Goal: Task Accomplishment & Management: Use online tool/utility

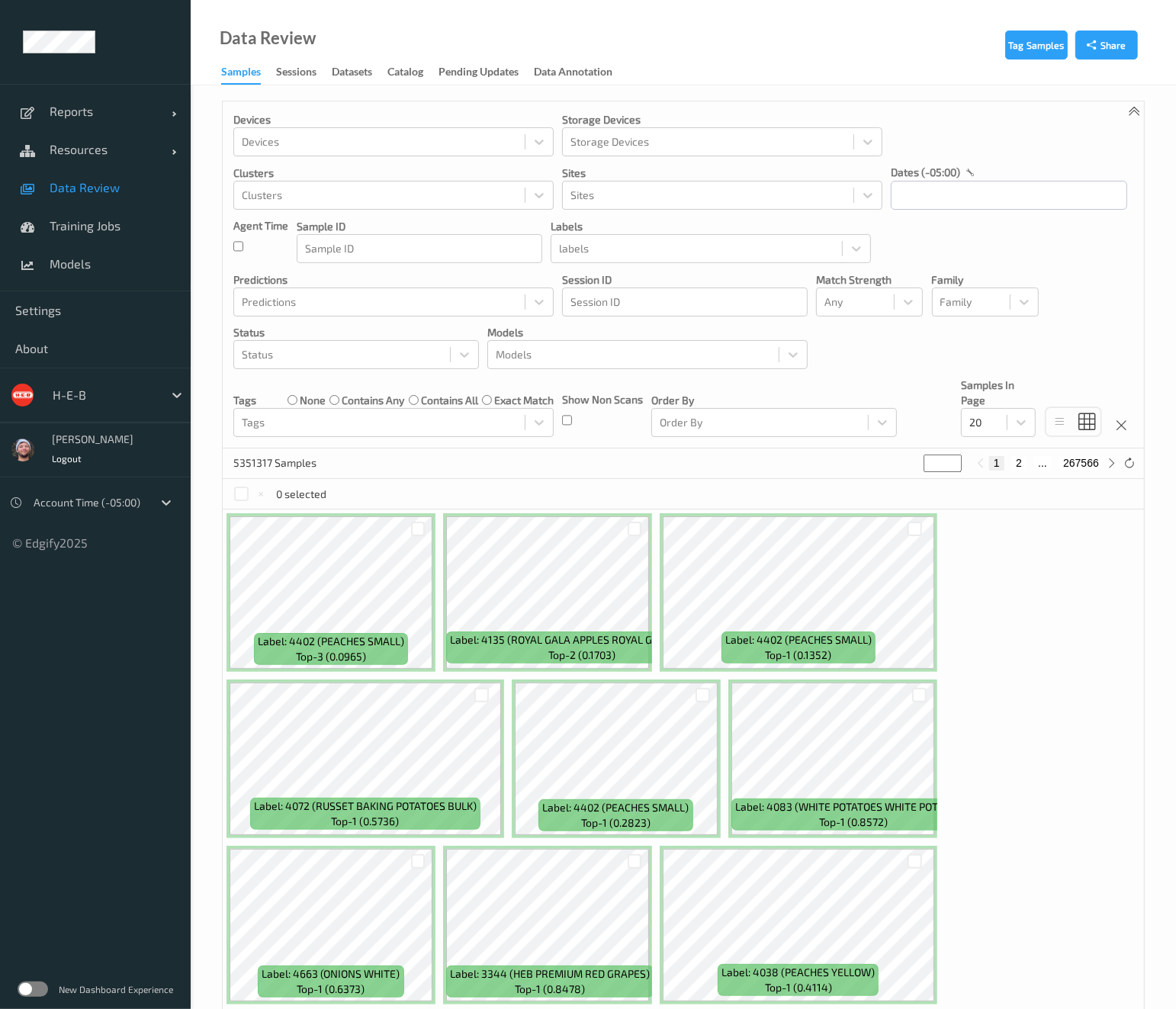
click at [98, 379] on div "H-E-B" at bounding box center [95, 395] width 191 height 55
click at [109, 386] on div at bounding box center [104, 395] width 102 height 18
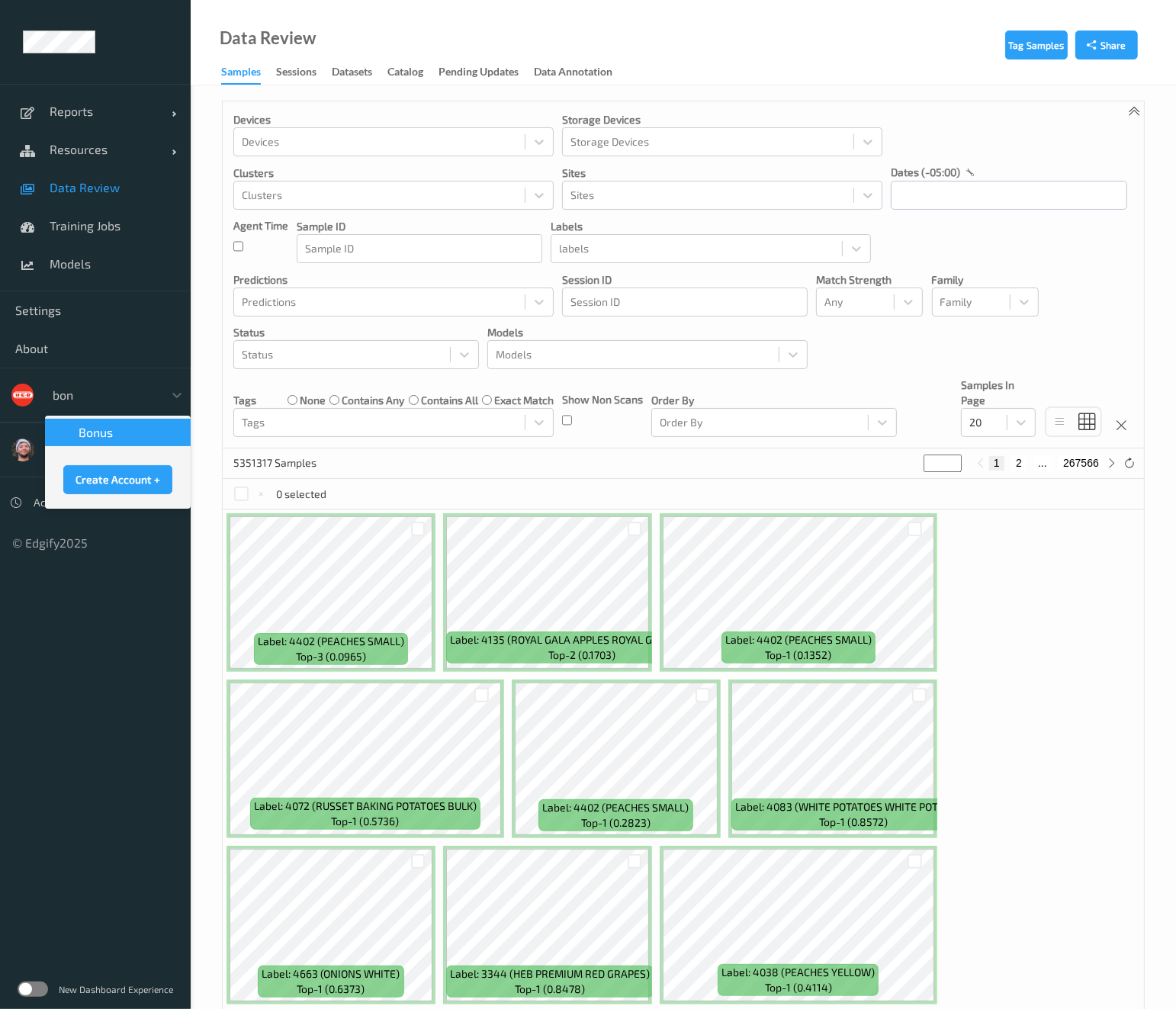
type input "bonu"
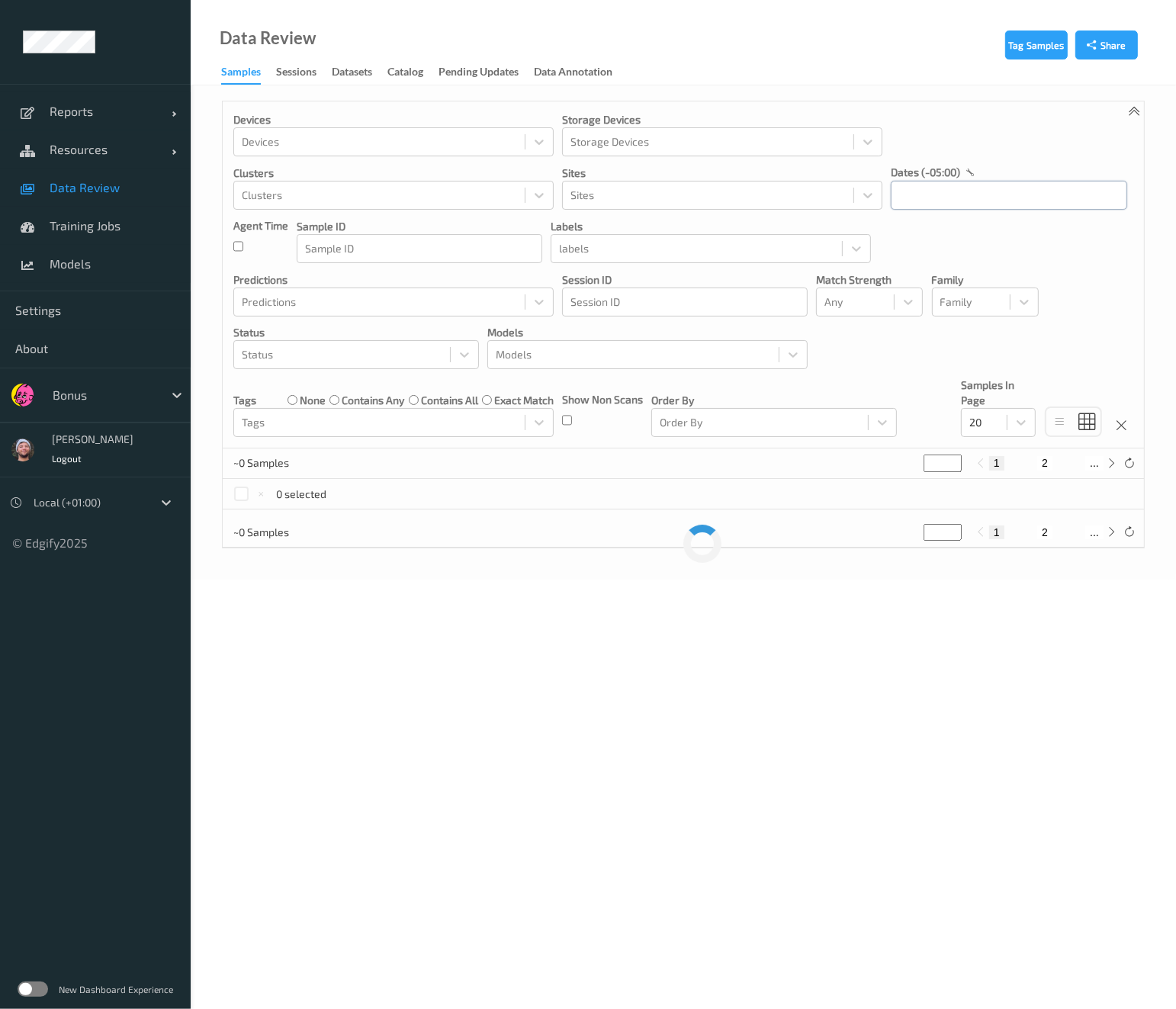
click at [1032, 189] on input "text" at bounding box center [1009, 195] width 236 height 29
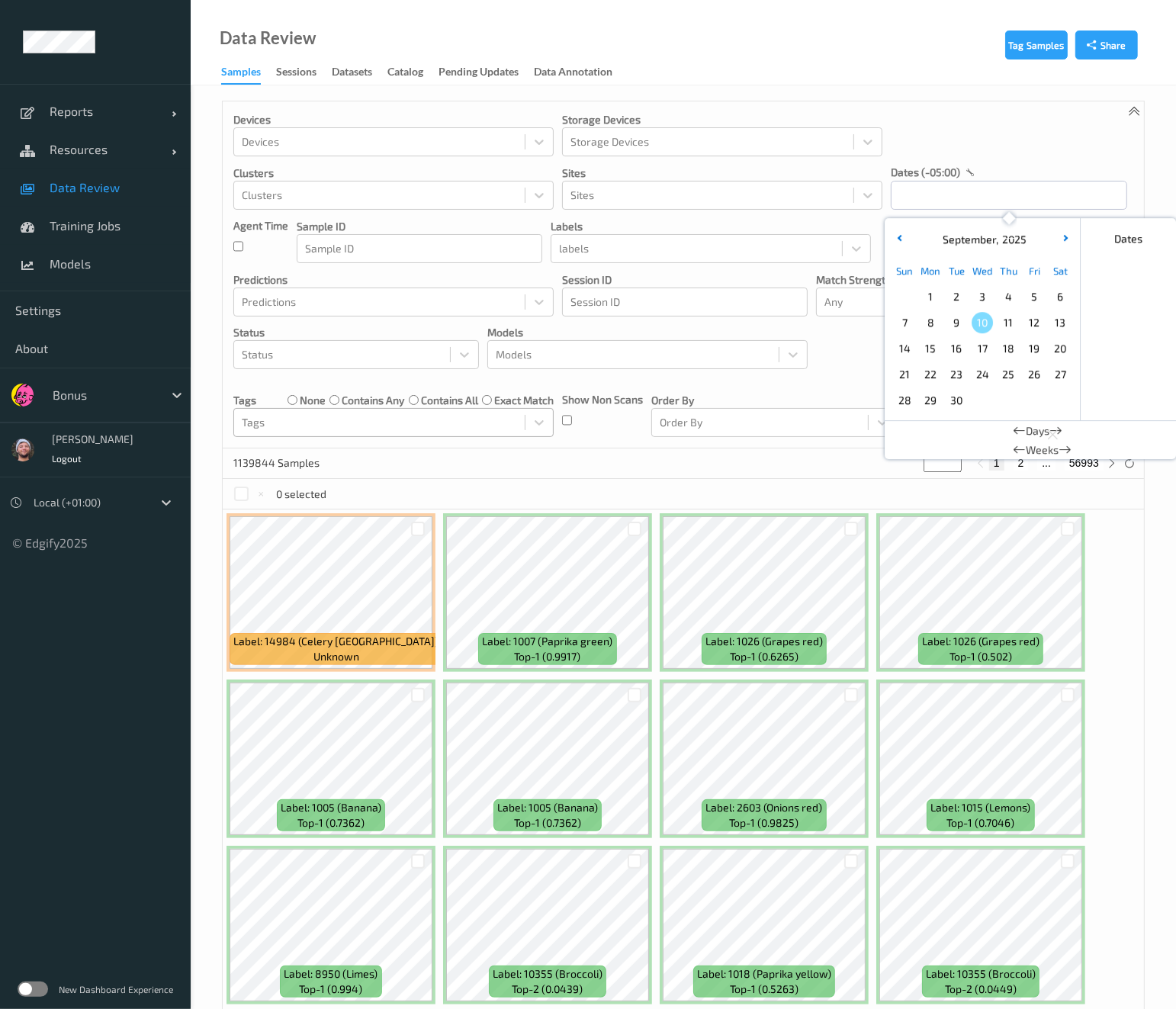
click at [363, 419] on div at bounding box center [379, 423] width 275 height 18
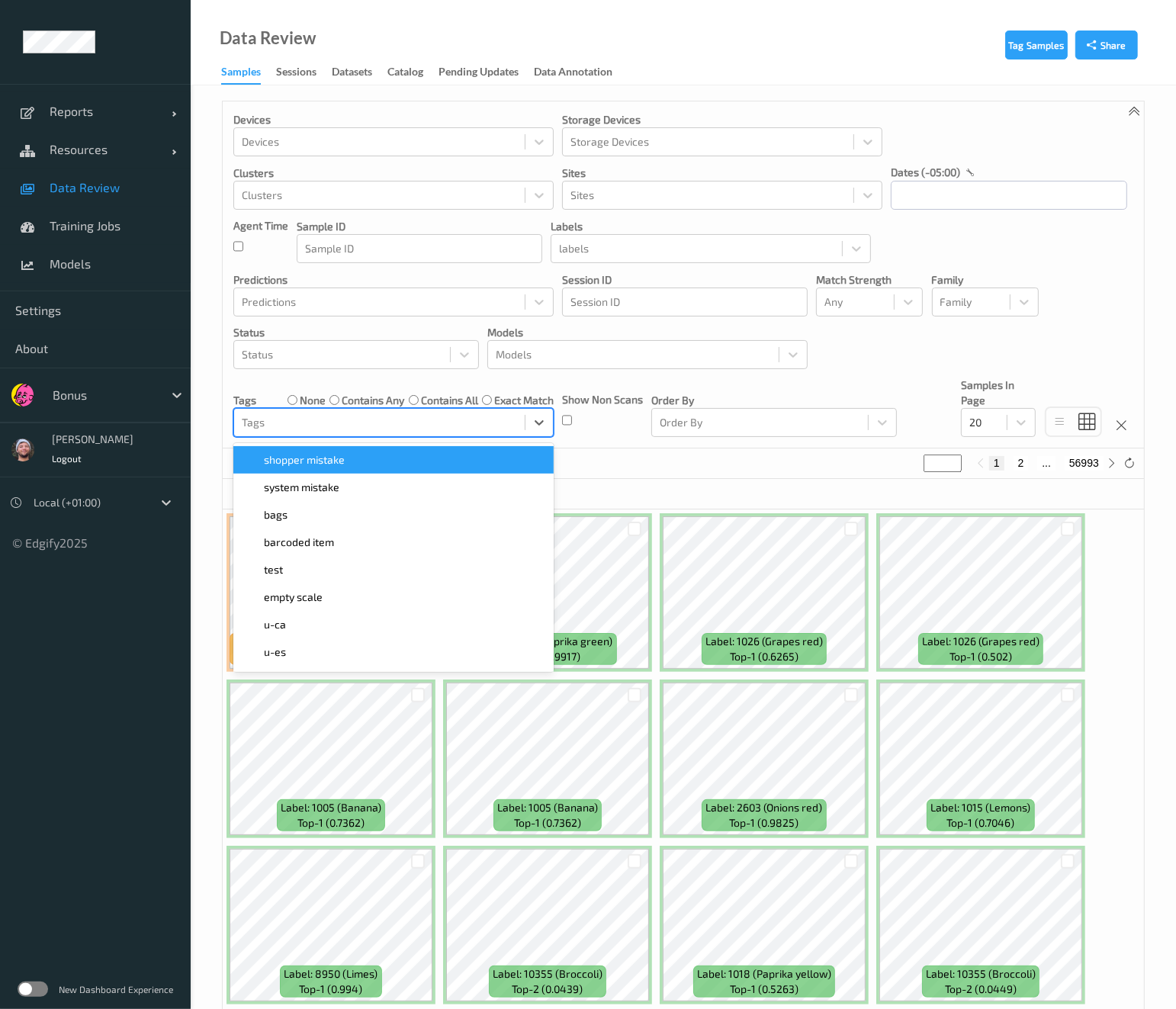
click at [356, 462] on div "shopper mistake" at bounding box center [394, 460] width 302 height 15
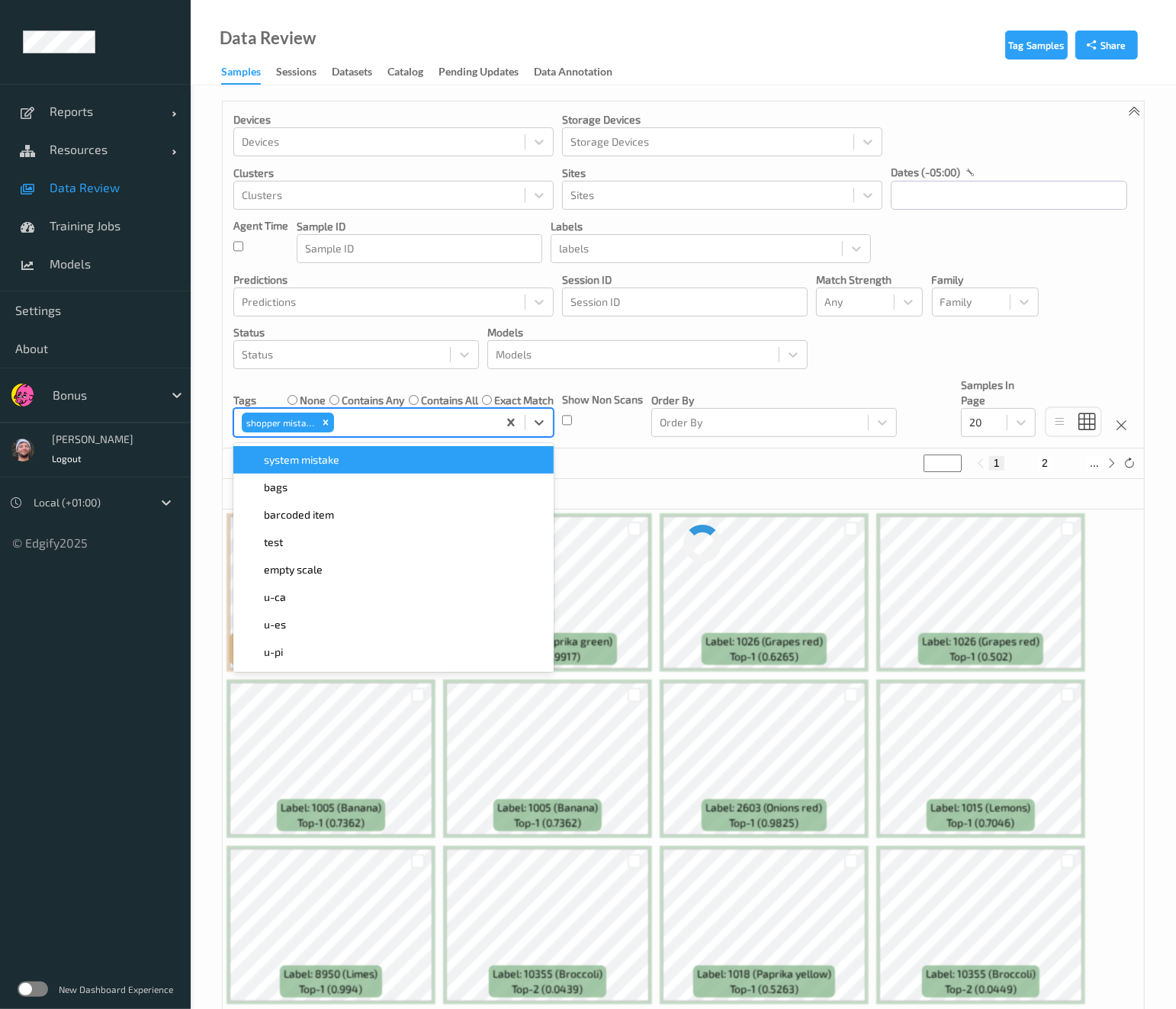
click at [640, 379] on div "Show Non Scans" at bounding box center [602, 407] width 81 height 59
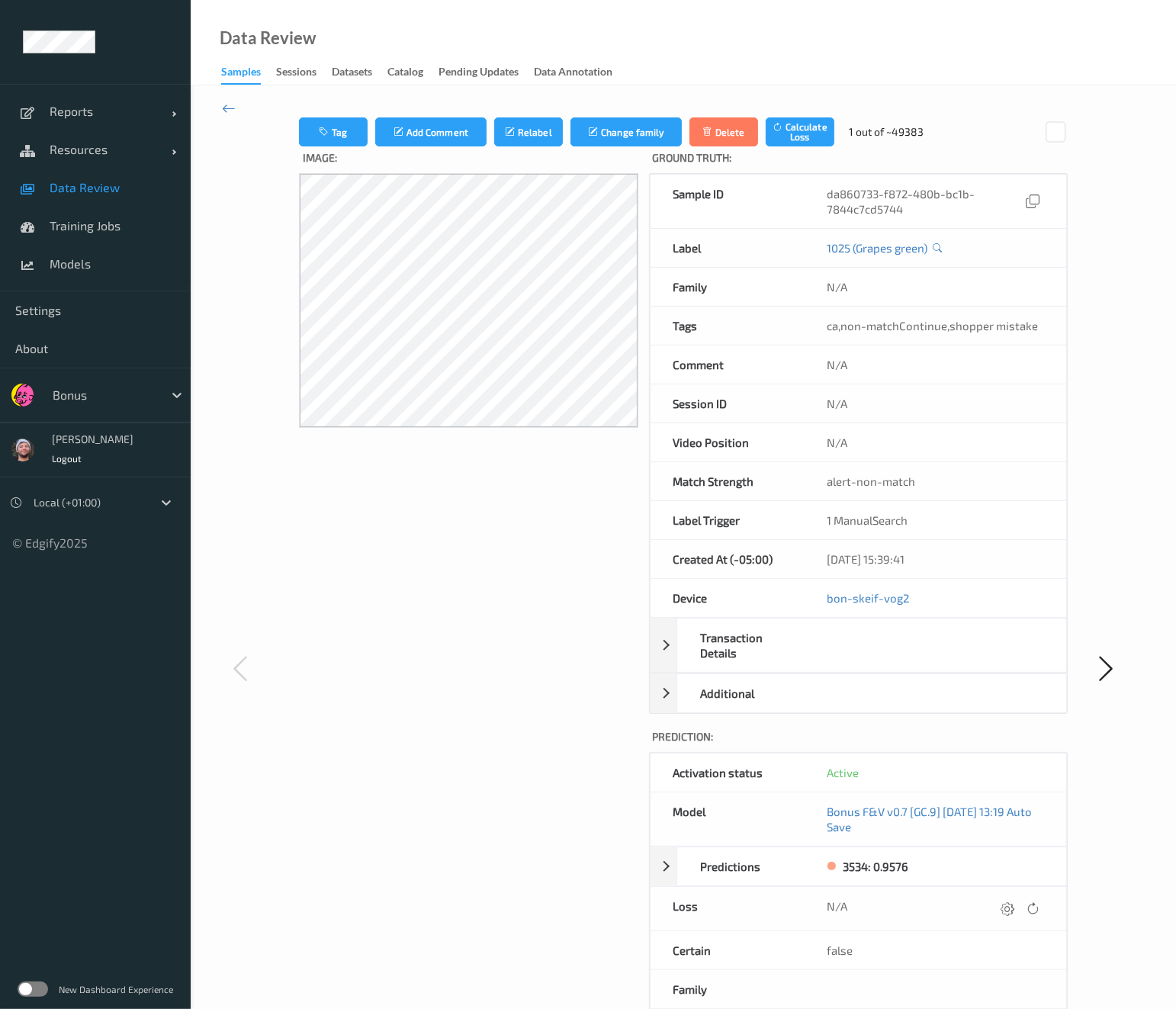
click at [113, 186] on span "Data Review" at bounding box center [112, 187] width 126 height 15
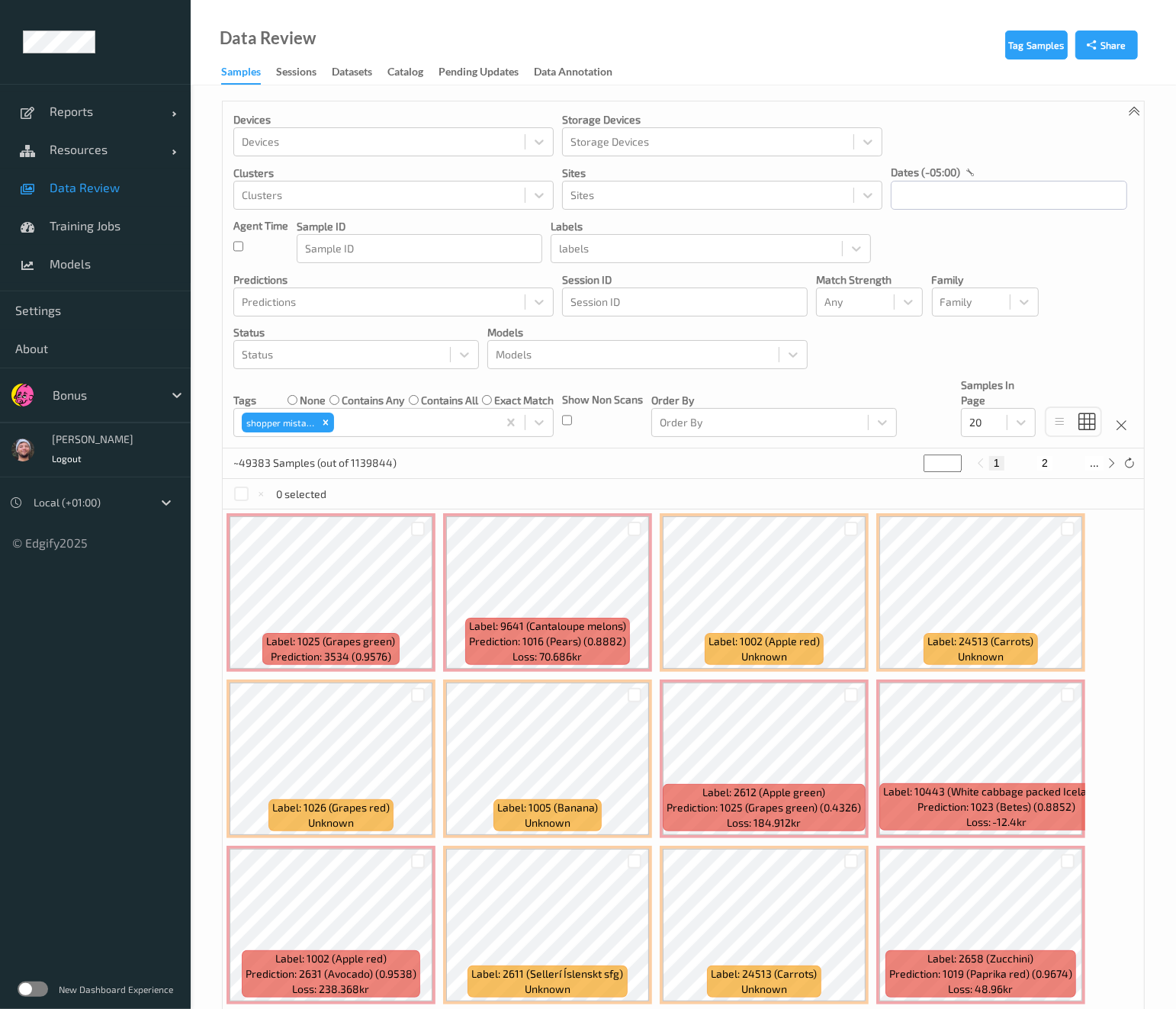
click at [965, 166] on div "dates (-05:00)" at bounding box center [1009, 172] width 236 height 15
click at [955, 183] on input "text" at bounding box center [1009, 195] width 236 height 29
click at [952, 321] on span "9" at bounding box center [957, 323] width 22 height 22
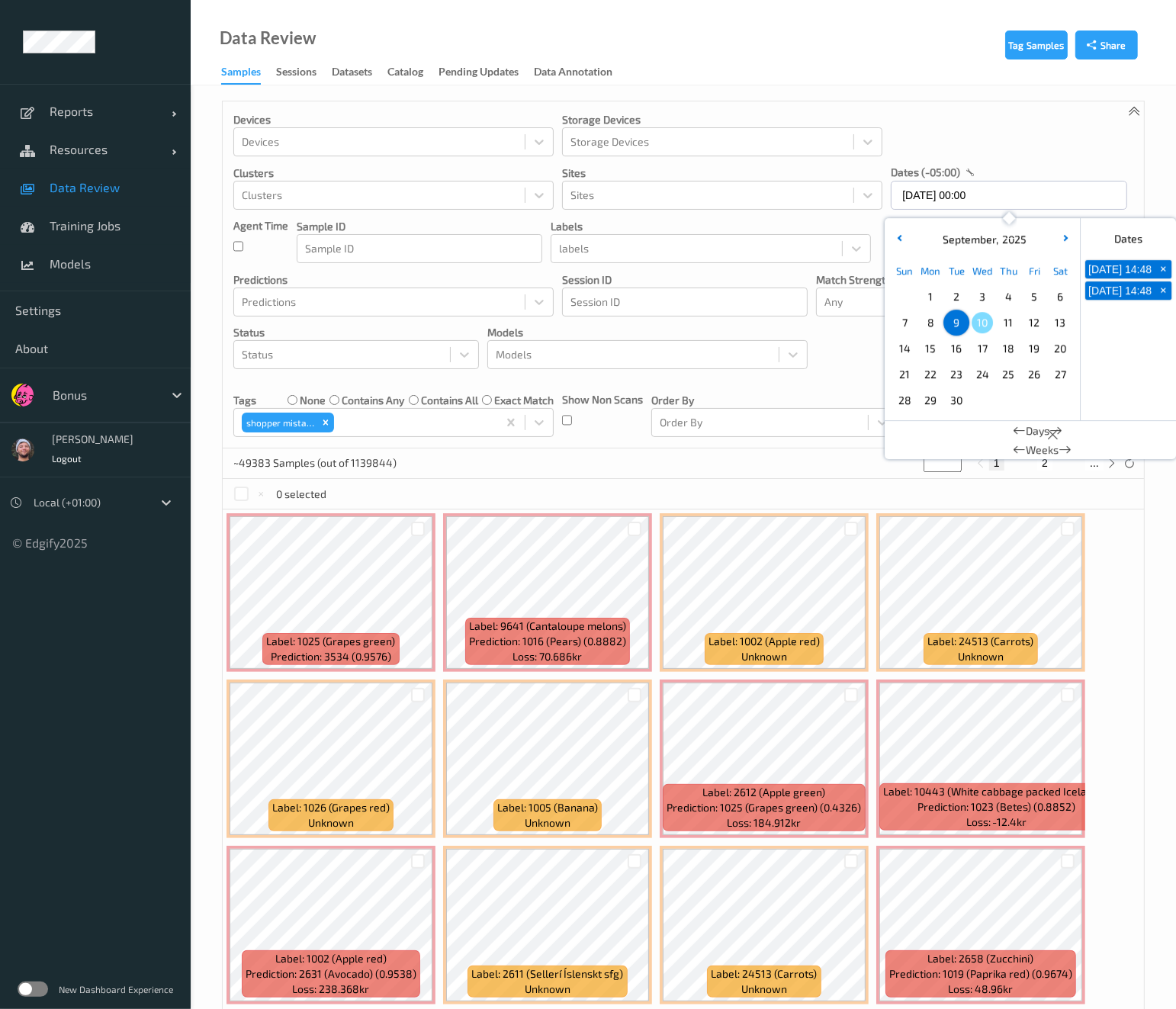
type input "[DATE] 00:00 -> [DATE] 23:59"
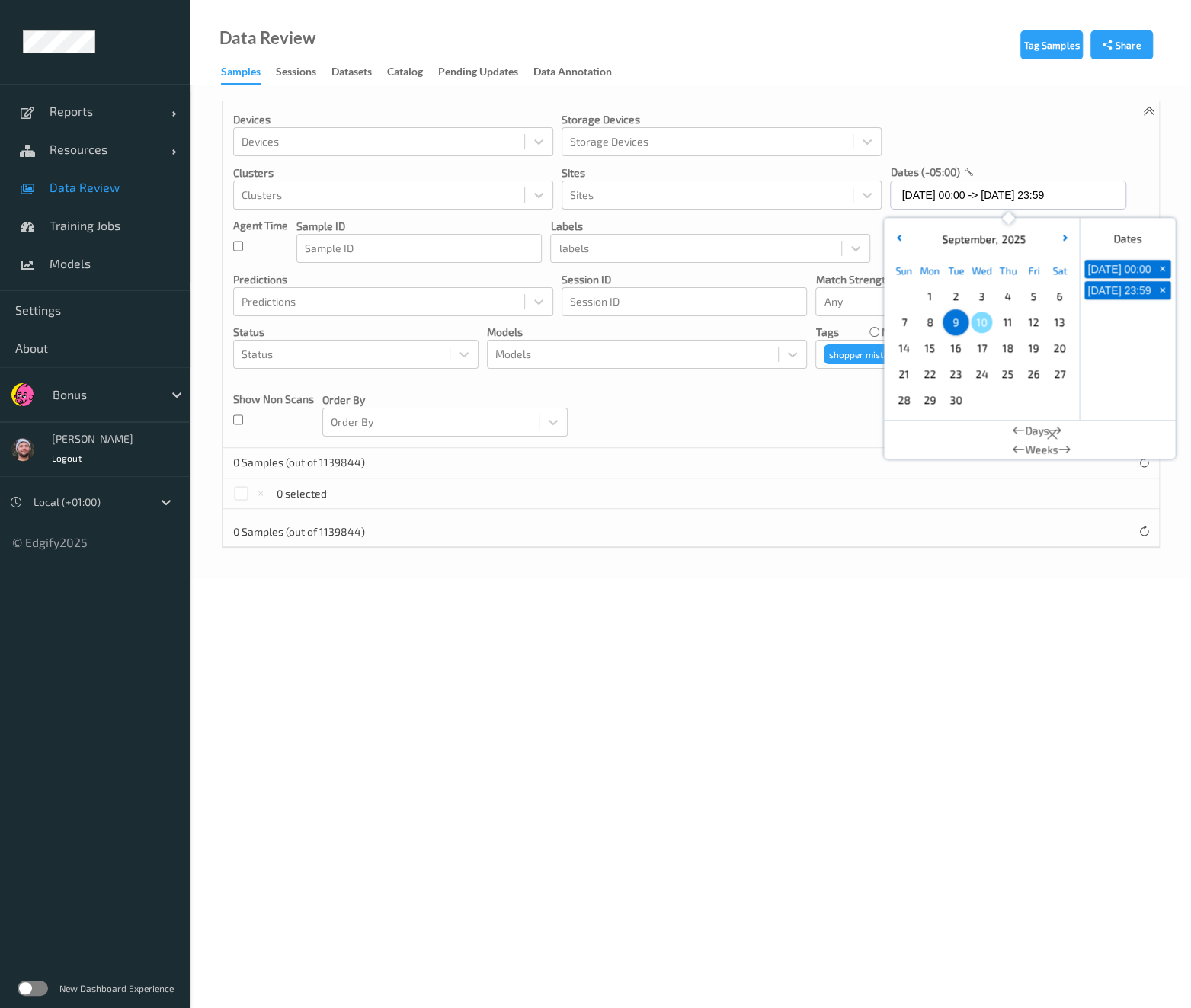
click at [710, 429] on div "Devices Devices Storage Devices Storage Devices Clusters Clusters Sites Sites d…" at bounding box center [691, 275] width 936 height 347
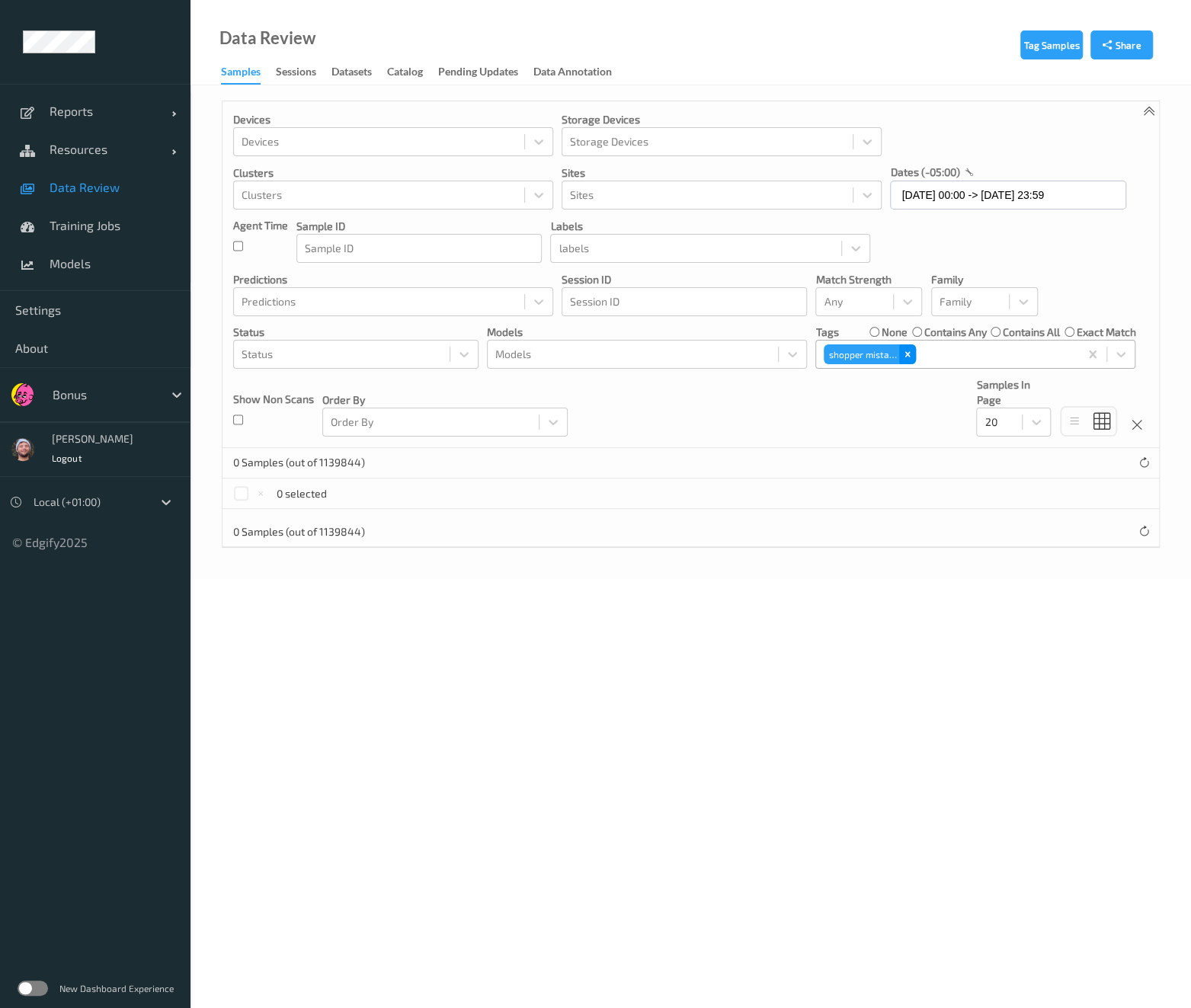
click at [904, 357] on icon "Remove shopper mistake" at bounding box center [907, 354] width 11 height 11
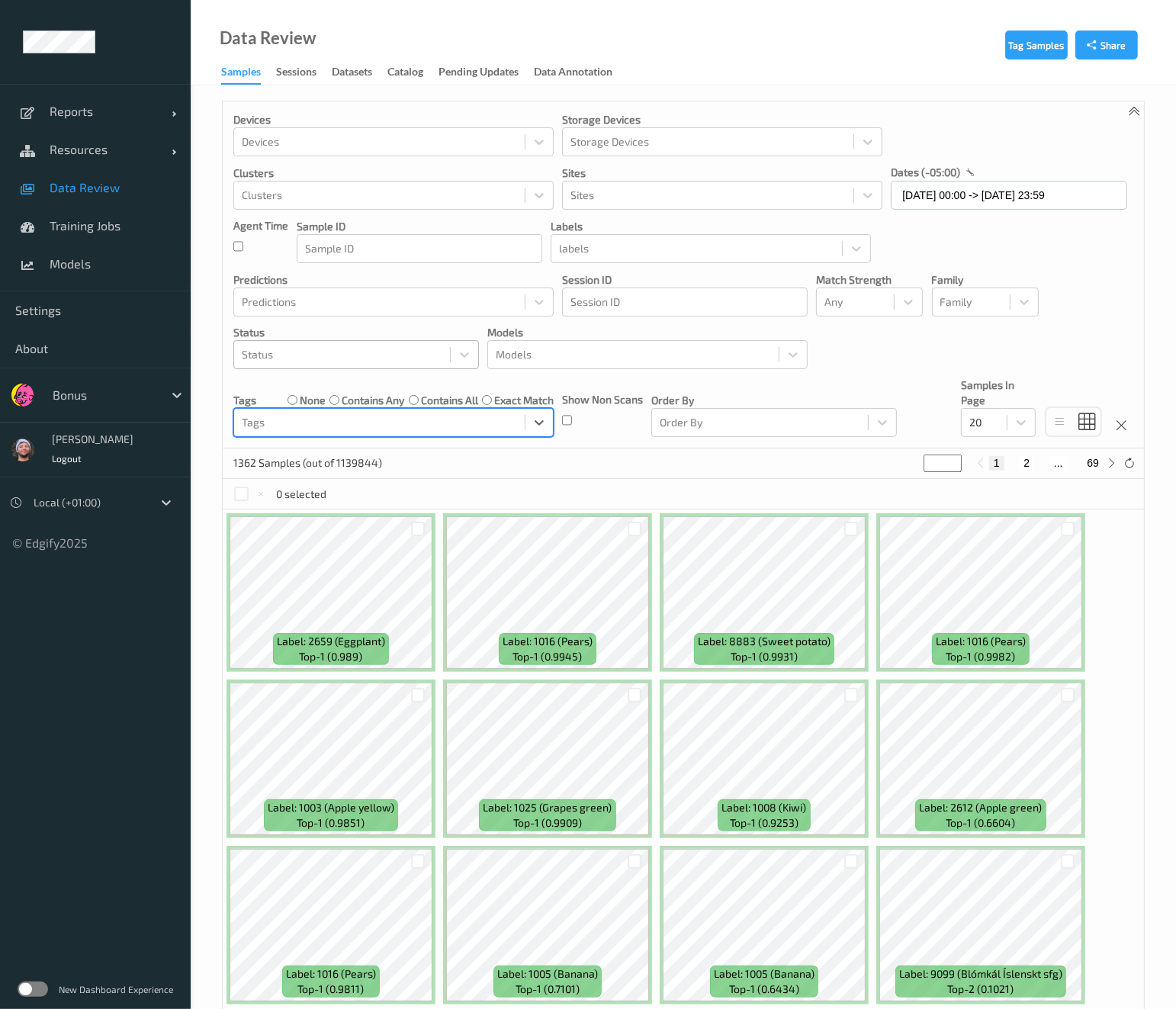
click at [307, 351] on div at bounding box center [342, 354] width 200 height 18
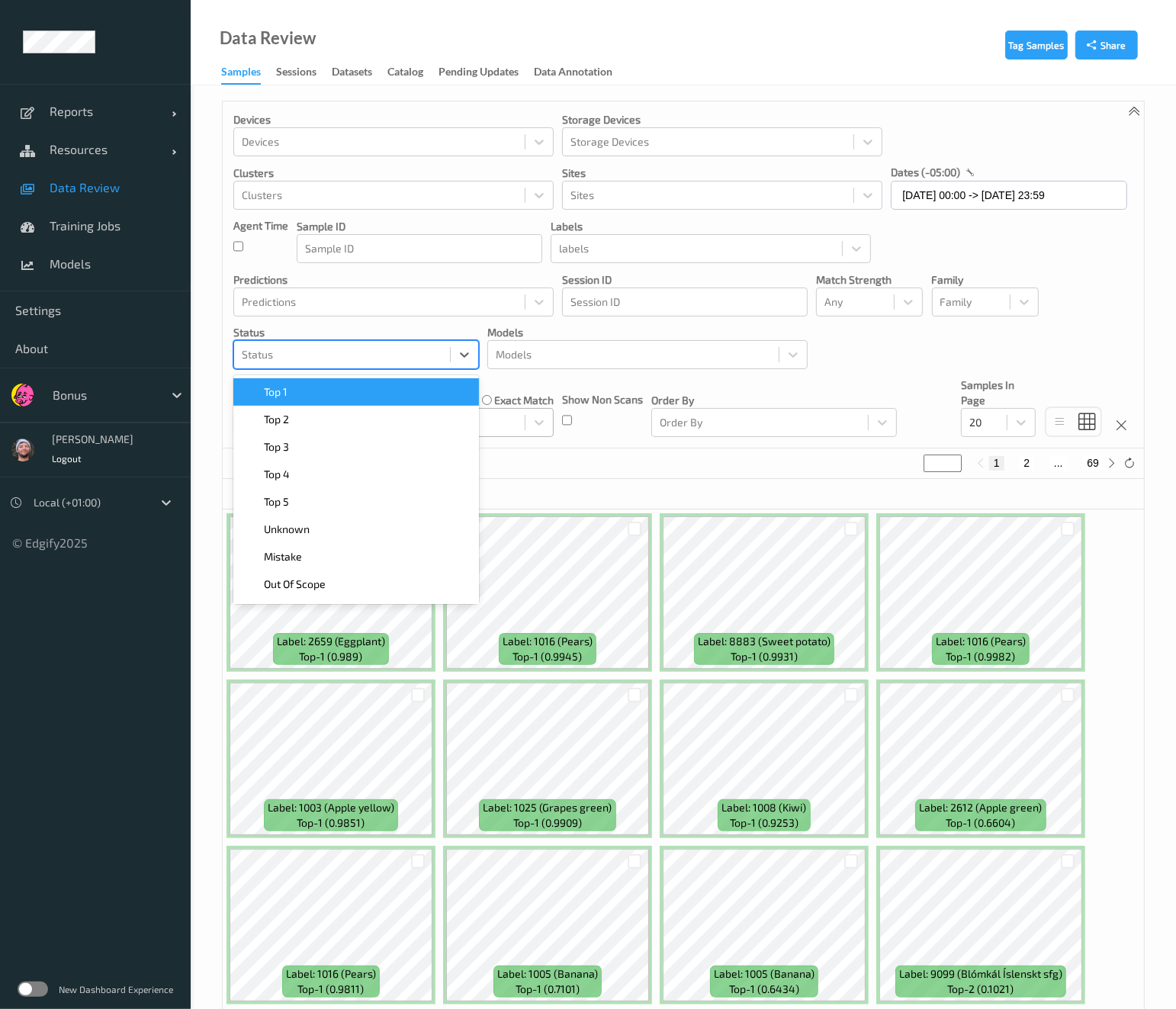
click at [311, 396] on div "Top 1" at bounding box center [356, 391] width 227 height 15
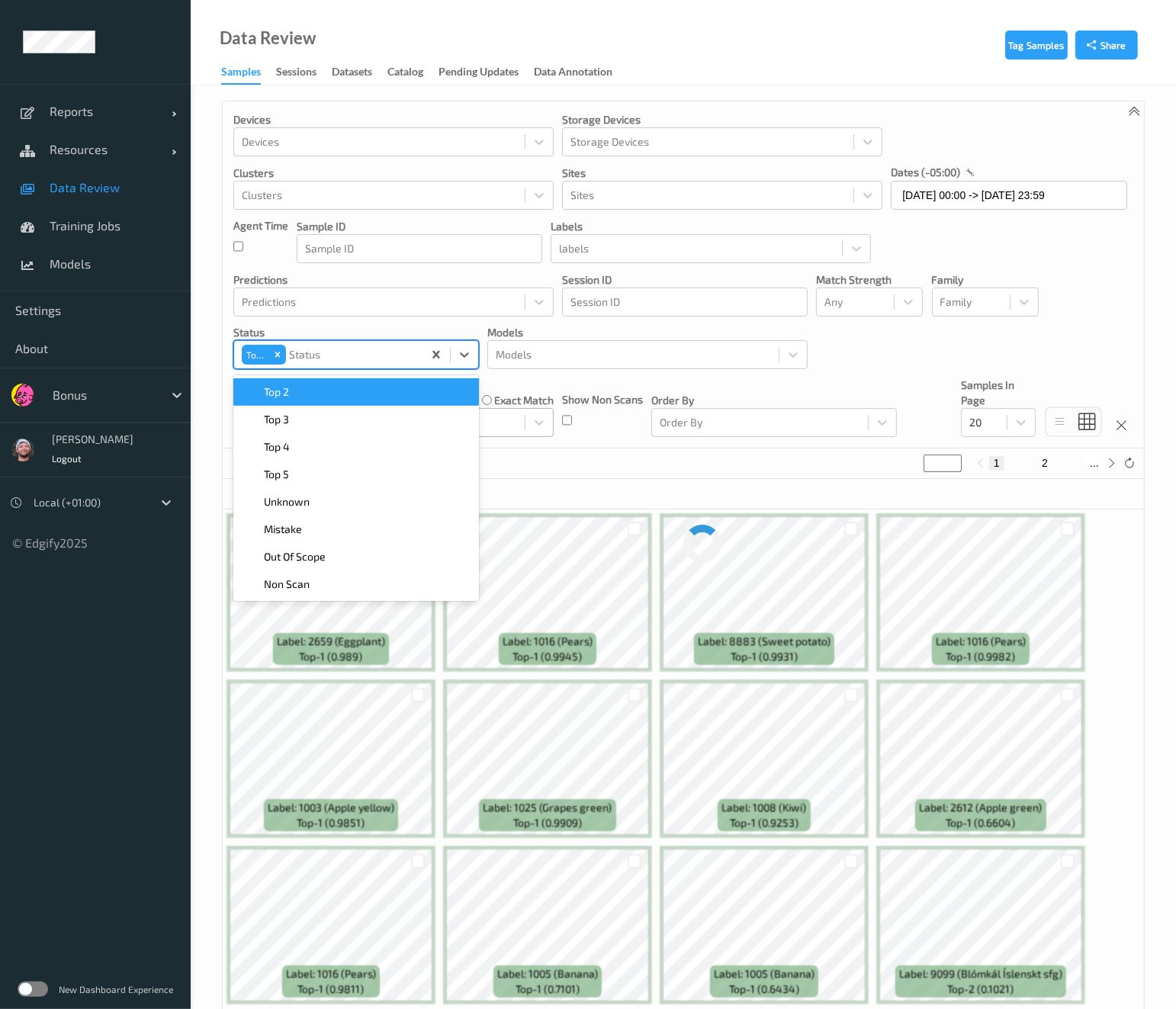
click at [311, 396] on div "Top 2" at bounding box center [356, 391] width 227 height 15
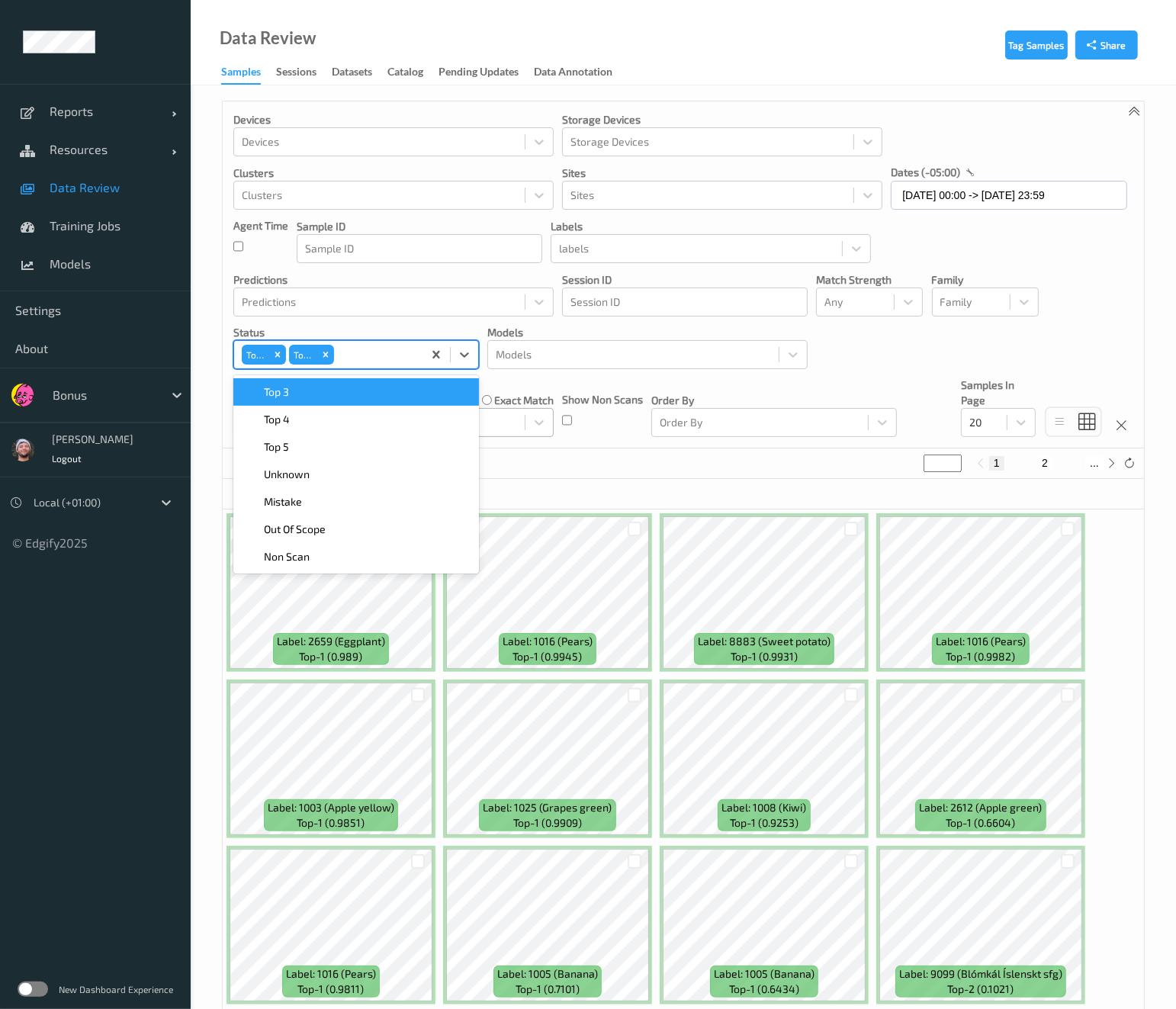
click at [420, 396] on div "Top 3" at bounding box center [356, 391] width 227 height 15
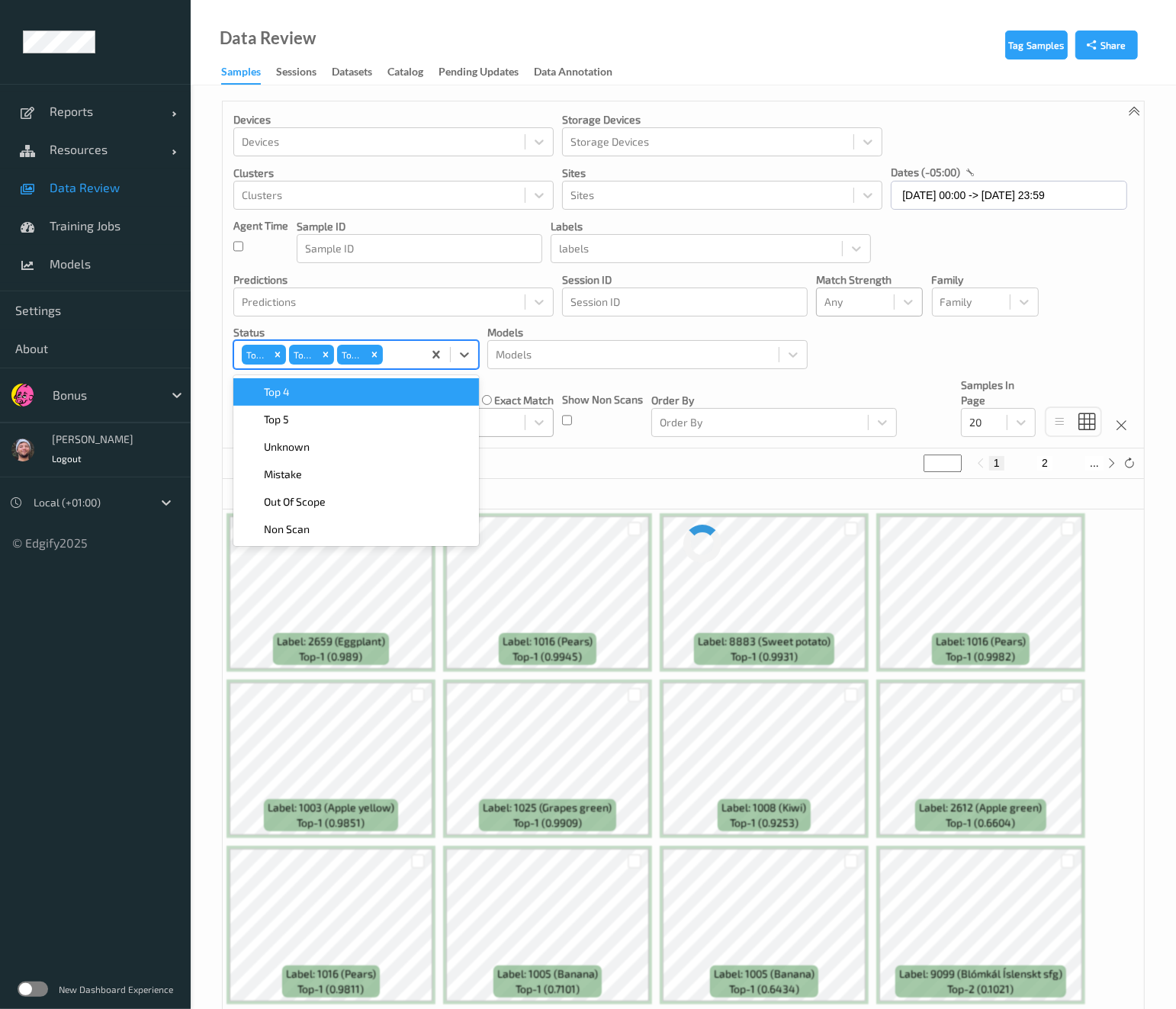
click at [830, 302] on div at bounding box center [855, 302] width 62 height 18
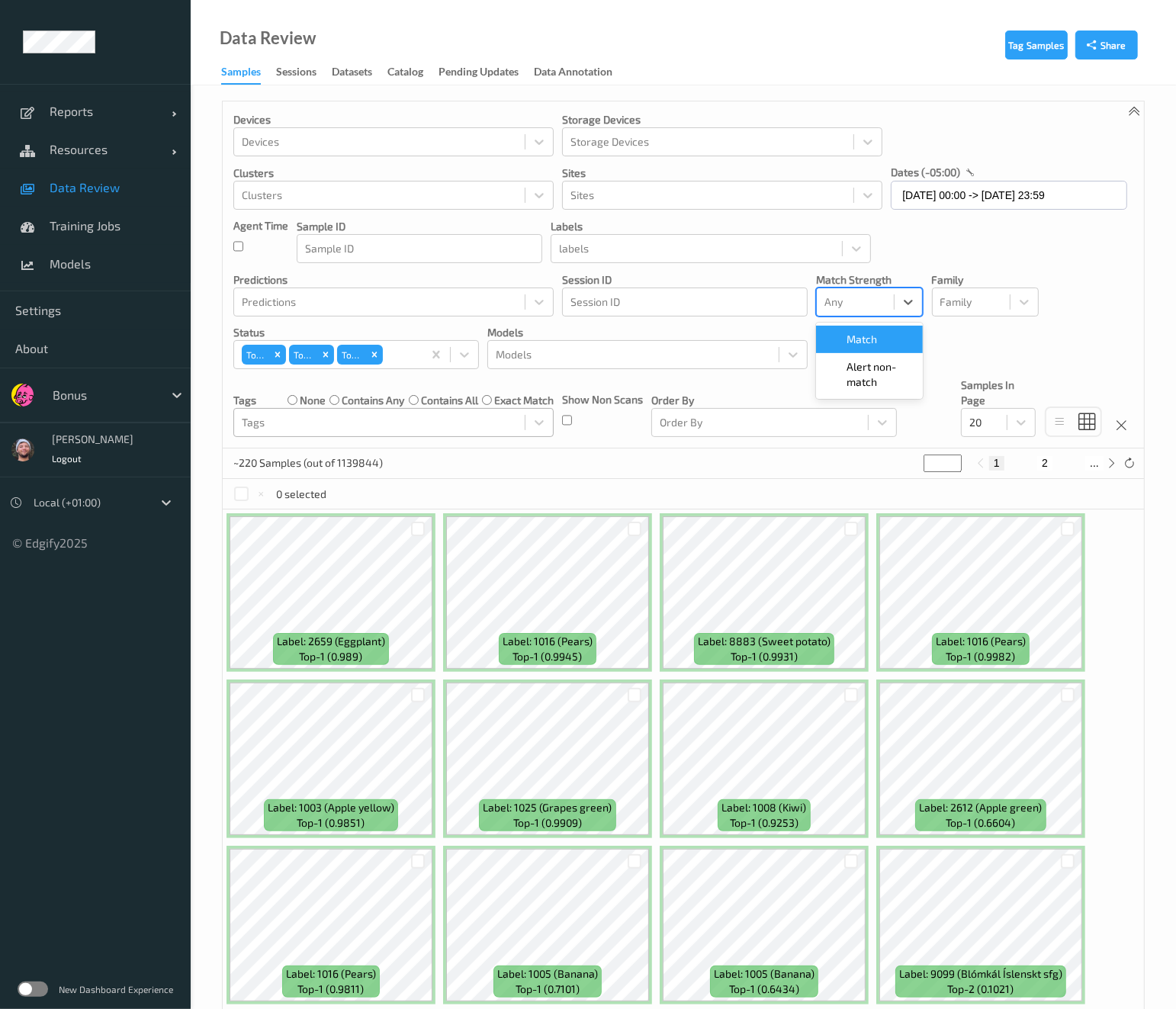
click at [858, 353] on div "Alert non-match" at bounding box center [869, 374] width 107 height 42
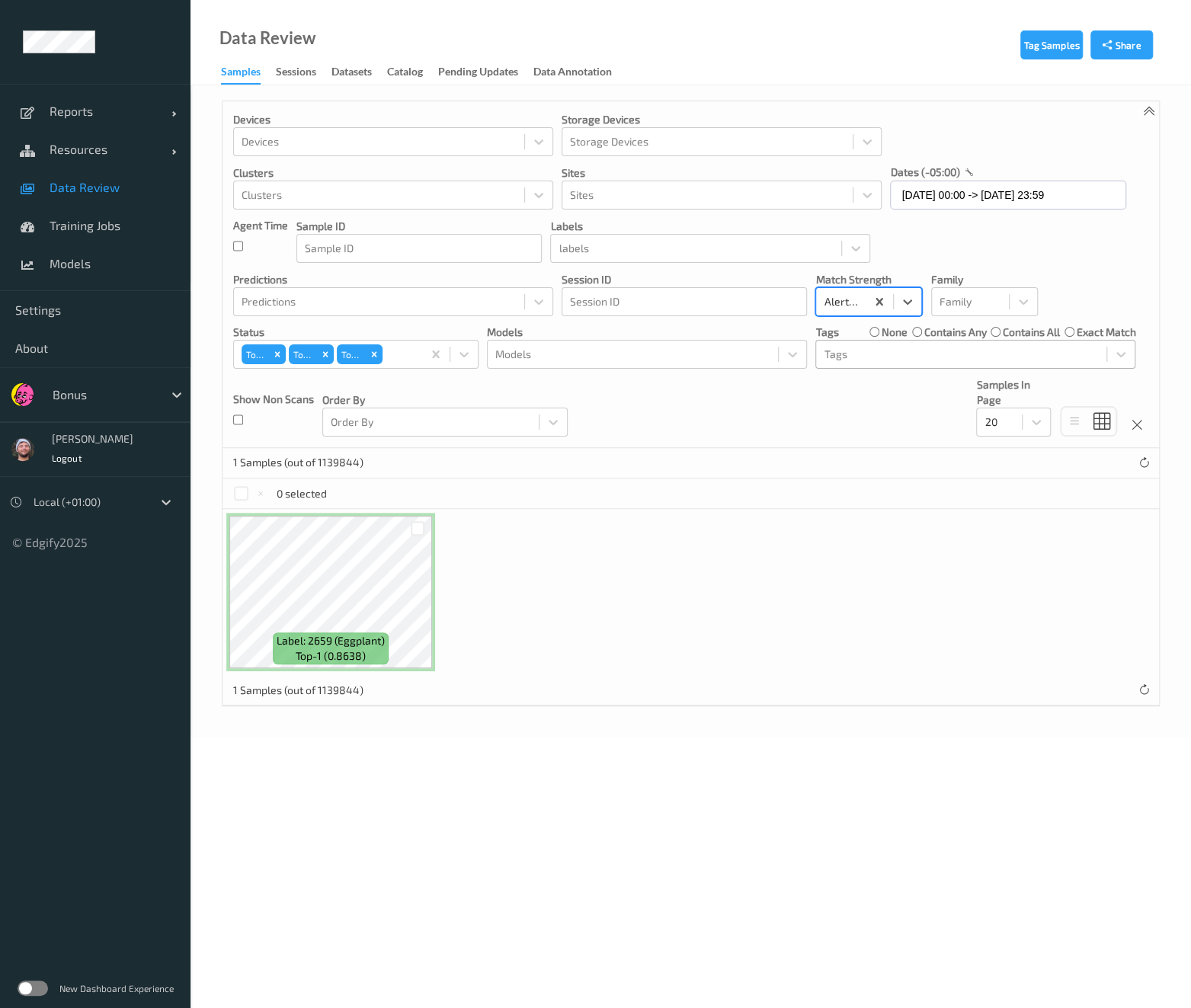
click at [736, 281] on p "Session ID" at bounding box center [684, 279] width 245 height 15
click at [424, 517] on div at bounding box center [418, 528] width 29 height 25
click at [414, 521] on div at bounding box center [418, 528] width 14 height 14
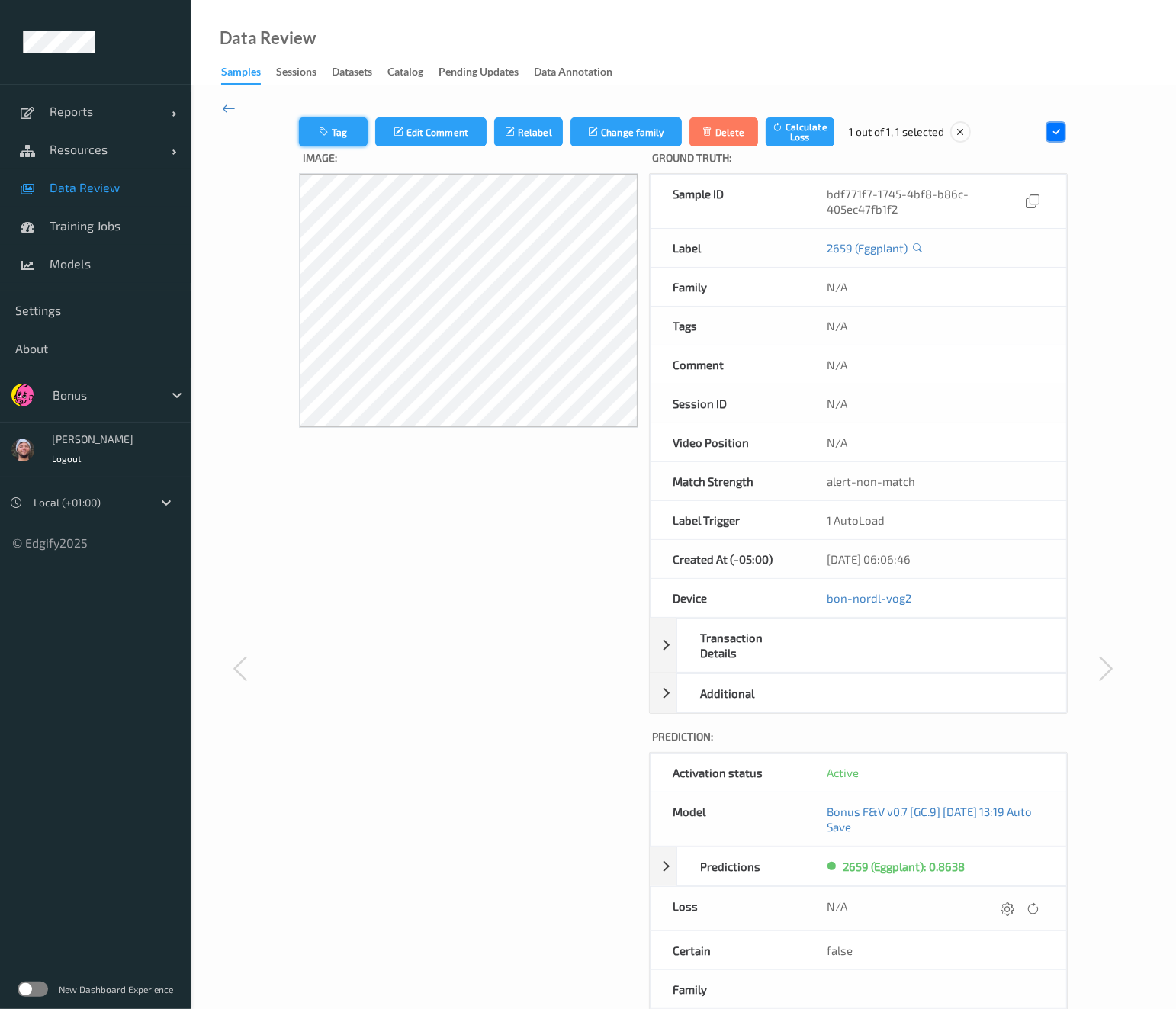
click at [317, 135] on button "Tag" at bounding box center [333, 132] width 68 height 29
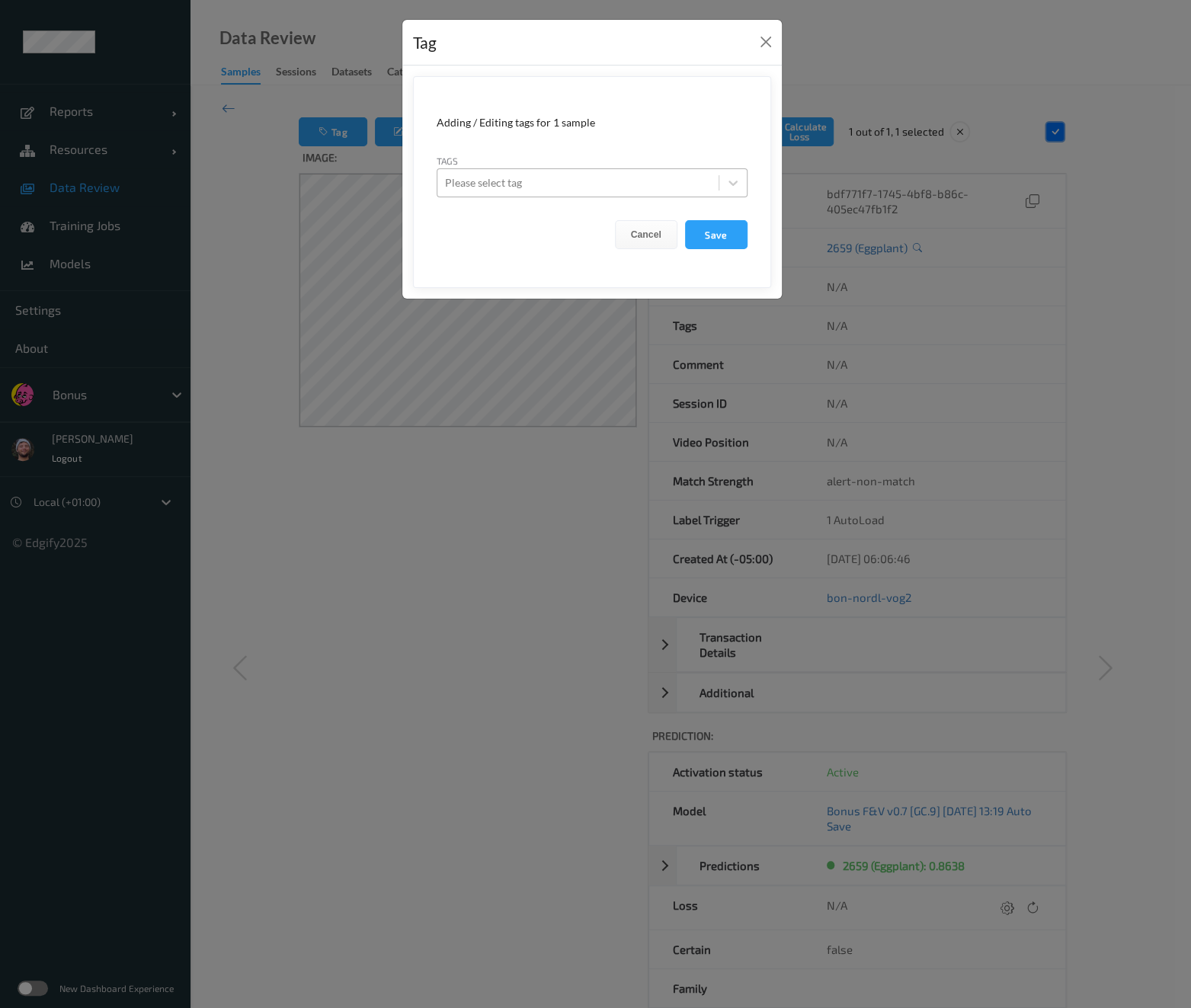
click at [521, 177] on div at bounding box center [578, 182] width 266 height 18
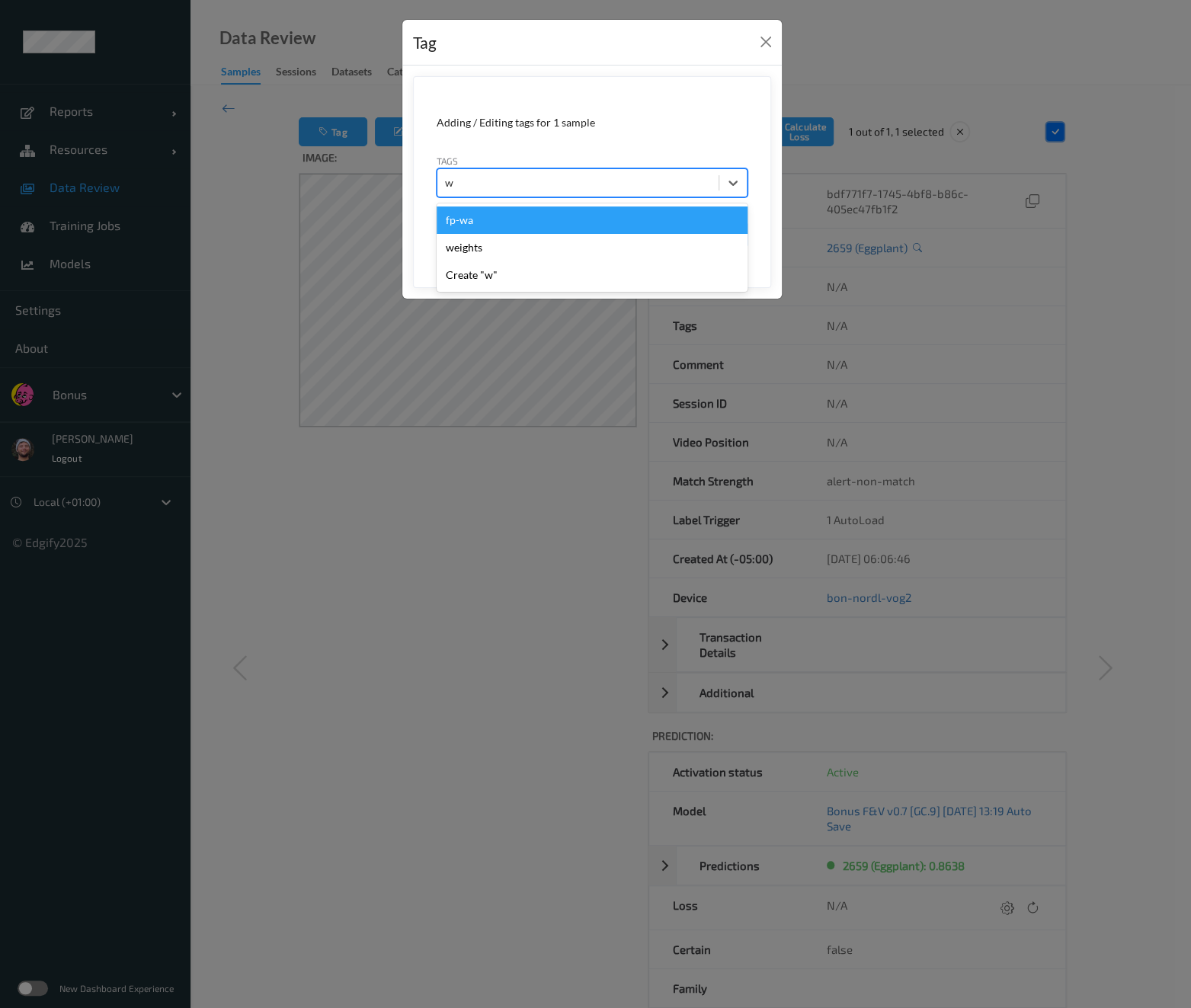
type input "wa"
click at [527, 211] on div "fp-wa" at bounding box center [592, 220] width 311 height 28
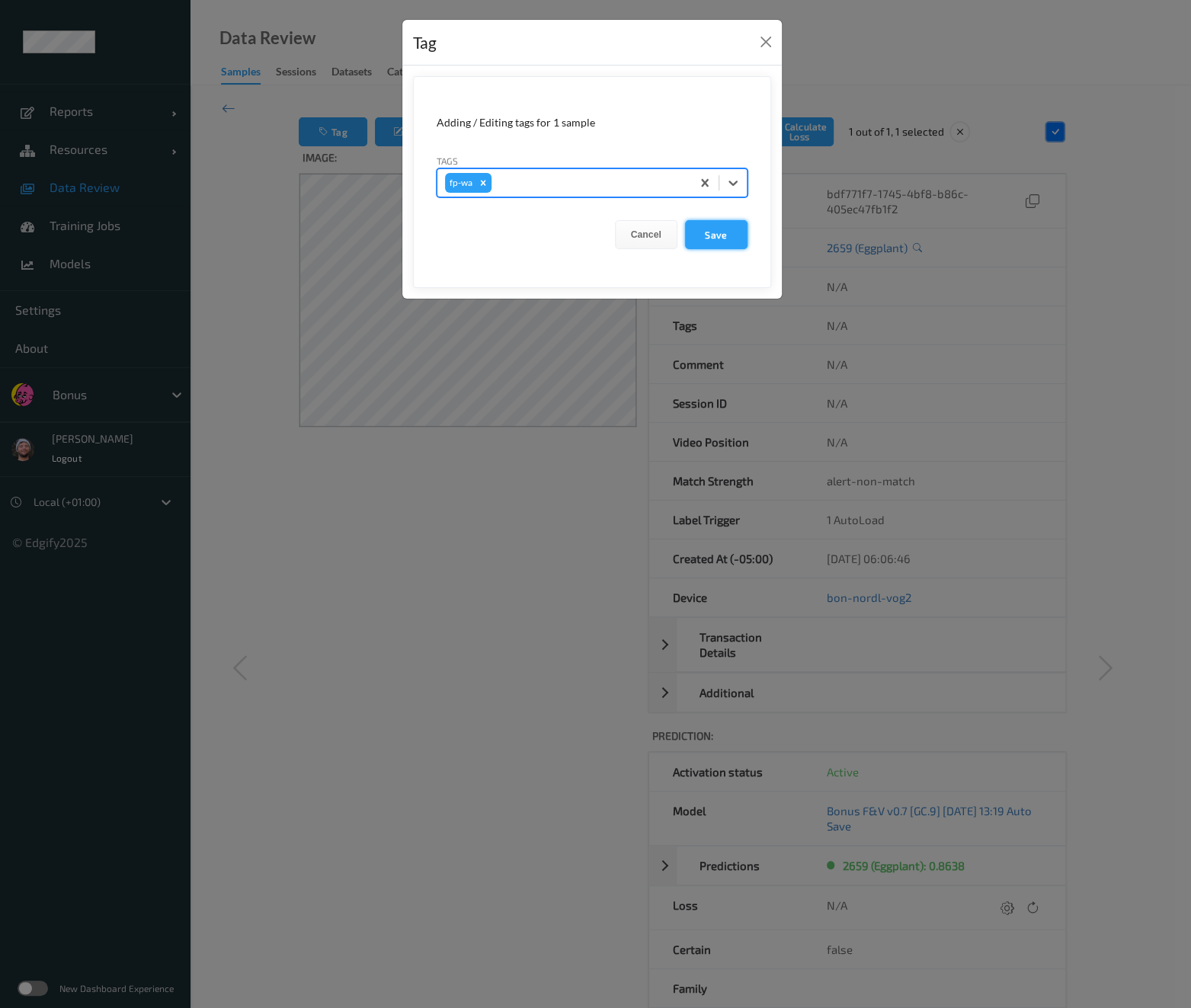
click at [713, 227] on button "Save" at bounding box center [716, 234] width 63 height 29
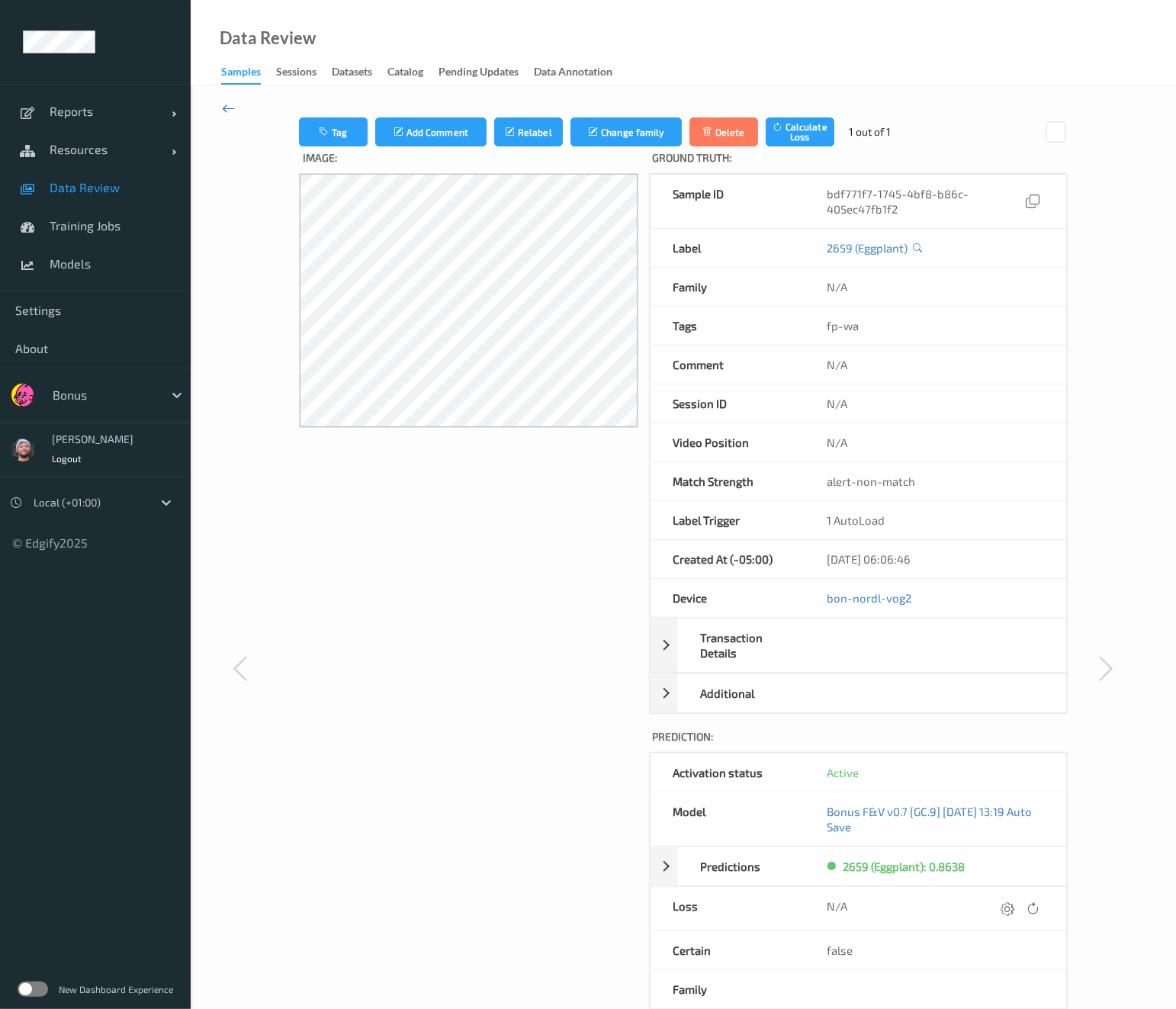
click at [227, 108] on icon at bounding box center [228, 108] width 13 height 17
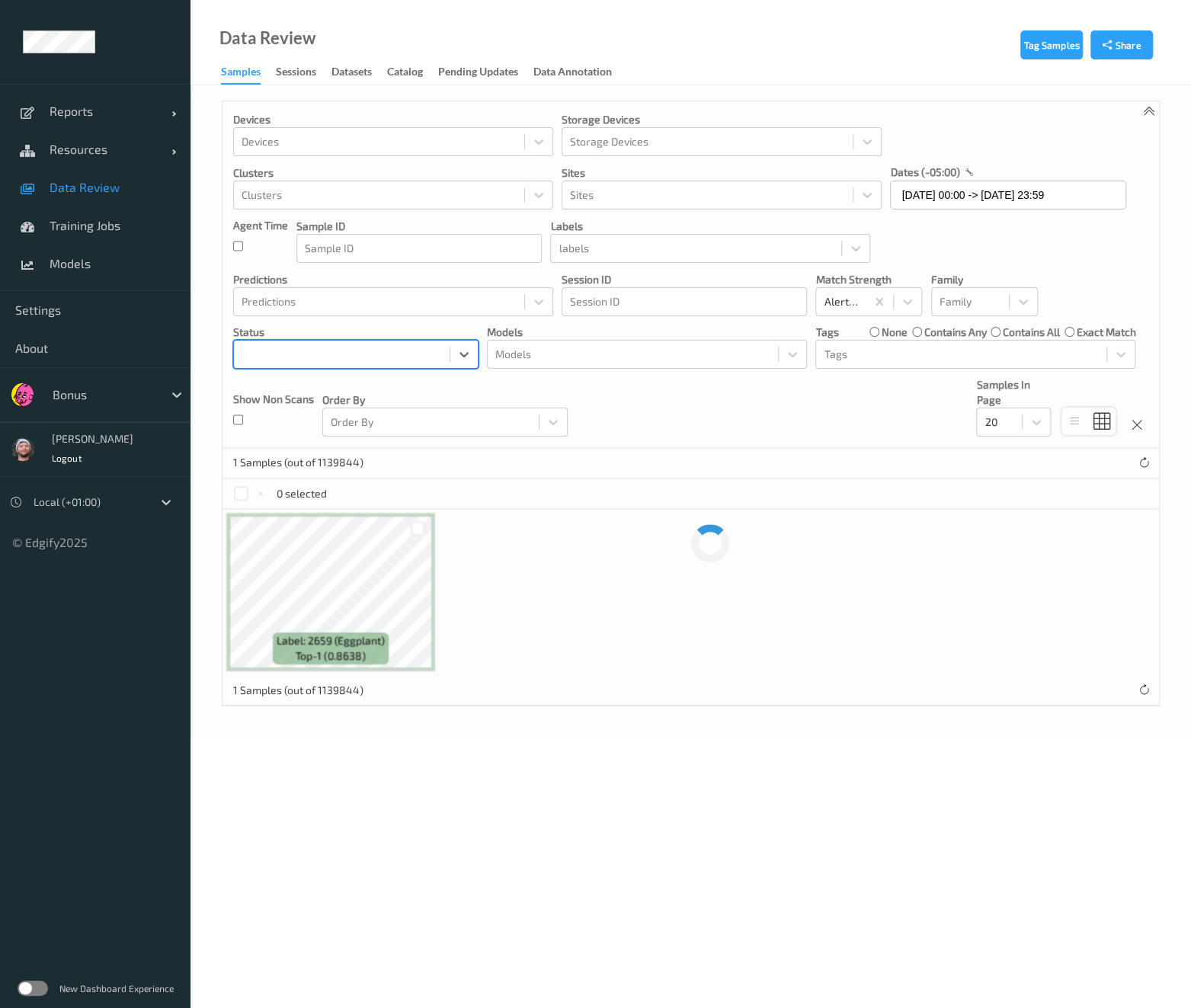
click at [393, 354] on div at bounding box center [341, 354] width 200 height 18
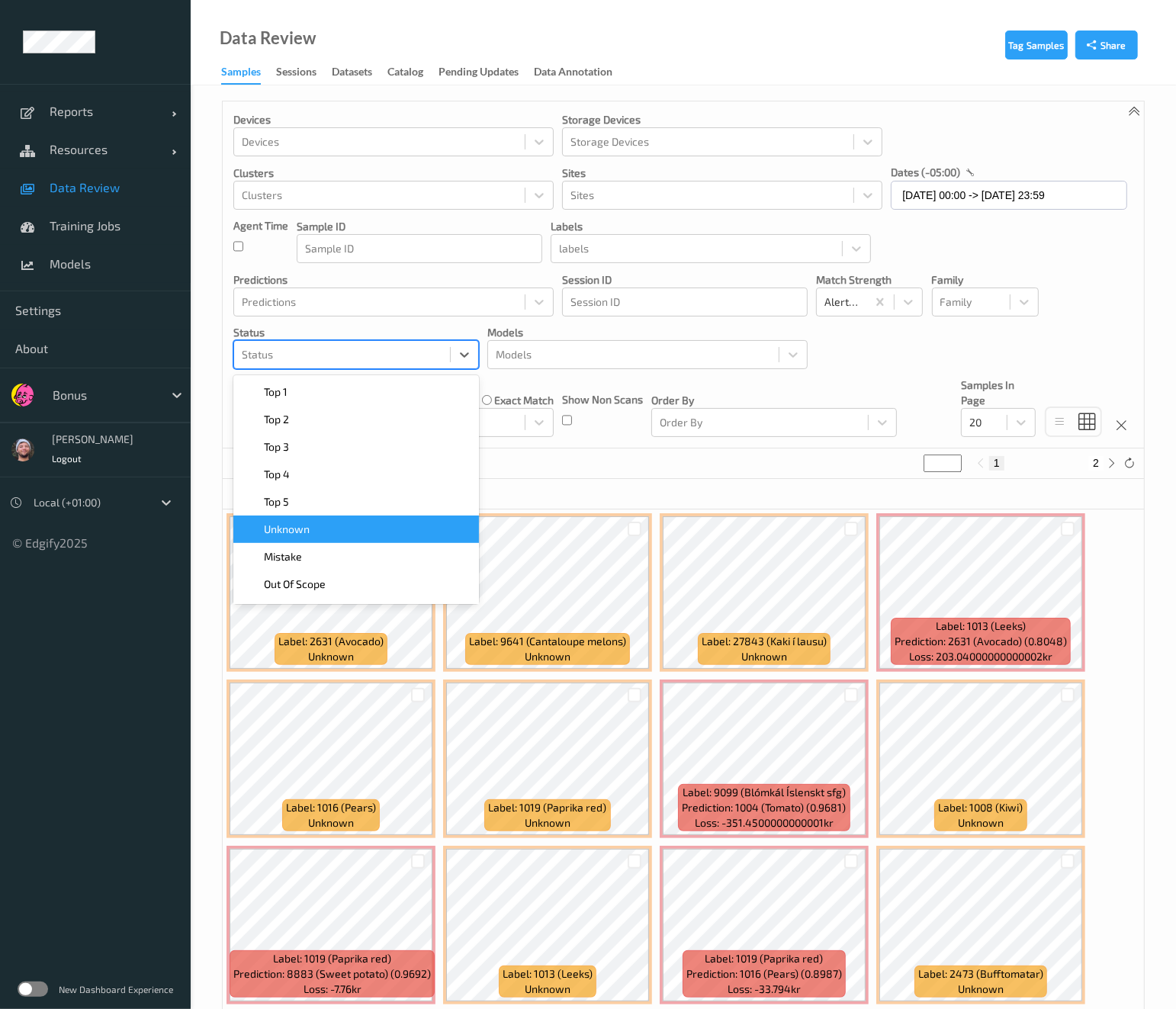
click at [290, 524] on span "Unknown" at bounding box center [286, 529] width 46 height 15
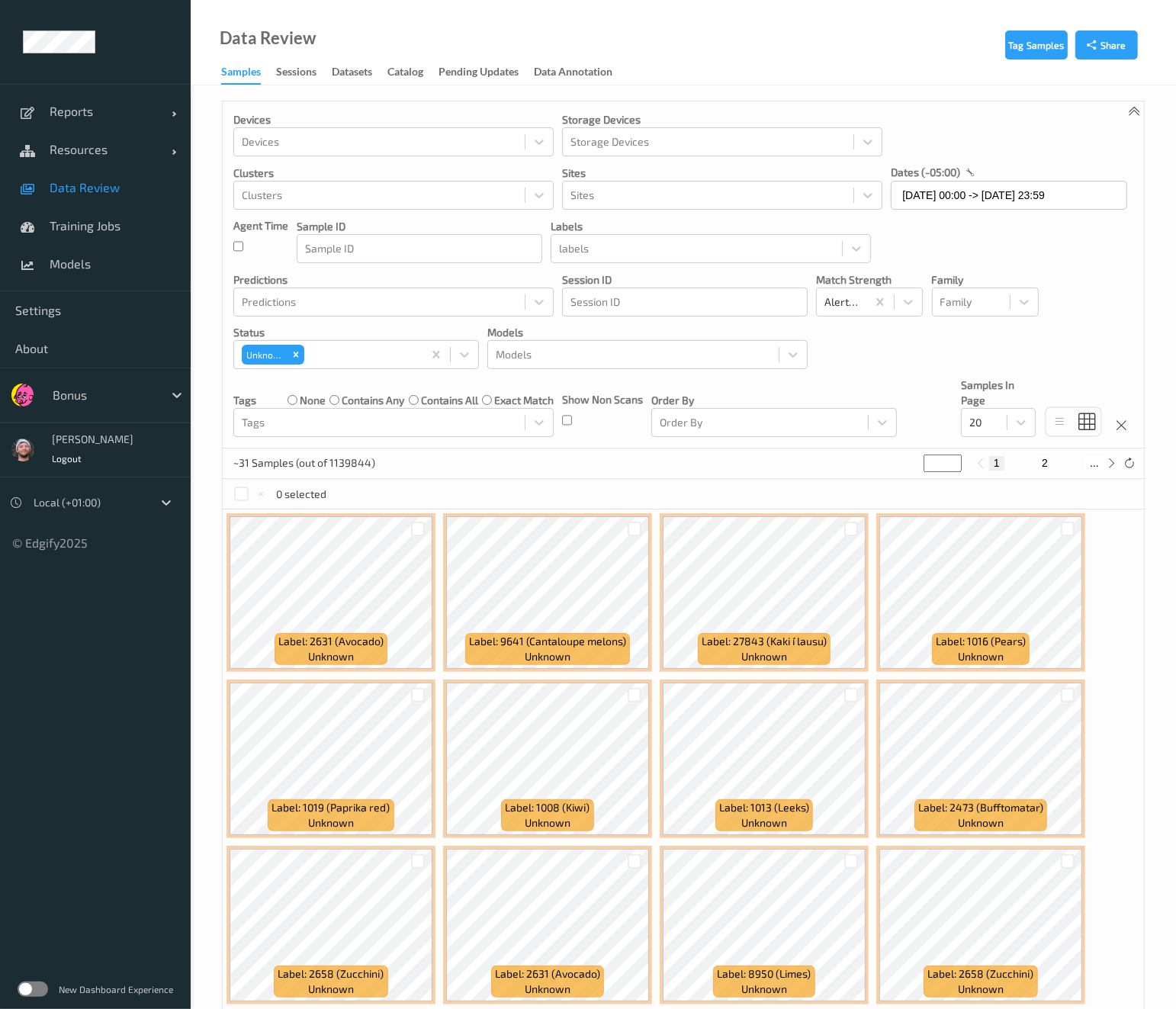
click at [559, 385] on div "Devices Devices Storage Devices Storage Devices Clusters Clusters Sites Sites d…" at bounding box center [683, 275] width 922 height 347
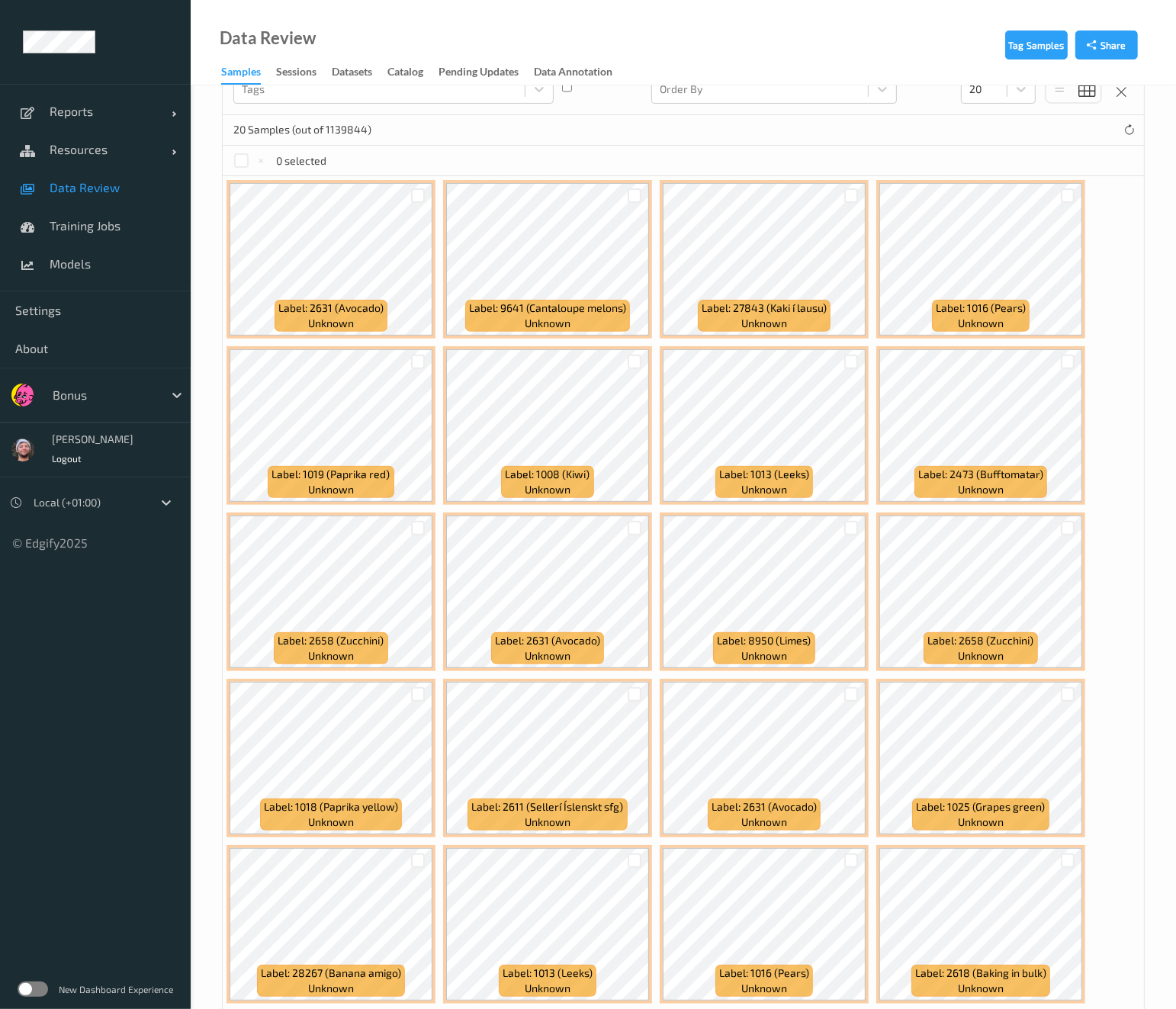
scroll to position [289, 0]
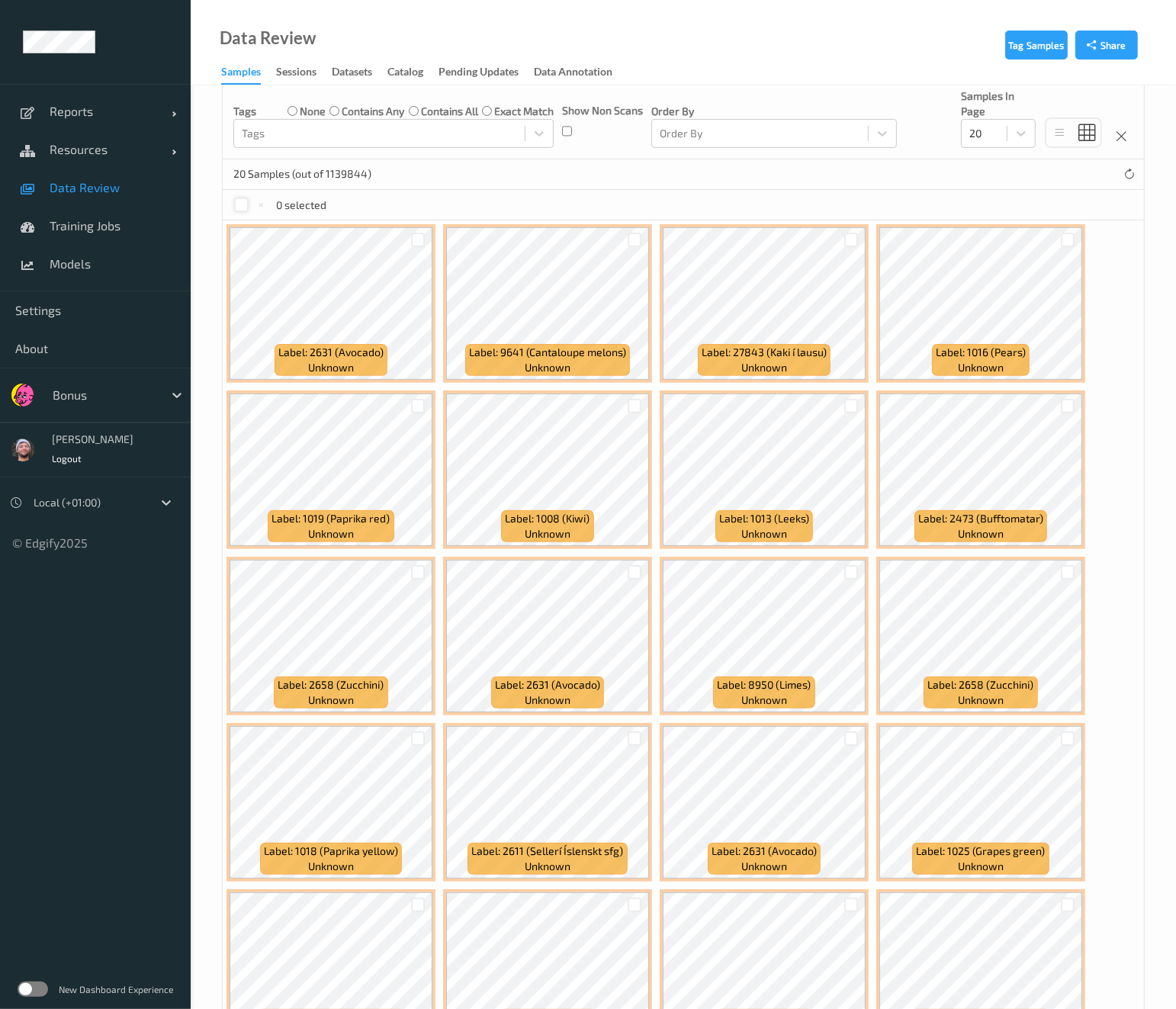
click at [244, 206] on div at bounding box center [241, 205] width 14 height 14
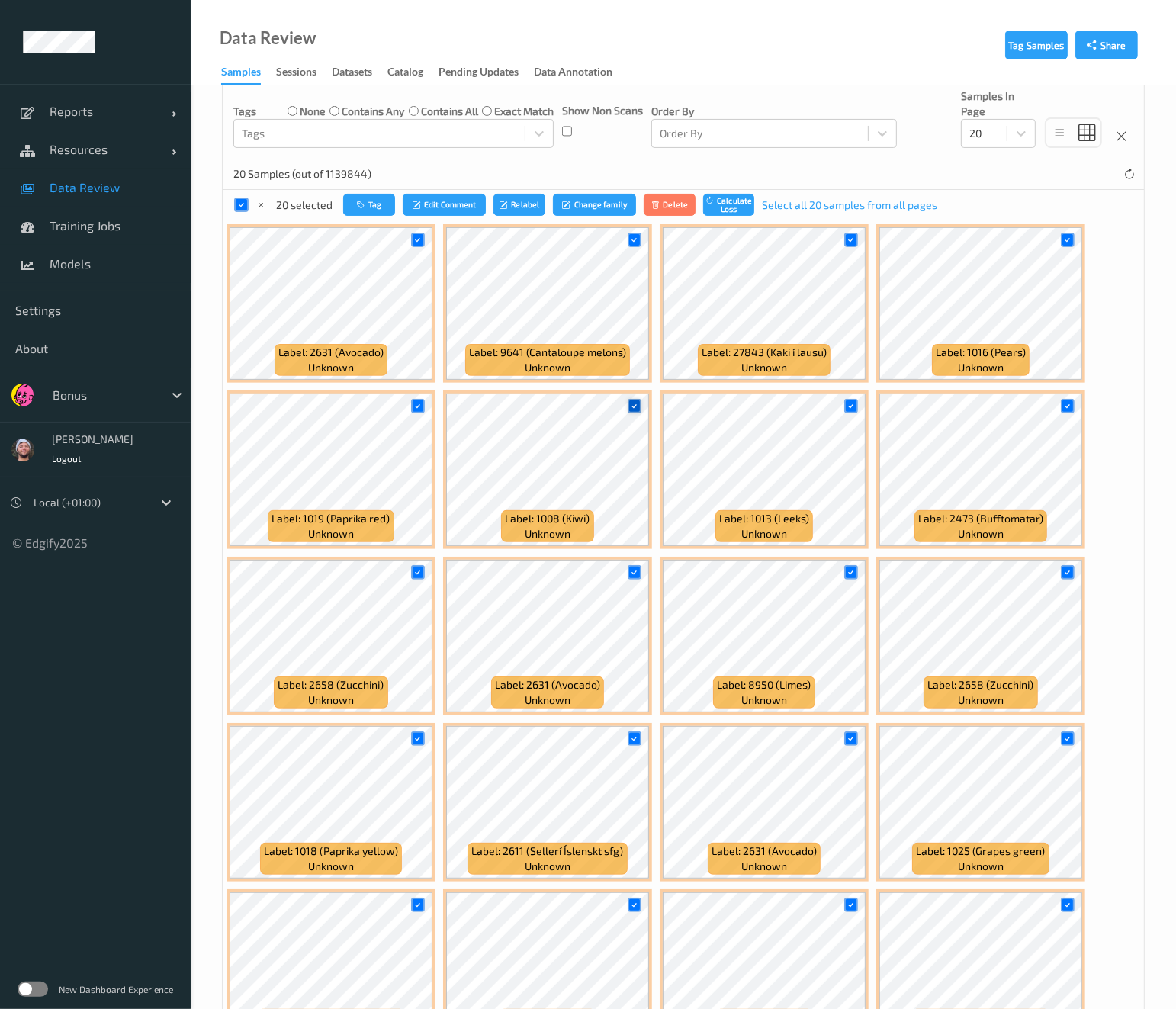
click at [635, 405] on icon at bounding box center [634, 406] width 10 height 10
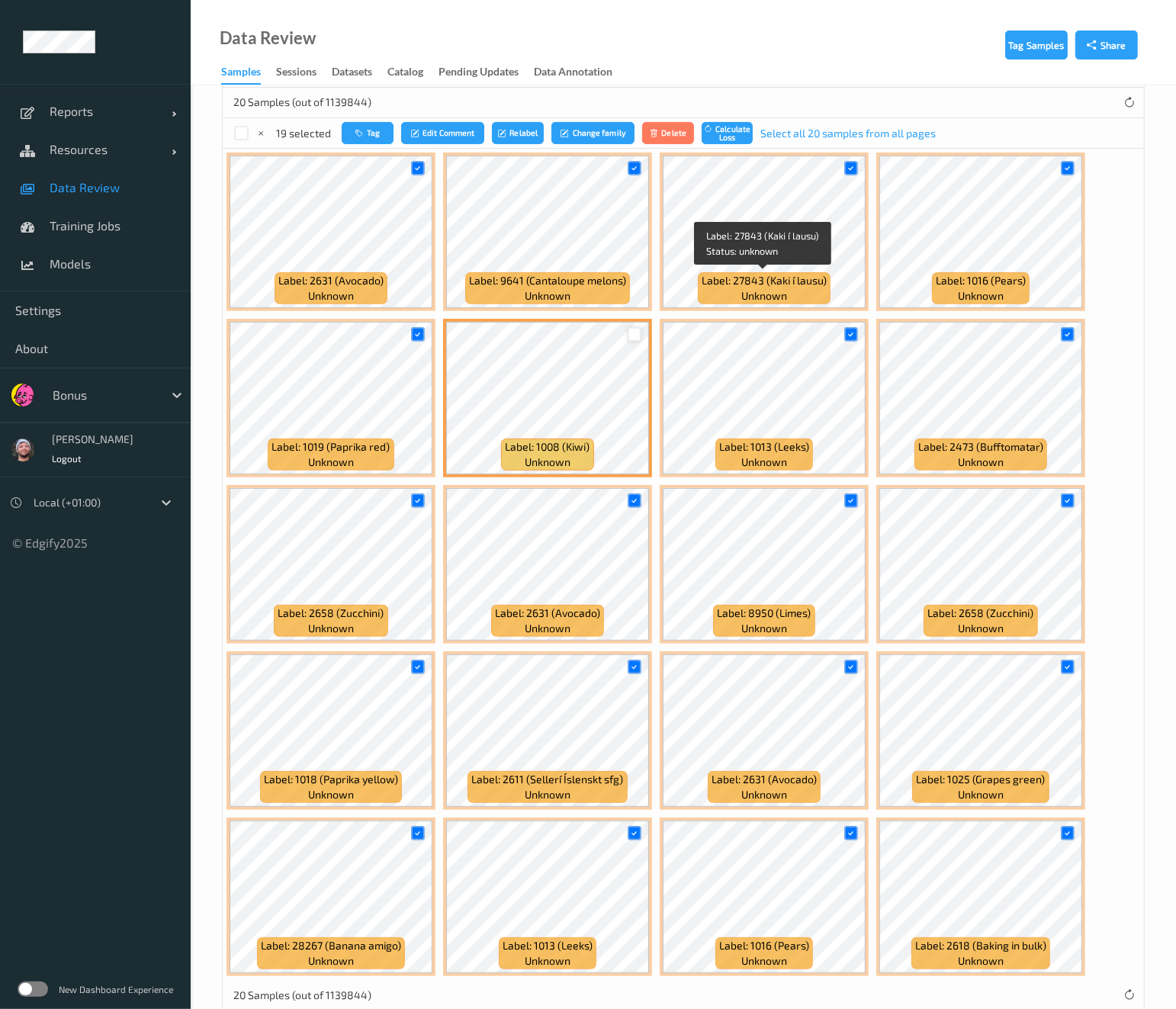
scroll to position [390, 0]
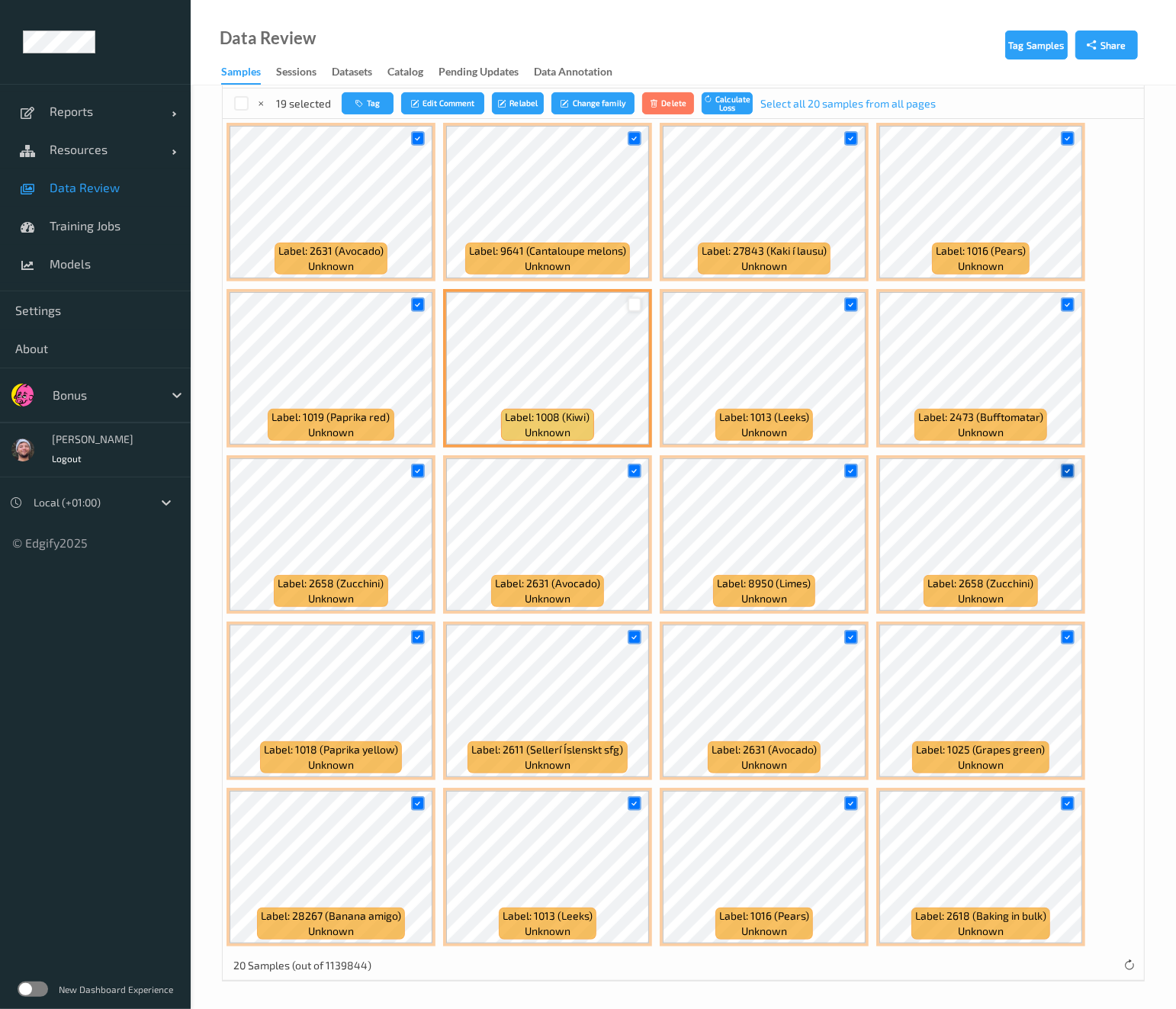
click at [1063, 474] on div at bounding box center [1068, 471] width 14 height 14
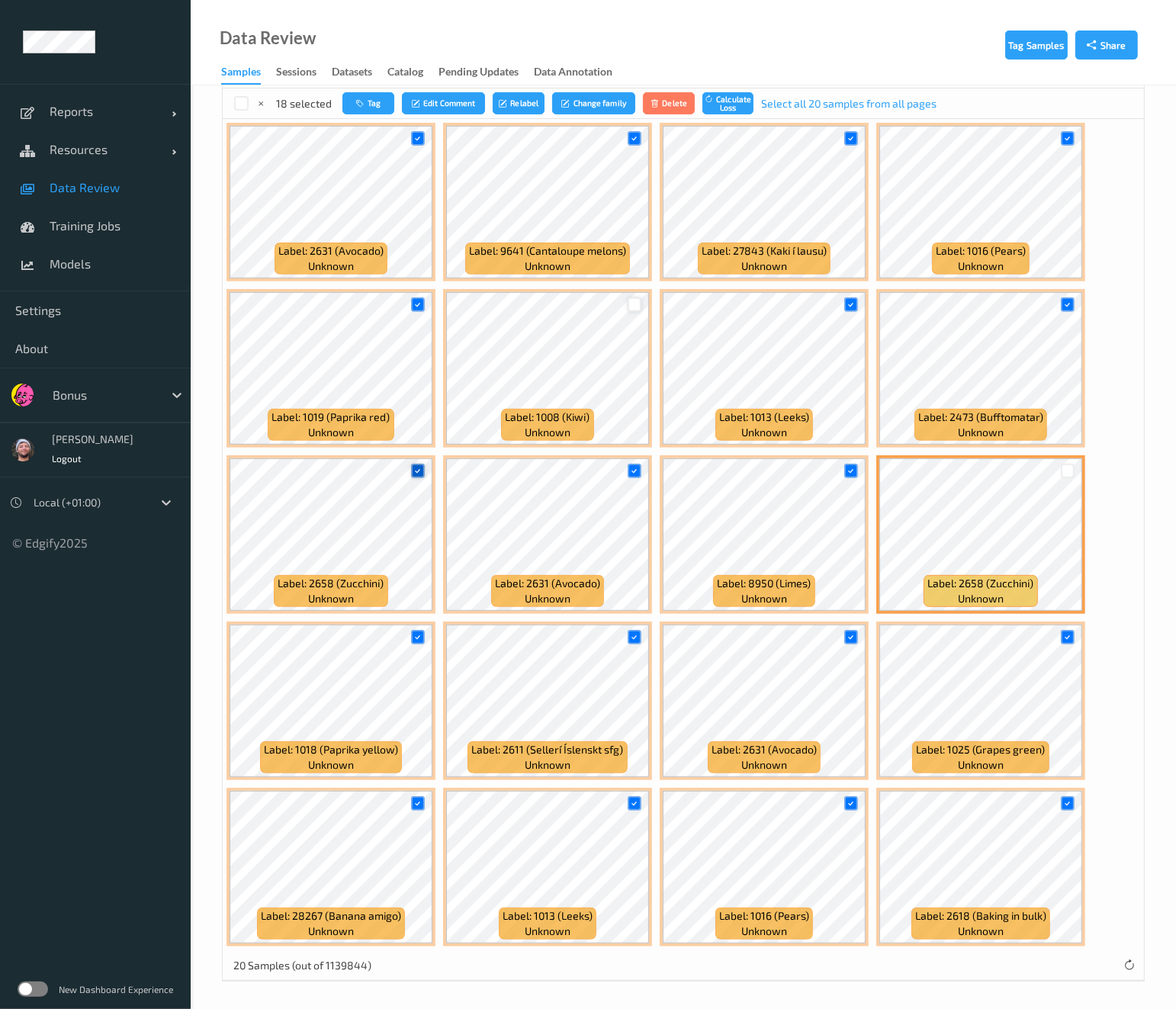
click at [417, 466] on icon at bounding box center [417, 470] width 10 height 10
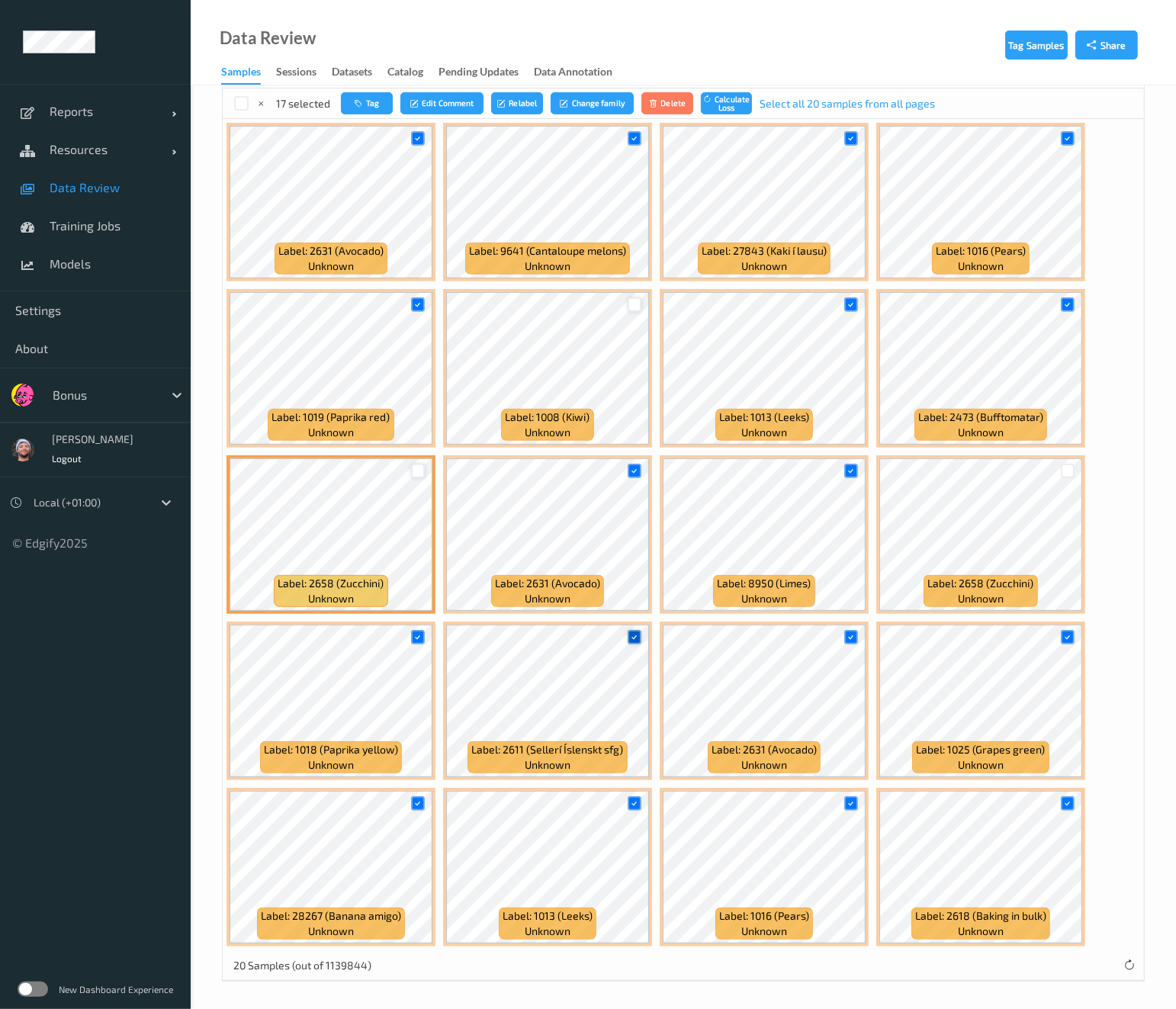
click at [635, 632] on icon at bounding box center [634, 637] width 10 height 10
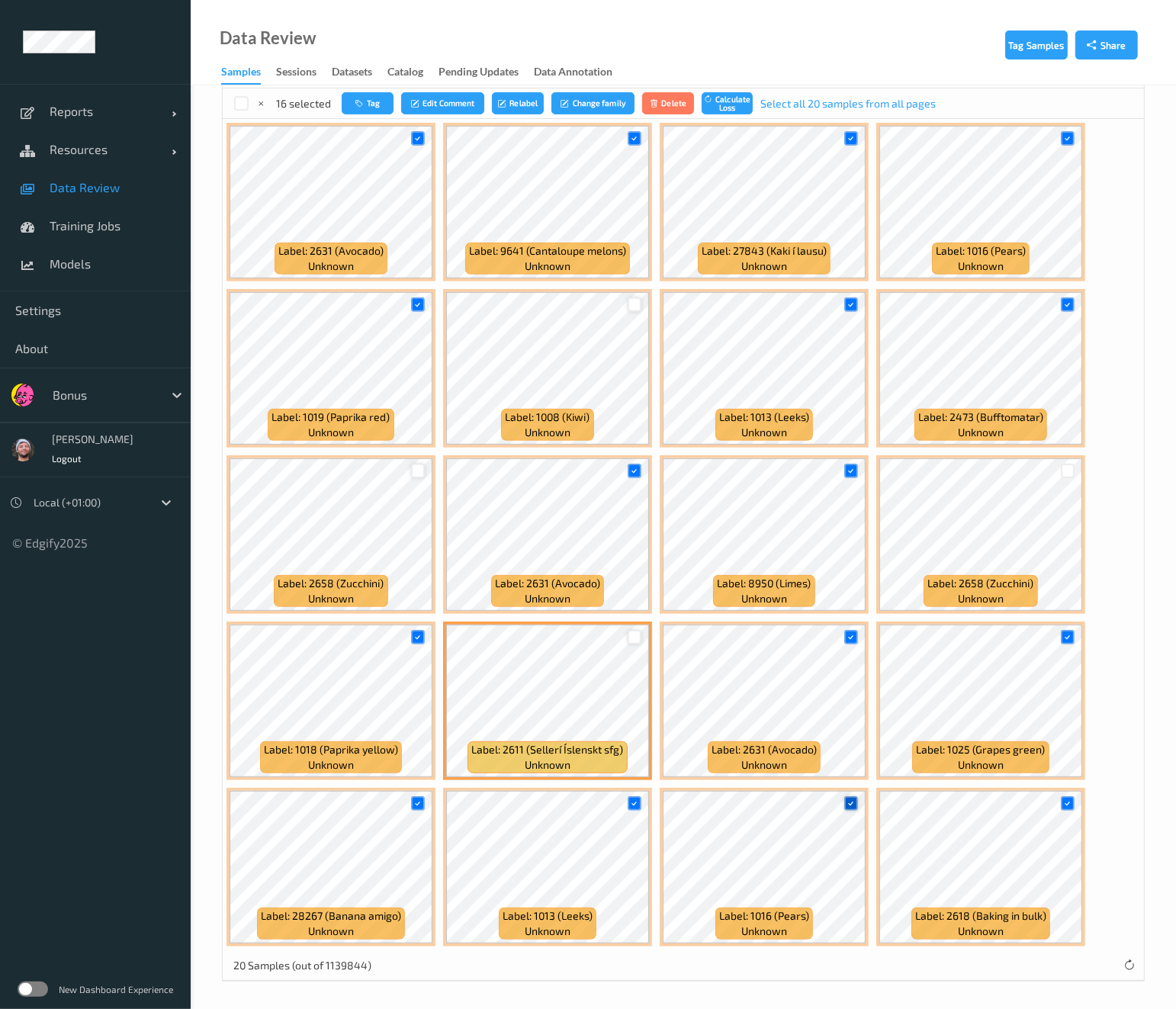
click at [847, 799] on icon at bounding box center [851, 803] width 10 height 10
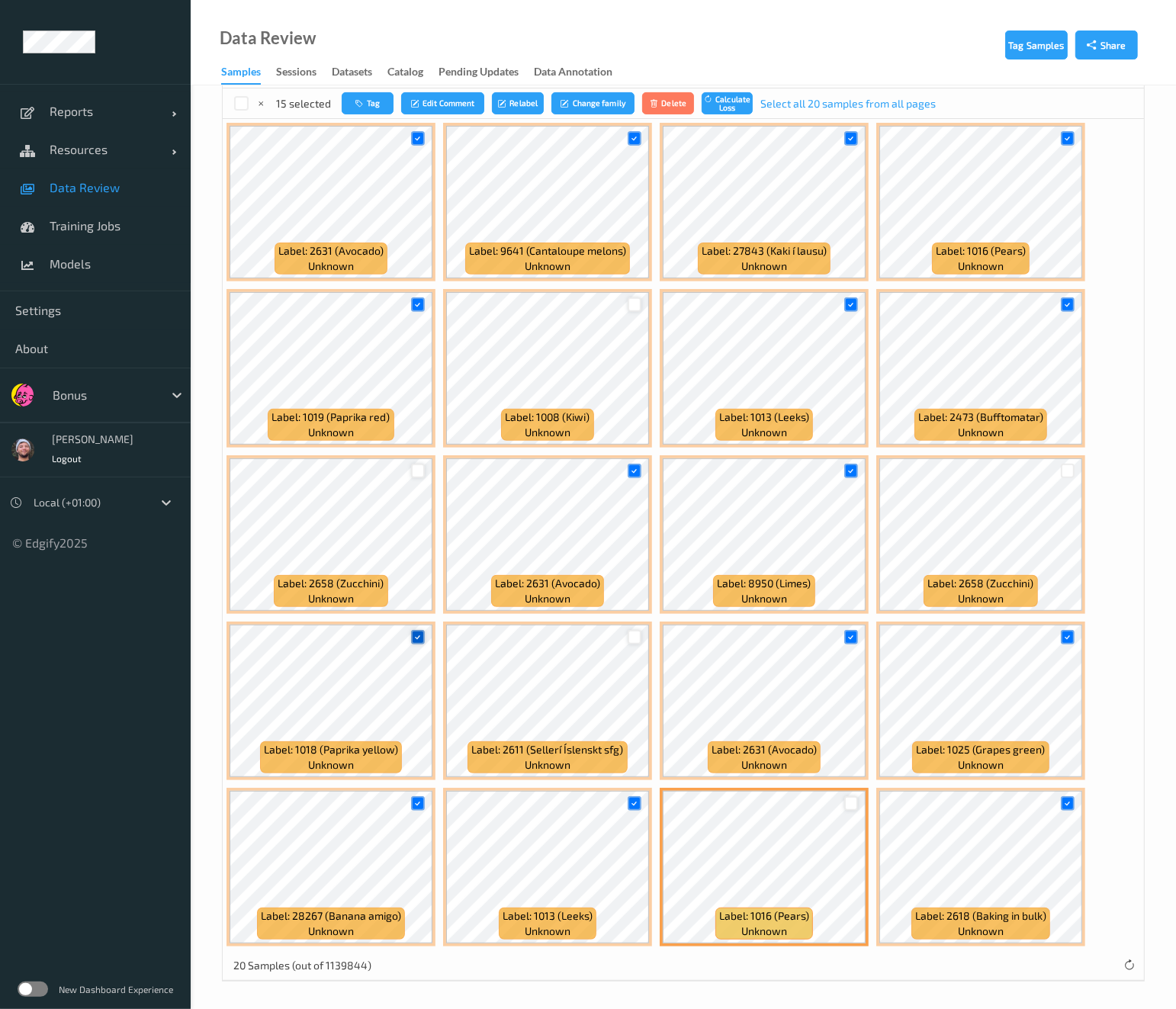
click at [415, 635] on icon at bounding box center [417, 637] width 10 height 10
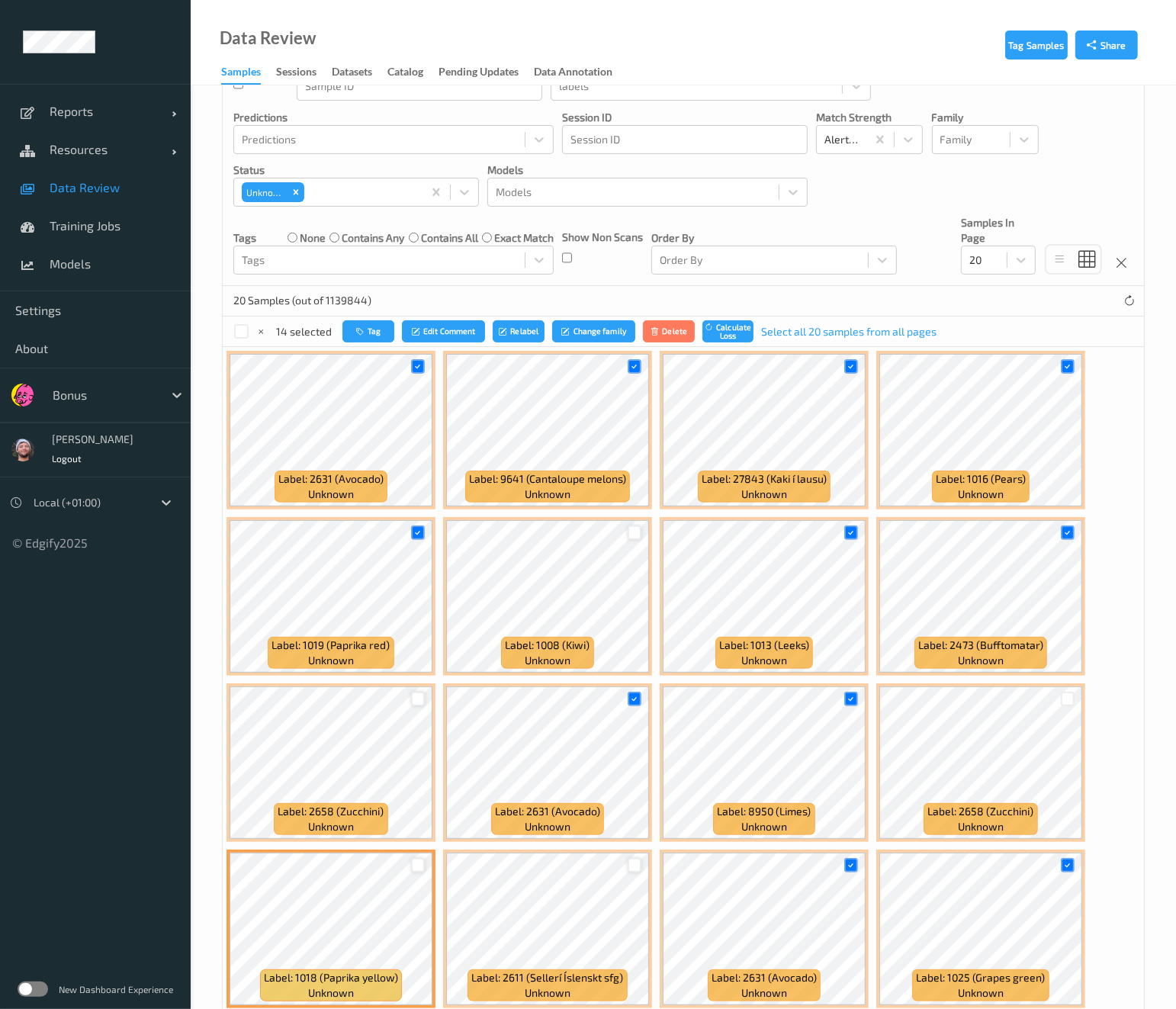
scroll to position [0, 0]
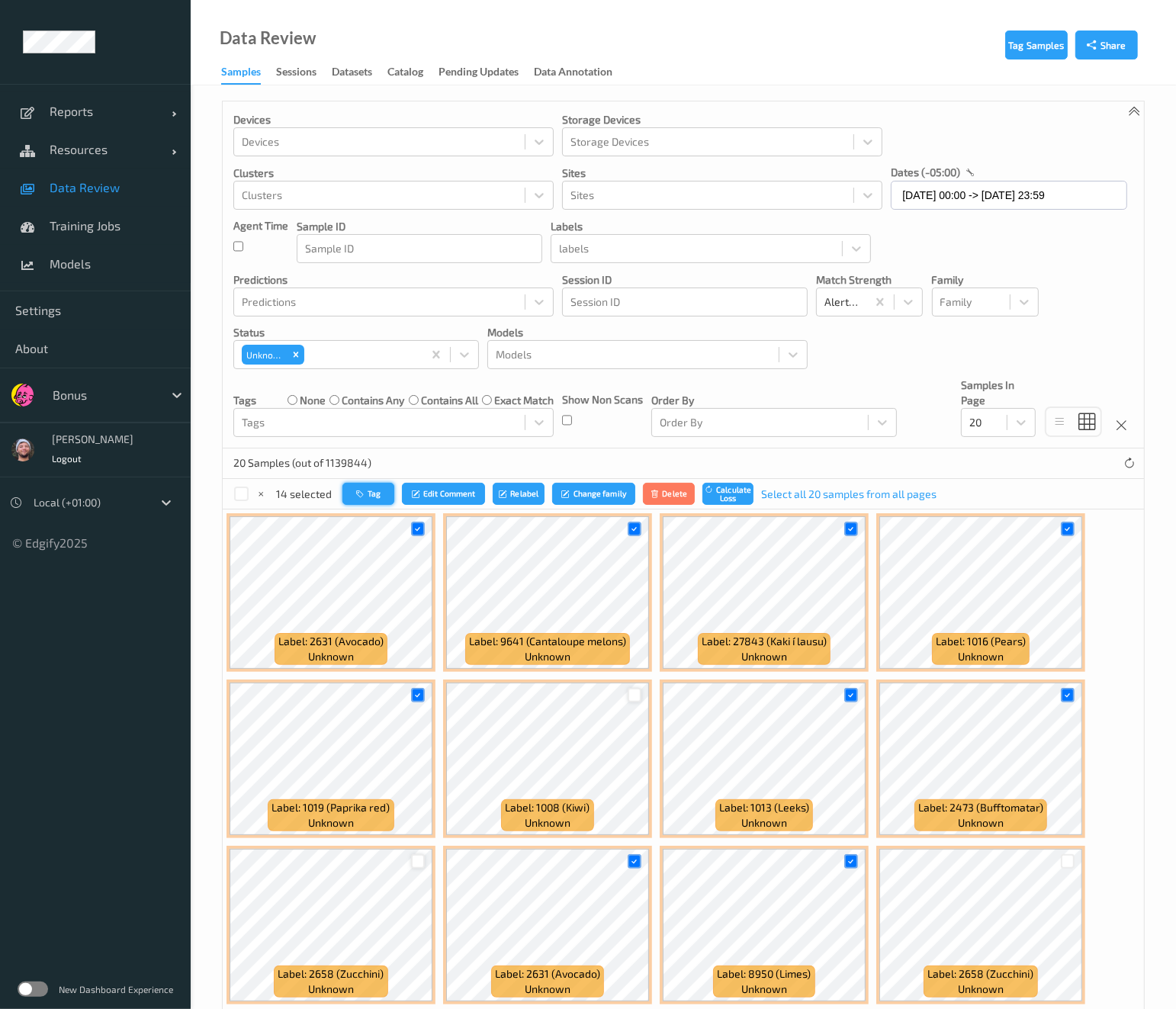
click at [349, 495] on button "Tag" at bounding box center [369, 494] width 52 height 22
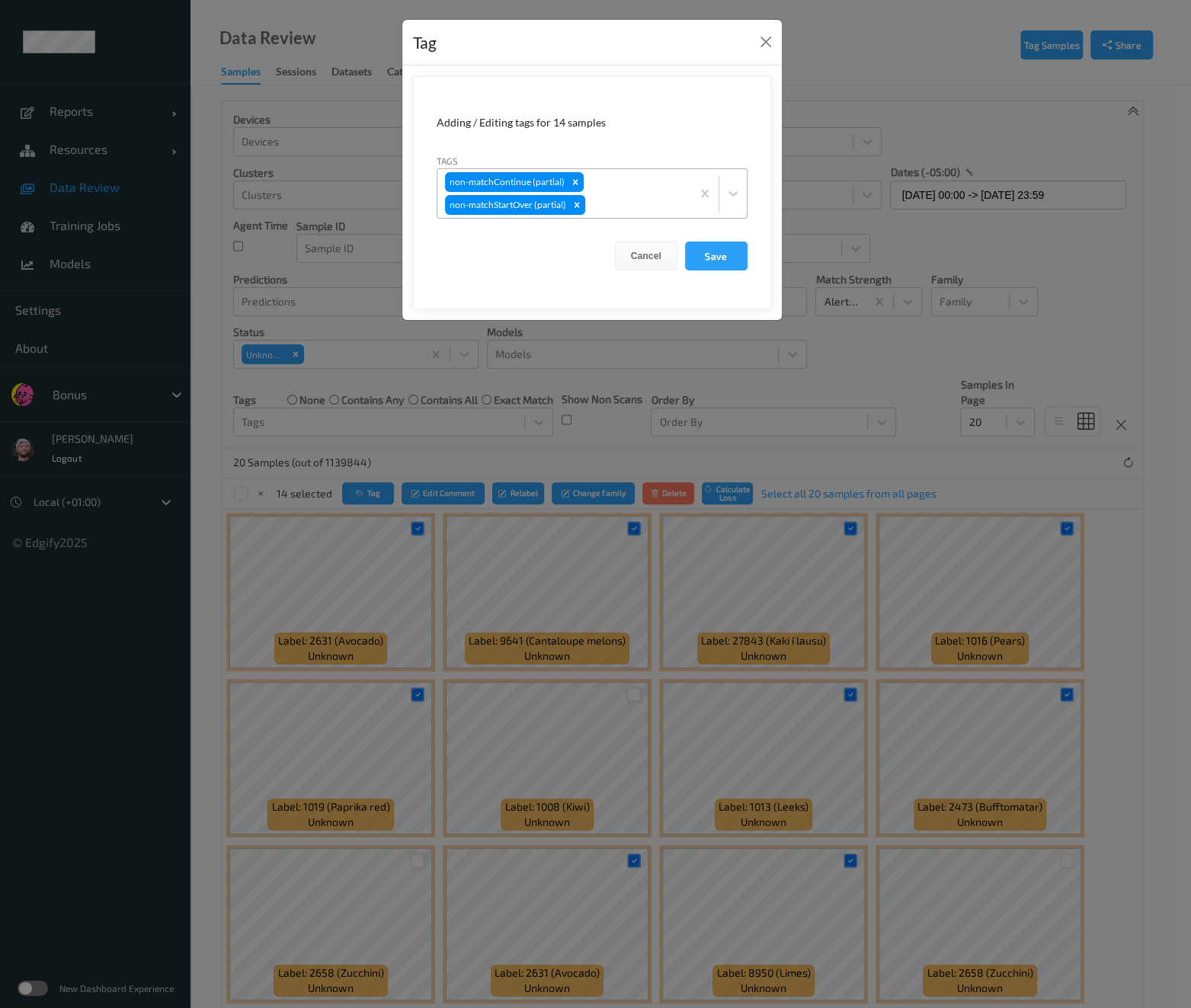
click at [659, 193] on div "non-matchContinue (partial) non-matchStartOver (partial)" at bounding box center [564, 193] width 253 height 49
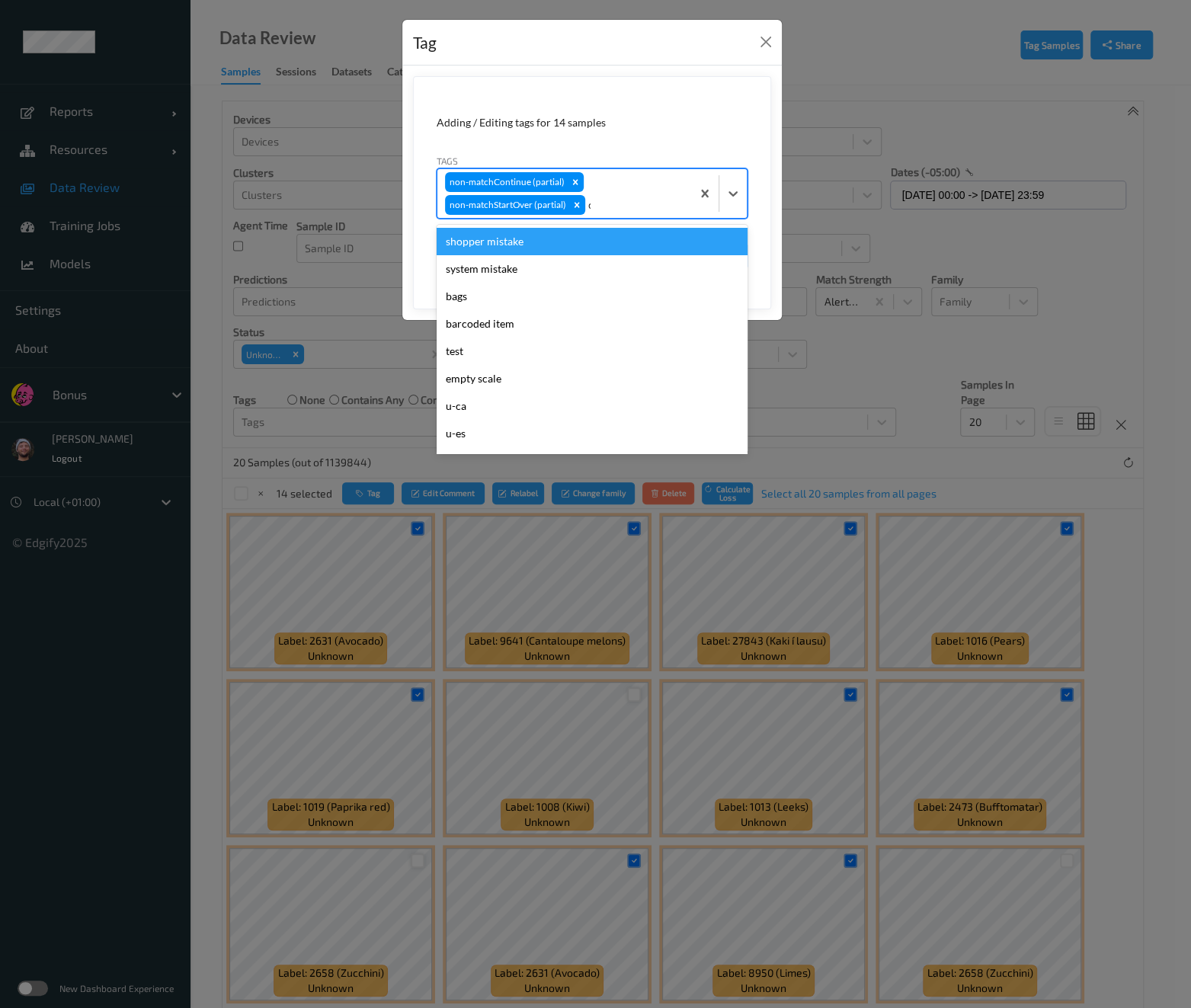
type input "ca"
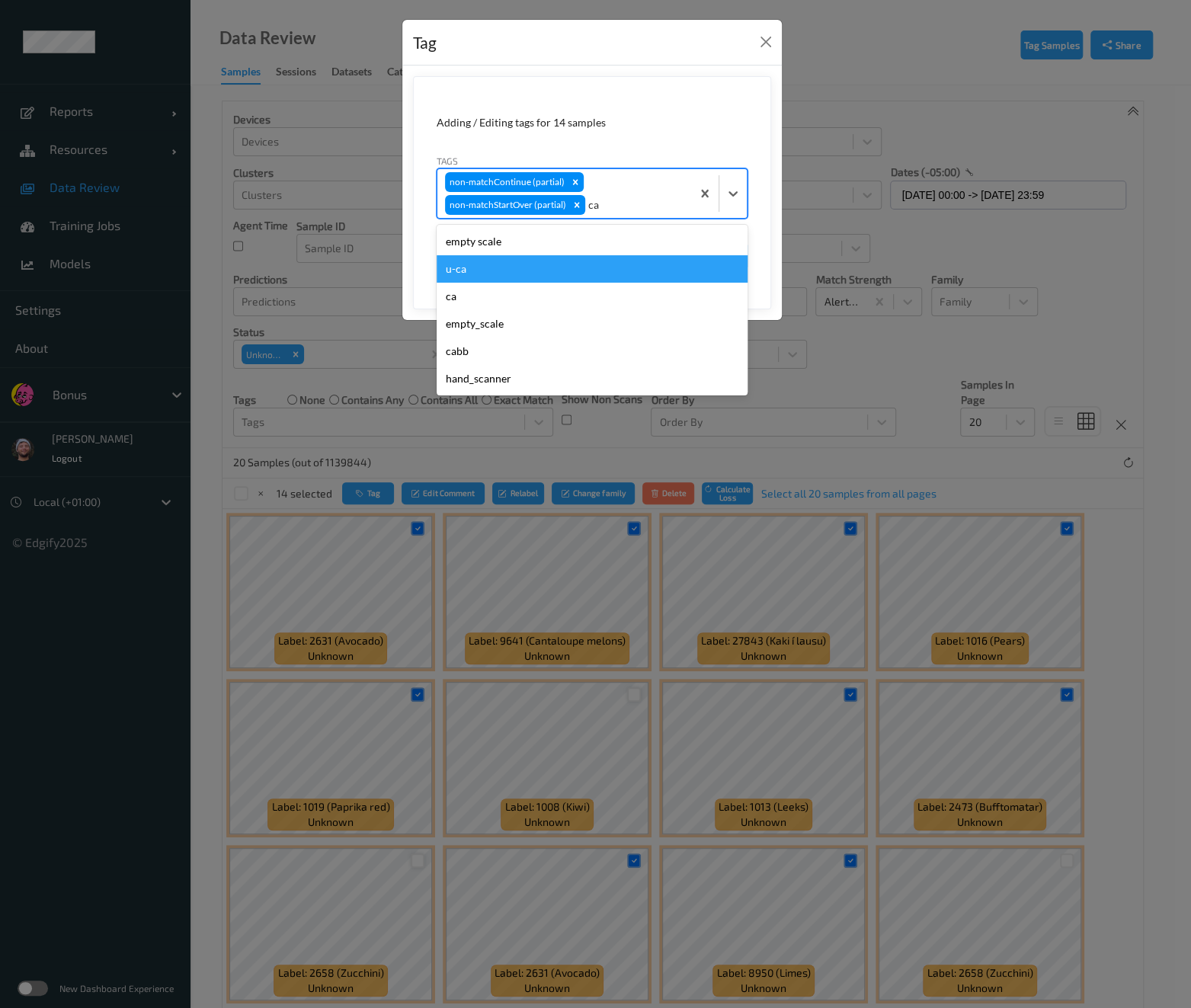
click at [534, 267] on div "u-ca" at bounding box center [592, 269] width 311 height 28
type input "s"
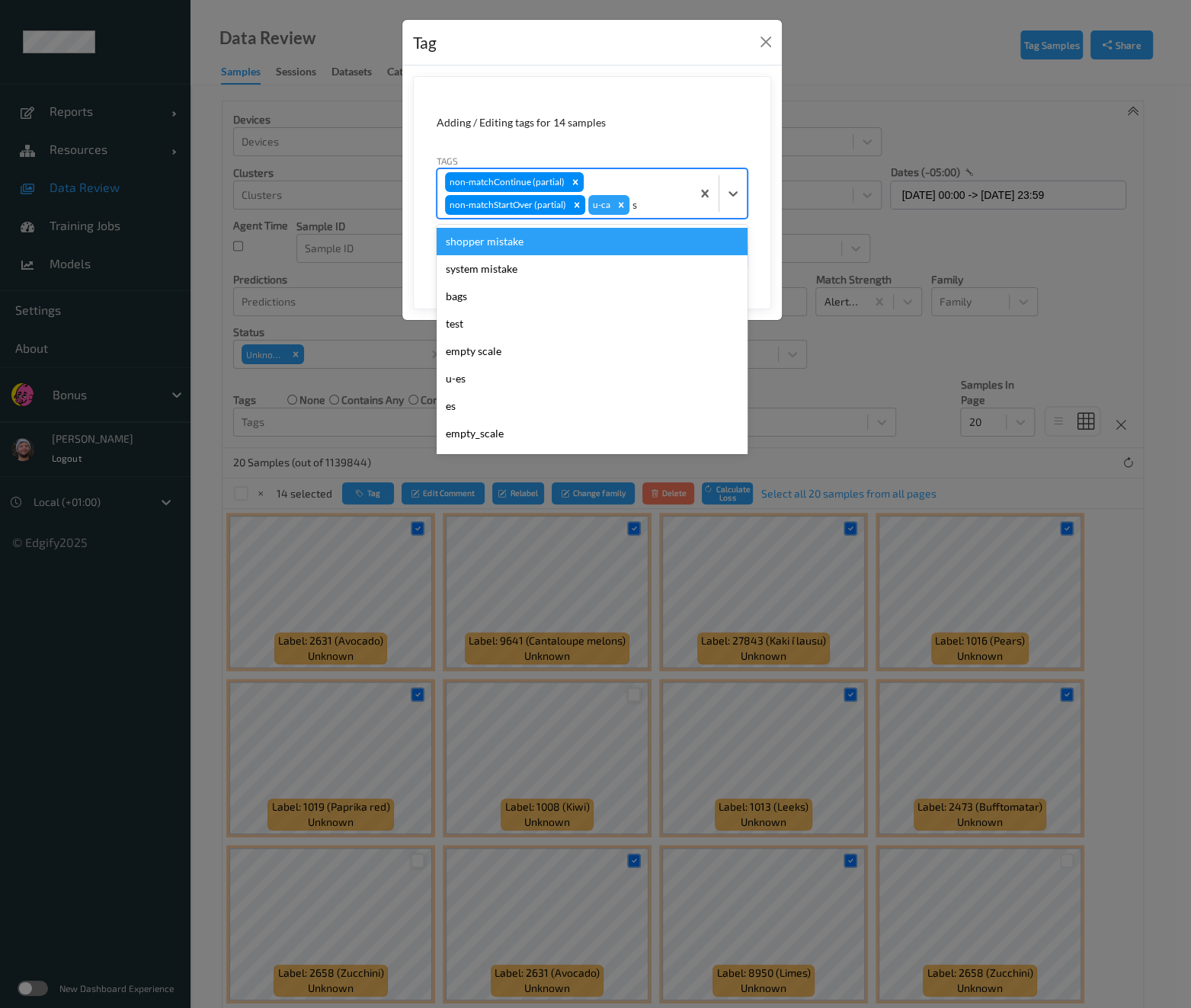
click at [537, 251] on div "shopper mistake" at bounding box center [592, 242] width 311 height 28
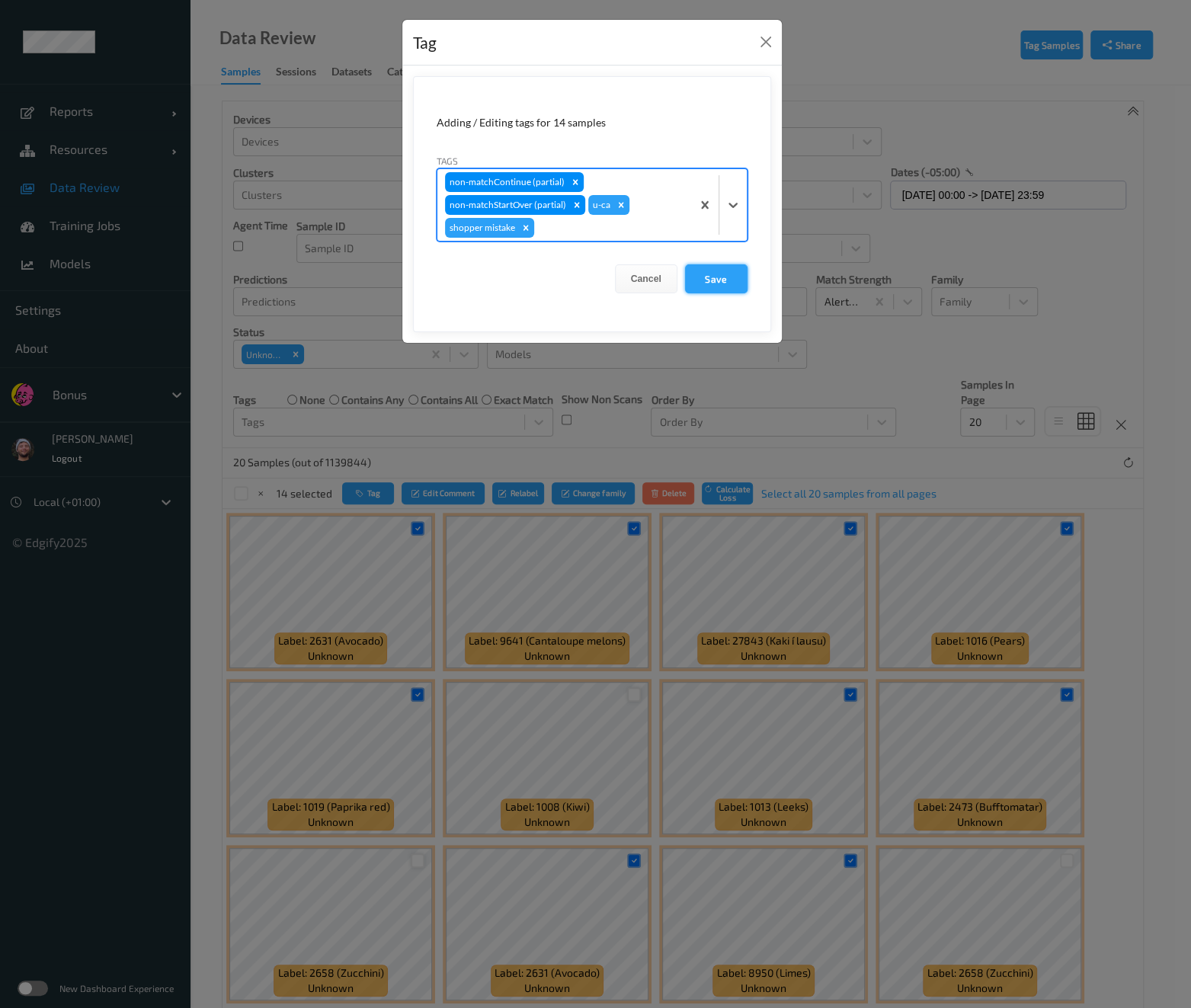
click at [719, 277] on button "Save" at bounding box center [716, 279] width 63 height 29
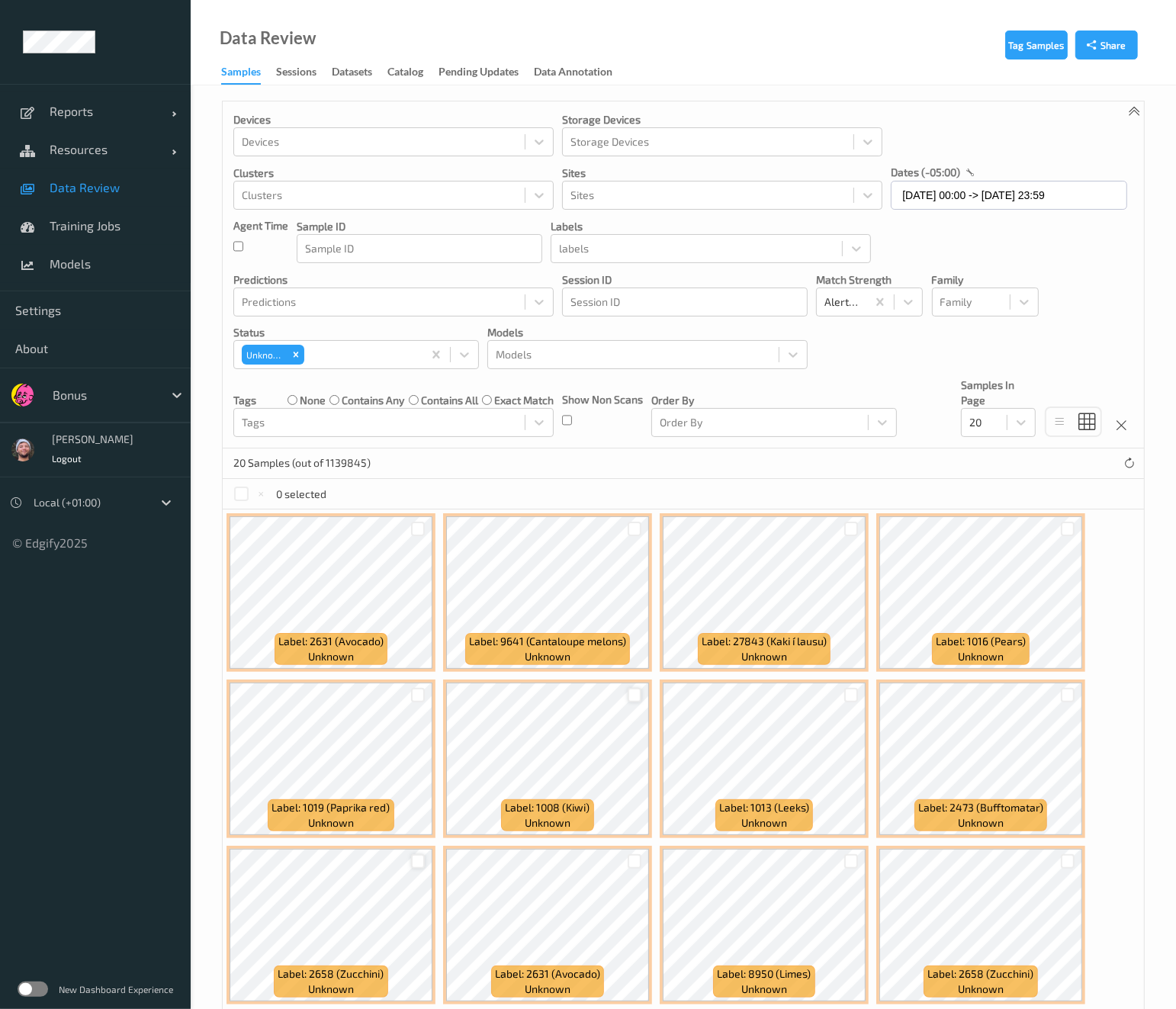
click at [305, 404] on label "none" at bounding box center [312, 400] width 26 height 15
click at [306, 423] on div at bounding box center [379, 423] width 275 height 18
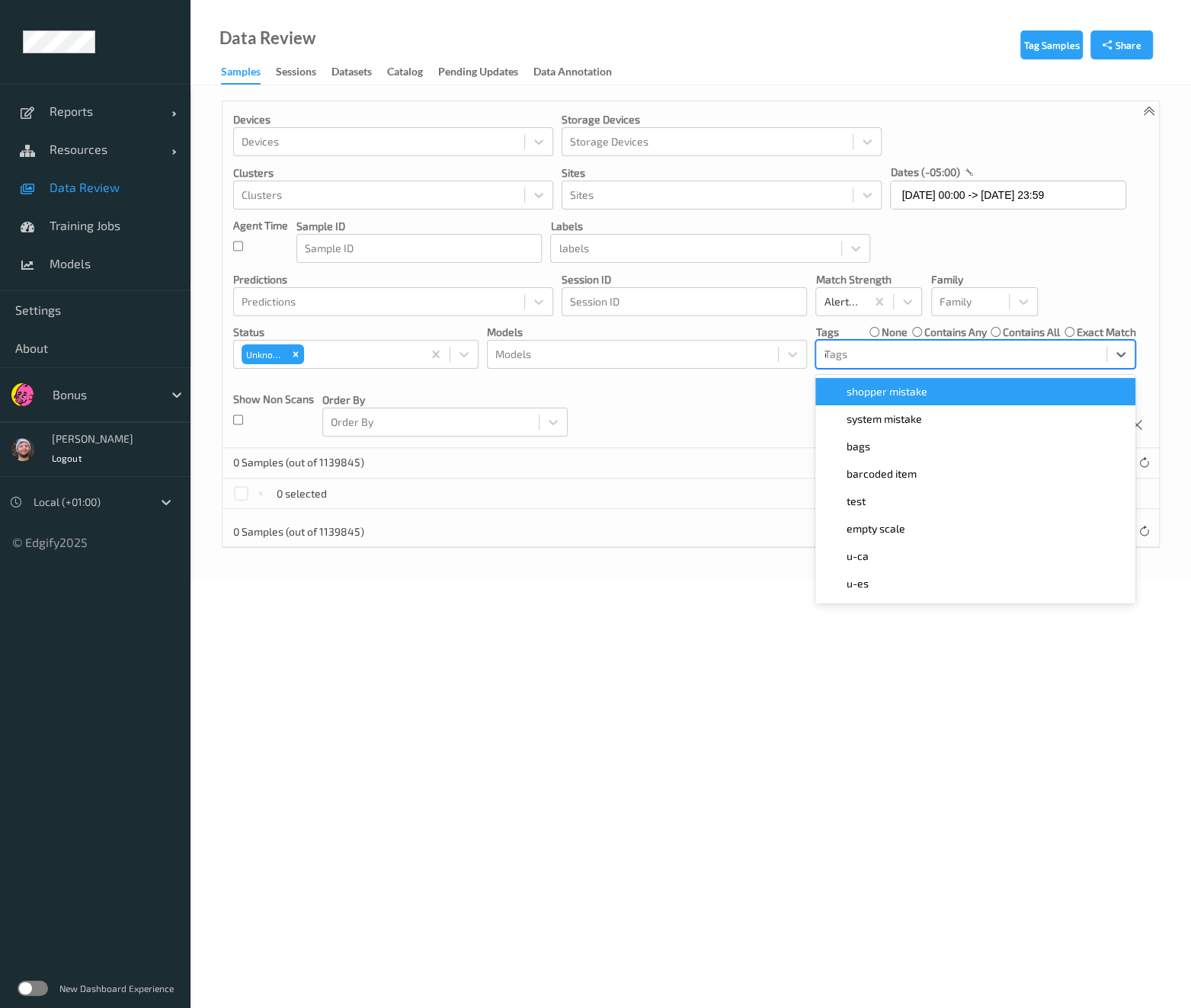
type input "ca"
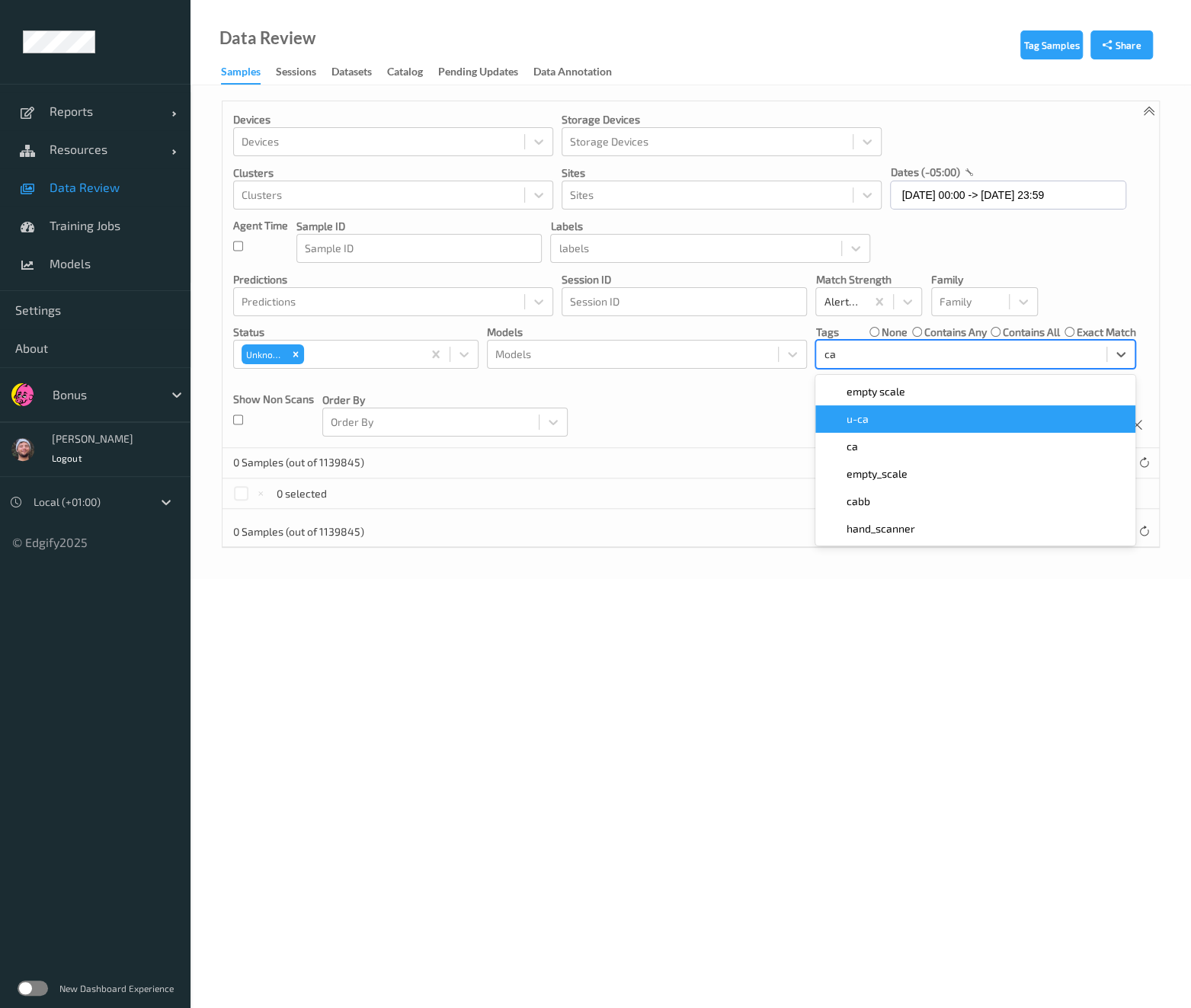
click at [884, 408] on div "u-ca" at bounding box center [975, 419] width 320 height 28
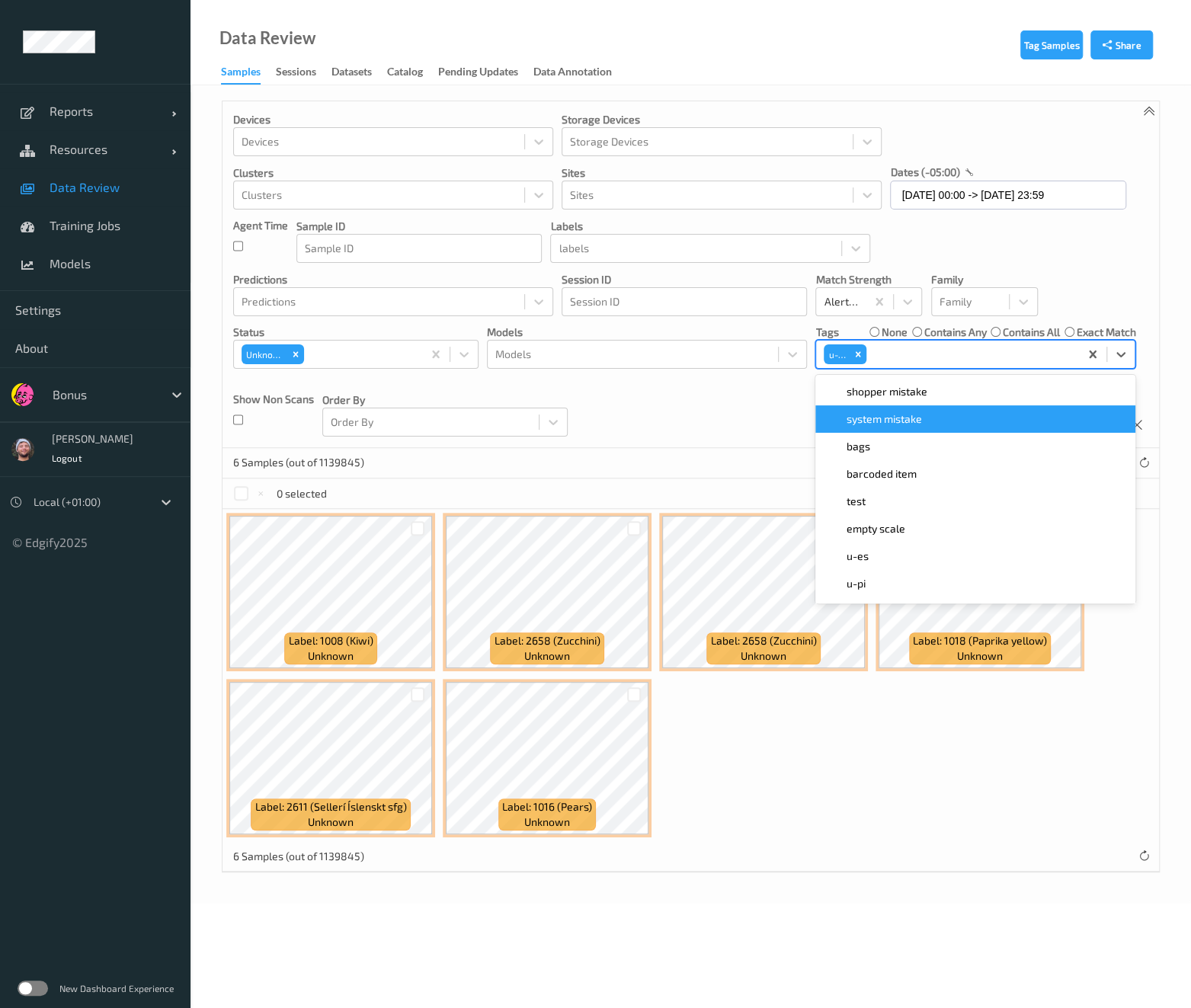
click at [680, 432] on div "Devices Devices Storage Devices Storage Devices Clusters Clusters Sites Sites d…" at bounding box center [691, 275] width 936 height 347
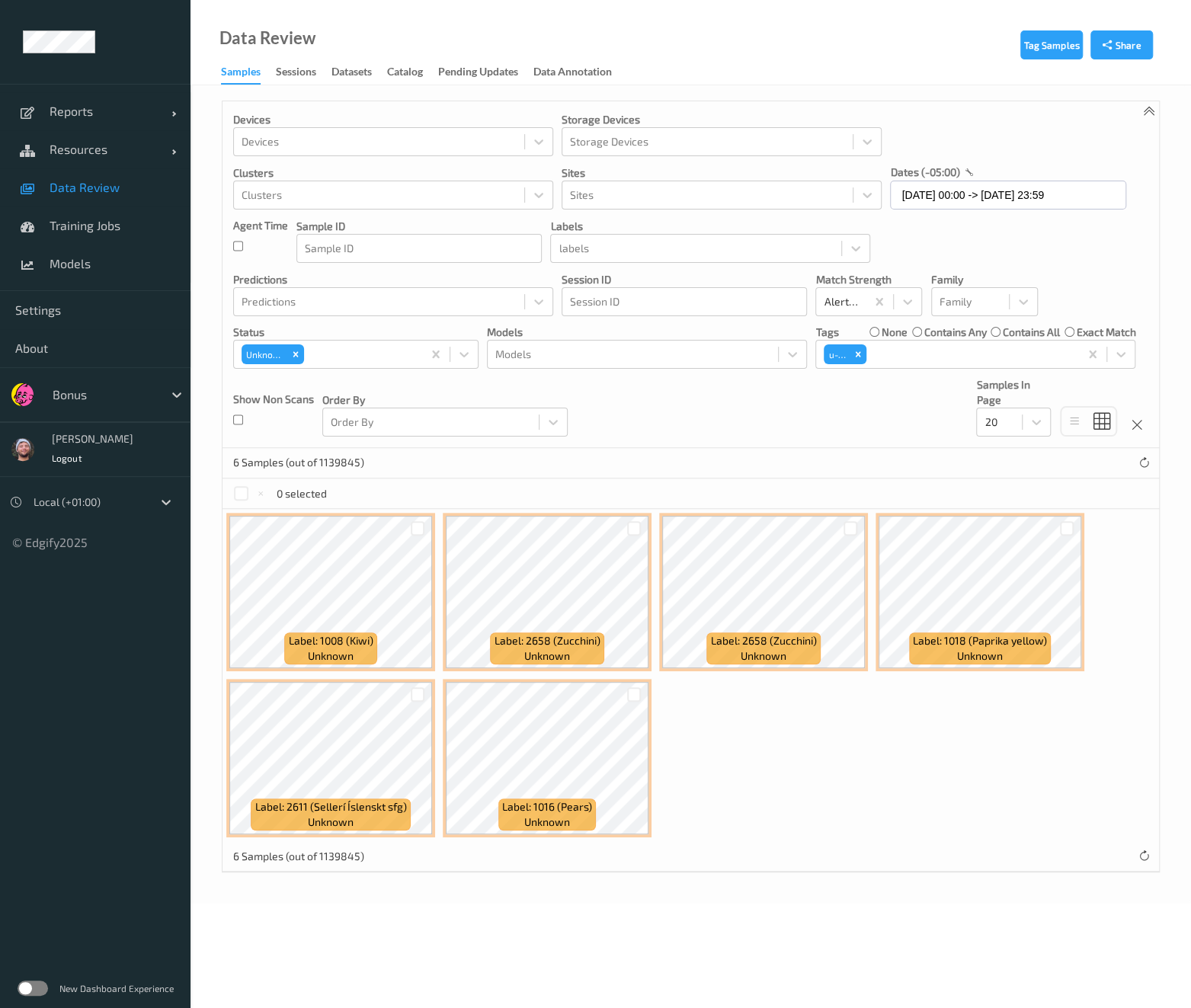
click at [638, 529] on div at bounding box center [634, 528] width 14 height 14
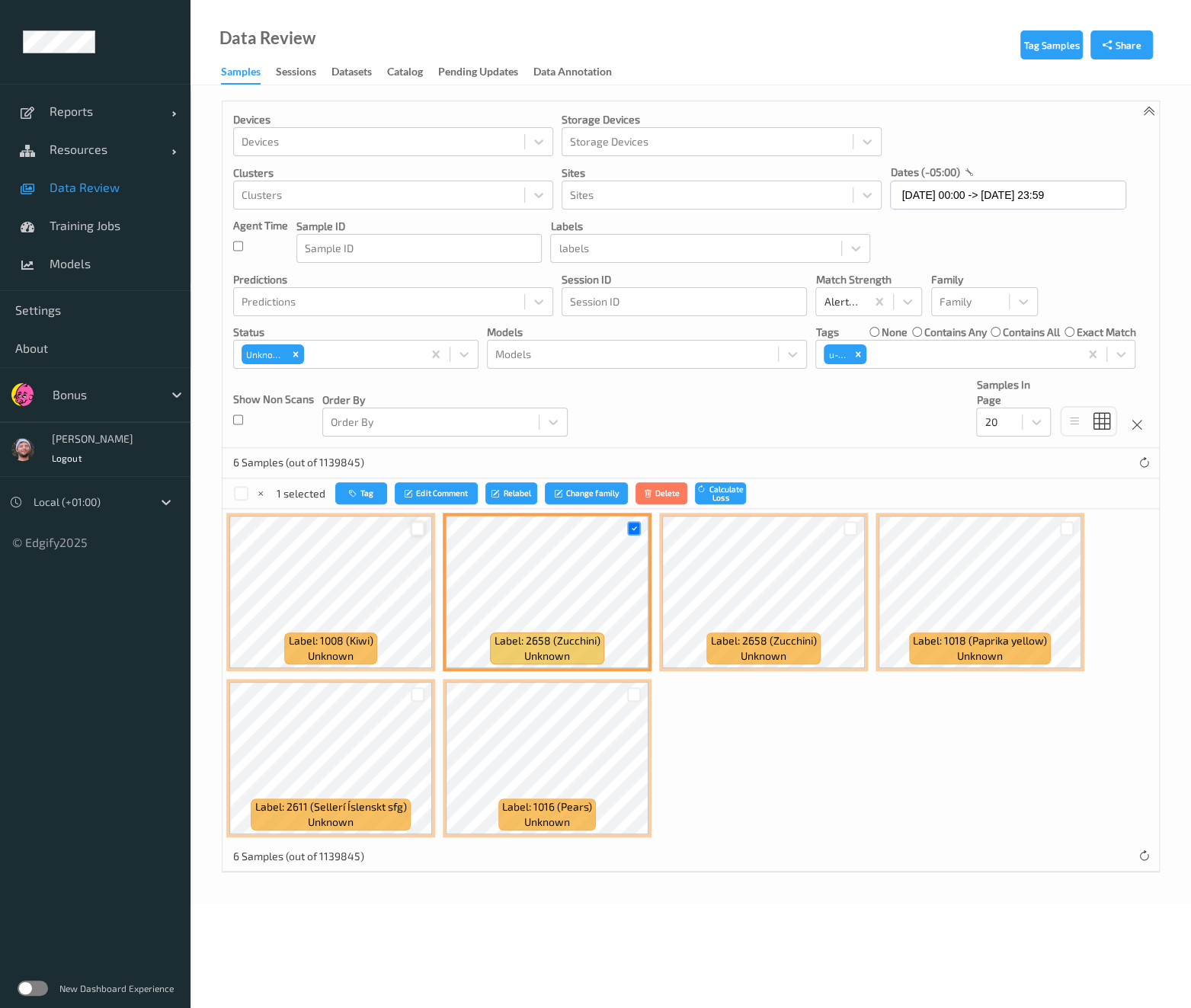
click at [414, 524] on div at bounding box center [418, 528] width 14 height 14
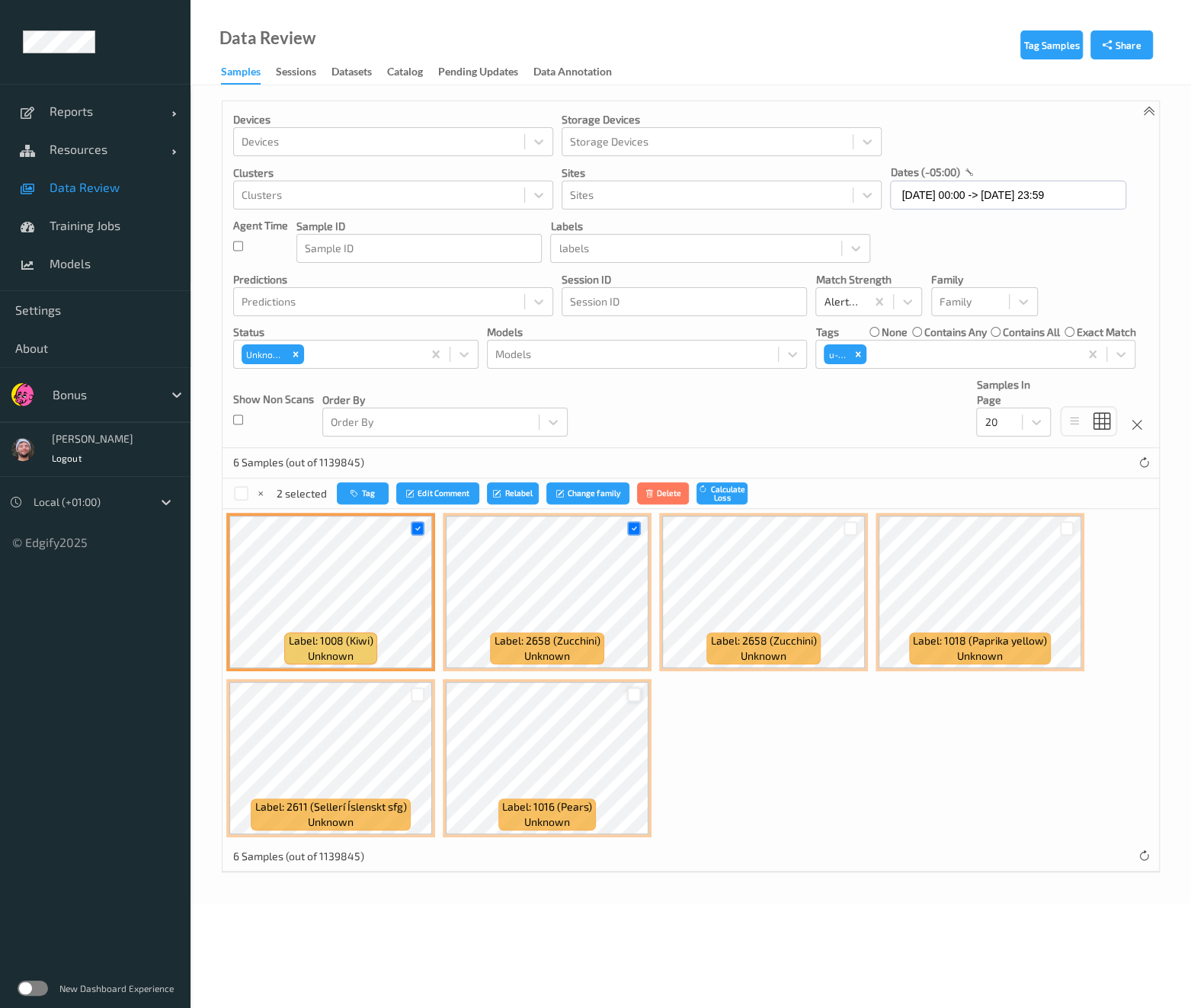
click at [635, 693] on div at bounding box center [634, 694] width 14 height 14
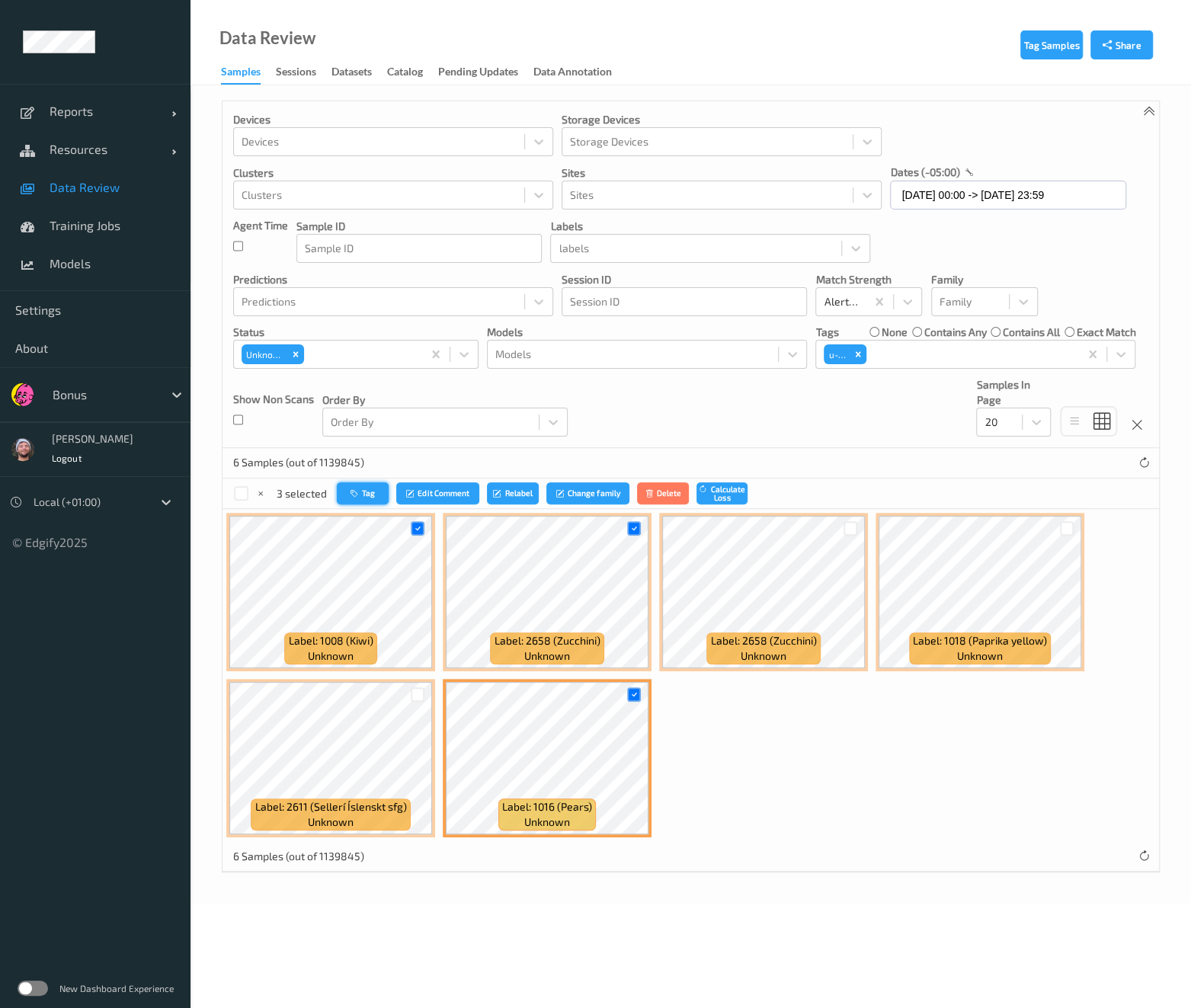
click at [354, 497] on icon "button" at bounding box center [356, 493] width 12 height 9
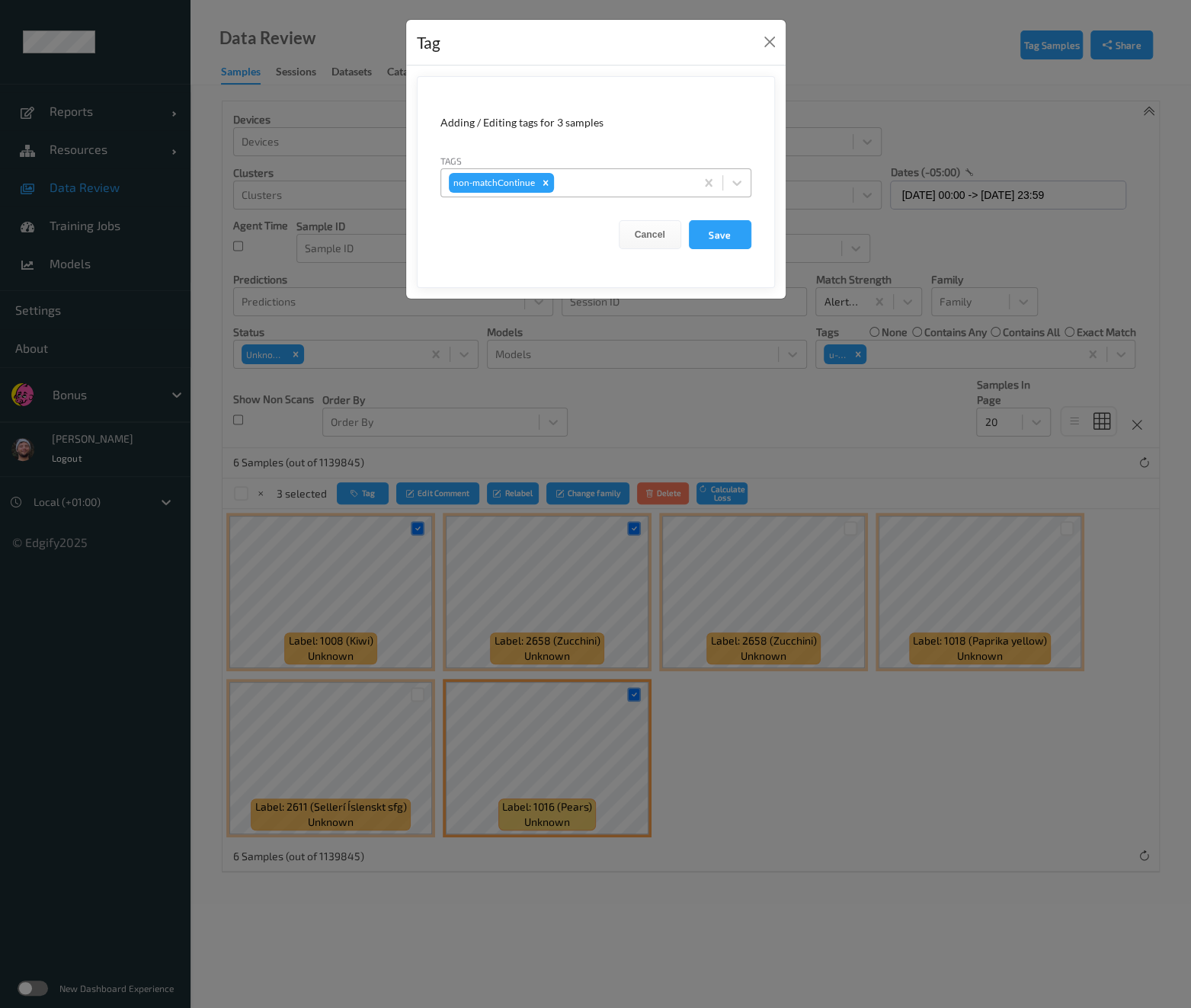
click at [645, 181] on div at bounding box center [622, 182] width 130 height 18
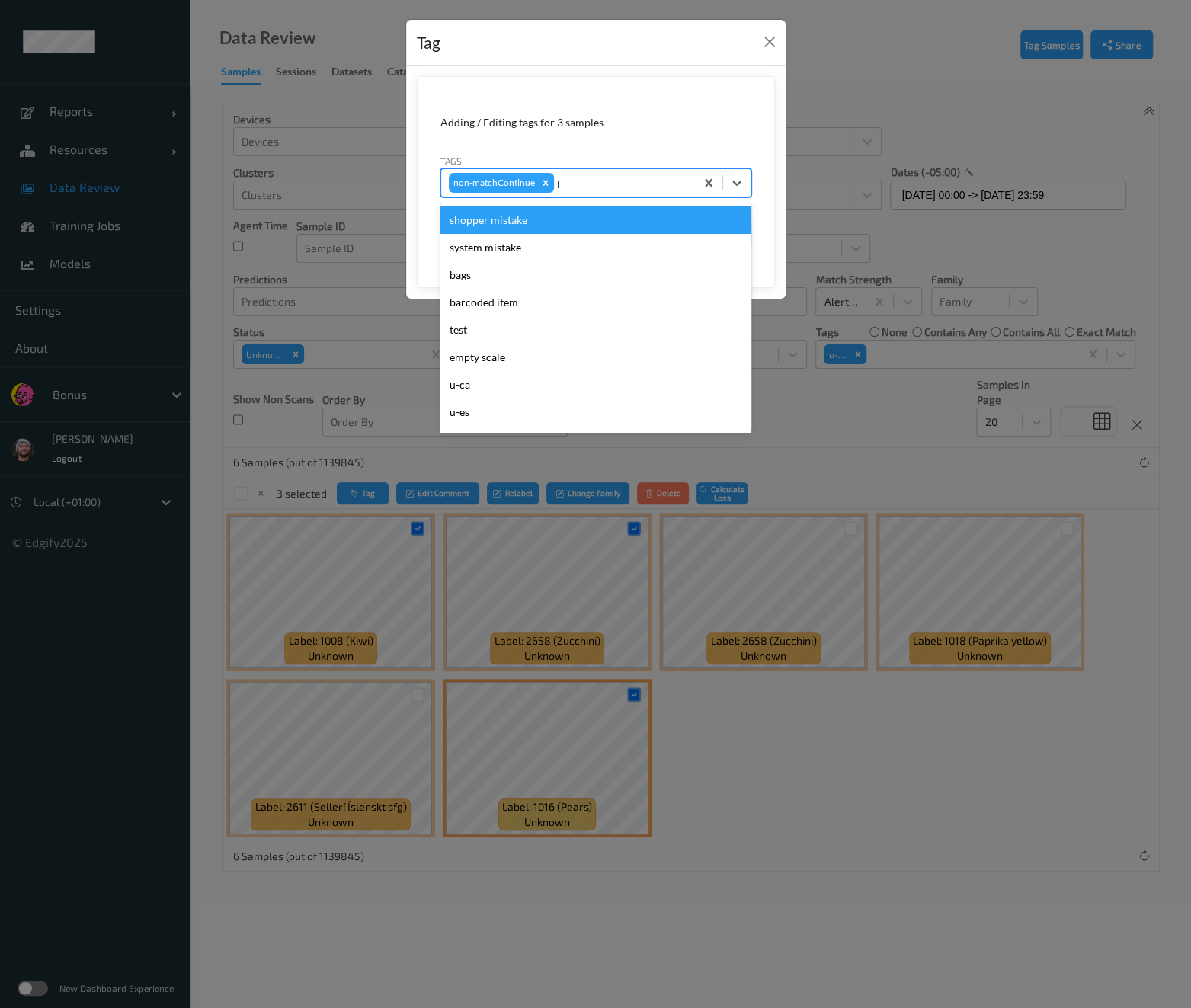
type input "pi"
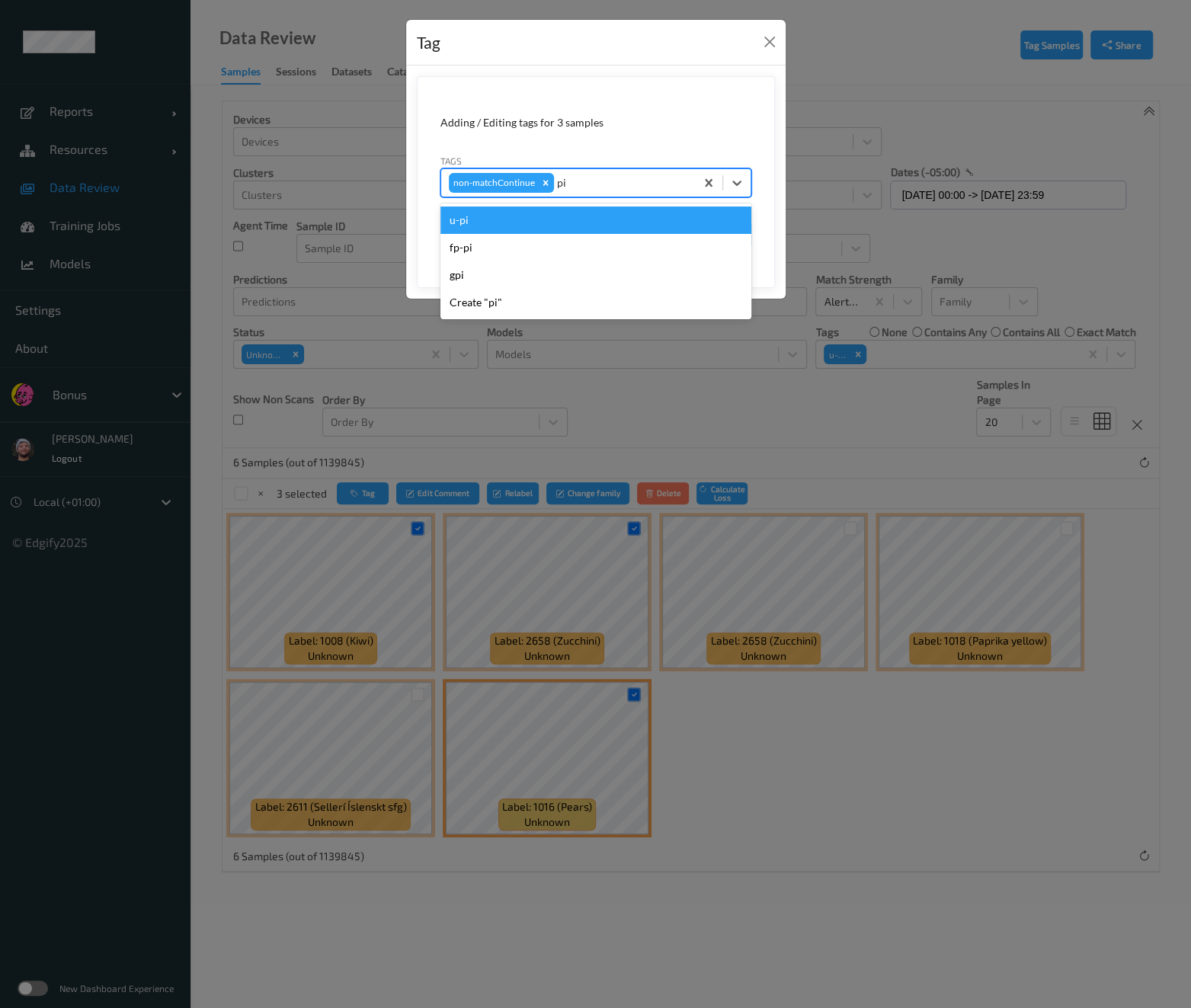
click at [549, 218] on div "u-pi" at bounding box center [596, 220] width 311 height 28
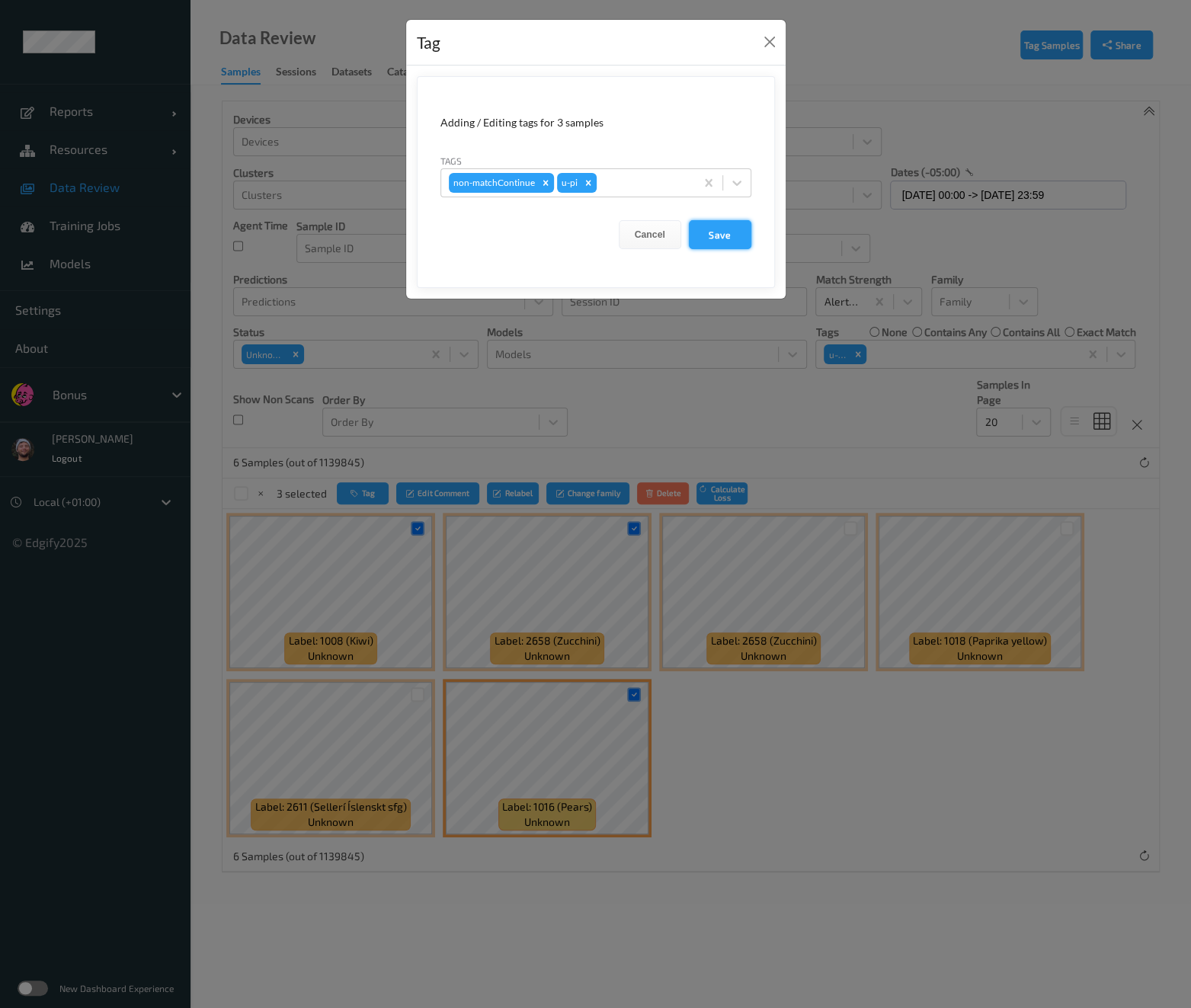
click at [740, 229] on button "Save" at bounding box center [720, 234] width 63 height 29
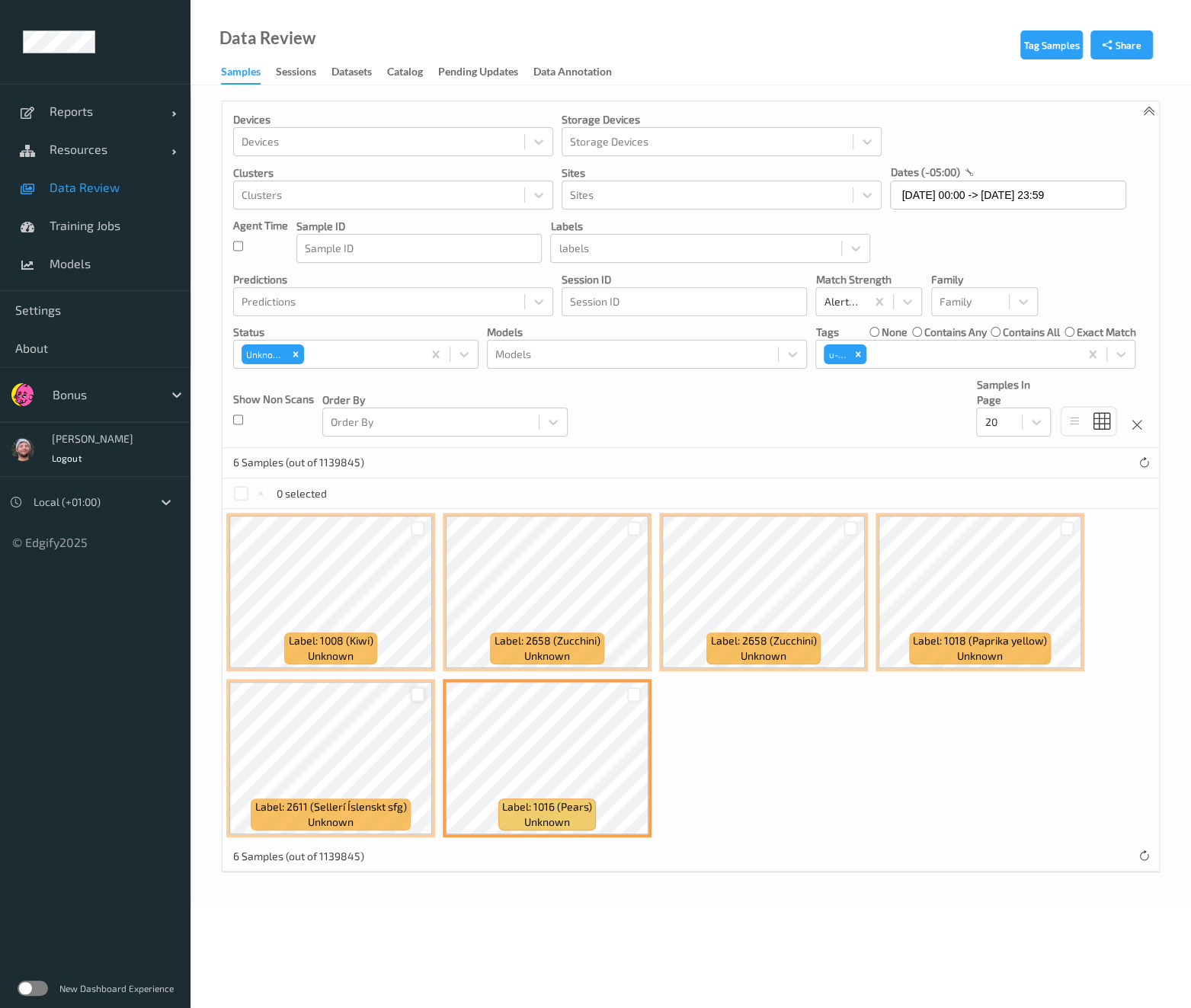
click at [415, 692] on div at bounding box center [418, 694] width 14 height 14
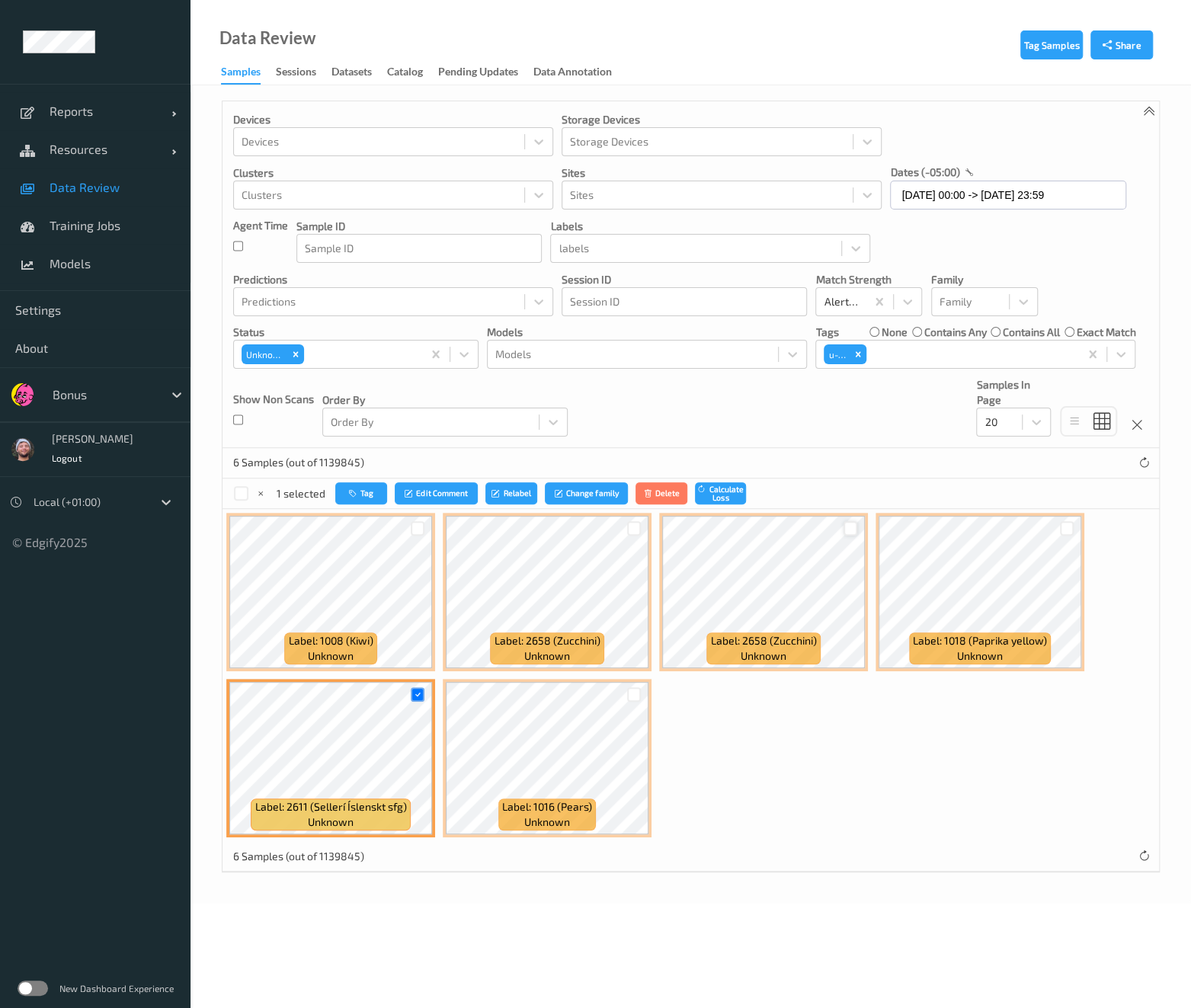
click at [851, 531] on div at bounding box center [851, 528] width 14 height 14
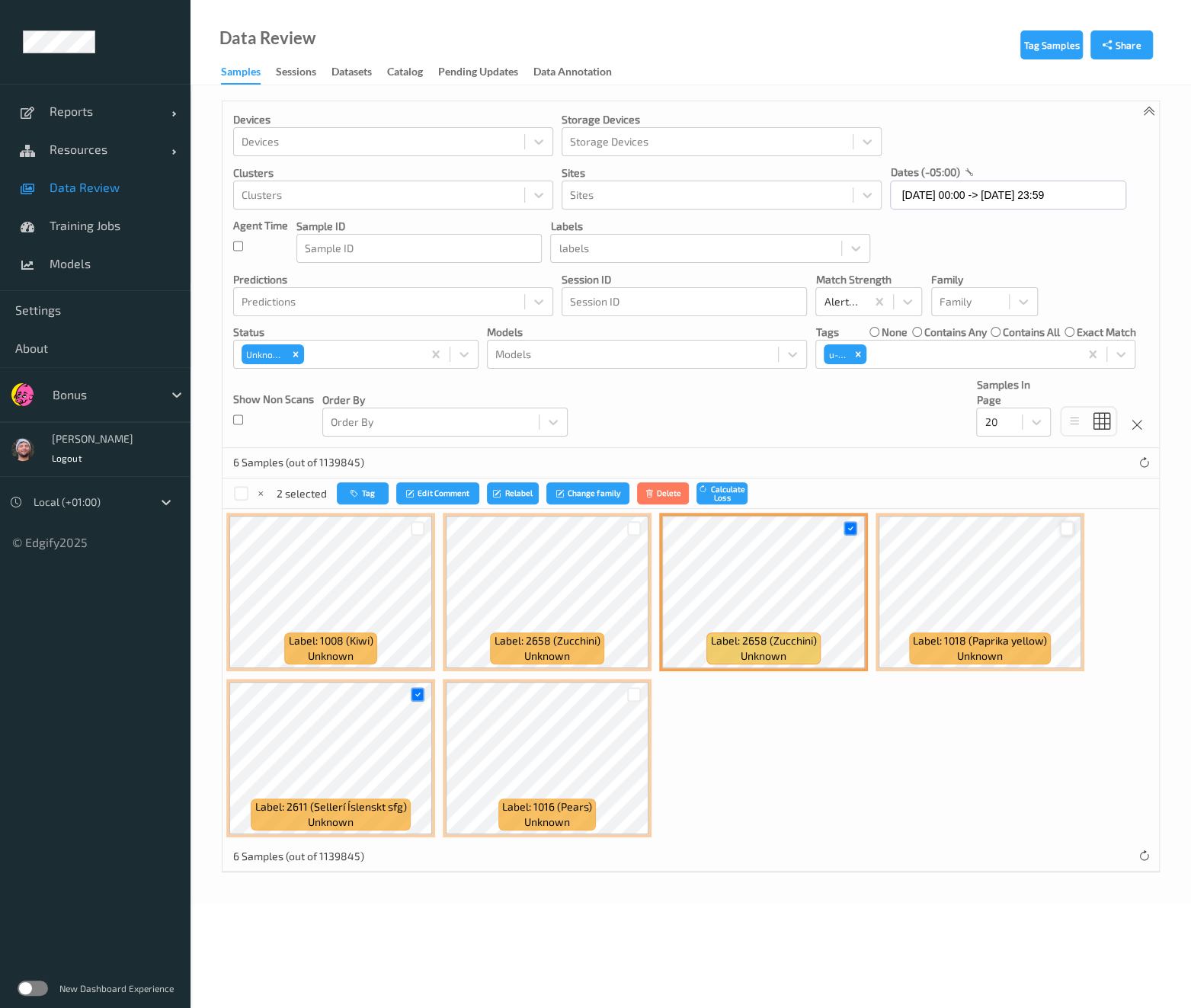
click at [1063, 527] on div at bounding box center [1067, 528] width 14 height 14
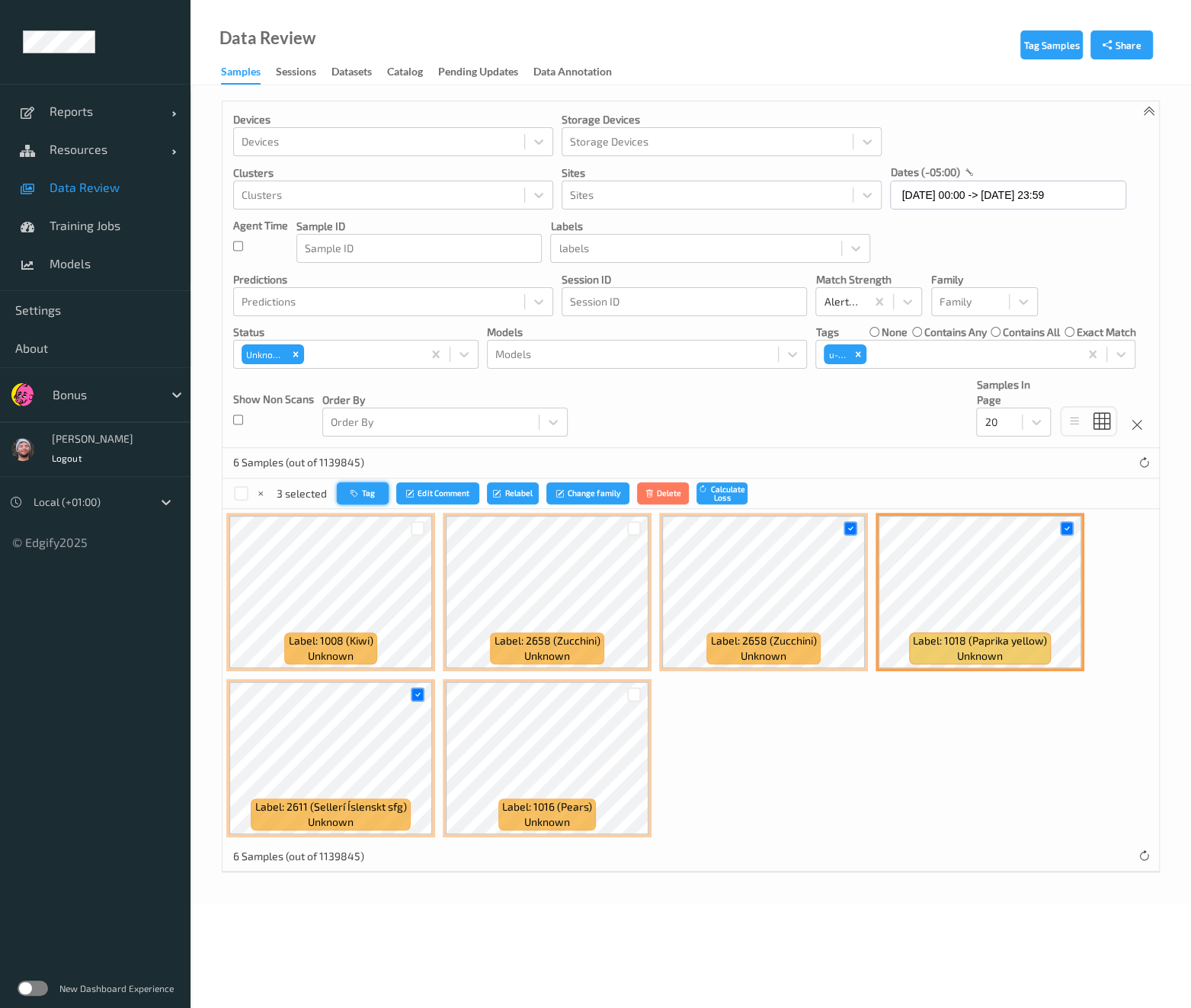
click at [369, 484] on button "Tag" at bounding box center [363, 493] width 52 height 22
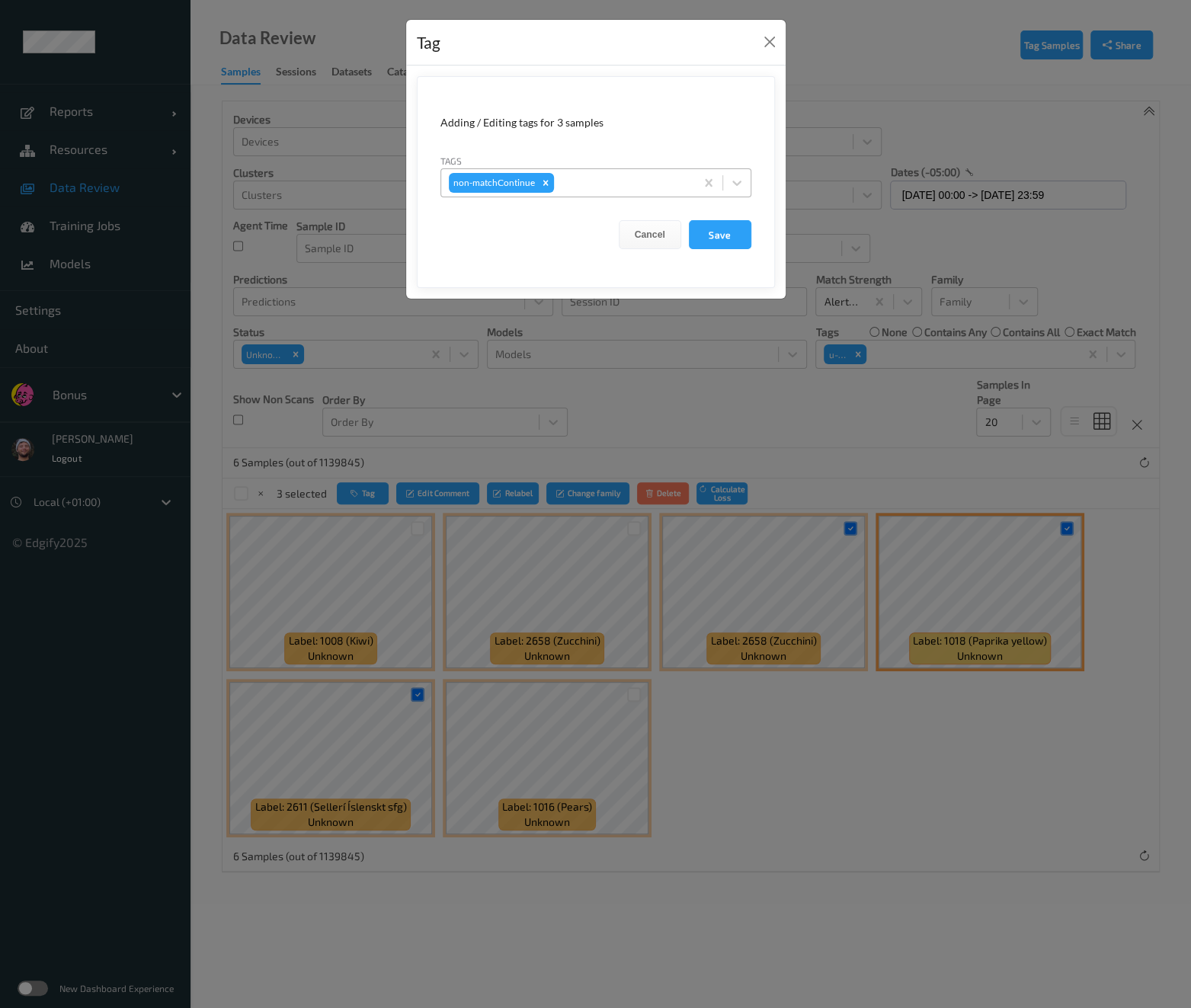
click at [631, 179] on div at bounding box center [622, 182] width 130 height 18
type input "gi"
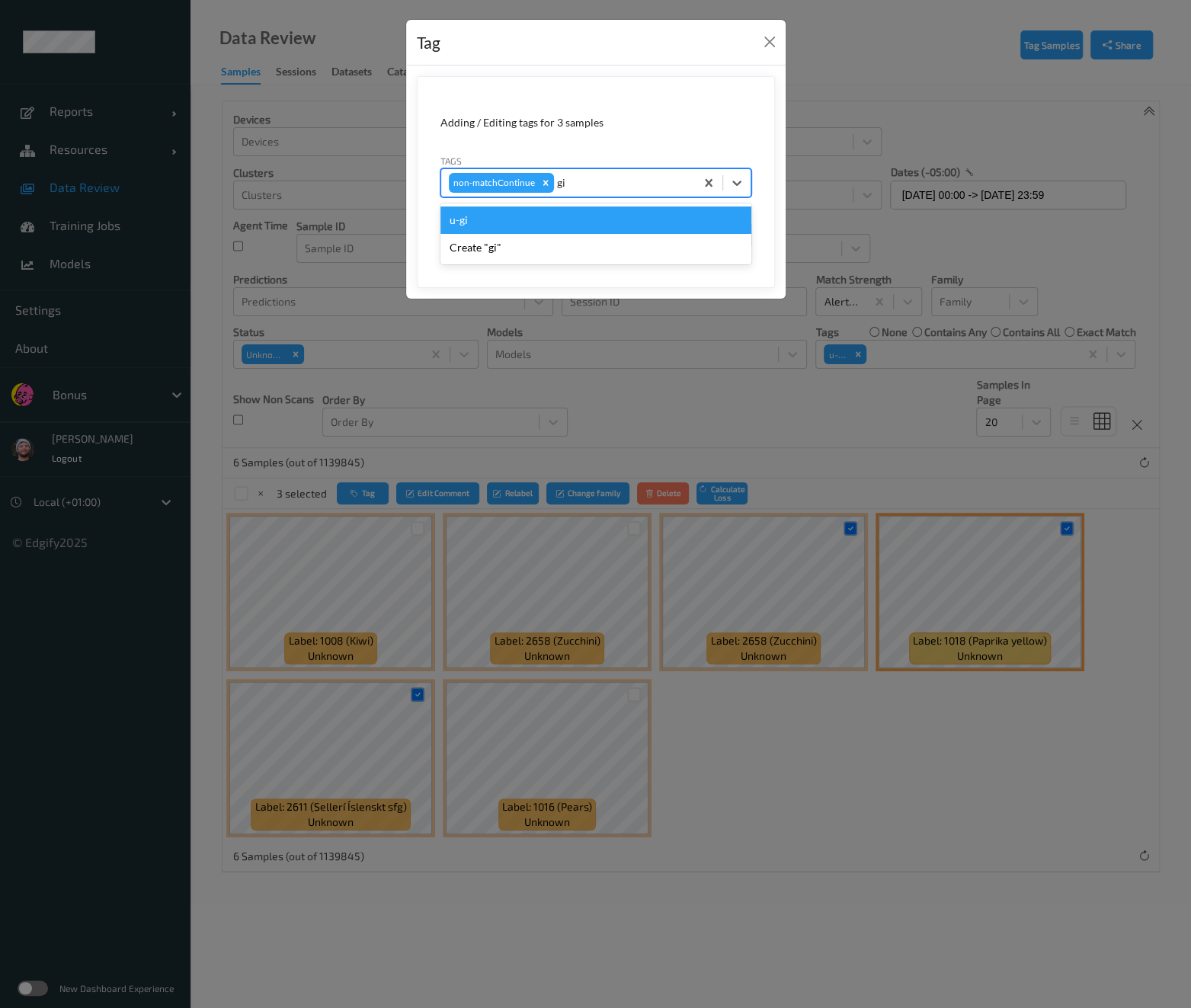
drag, startPoint x: 528, startPoint y: 224, endPoint x: 557, endPoint y: 225, distance: 29.0
click at [528, 224] on div "u-gi" at bounding box center [596, 220] width 311 height 28
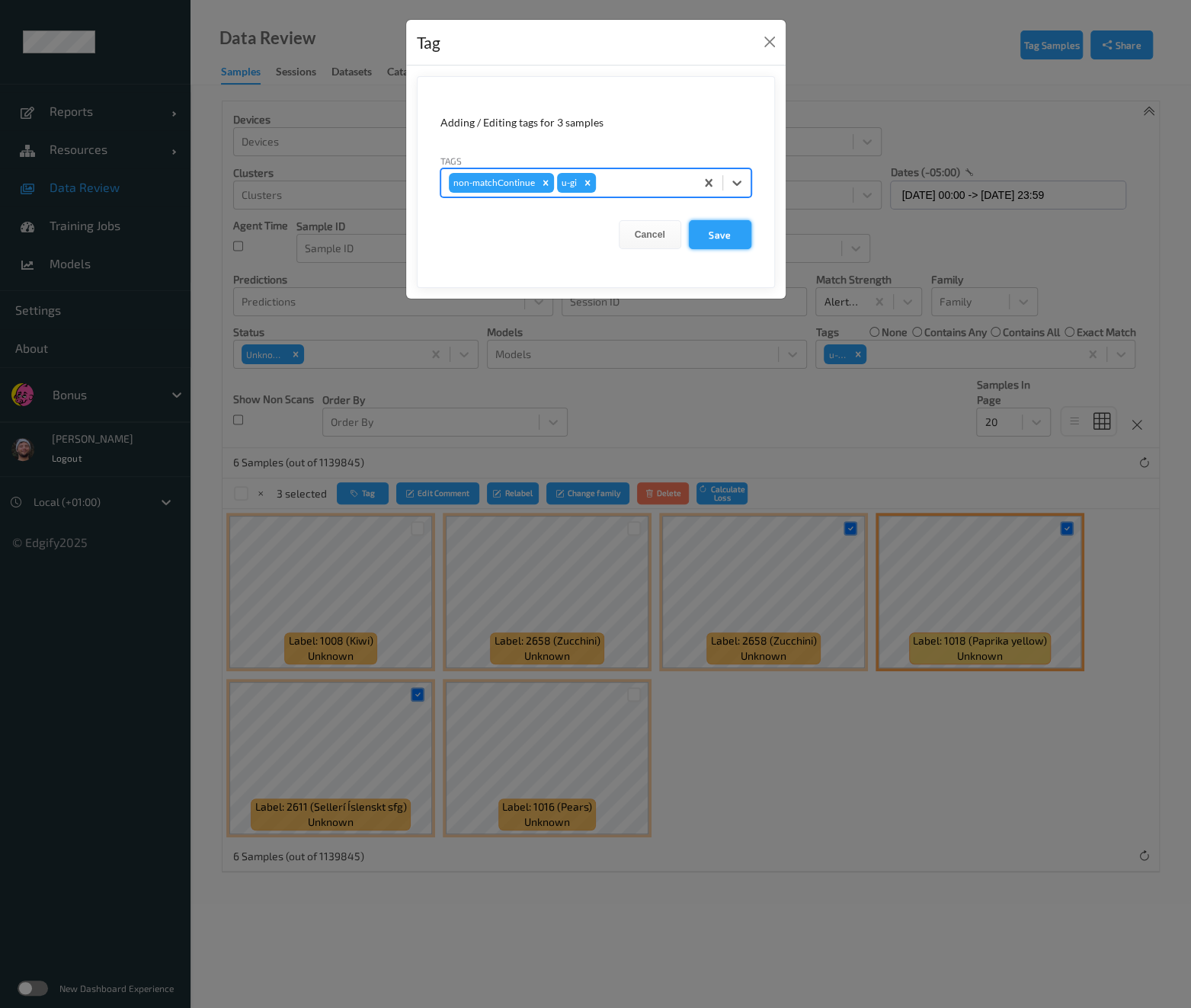
click at [731, 234] on button "Save" at bounding box center [720, 234] width 63 height 29
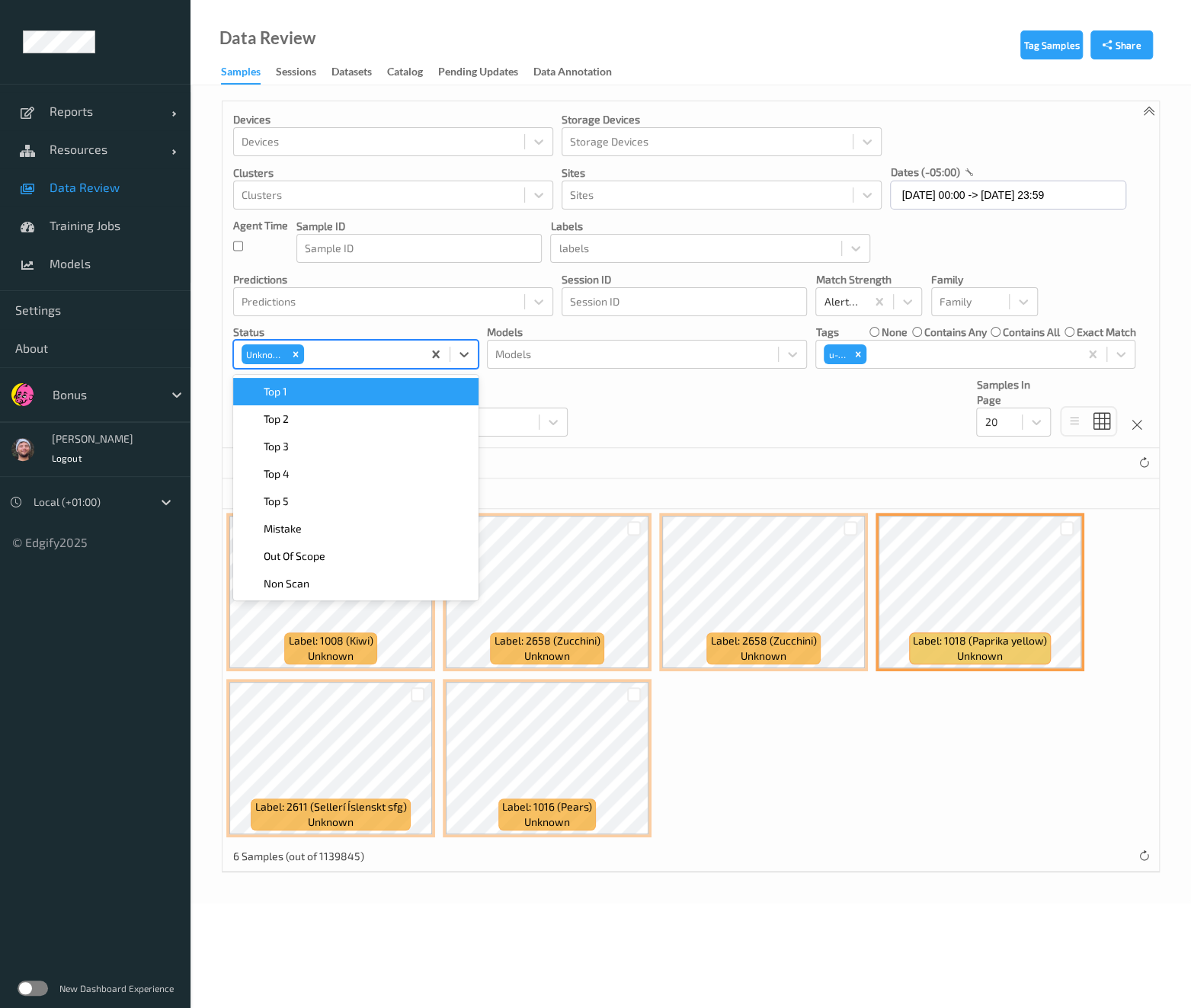
click at [339, 357] on div at bounding box center [361, 354] width 108 height 18
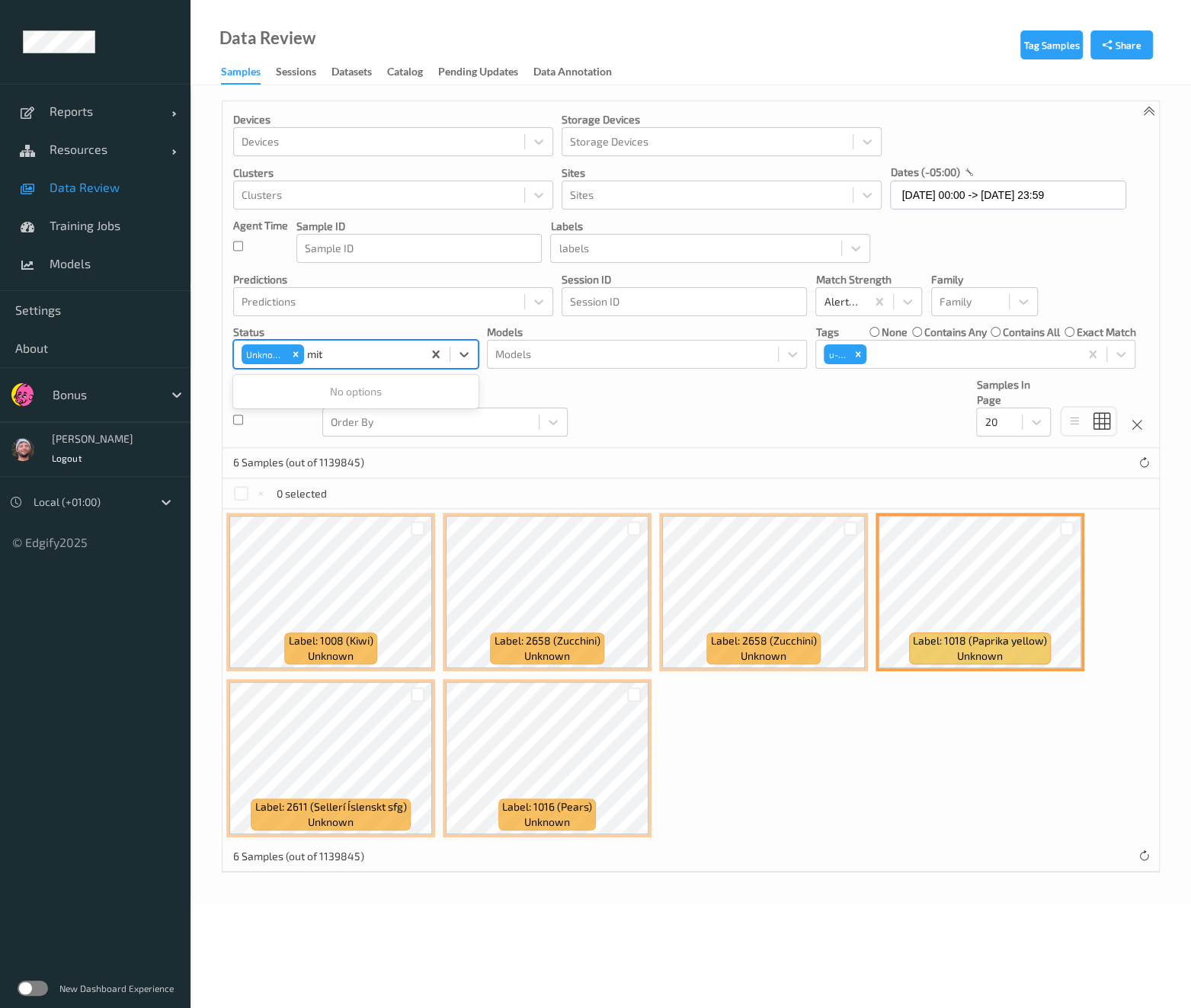
type input "mi"
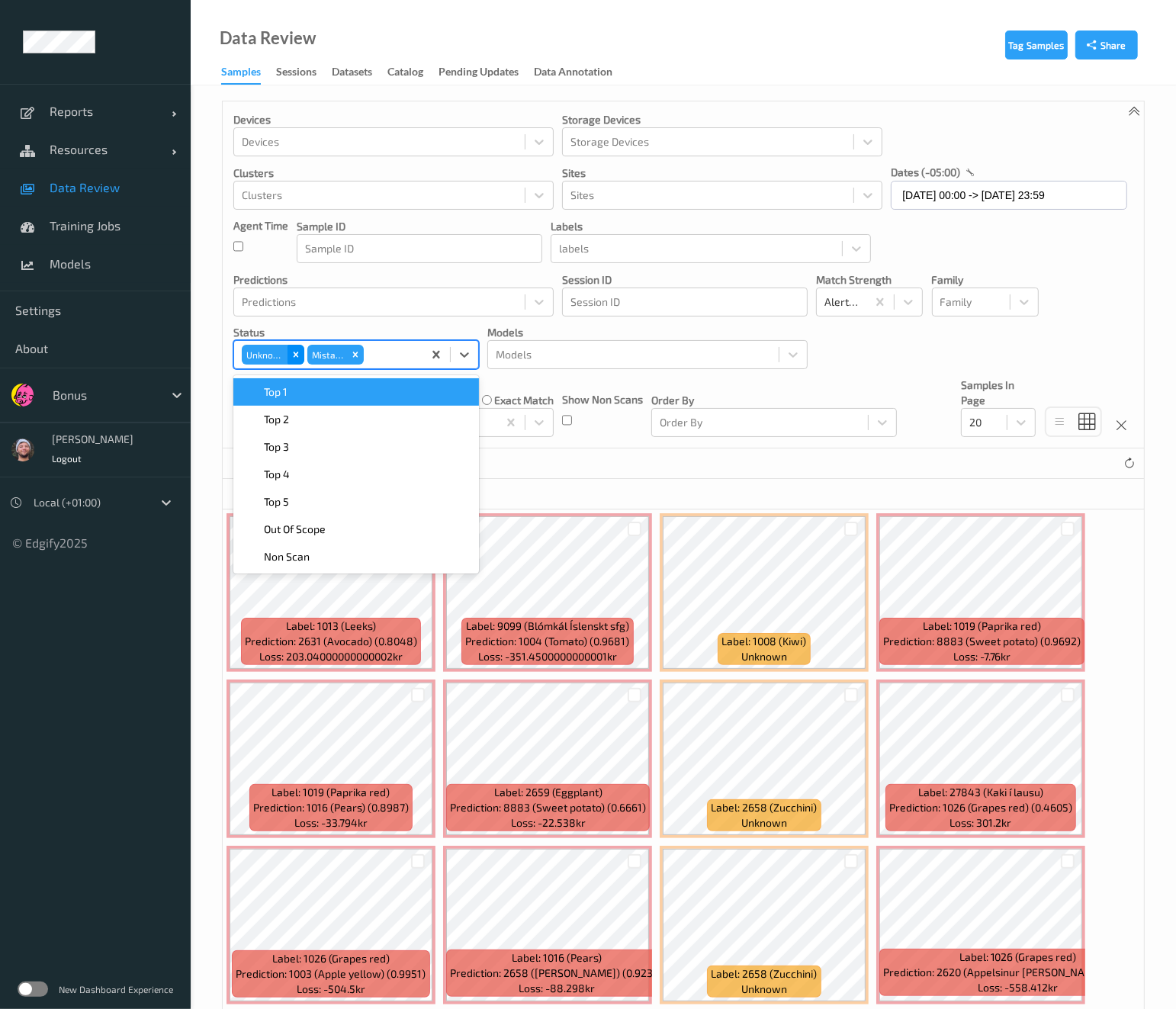
click at [290, 351] on icon "Remove Unknown" at bounding box center [296, 354] width 11 height 11
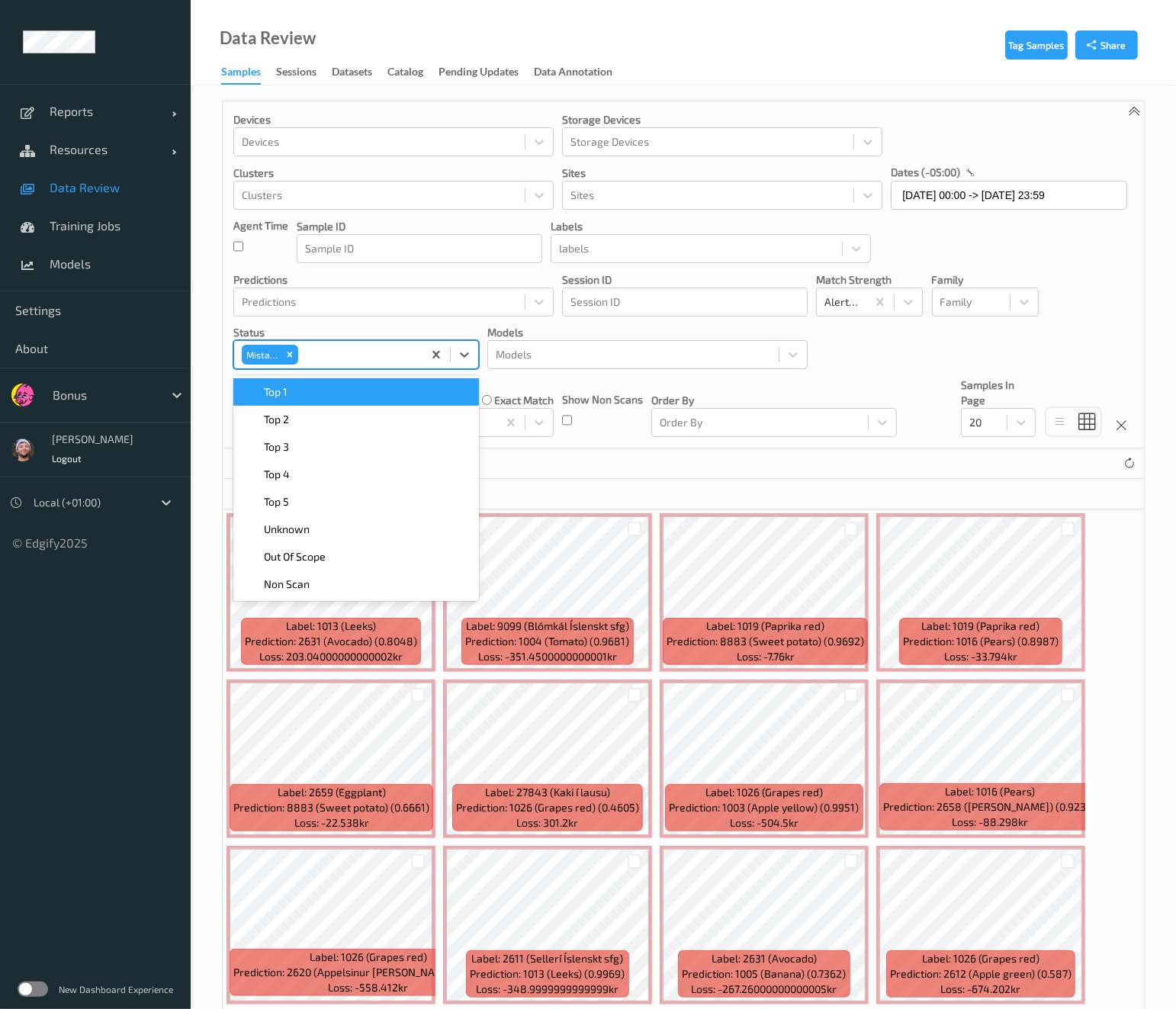
click at [753, 469] on div "13 Samples (out of 1139845)" at bounding box center [683, 464] width 922 height 31
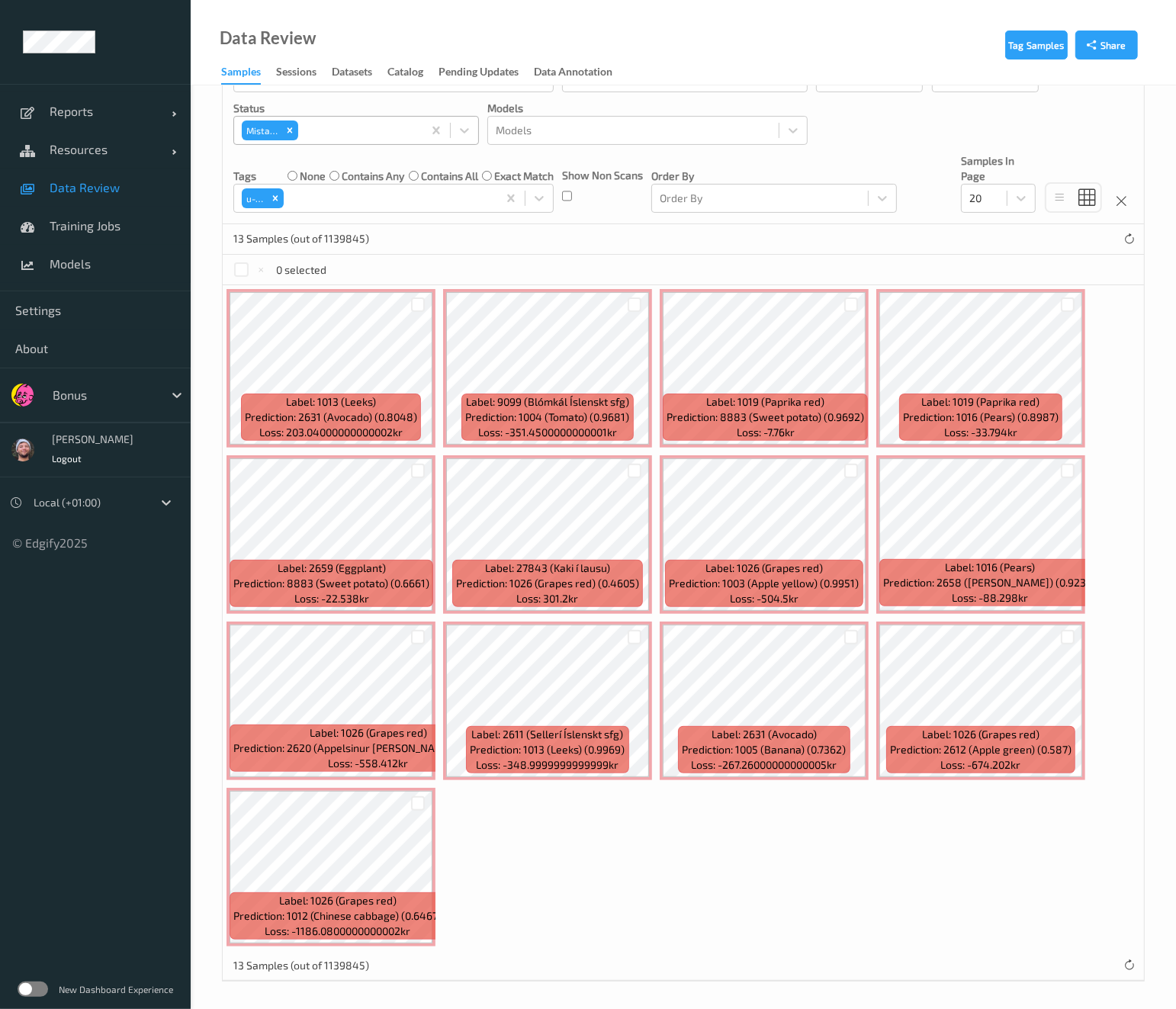
scroll to position [225, 0]
click at [246, 272] on div at bounding box center [241, 269] width 14 height 14
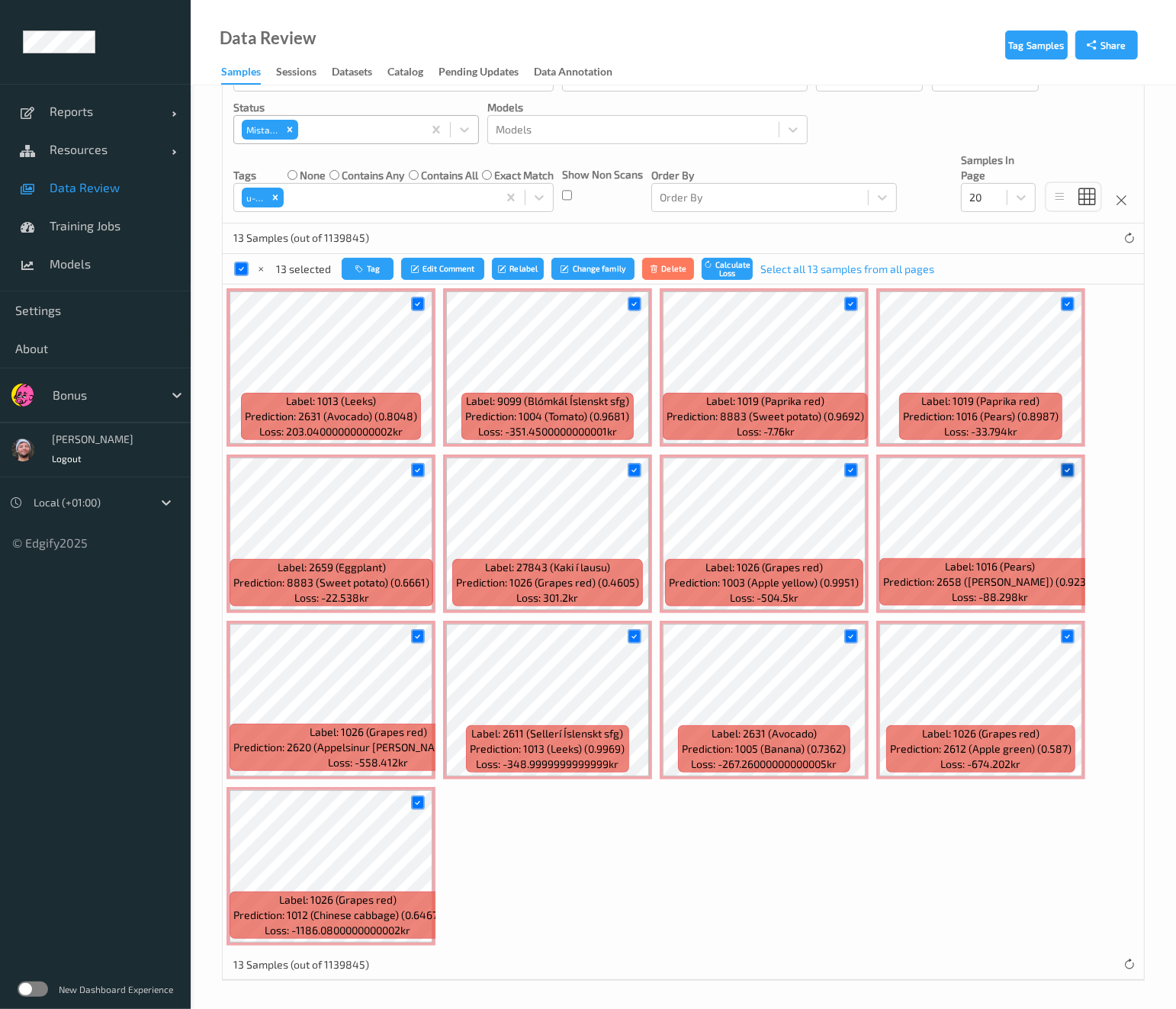
click at [1065, 473] on icon at bounding box center [1066, 469] width 10 height 10
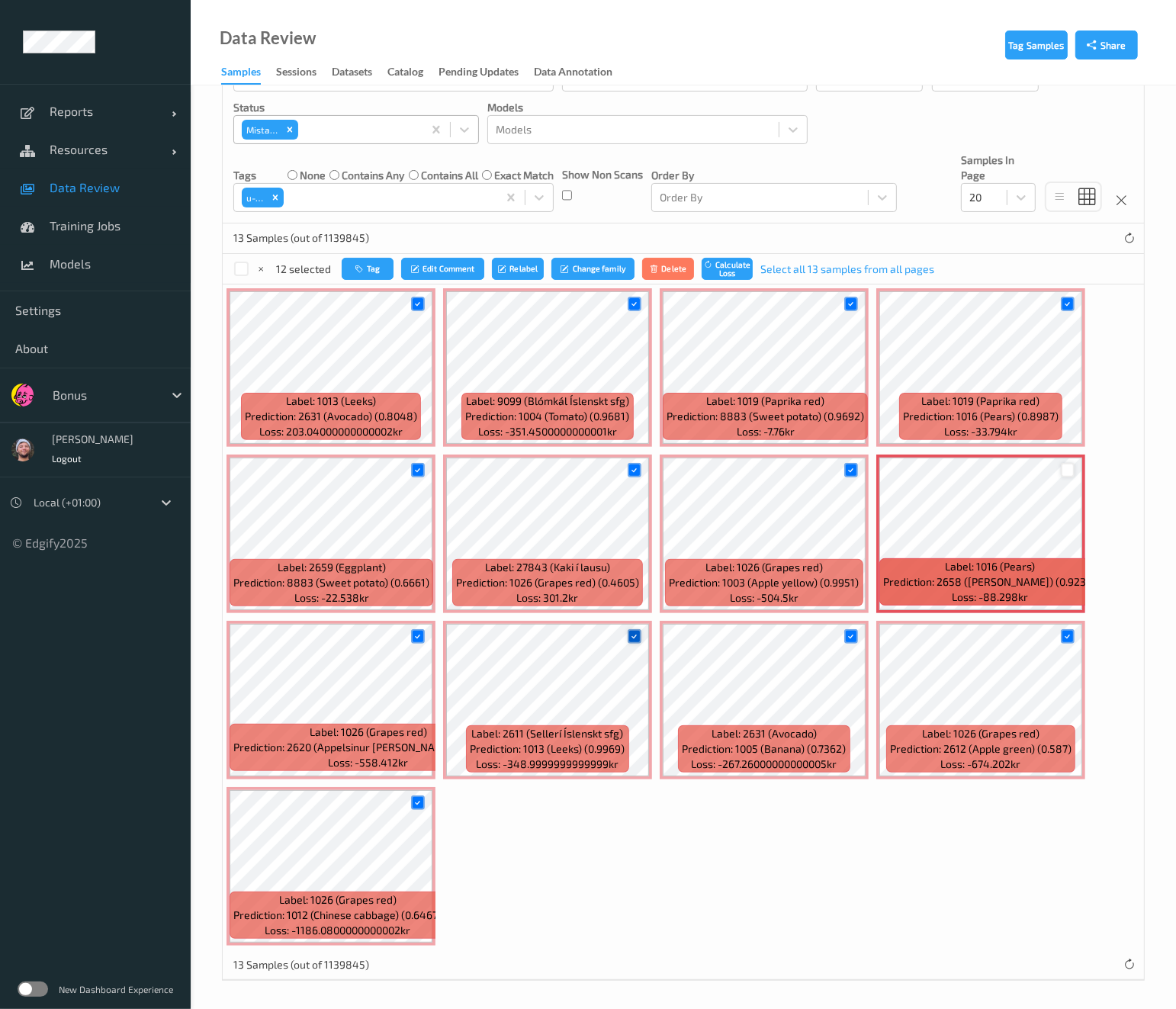
click at [635, 639] on div at bounding box center [635, 637] width 14 height 14
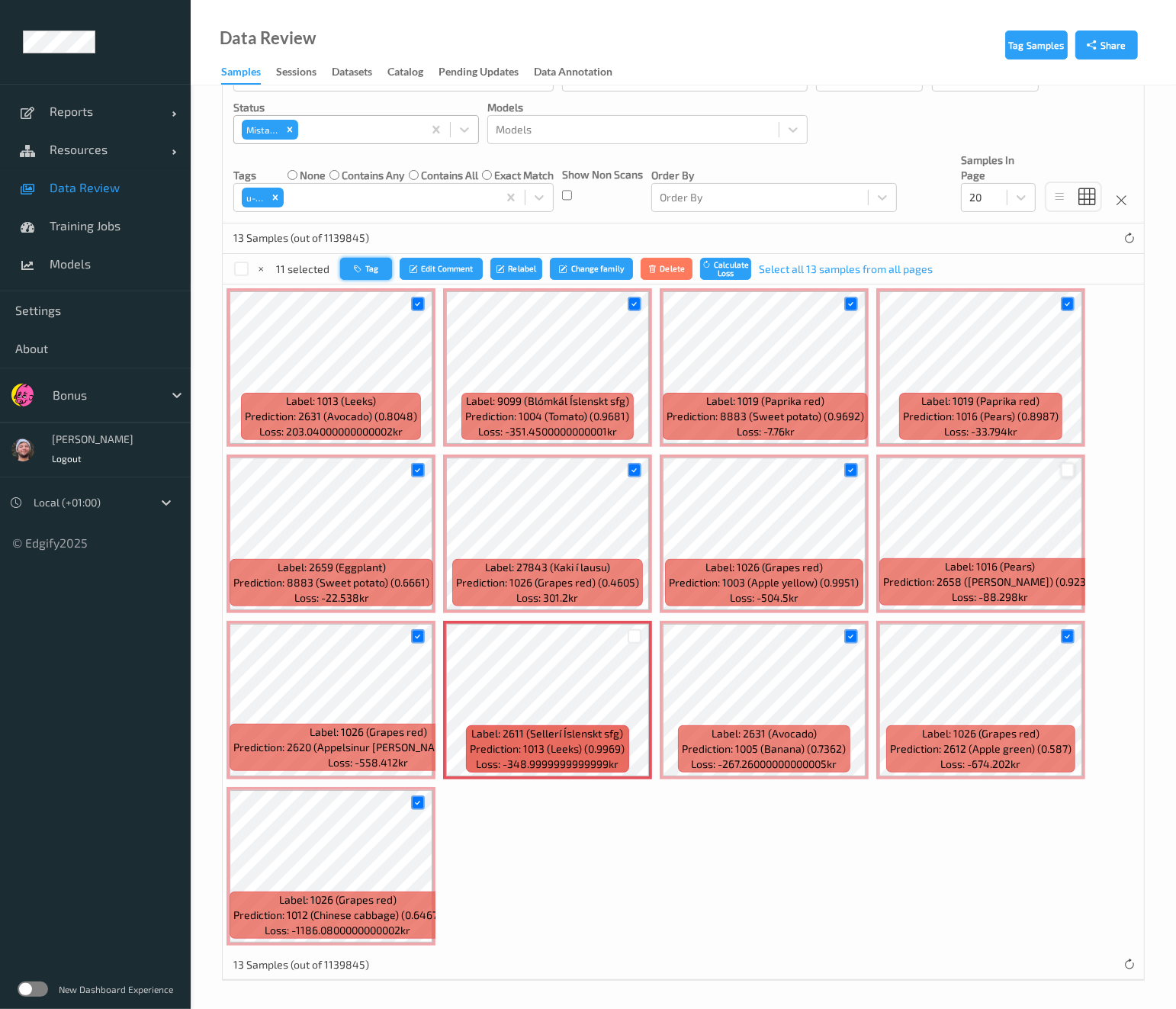
click at [358, 272] on button "Tag" at bounding box center [366, 269] width 52 height 22
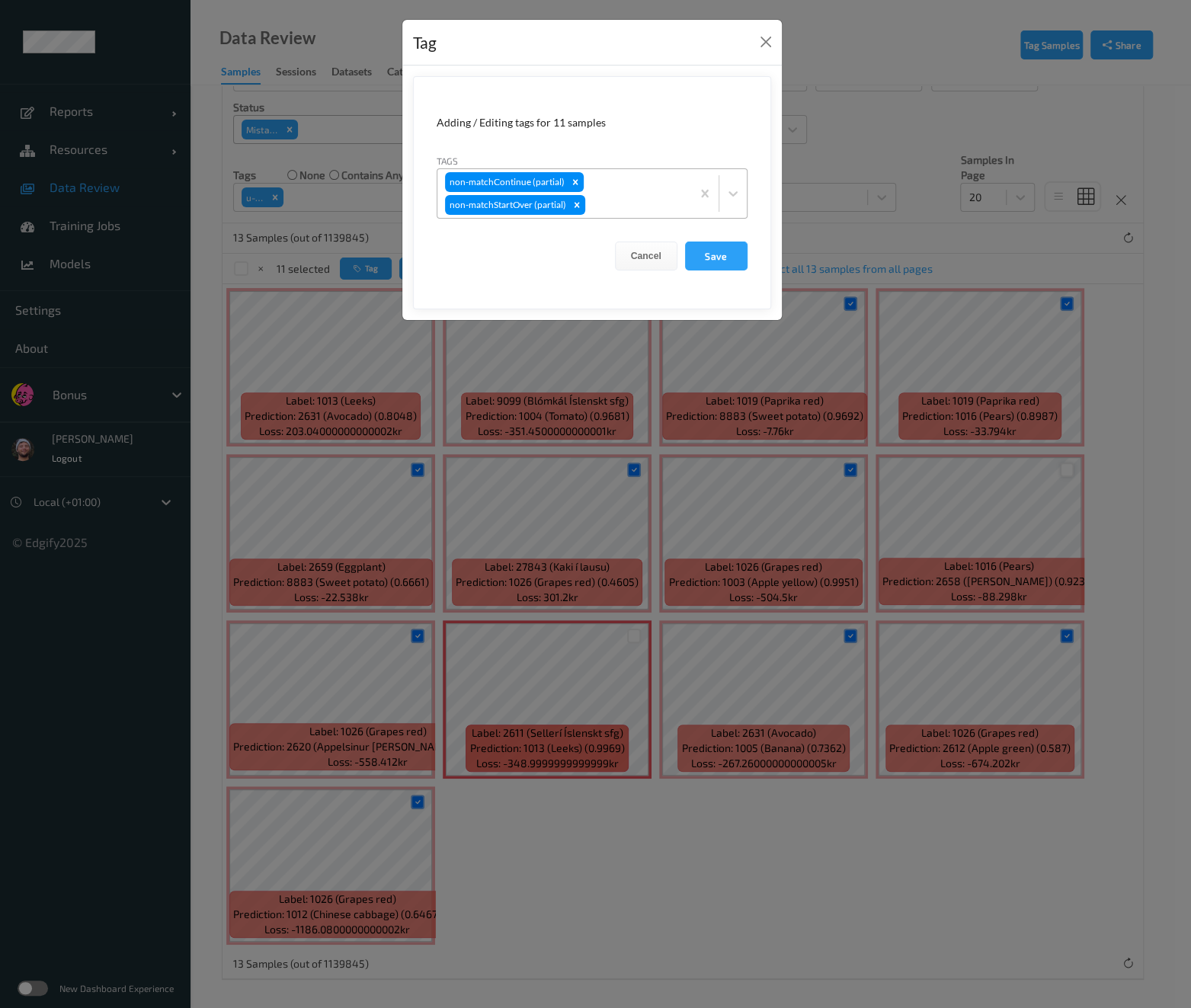
click at [663, 203] on div at bounding box center [636, 205] width 95 height 18
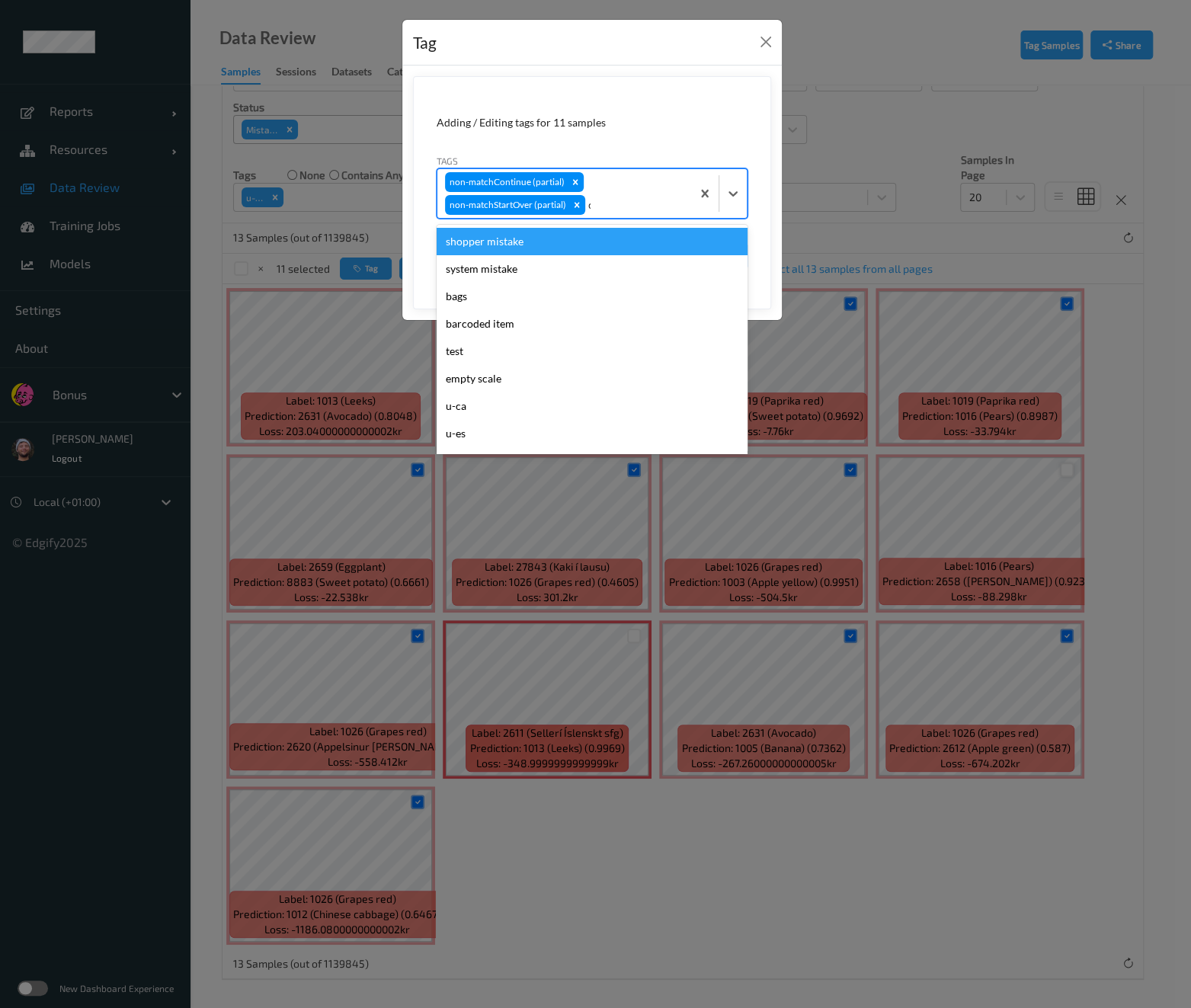
type input "ca"
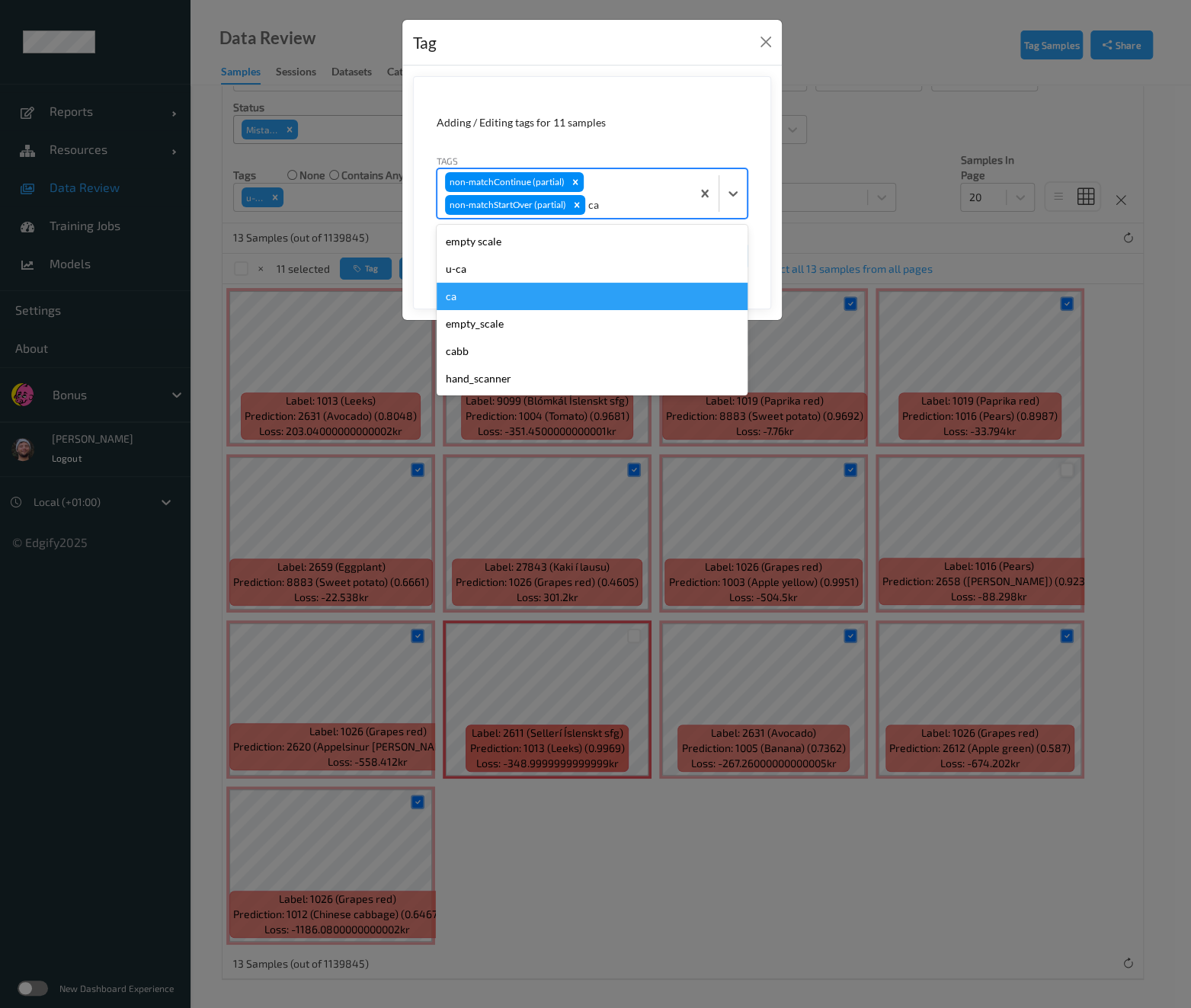
click at [511, 298] on div "ca" at bounding box center [592, 296] width 311 height 28
type input "s"
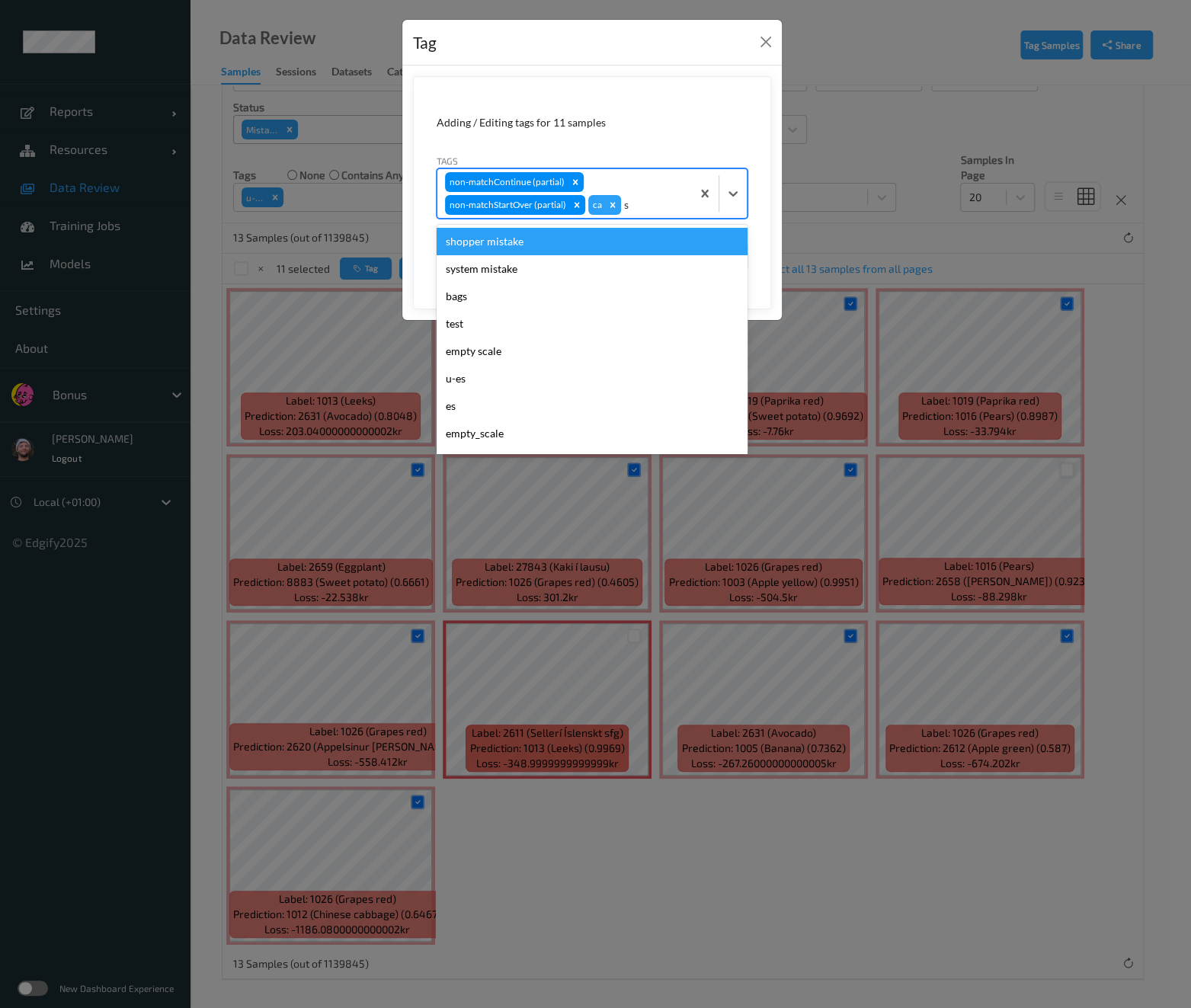
click at [524, 234] on div "shopper mistake" at bounding box center [592, 242] width 311 height 28
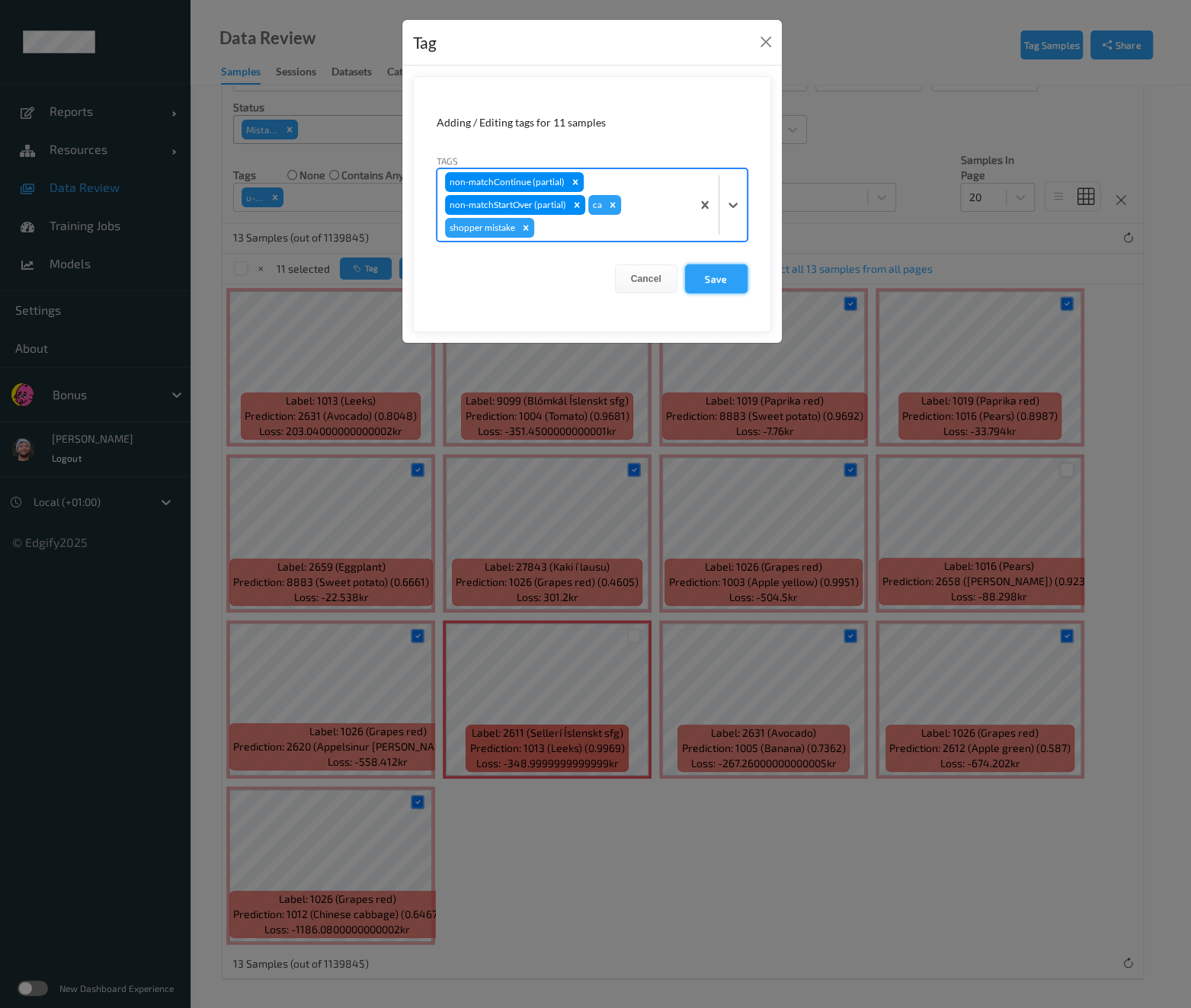
click at [708, 284] on button "Save" at bounding box center [716, 279] width 63 height 29
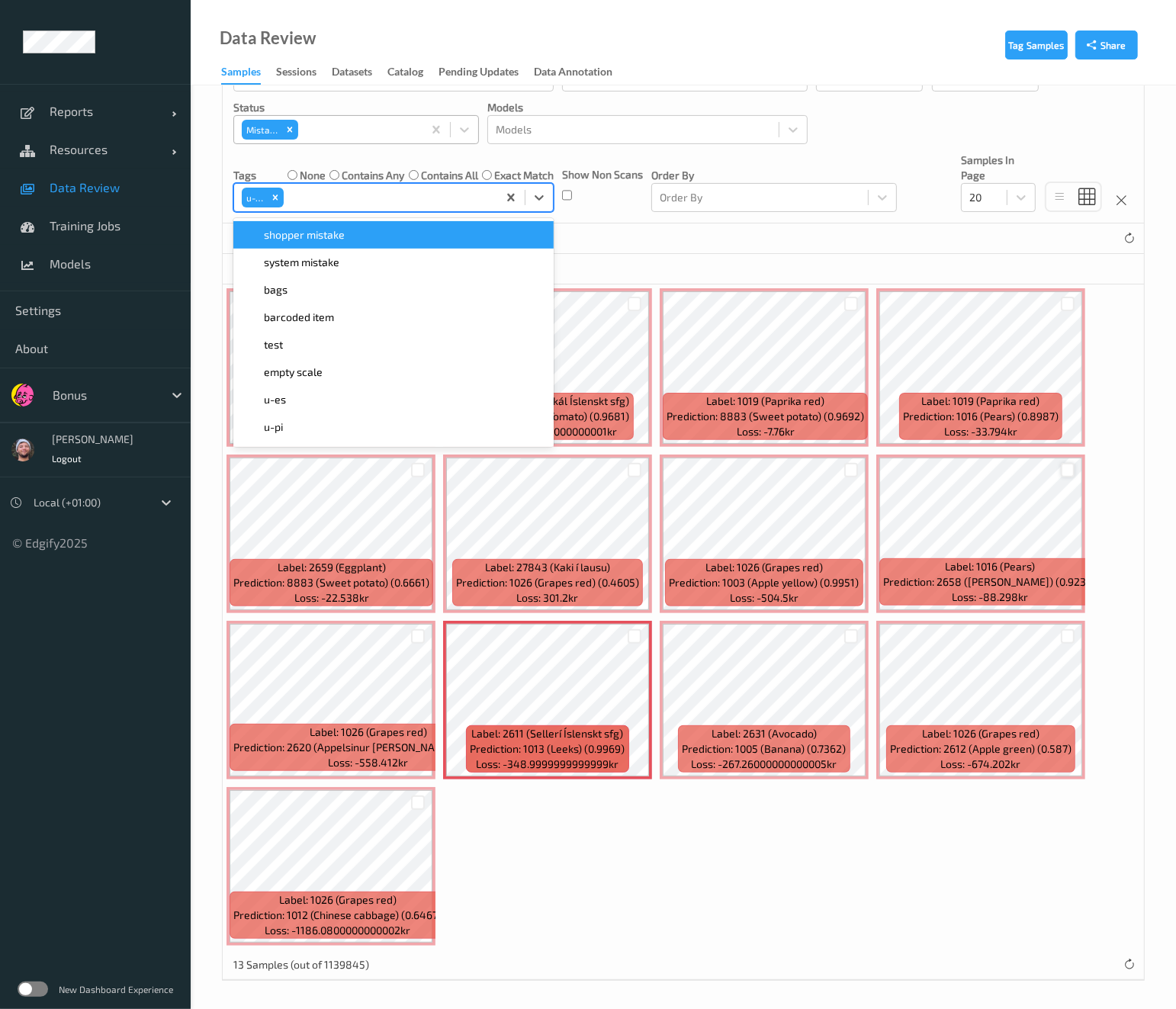
click at [313, 195] on div at bounding box center [388, 197] width 203 height 18
type input "ca"
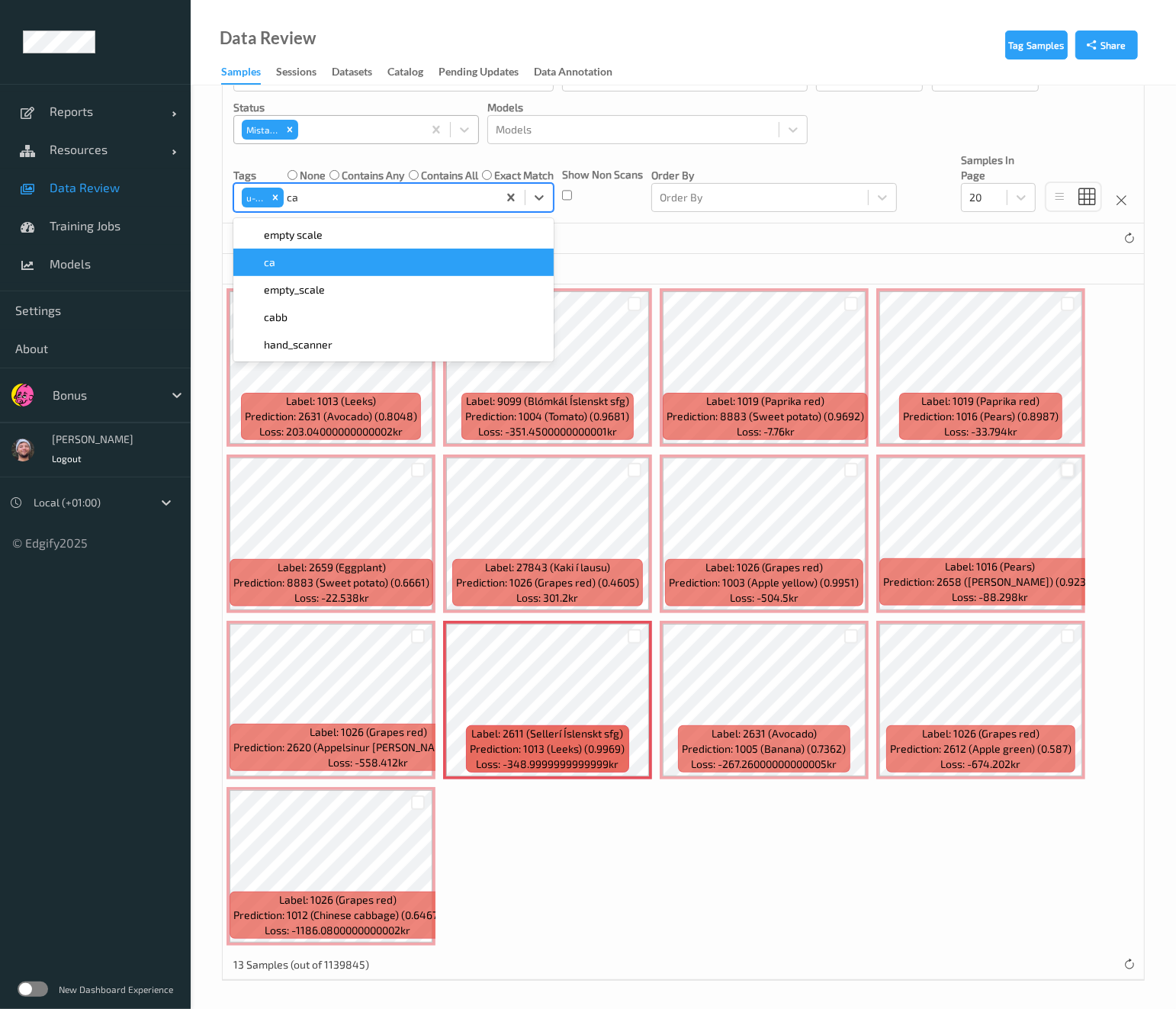
click at [311, 268] on div "ca" at bounding box center [394, 262] width 302 height 15
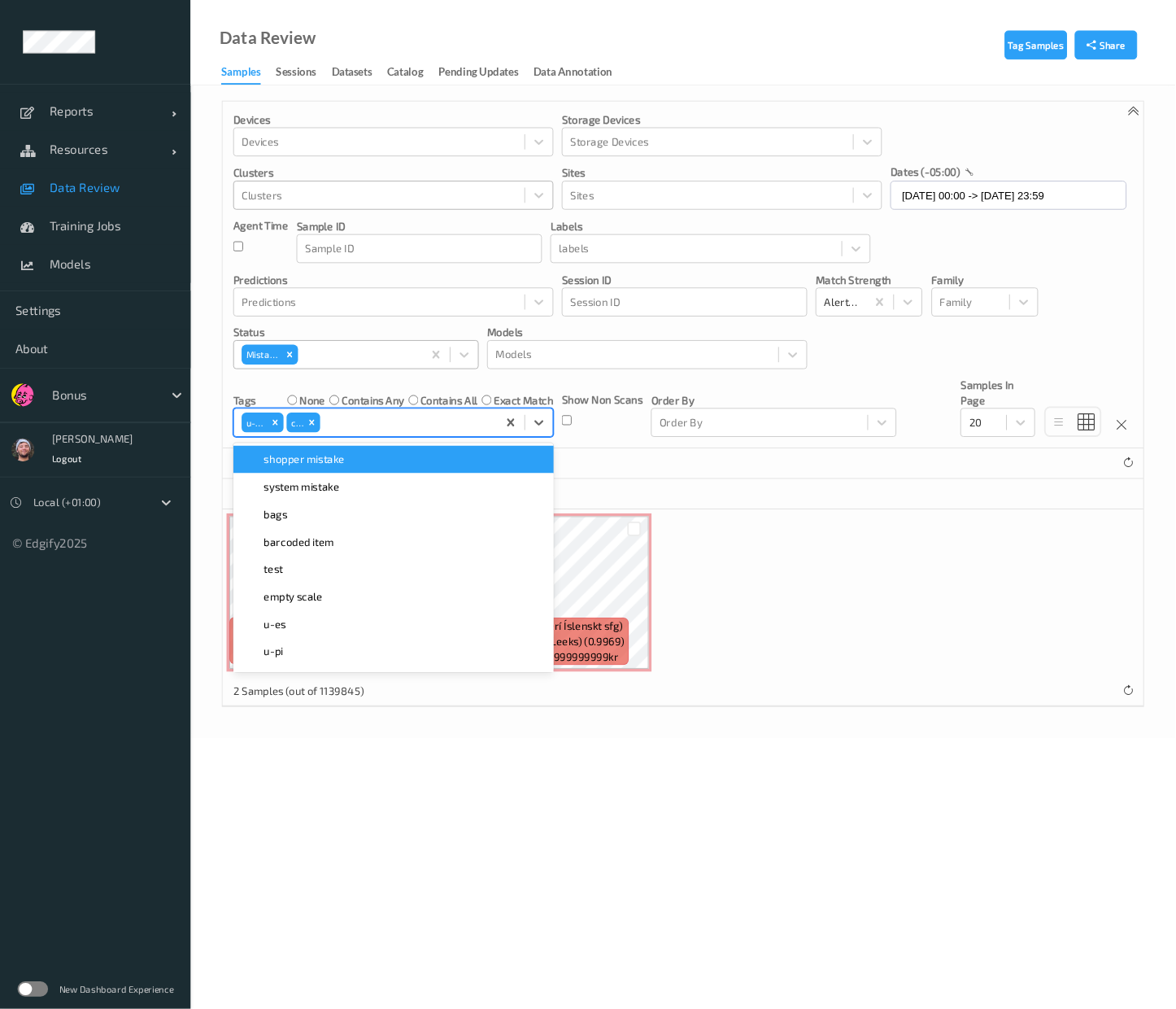
scroll to position [0, 0]
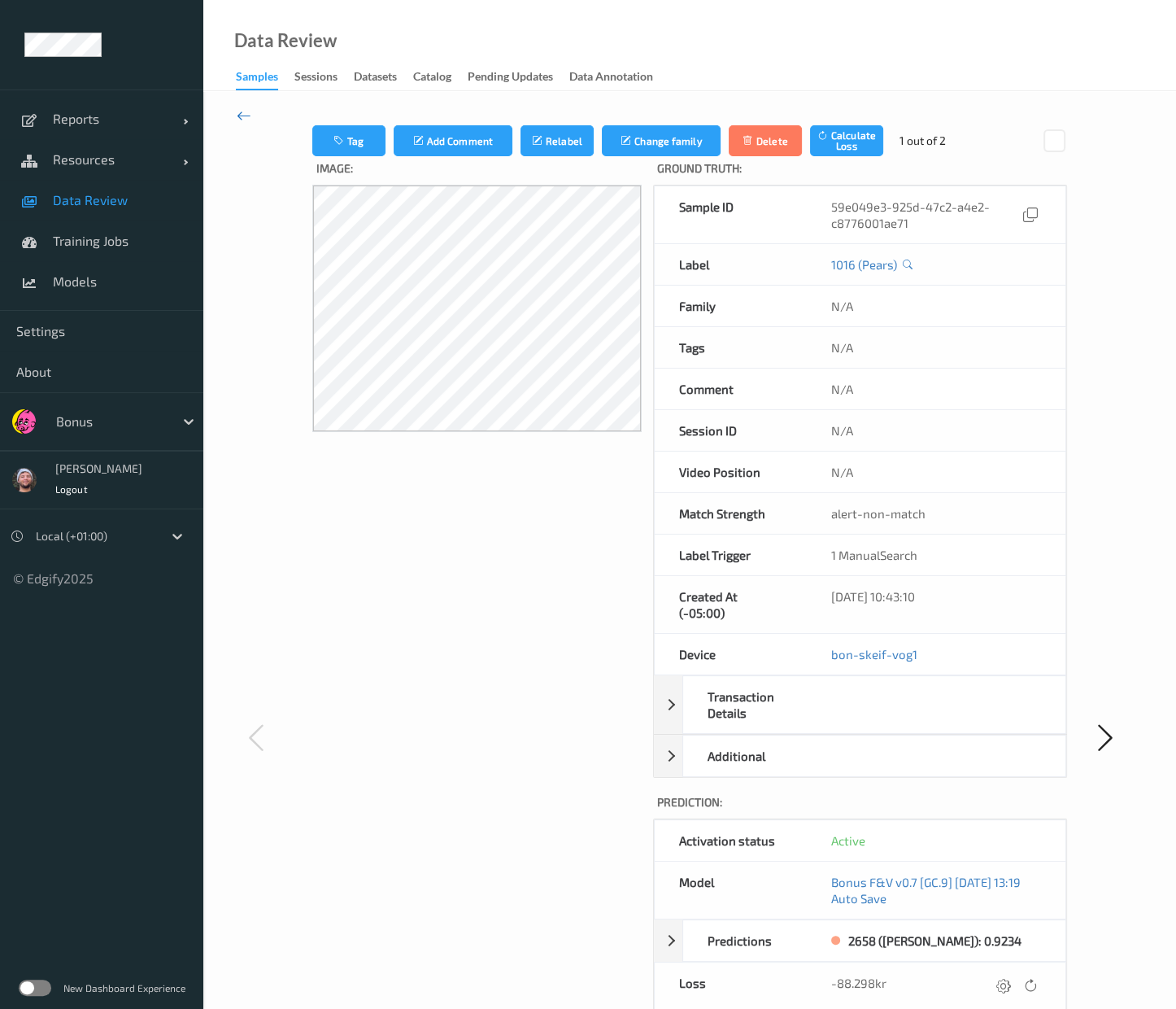
click at [244, 115] on icon at bounding box center [244, 115] width 14 height 18
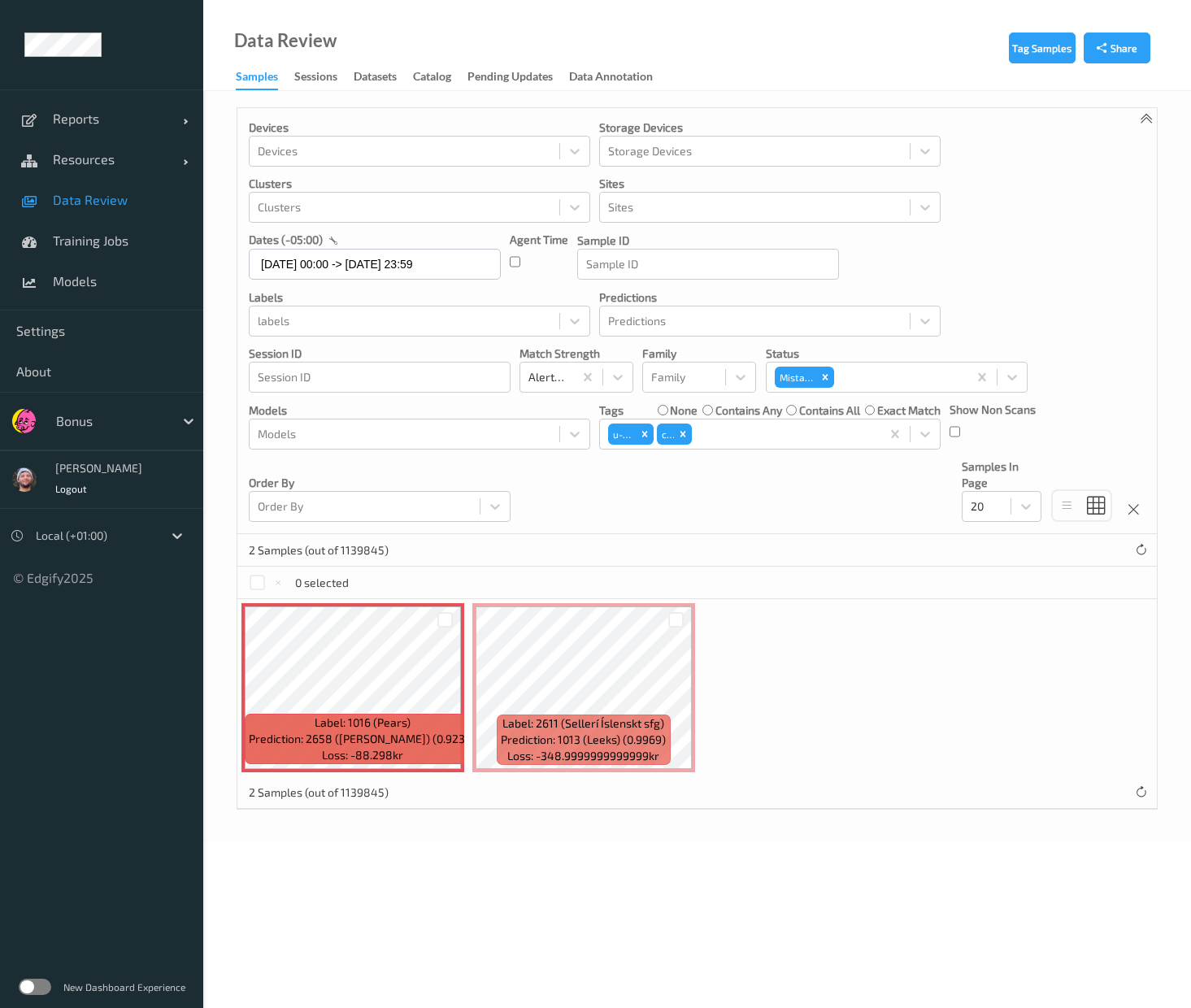
click at [452, 613] on div at bounding box center [446, 620] width 31 height 27
click at [437, 618] on div at bounding box center [445, 620] width 15 height 15
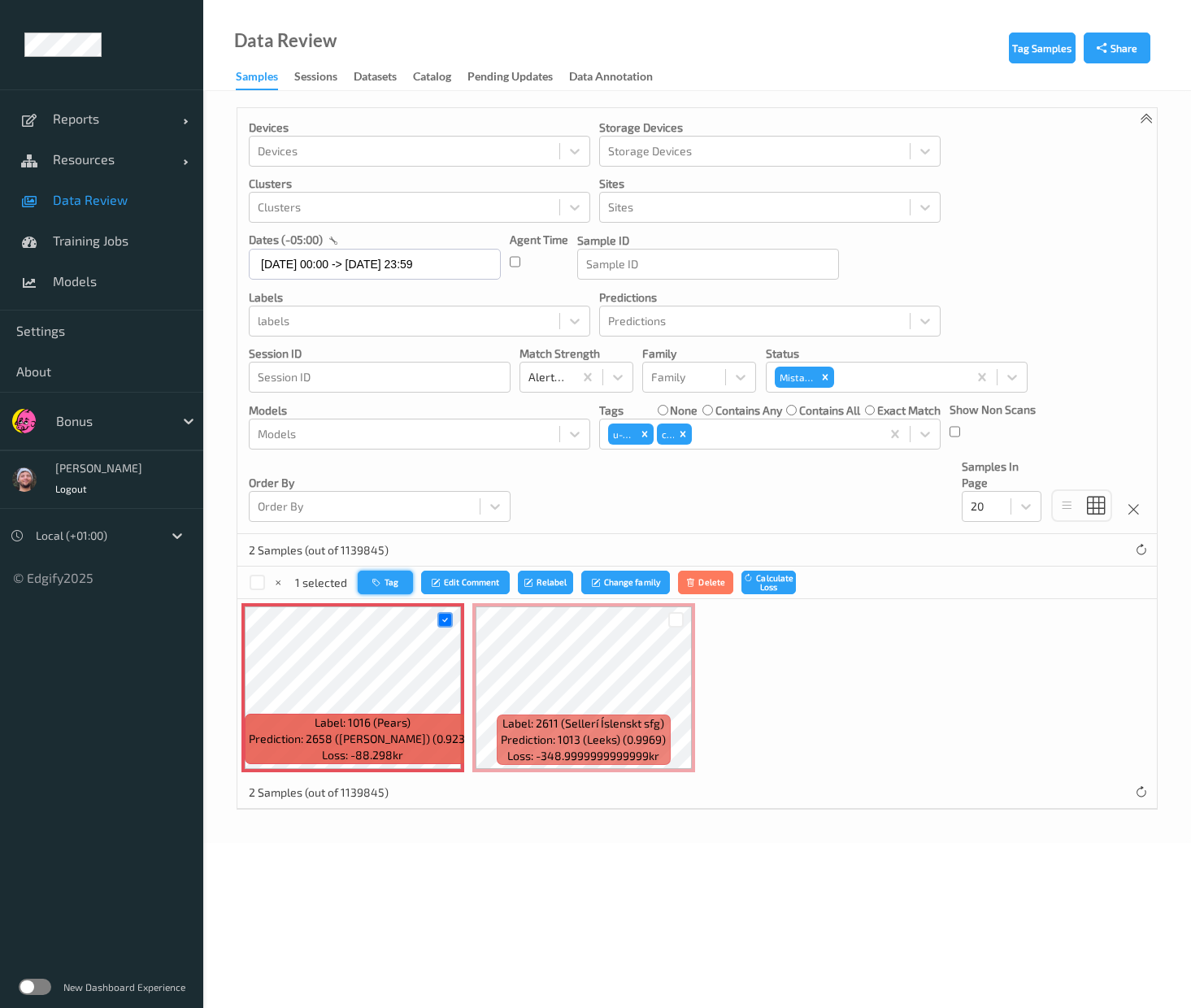
click at [368, 577] on button "Tag" at bounding box center [385, 582] width 56 height 24
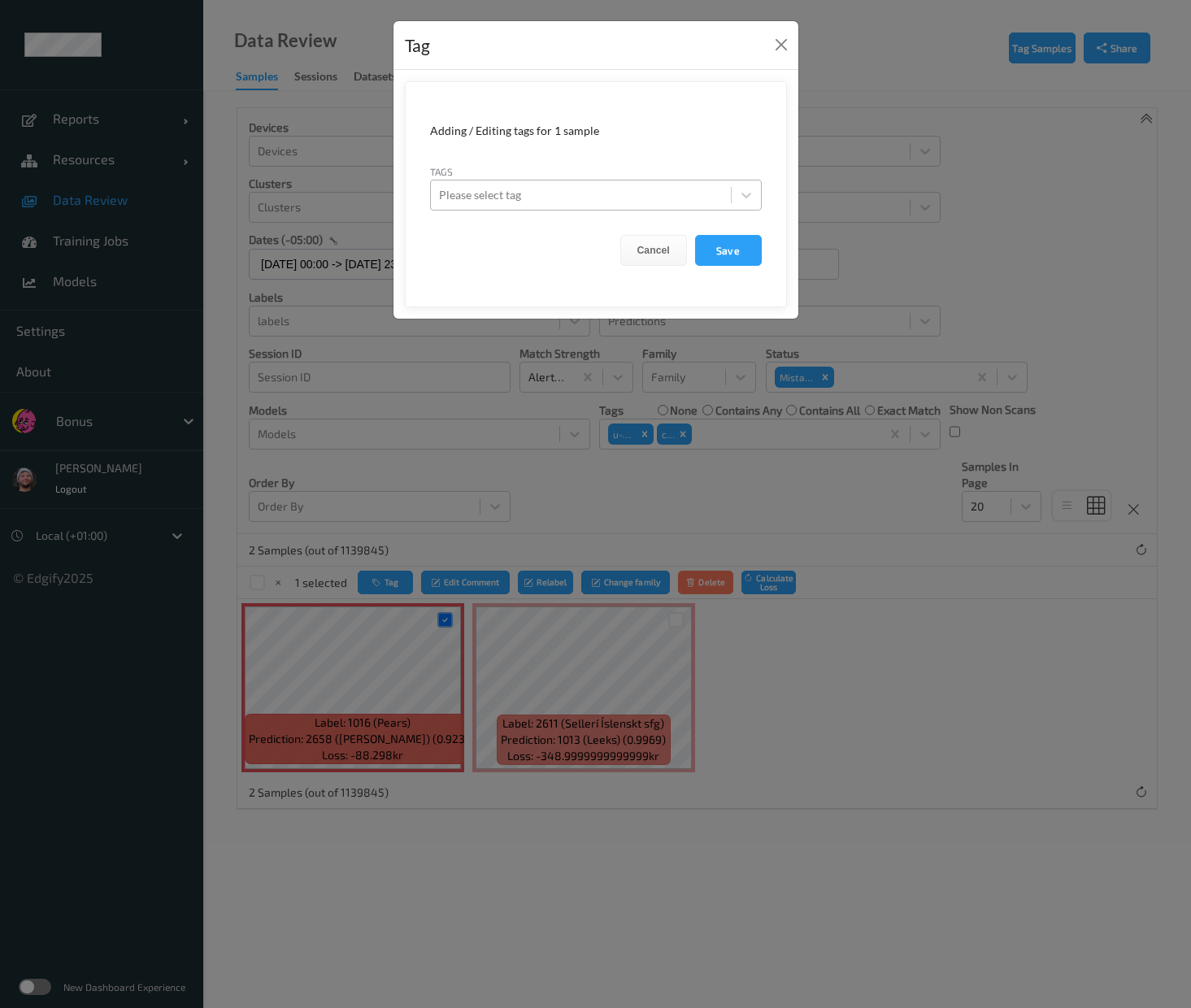
click at [609, 206] on div "Please select tag" at bounding box center [581, 195] width 300 height 26
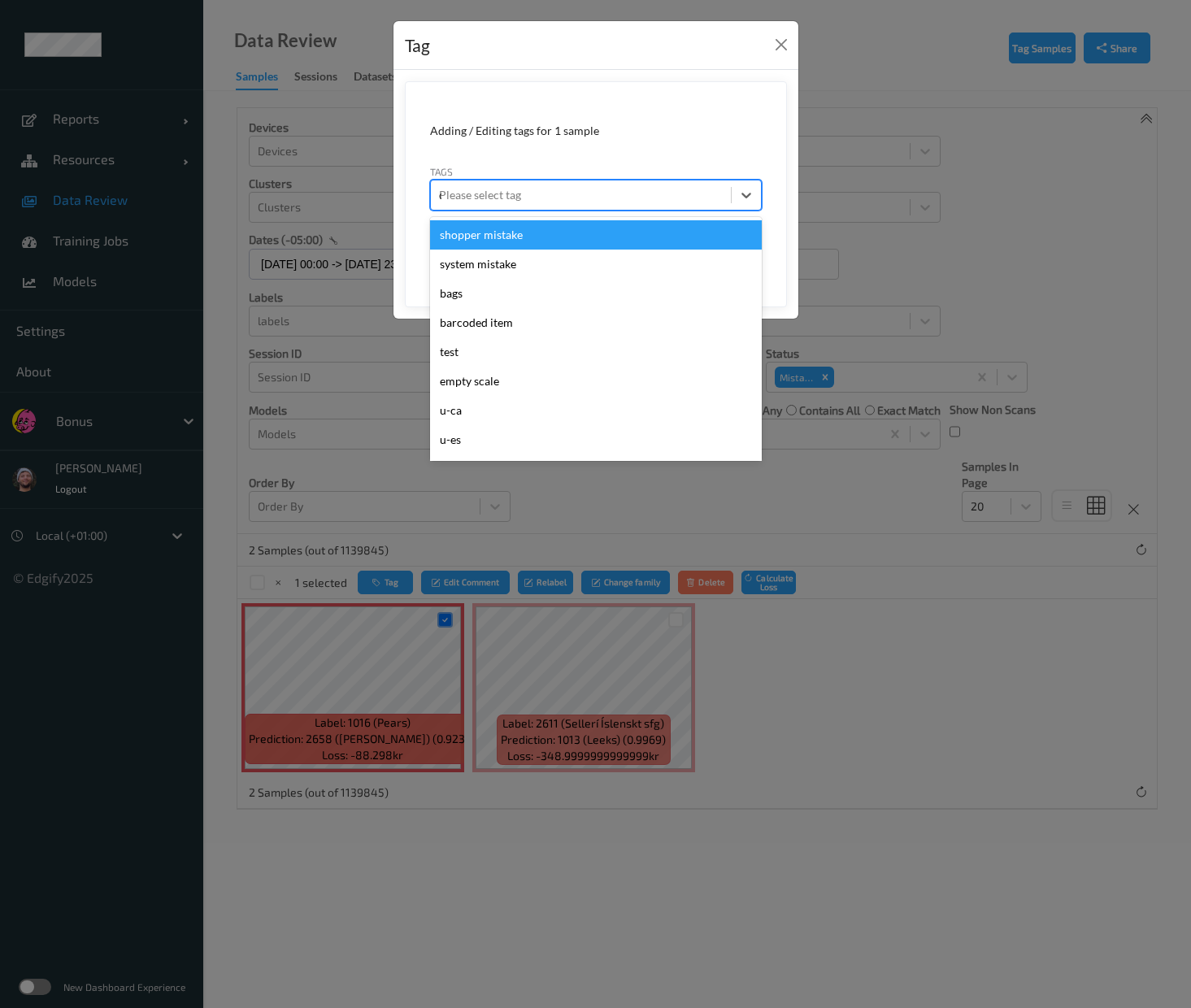
type input "ca"
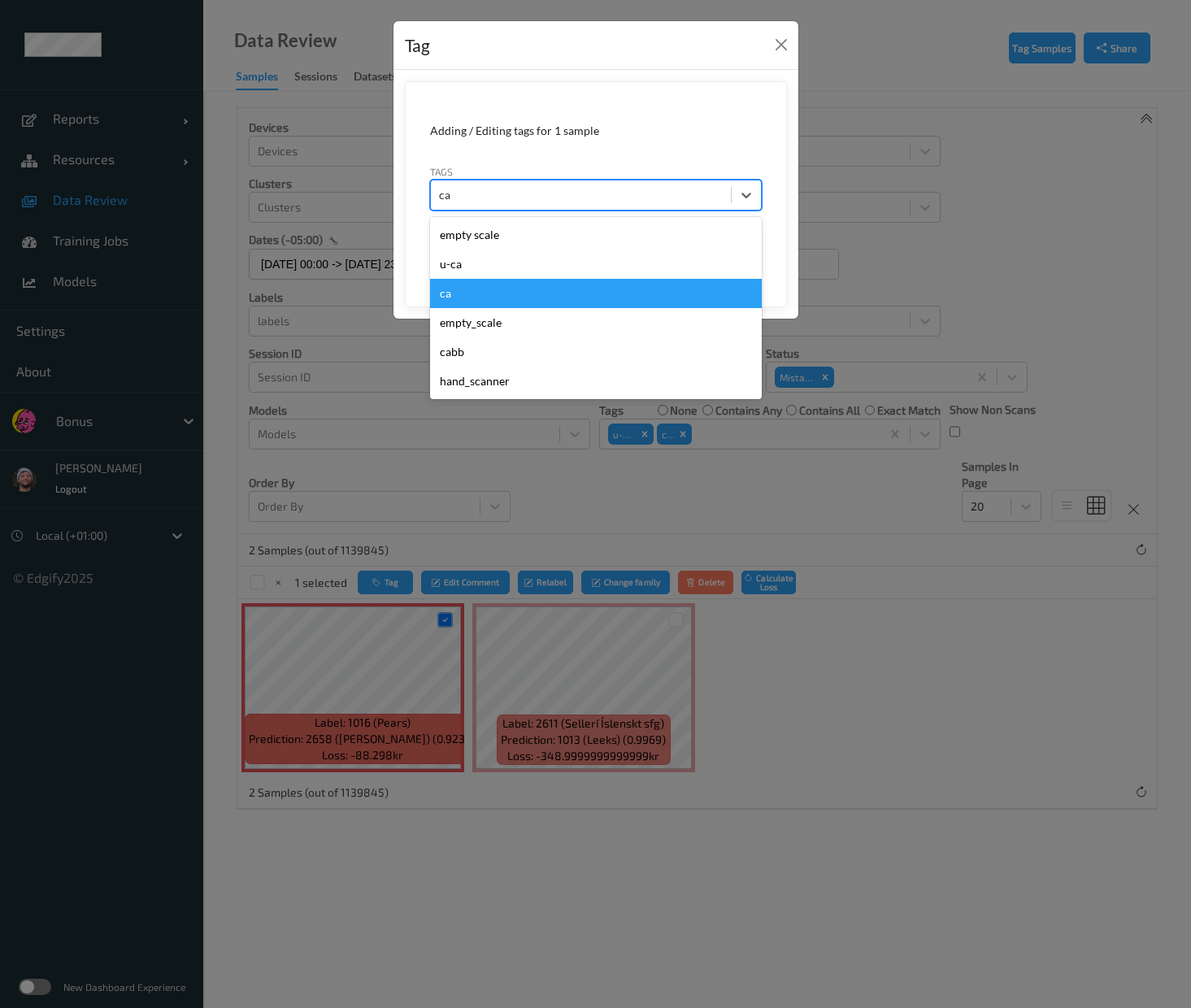
click at [462, 294] on div "ca" at bounding box center [596, 293] width 332 height 30
type input "s"
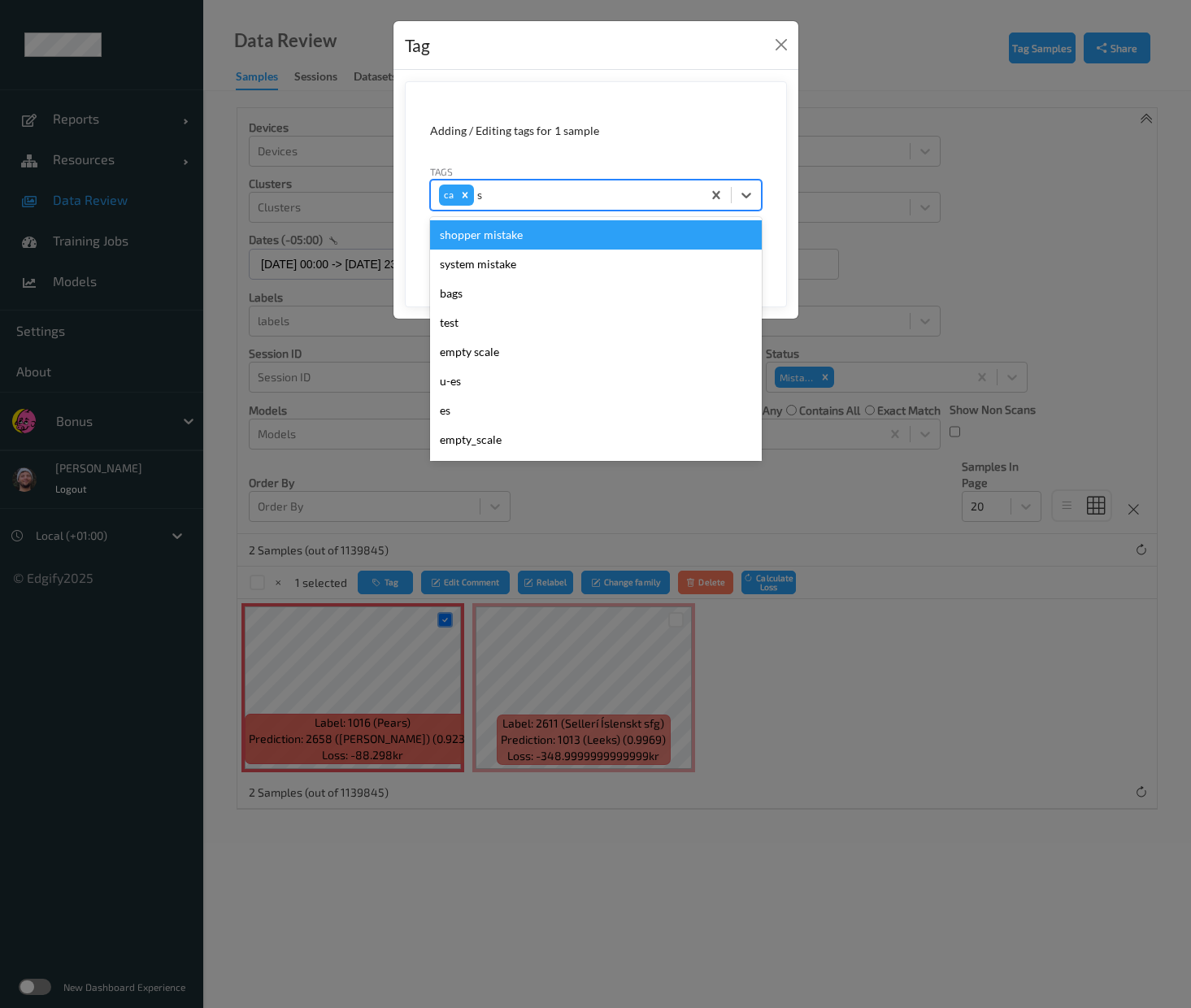
click at [482, 225] on div "shopper mistake" at bounding box center [596, 235] width 332 height 30
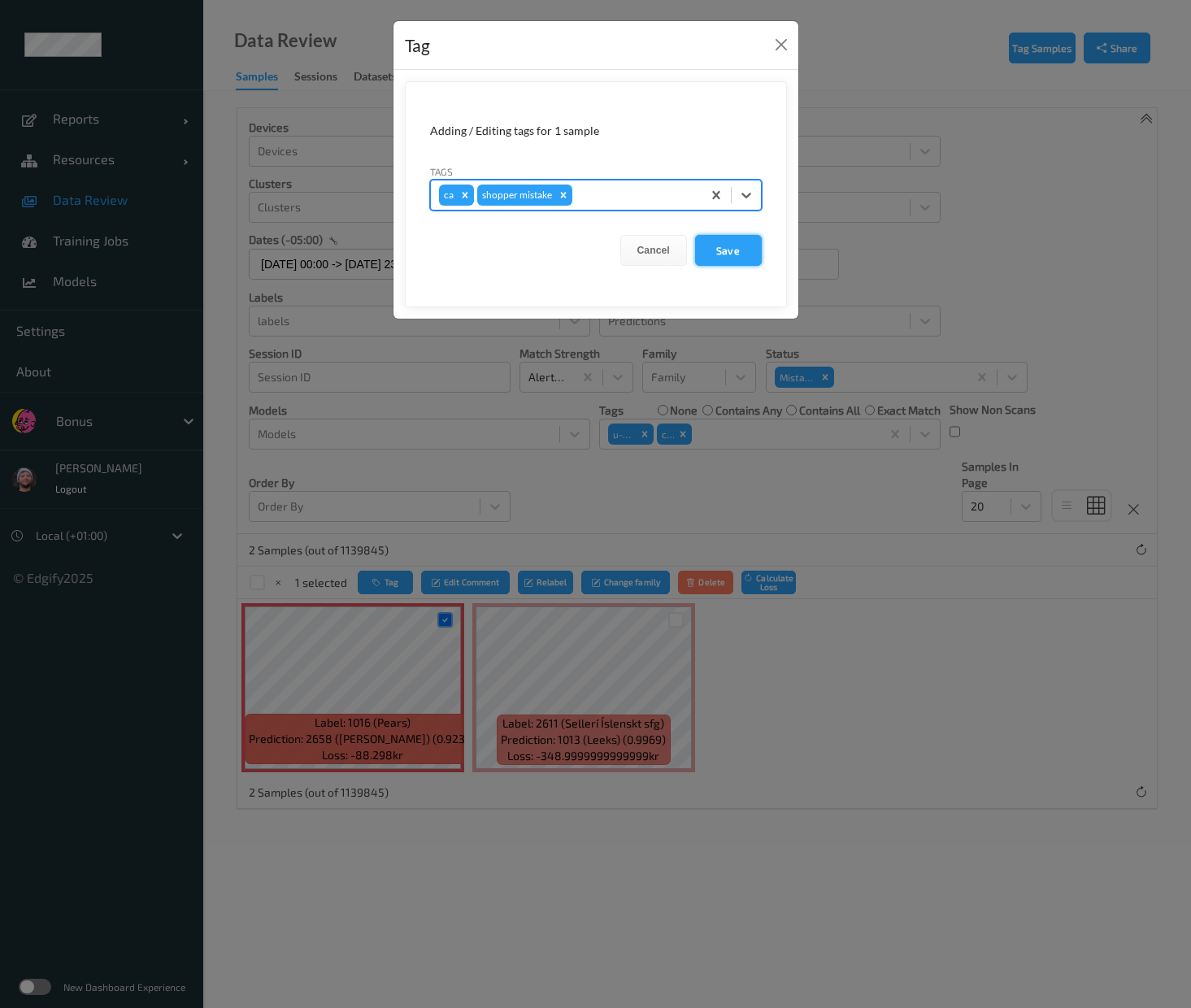
click at [720, 249] on button "Save" at bounding box center [728, 250] width 67 height 31
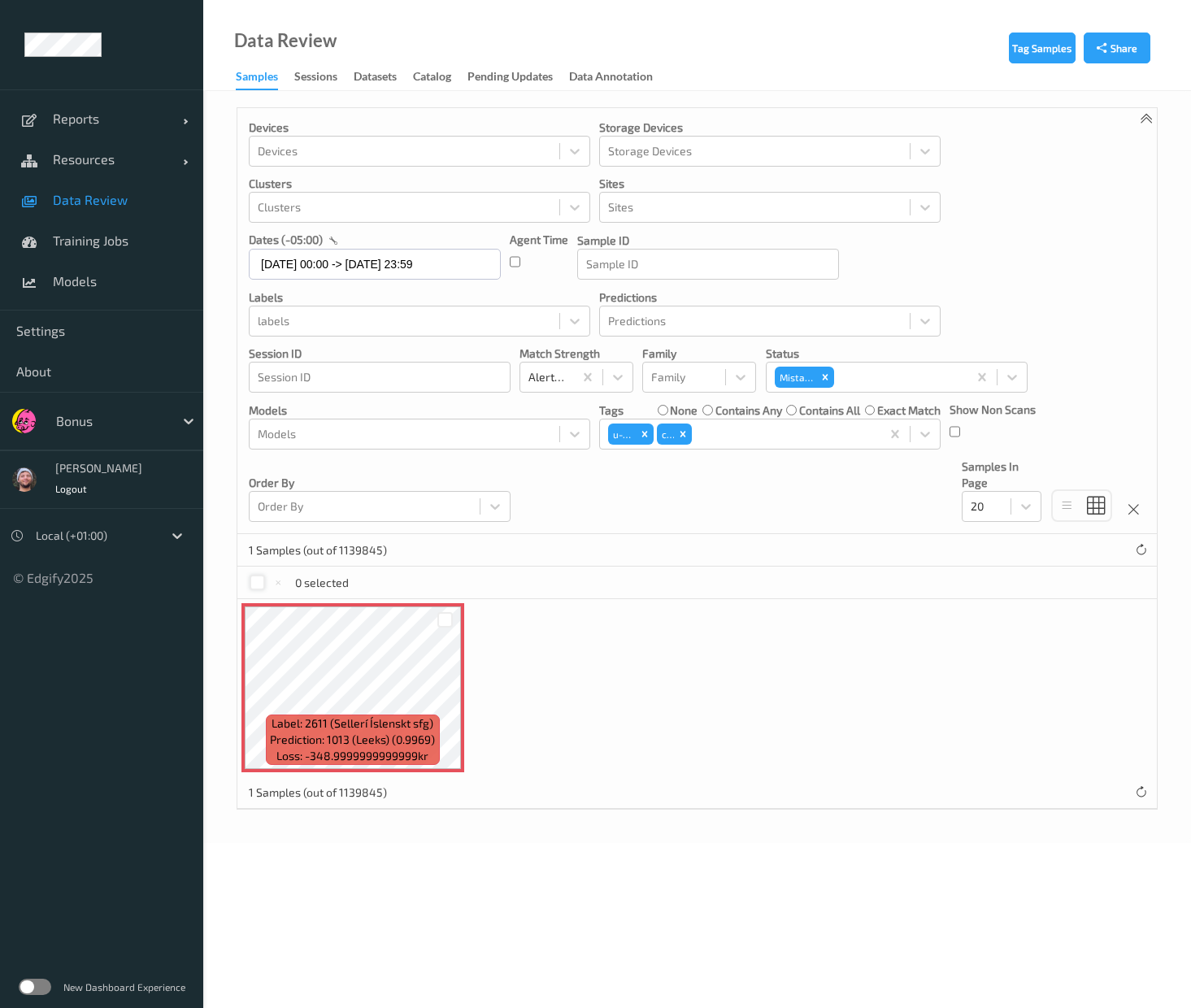
click at [252, 582] on div at bounding box center [257, 583] width 15 height 15
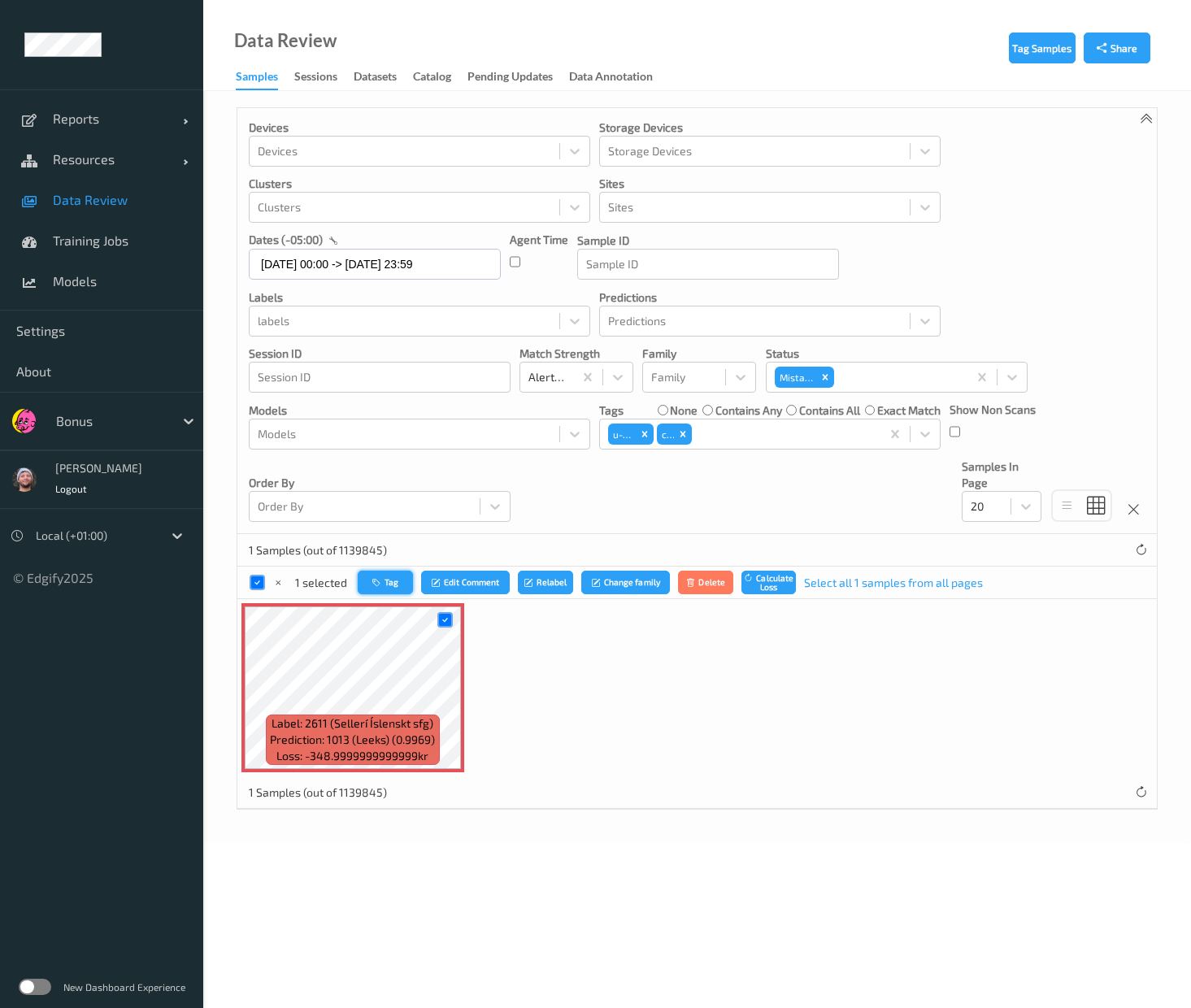
click at [373, 586] on icon "button" at bounding box center [378, 582] width 12 height 10
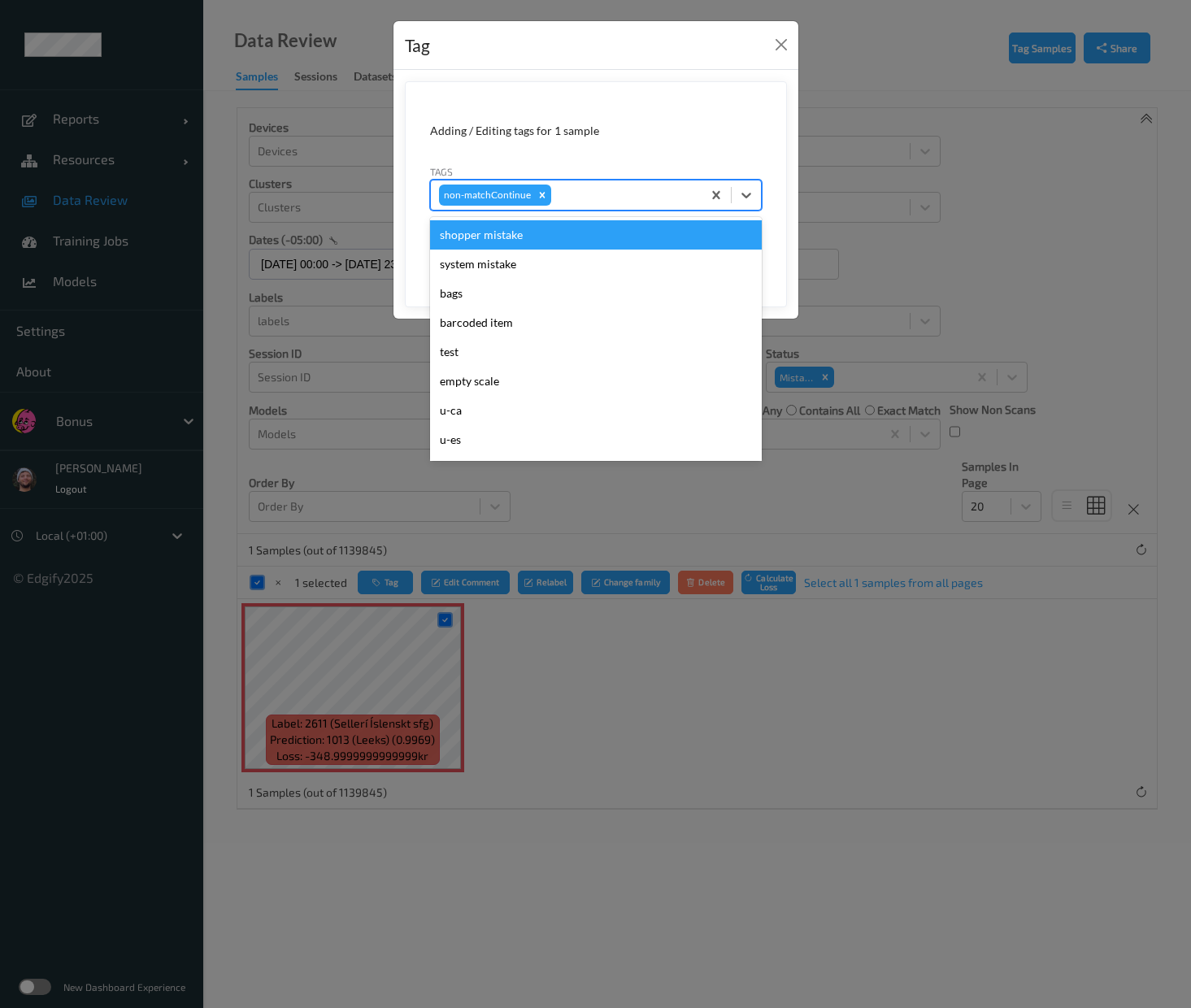
click at [593, 193] on div at bounding box center [623, 195] width 139 height 19
type input "ig"
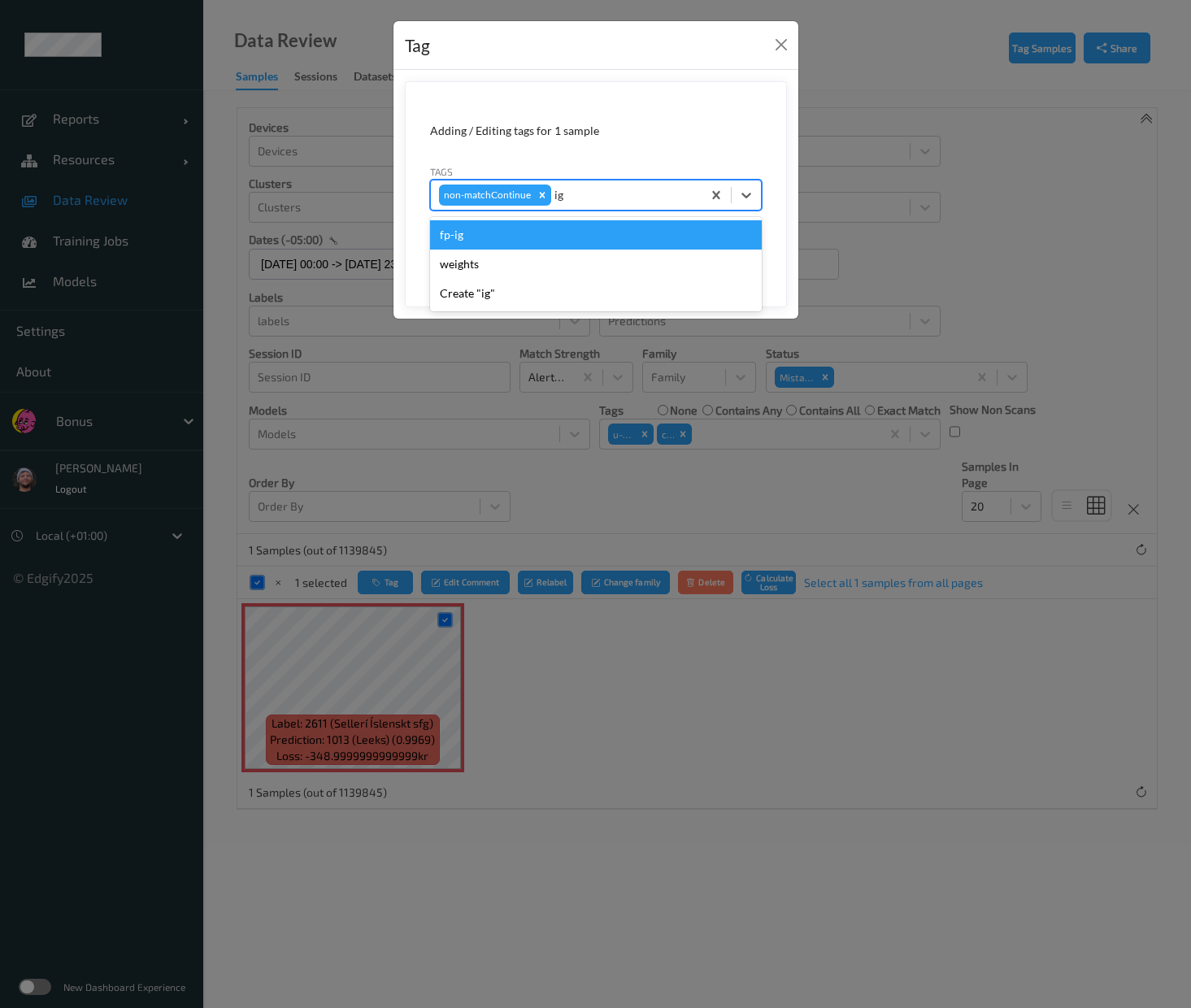
click at [484, 227] on div "fp-ig" at bounding box center [596, 235] width 332 height 30
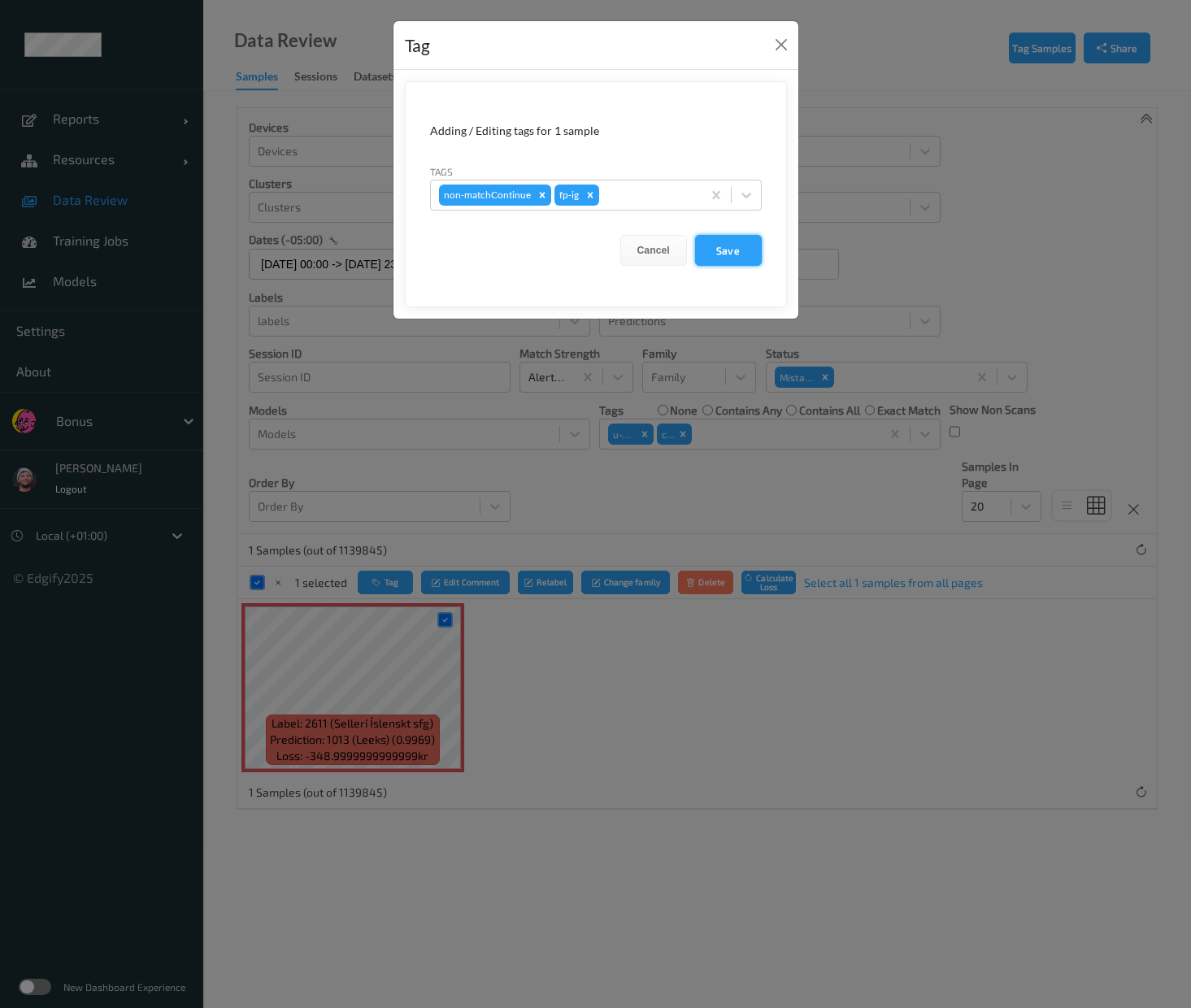
click at [727, 249] on button "Save" at bounding box center [728, 250] width 67 height 31
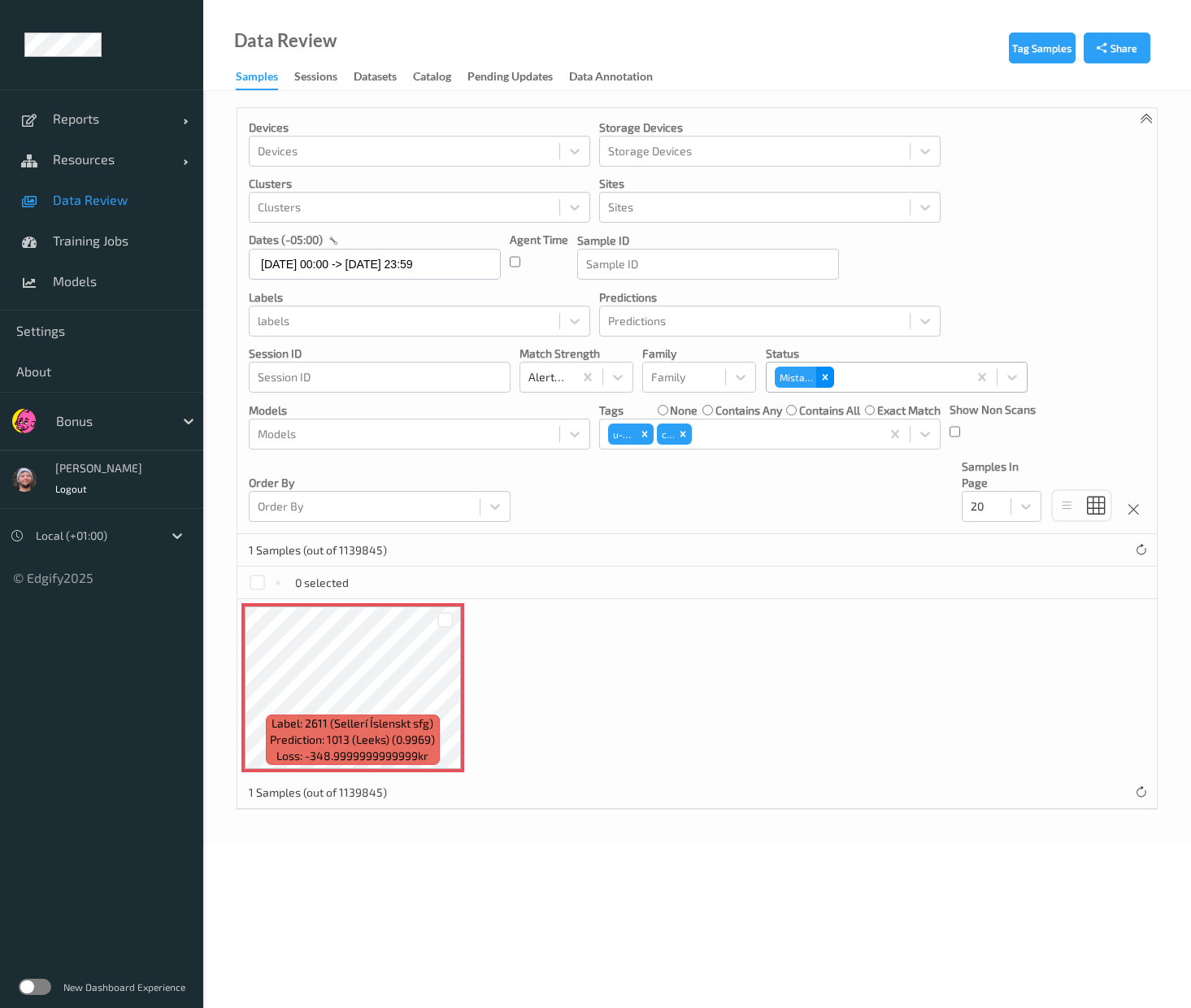
click at [822, 378] on icon "Remove Mistake" at bounding box center [825, 377] width 6 height 6
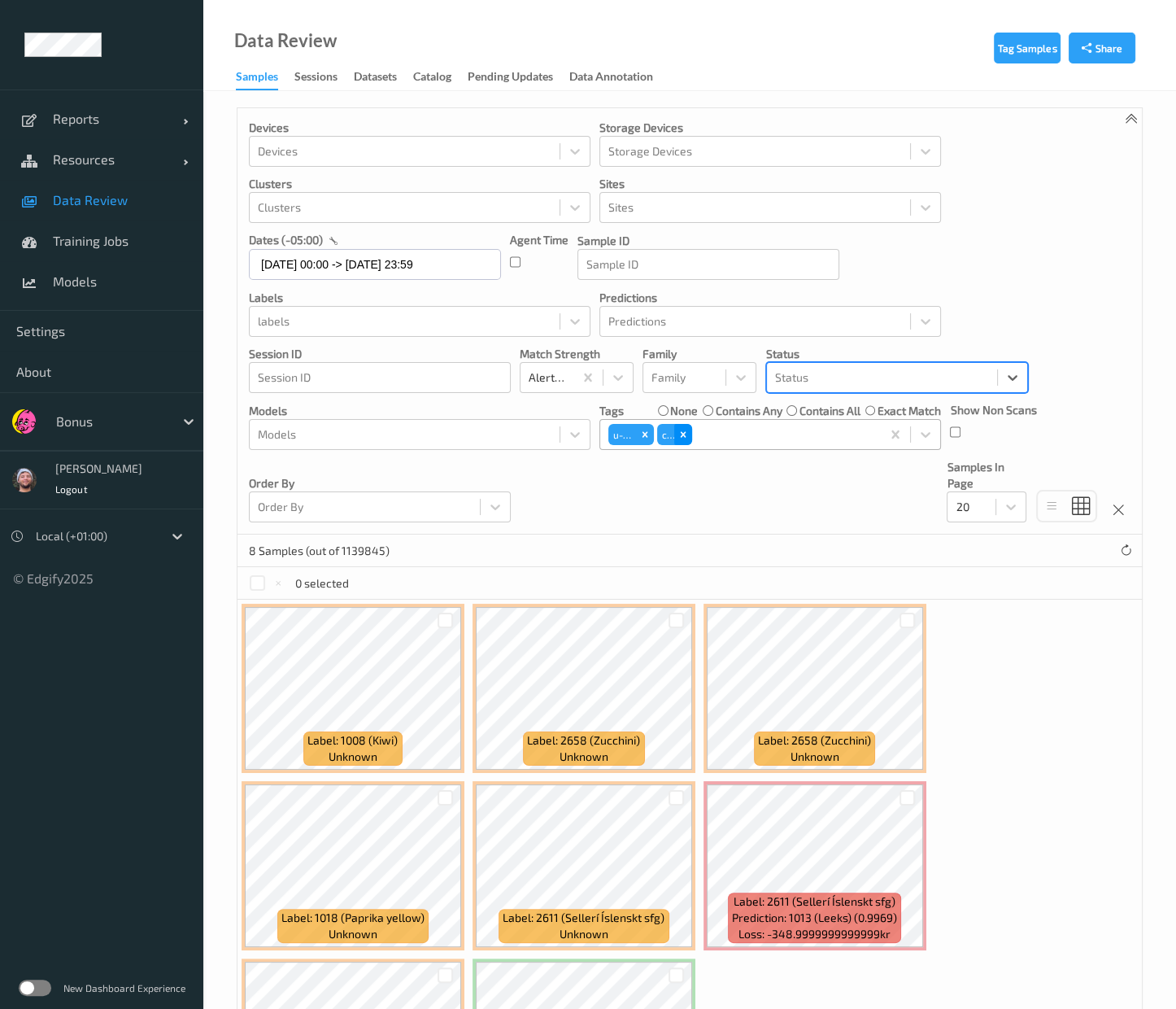
click at [689, 430] on div "Remove ca" at bounding box center [683, 434] width 18 height 21
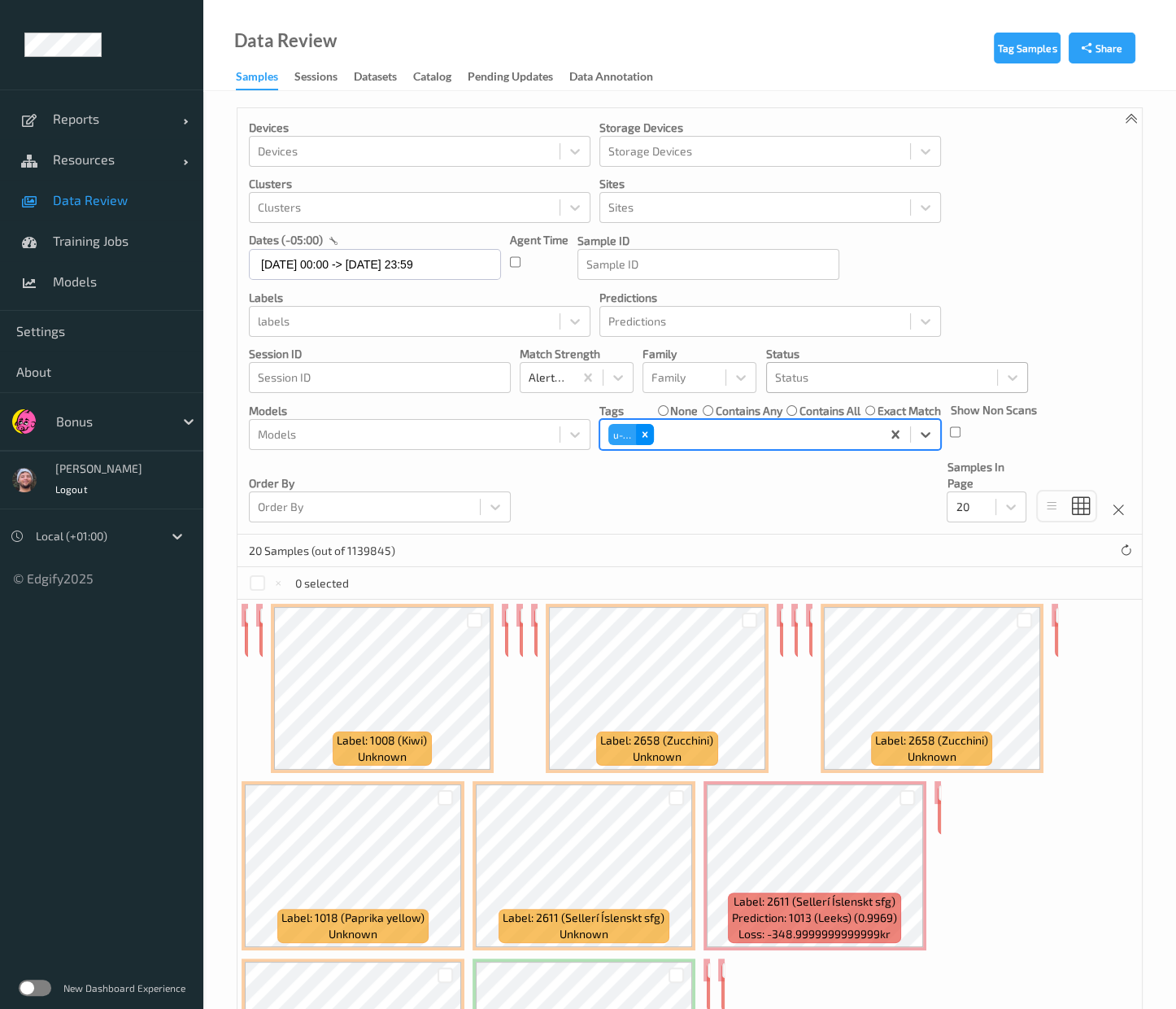
click at [651, 434] on div "Remove u-ca" at bounding box center [645, 434] width 18 height 21
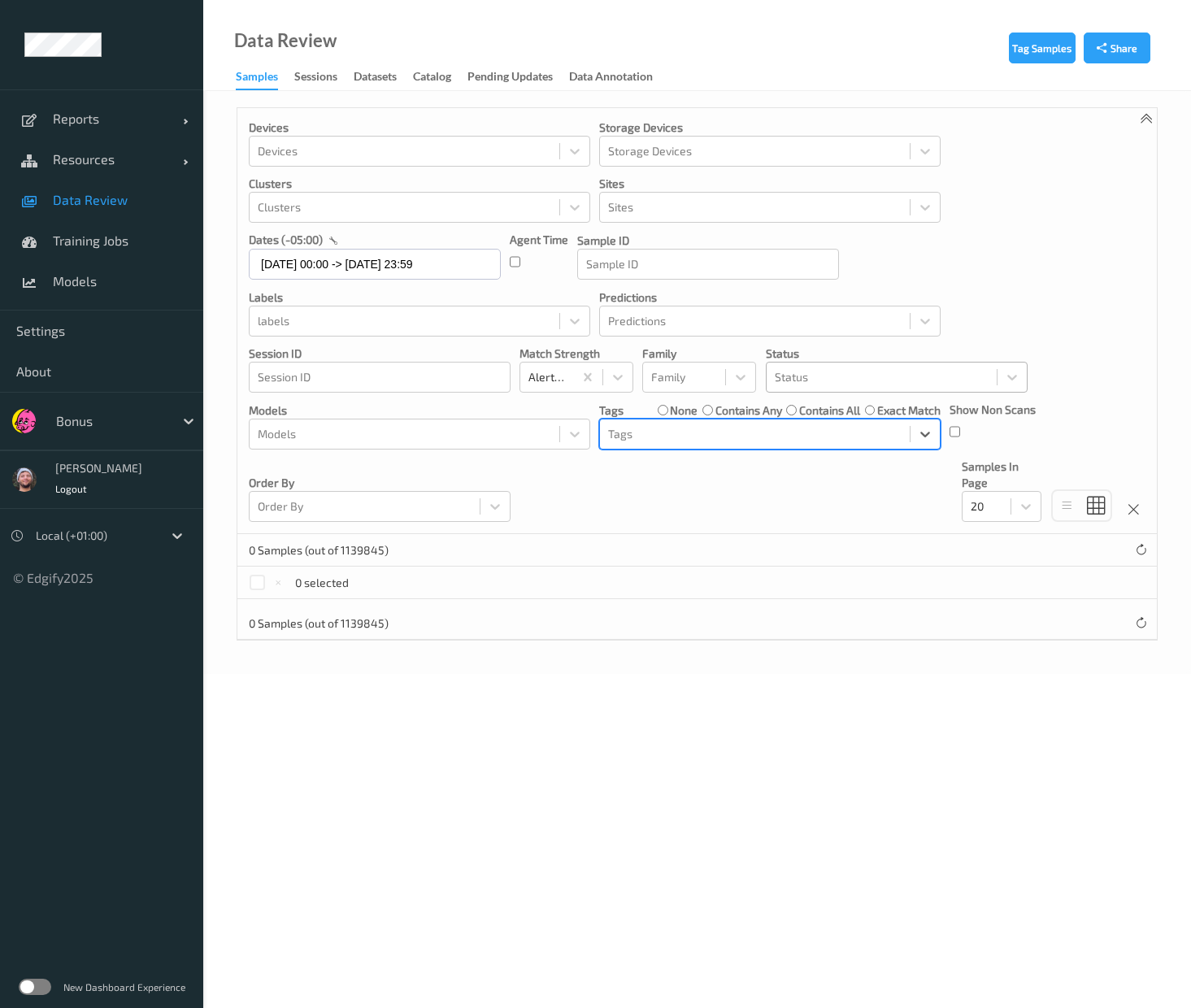
click at [724, 411] on label "contains any" at bounding box center [748, 410] width 67 height 16
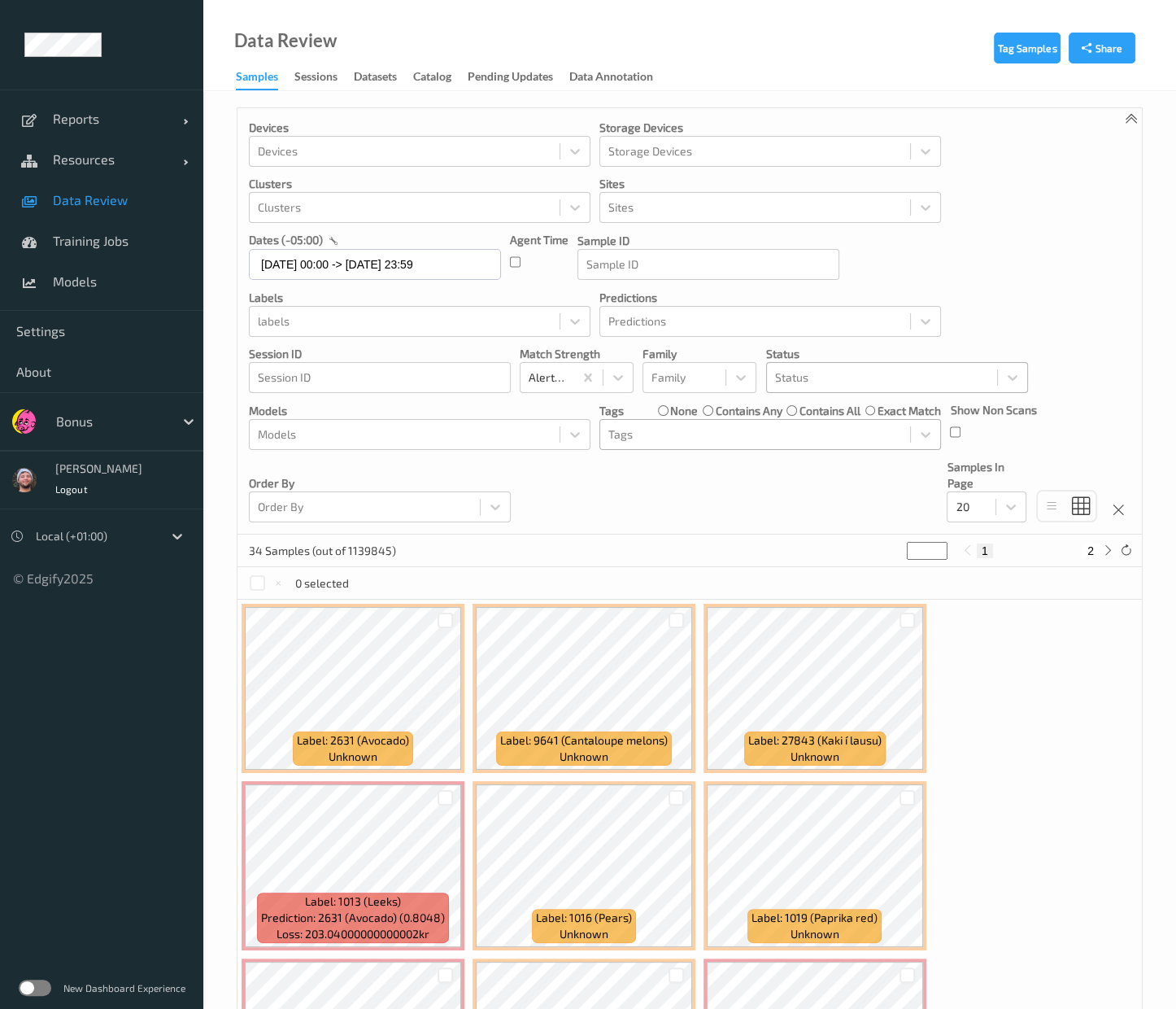
click at [663, 434] on div at bounding box center [755, 434] width 294 height 19
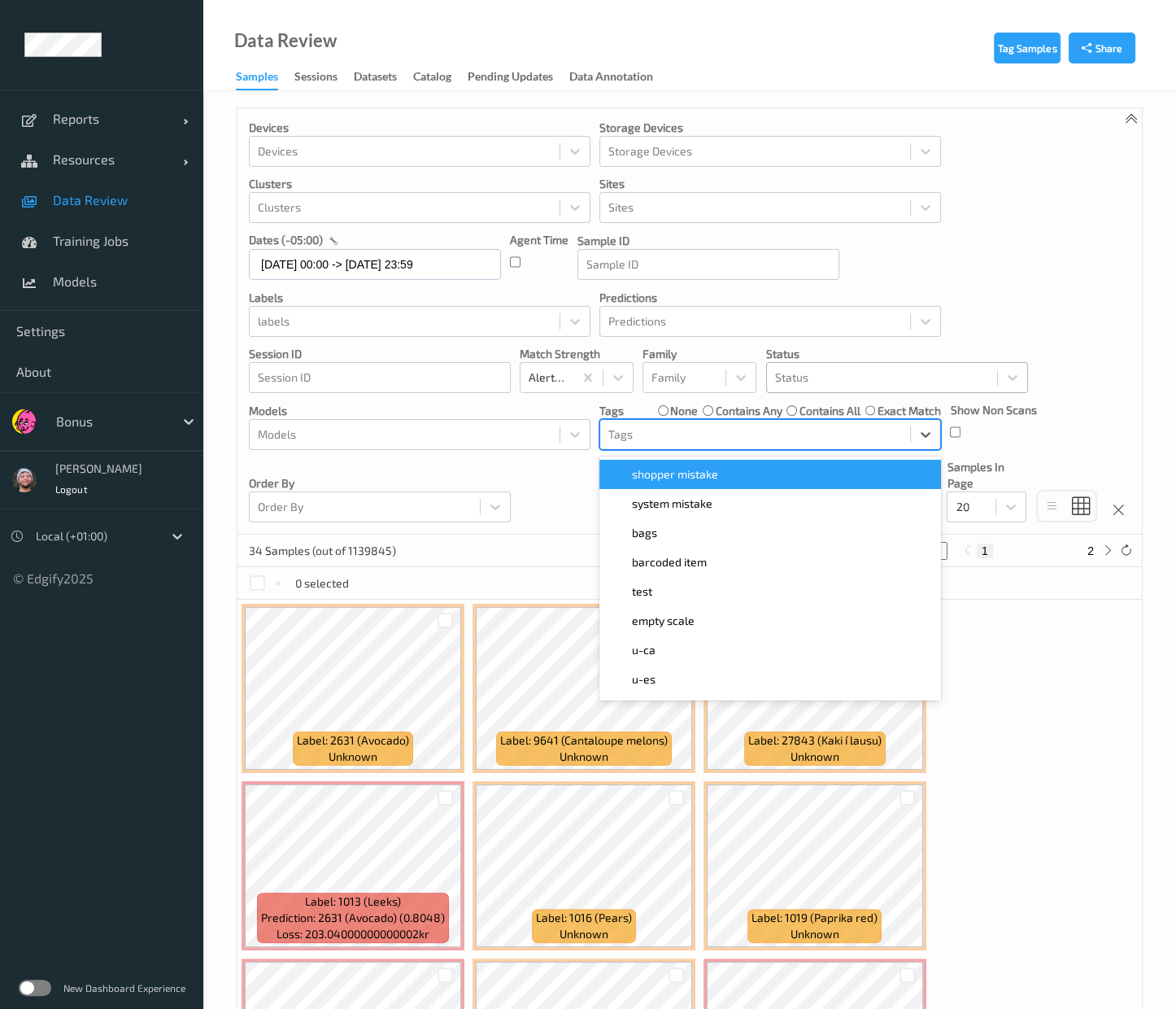
click at [672, 476] on span "shopper mistake" at bounding box center [675, 474] width 86 height 16
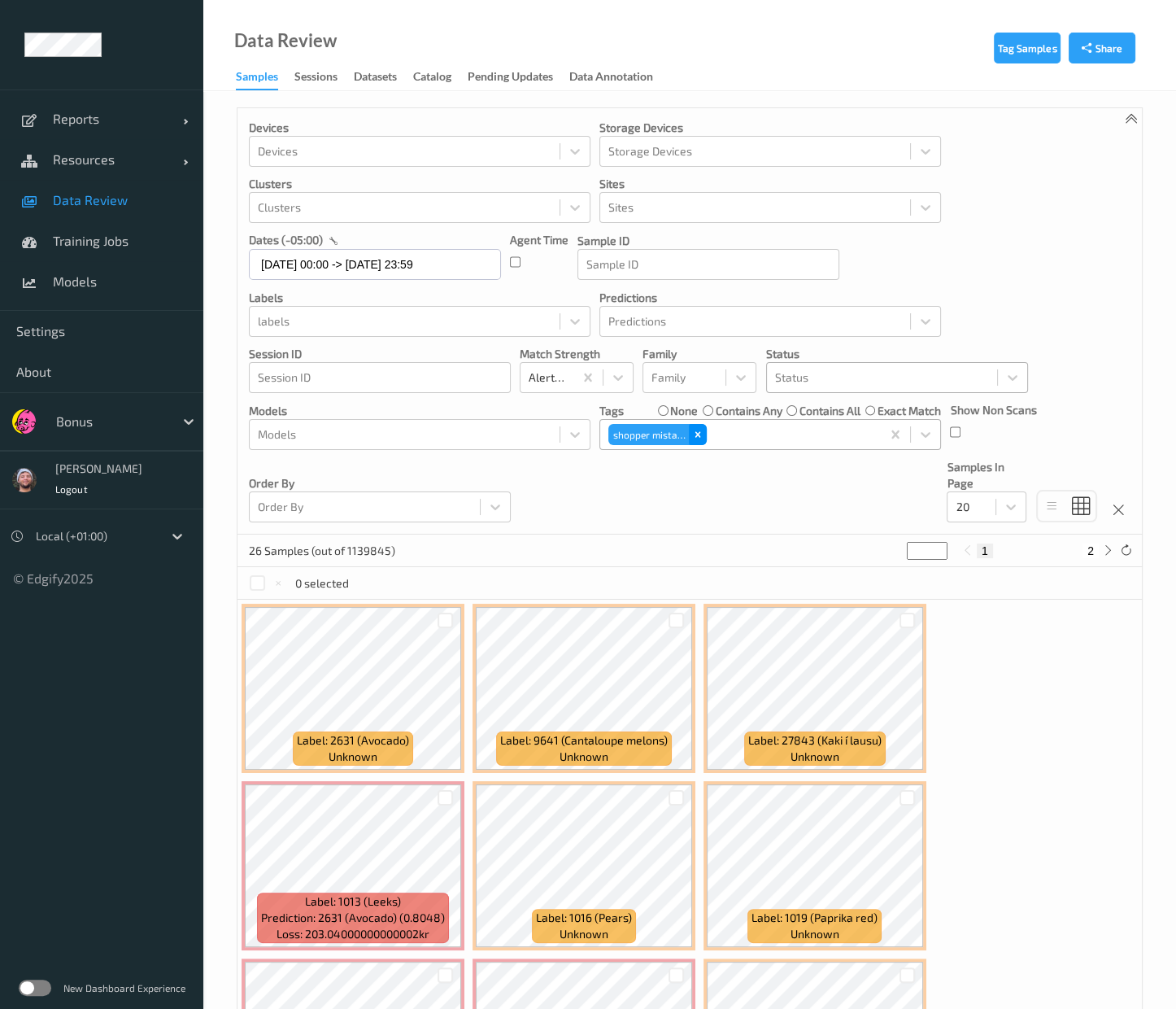
drag, startPoint x: 698, startPoint y: 426, endPoint x: 570, endPoint y: 350, distance: 148.9
click at [696, 425] on div "Remove shopper mistake" at bounding box center [697, 434] width 18 height 21
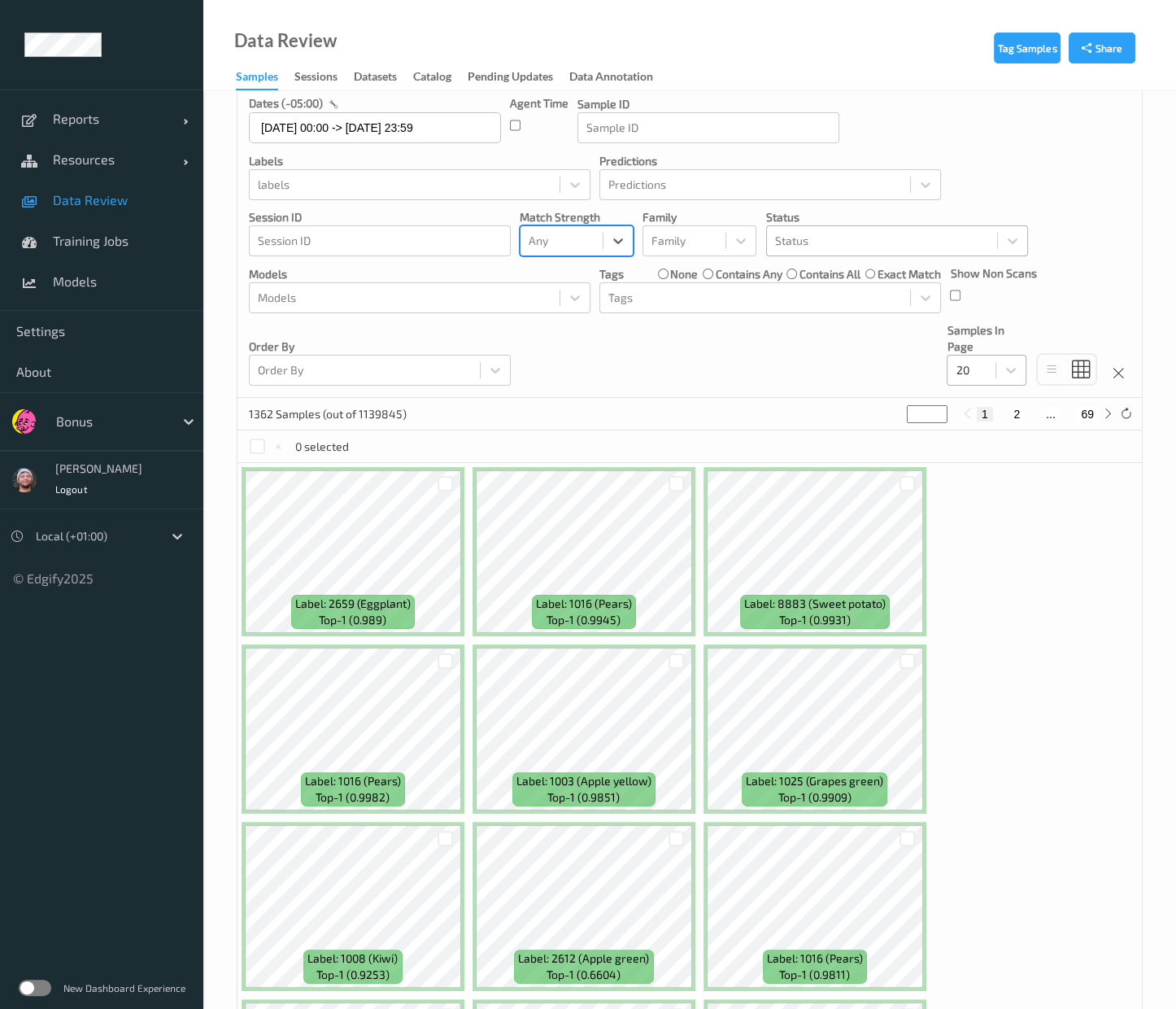
scroll to position [202, 0]
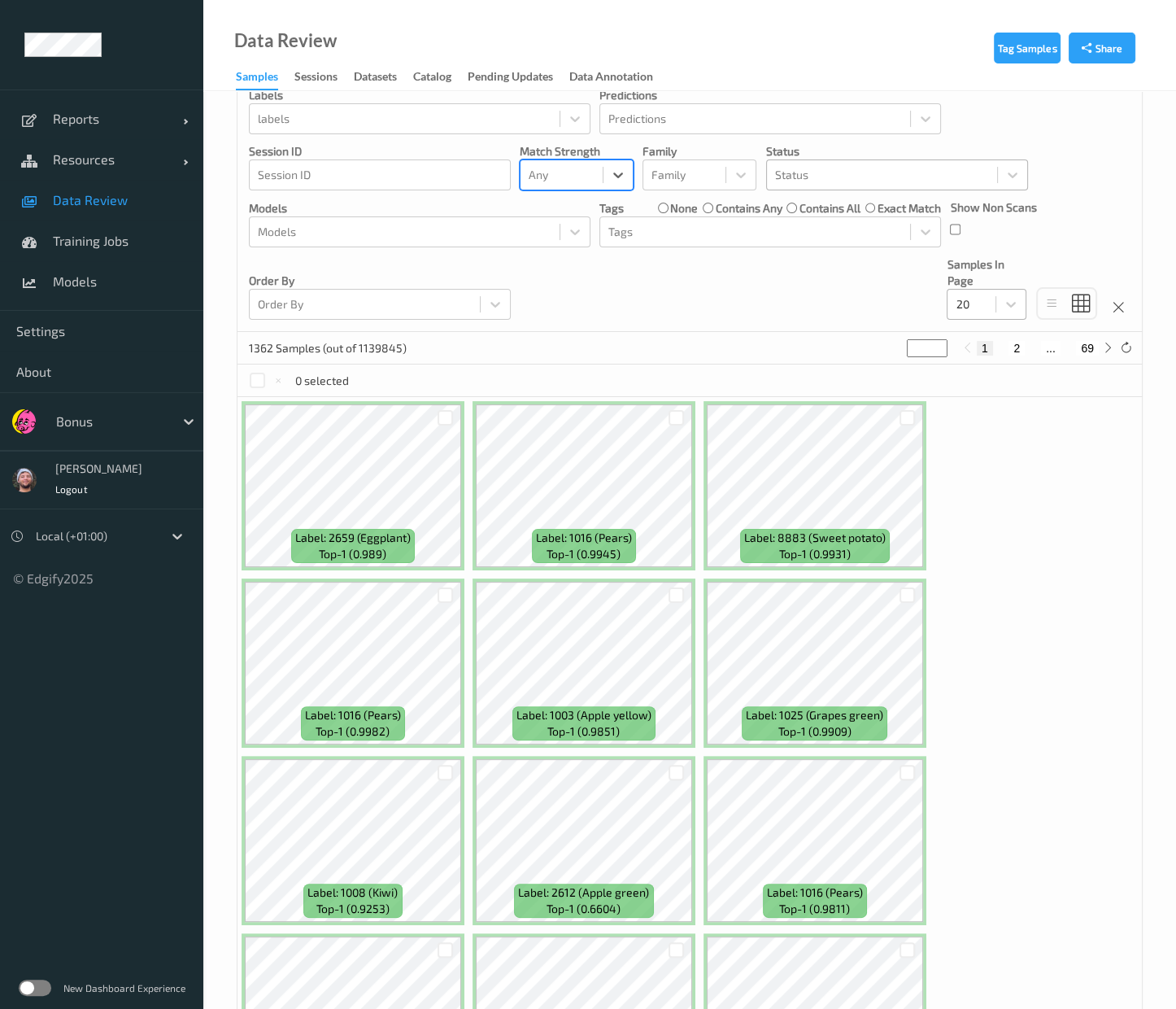
click at [977, 314] on div "20" at bounding box center [972, 304] width 48 height 26
click at [977, 458] on span at bounding box center [968, 460] width 23 height 16
click at [455, 425] on div at bounding box center [446, 418] width 31 height 27
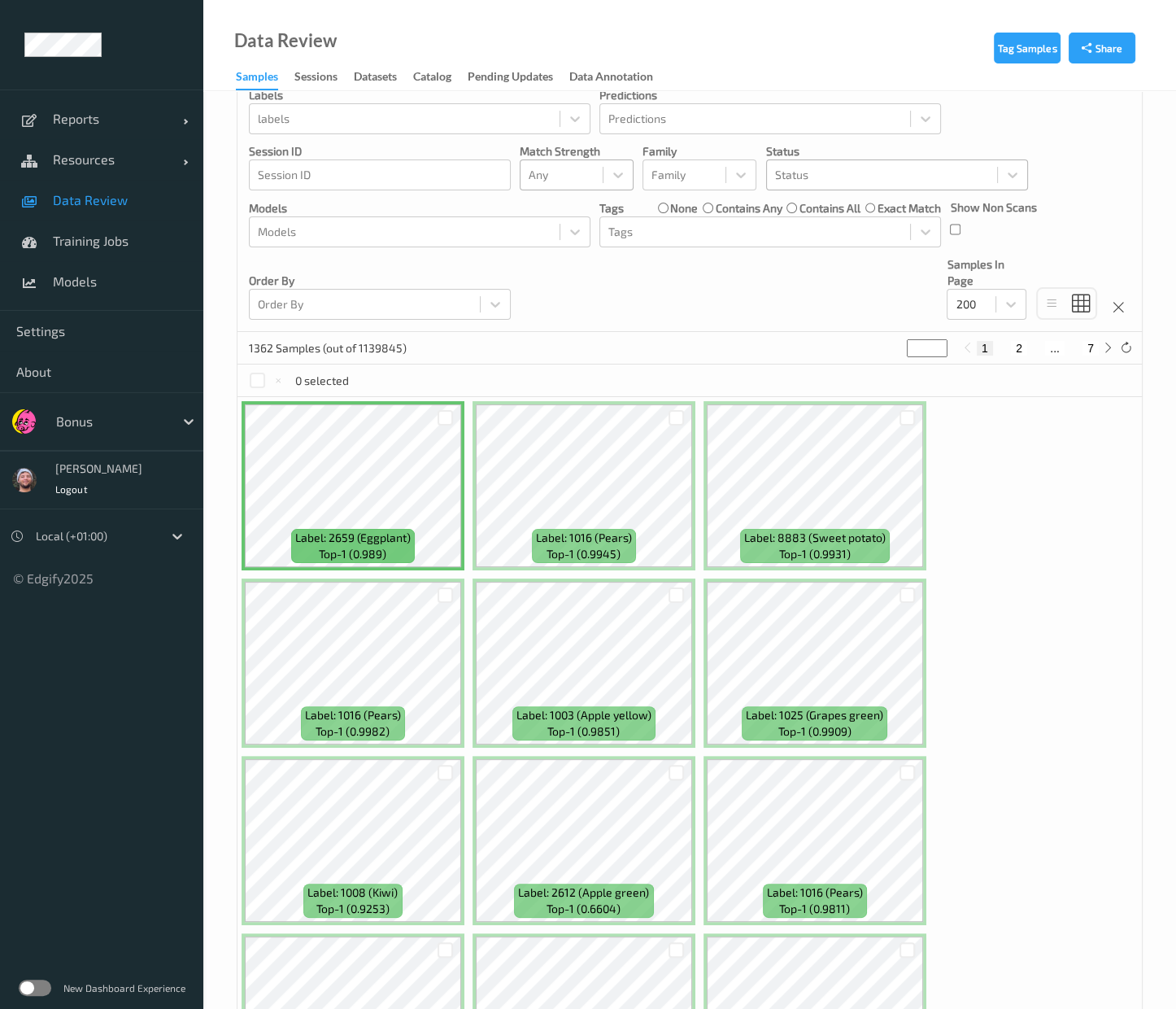
click at [453, 425] on div at bounding box center [446, 418] width 31 height 27
click at [452, 414] on div at bounding box center [445, 417] width 15 height 15
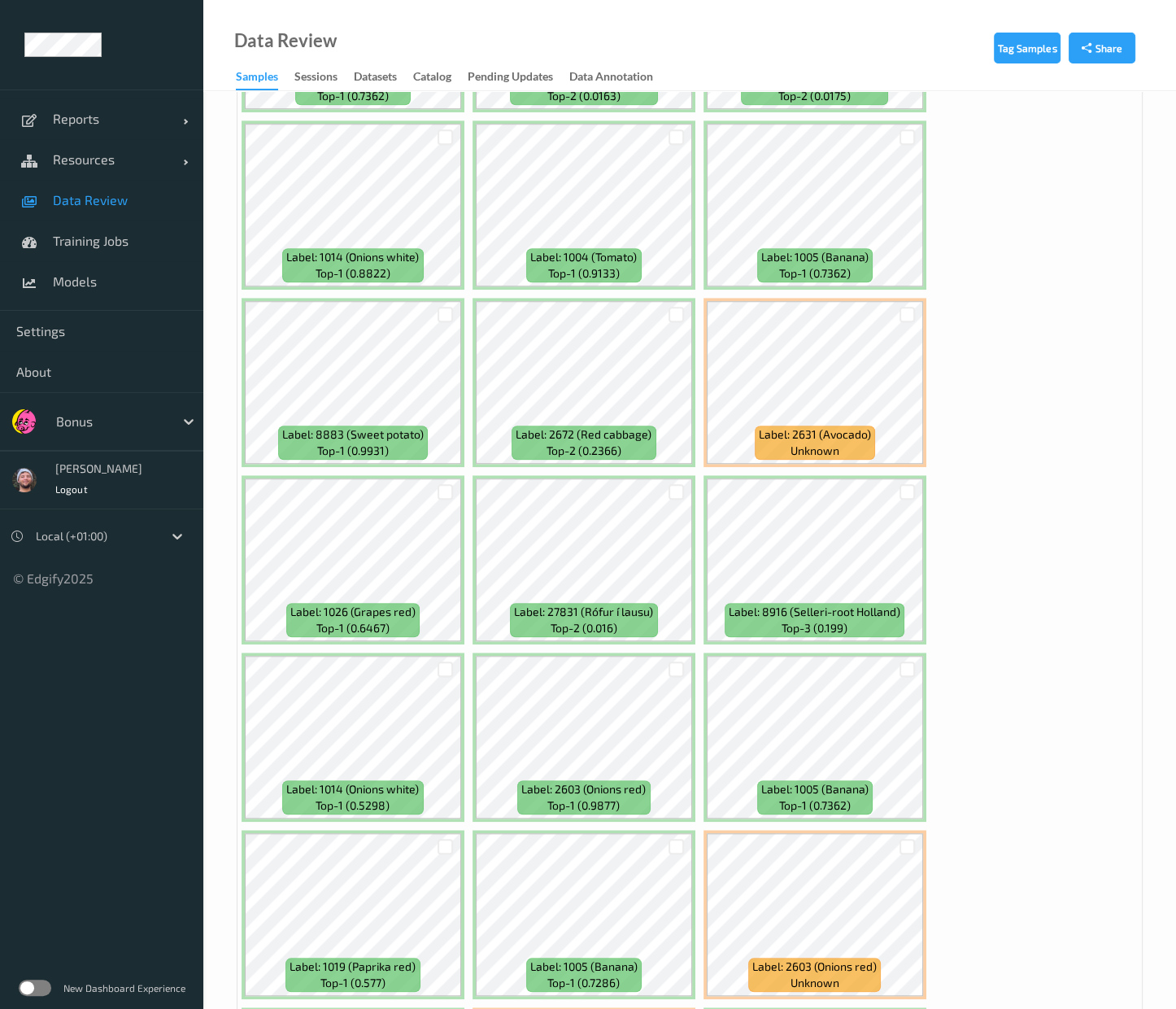
scroll to position [1524, 0]
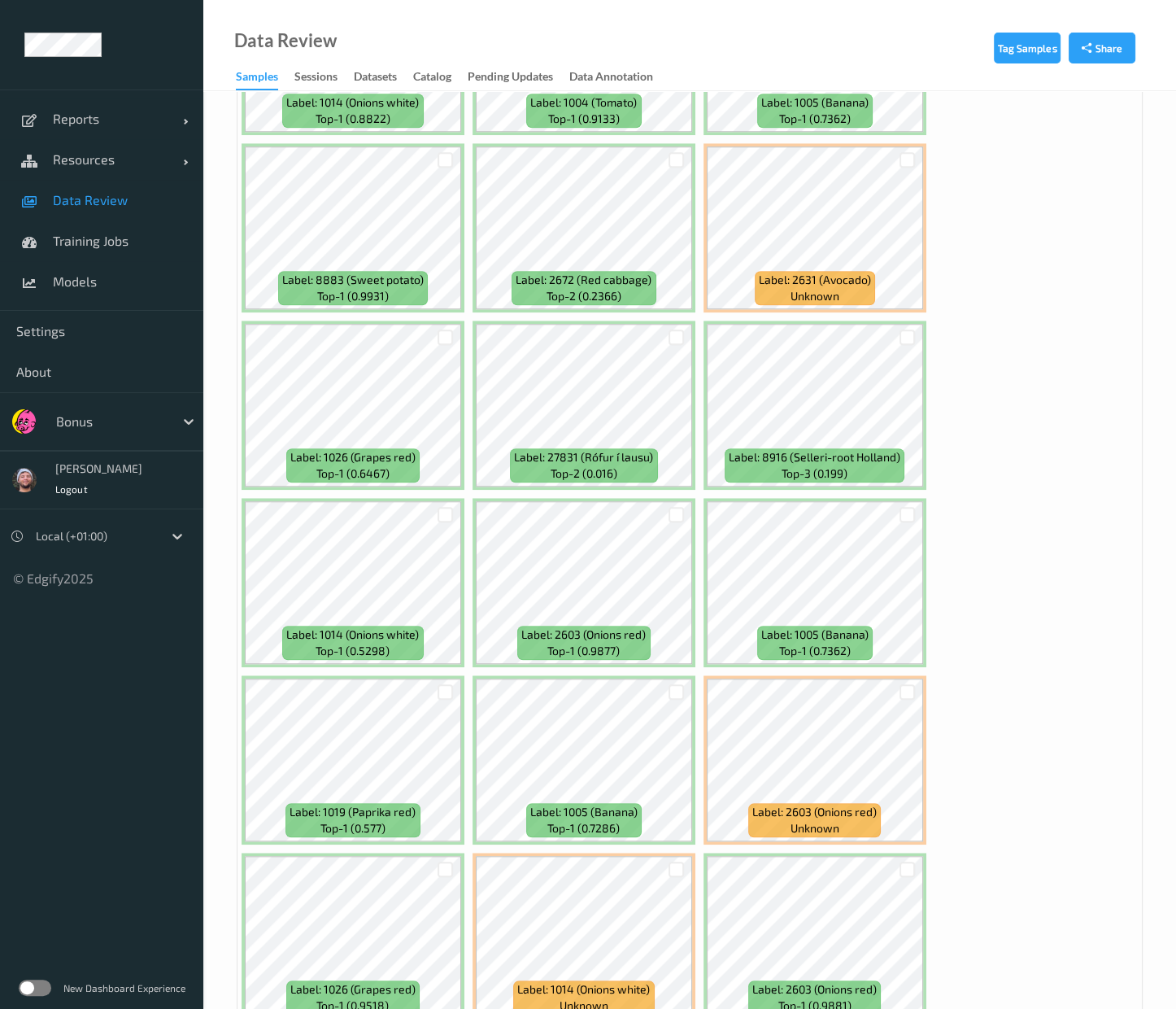
click at [436, 683] on div at bounding box center [446, 692] width 31 height 27
click at [440, 684] on div at bounding box center [445, 692] width 15 height 15
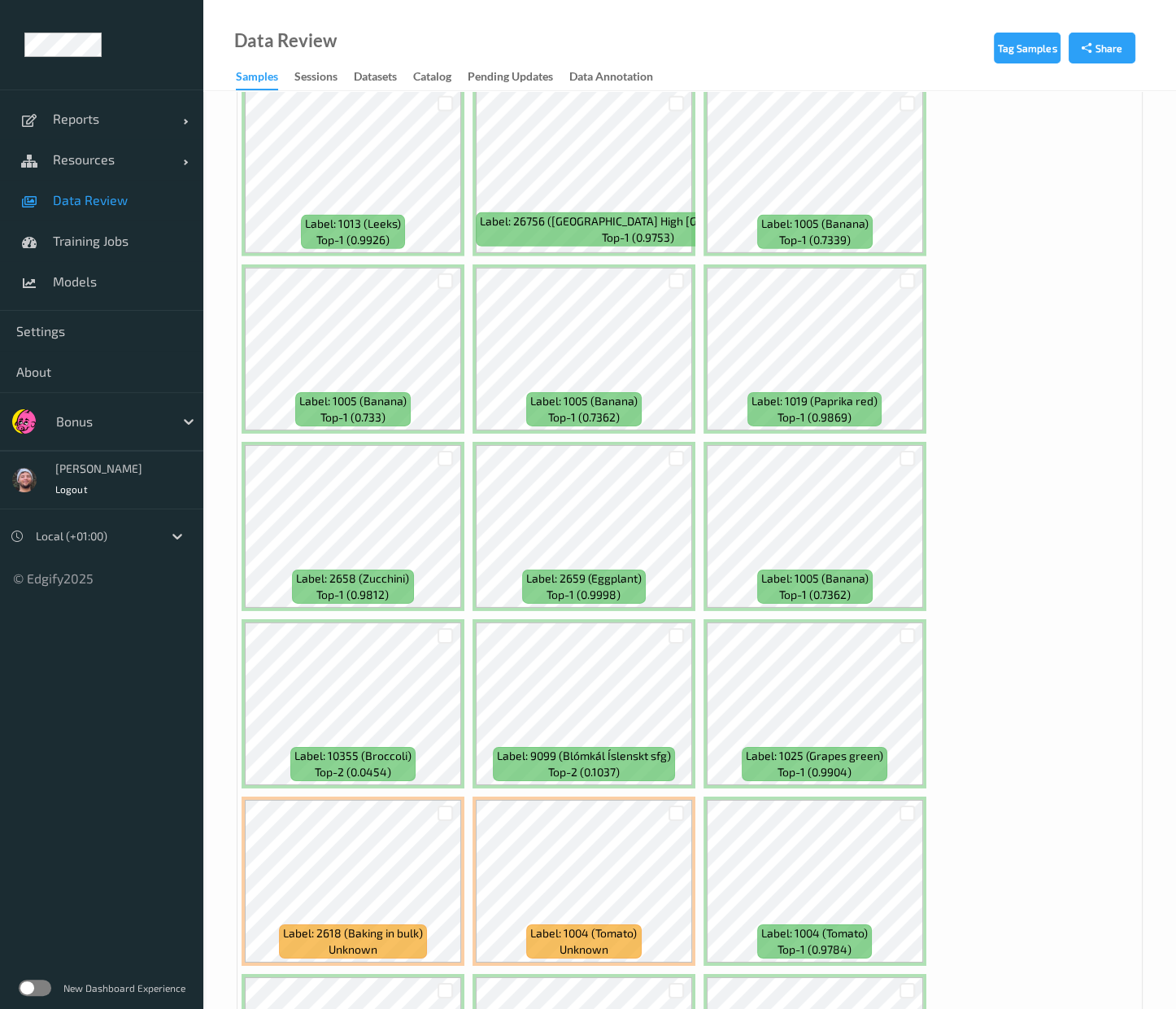
scroll to position [5795, 0]
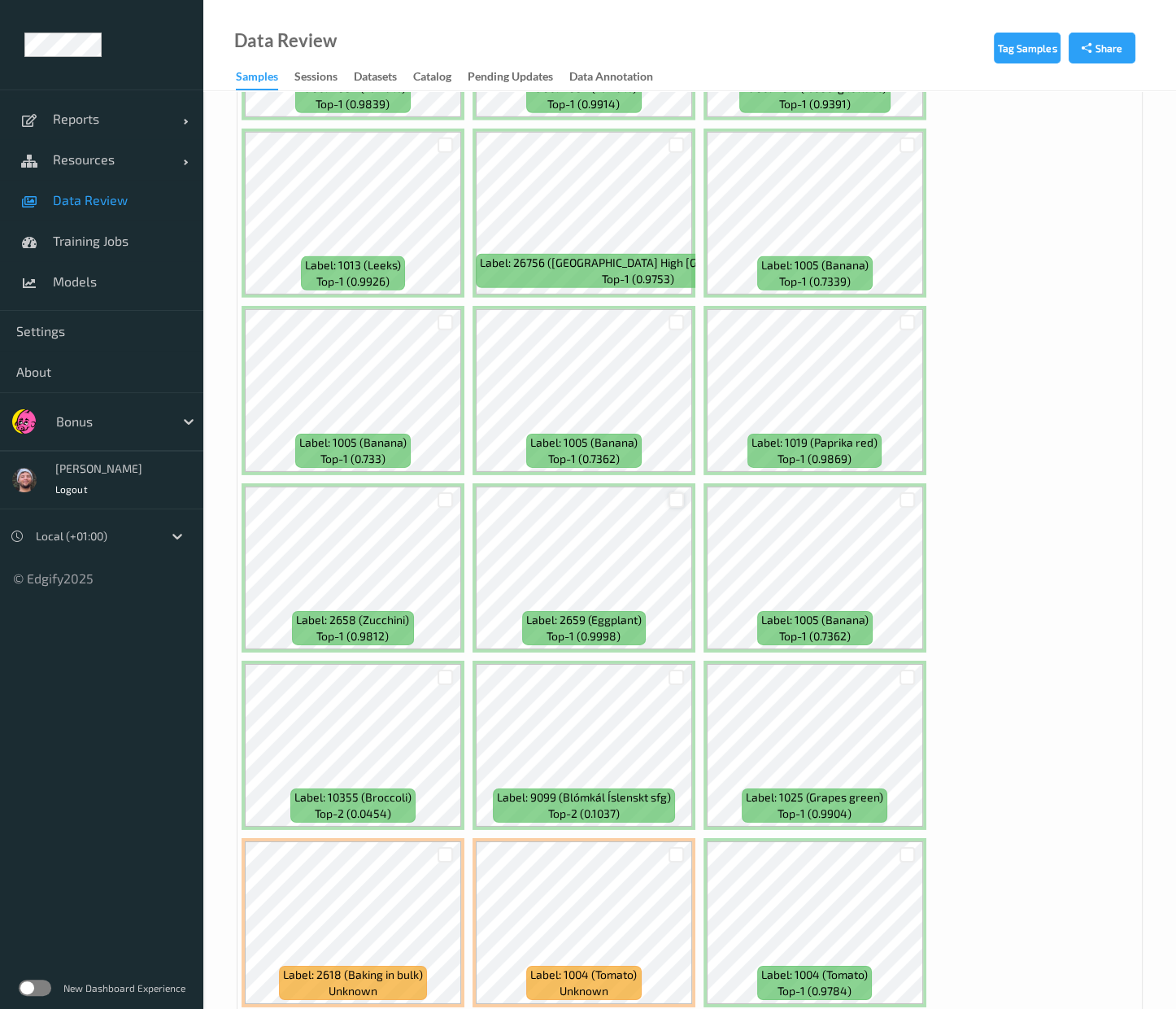
click at [670, 492] on div at bounding box center [676, 500] width 15 height 15
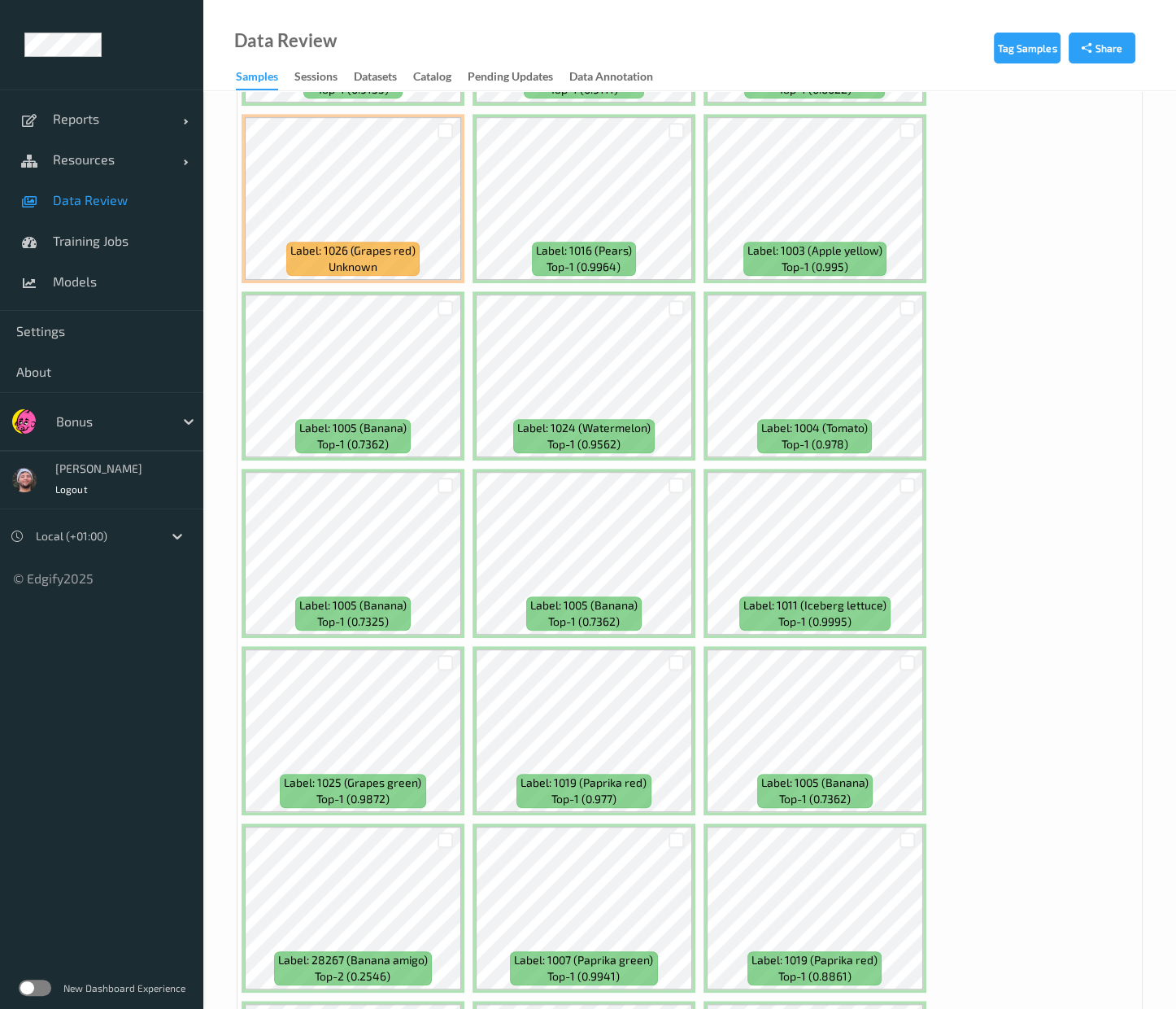
scroll to position [7728, 0]
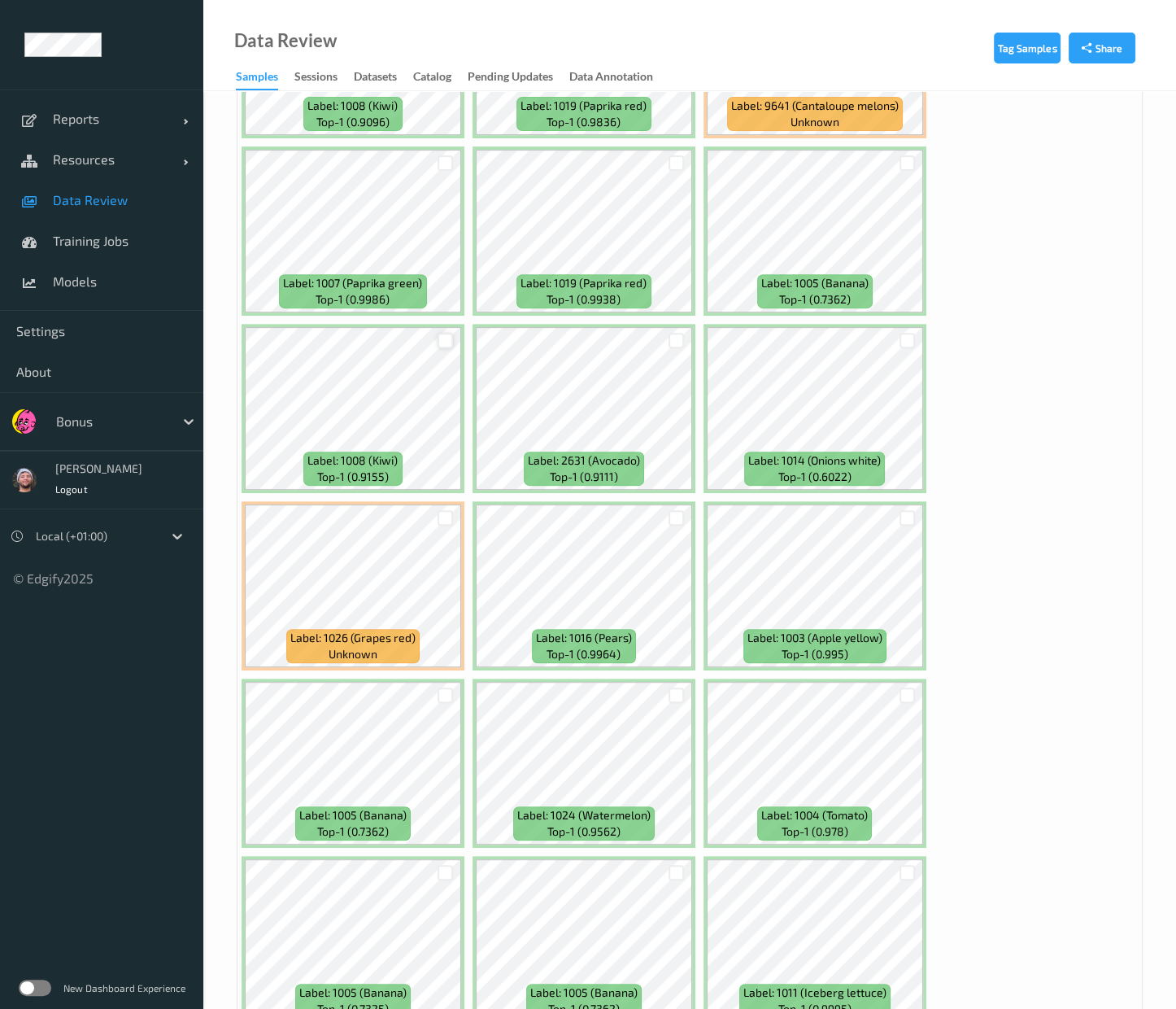
click at [447, 333] on div at bounding box center [445, 340] width 15 height 15
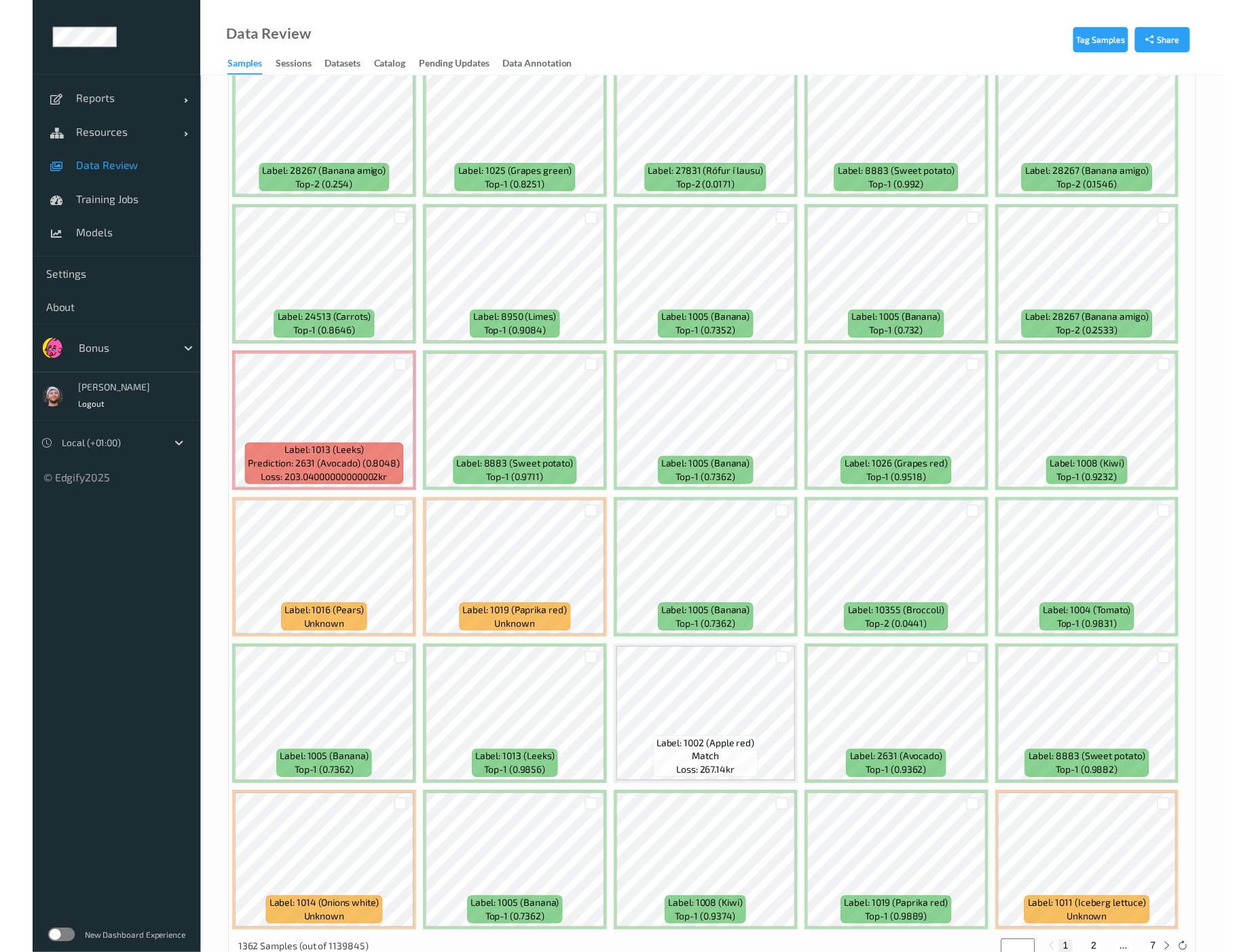
scroll to position [5395, 0]
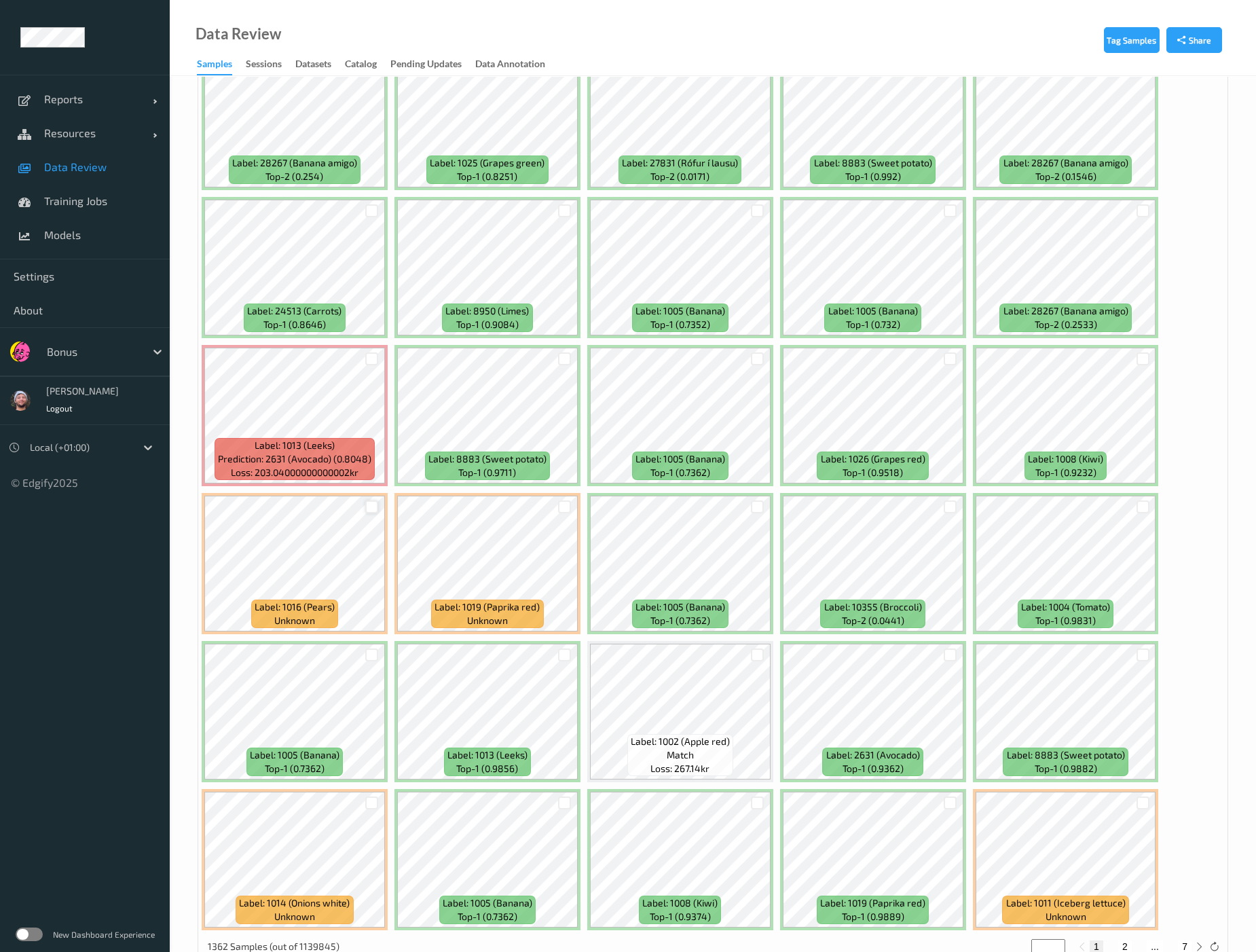
click at [371, 500] on div at bounding box center [371, 507] width 13 height 13
click at [567, 500] on div at bounding box center [564, 507] width 13 height 13
click at [373, 352] on div at bounding box center [371, 359] width 13 height 13
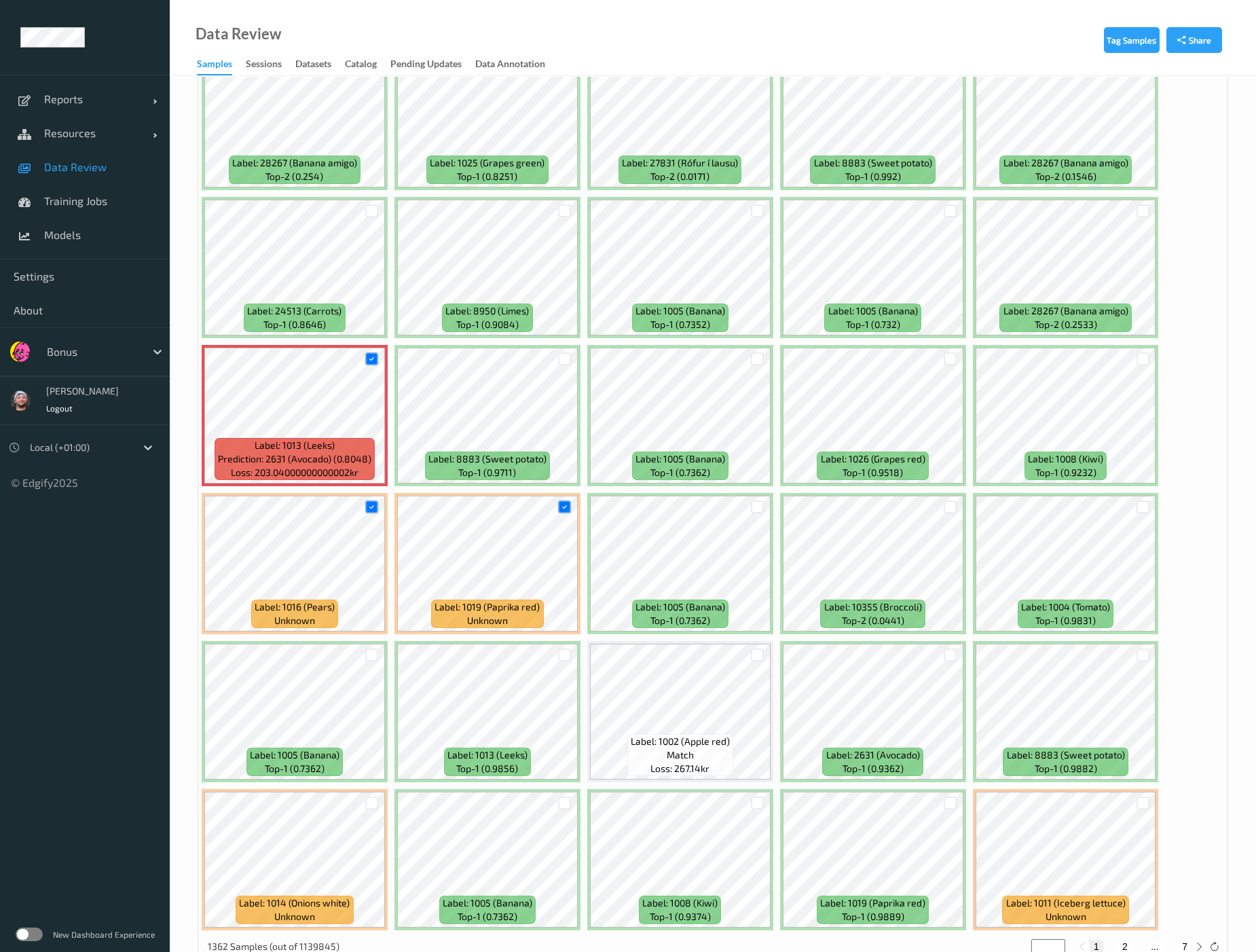
click at [1061, 898] on button "2" at bounding box center [1125, 946] width 14 height 12
type input "*"
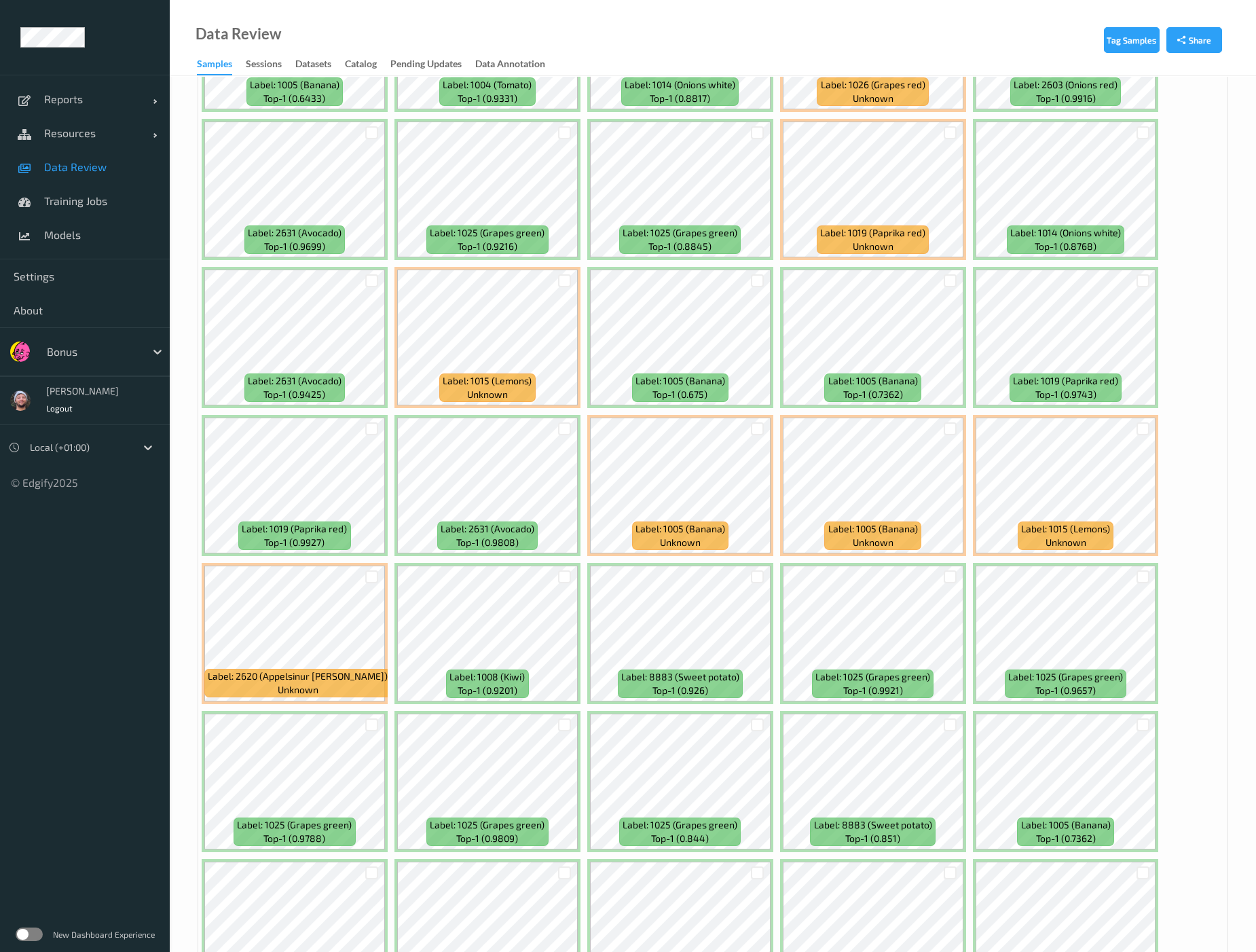
scroll to position [1272, 0]
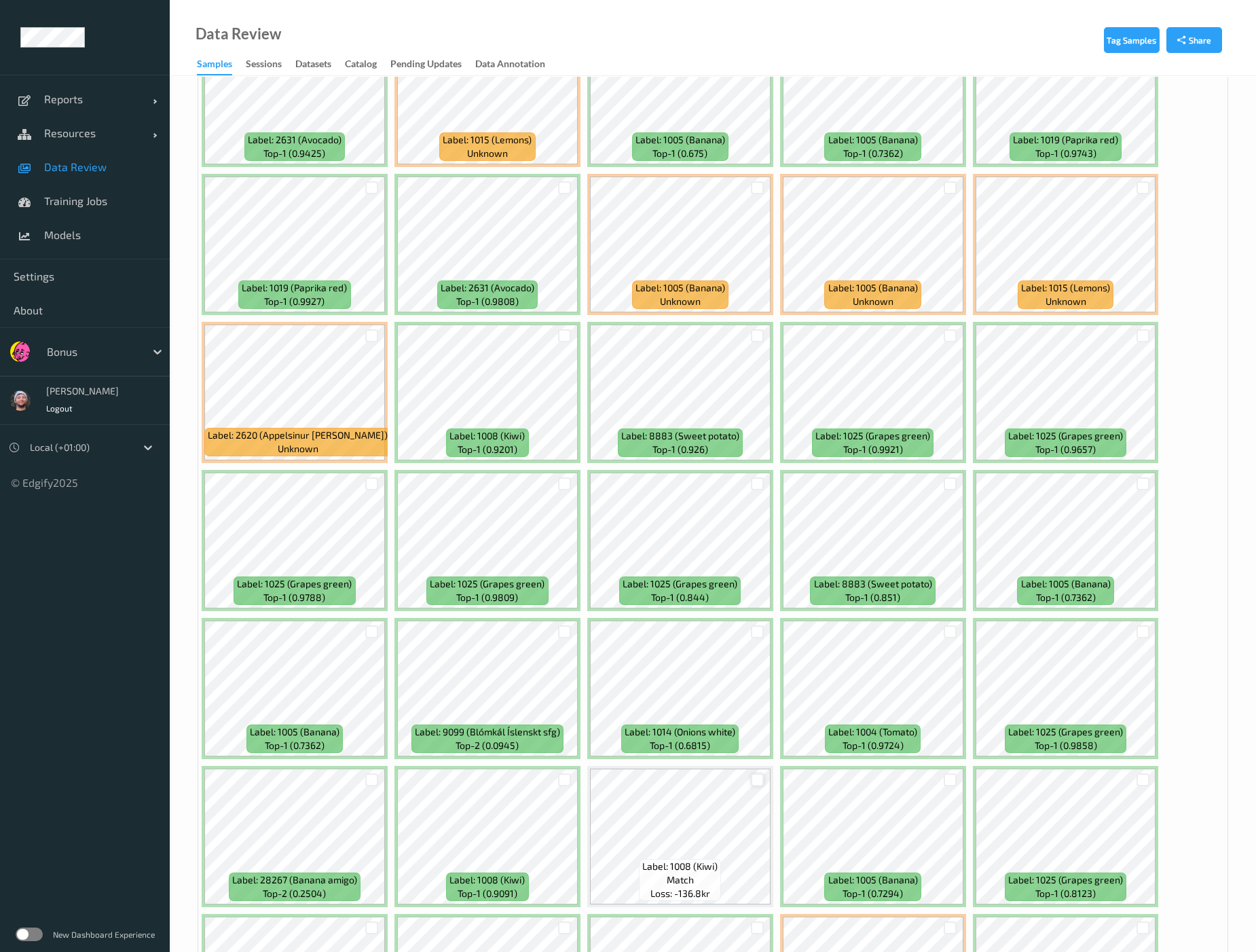
click at [760, 773] on div at bounding box center [757, 780] width 13 height 13
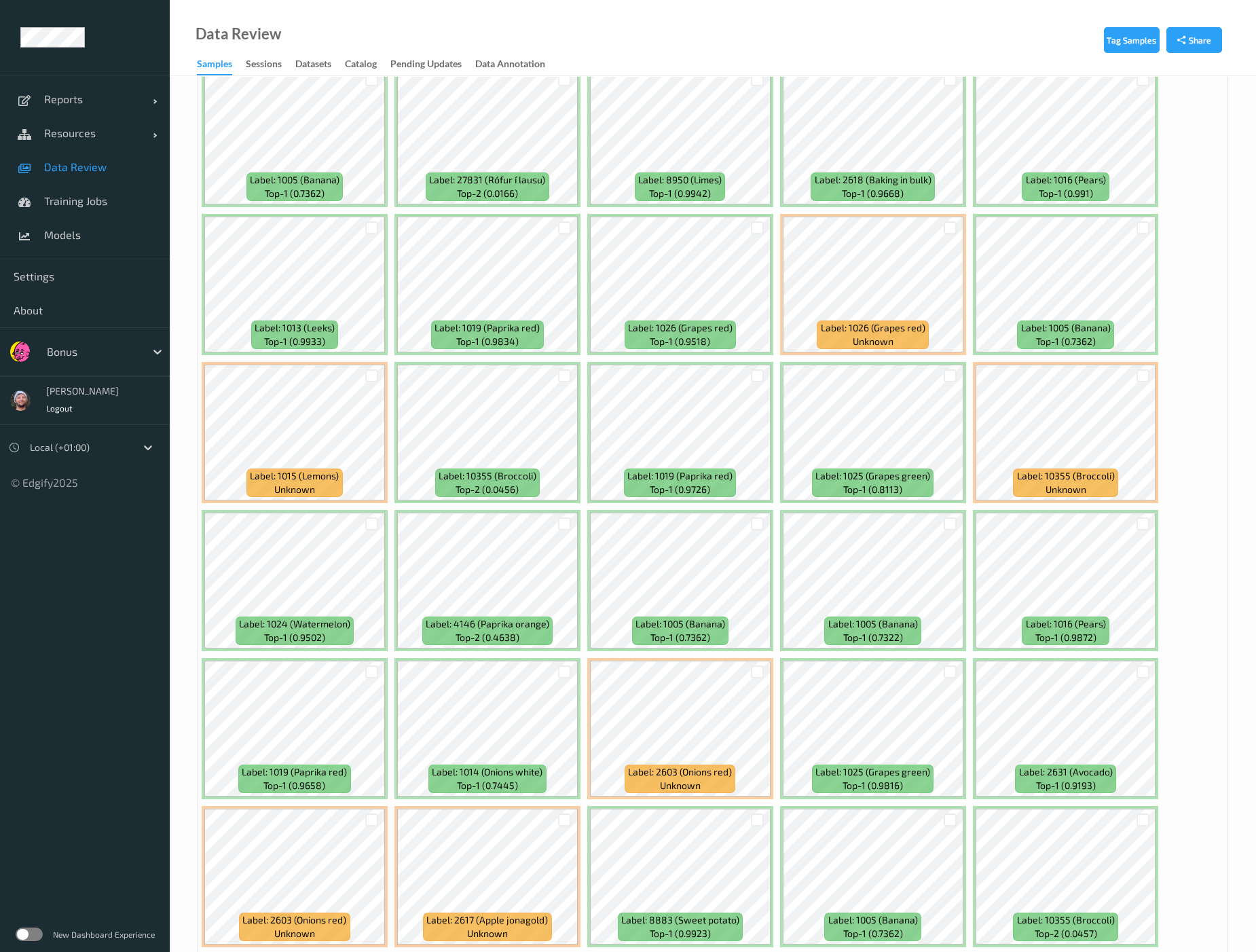
scroll to position [5395, 0]
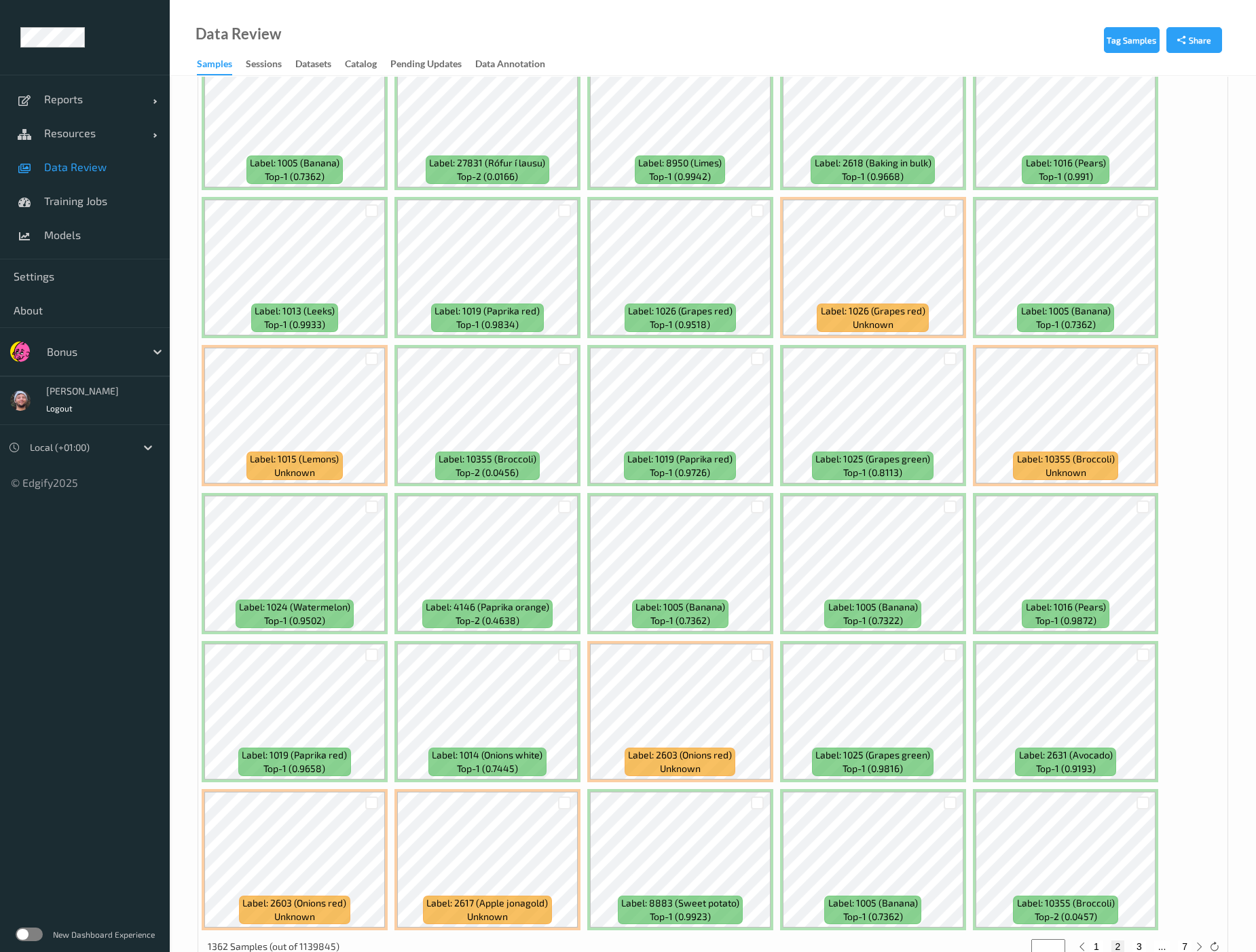
click at [1061, 898] on button "3" at bounding box center [1139, 946] width 14 height 12
type input "*"
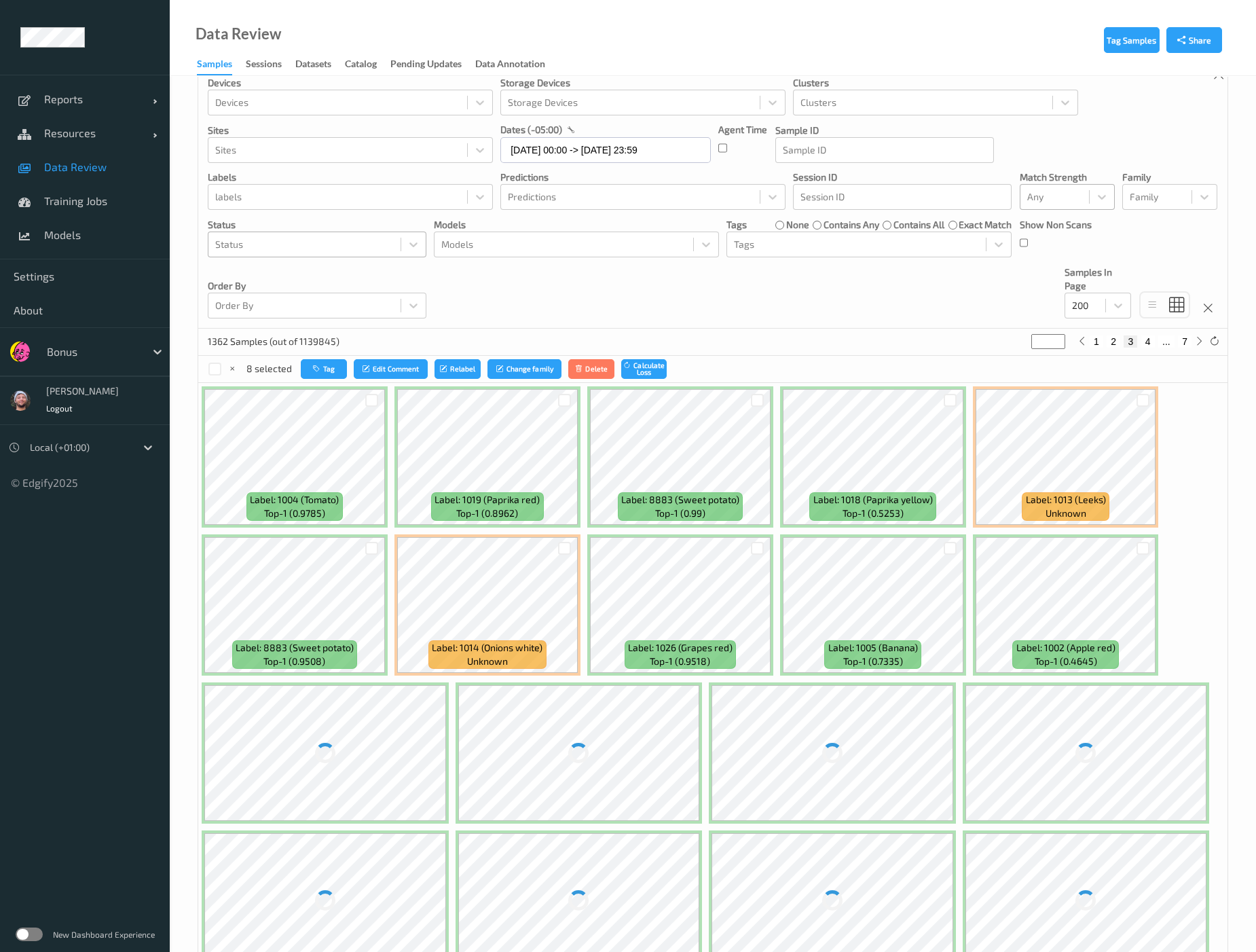
scroll to position [0, 0]
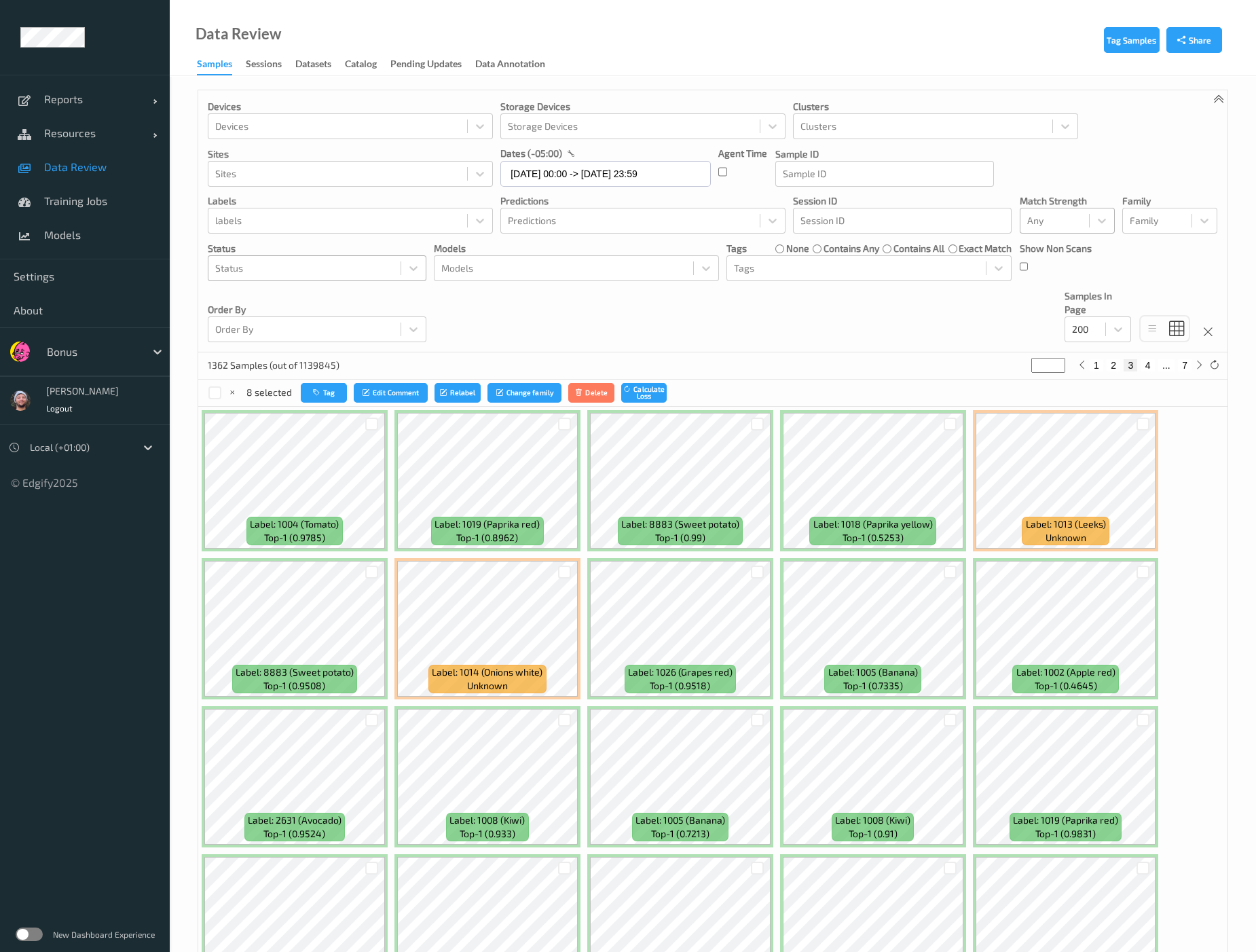
drag, startPoint x: 1138, startPoint y: 428, endPoint x: 1130, endPoint y: 368, distance: 60.5
click at [1061, 427] on div at bounding box center [1143, 424] width 13 height 13
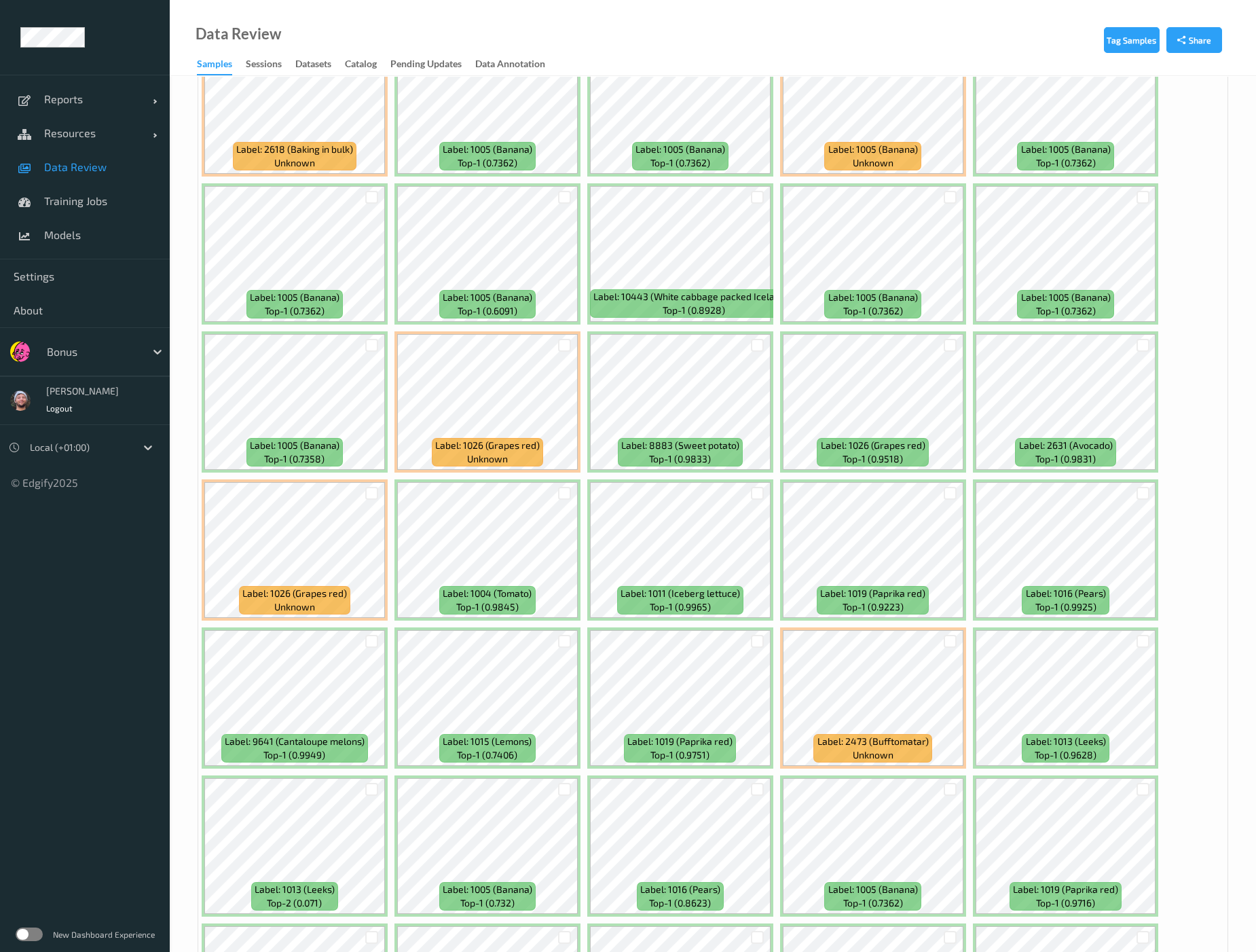
scroll to position [4244, 0]
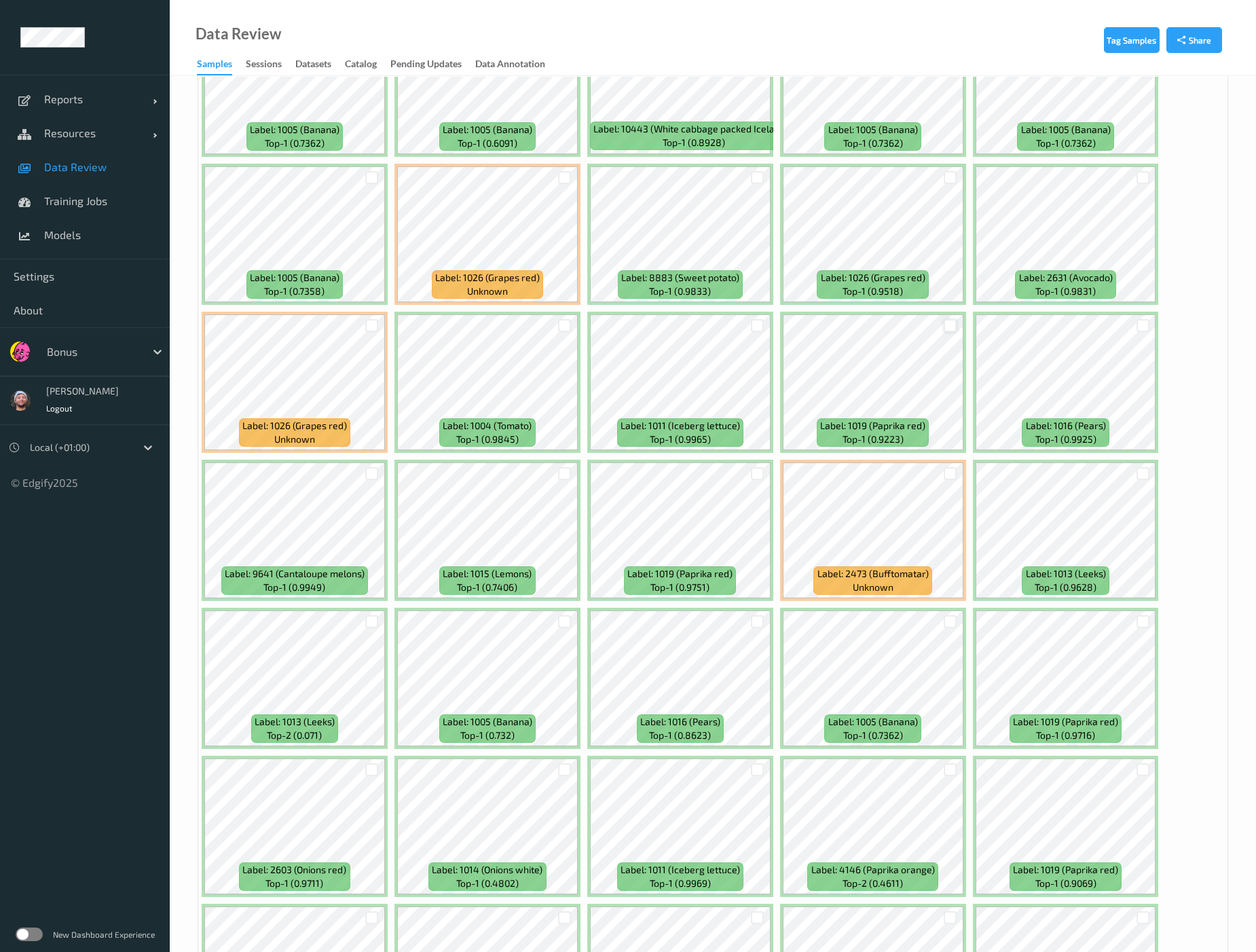
click at [948, 319] on div at bounding box center [950, 326] width 13 height 13
click at [952, 463] on div at bounding box center [950, 474] width 26 height 22
click at [945, 468] on div at bounding box center [950, 474] width 13 height 13
click at [1061, 319] on div at bounding box center [1143, 326] width 13 height 13
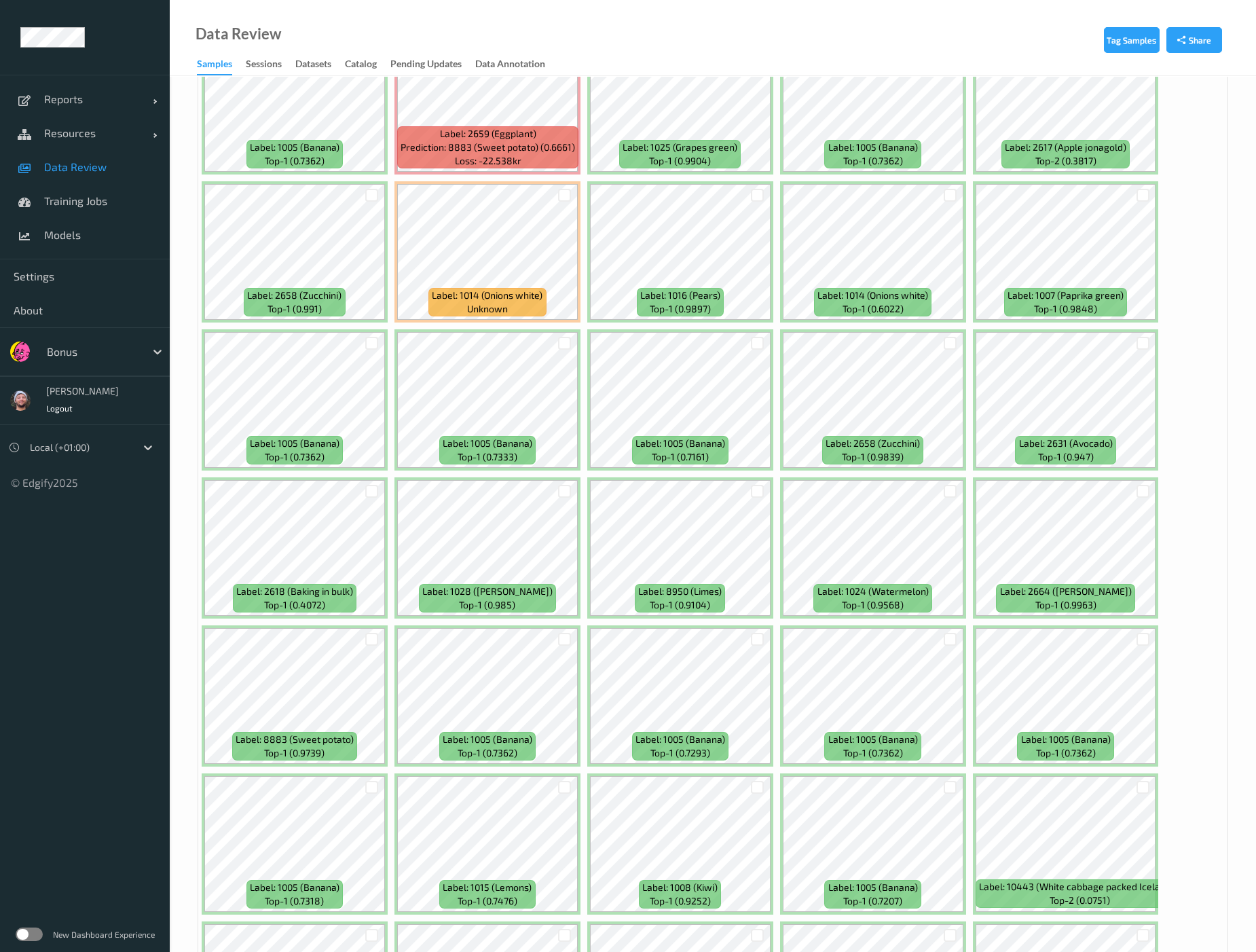
scroll to position [5395, 0]
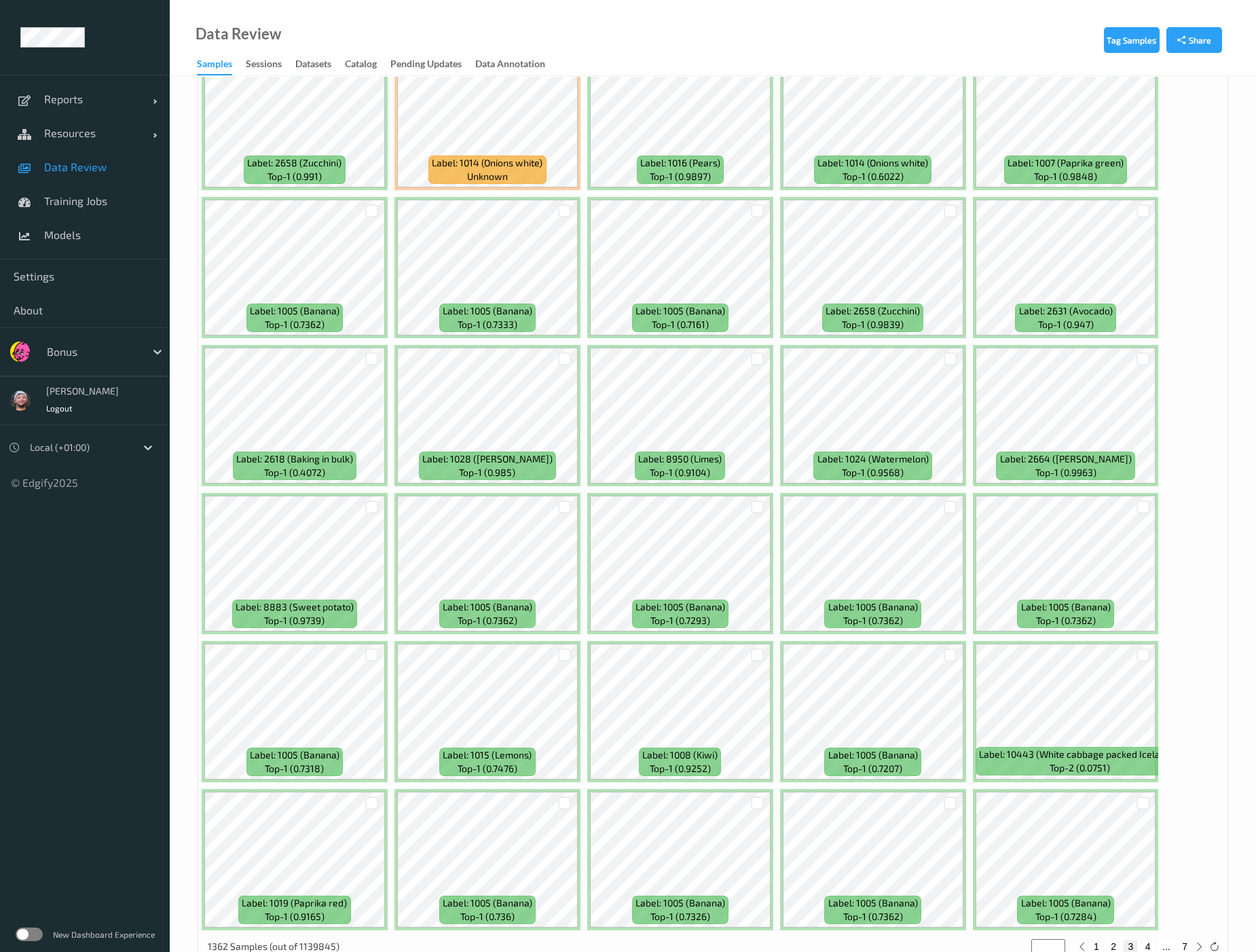
click at [1061, 898] on button "4" at bounding box center [1148, 946] width 14 height 12
type input "*"
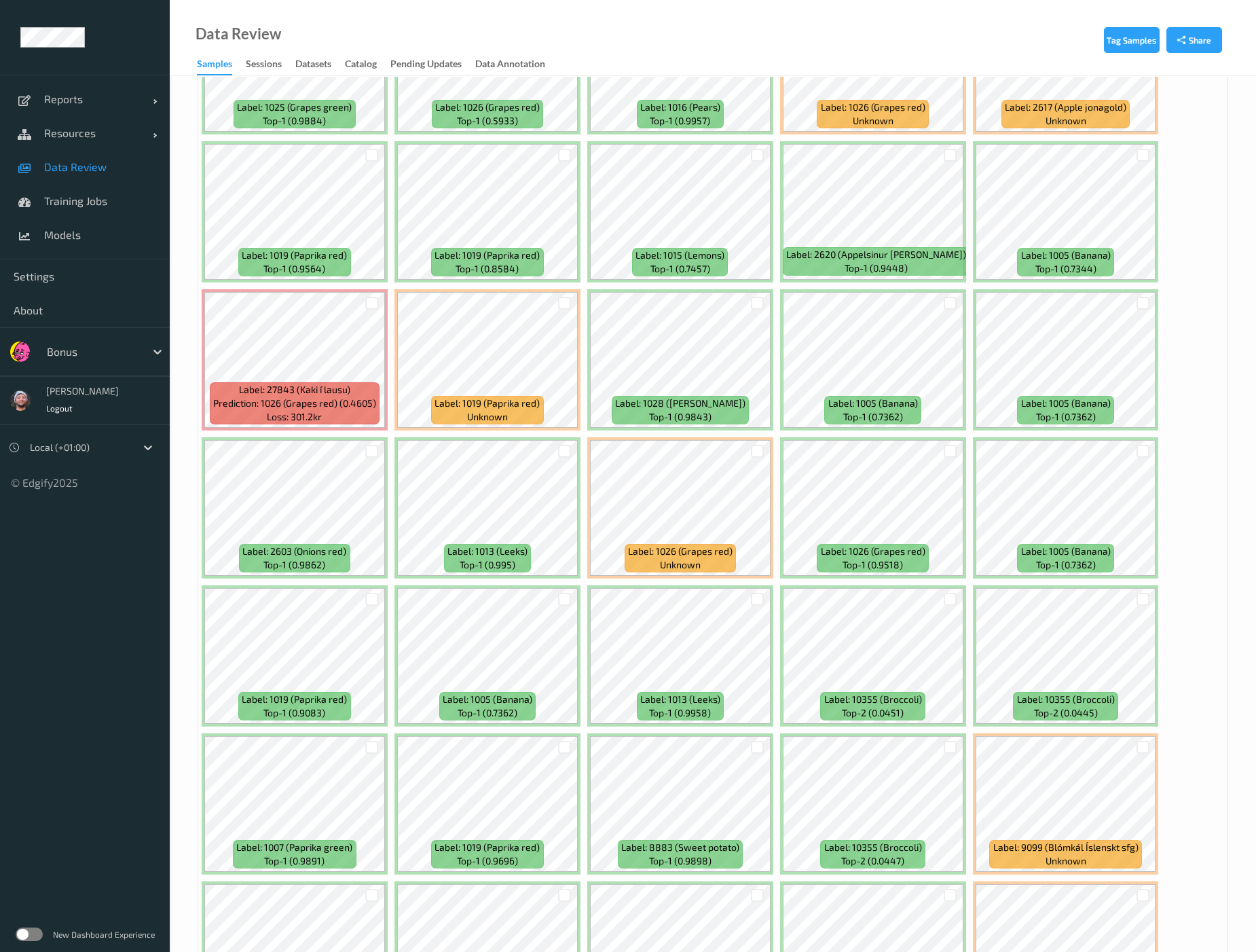
scroll to position [2122, 0]
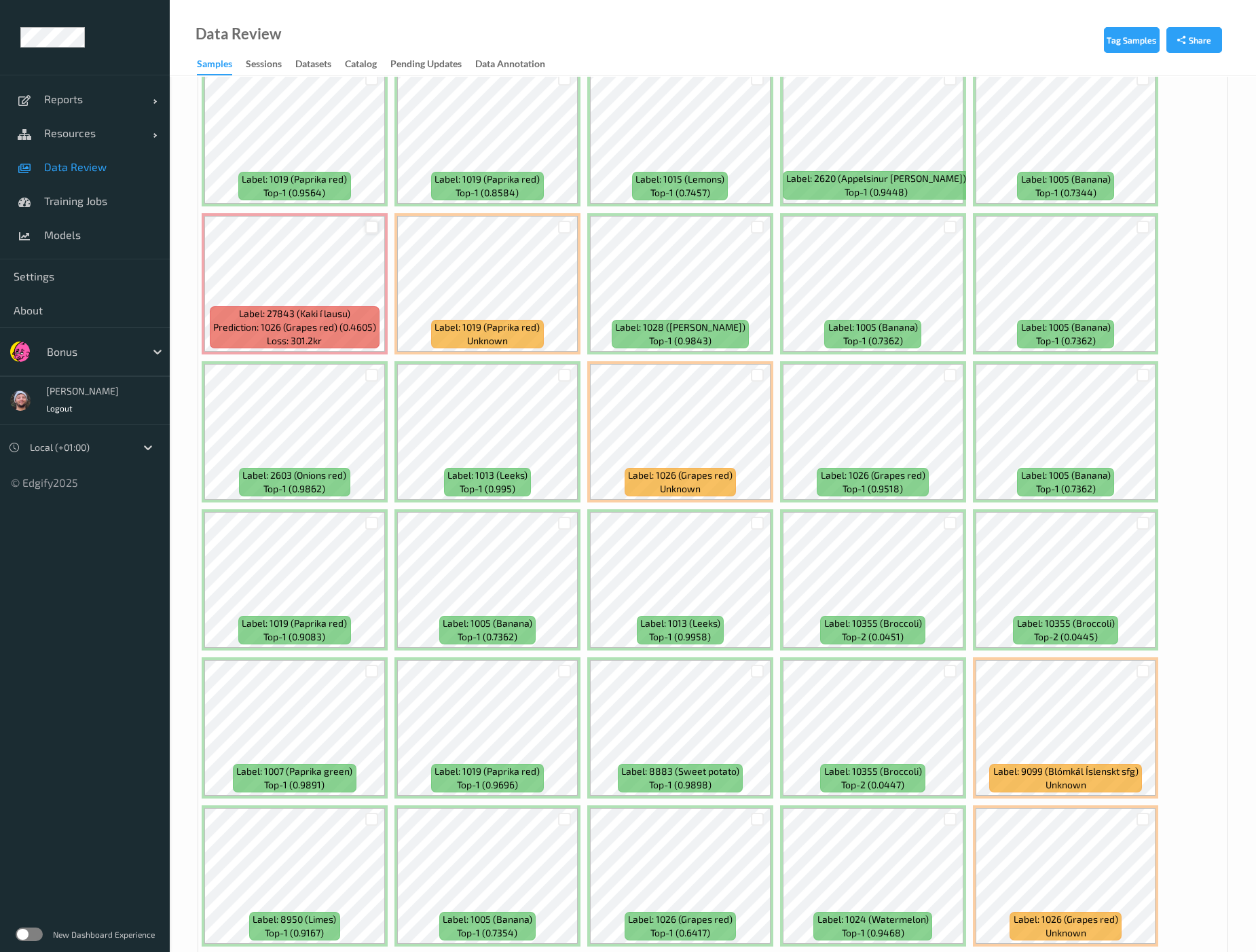
click at [375, 221] on div at bounding box center [371, 227] width 13 height 13
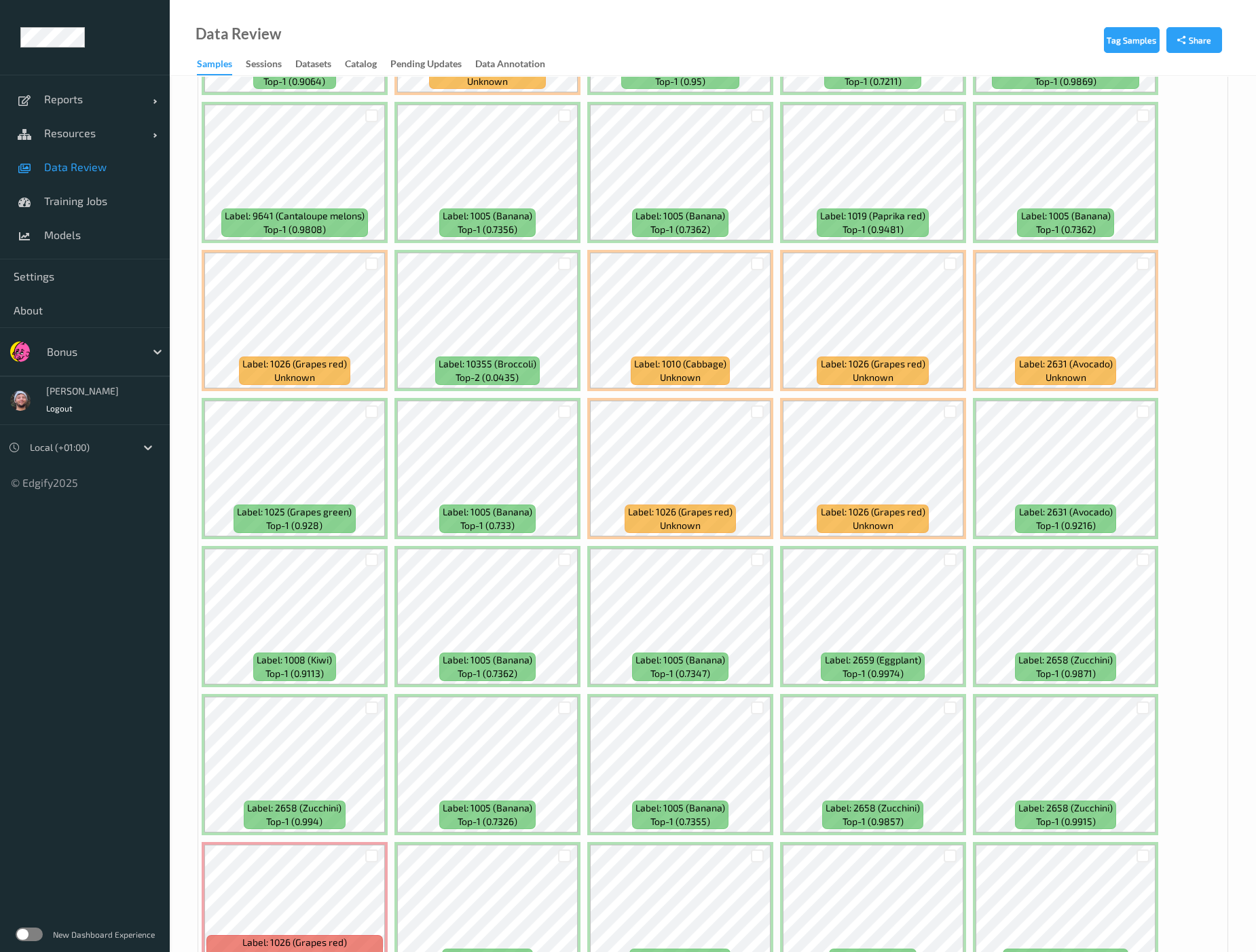
scroll to position [3990, 0]
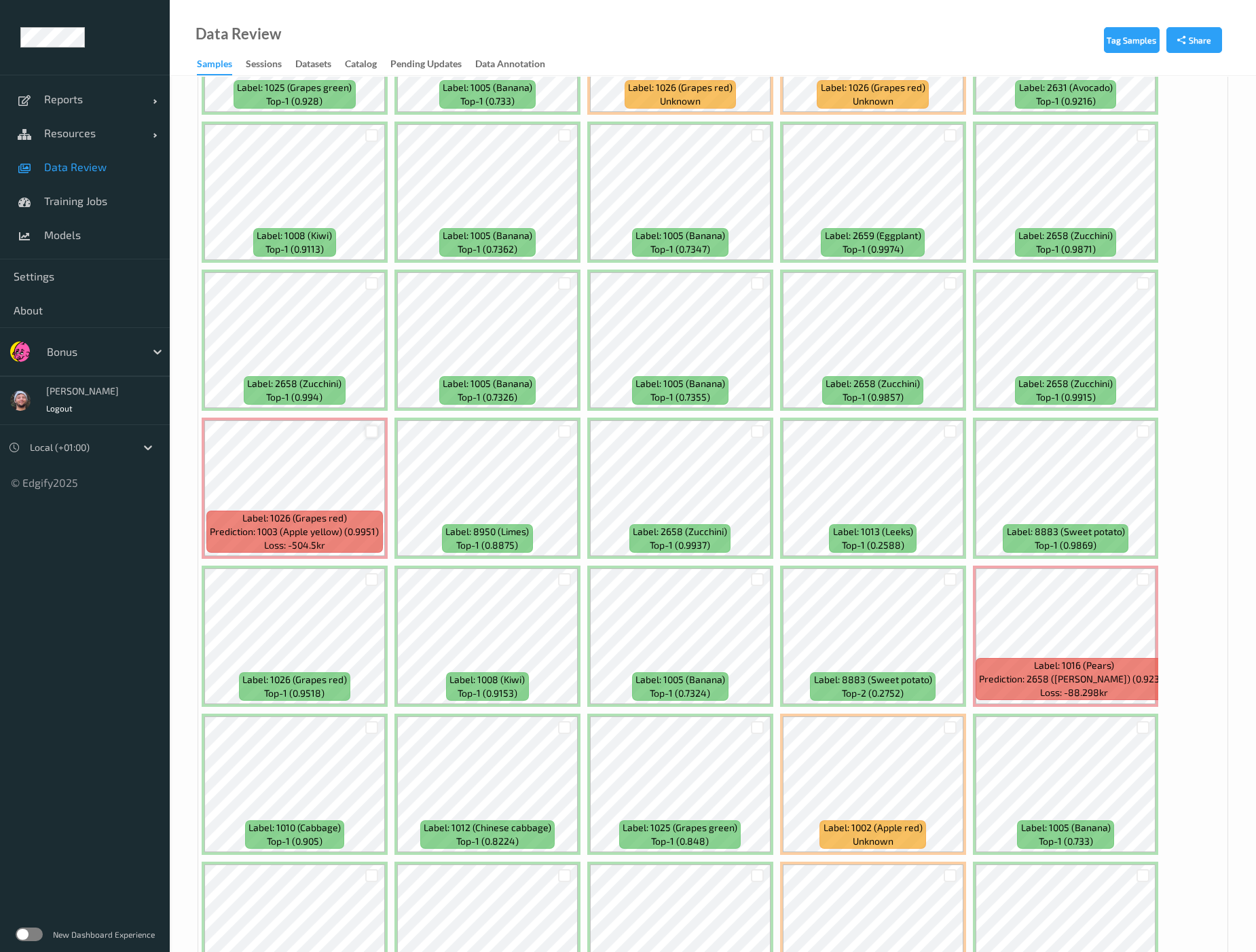
click at [369, 425] on div at bounding box center [371, 432] width 13 height 13
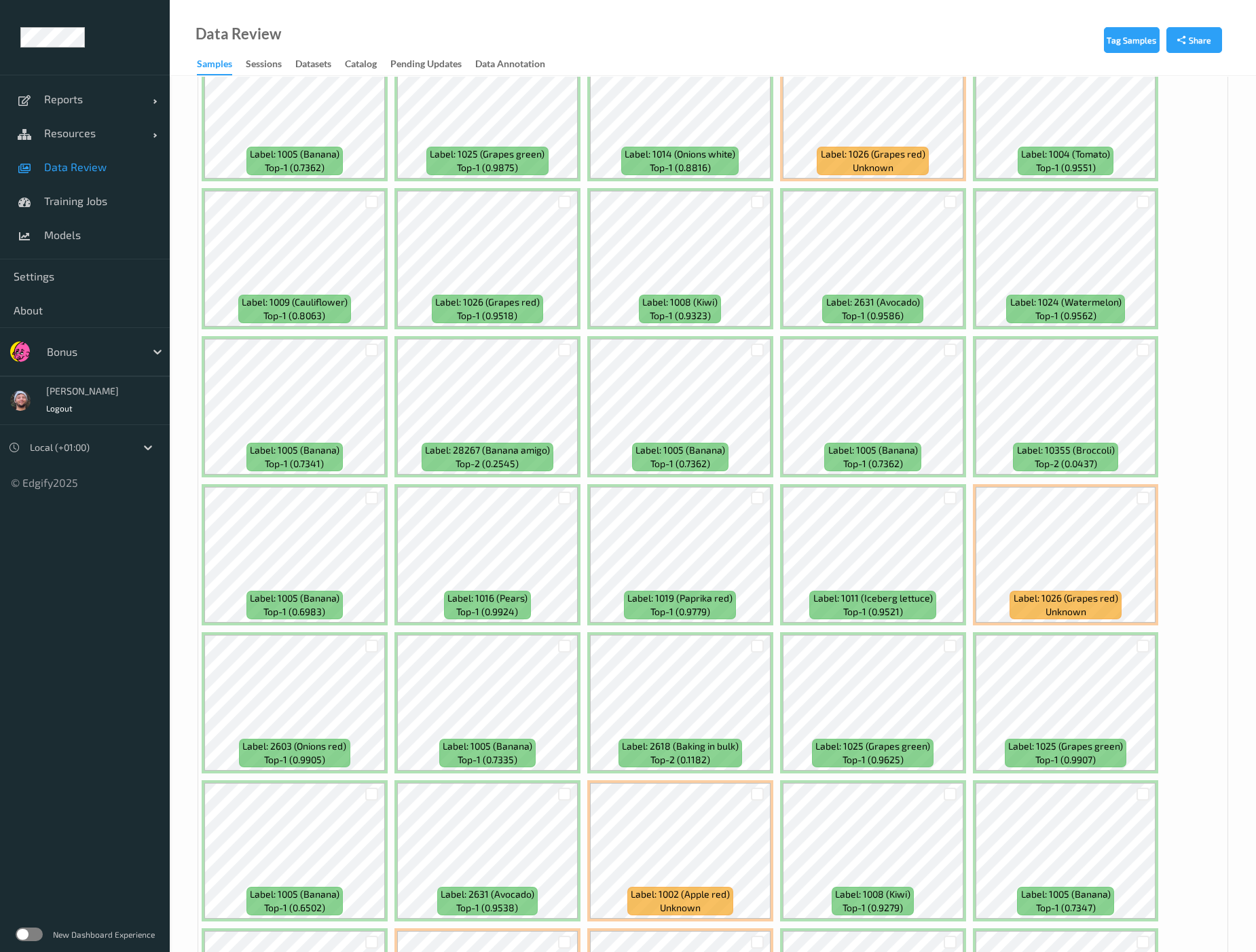
scroll to position [5395, 0]
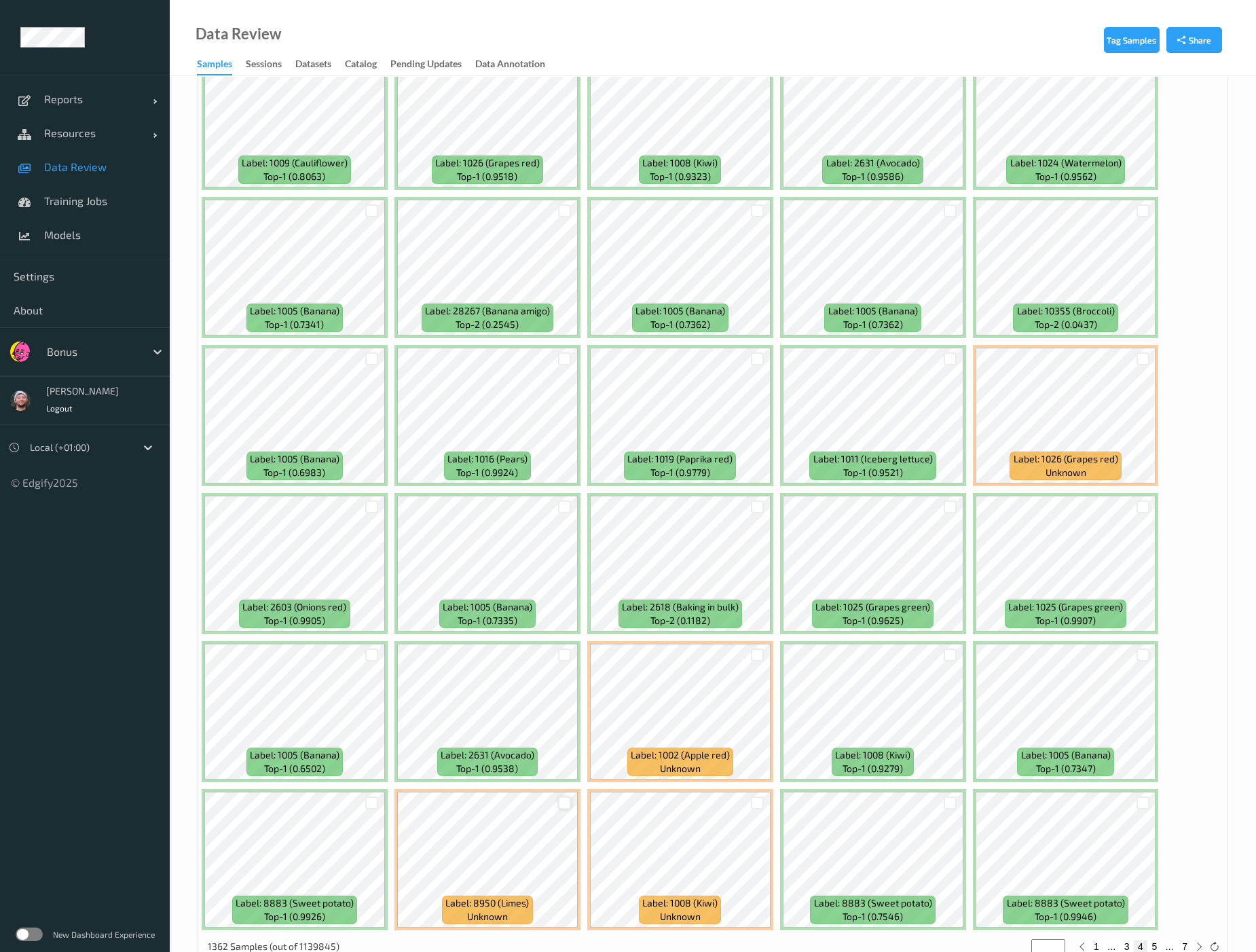
click at [564, 797] on div at bounding box center [564, 803] width 13 height 13
click at [1061, 898] on div "1 ... 3 4 5 ... 7" at bounding box center [1141, 946] width 132 height 15
click at [1061, 898] on button "5" at bounding box center [1154, 946] width 14 height 12
type input "*"
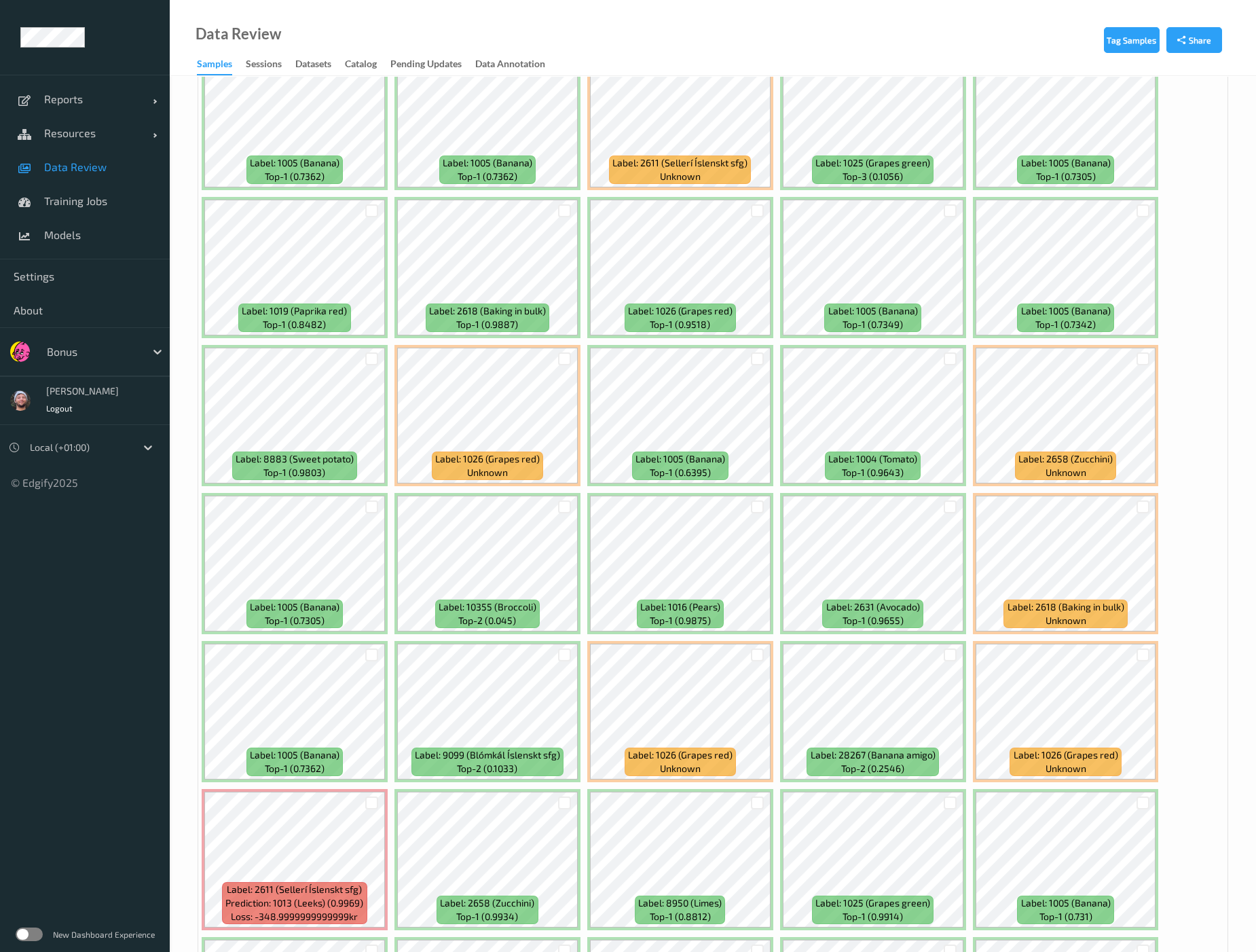
scroll to position [3009, 0]
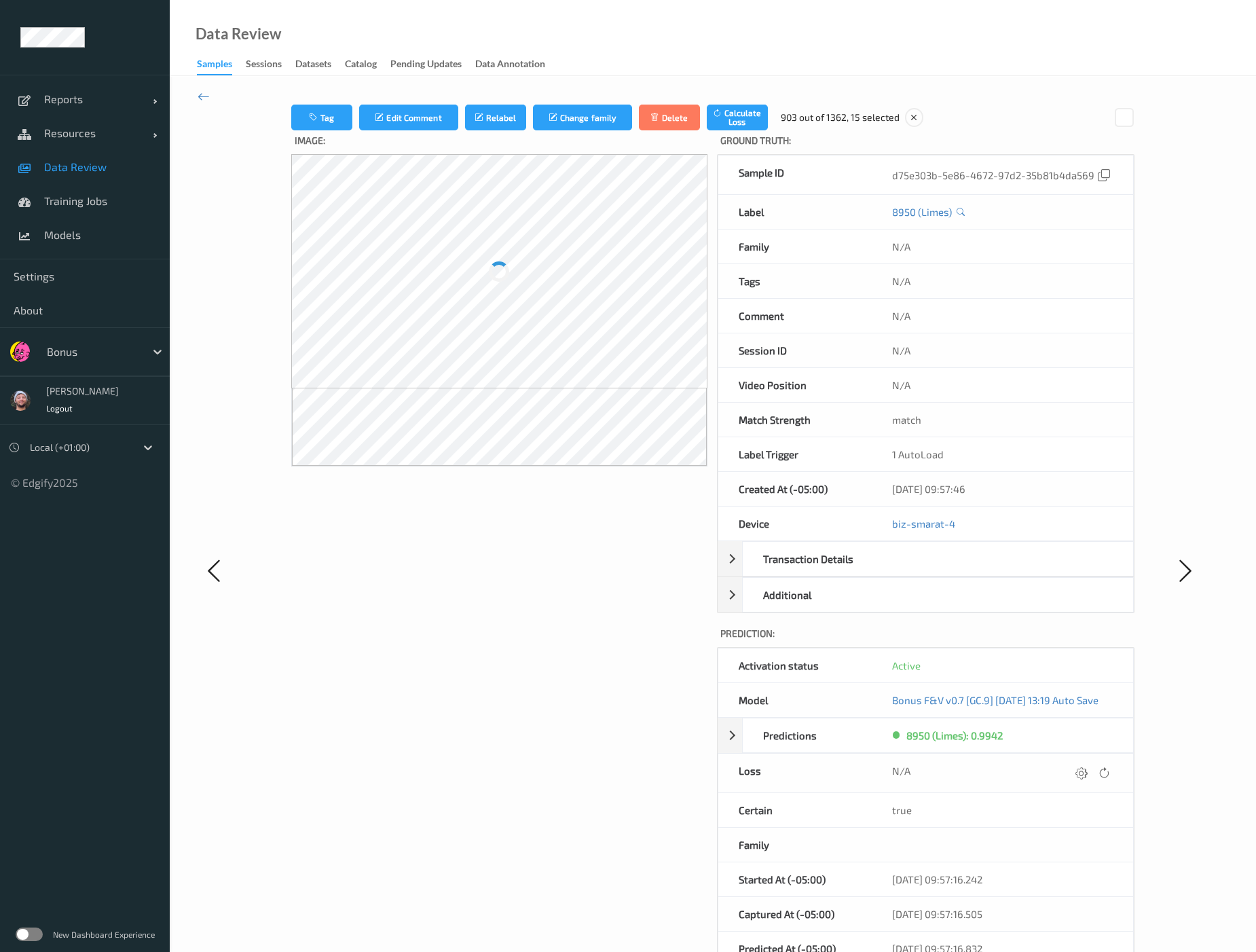
drag, startPoint x: 828, startPoint y: 429, endPoint x: 845, endPoint y: 351, distance: 79.8
click at [207, 98] on icon at bounding box center [203, 96] width 12 height 15
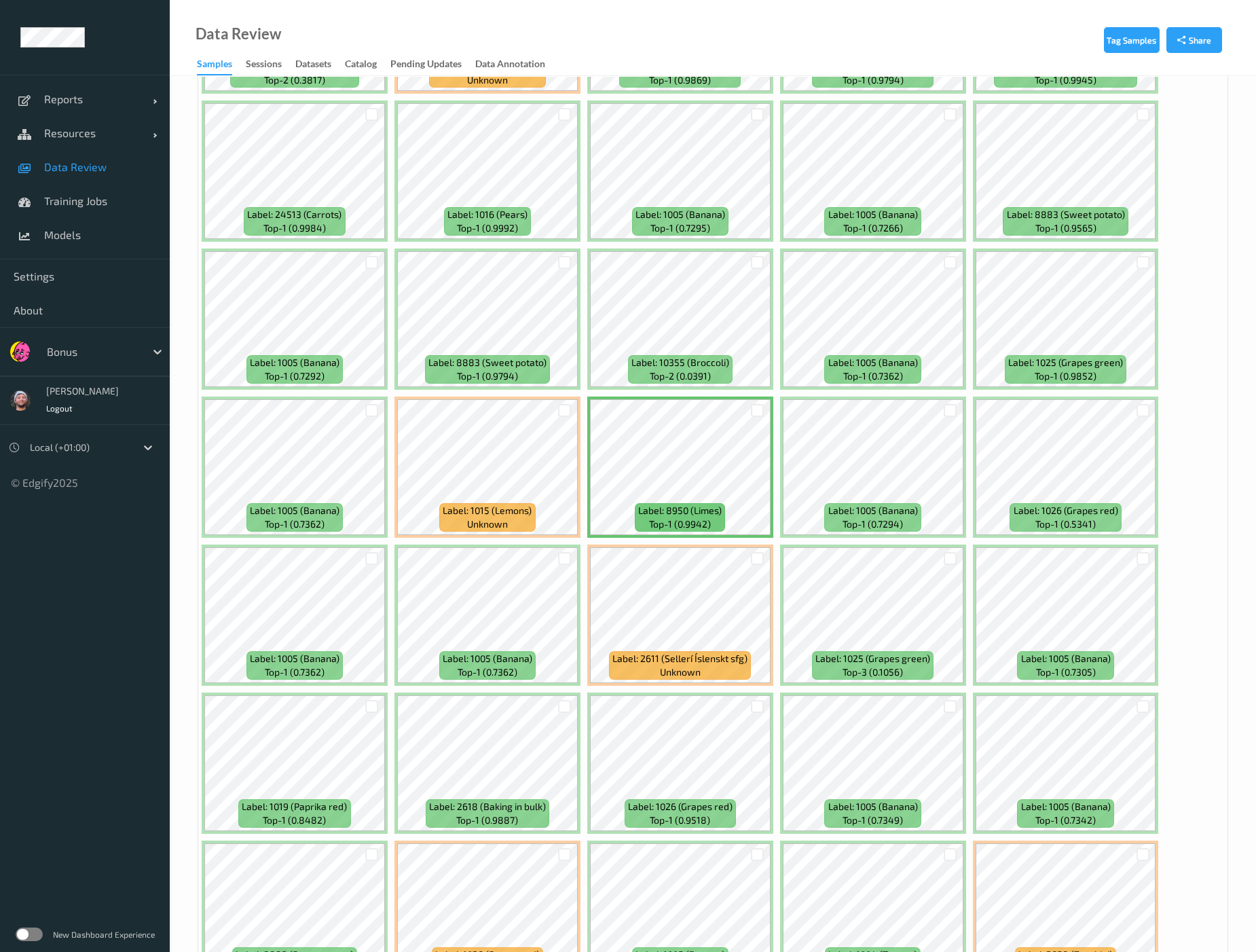
scroll to position [3056, 0]
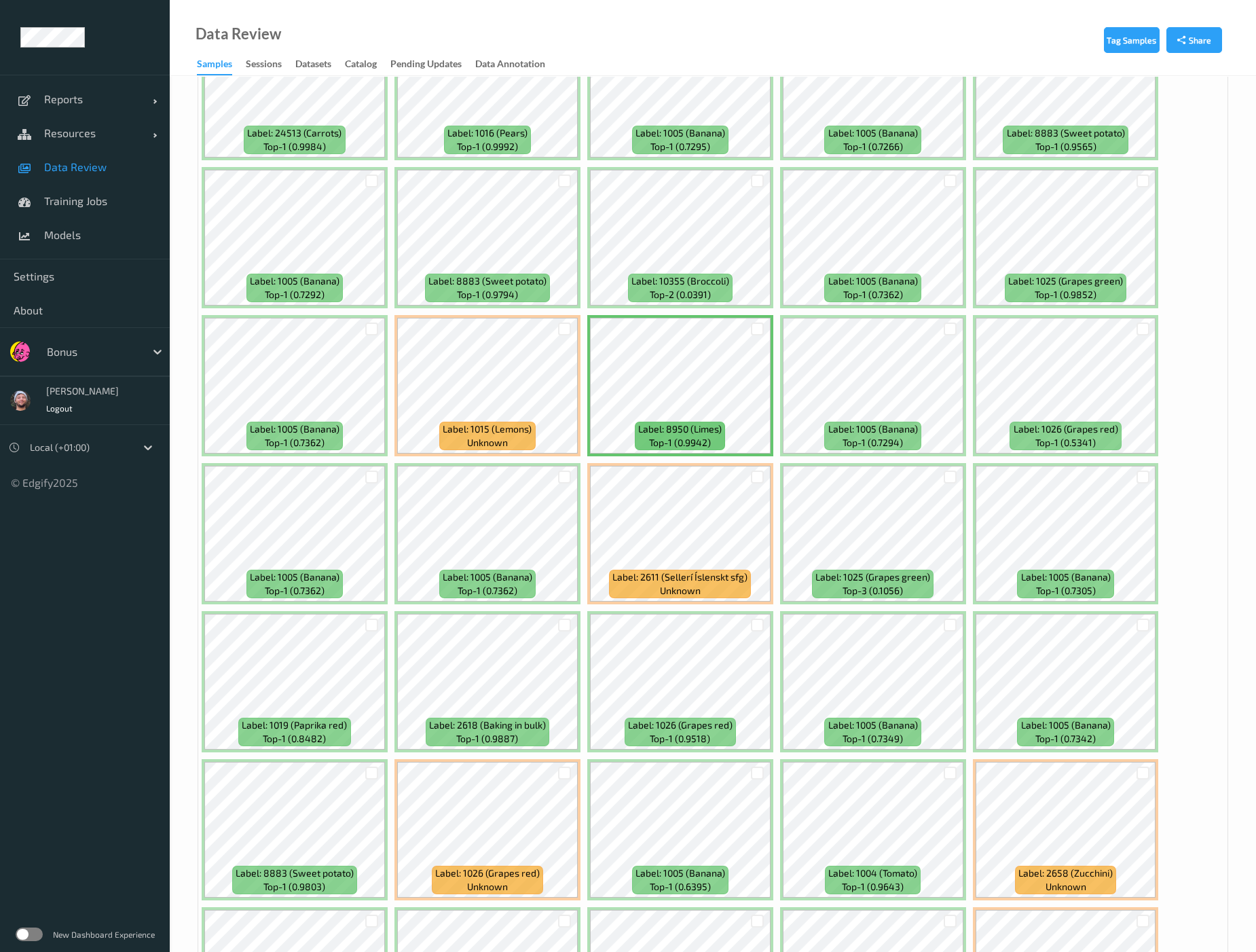
click at [652, 22] on div "Data Review Samples Sessions Datasets Catalog Pending Updates Data Annotation" at bounding box center [712, 38] width 1086 height 76
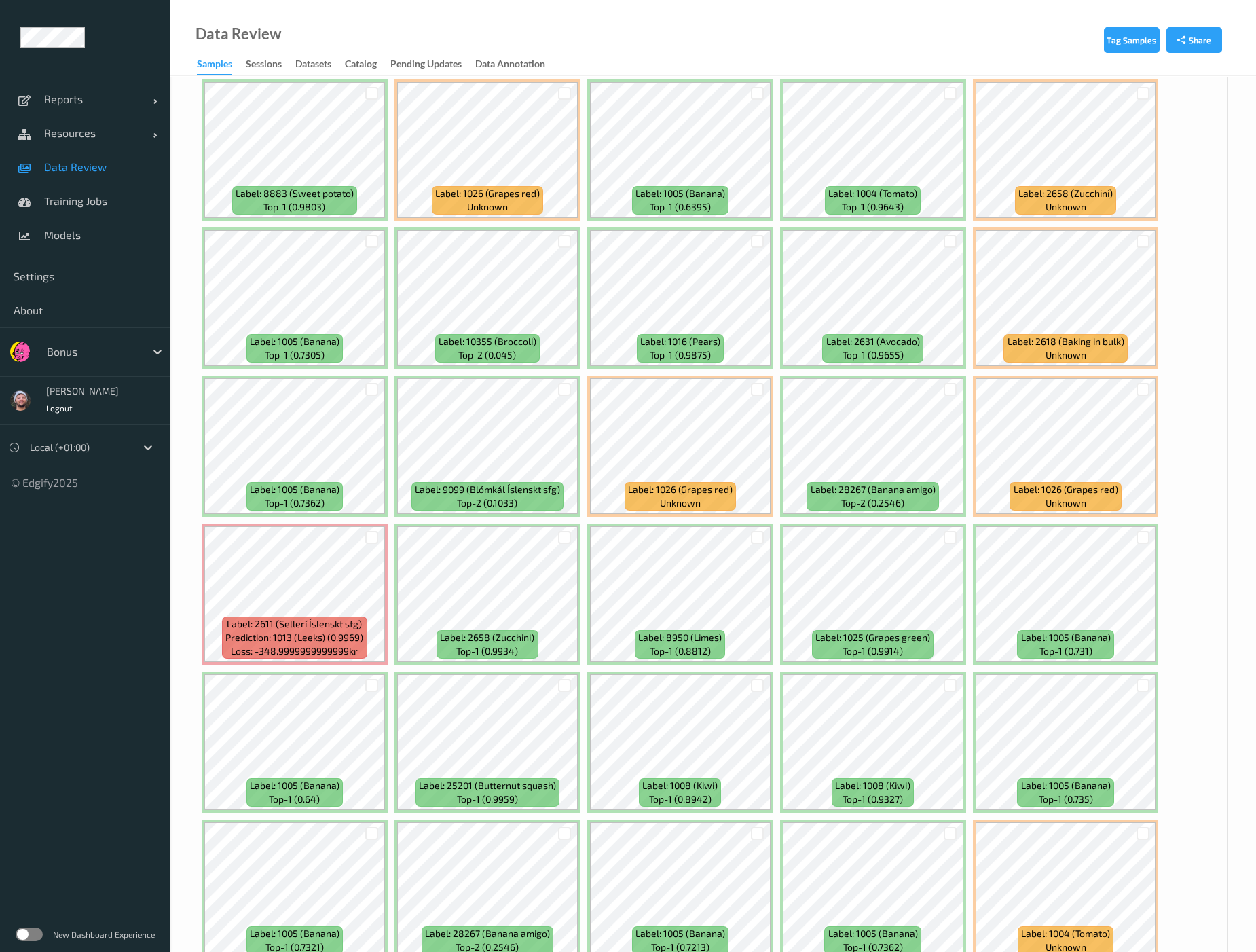
scroll to position [3990, 0]
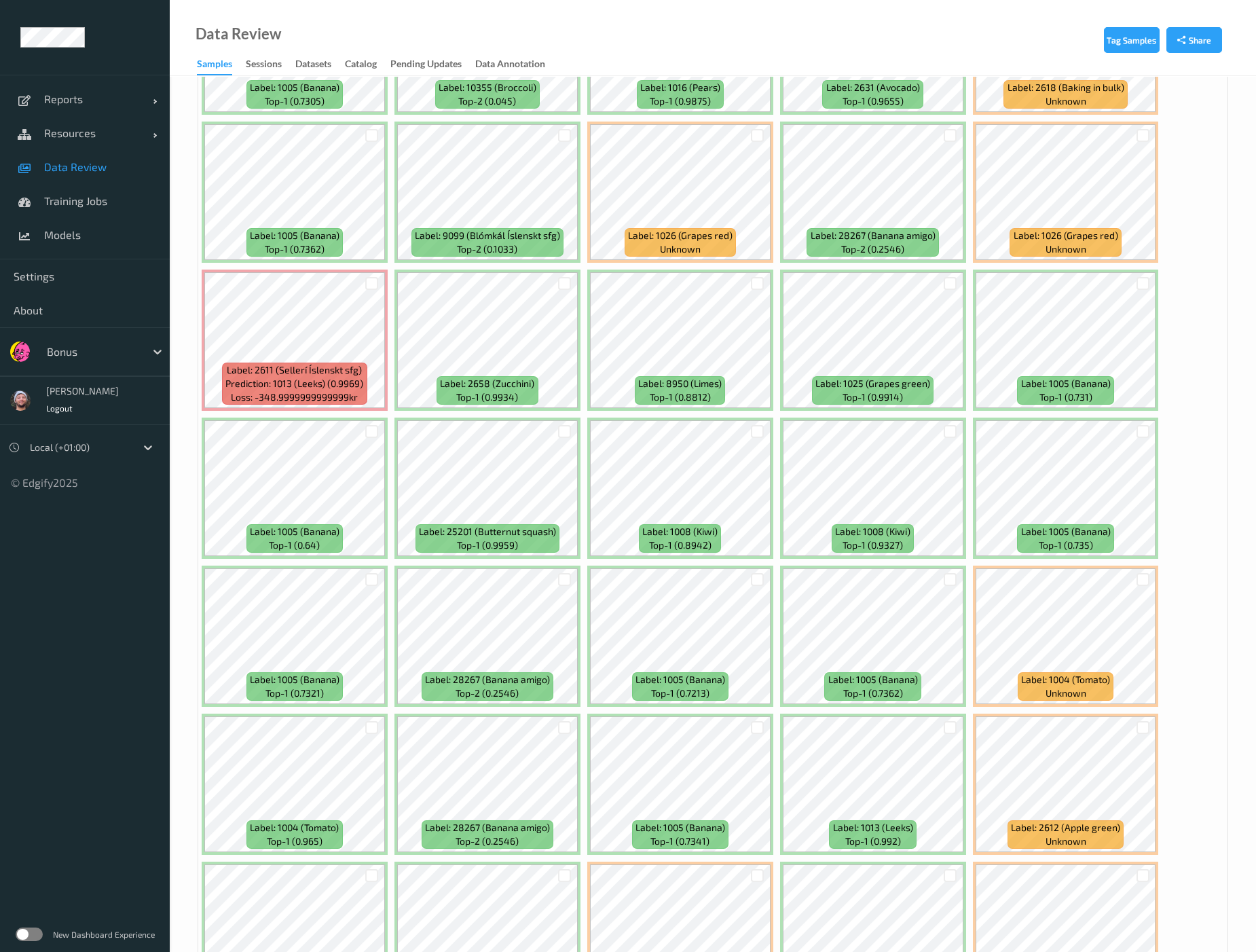
click at [660, 38] on div "Data Review Samples Sessions Datasets Catalog Pending Updates Data Annotation" at bounding box center [712, 38] width 1086 height 76
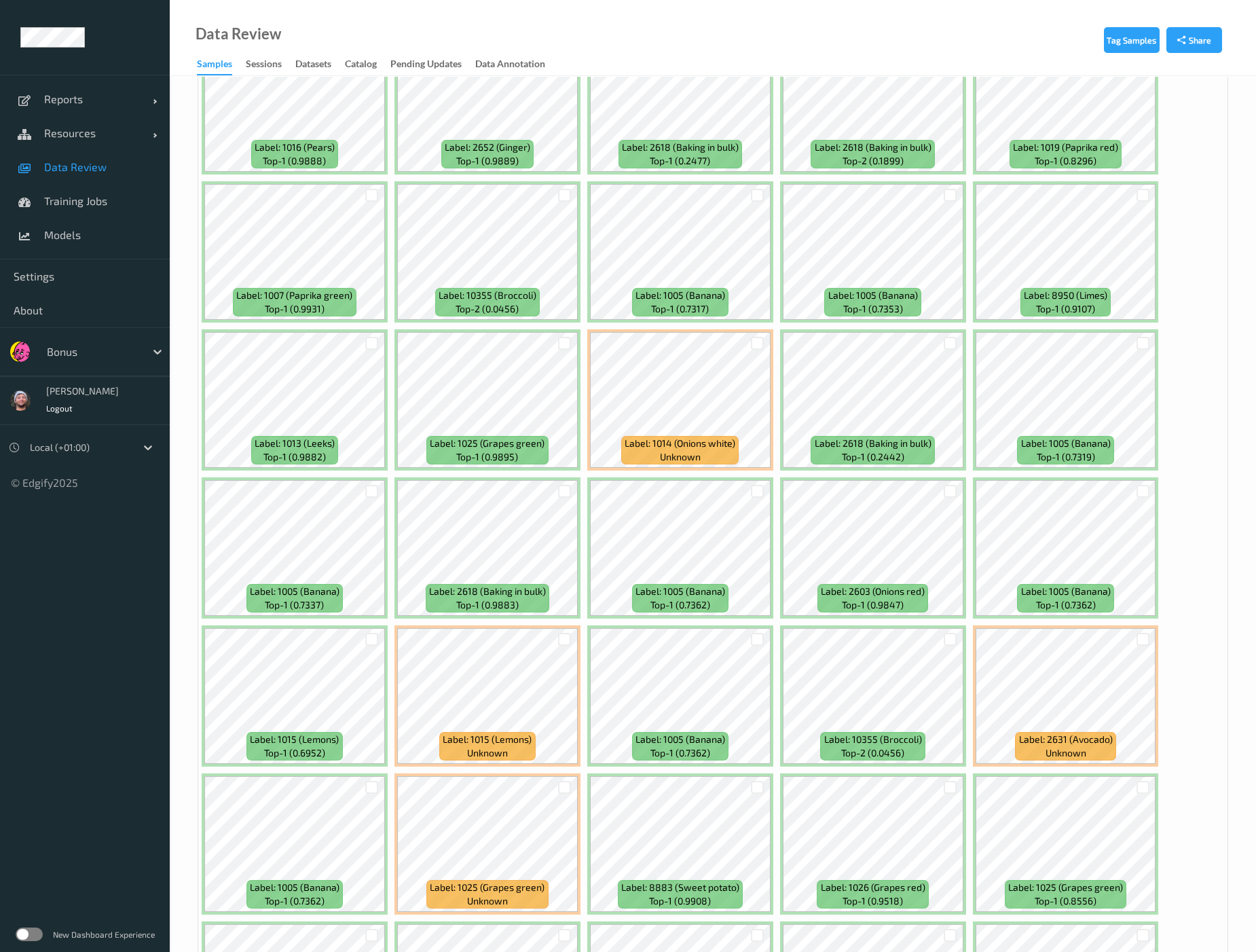
scroll to position [5395, 0]
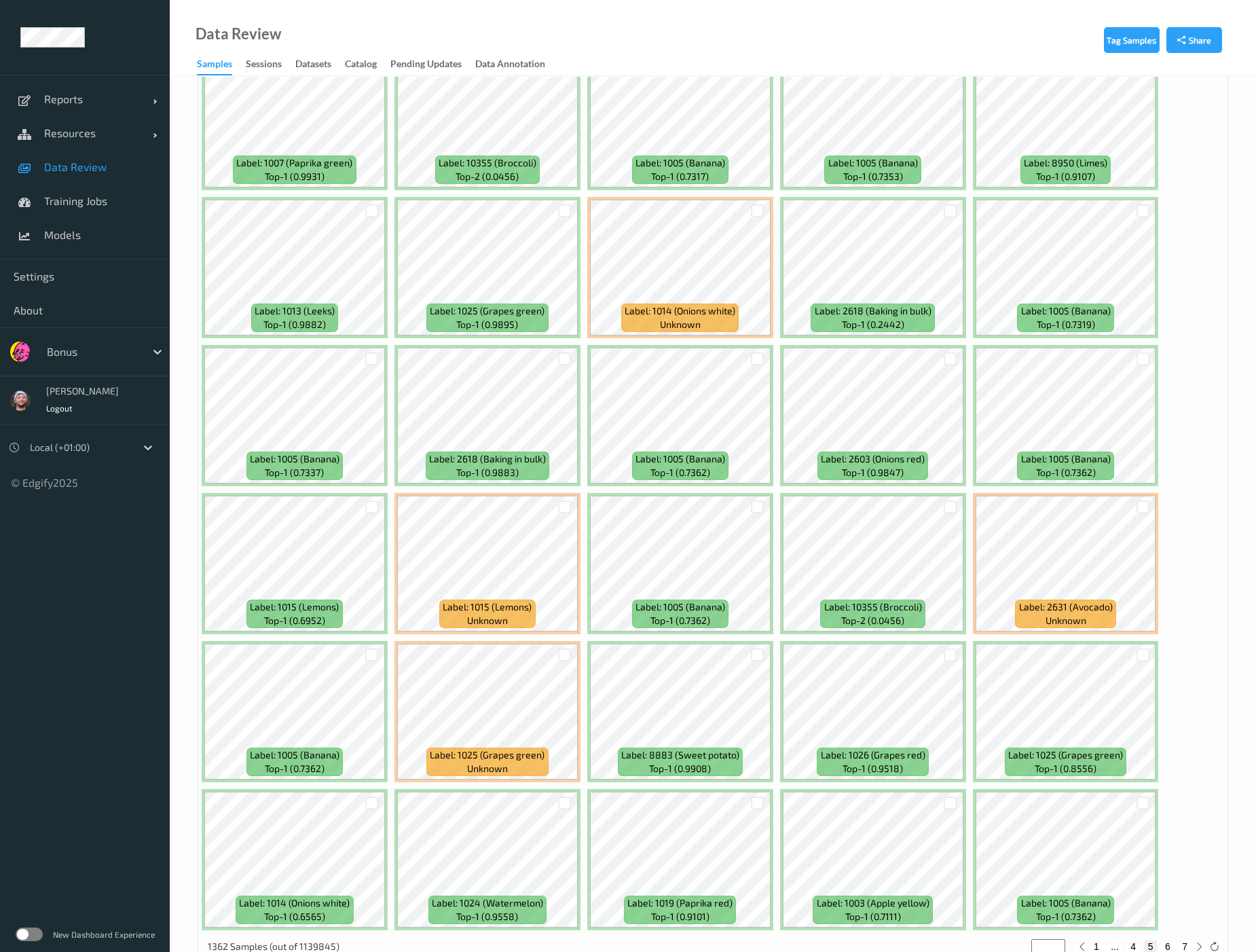
click at [1061, 898] on button "6" at bounding box center [1167, 946] width 14 height 12
type input "*"
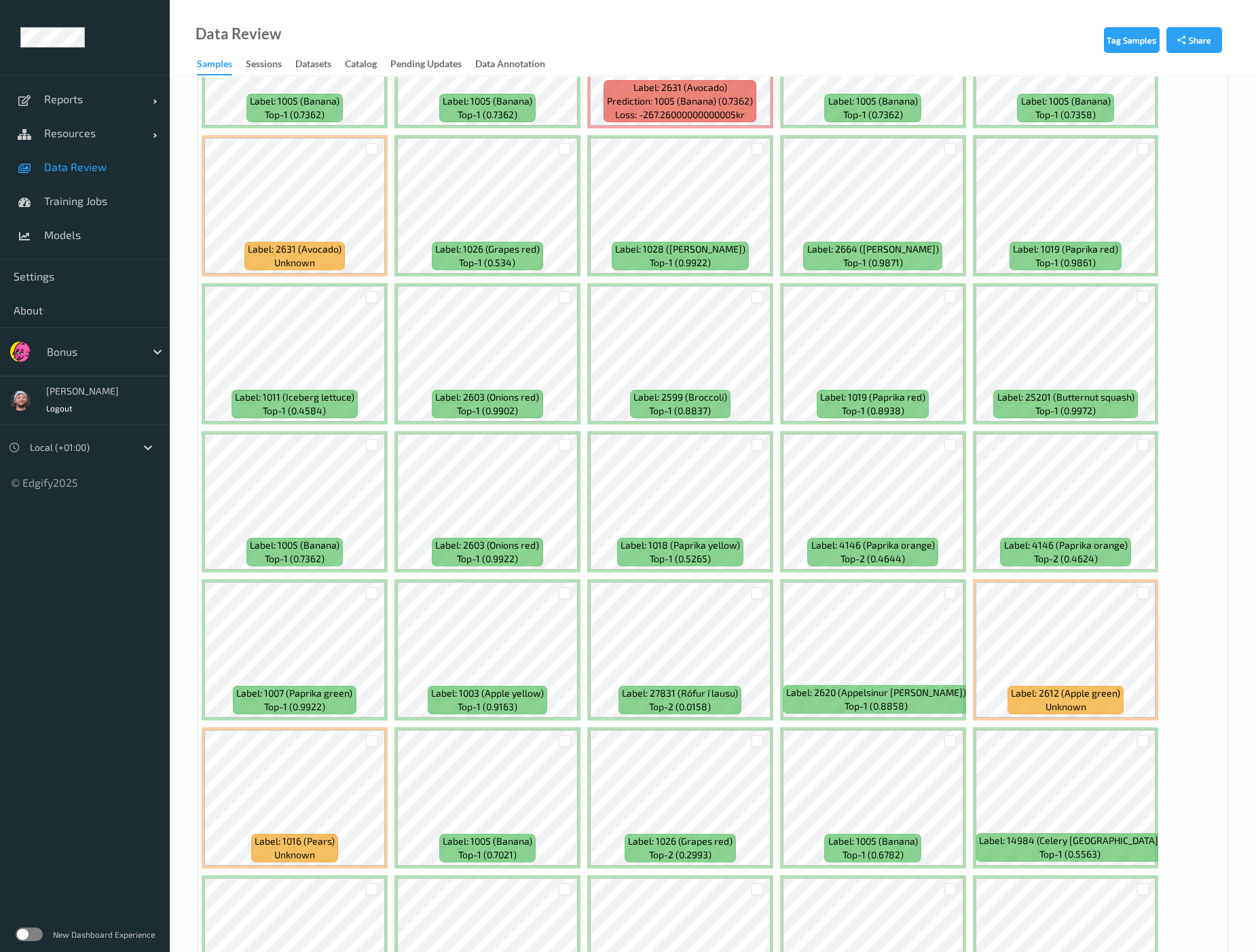
scroll to position [2971, 0]
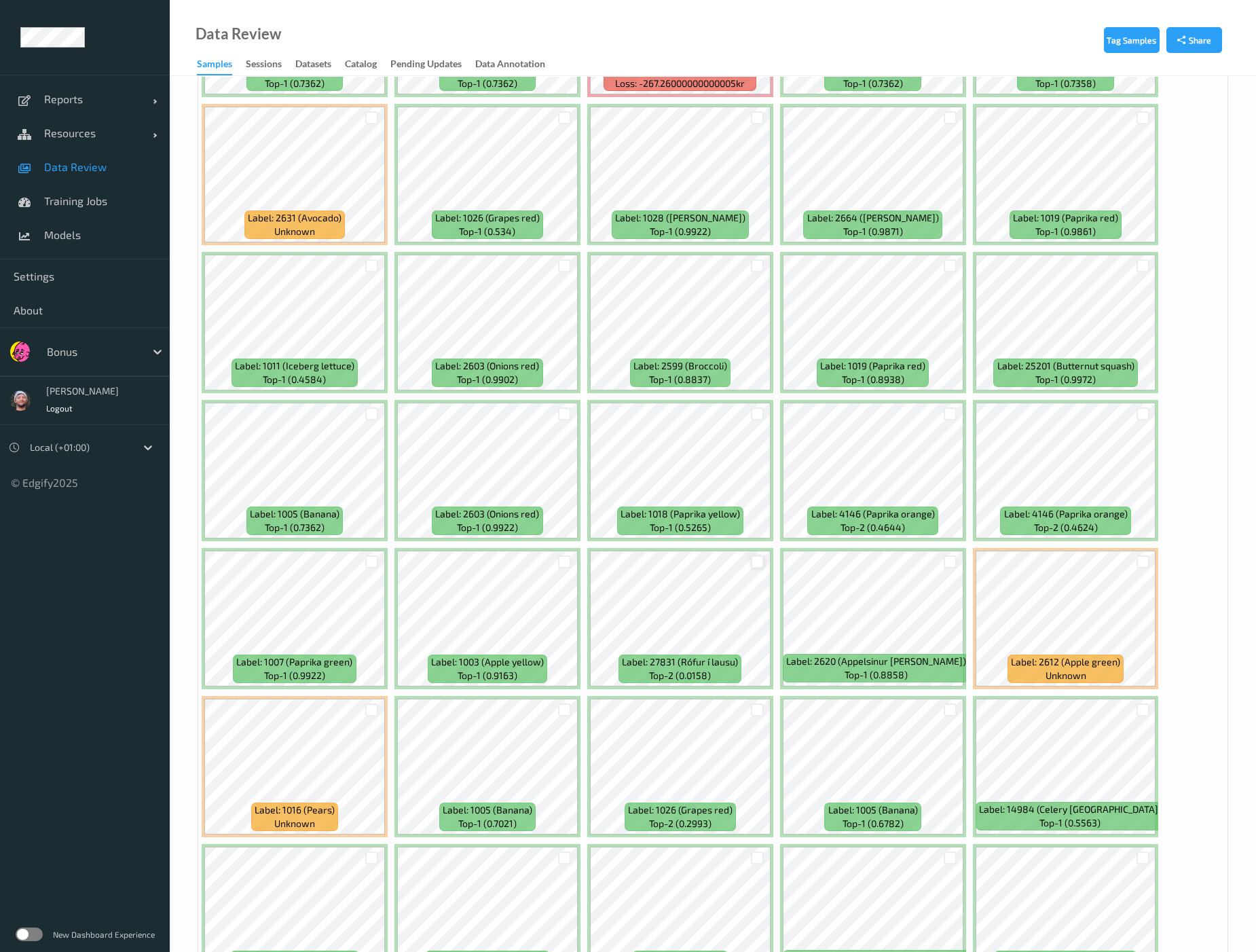
click at [758, 556] on div at bounding box center [757, 562] width 13 height 13
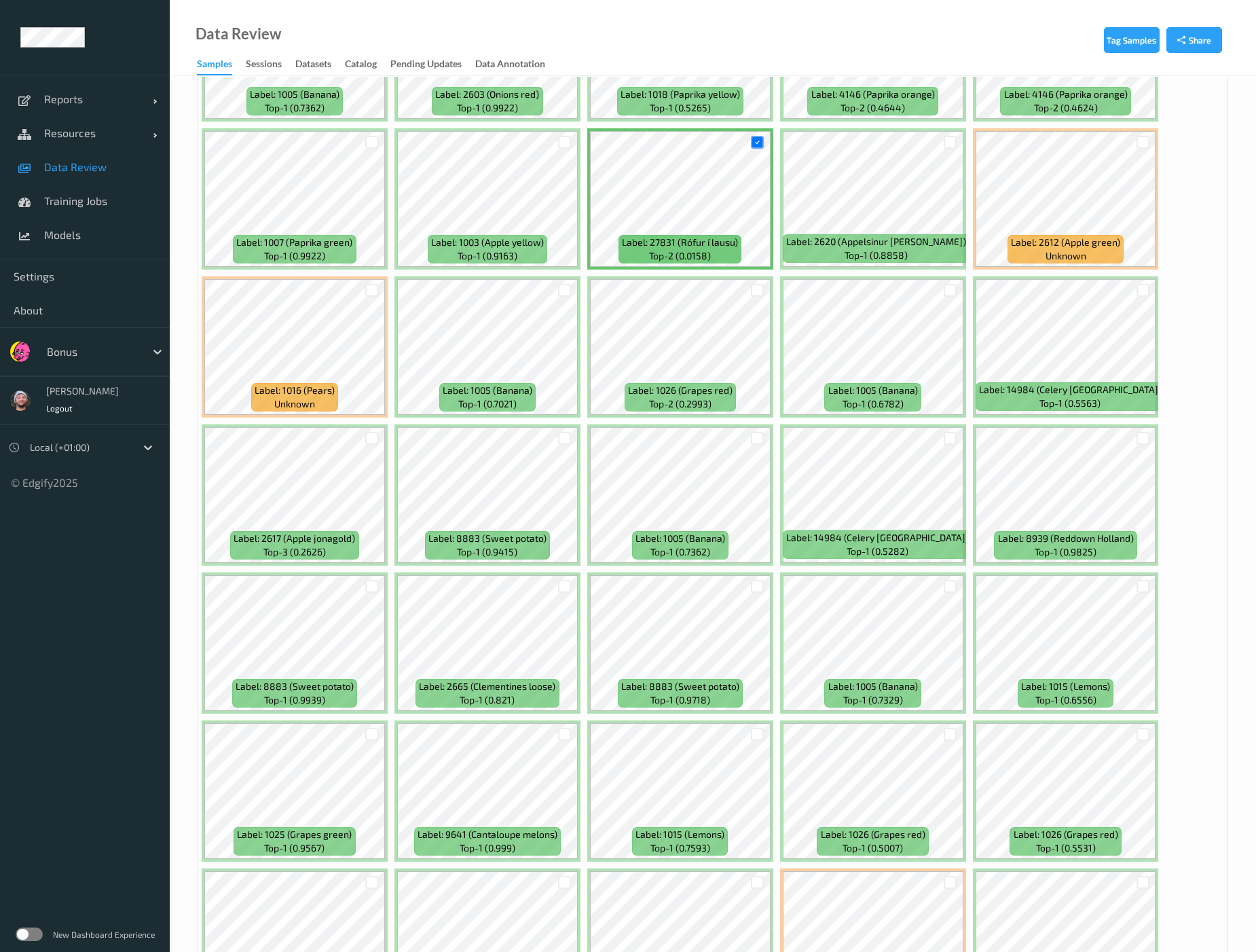
scroll to position [3481, 0]
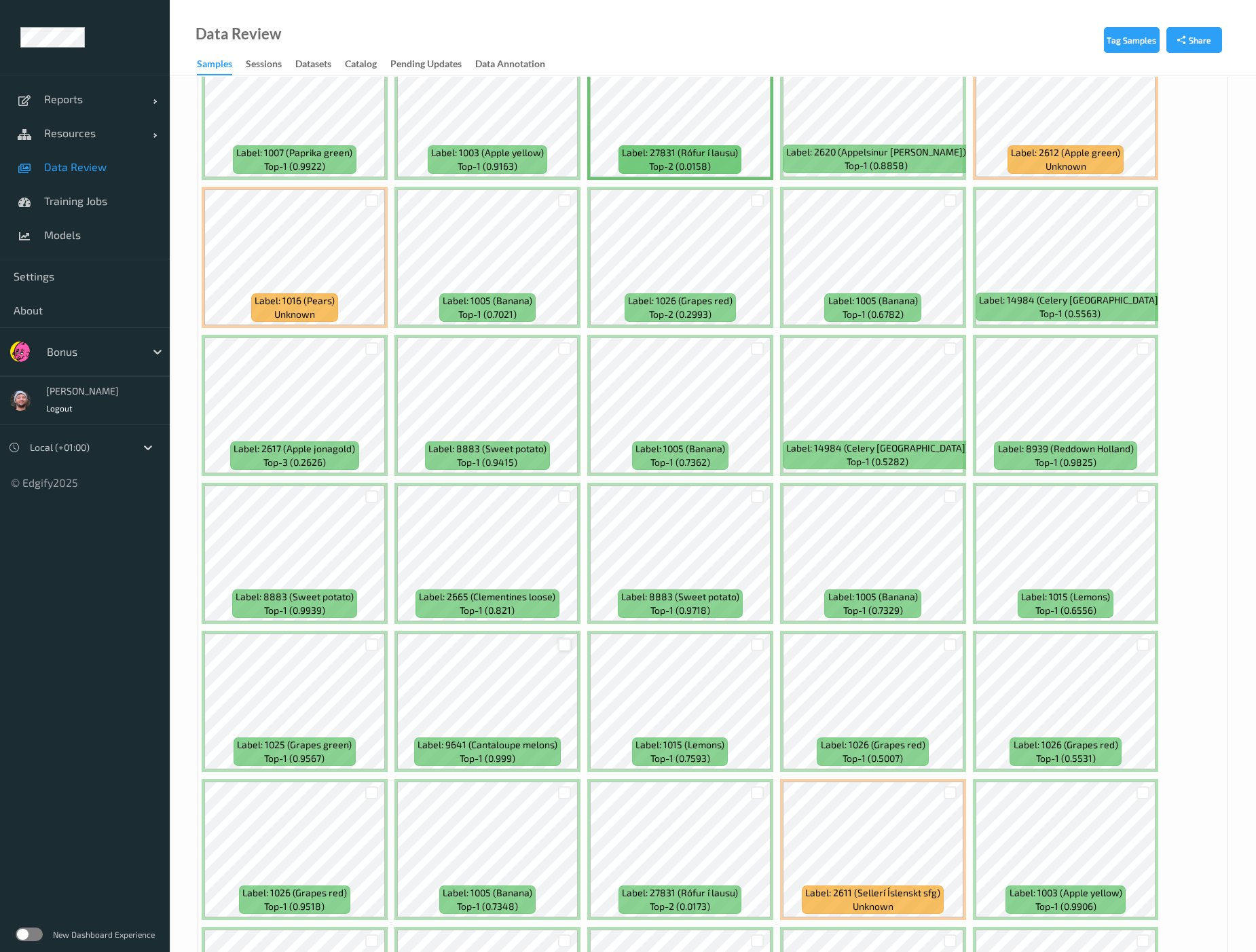
click at [569, 638] on div at bounding box center [564, 645] width 13 height 13
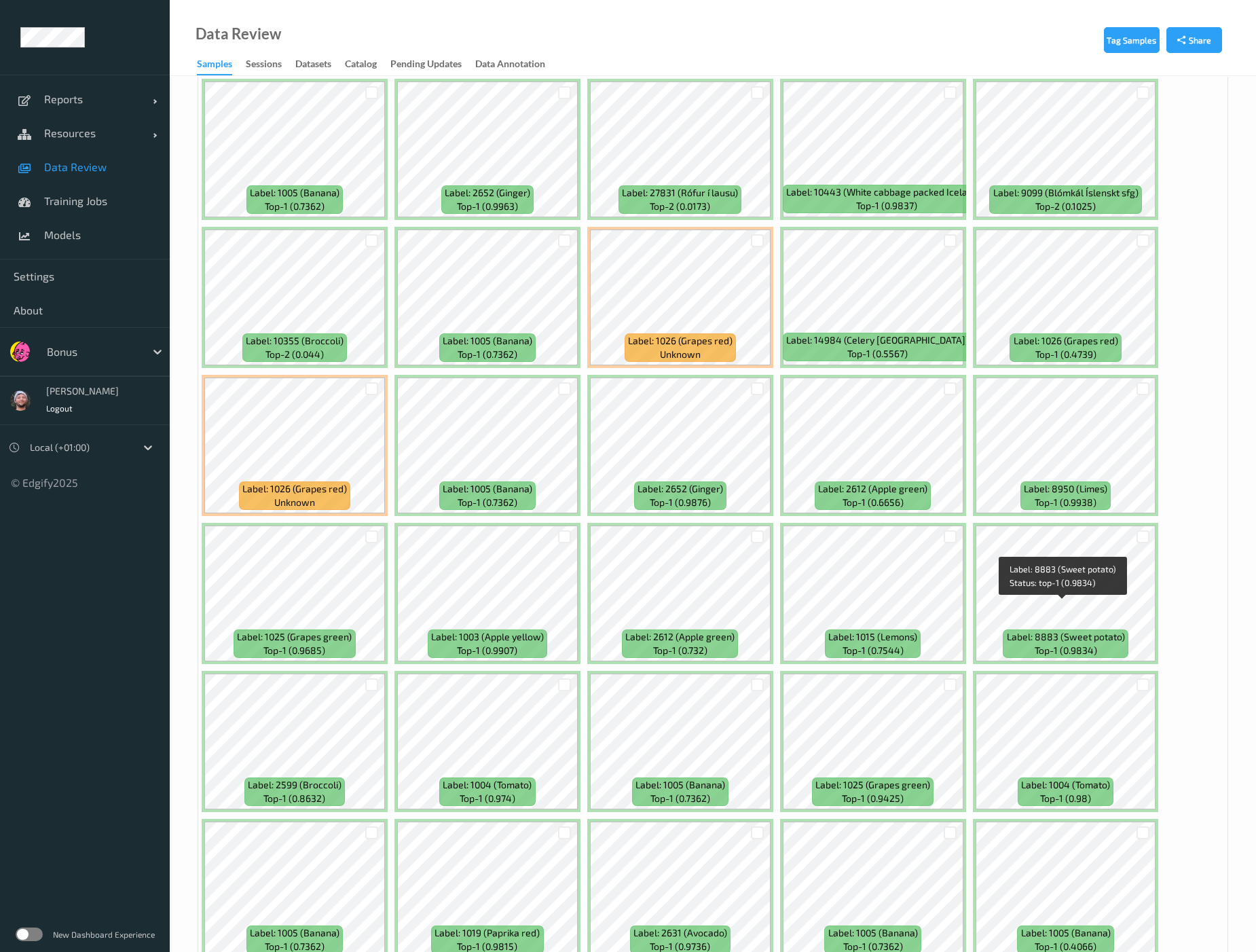
scroll to position [4753, 0]
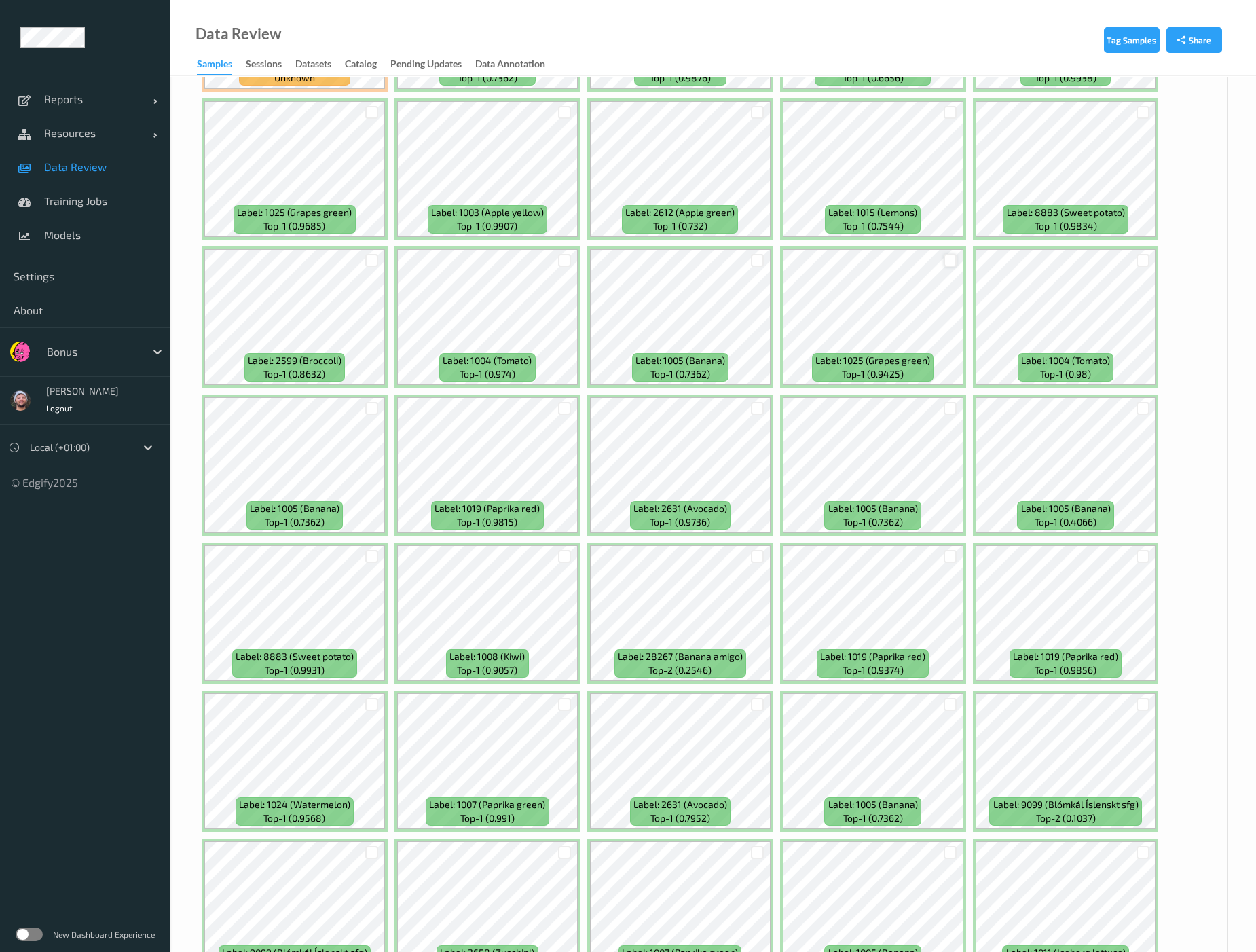
click at [947, 254] on div at bounding box center [950, 260] width 13 height 13
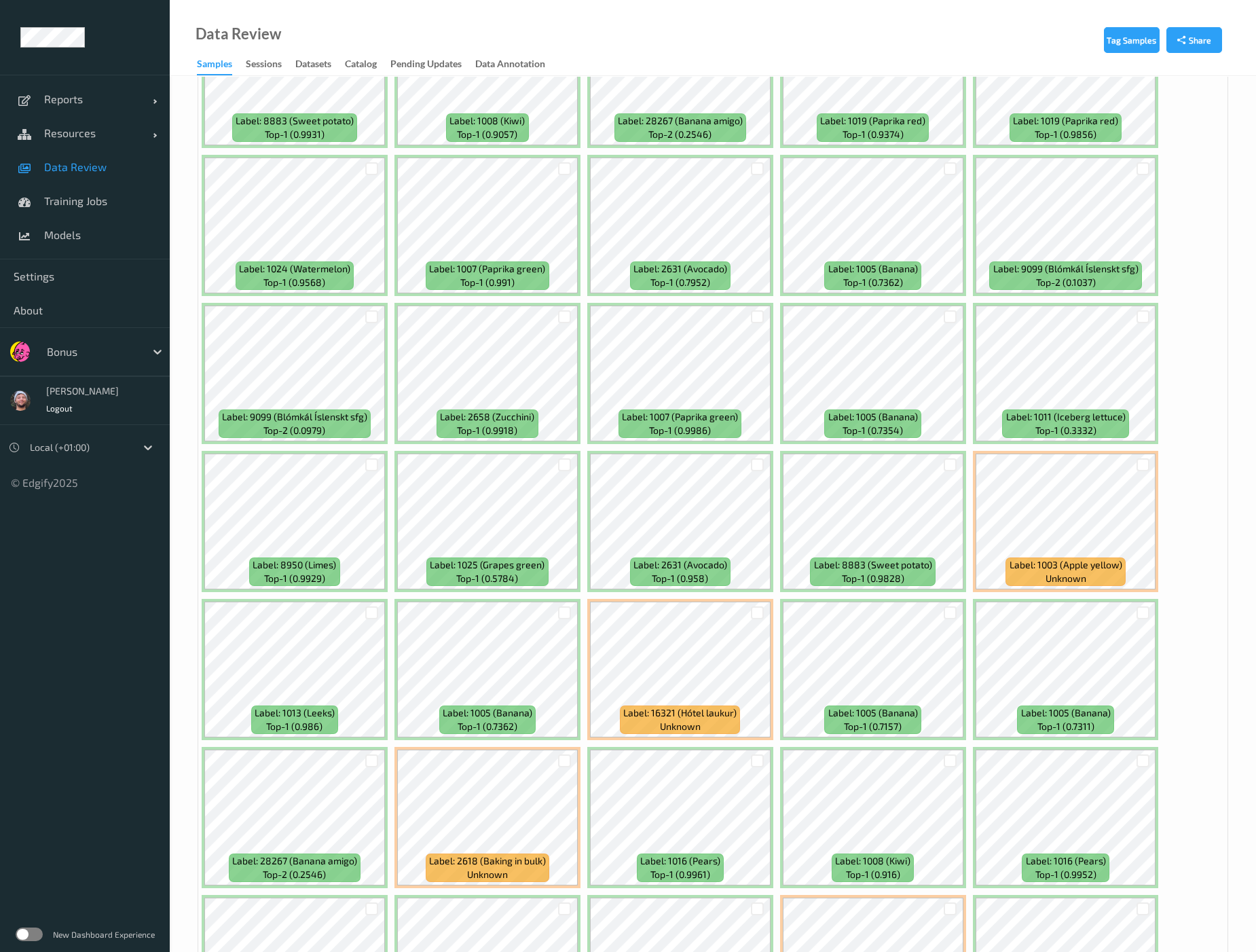
scroll to position [5395, 0]
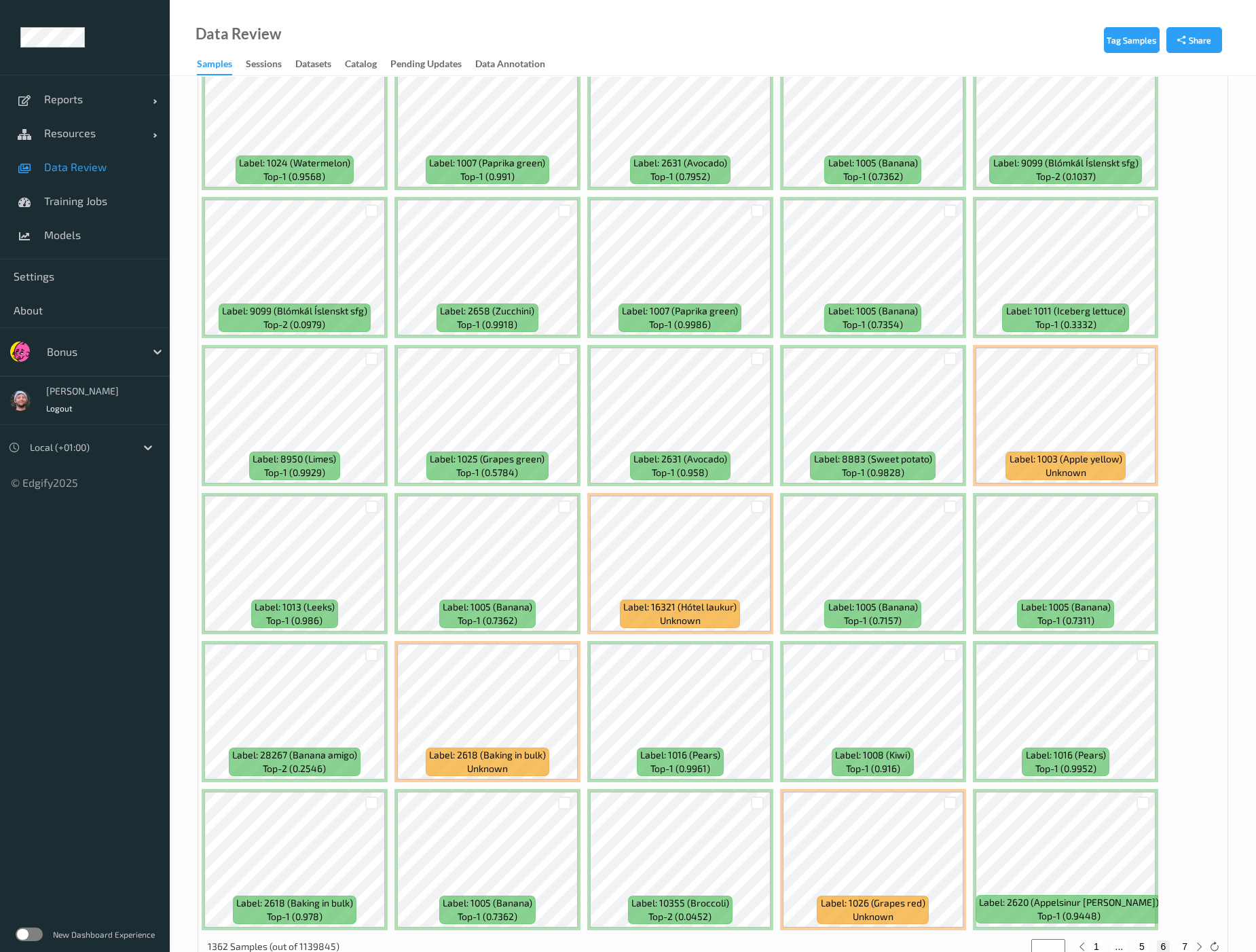
click at [1061, 898] on div "1362 Samples (out of 1139845) * 1 ... 5 6 7" at bounding box center [713, 947] width 1029 height 27
click at [1061, 898] on button "7" at bounding box center [1185, 946] width 14 height 12
type input "*"
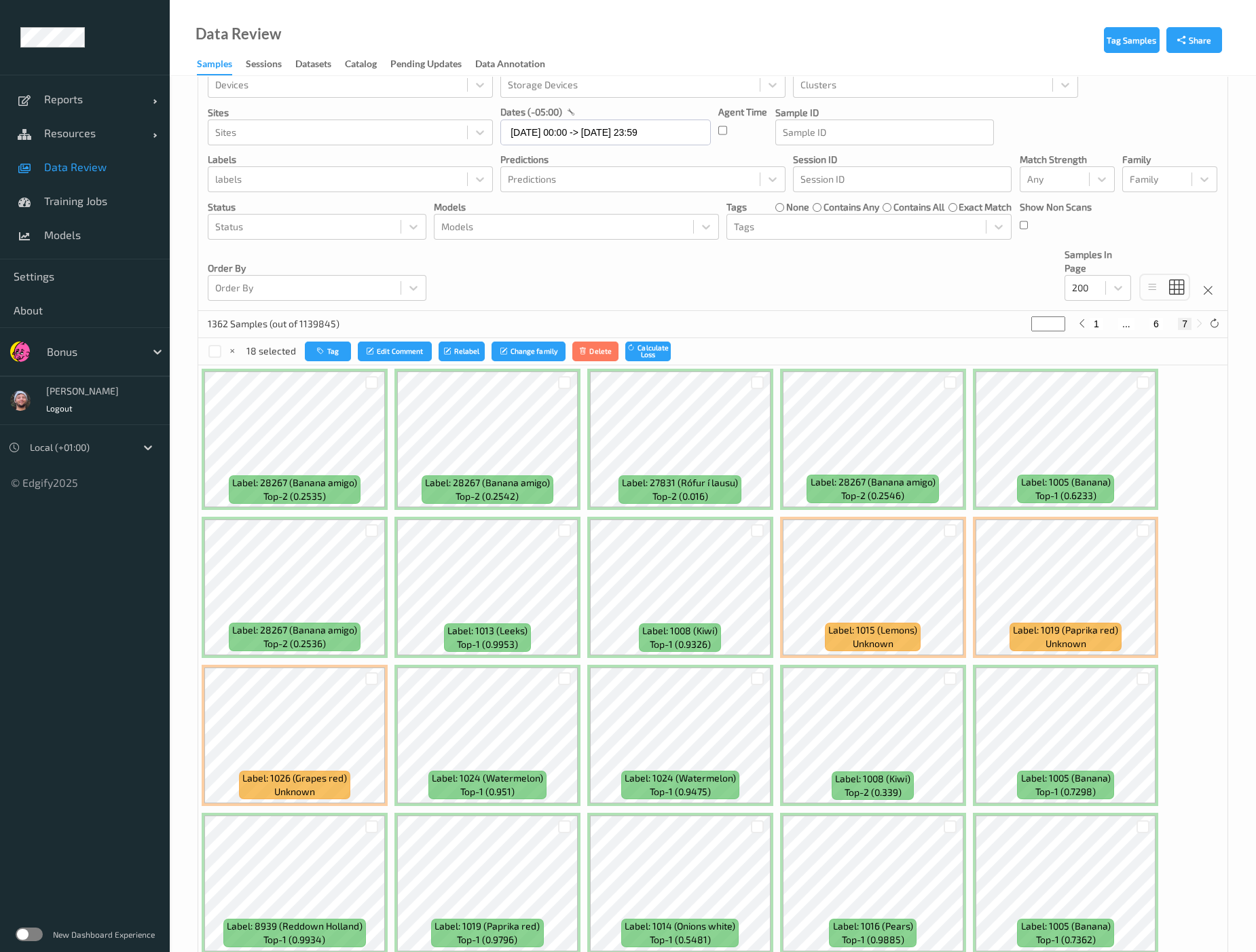
scroll to position [0, 0]
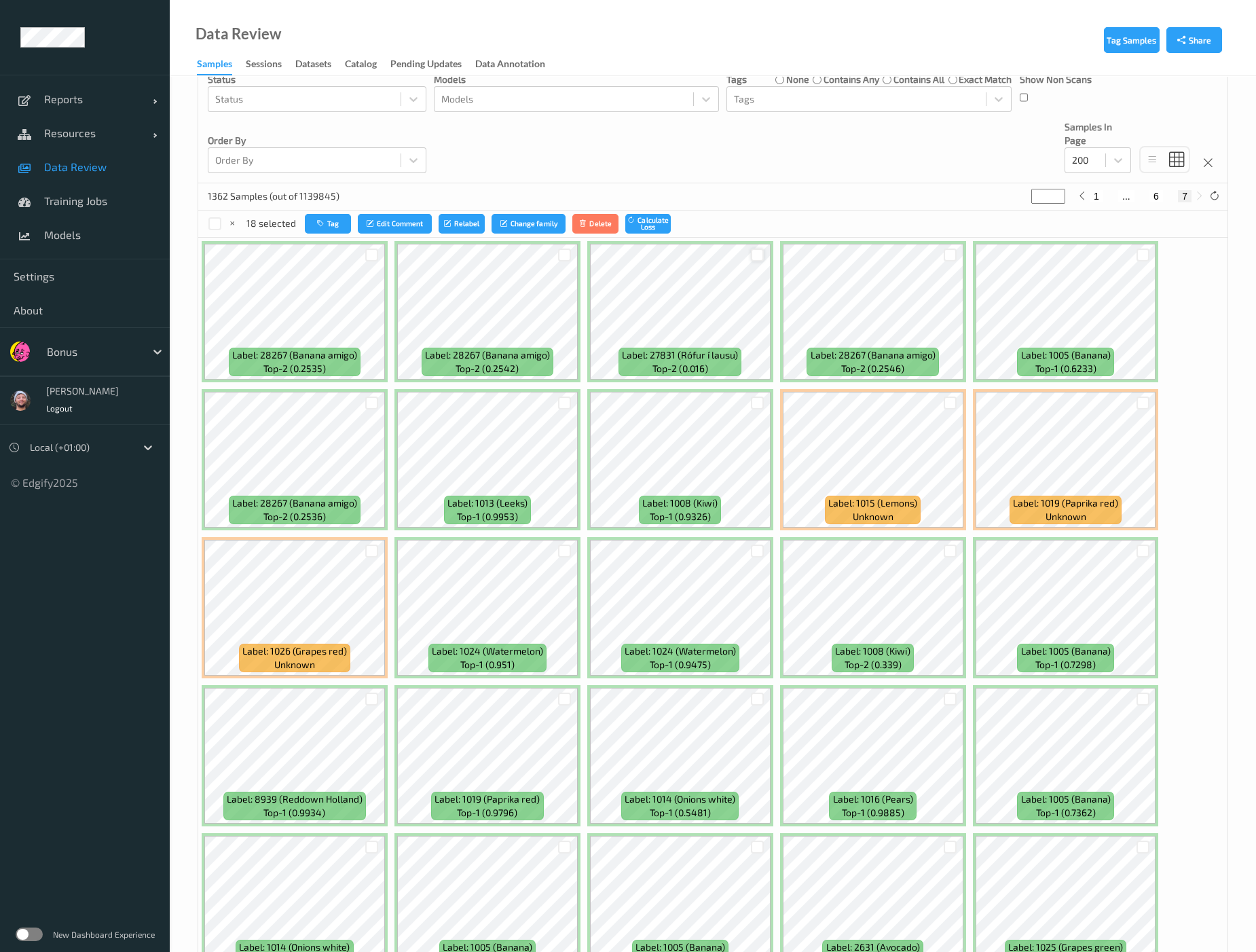
click at [760, 250] on div at bounding box center [757, 255] width 13 height 13
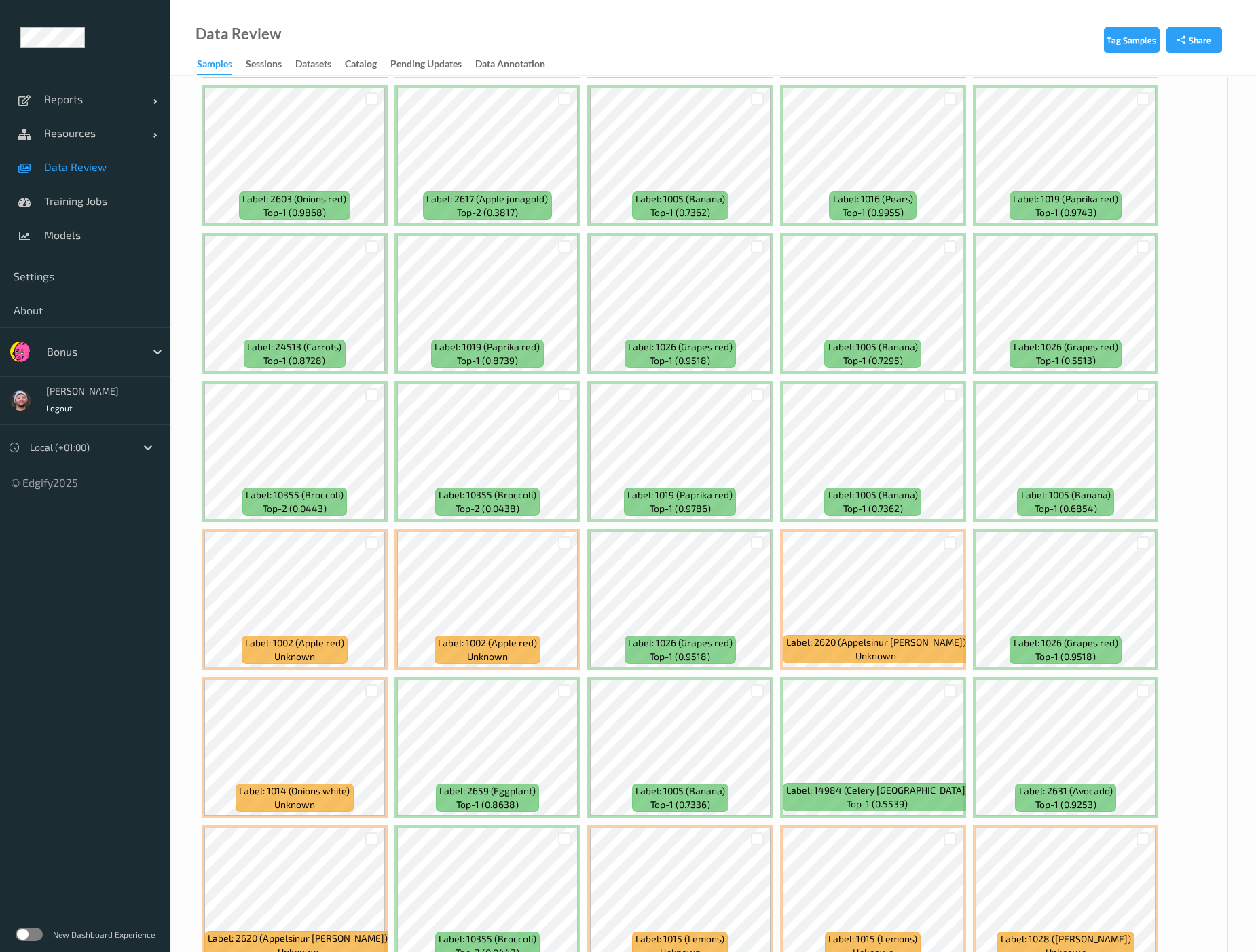
scroll to position [2802, 0]
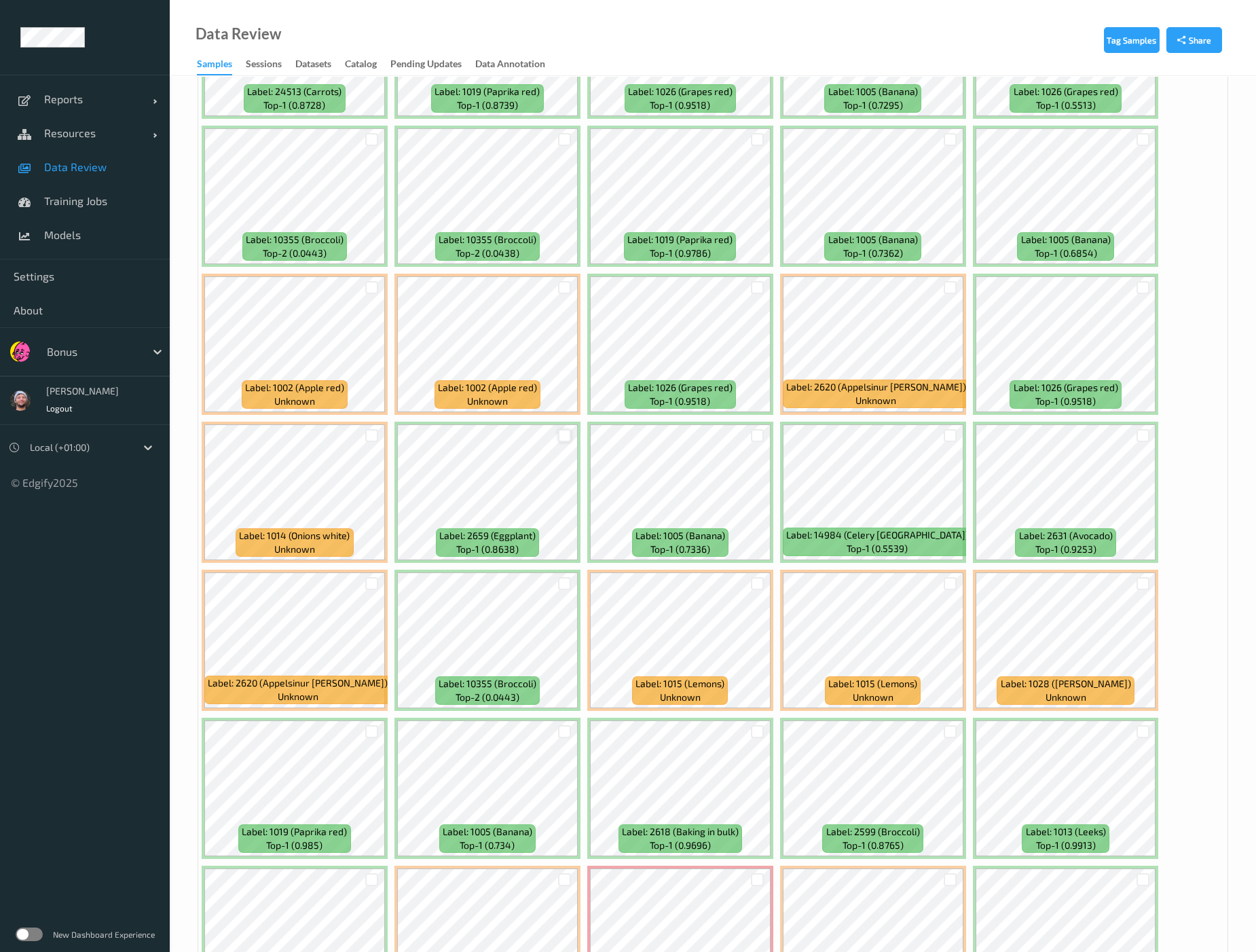
click at [558, 429] on div at bounding box center [564, 436] width 13 height 13
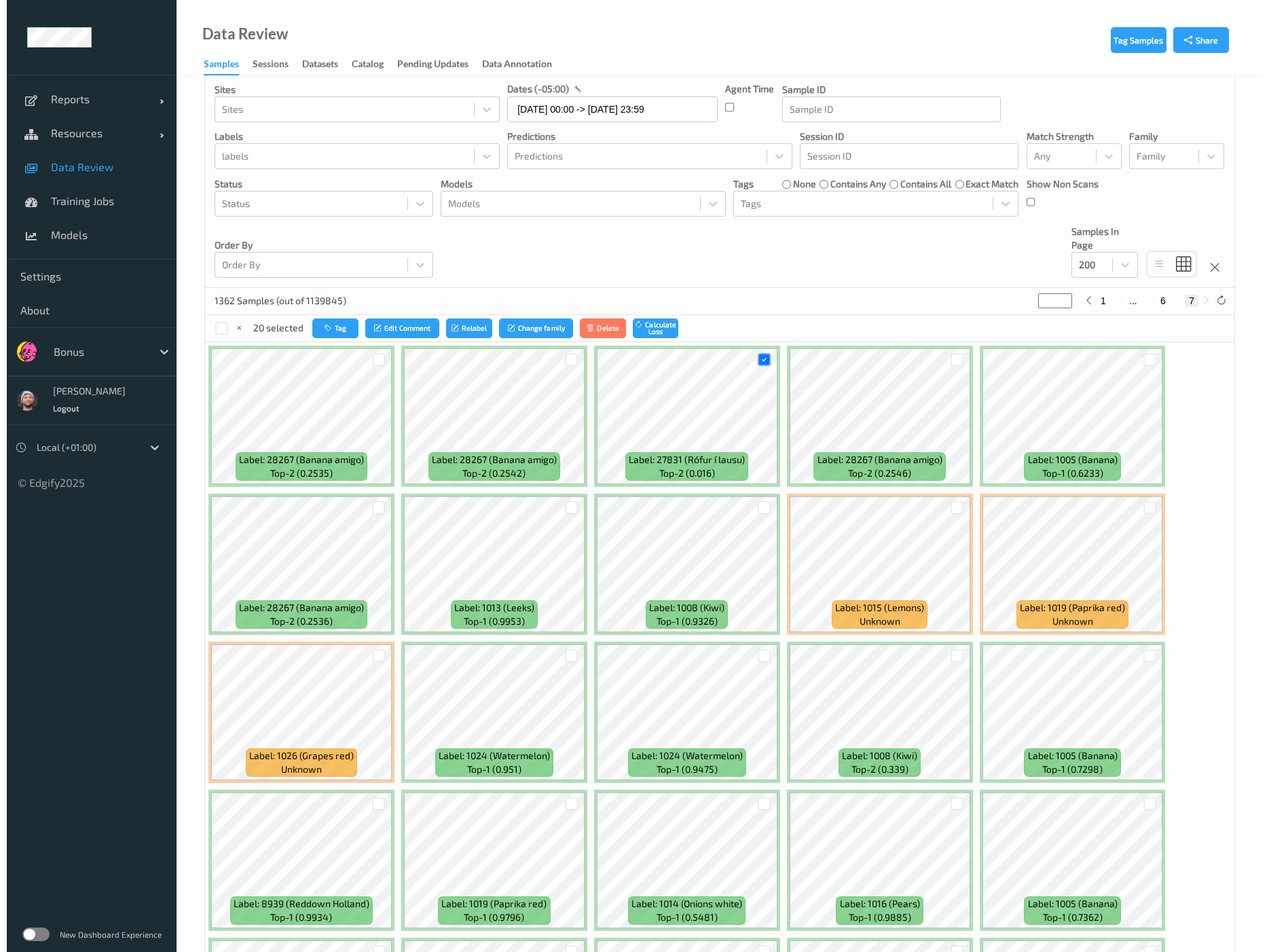
scroll to position [0, 0]
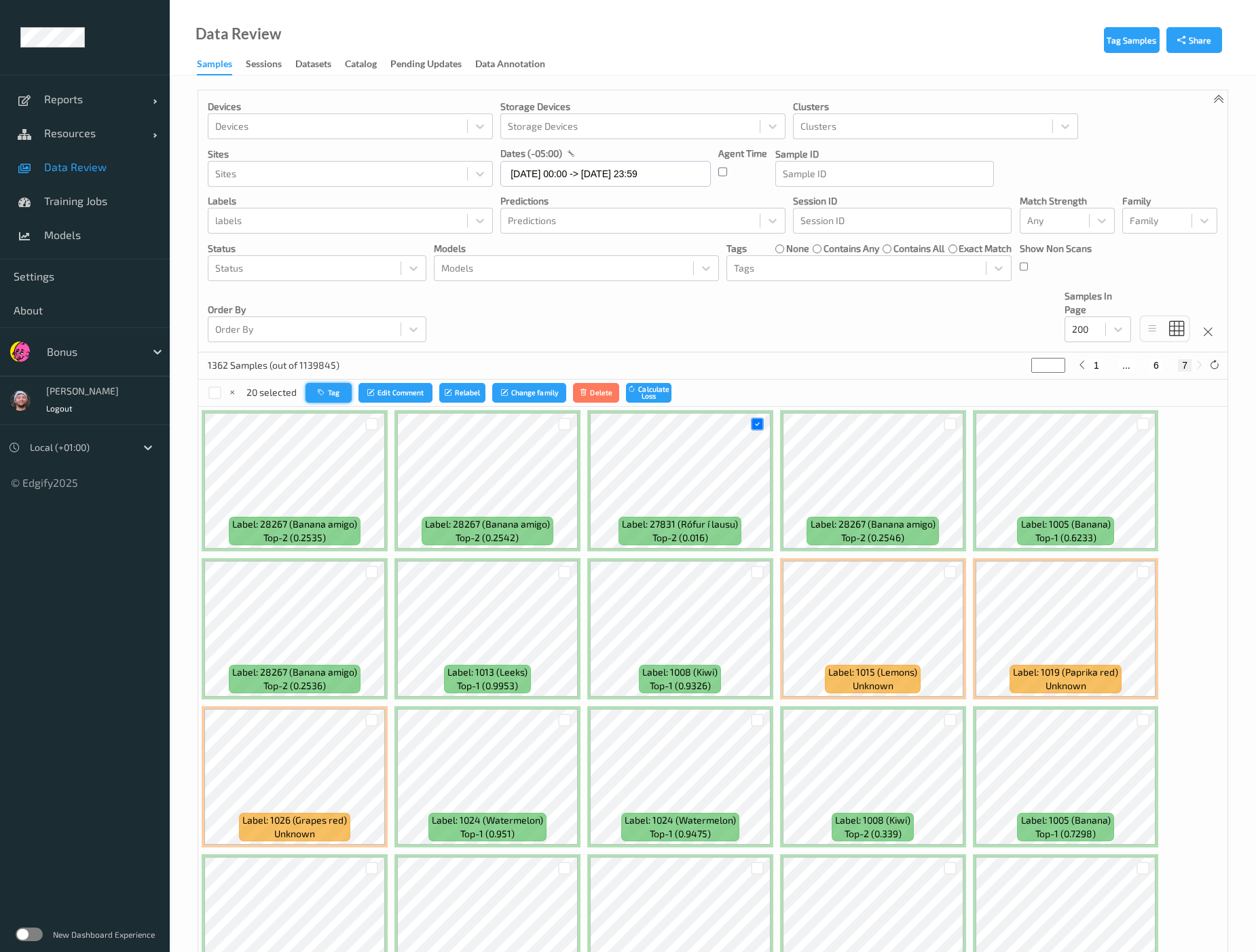
click at [341, 388] on button "Tag" at bounding box center [329, 392] width 46 height 20
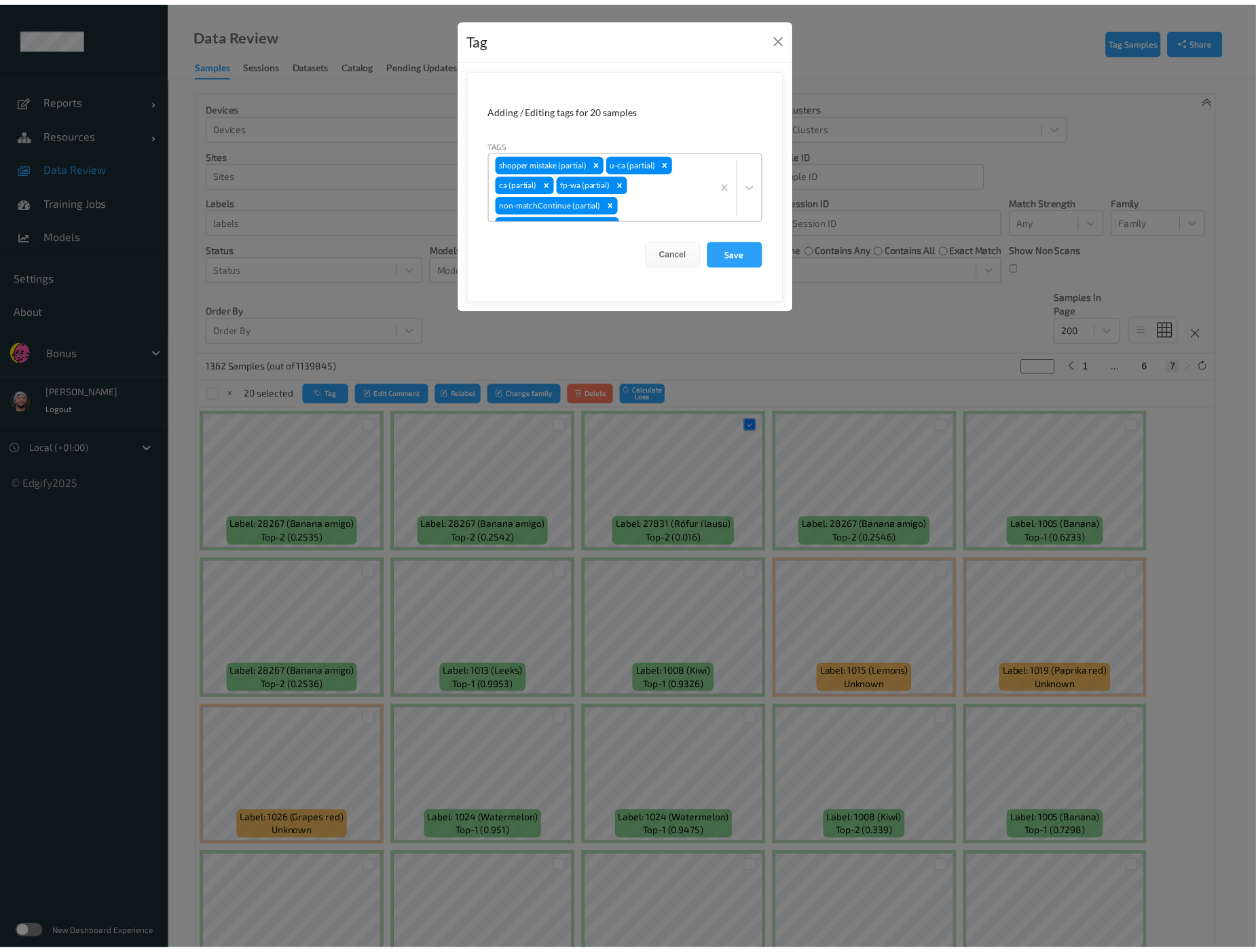
scroll to position [11, 0]
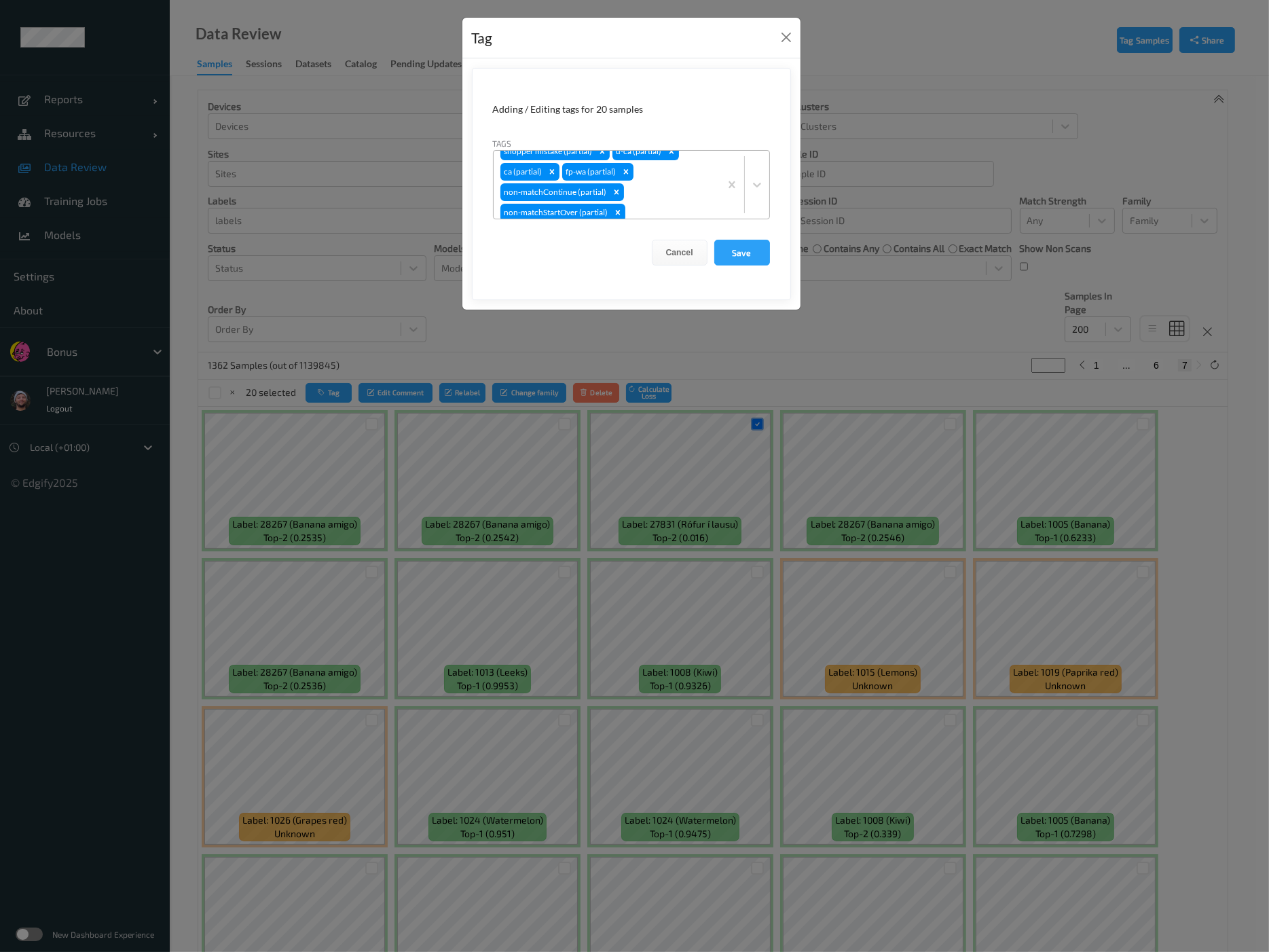
click at [671, 186] on div "shopper mistake (partial) u-ca (partial) ca (partial) fp-wa (partial) non-match…" at bounding box center [607, 184] width 226 height 68
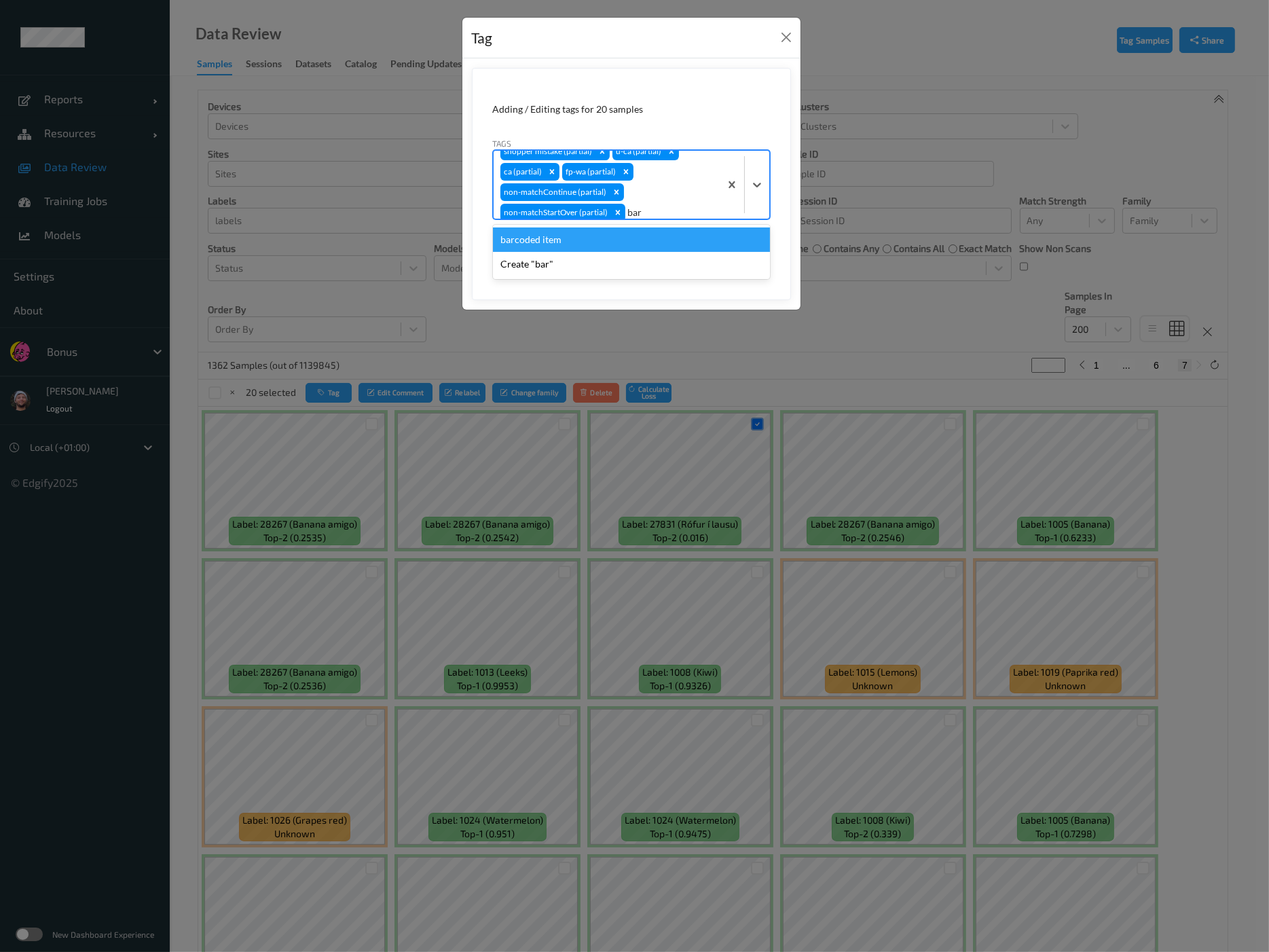
type input "barc"
click at [637, 247] on div "barcoded item" at bounding box center [632, 239] width 277 height 25
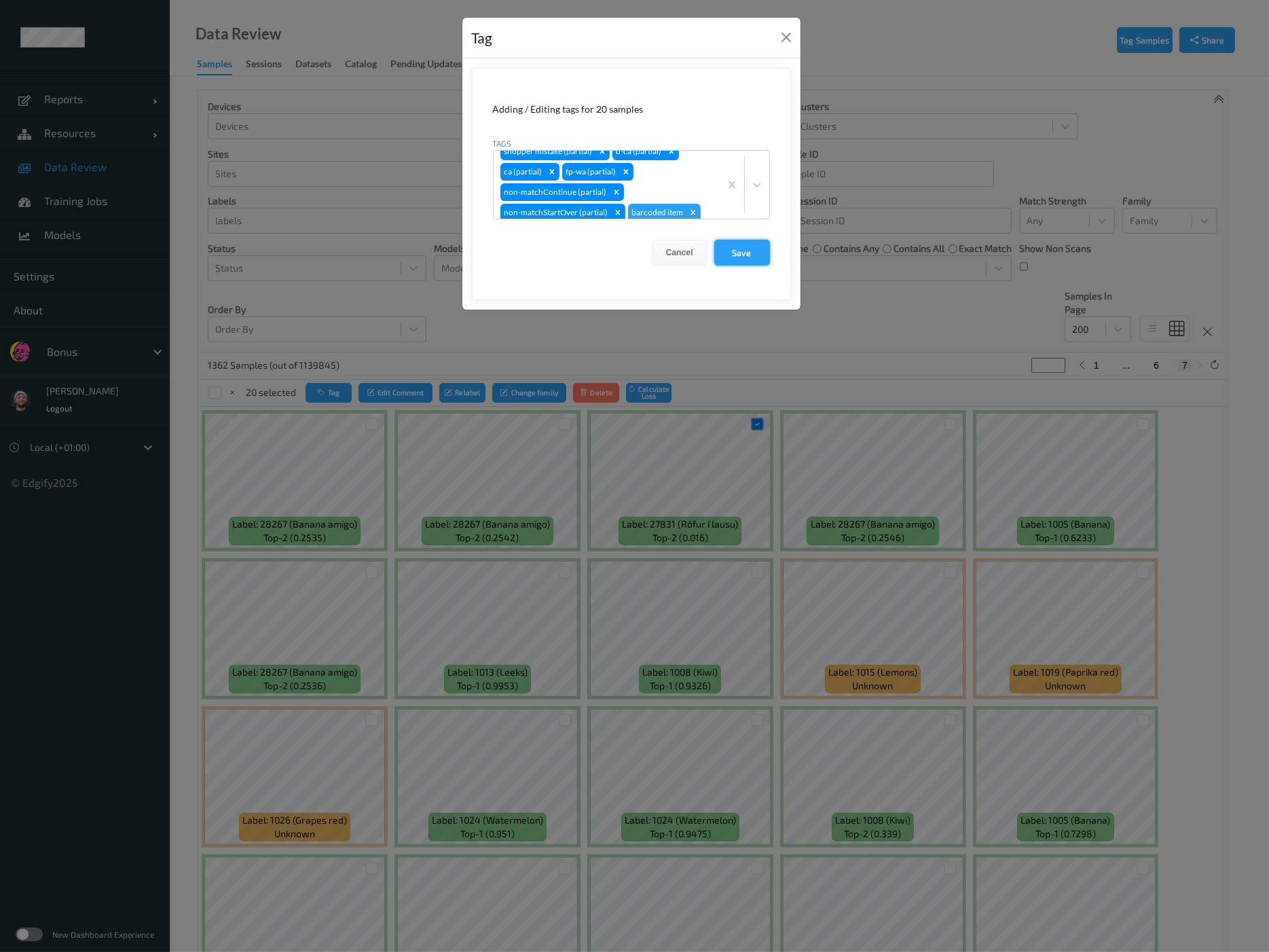
click at [749, 251] on button "Save" at bounding box center [742, 252] width 56 height 26
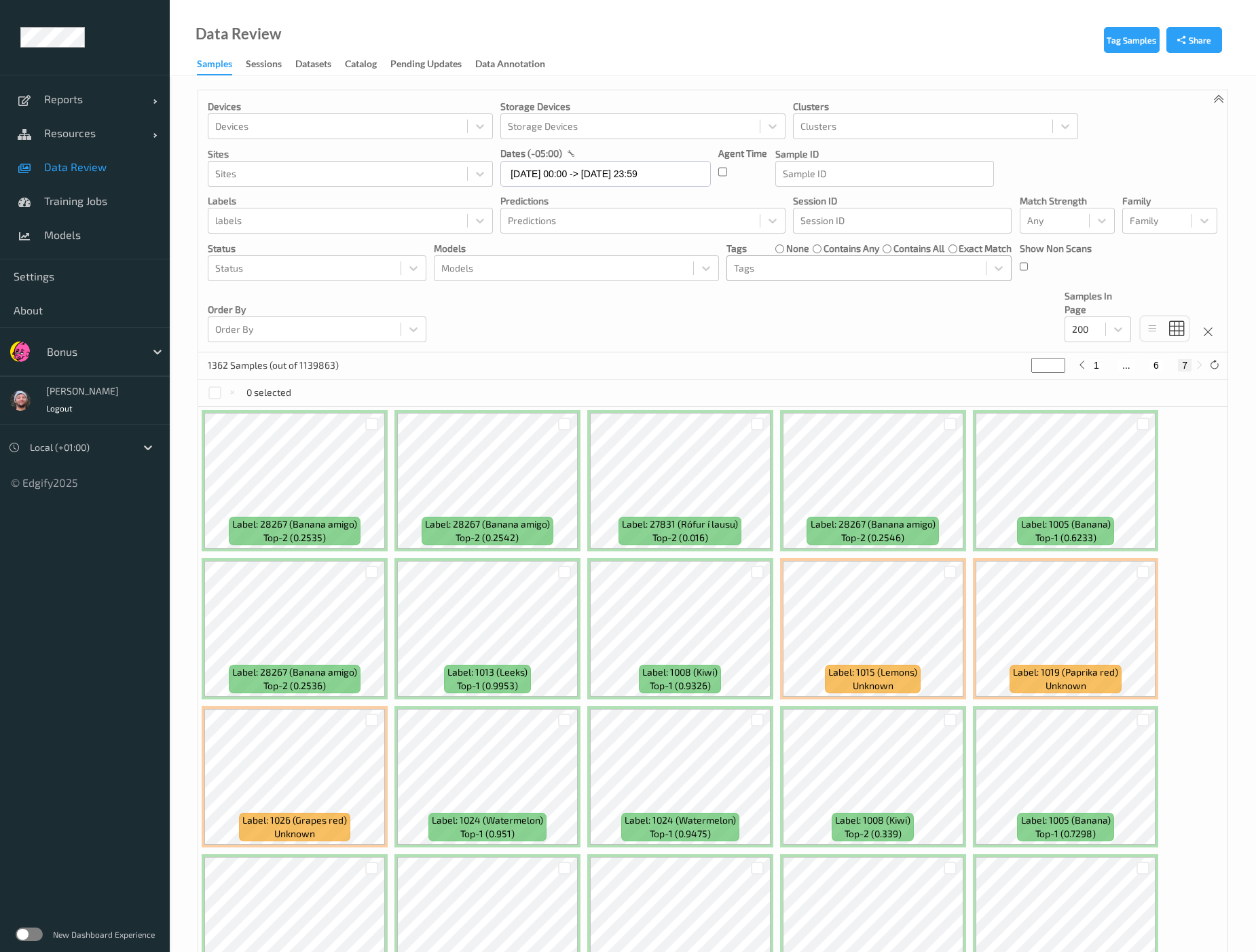
click at [776, 276] on div "Tags" at bounding box center [856, 267] width 259 height 22
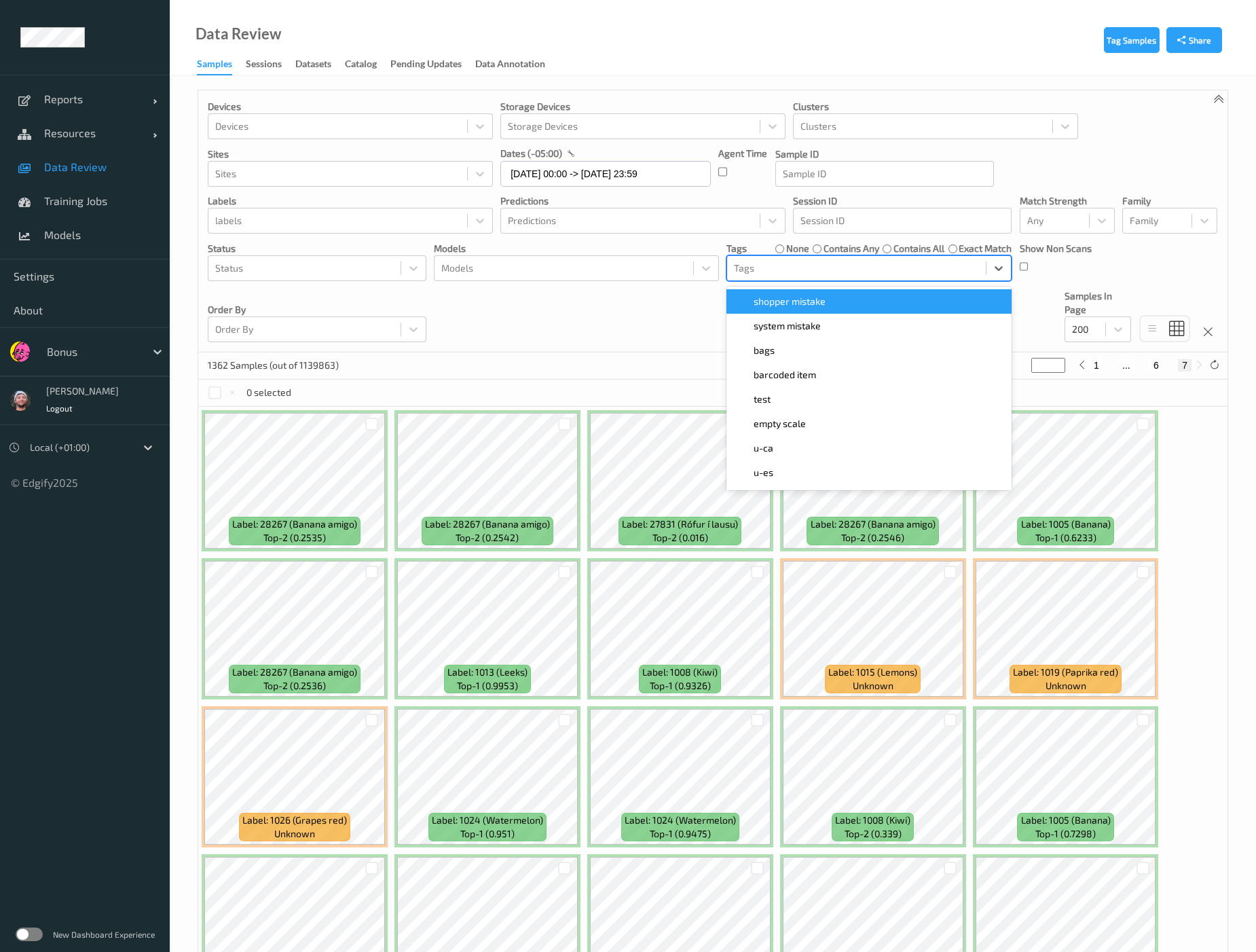
click at [802, 273] on div at bounding box center [857, 268] width 245 height 16
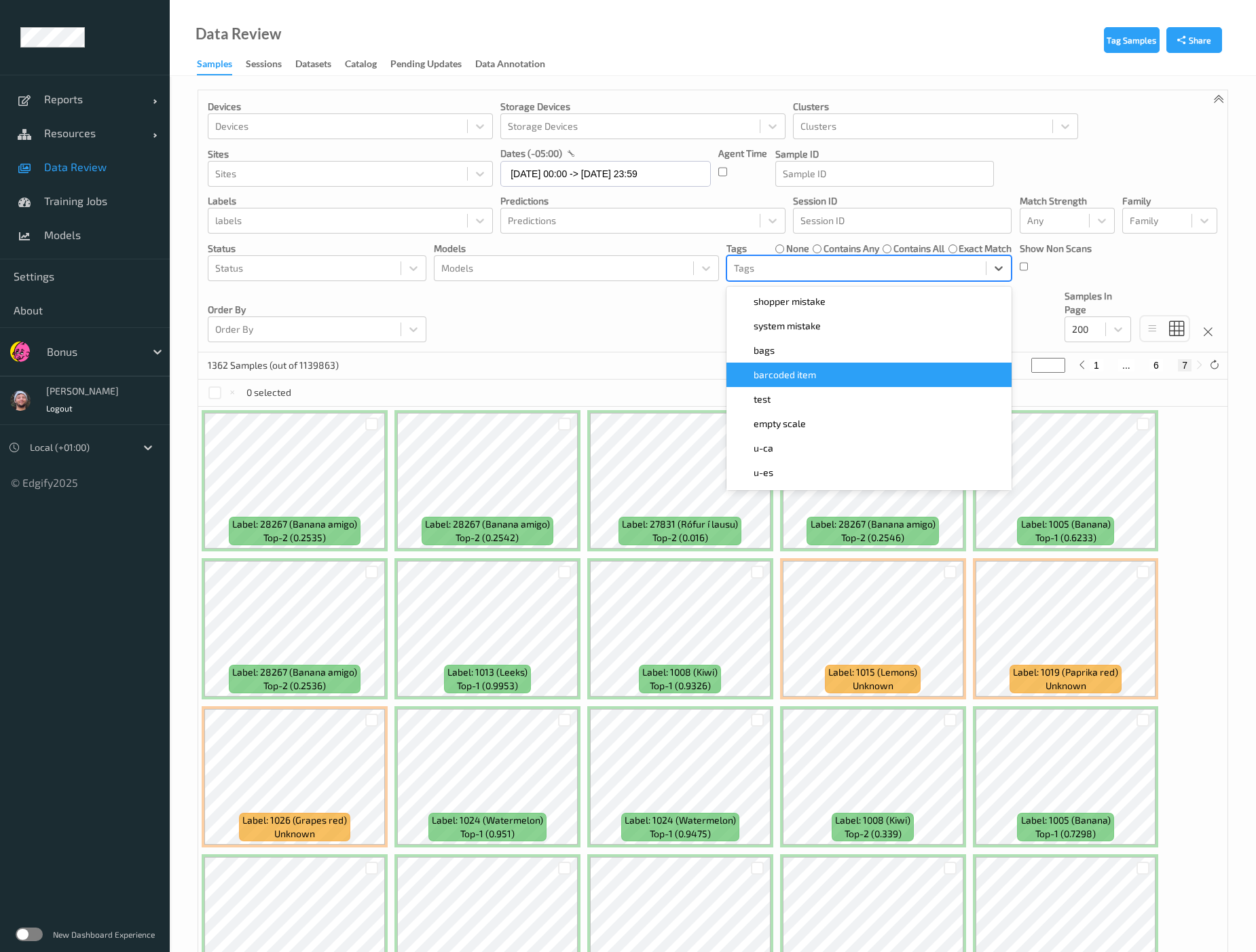
click at [817, 368] on div "barcoded item" at bounding box center [869, 375] width 269 height 14
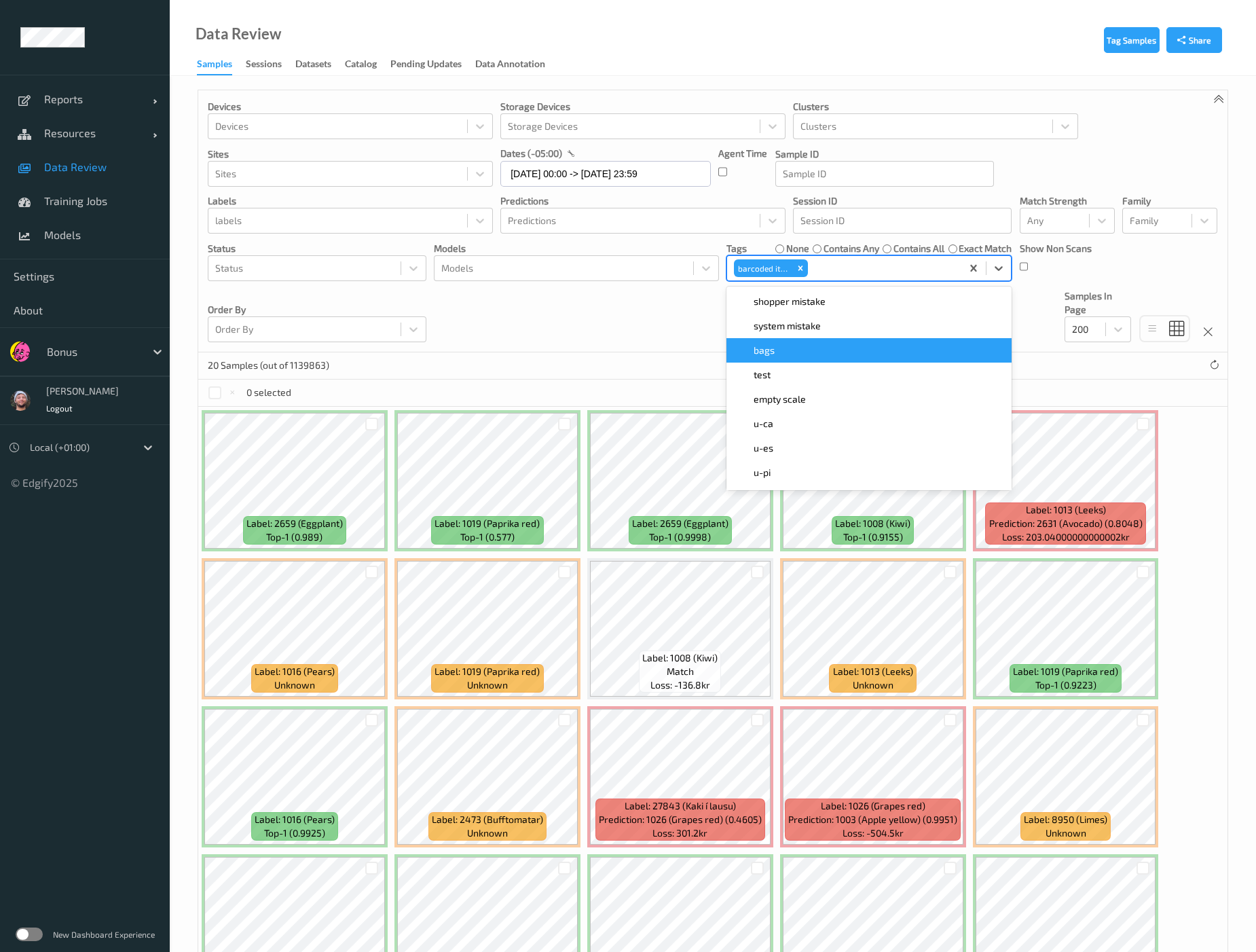
click at [606, 324] on div "Devices Devices Storage Devices Storage Devices Clusters Clusters Sites Sites d…" at bounding box center [713, 221] width 1029 height 262
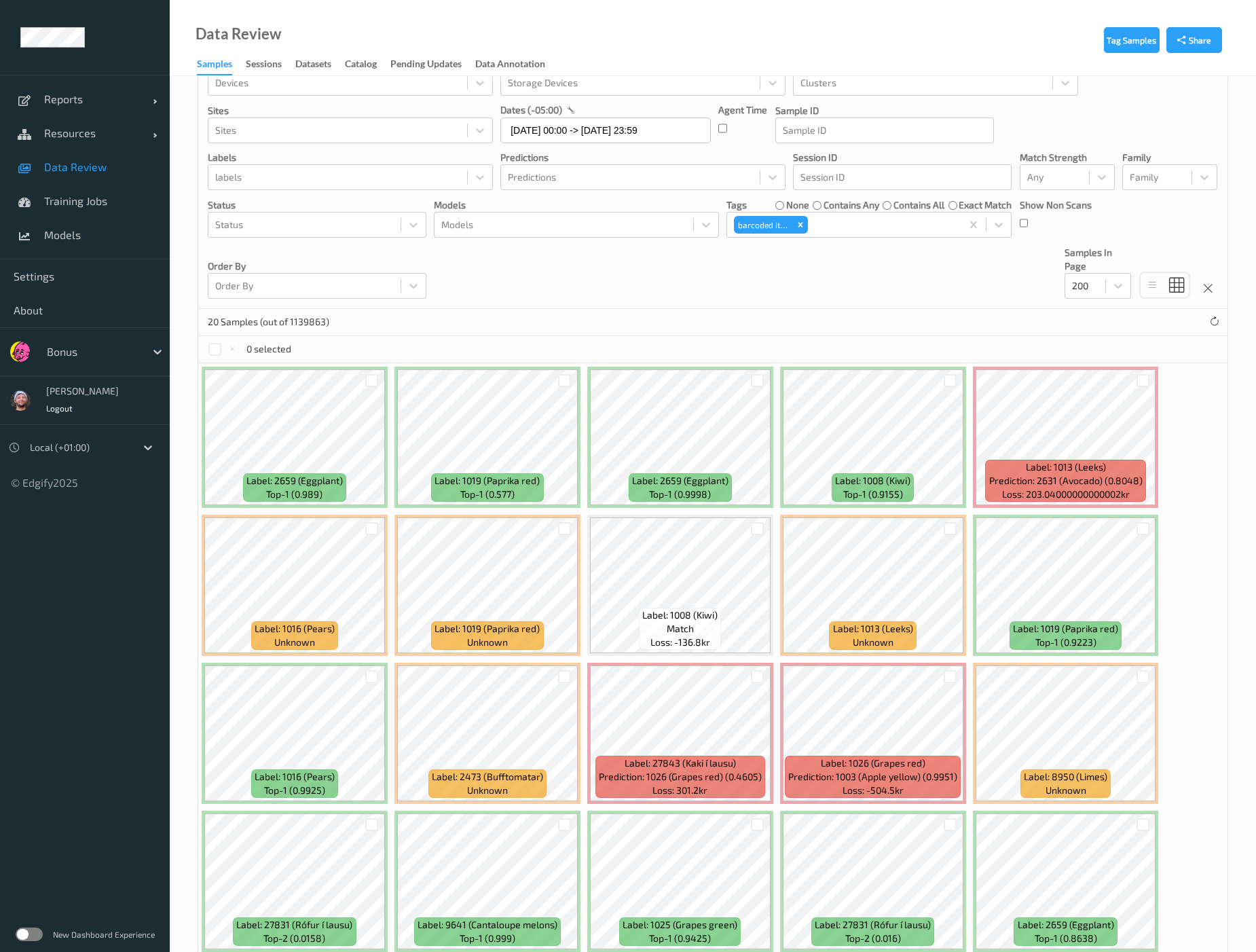
scroll to position [98, 0]
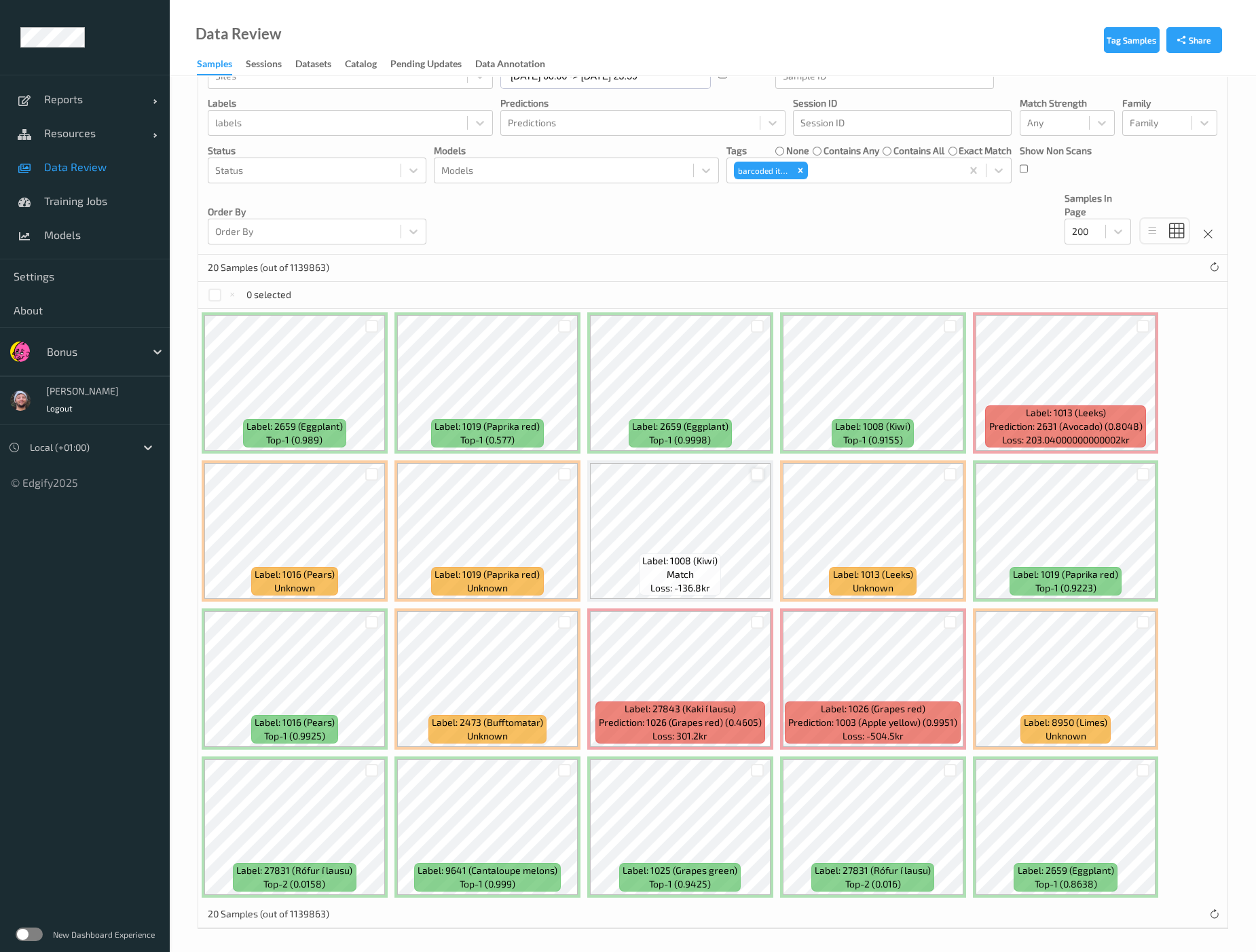
click at [755, 473] on div at bounding box center [757, 474] width 13 height 13
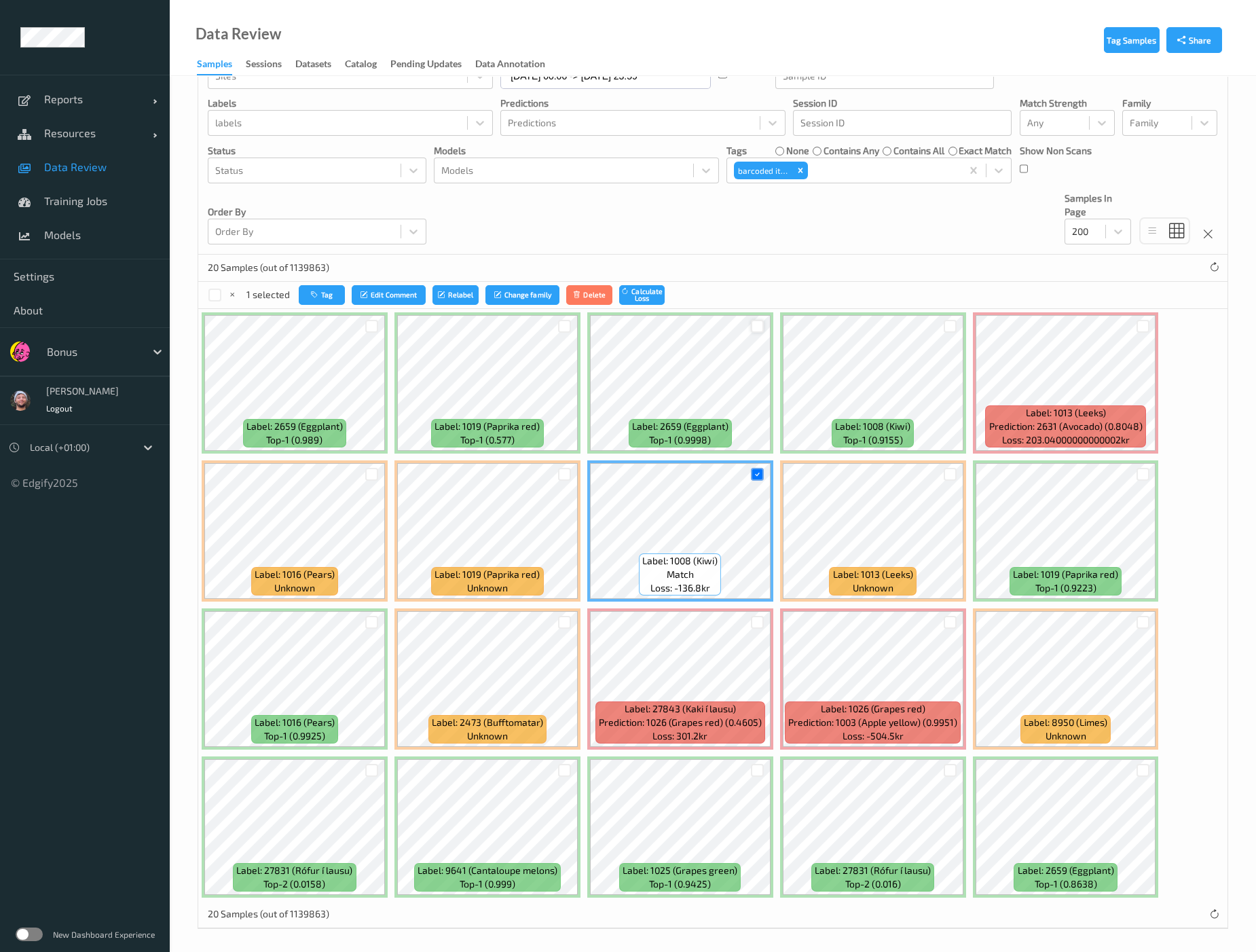
click at [752, 324] on div at bounding box center [757, 326] width 13 height 13
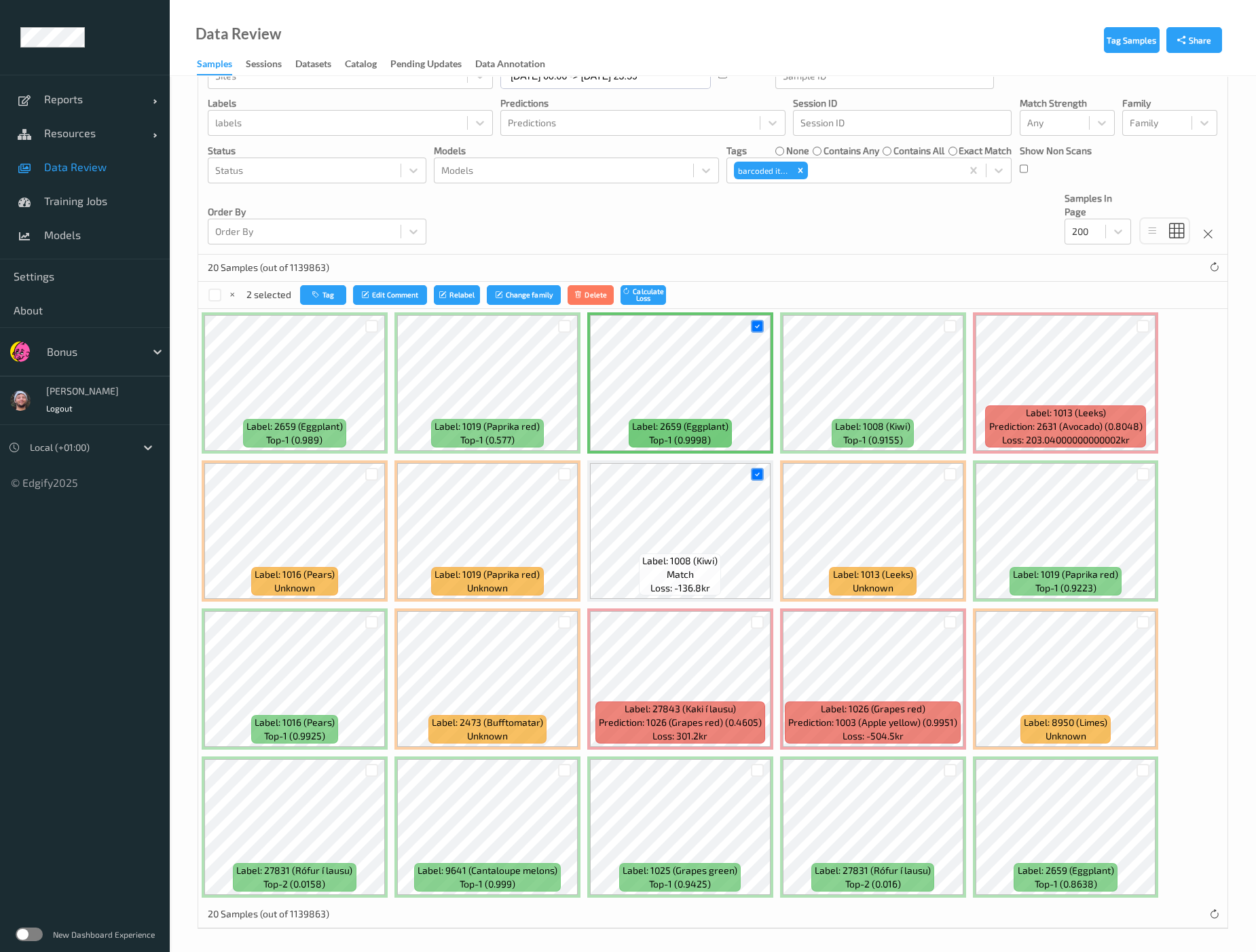
click at [950, 317] on div at bounding box center [950, 327] width 26 height 22
click at [944, 324] on div at bounding box center [950, 326] width 13 height 13
click at [1061, 320] on div at bounding box center [1143, 326] width 13 height 13
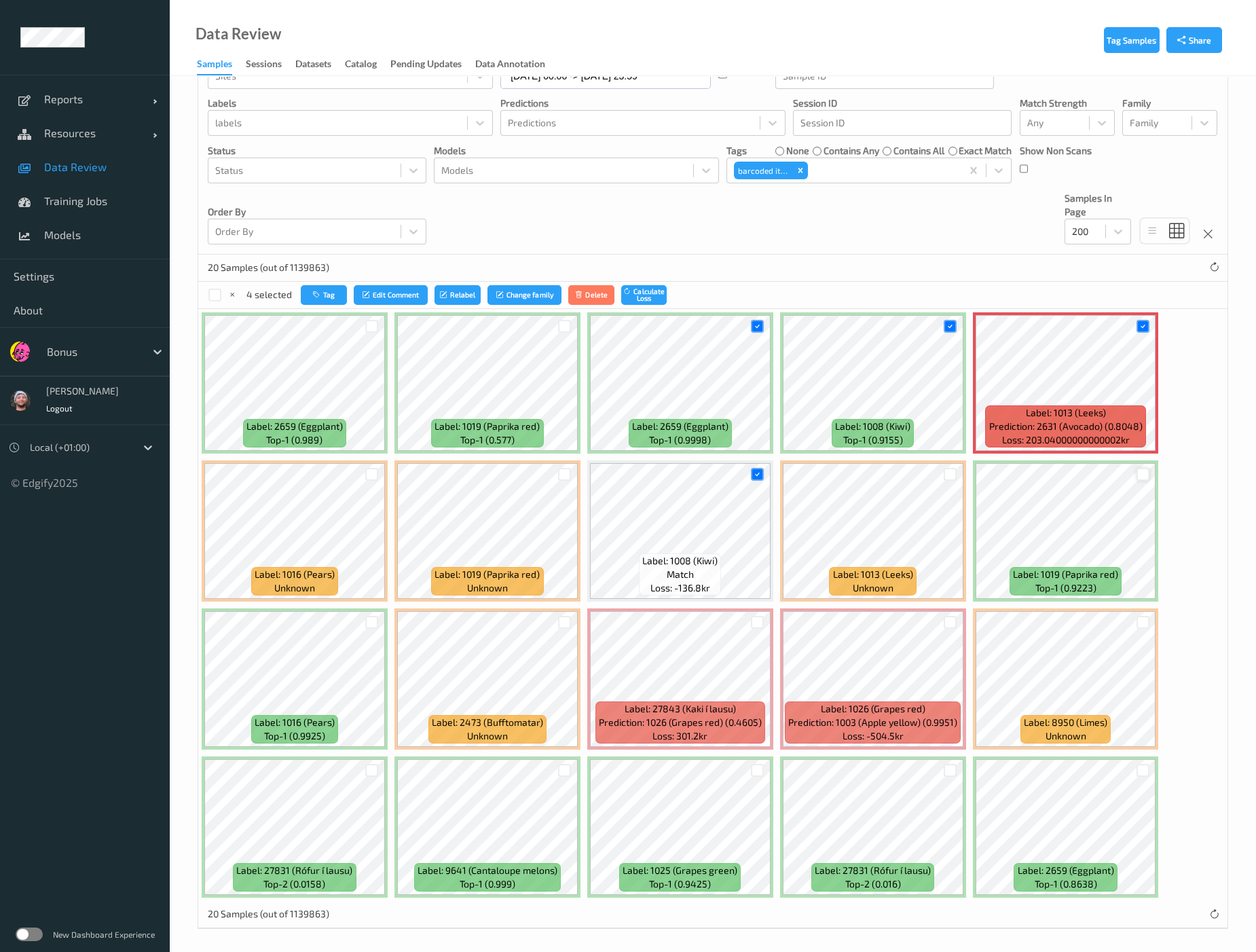
click at [1061, 476] on div at bounding box center [1143, 474] width 13 height 13
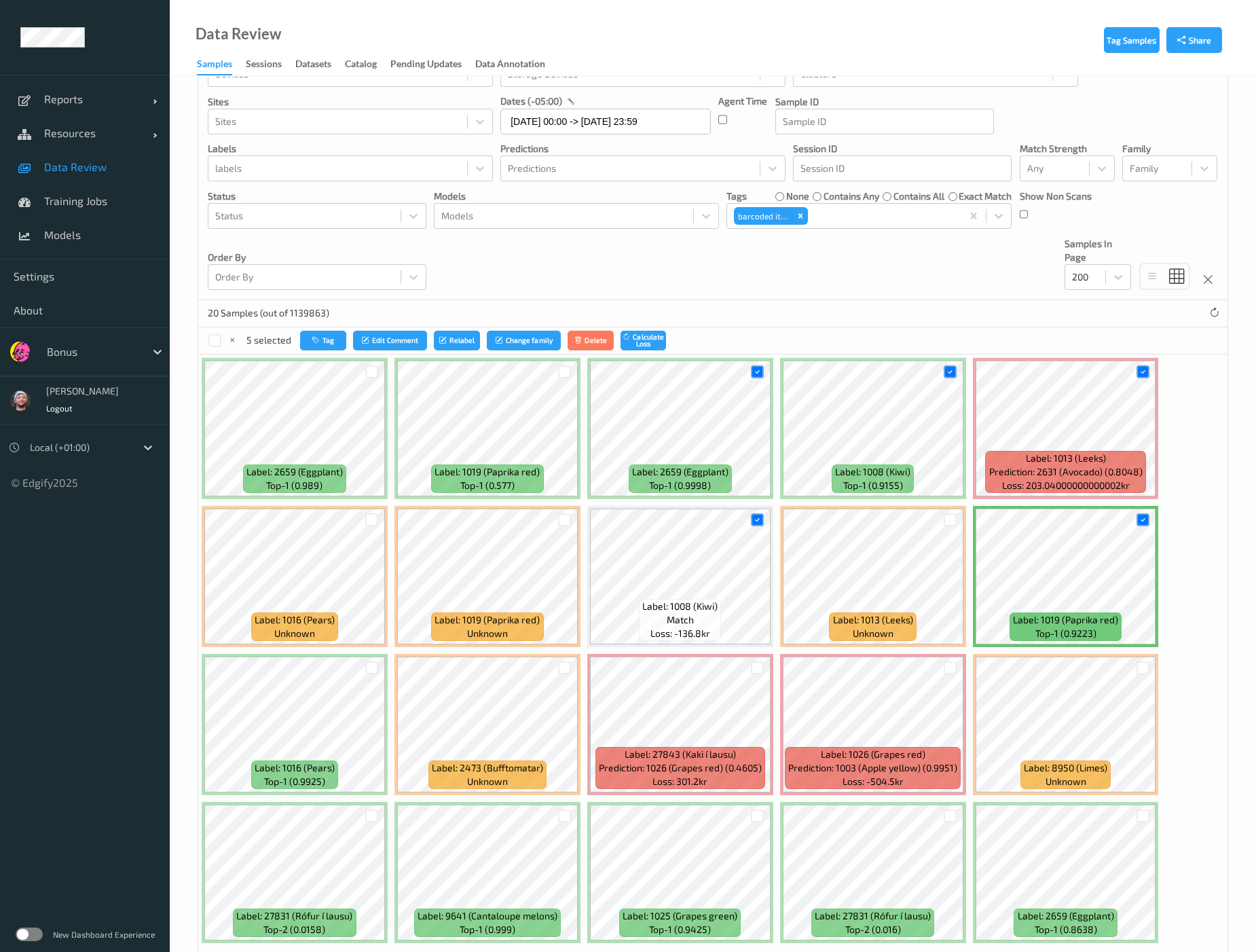
scroll to position [51, 0]
click at [950, 669] on div at bounding box center [950, 669] width 13 height 13
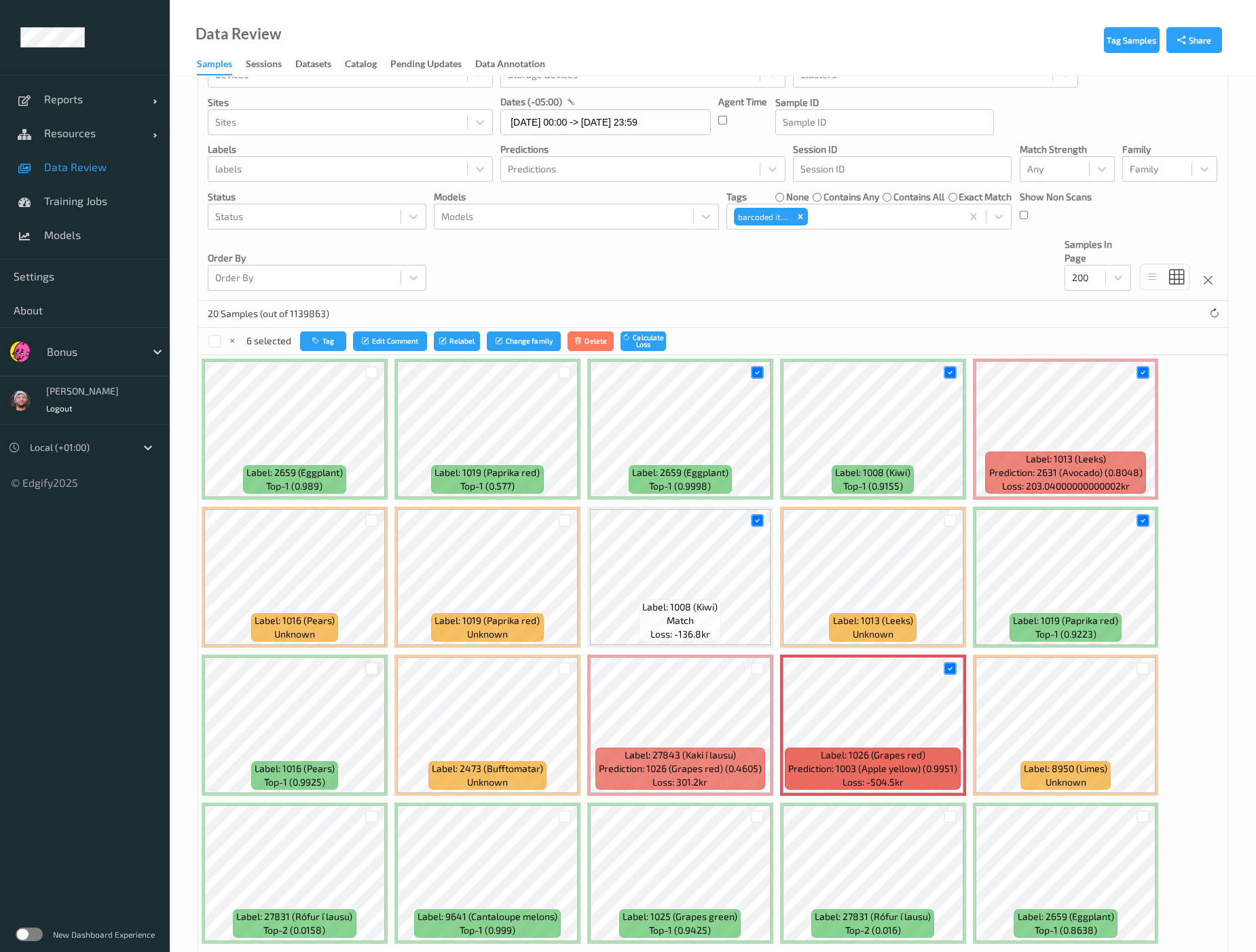
click at [366, 666] on div at bounding box center [371, 669] width 13 height 13
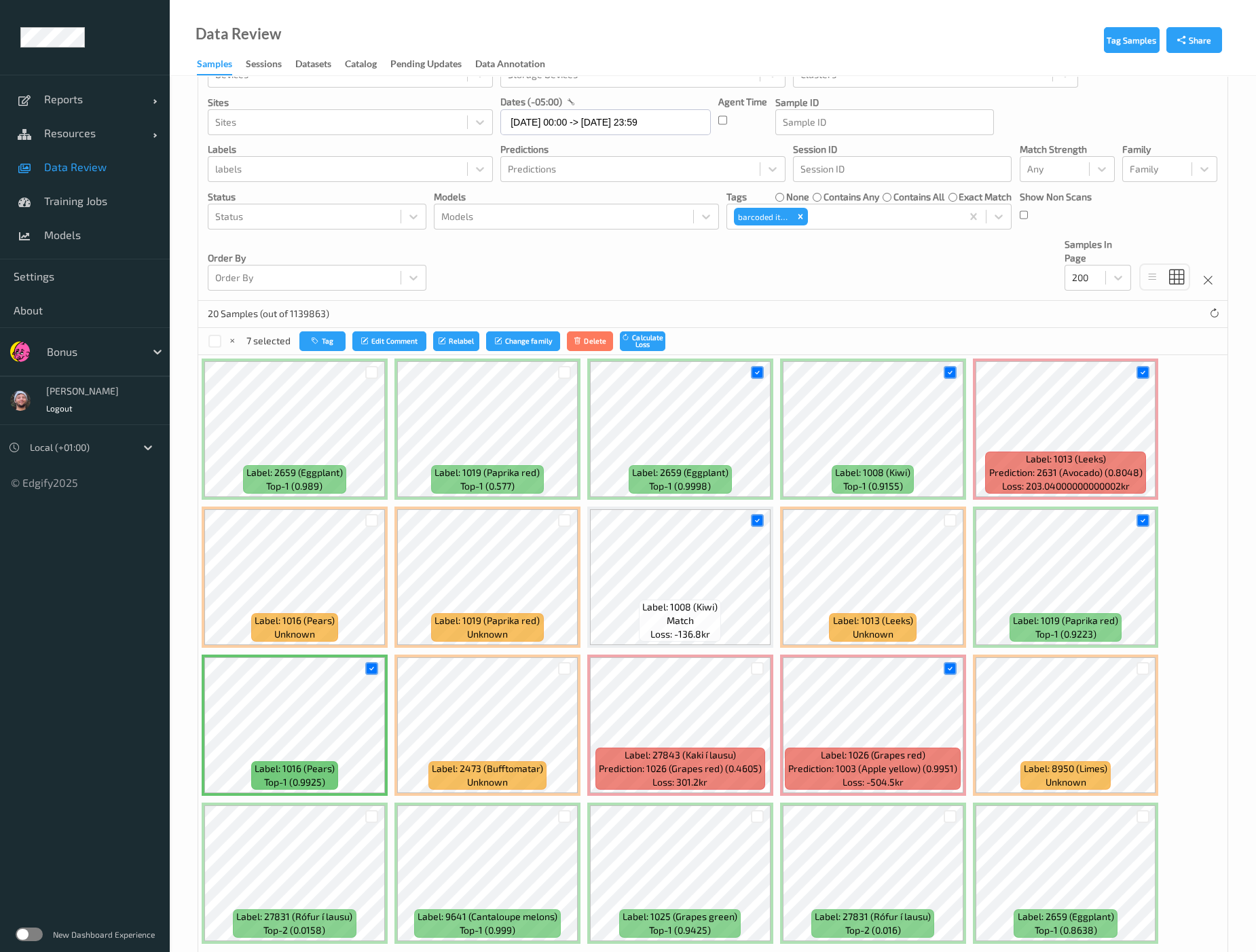
click at [373, 805] on div at bounding box center [372, 817] width 26 height 22
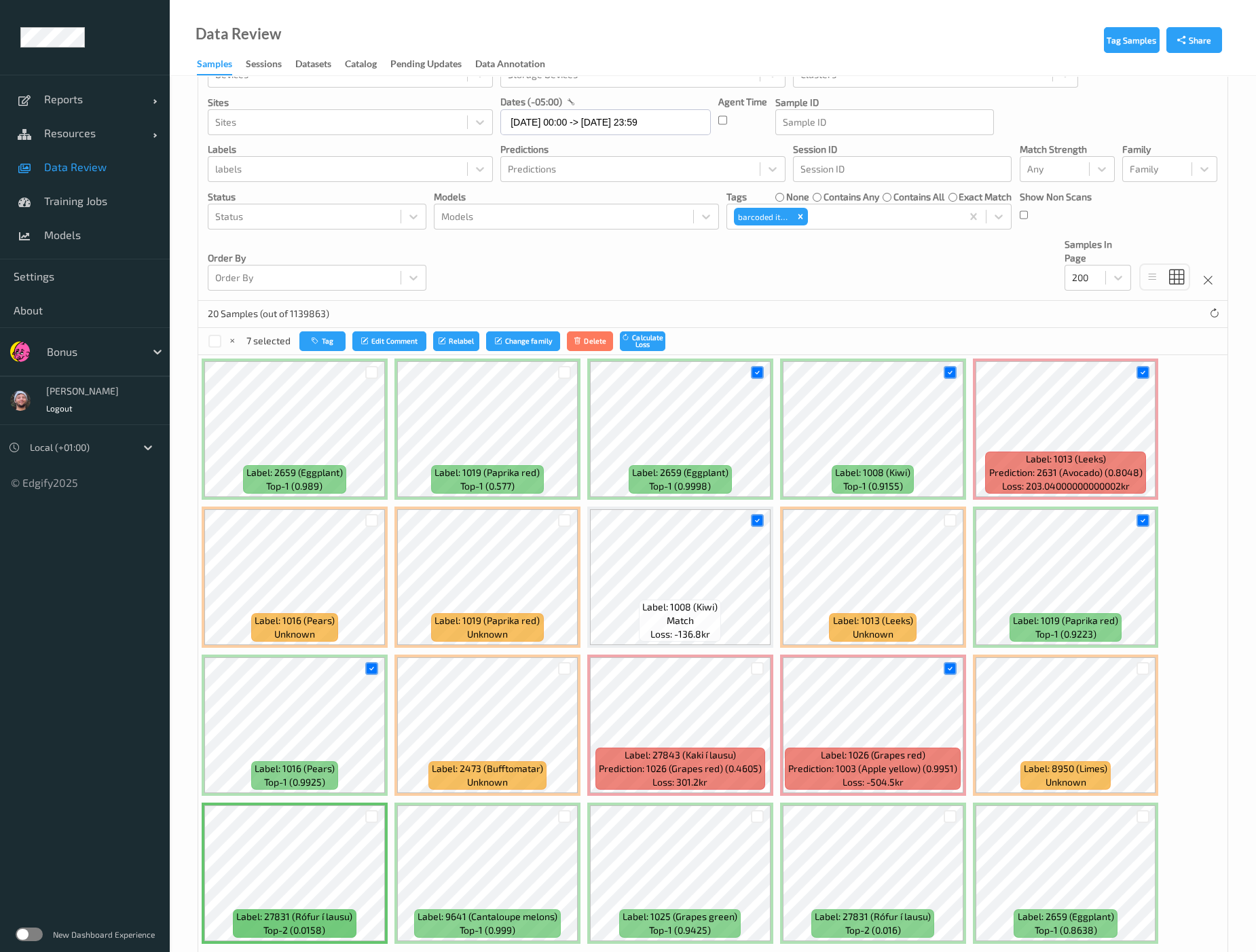
click at [371, 819] on div at bounding box center [372, 817] width 26 height 22
click at [365, 810] on div at bounding box center [371, 817] width 13 height 13
click at [338, 336] on button "Tag" at bounding box center [324, 341] width 46 height 20
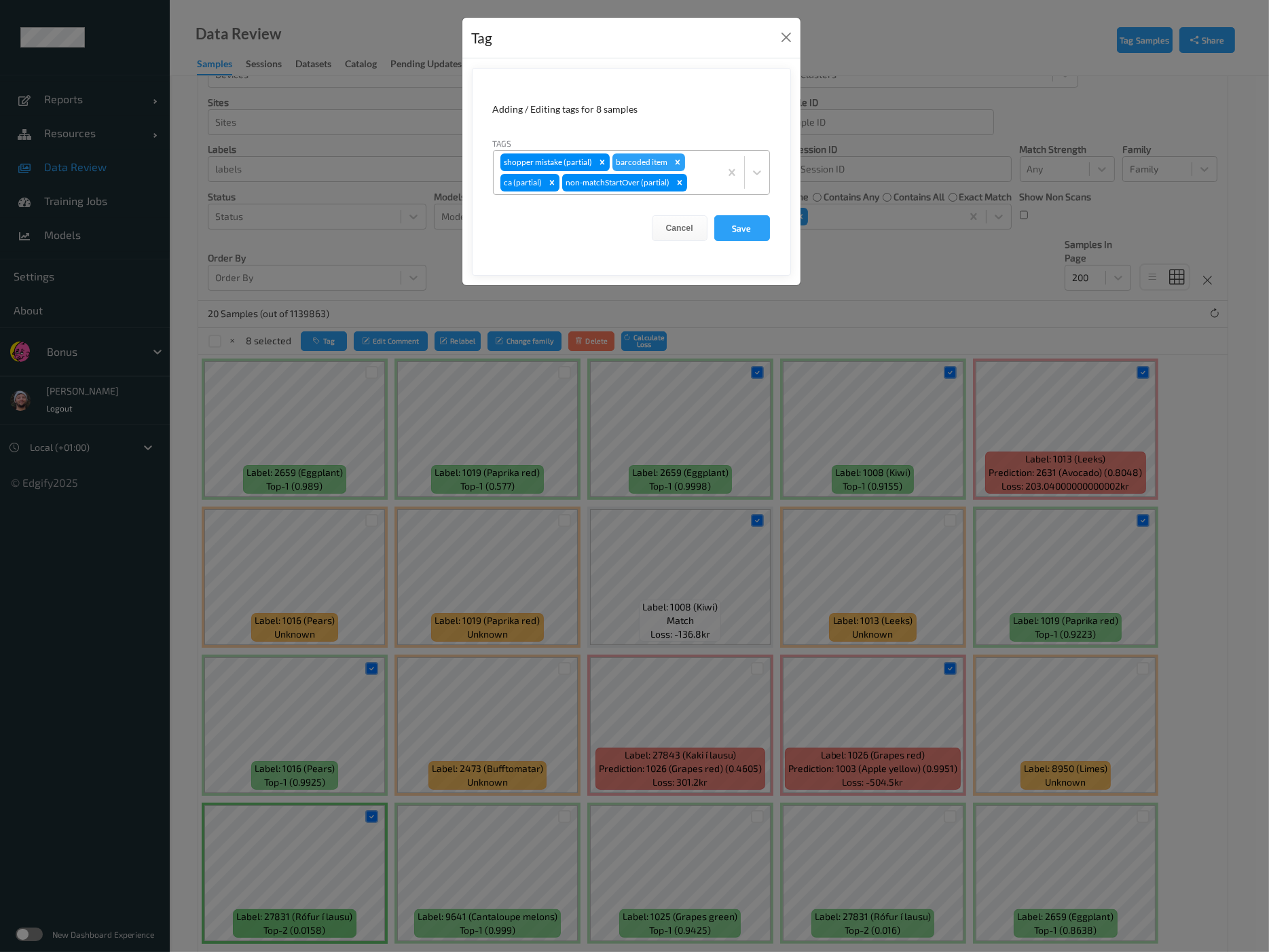
click at [709, 163] on div "shopper mistake (partial) barcoded item ca (partial) non-matchStartOver (partia…" at bounding box center [607, 172] width 226 height 43
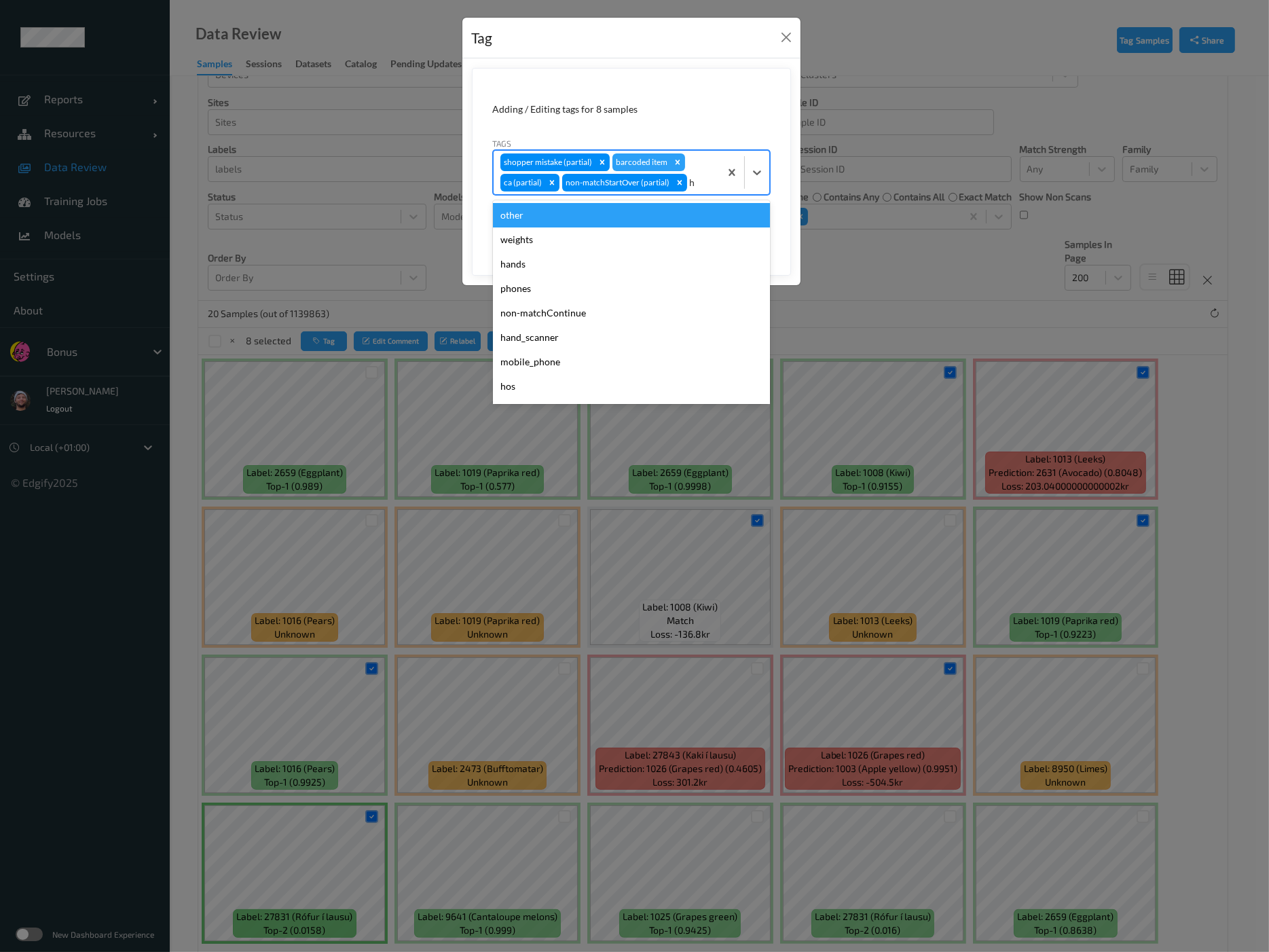
type input "ha"
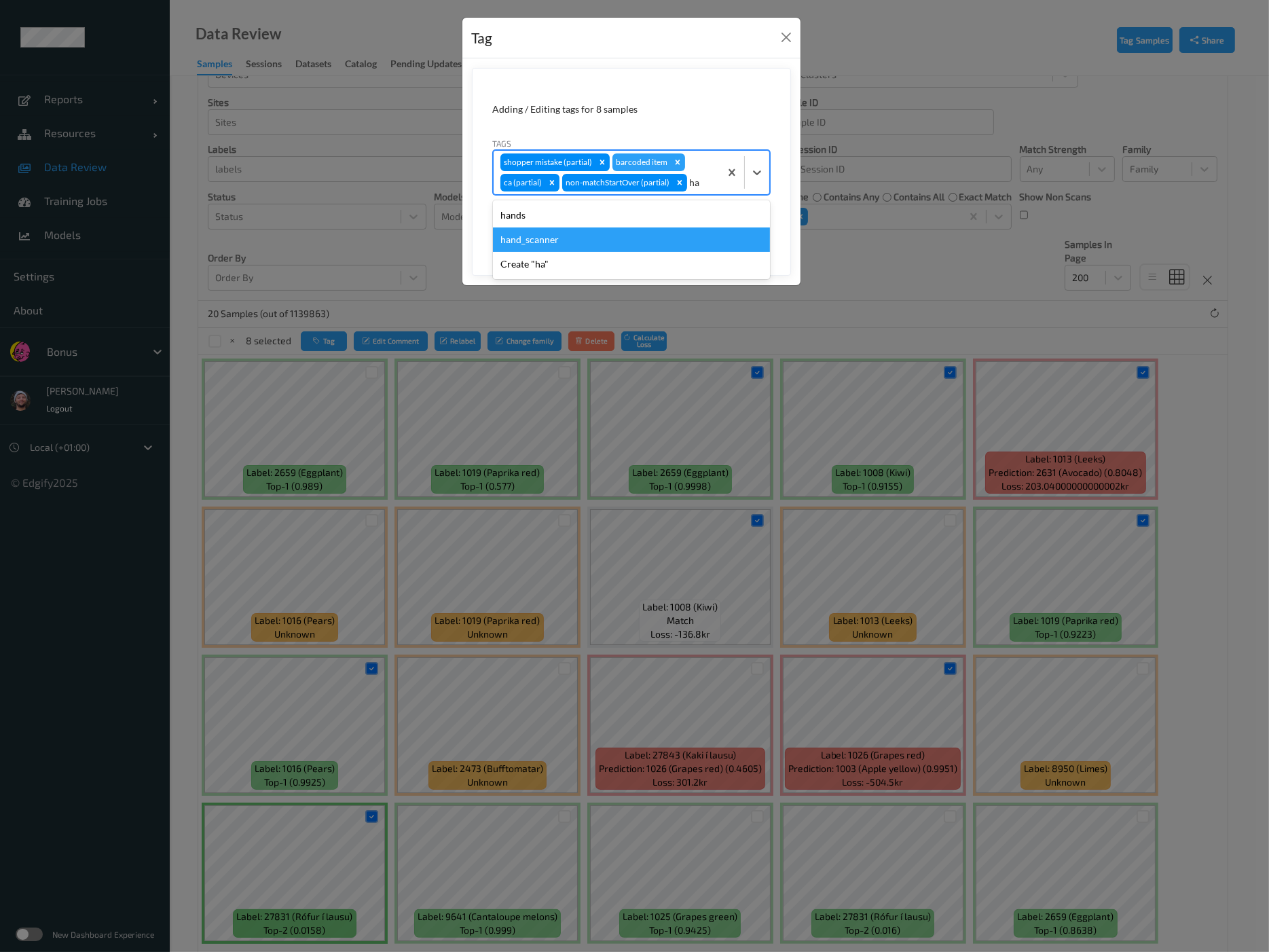
click at [576, 214] on div "hands" at bounding box center [632, 215] width 277 height 25
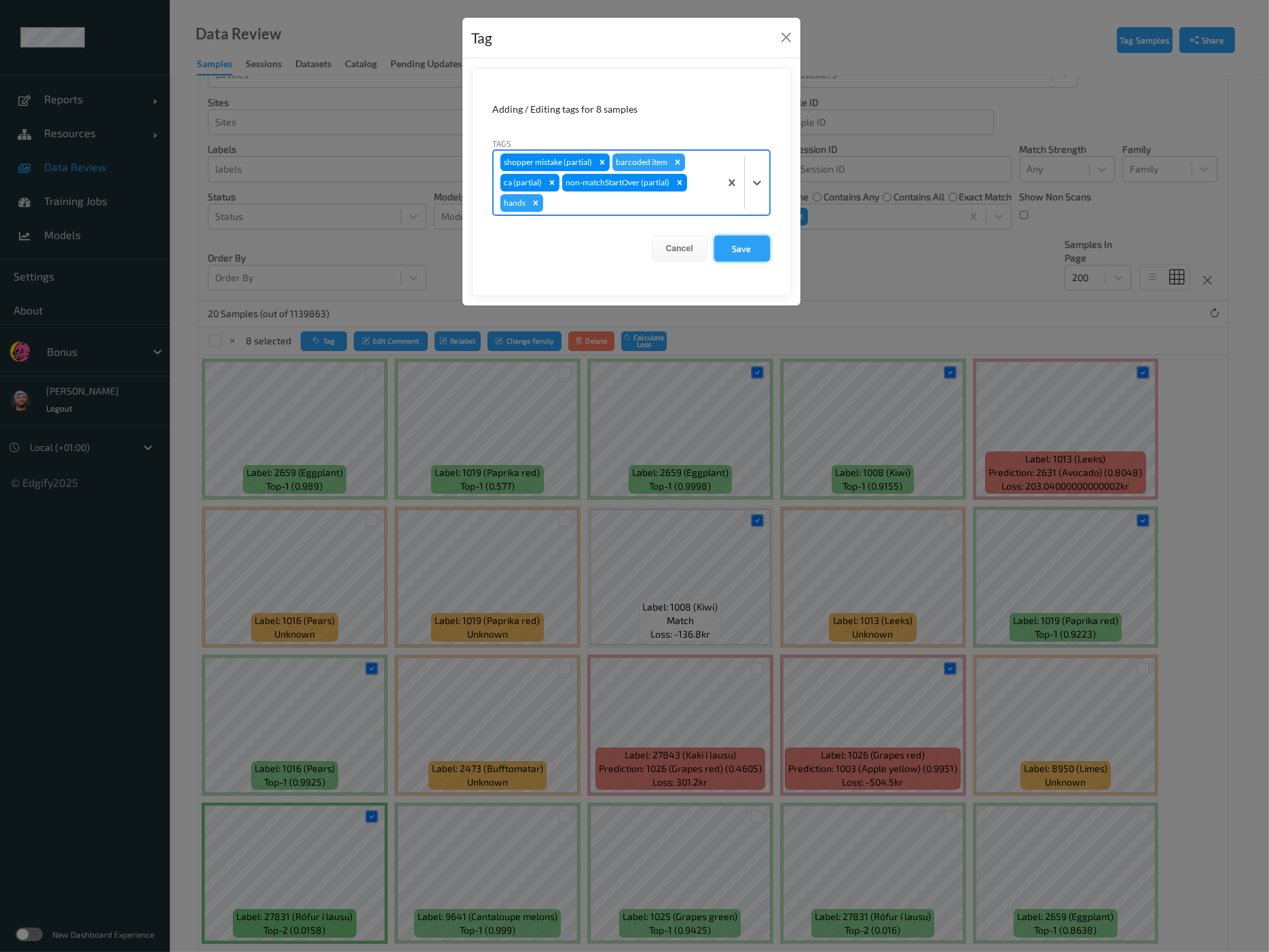
click at [752, 246] on button "Save" at bounding box center [742, 248] width 56 height 26
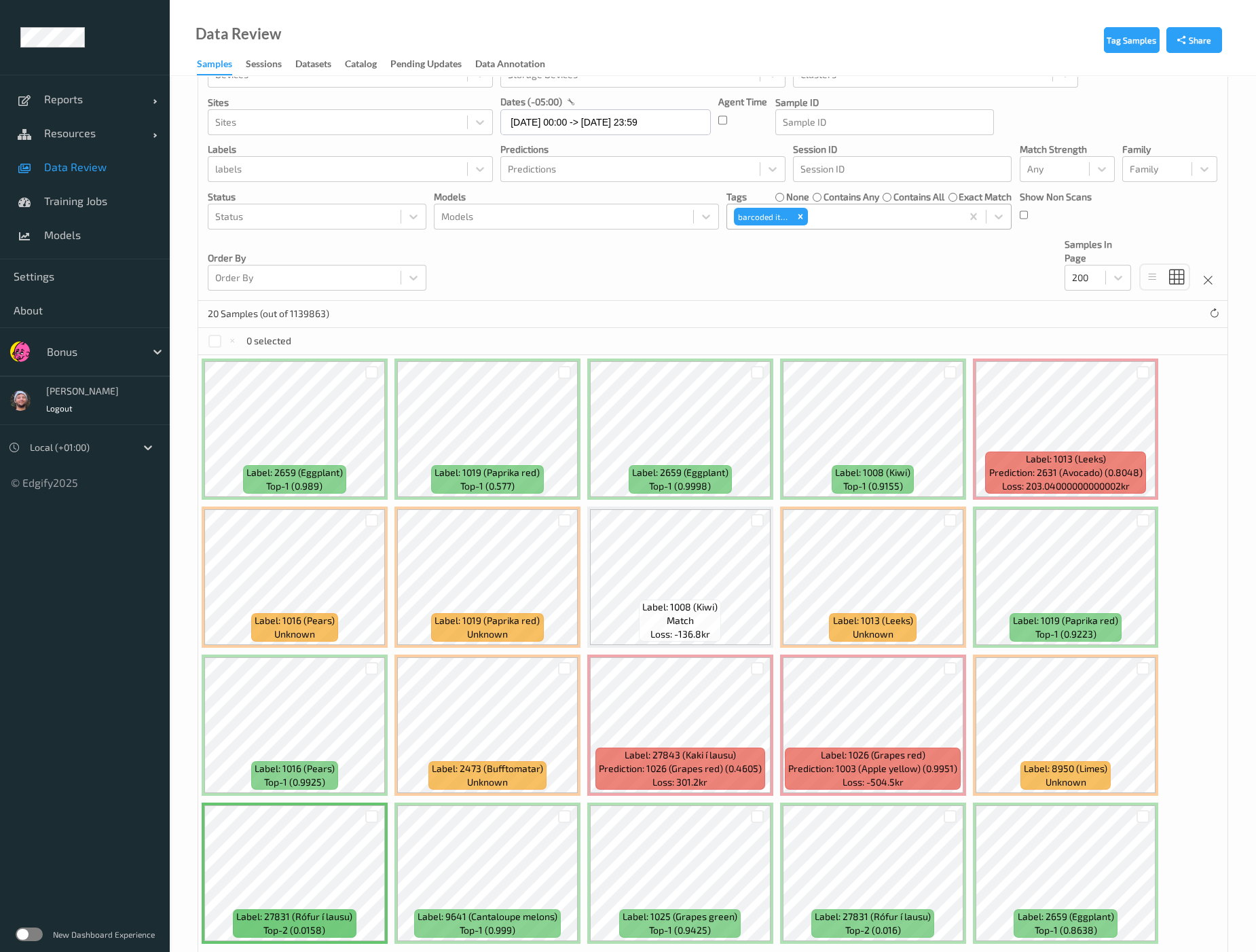
click at [848, 219] on div at bounding box center [883, 216] width 145 height 16
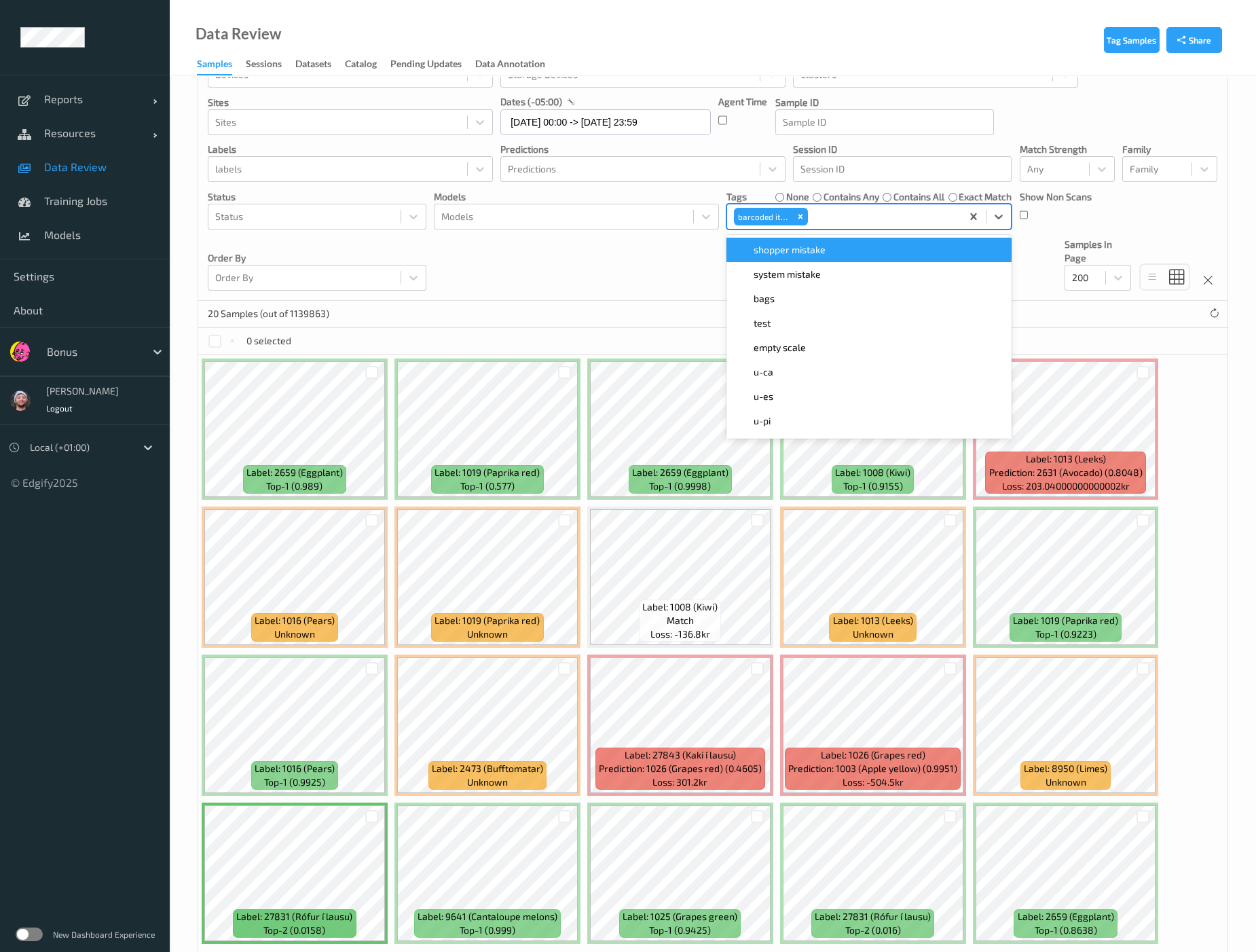
type input "g"
type input "hands"
click at [906, 195] on label "contains all" at bounding box center [919, 196] width 51 height 14
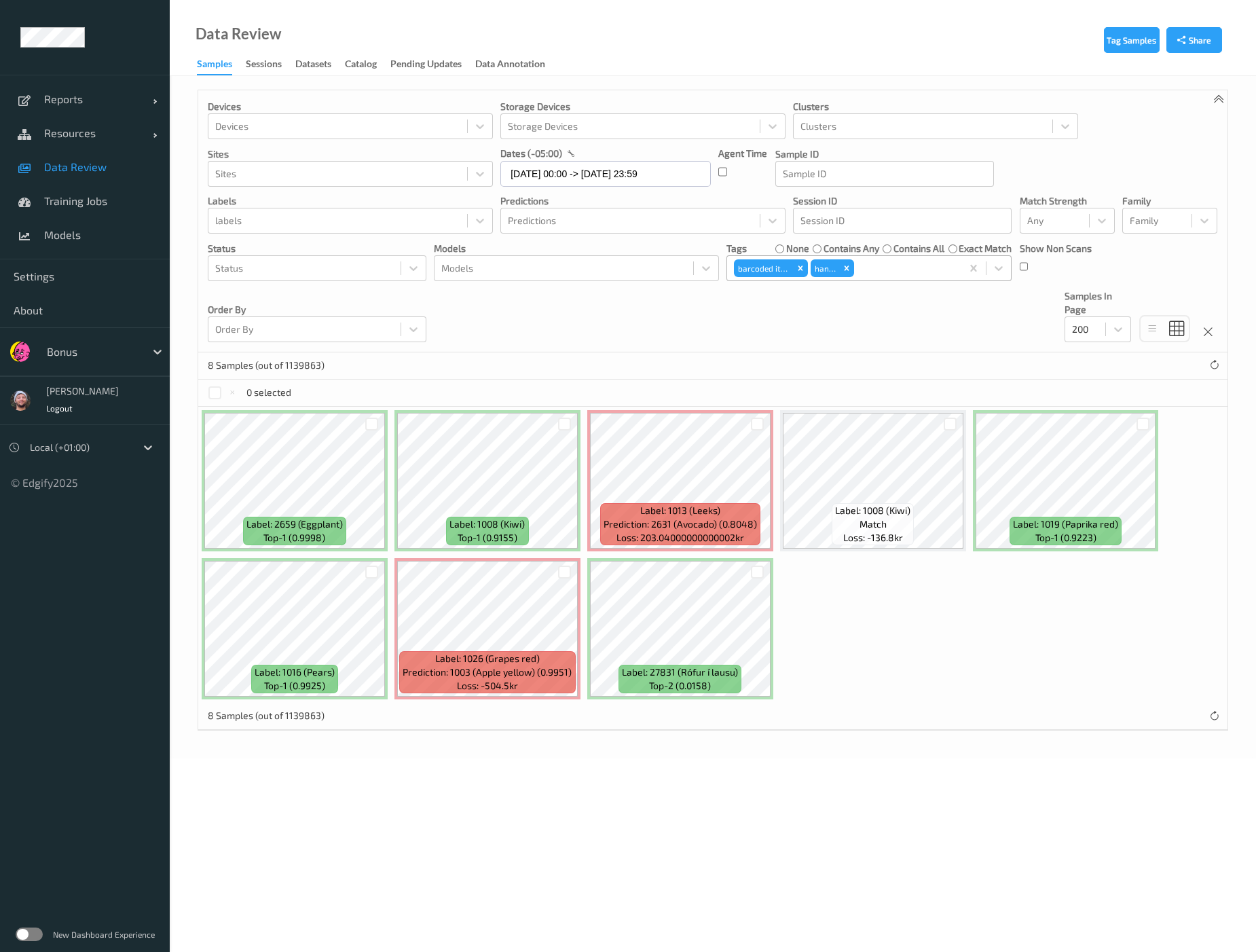
scroll to position [0, 0]
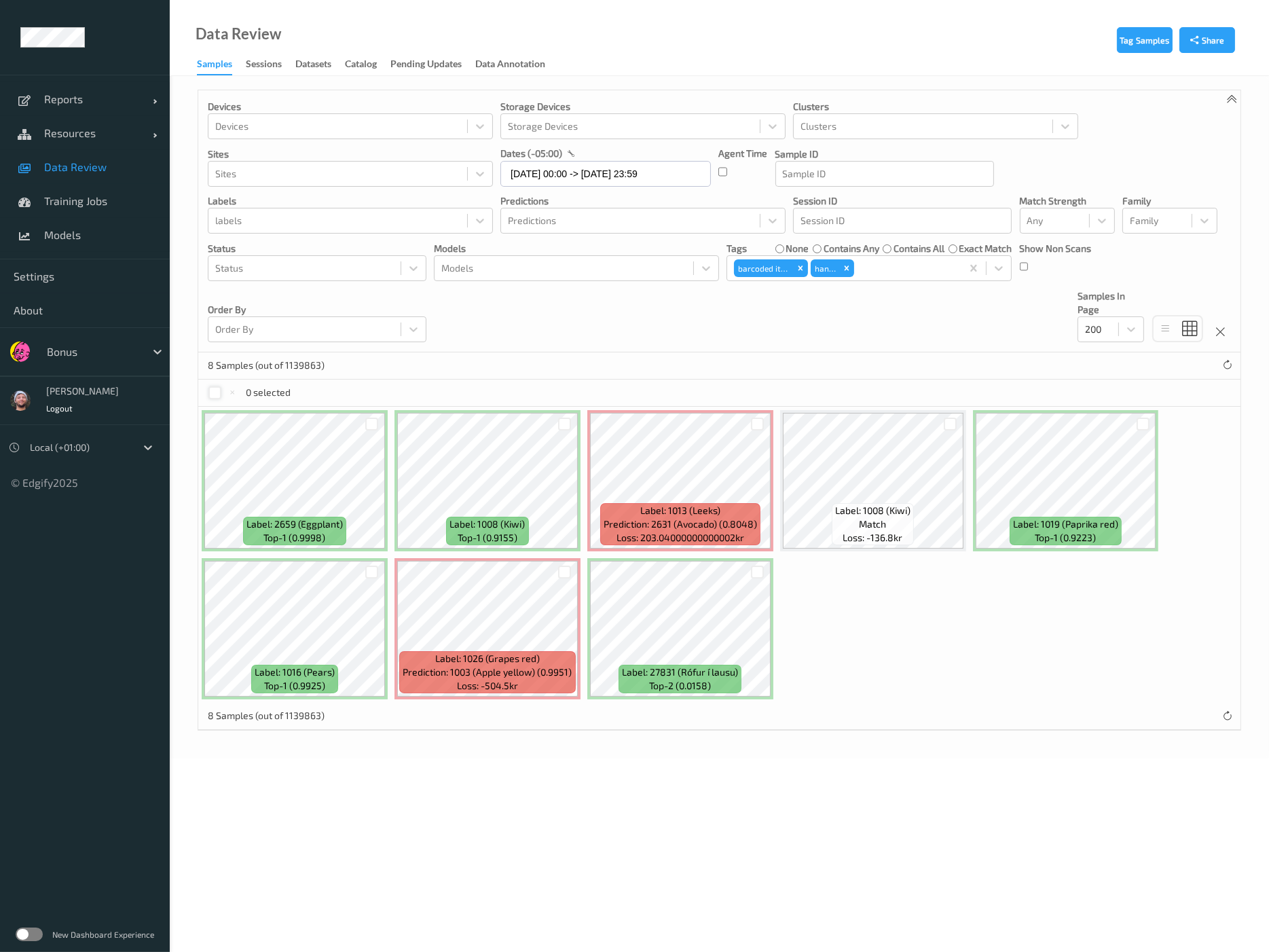
click at [216, 392] on div at bounding box center [215, 393] width 13 height 13
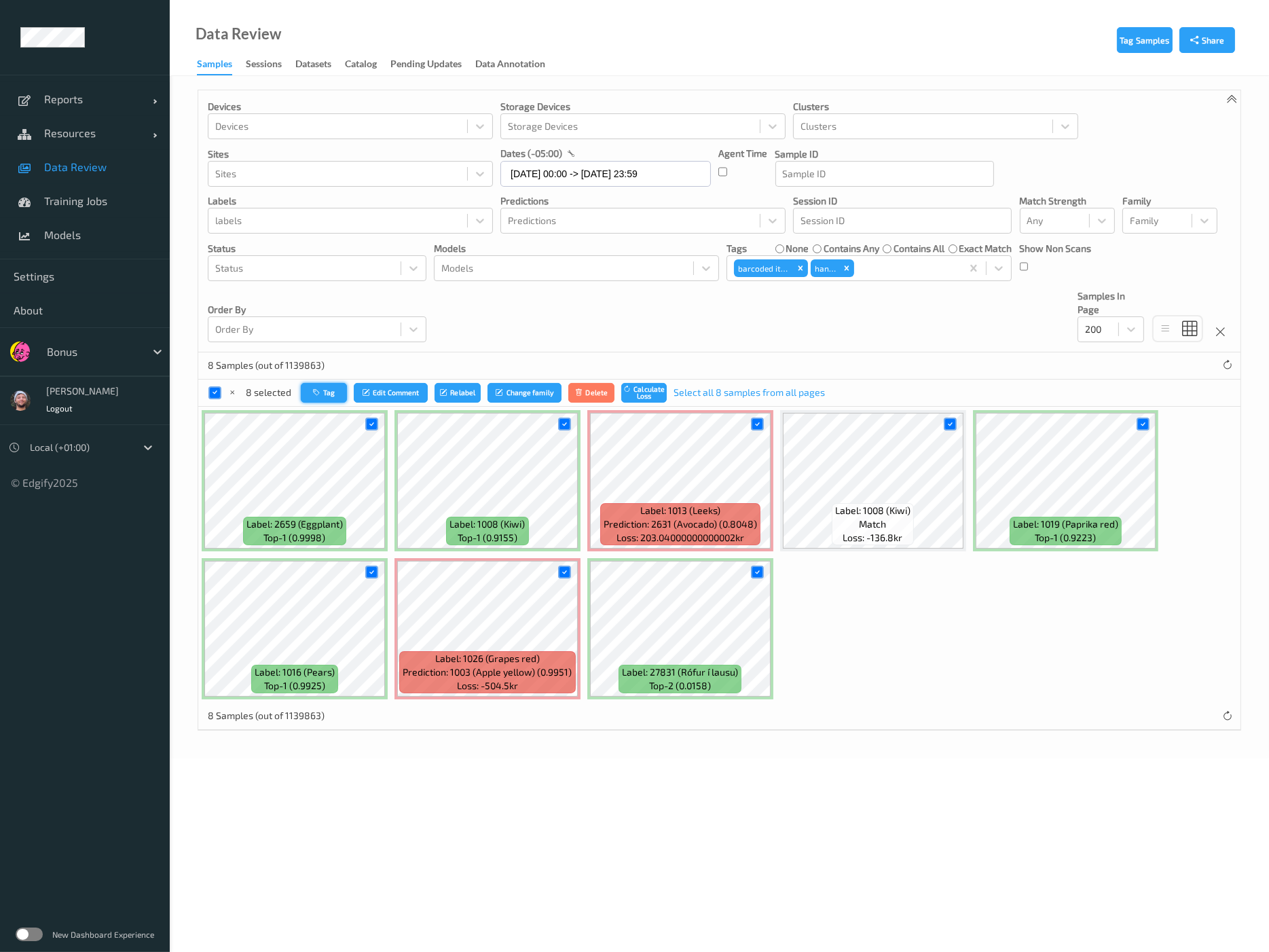
click at [343, 392] on button "Tag" at bounding box center [324, 392] width 46 height 20
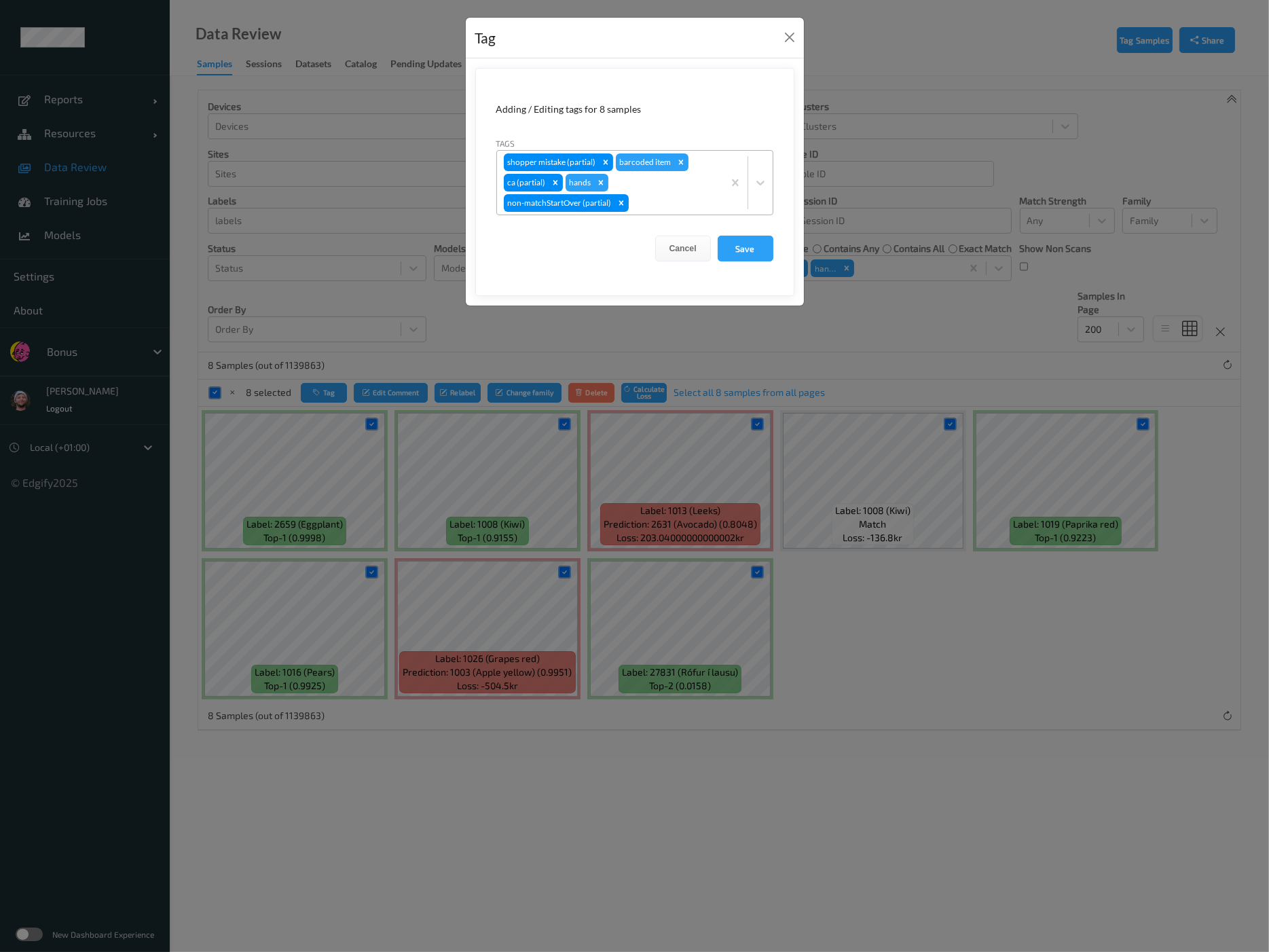
click at [593, 179] on div "Remove hands" at bounding box center [600, 183] width 15 height 18
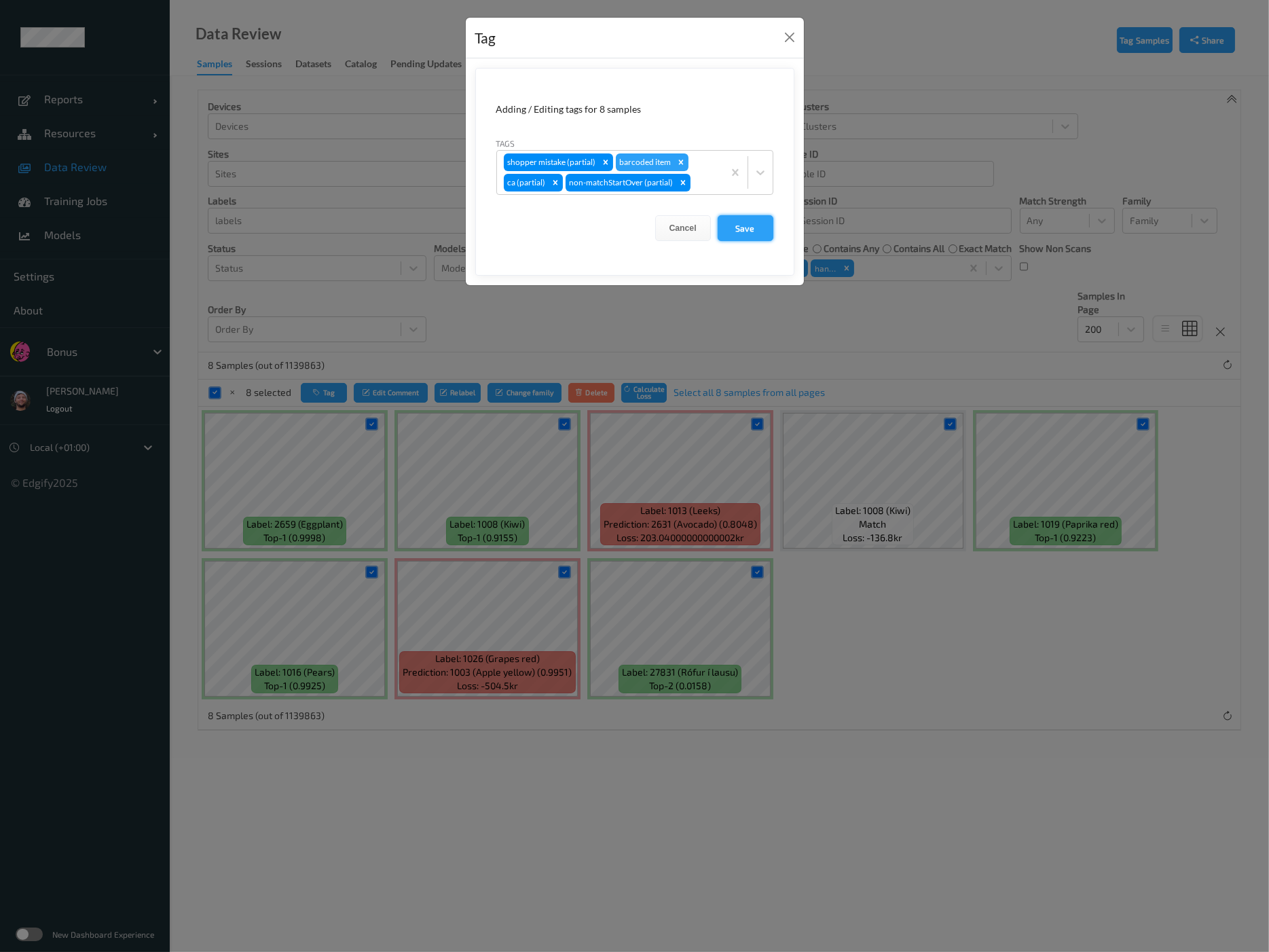
click at [736, 222] on button "Save" at bounding box center [745, 228] width 56 height 26
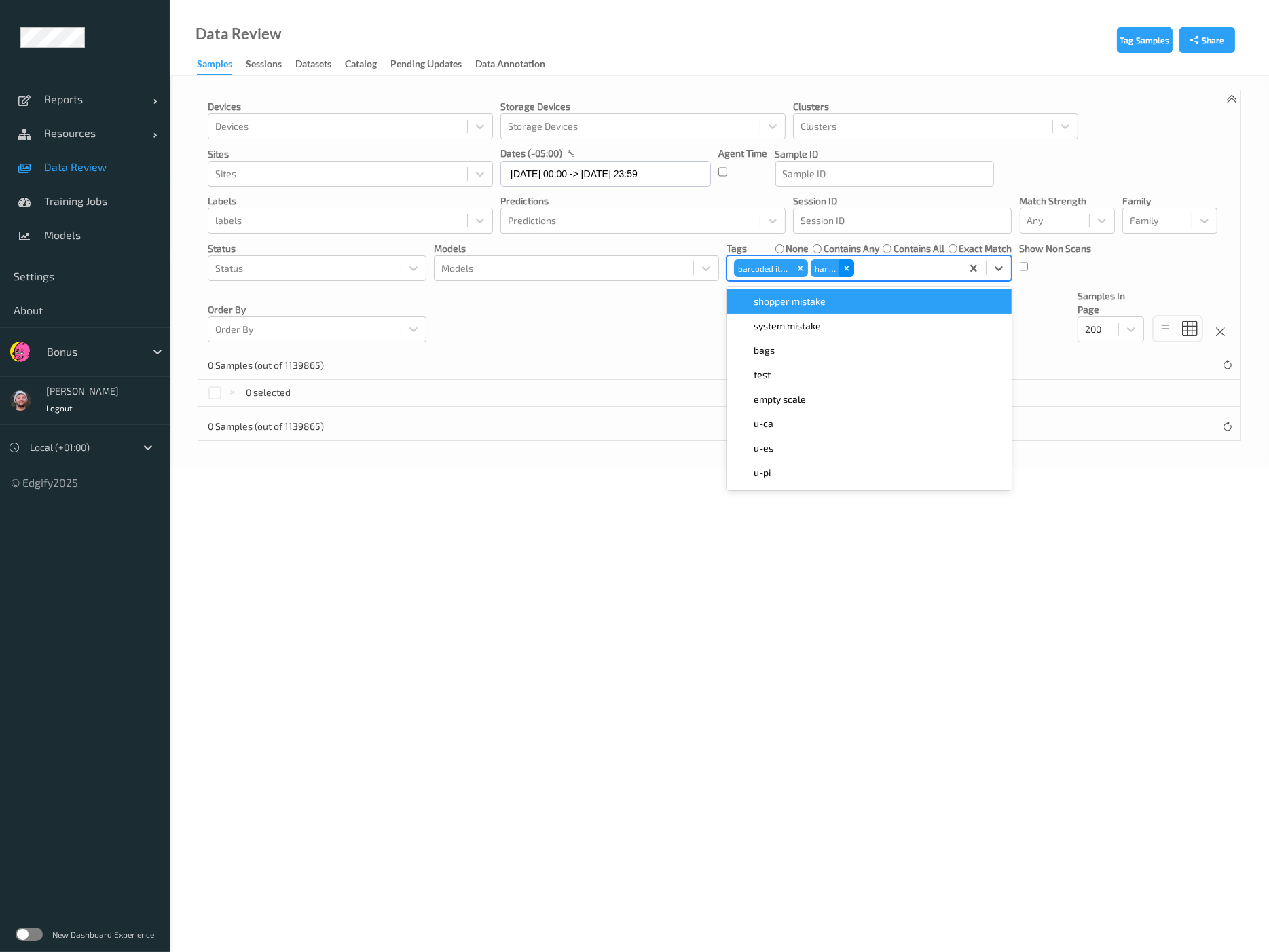
click at [847, 266] on icon "Remove hands" at bounding box center [847, 268] width 5 height 5
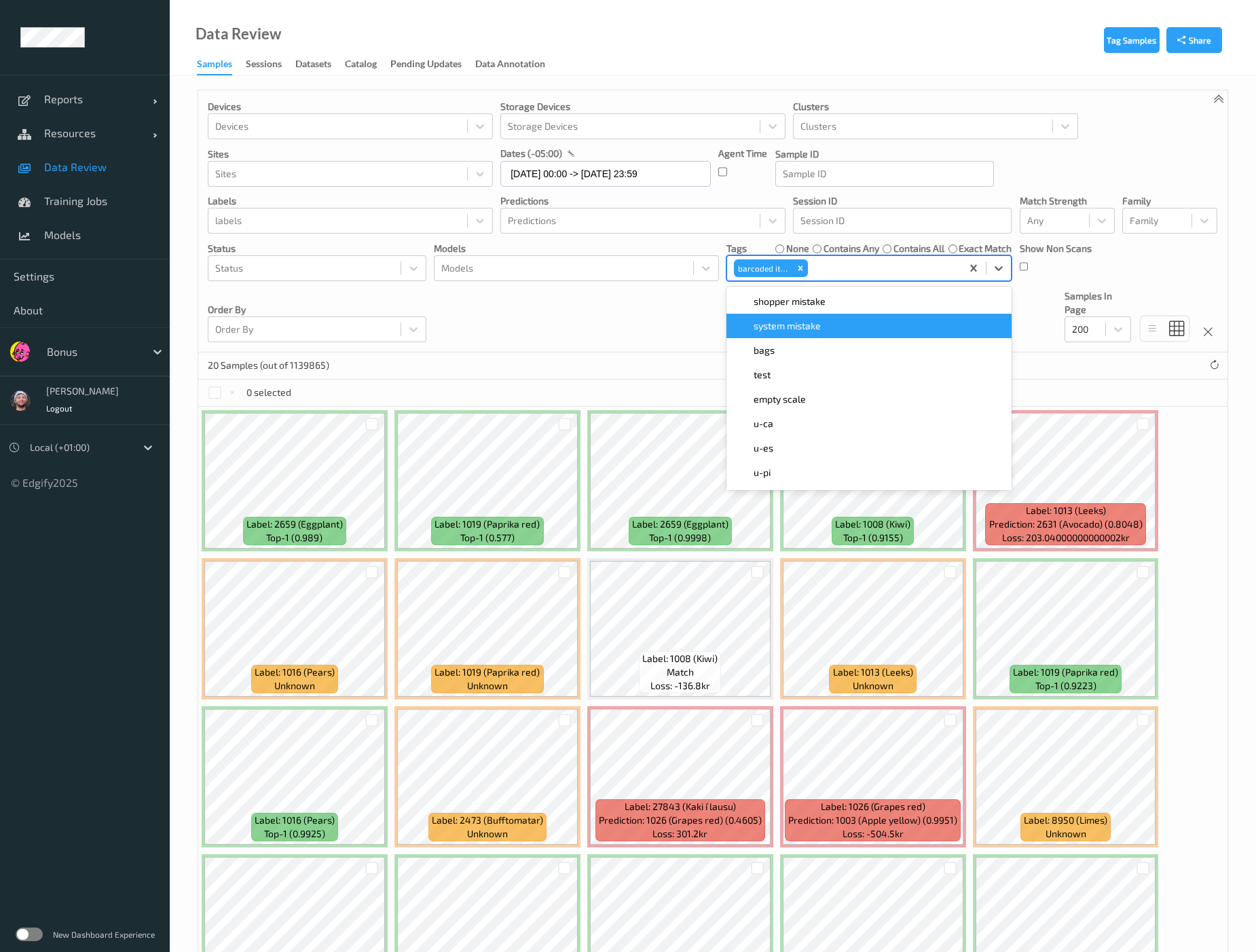
click at [624, 347] on div "Devices Devices Storage Devices Storage Devices Clusters Clusters Sites Sites d…" at bounding box center [713, 221] width 1029 height 262
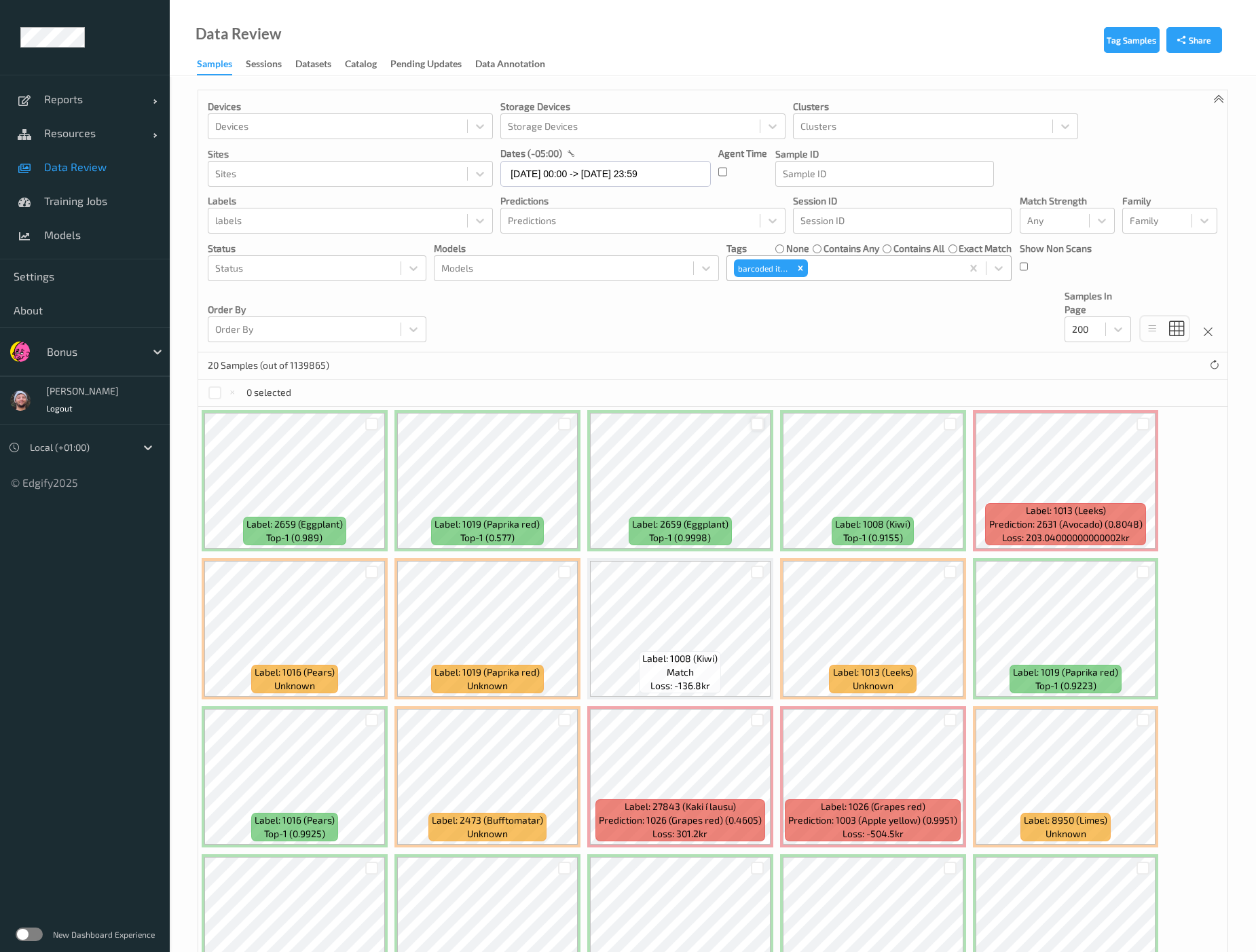
click at [757, 421] on div at bounding box center [757, 424] width 13 height 13
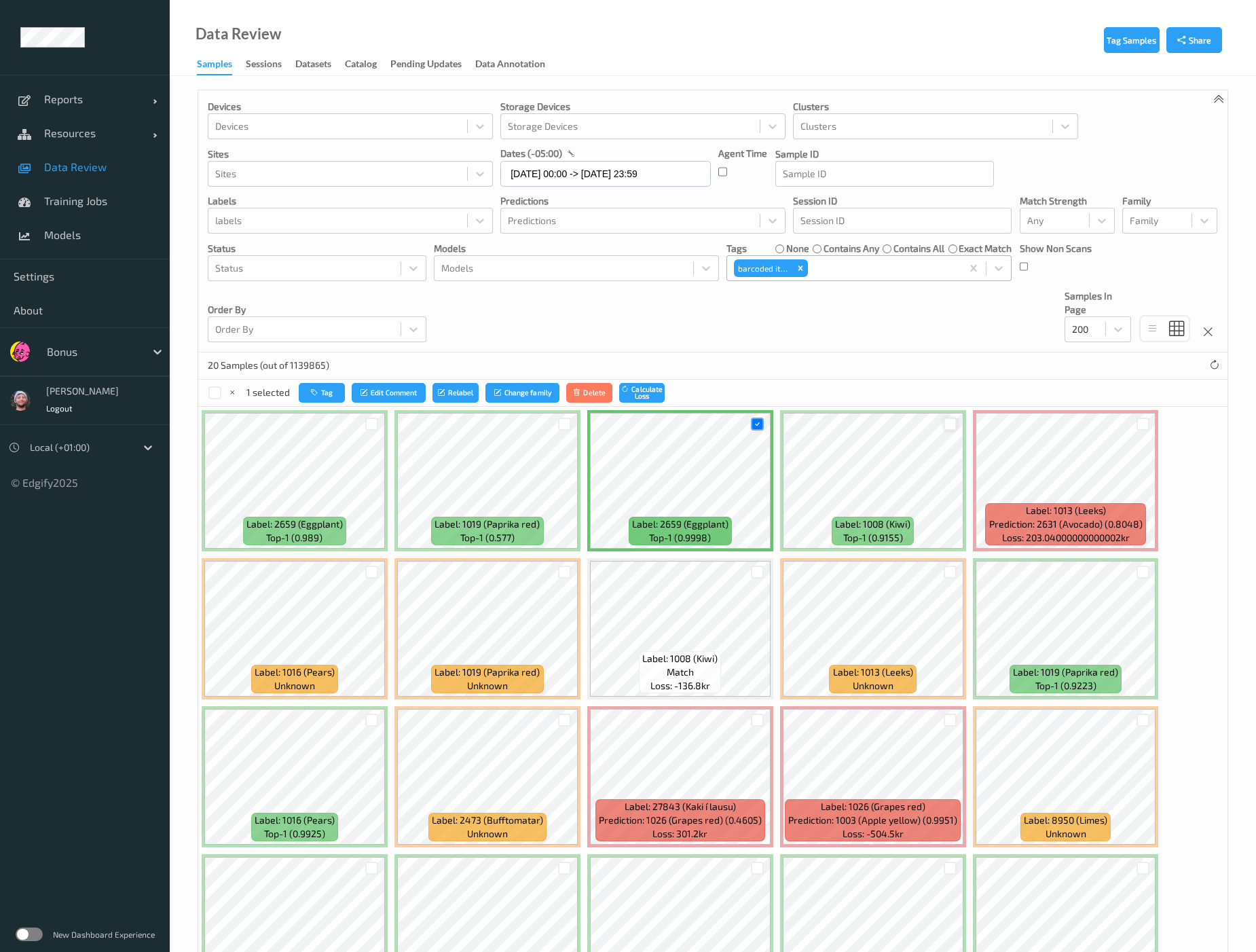
click at [944, 427] on div at bounding box center [950, 424] width 13 height 13
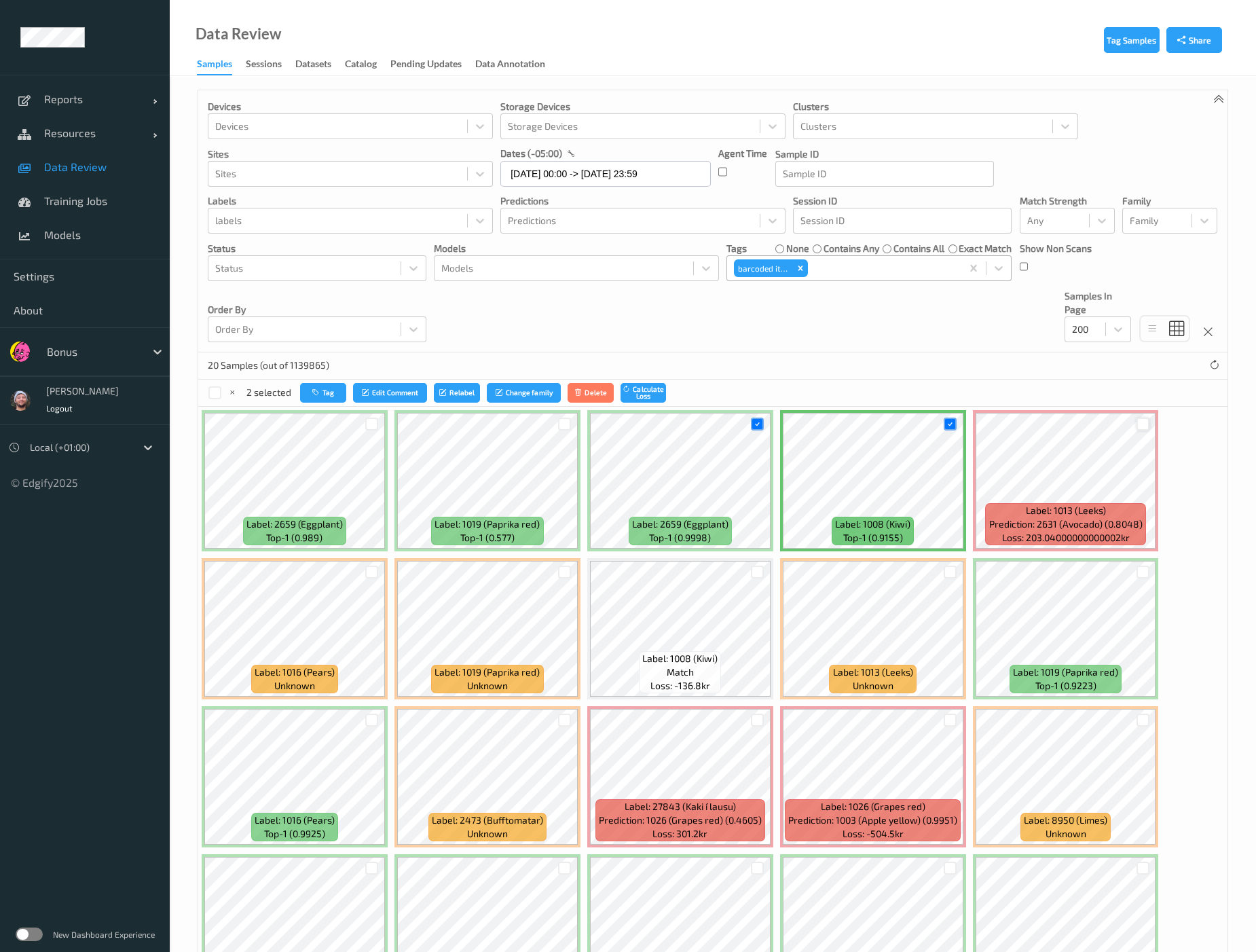
click at [1061, 421] on div at bounding box center [1143, 424] width 13 height 13
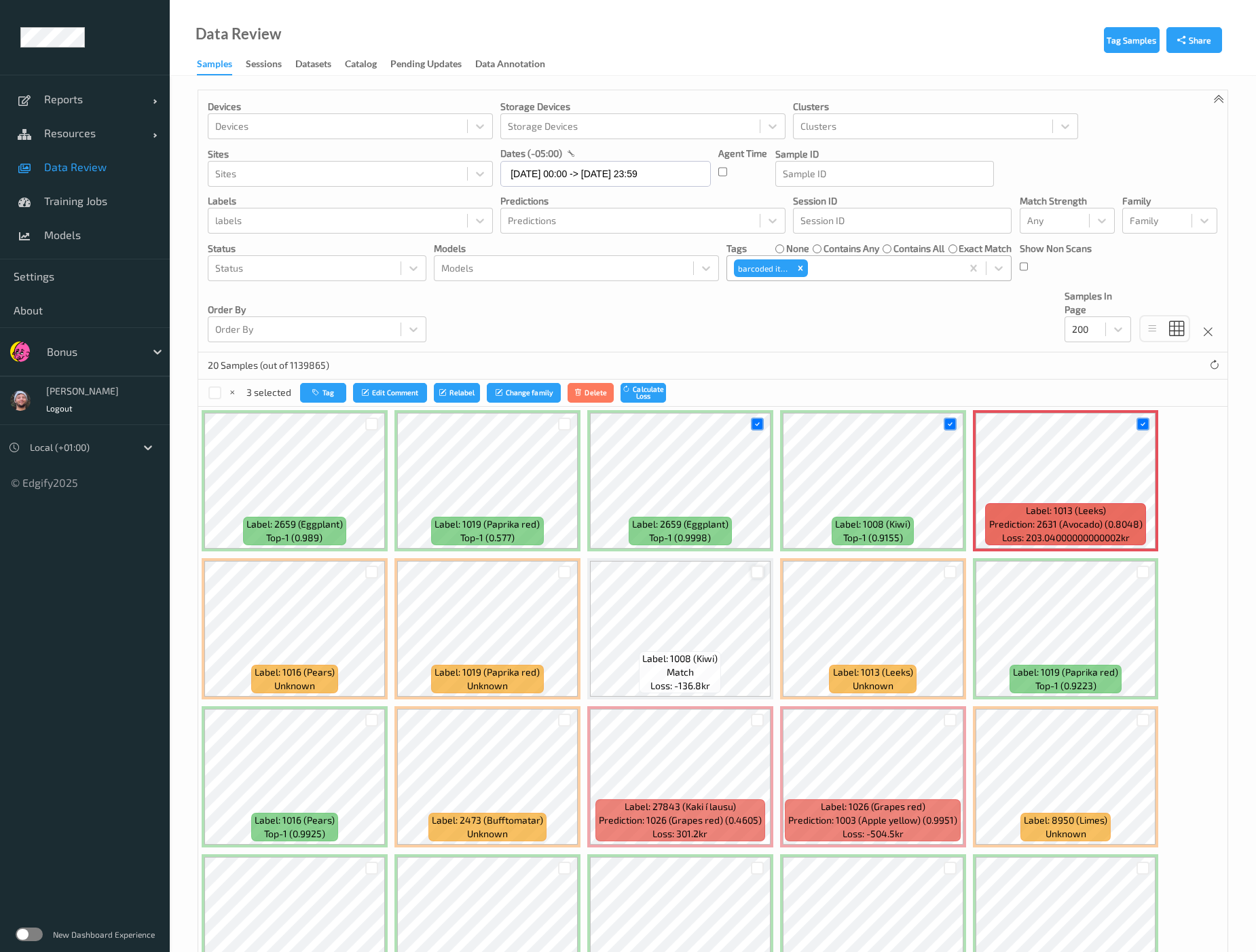
click at [758, 567] on div at bounding box center [757, 572] width 13 height 13
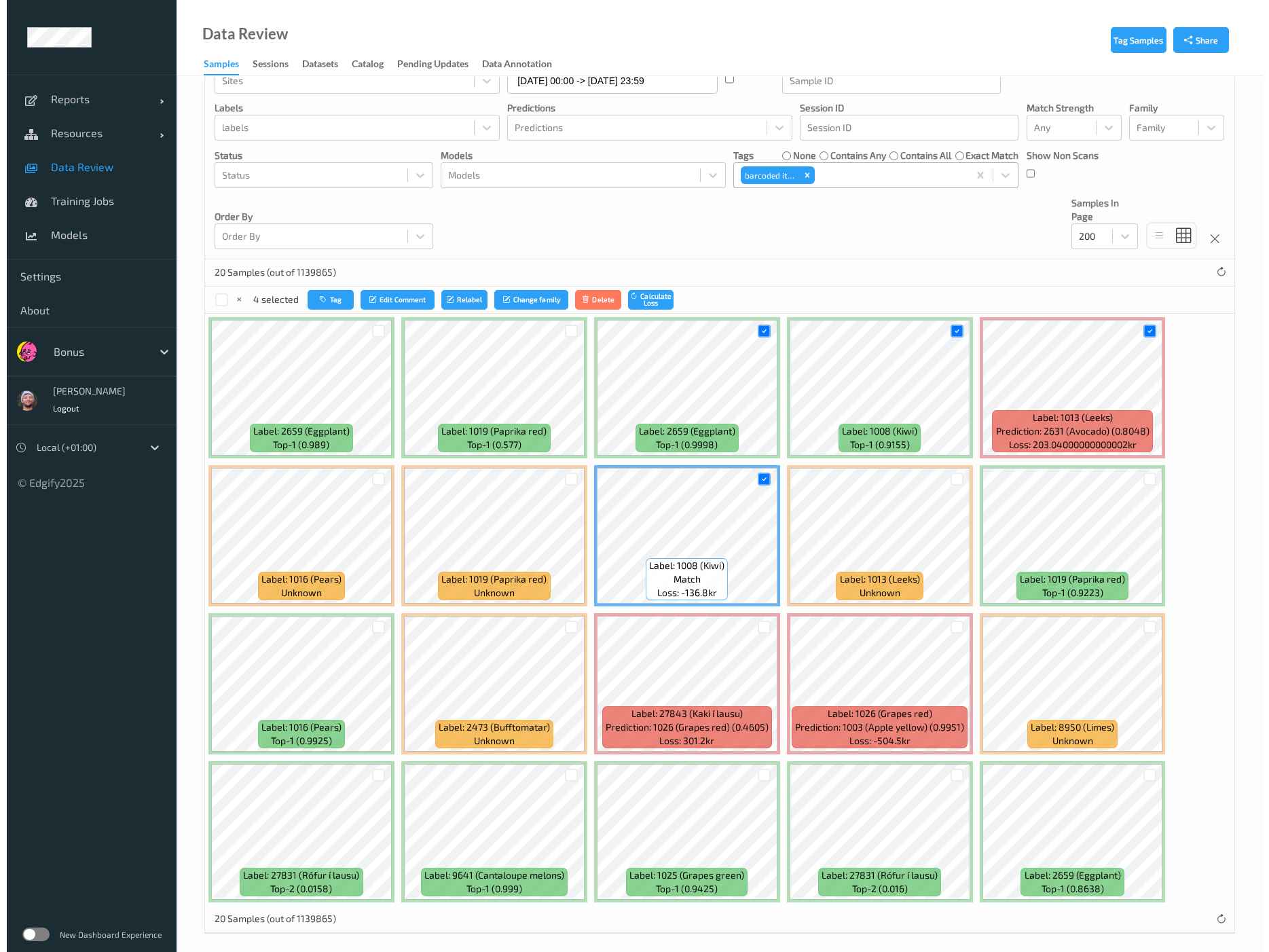
scroll to position [98, 0]
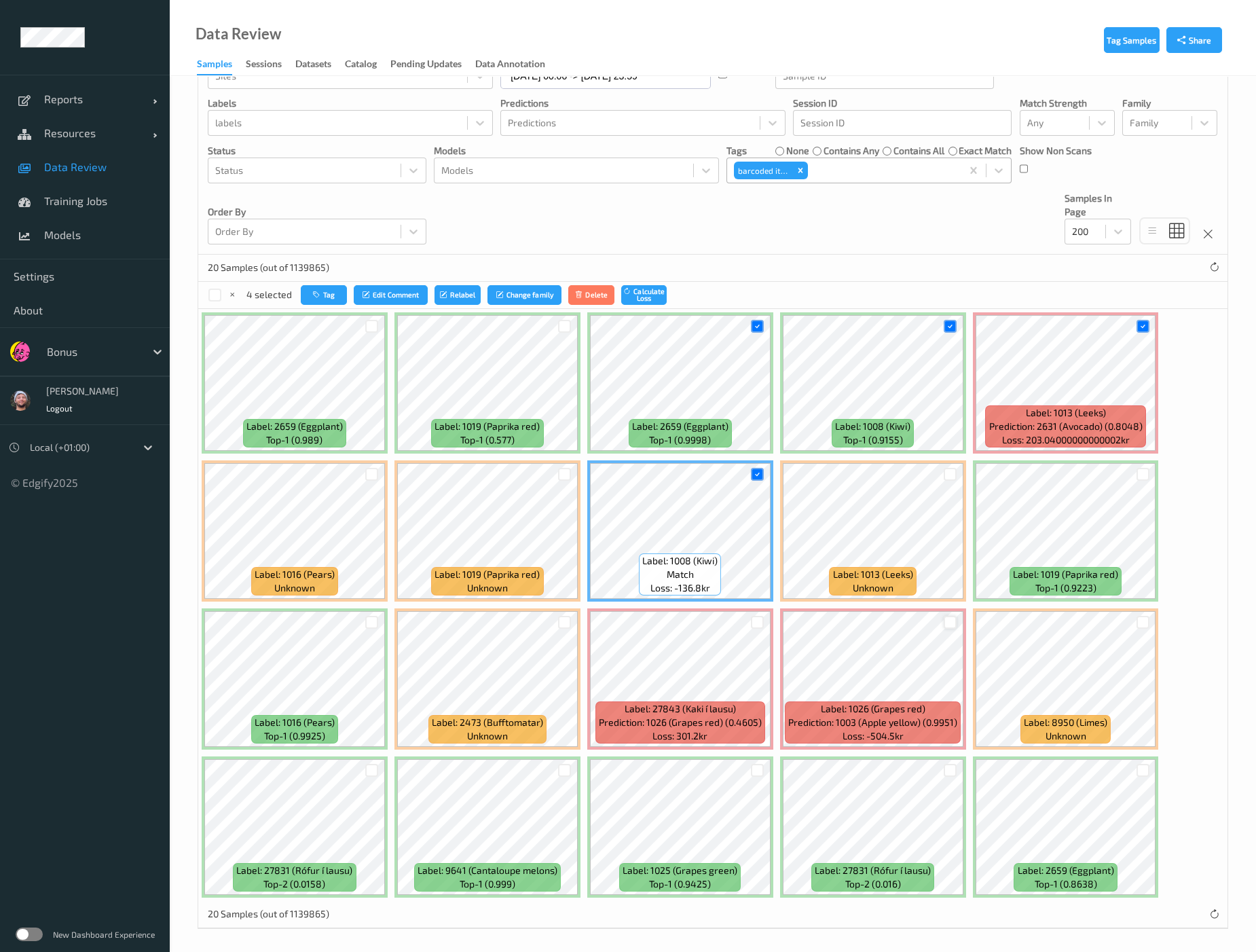
click at [948, 621] on div at bounding box center [950, 622] width 13 height 13
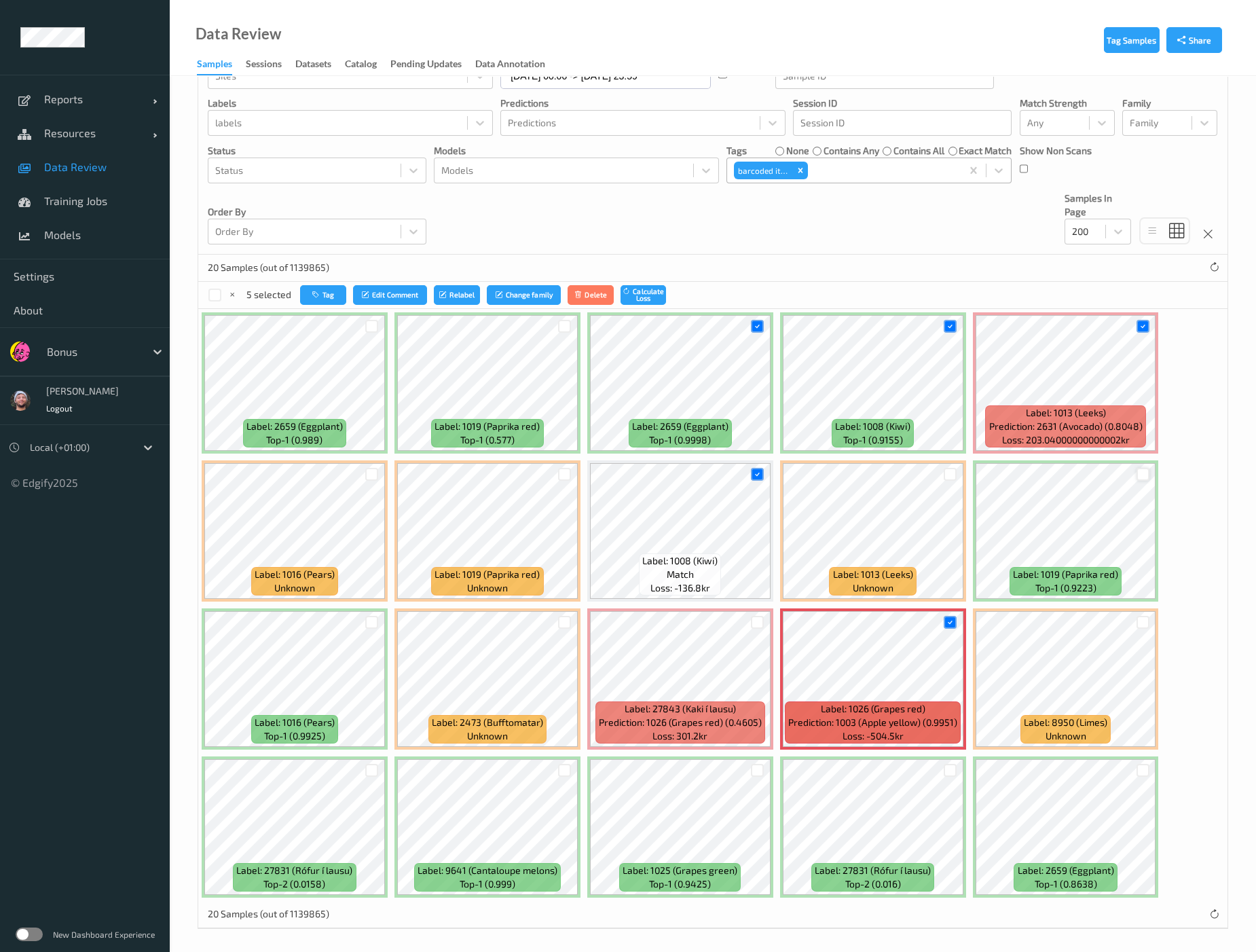
click at [1061, 475] on div at bounding box center [1143, 474] width 13 height 13
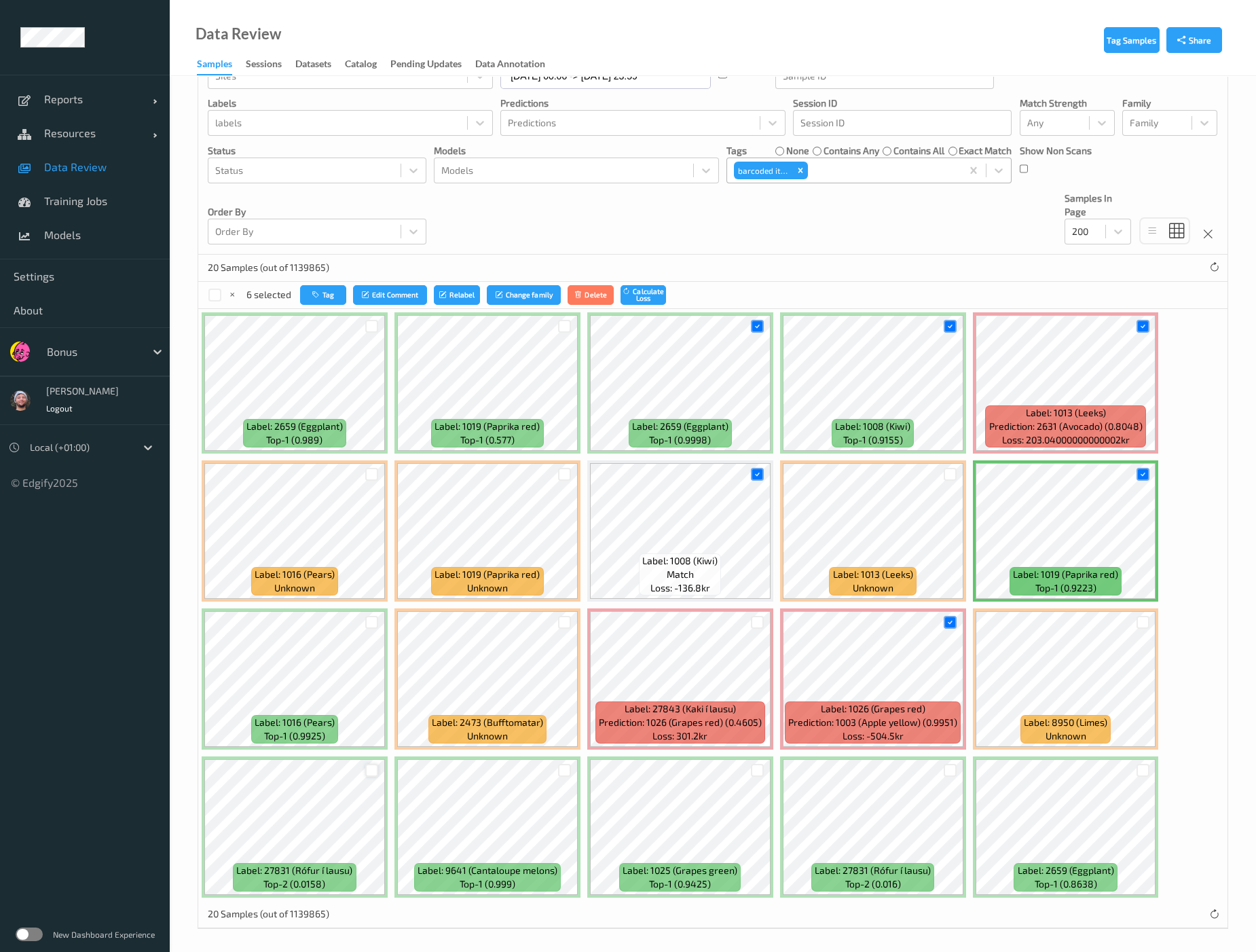
click at [369, 769] on div at bounding box center [371, 770] width 13 height 13
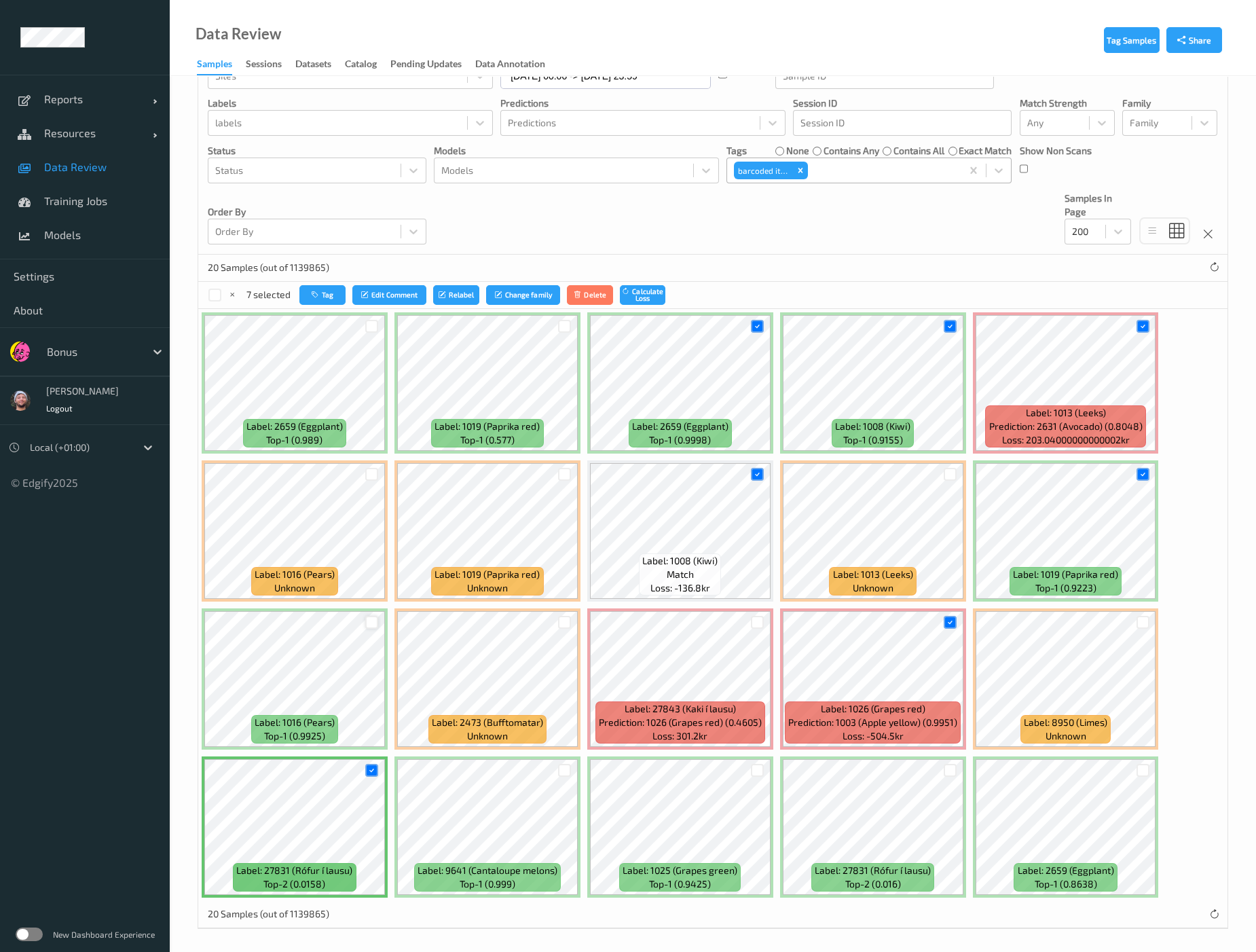
click at [377, 621] on div at bounding box center [371, 622] width 13 height 13
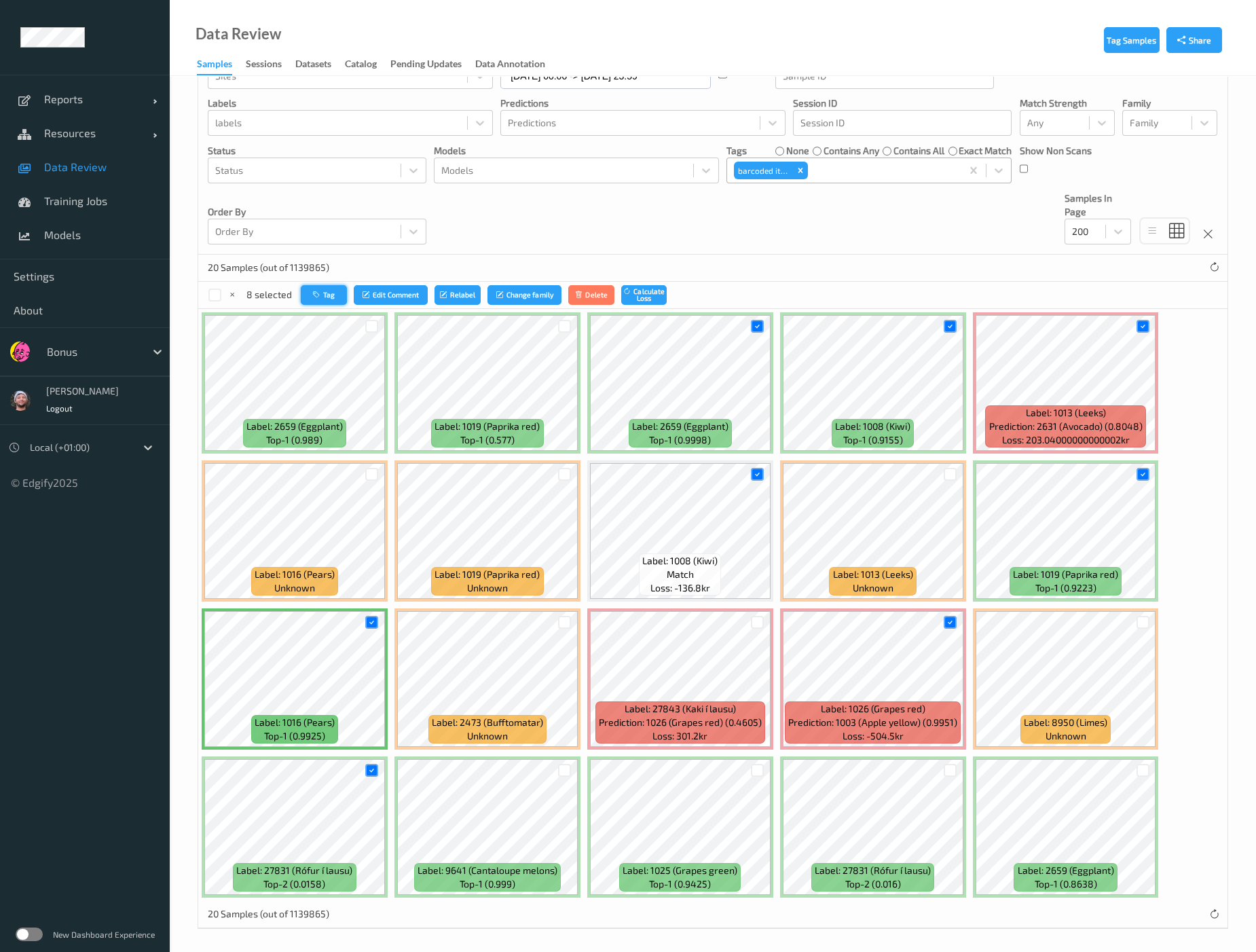
click at [329, 300] on button "Tag" at bounding box center [324, 295] width 46 height 20
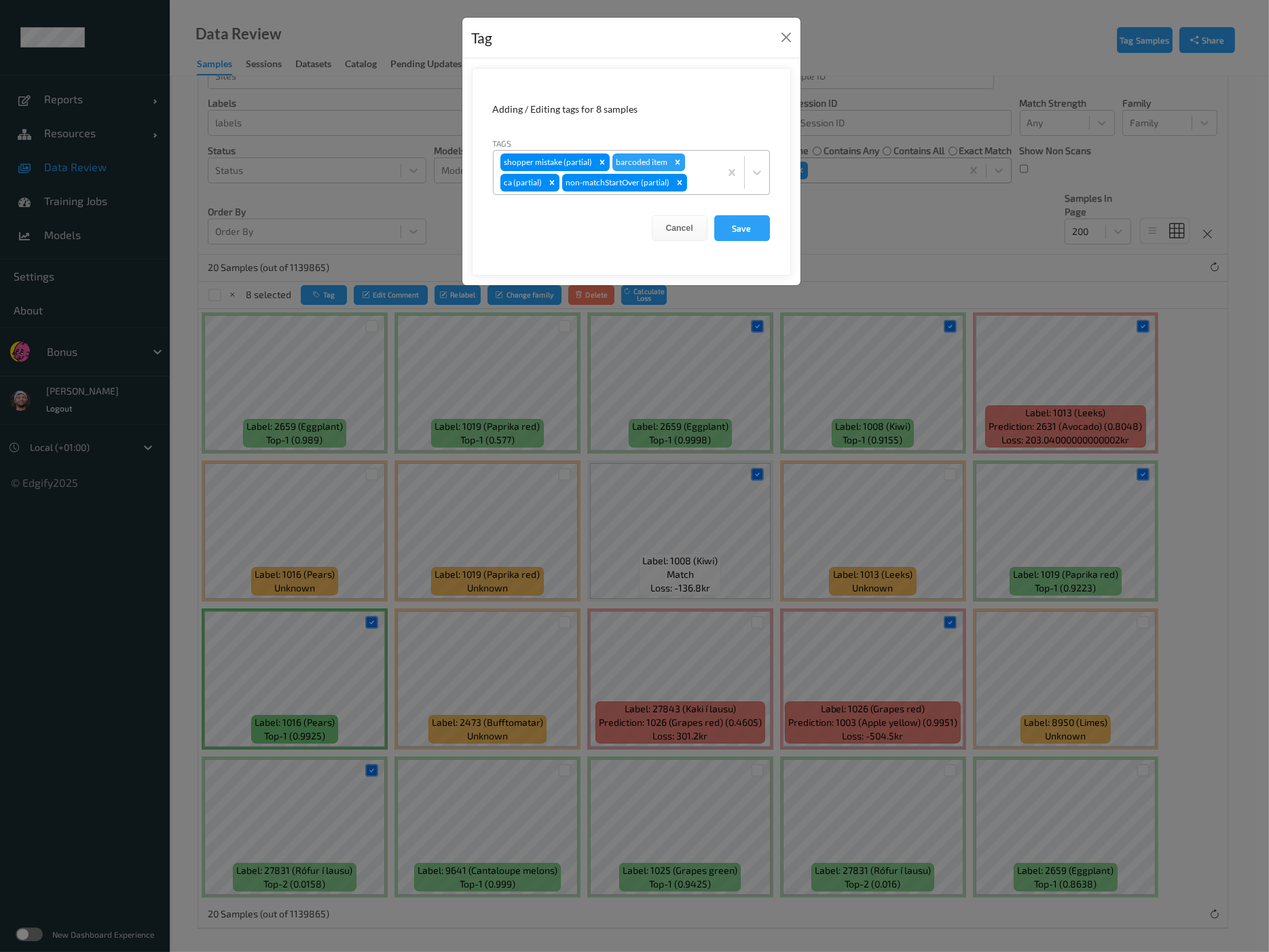
click at [681, 155] on div "Remove barcoded item" at bounding box center [677, 163] width 15 height 18
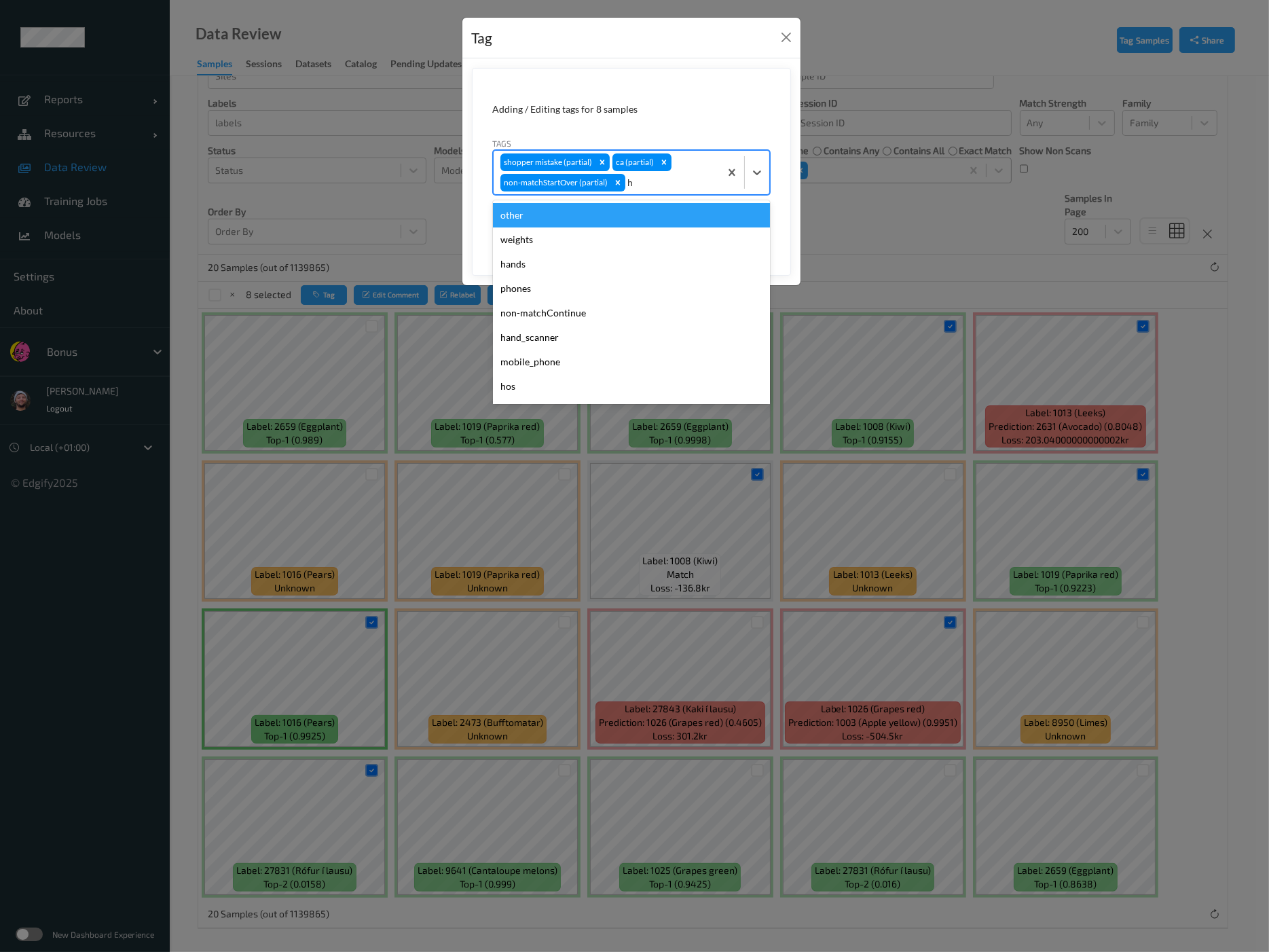
type input "ha"
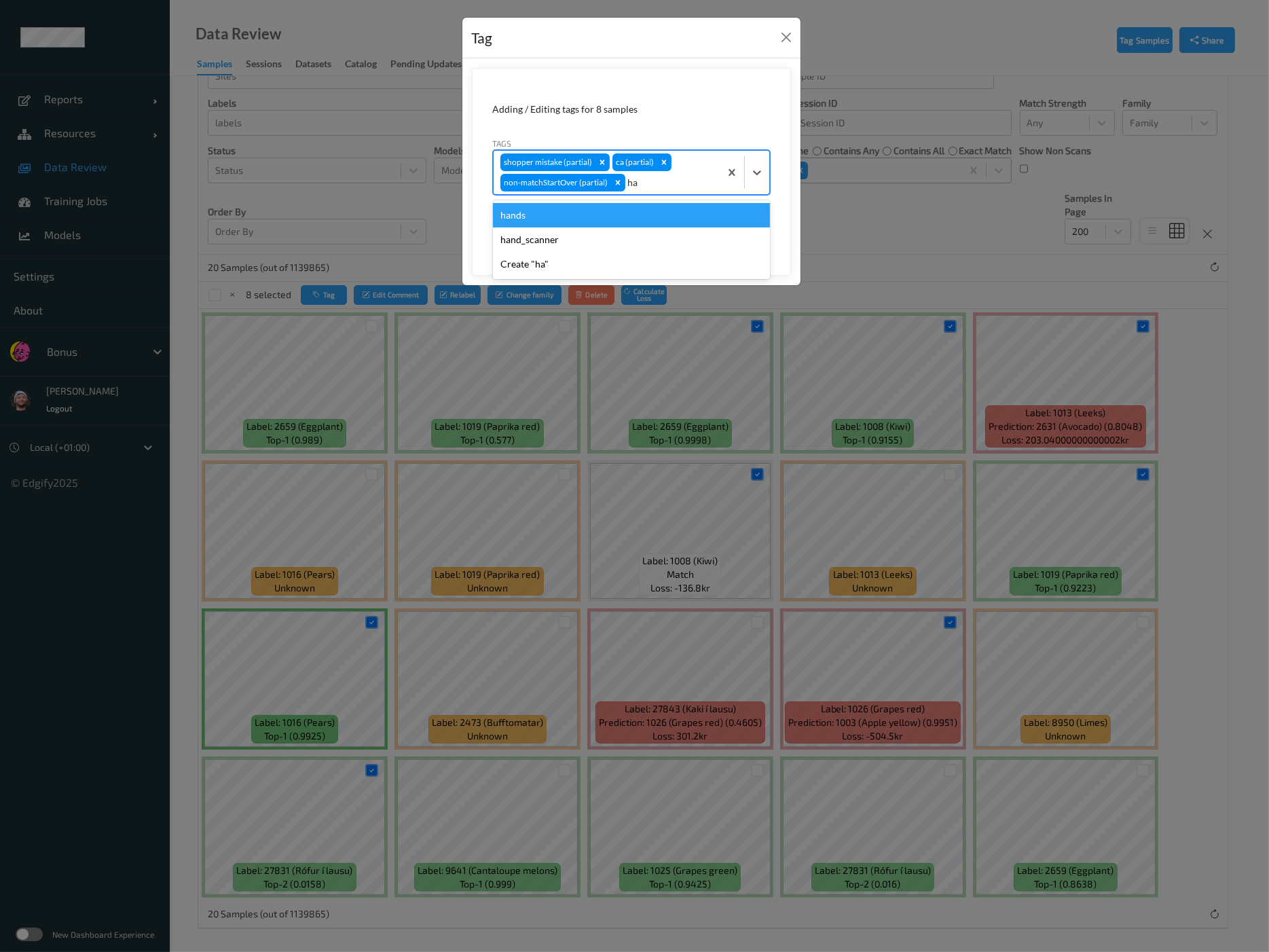
click at [575, 212] on div "hands" at bounding box center [632, 215] width 277 height 25
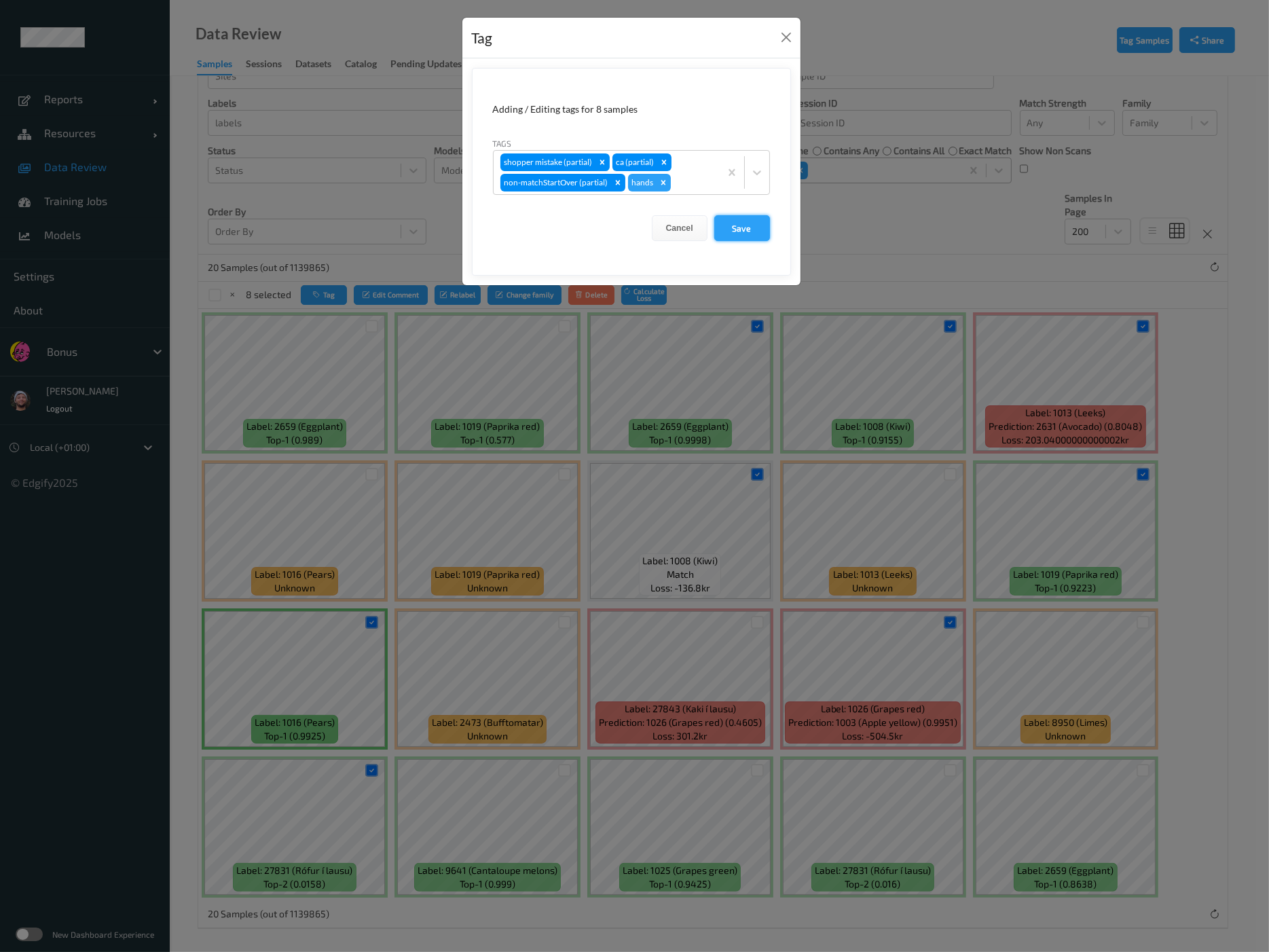
click at [749, 227] on button "Save" at bounding box center [742, 228] width 56 height 26
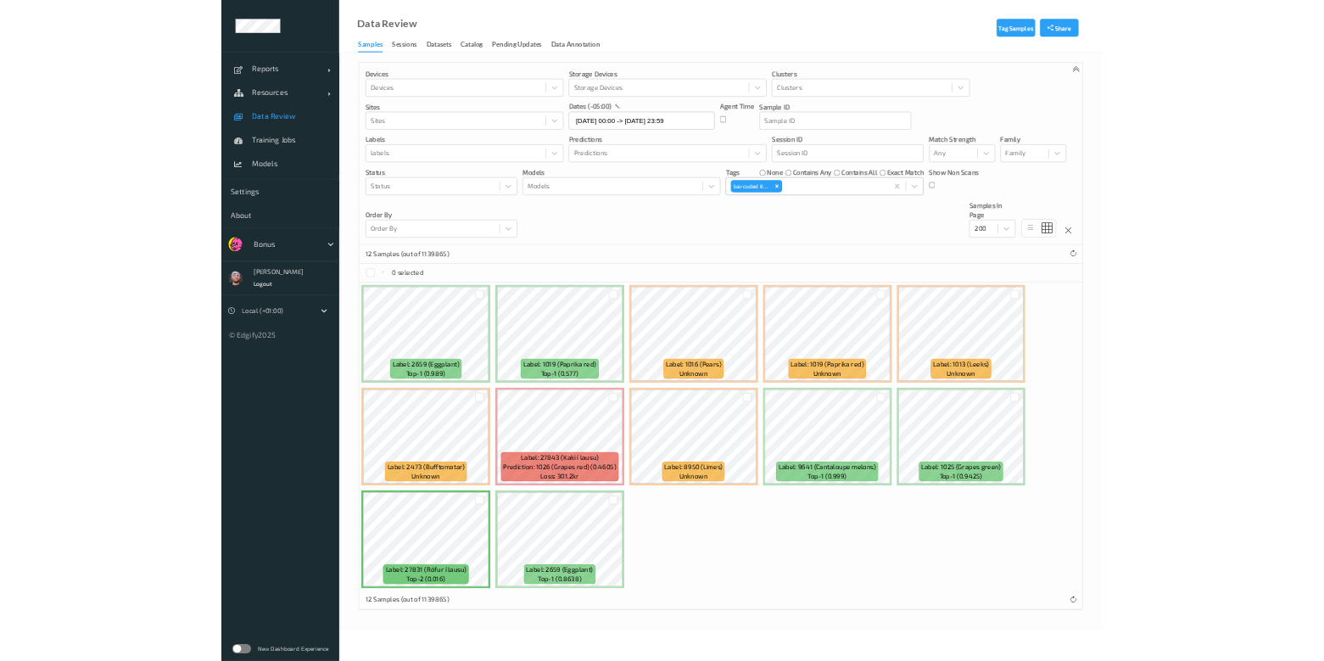
scroll to position [0, 0]
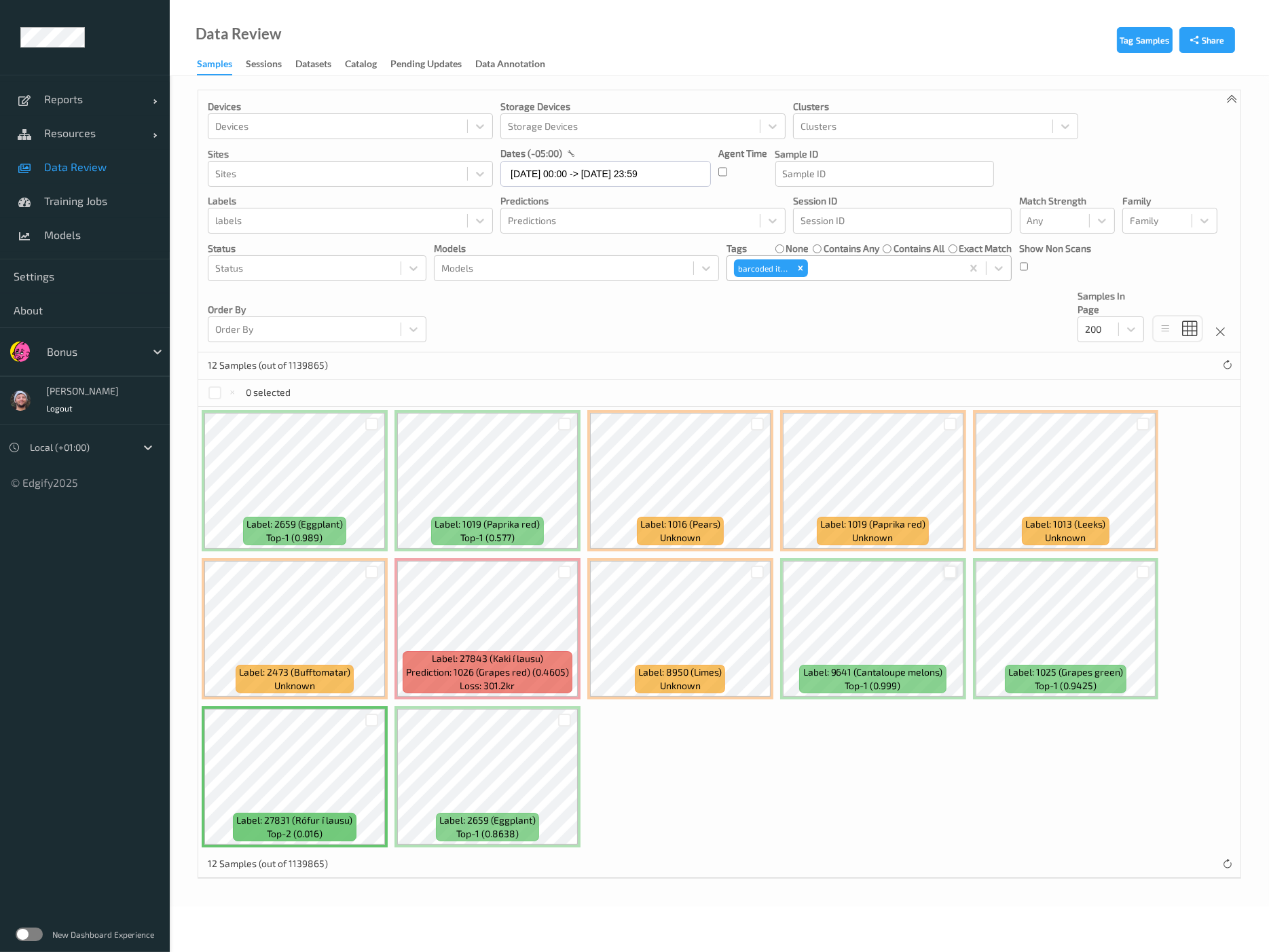
click at [949, 571] on div at bounding box center [950, 572] width 13 height 13
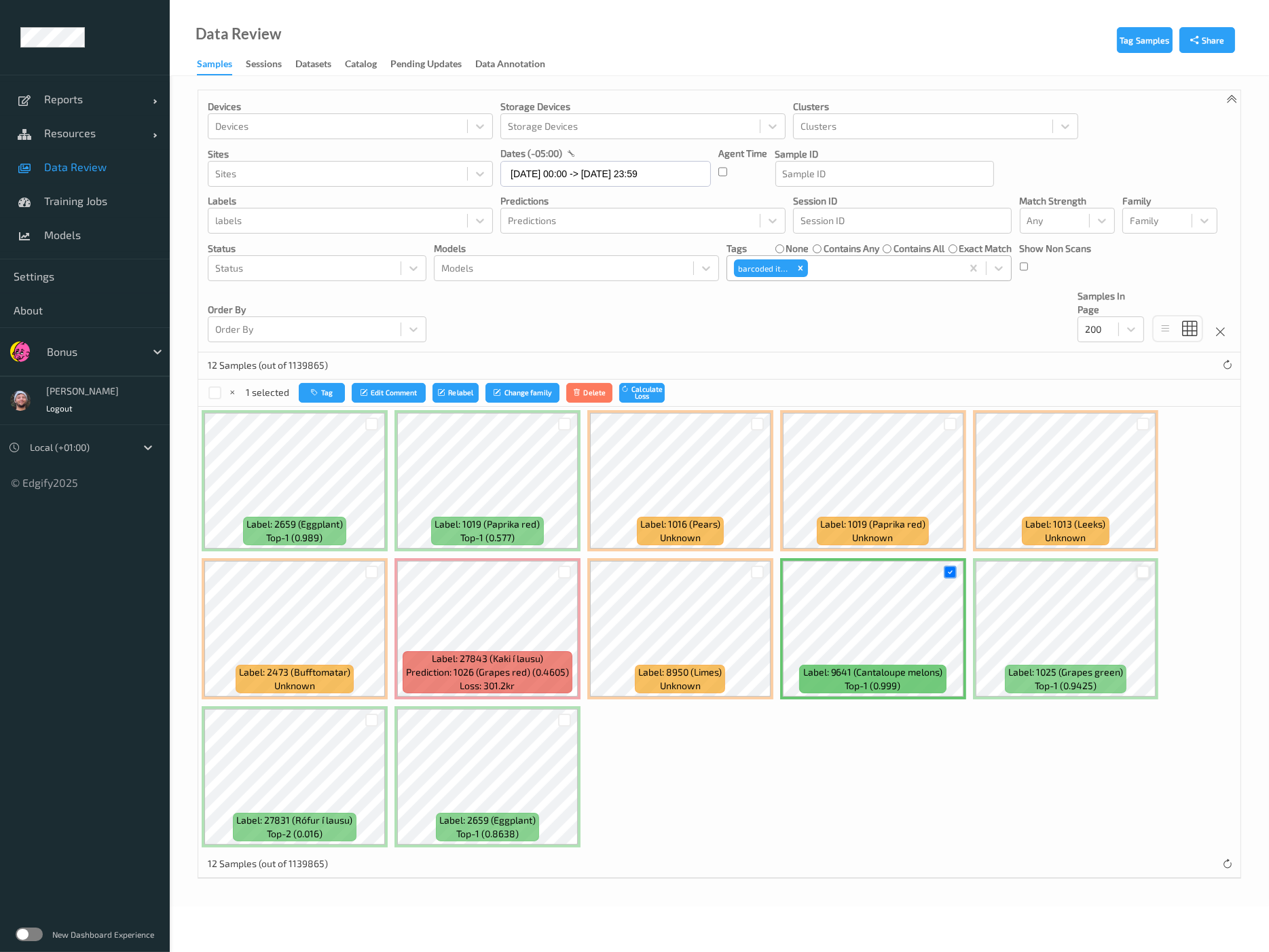
click at [1061, 565] on div at bounding box center [1143, 572] width 13 height 13
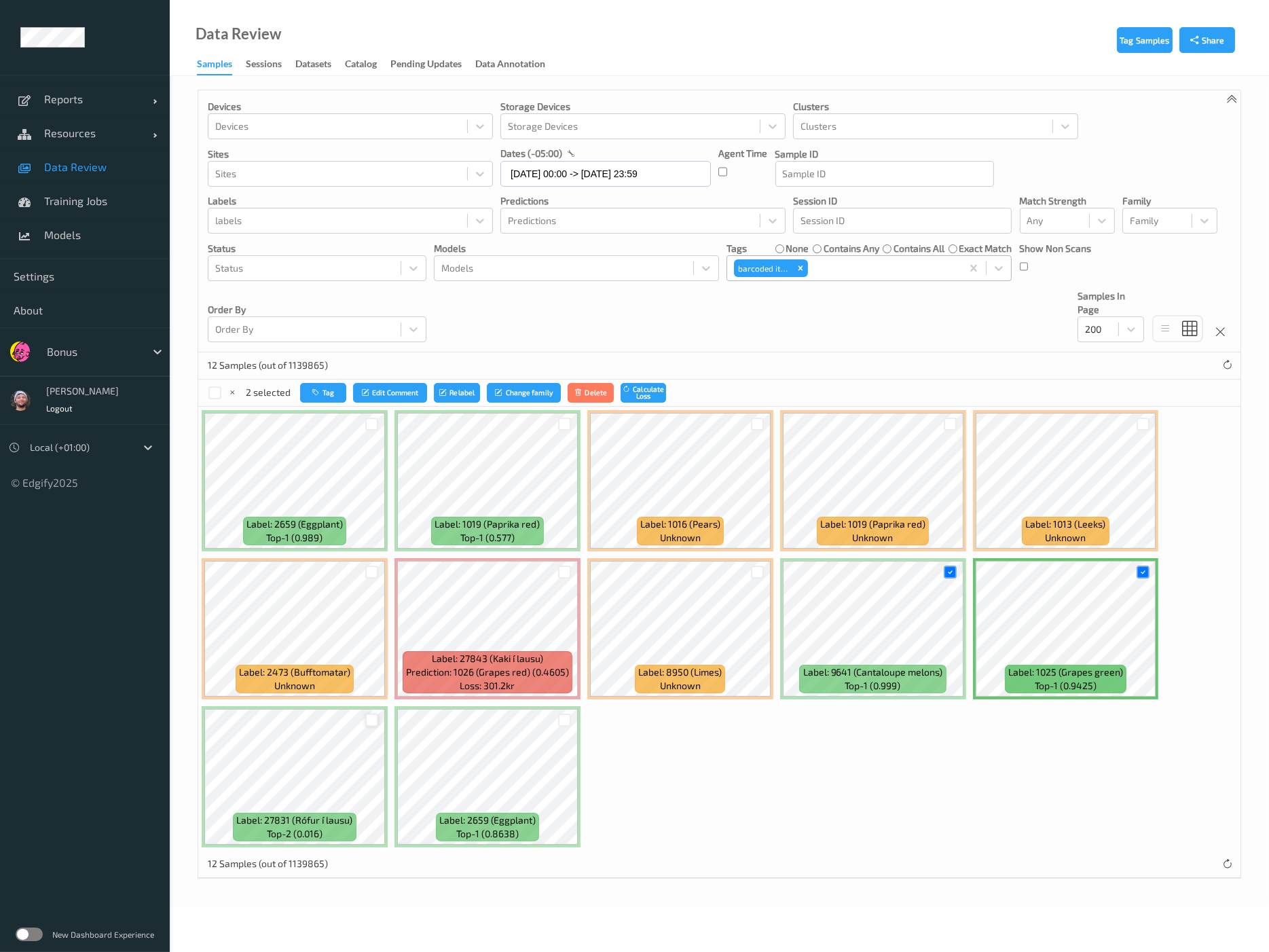
click at [371, 716] on div at bounding box center [371, 720] width 13 height 13
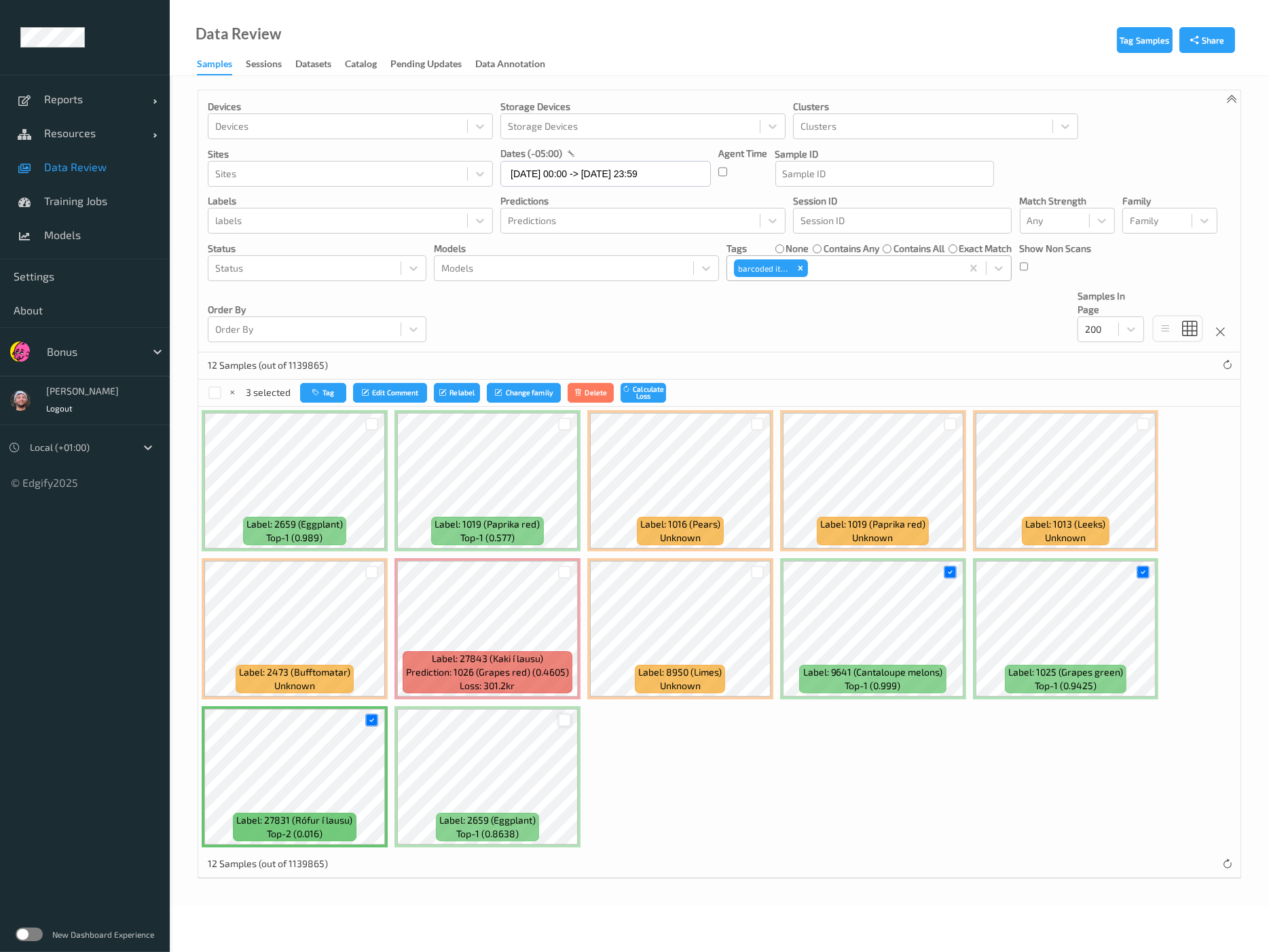
click at [564, 719] on div at bounding box center [564, 720] width 13 height 13
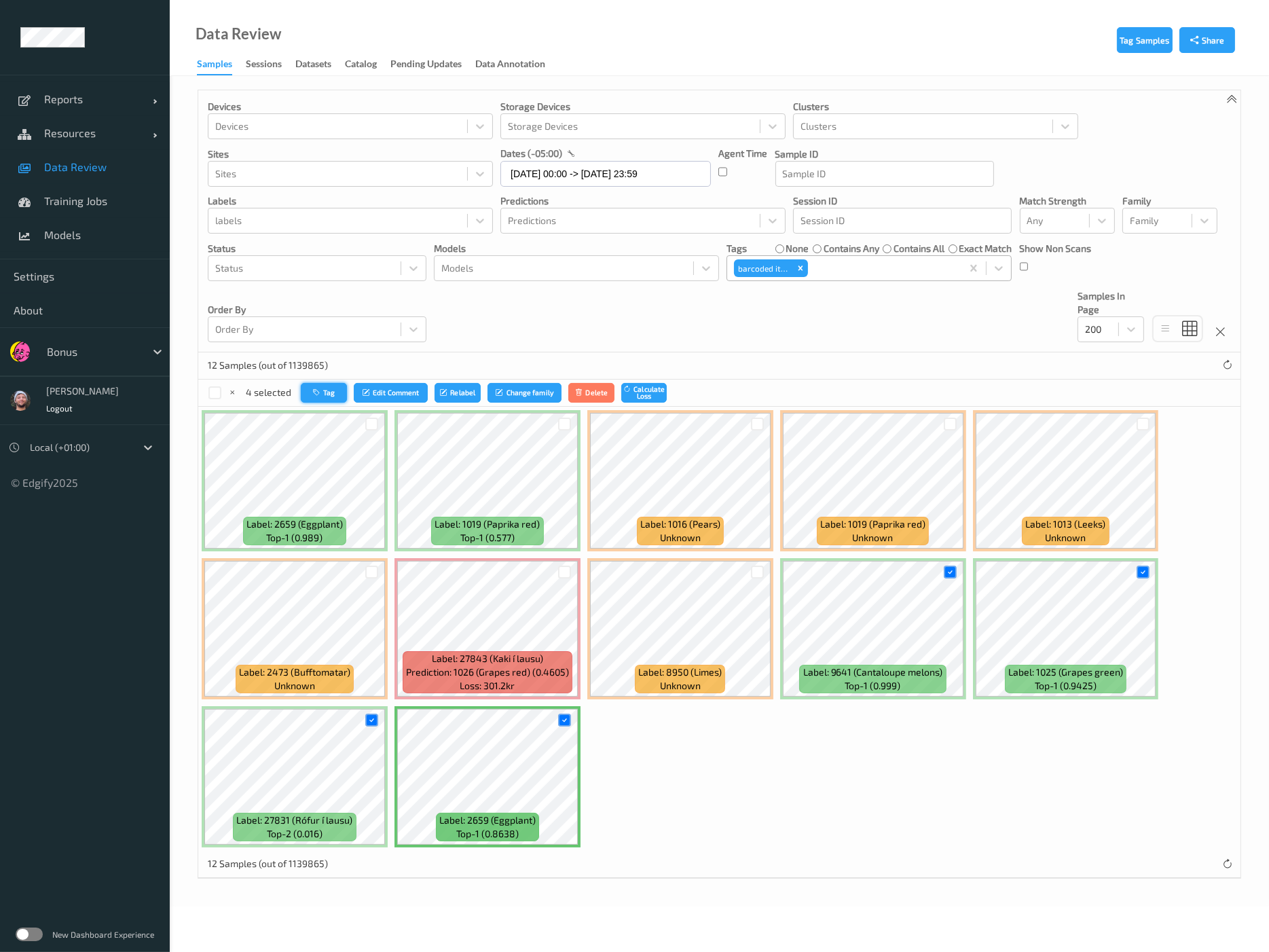
click at [327, 388] on button "Tag" at bounding box center [324, 392] width 46 height 20
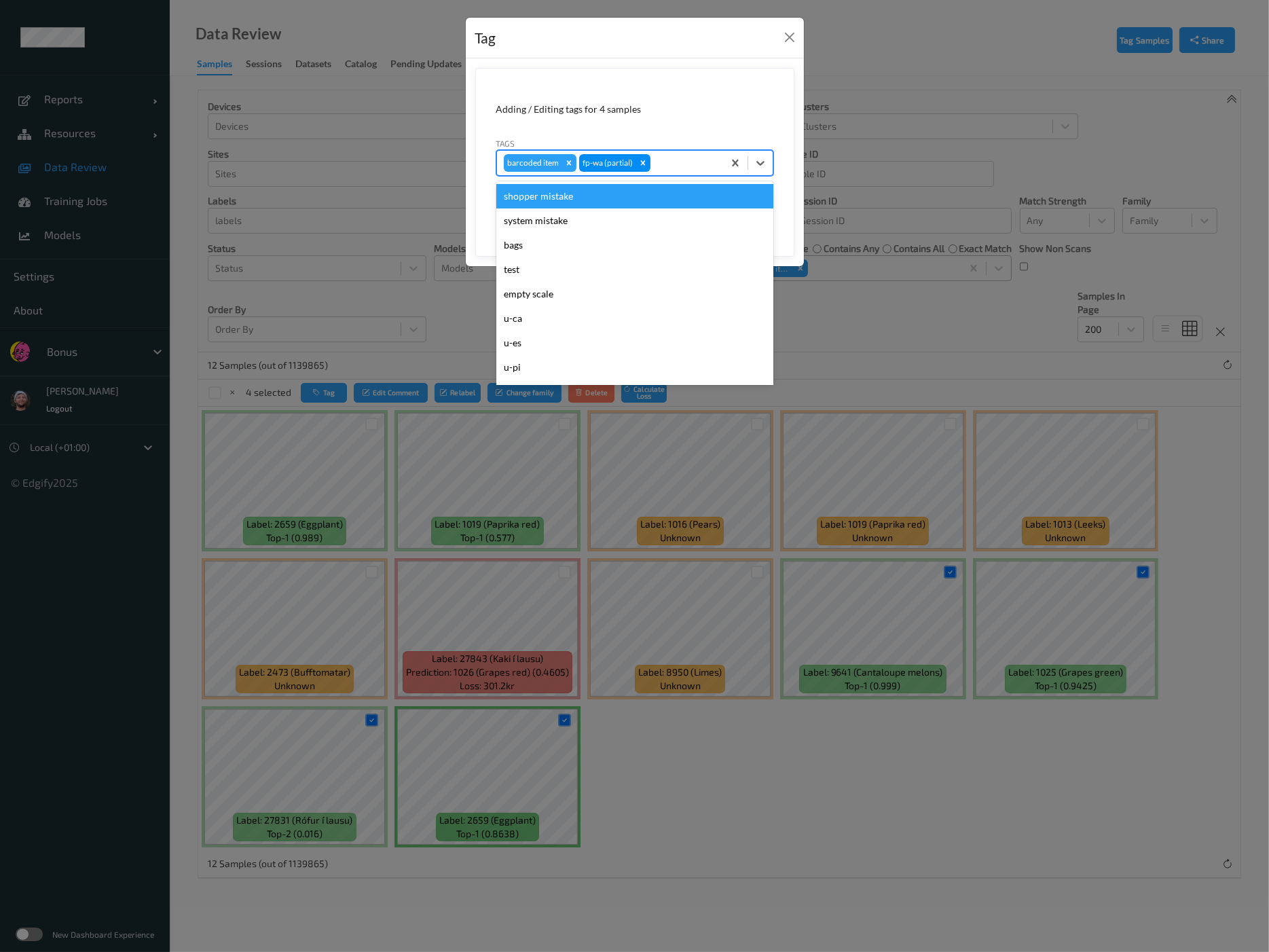
click at [671, 158] on div at bounding box center [685, 163] width 63 height 16
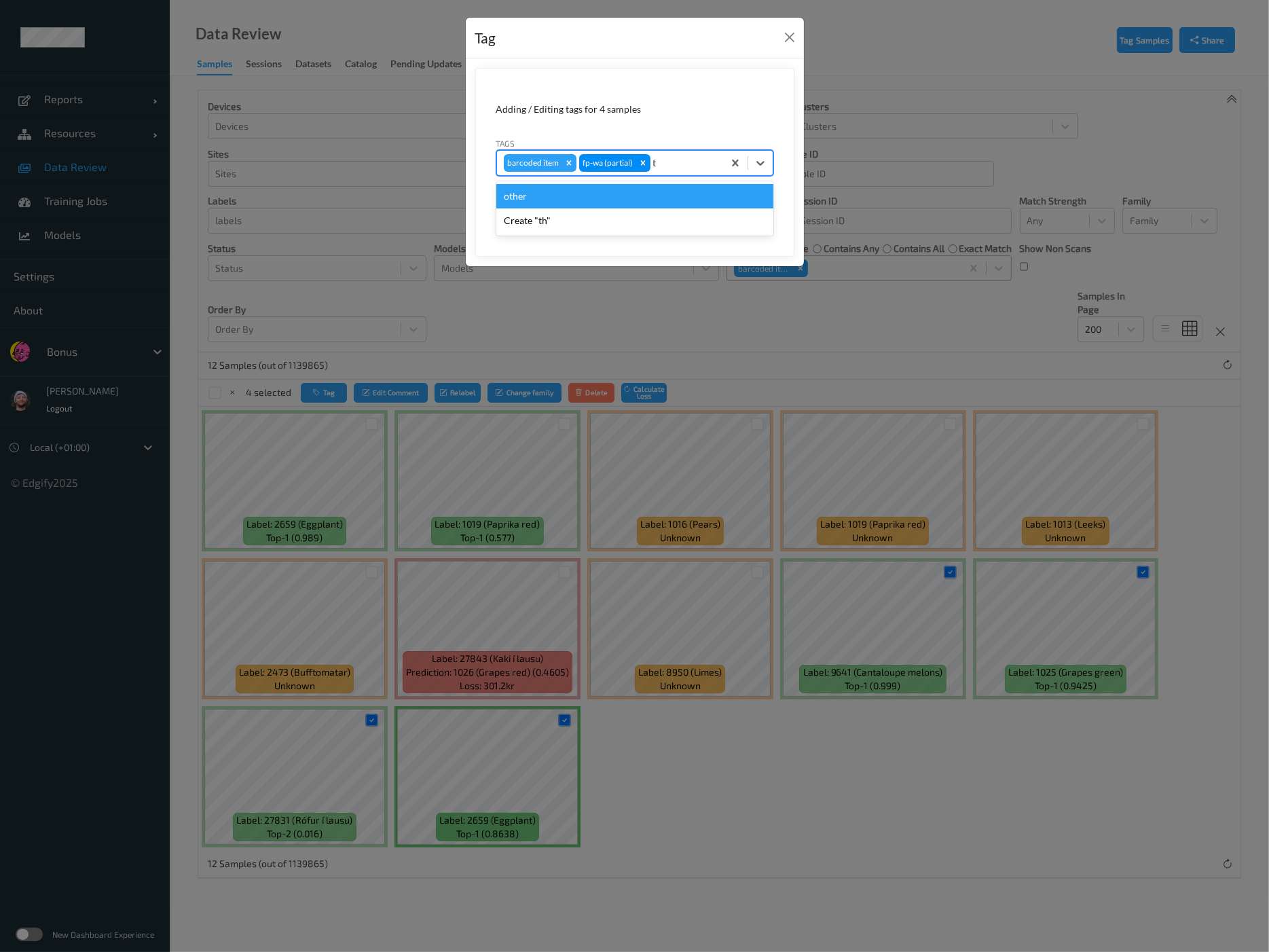
type input "th"
click at [556, 203] on div "other" at bounding box center [635, 196] width 277 height 25
click at [564, 160] on icon "Remove barcoded item" at bounding box center [569, 163] width 10 height 10
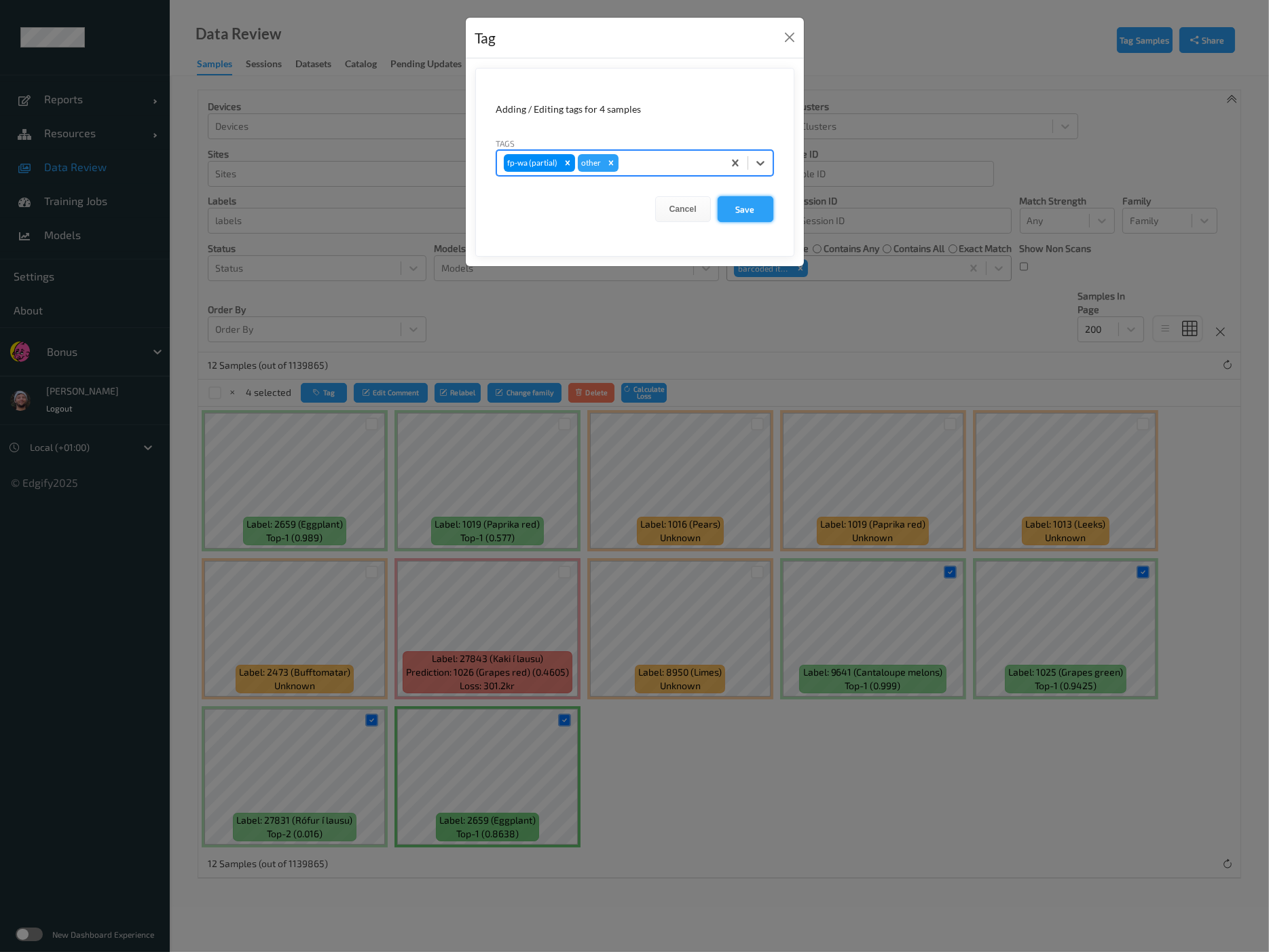
click at [753, 197] on button "Save" at bounding box center [745, 209] width 56 height 26
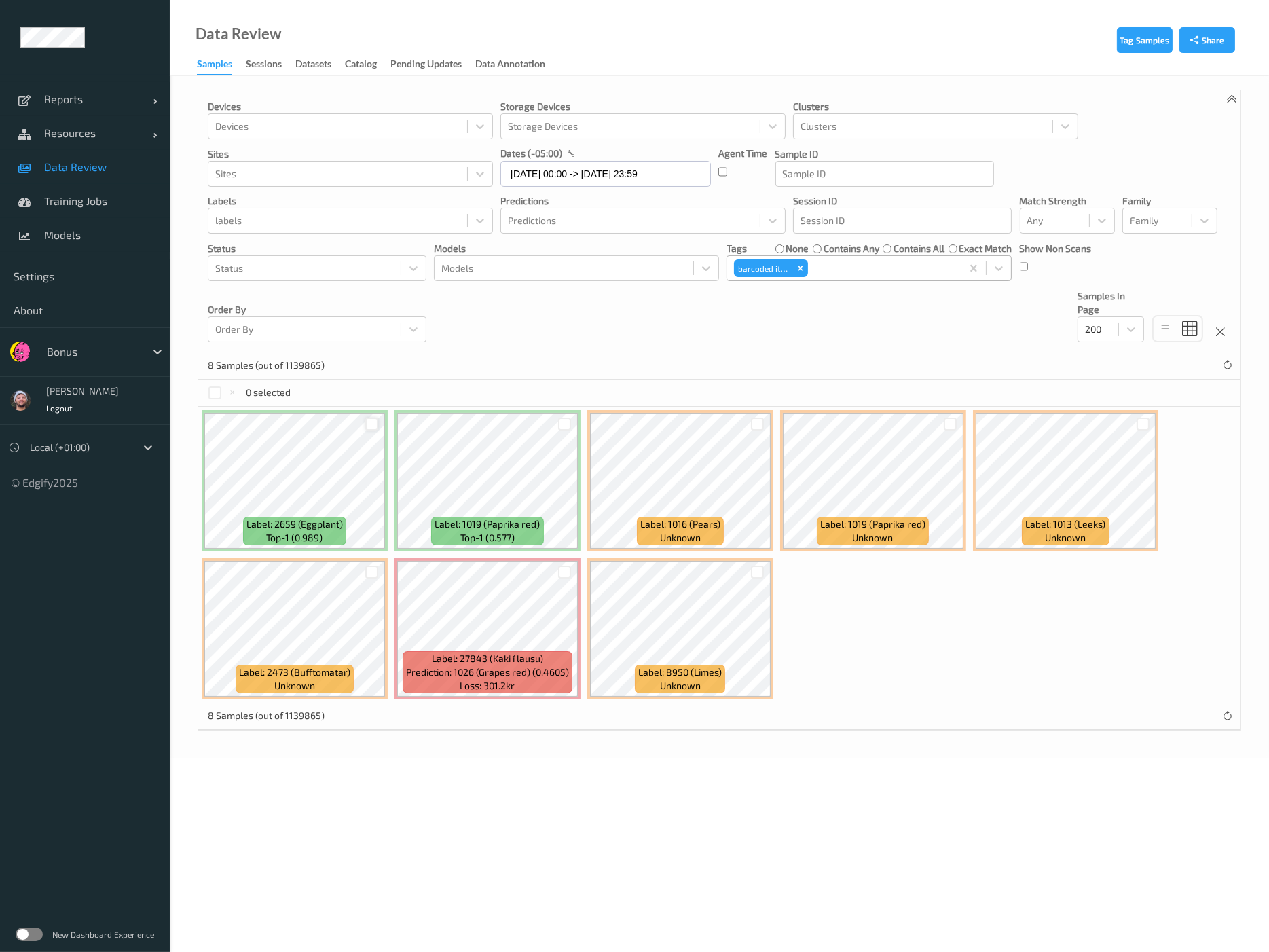
click at [371, 425] on div at bounding box center [371, 424] width 13 height 13
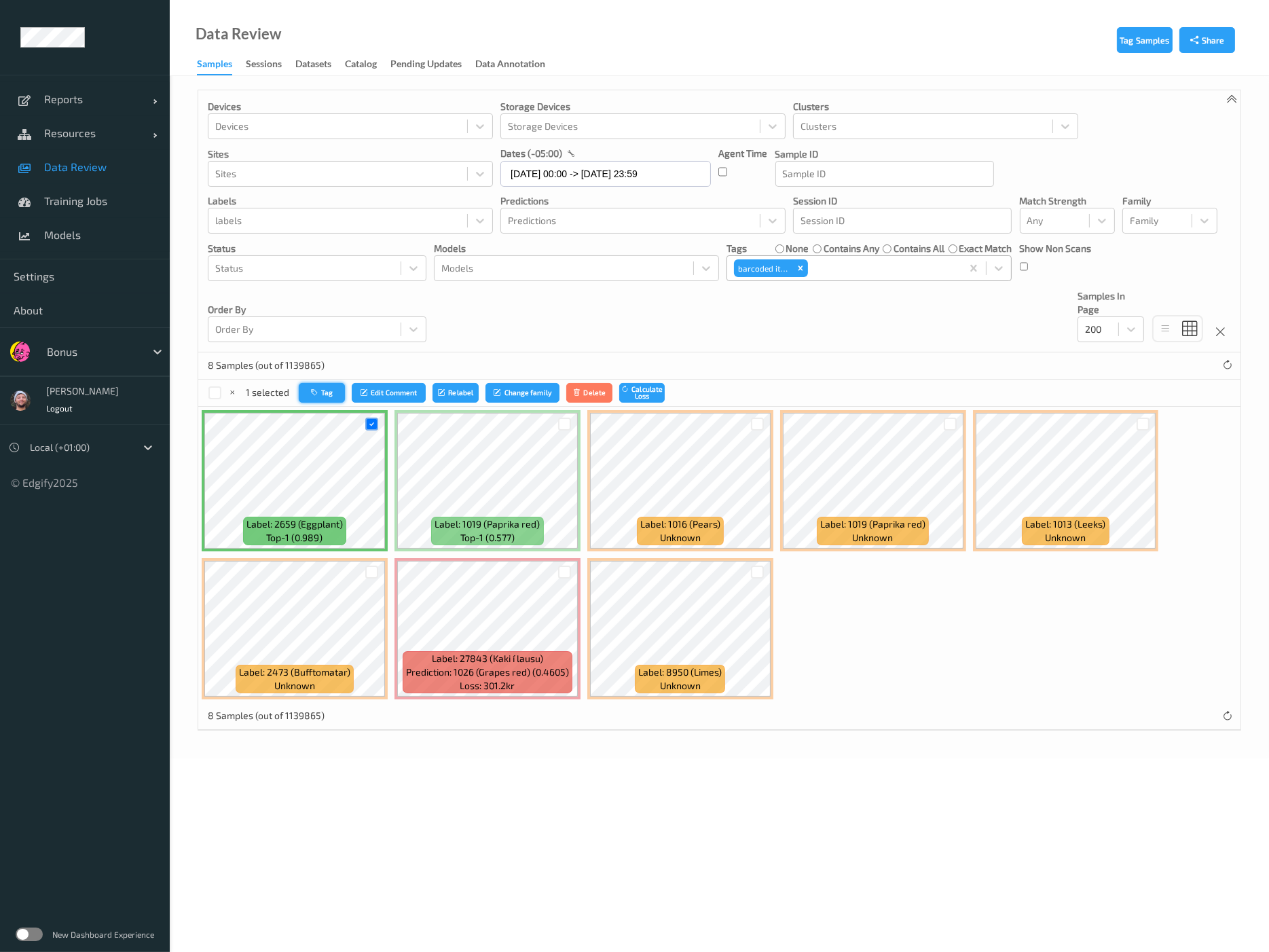
click at [328, 392] on button "Tag" at bounding box center [322, 392] width 46 height 20
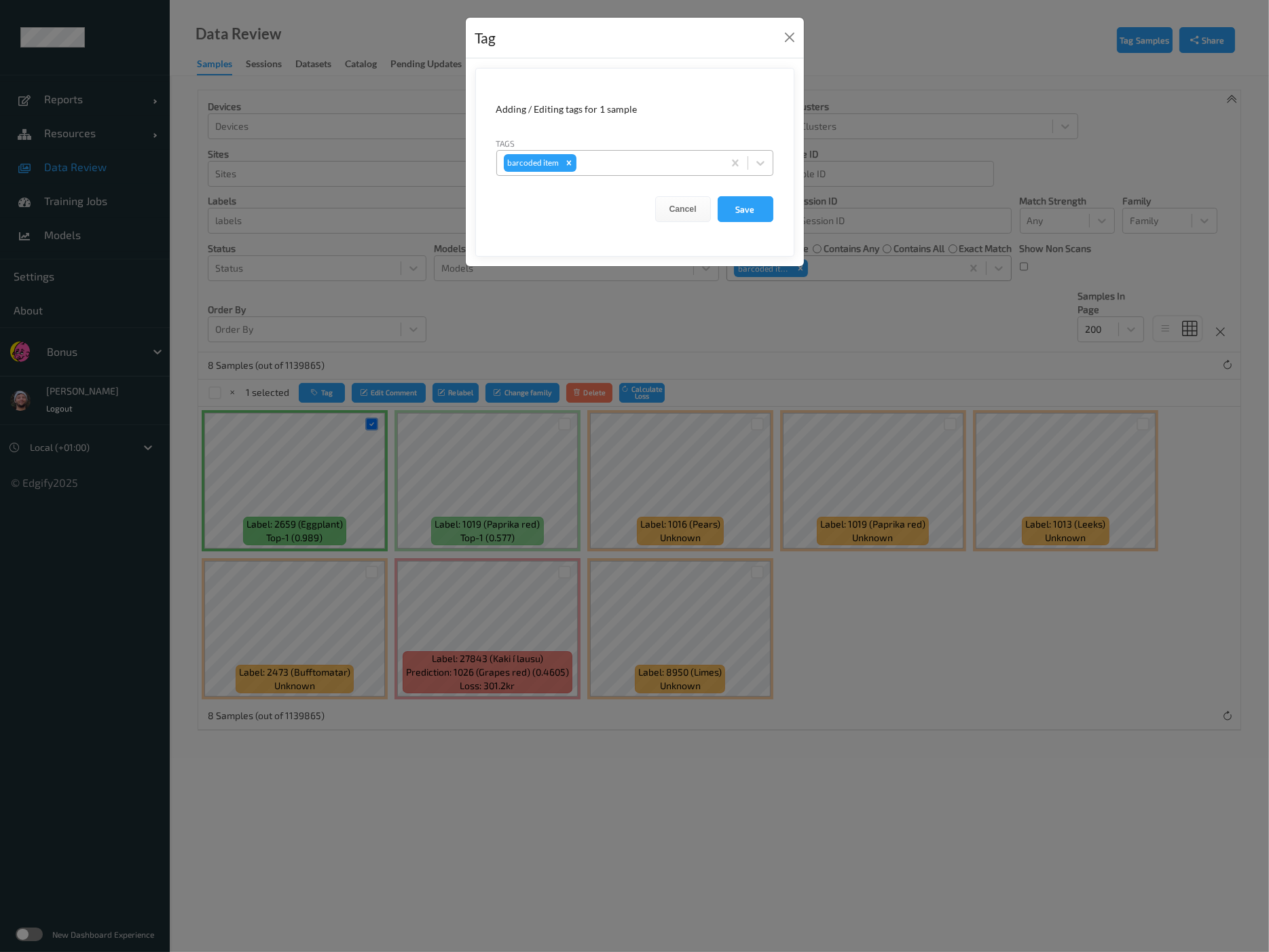
click at [632, 174] on div "barcoded item" at bounding box center [635, 163] width 277 height 26
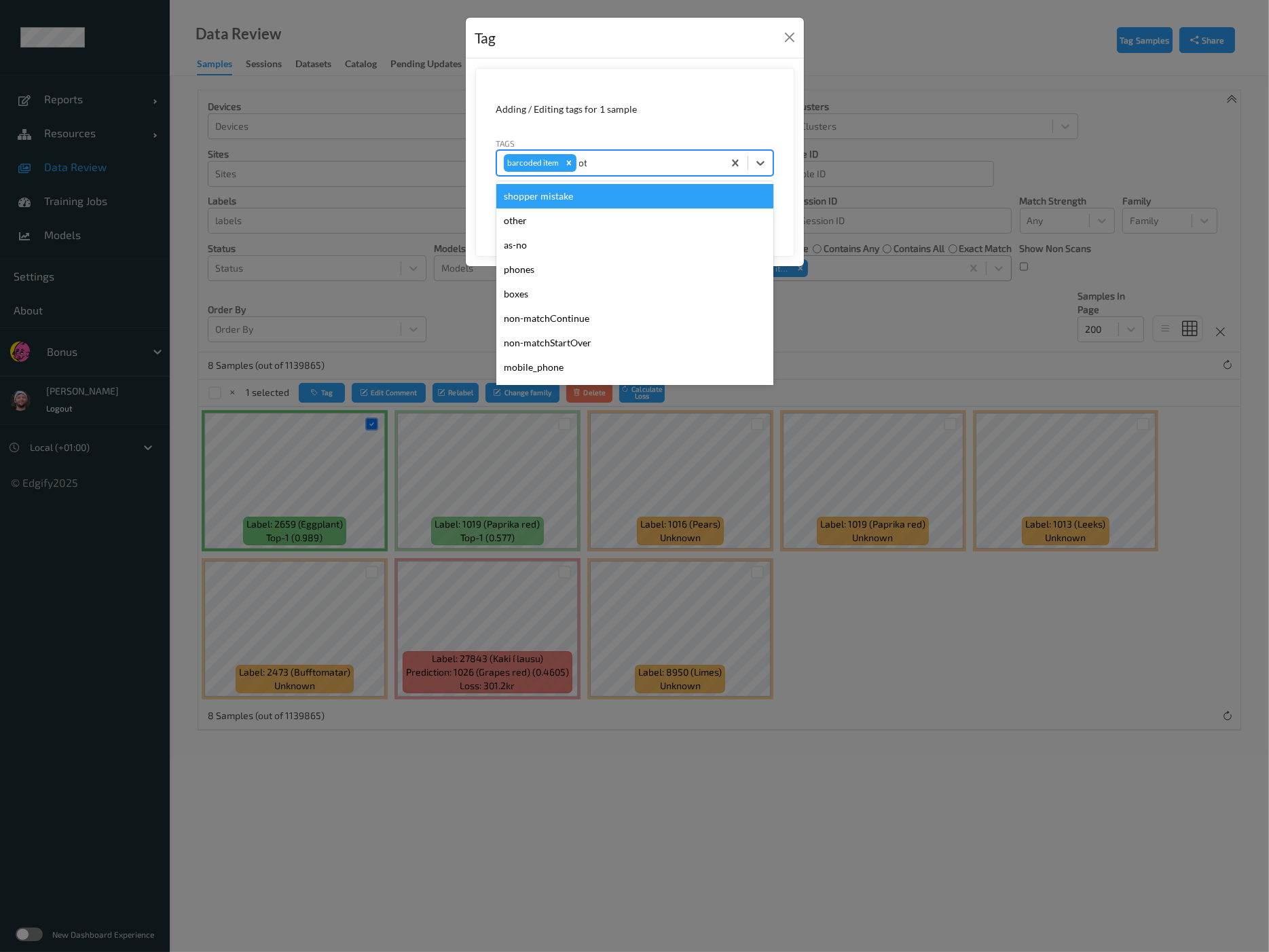
type input "other"
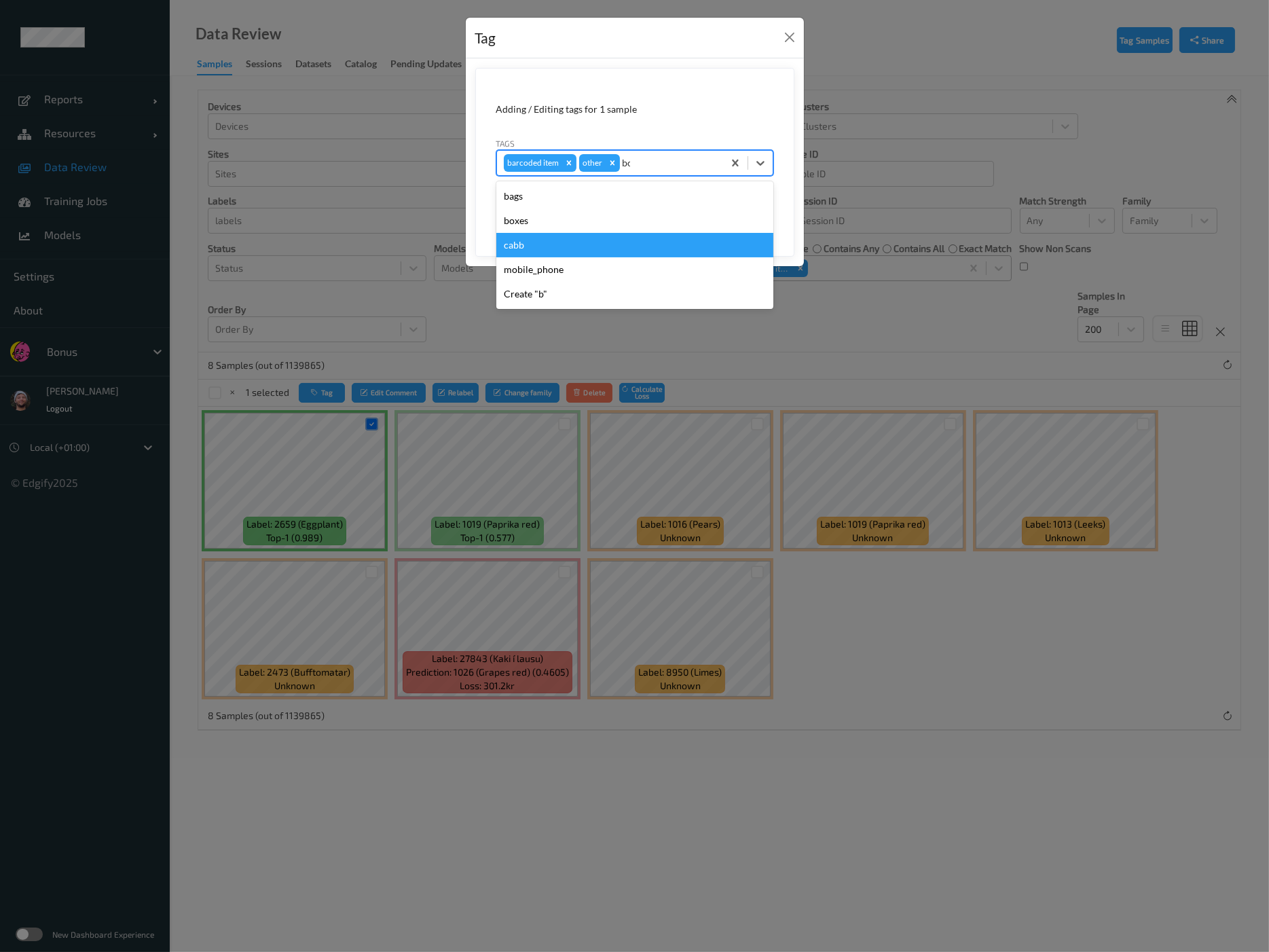
type input "box"
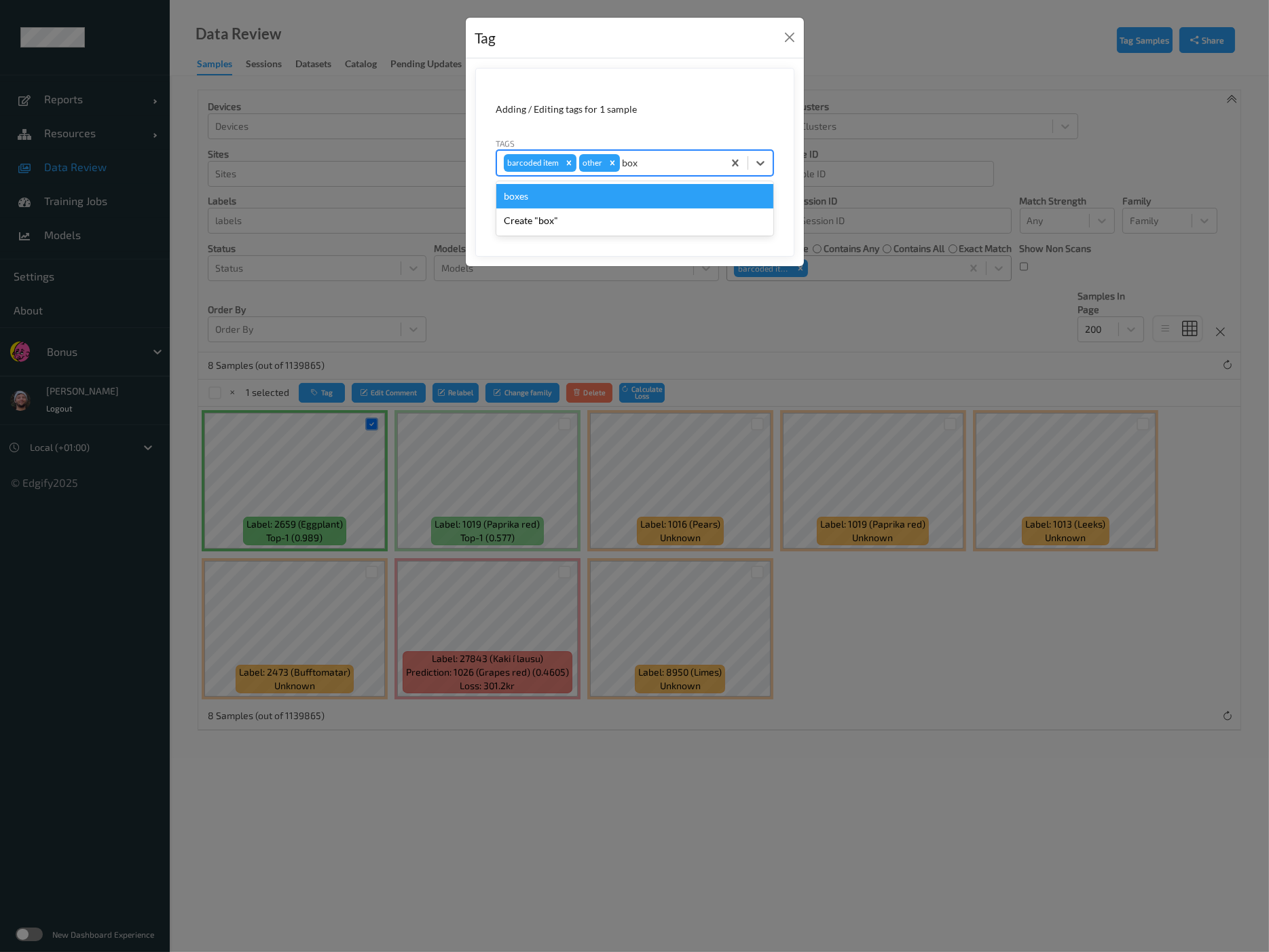
click at [592, 191] on div "boxes" at bounding box center [635, 196] width 277 height 25
click at [568, 157] on div "Remove barcoded item" at bounding box center [568, 163] width 15 height 18
click at [740, 208] on button "Save" at bounding box center [745, 209] width 56 height 26
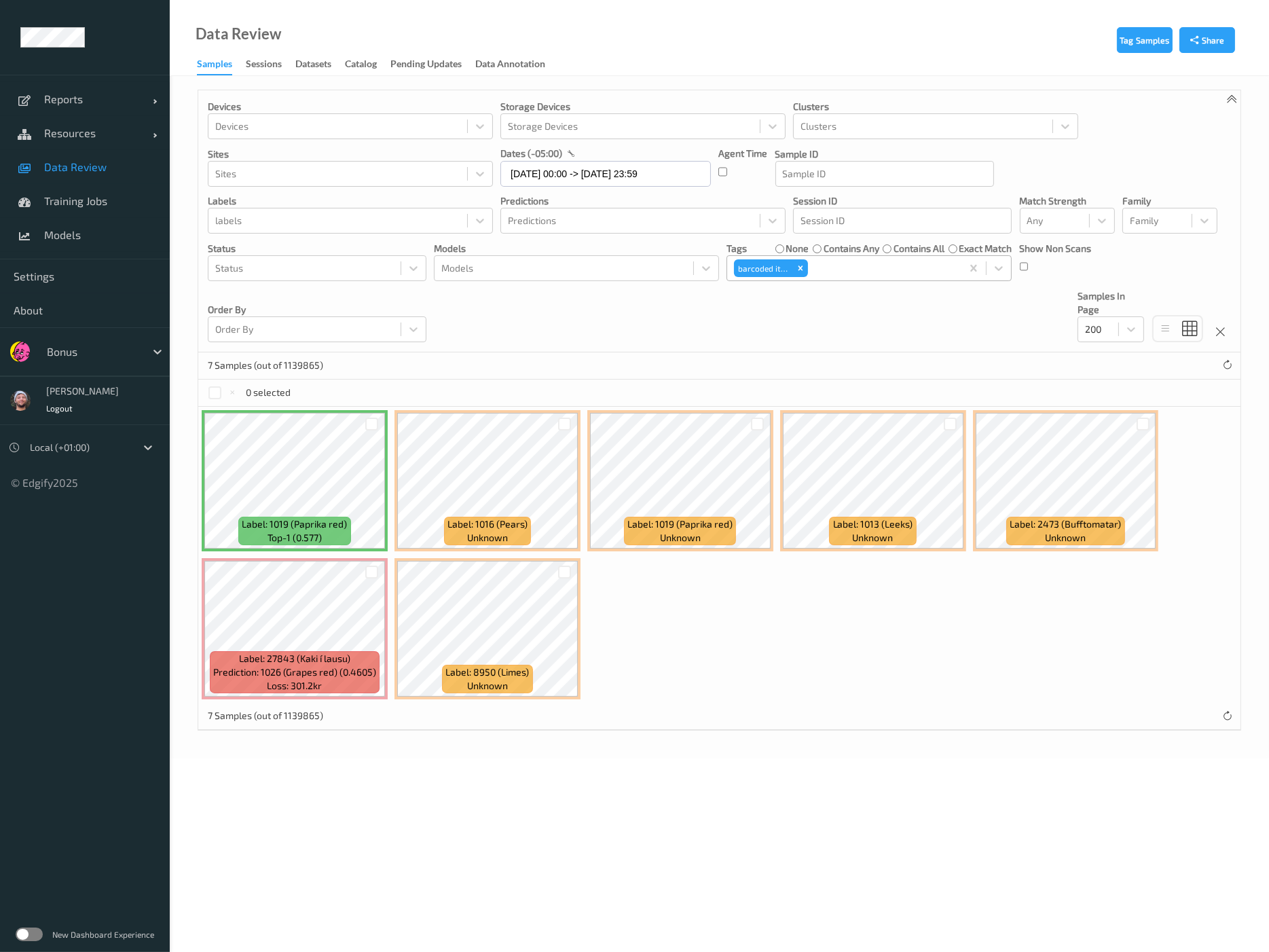
click at [492, 358] on div "7 Samples (out of 1139865)" at bounding box center [720, 366] width 1042 height 27
click at [516, 348] on div "Devices Devices Storage Devices Storage Devices Clusters Clusters Sites Sites d…" at bounding box center [720, 221] width 1042 height 262
click at [504, 360] on div "7 Samples (out of 1139865)" at bounding box center [720, 366] width 1042 height 27
click at [614, 333] on div "Devices Devices Storage Devices Storage Devices Clusters Clusters Sites Sites d…" at bounding box center [720, 221] width 1042 height 262
click at [618, 315] on div "Devices Devices Storage Devices Storage Devices Clusters Clusters Sites Sites d…" at bounding box center [720, 221] width 1042 height 262
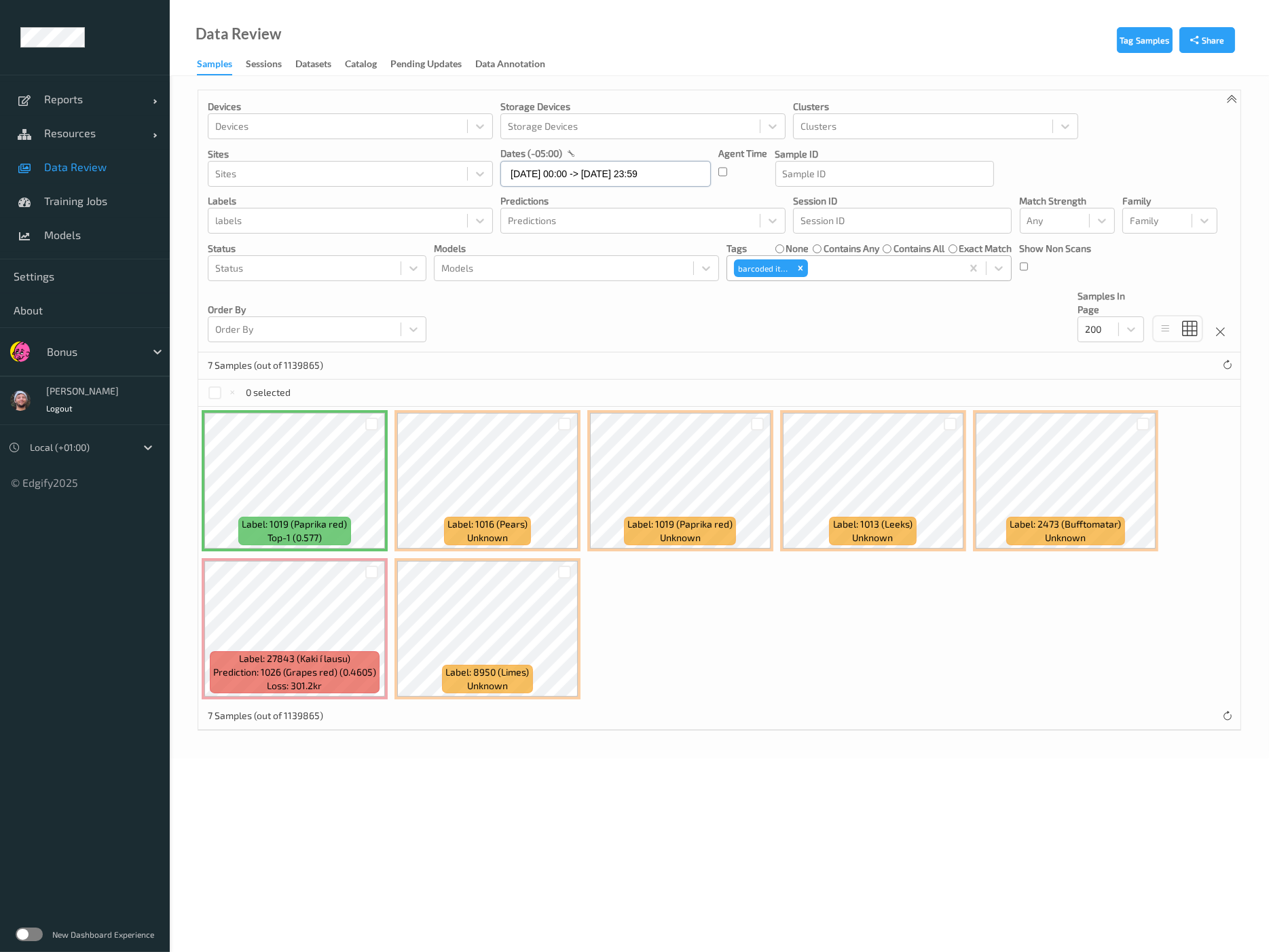
click at [560, 181] on input "[DATE] 00:00 -> [DATE] 23:59" at bounding box center [605, 174] width 211 height 26
click at [547, 263] on span "1" at bounding box center [541, 264] width 19 height 19
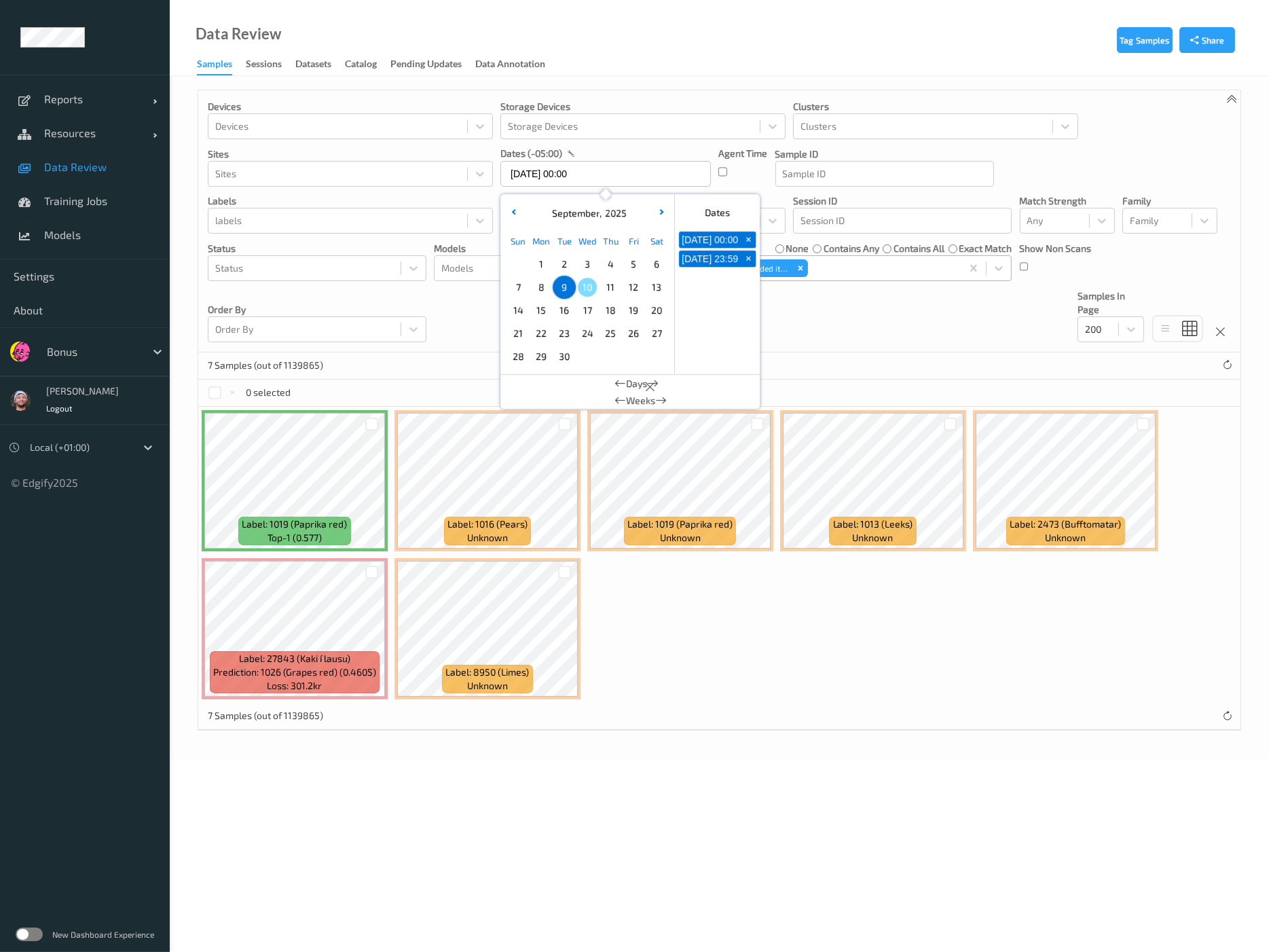
click at [547, 263] on span "1" at bounding box center [541, 264] width 19 height 19
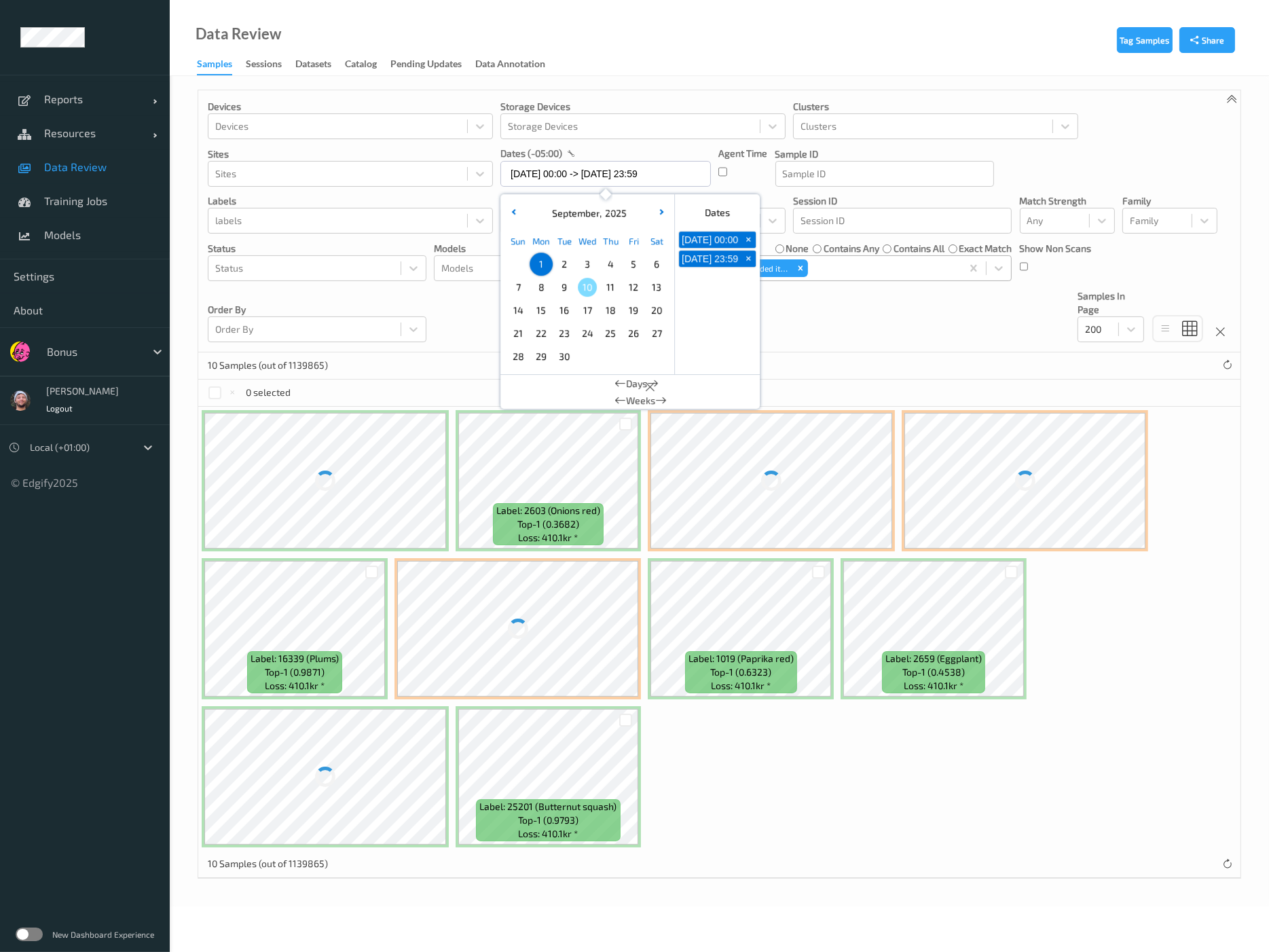
click at [805, 320] on div "Devices Devices Storage Devices Storage Devices Clusters Clusters Sites Sites d…" at bounding box center [720, 221] width 1042 height 262
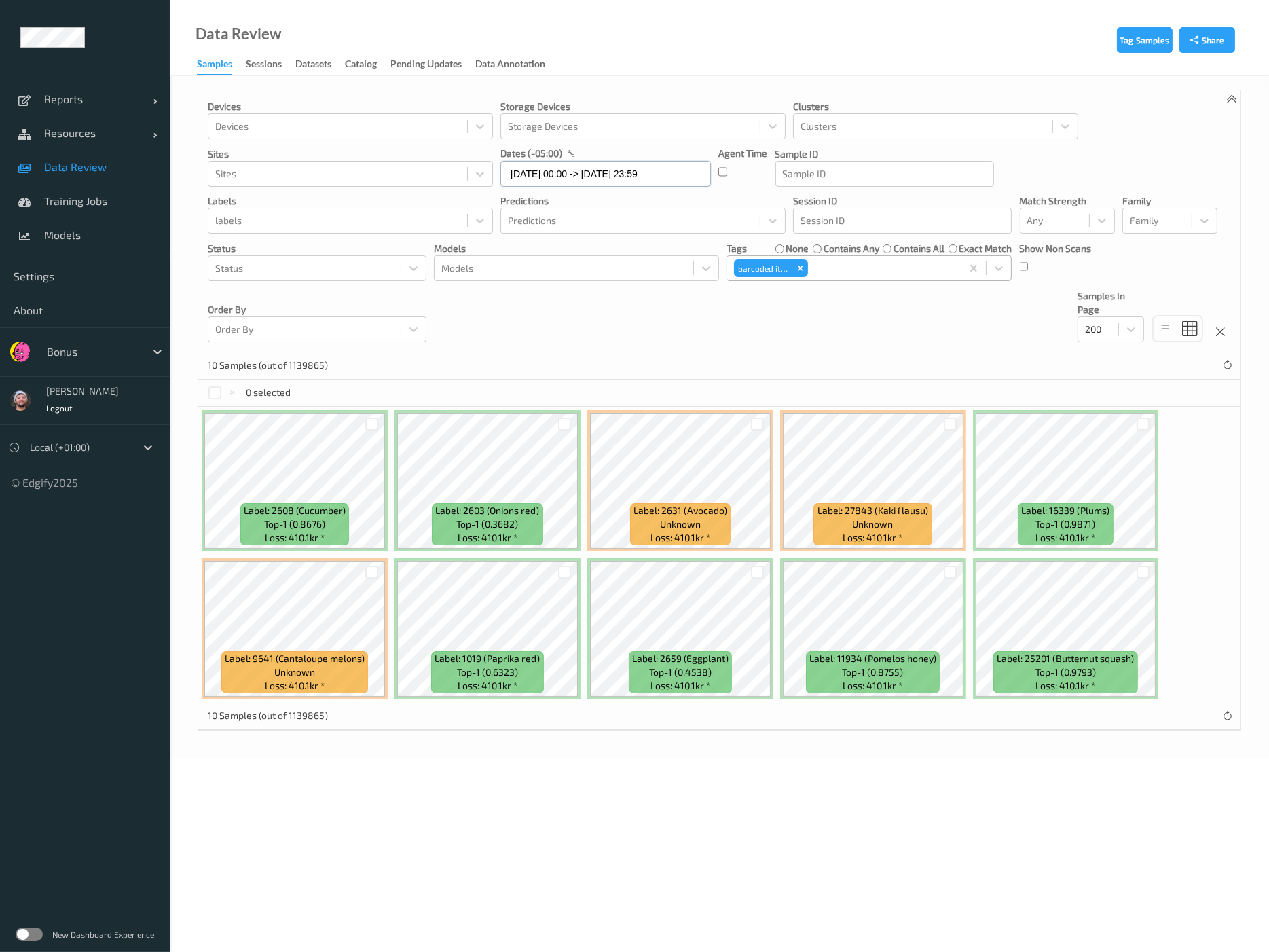
click at [595, 167] on input "[DATE] 00:00 -> [DATE] 23:59" at bounding box center [605, 174] width 211 height 26
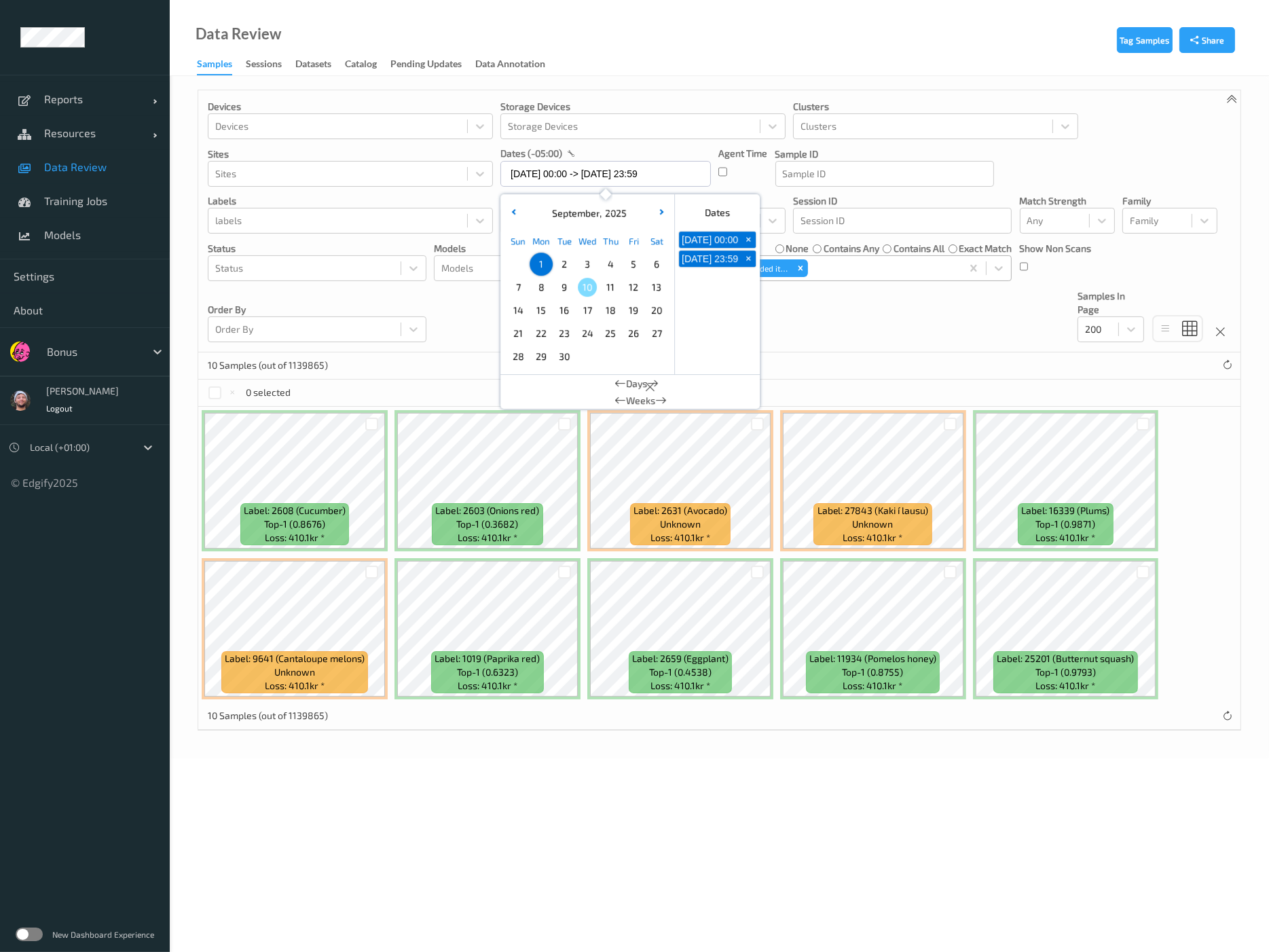
click at [570, 255] on div "2" at bounding box center [564, 264] width 23 height 23
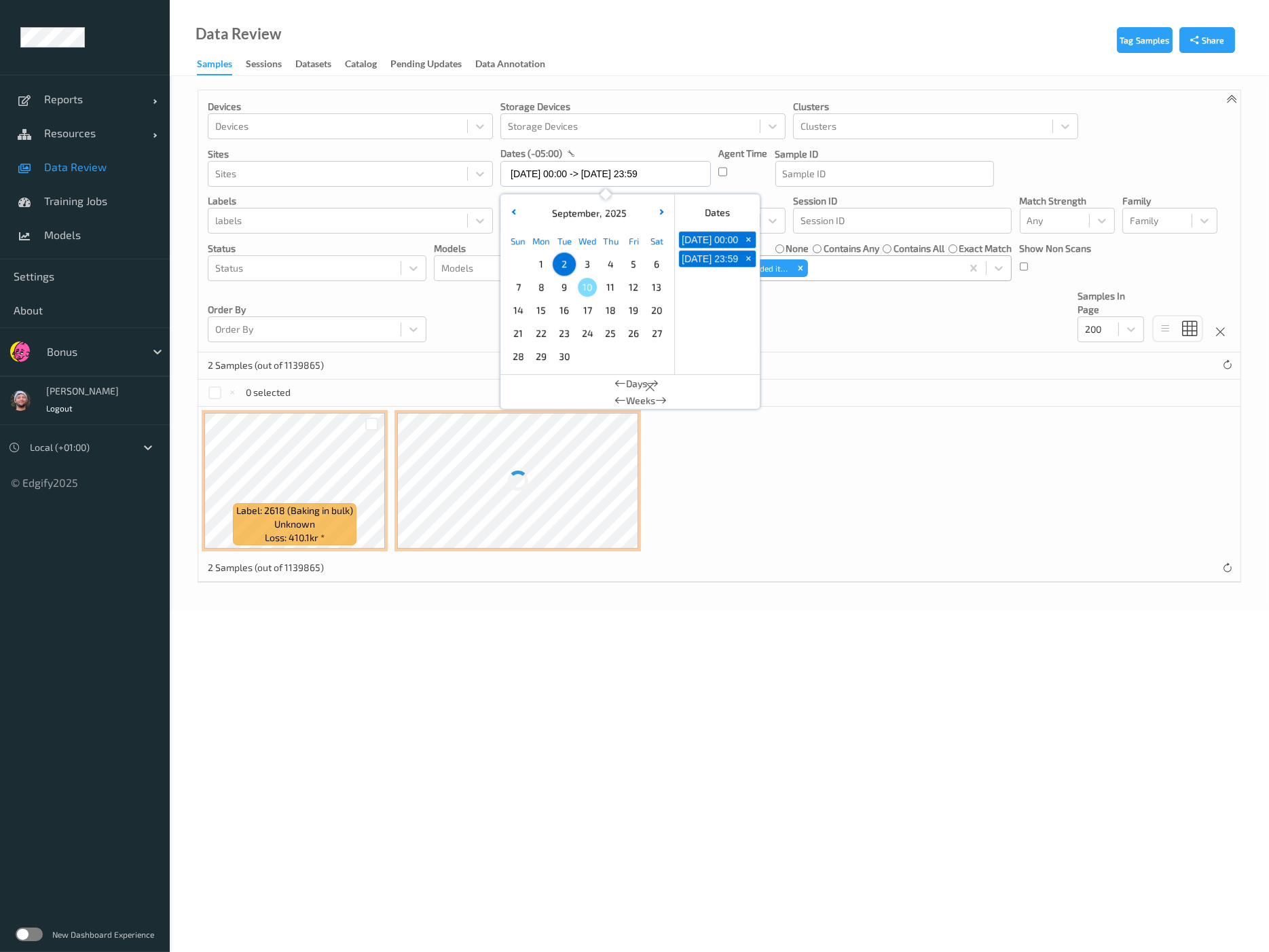
click at [591, 258] on span "3" at bounding box center [588, 264] width 19 height 19
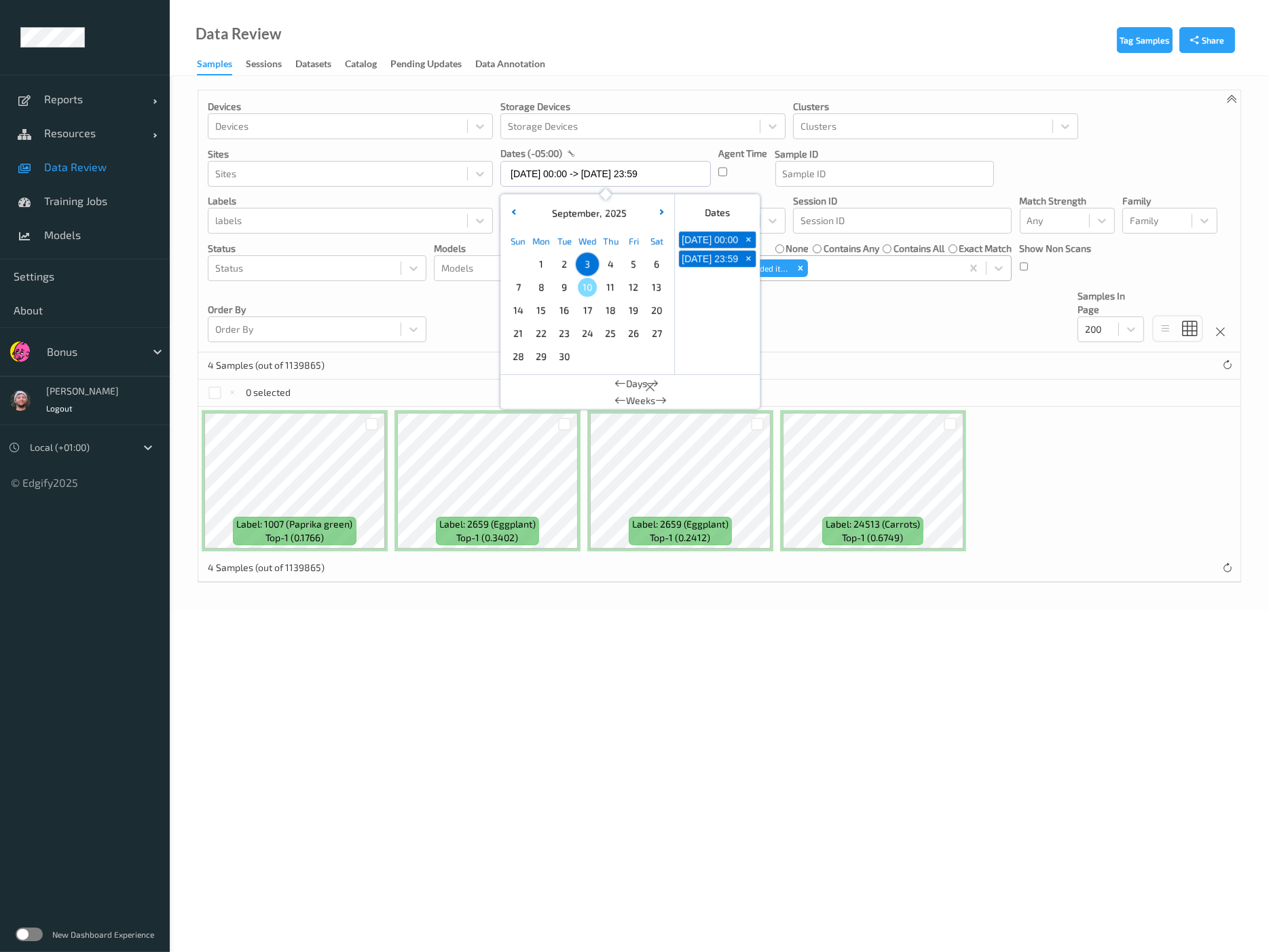
click at [565, 256] on span "2" at bounding box center [564, 264] width 19 height 19
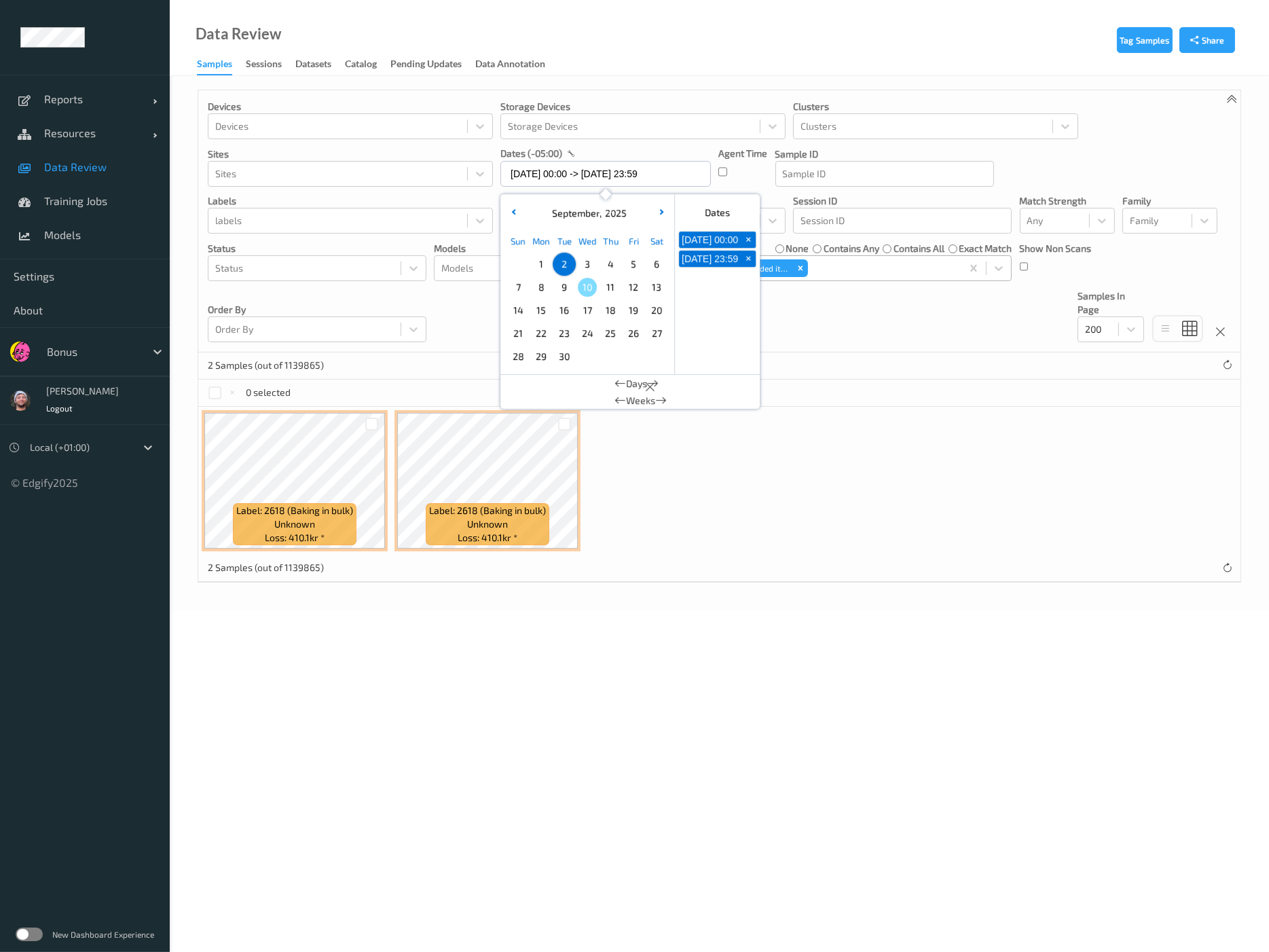
click at [588, 263] on span "3" at bounding box center [588, 264] width 19 height 19
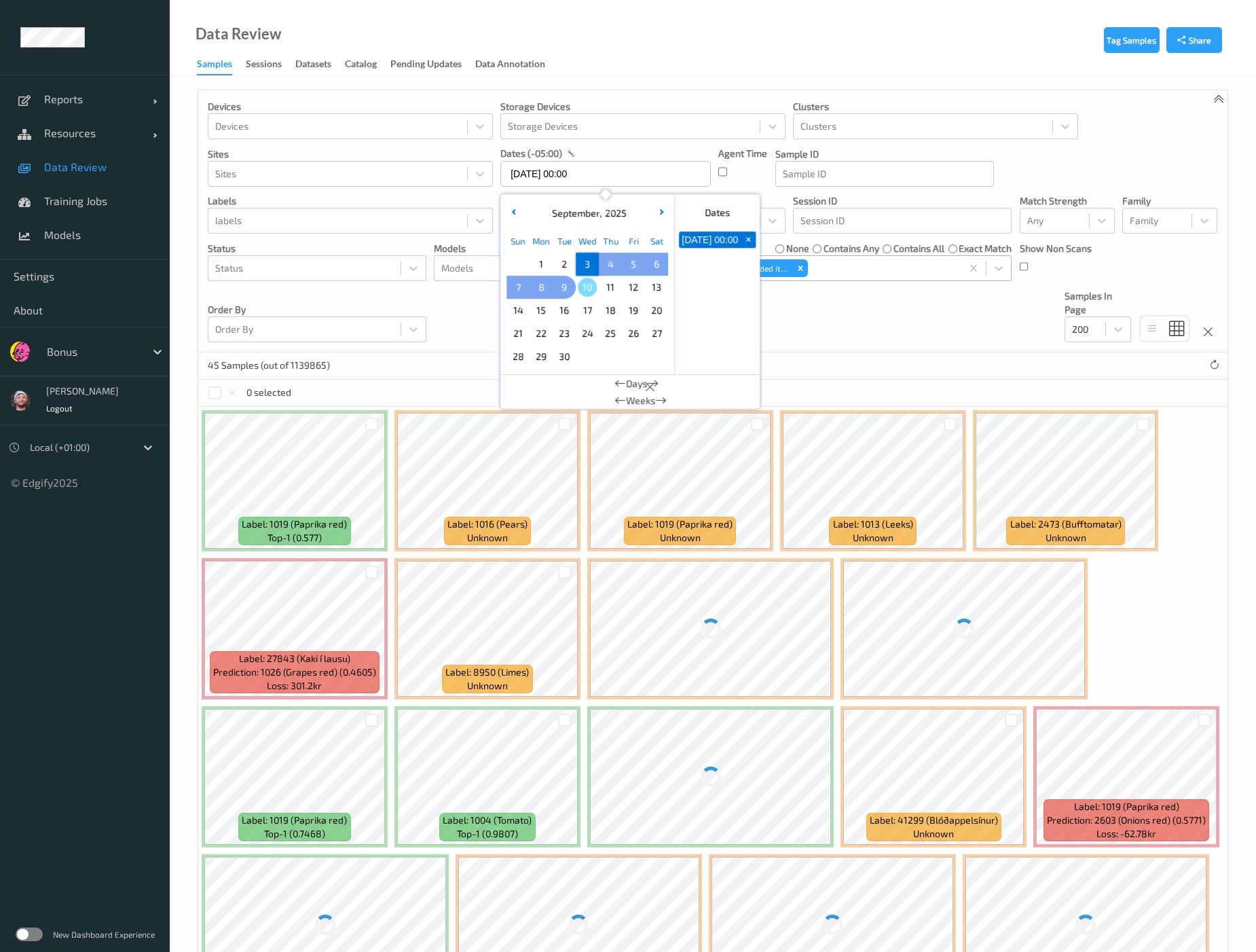
click at [565, 284] on span "9" at bounding box center [564, 287] width 19 height 19
type input "[DATE] 00:00 -> [DATE] 23:59"
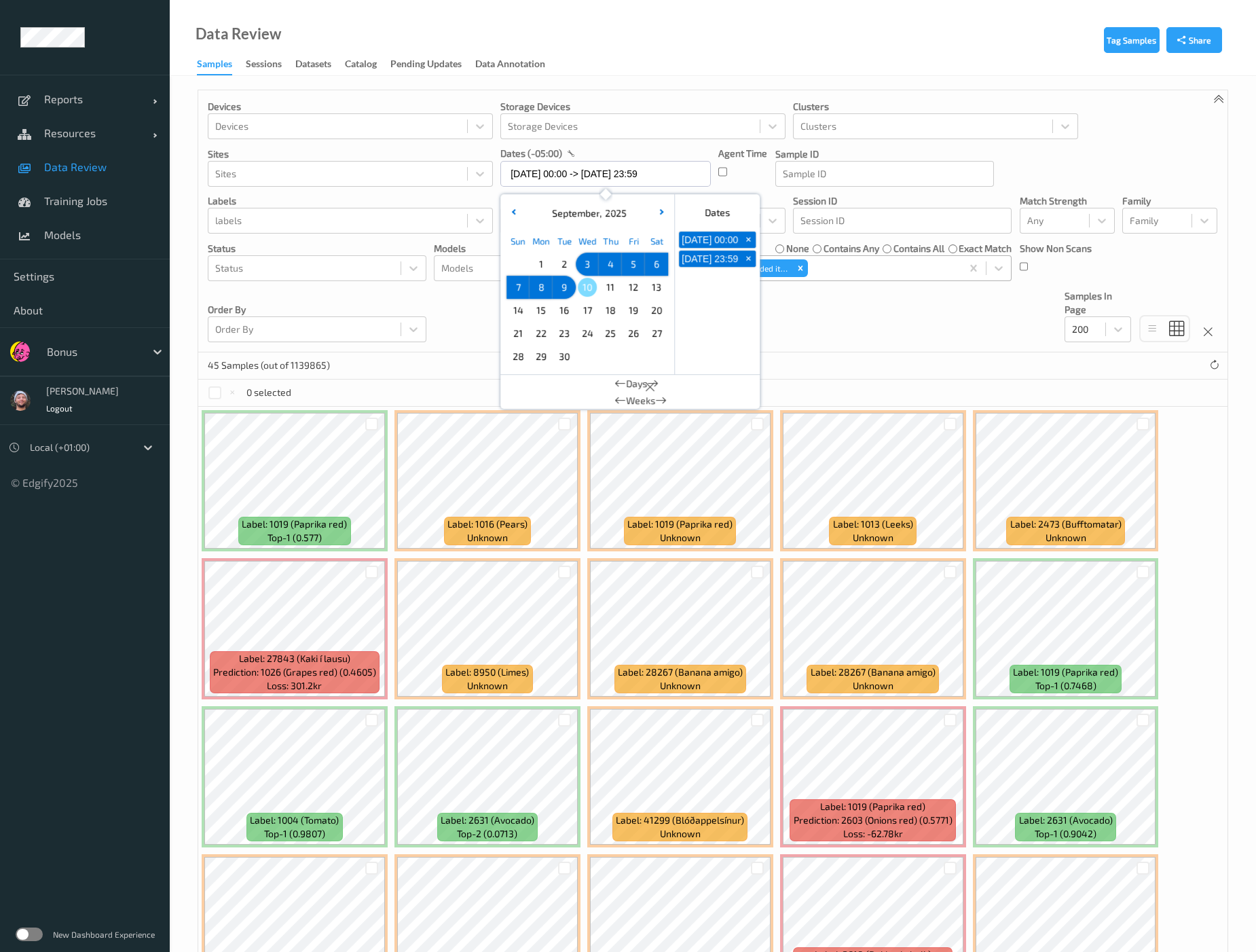
click at [856, 354] on div "45 Samples (out of 1139865)" at bounding box center [713, 366] width 1029 height 27
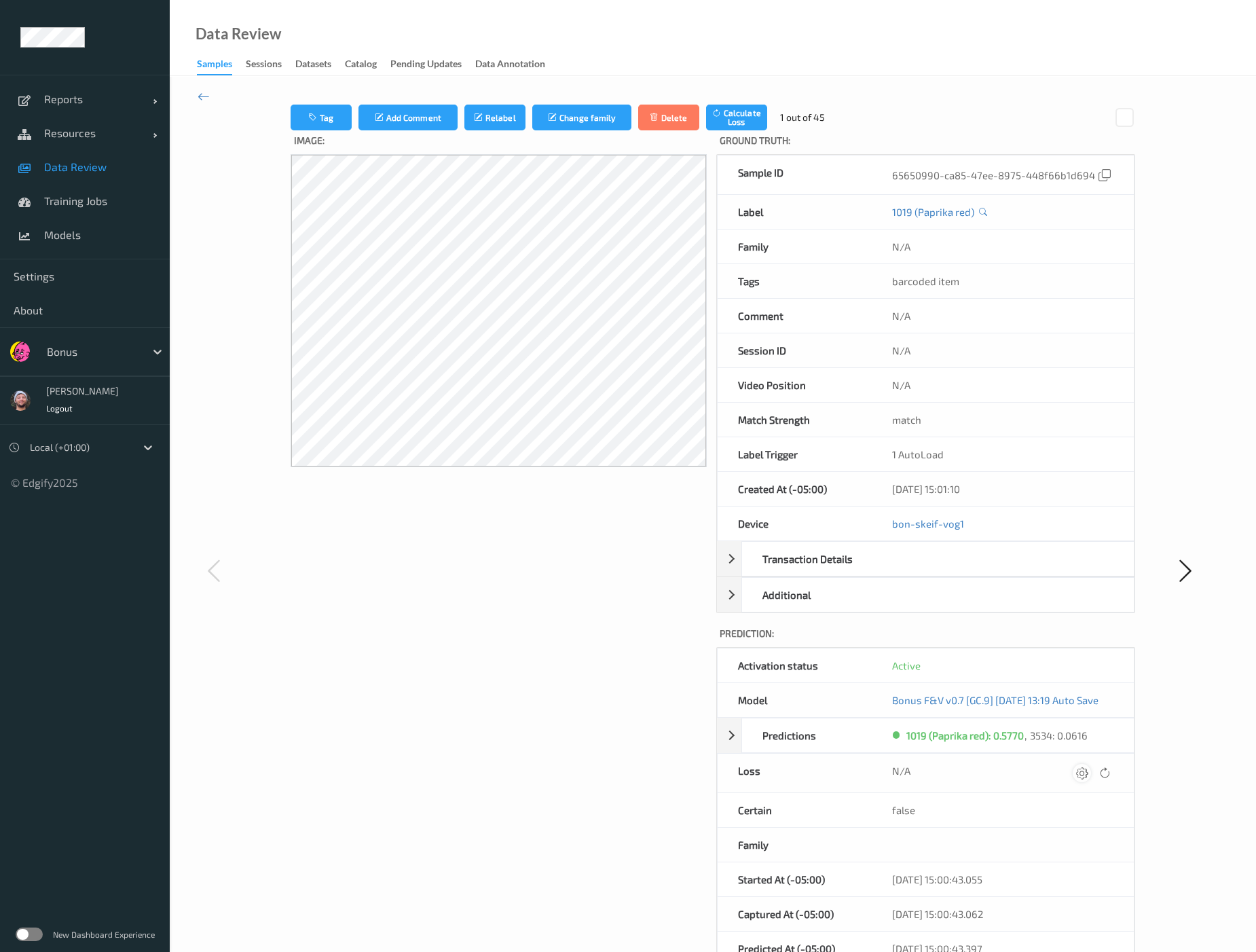
click at [1061, 768] on icon at bounding box center [1081, 773] width 12 height 12
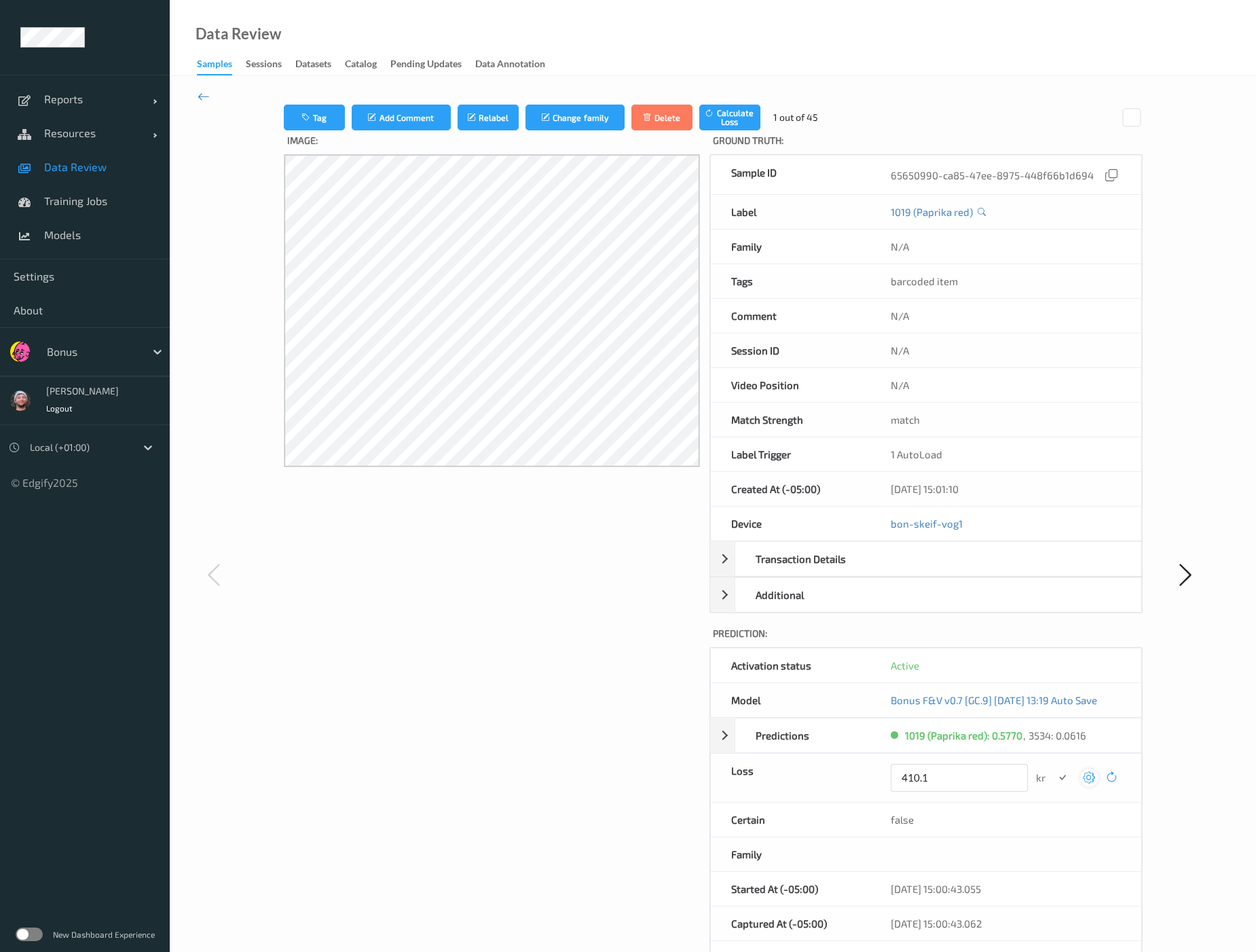
type input "410.1"
click at [1053, 769] on button "submit" at bounding box center [1062, 777] width 18 height 18
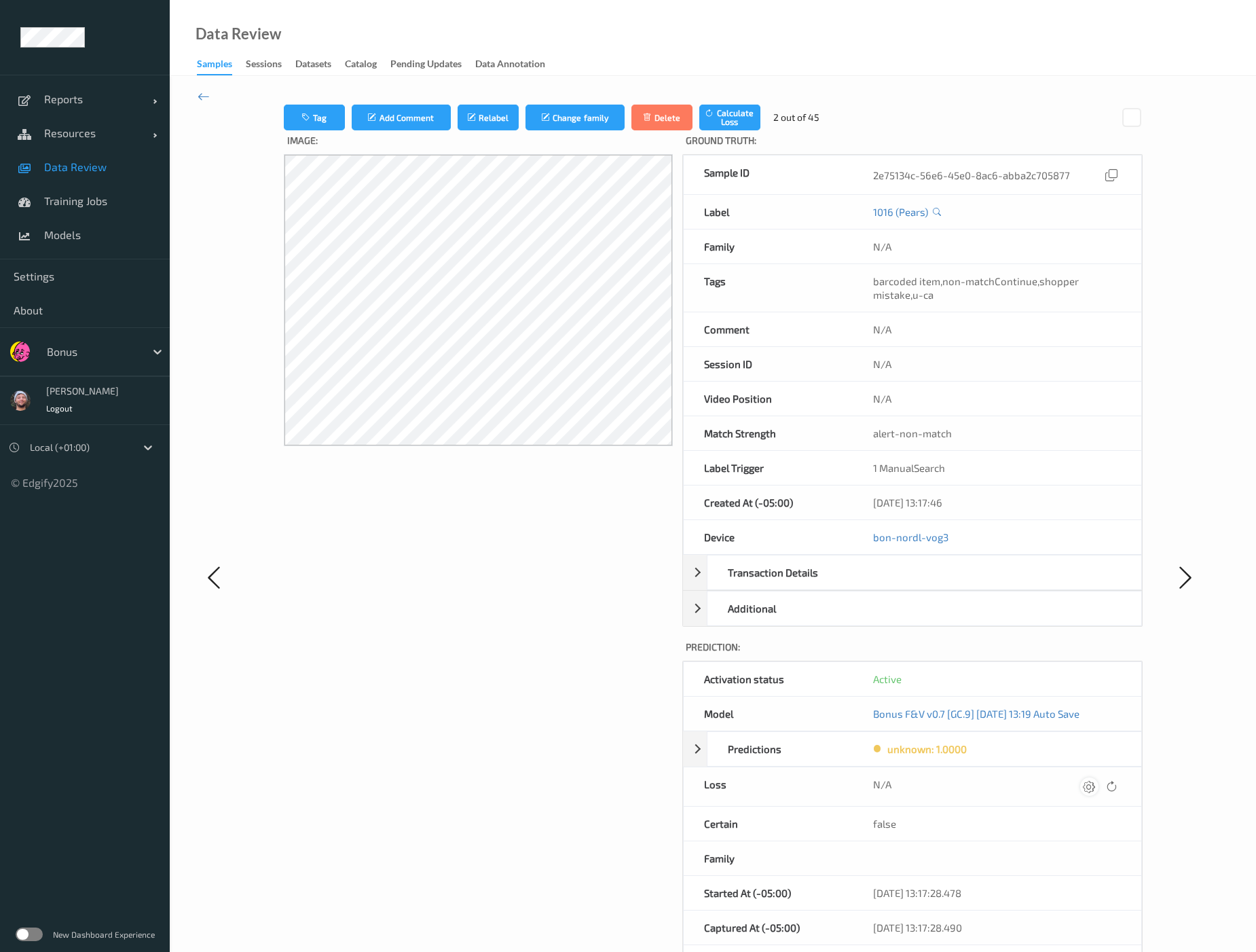
click at [1061, 781] on icon at bounding box center [1089, 786] width 12 height 12
click at [1053, 782] on button "submit" at bounding box center [1062, 791] width 18 height 18
click at [1061, 781] on icon at bounding box center [1089, 786] width 12 height 12
click at [1053, 782] on button "submit" at bounding box center [1062, 791] width 18 height 18
click at [1061, 781] on icon at bounding box center [1089, 786] width 12 height 12
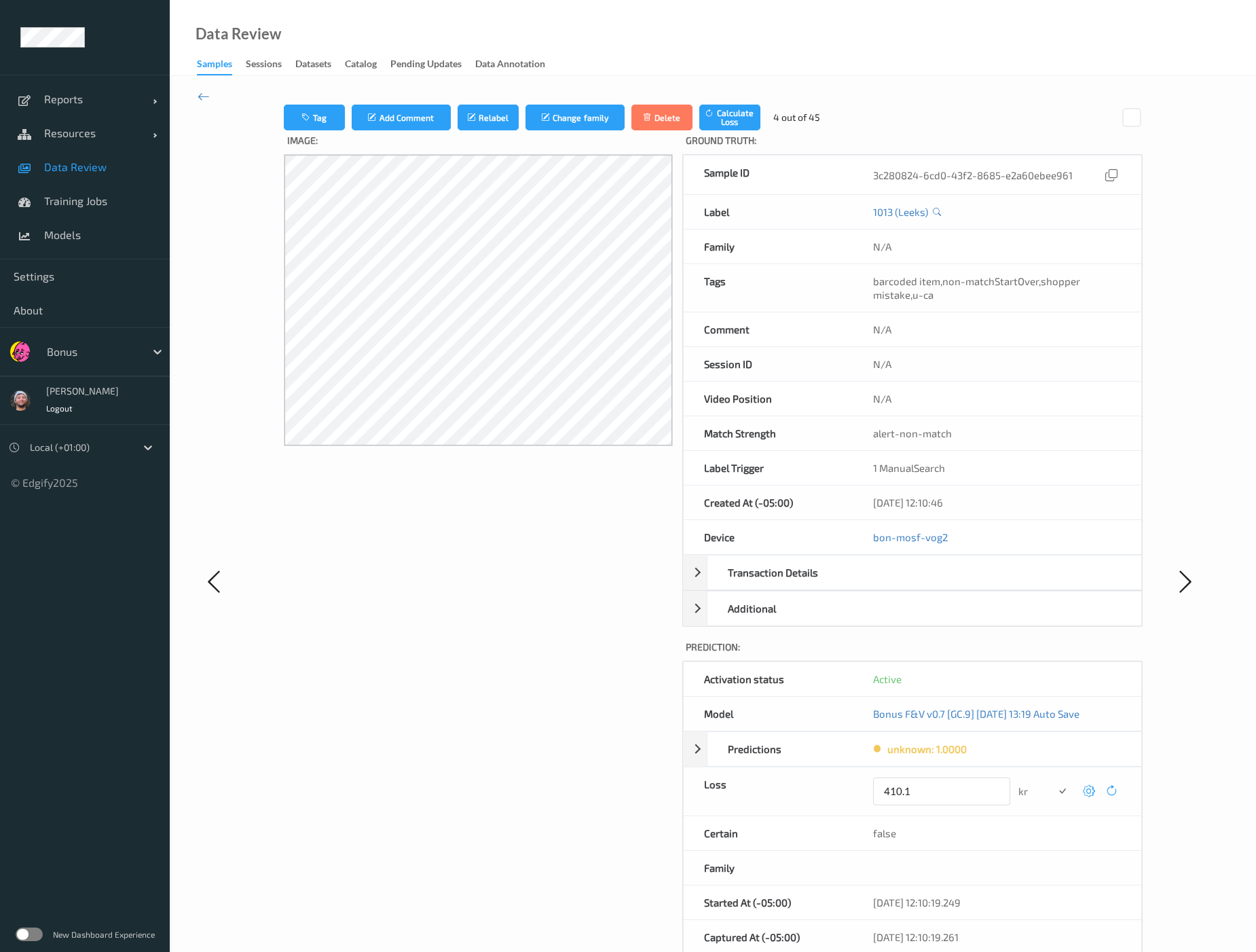
click at [1053, 782] on button "submit" at bounding box center [1062, 791] width 18 height 18
click at [1061, 781] on icon at bounding box center [1089, 786] width 12 height 12
click at [1053, 782] on button "submit" at bounding box center [1062, 791] width 18 height 18
click at [1061, 781] on icon at bounding box center [1089, 786] width 12 height 12
click at [1053, 782] on button "submit" at bounding box center [1062, 791] width 18 height 18
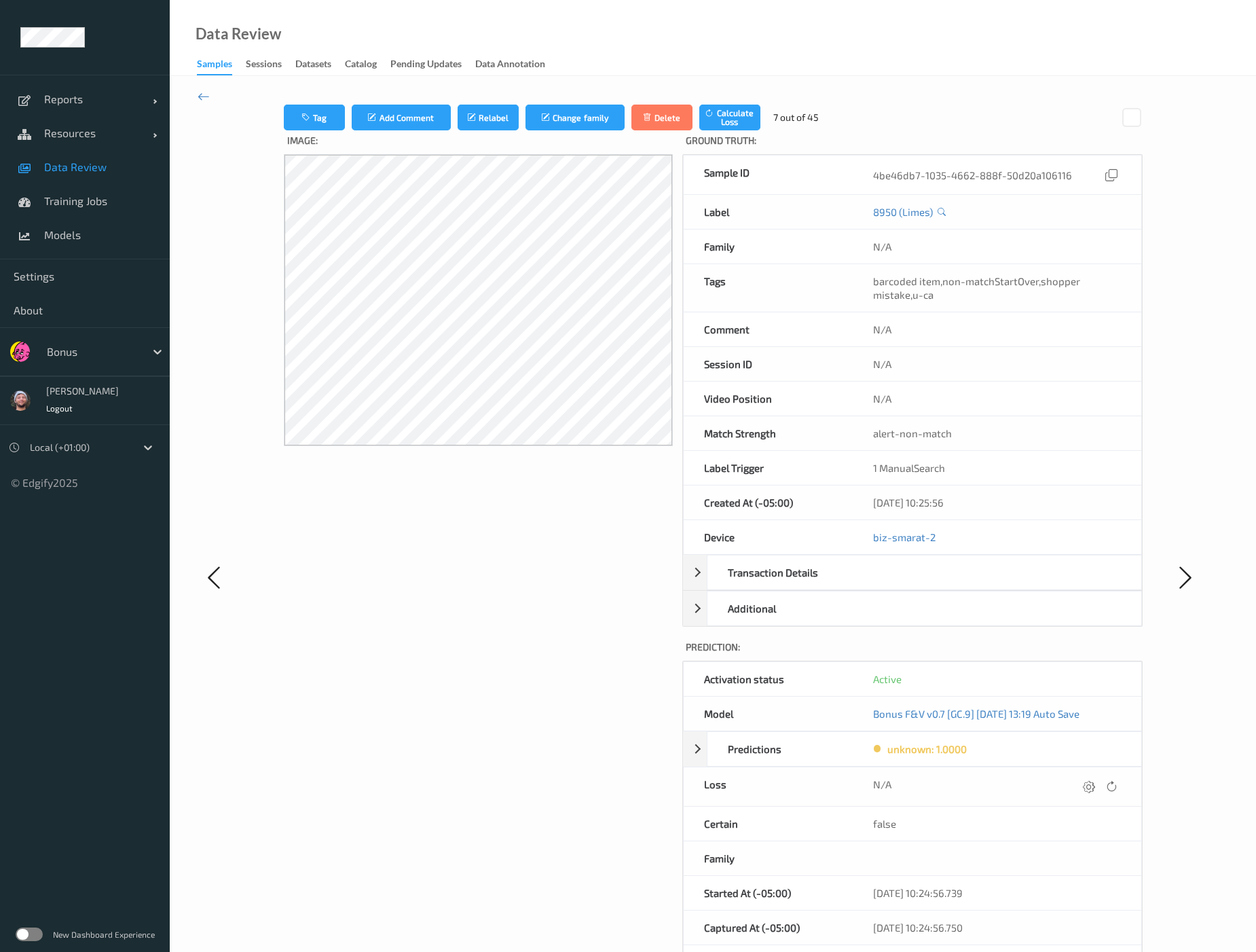
click at [1061, 781] on icon at bounding box center [1089, 786] width 12 height 12
click at [1053, 782] on button "submit" at bounding box center [1062, 791] width 18 height 18
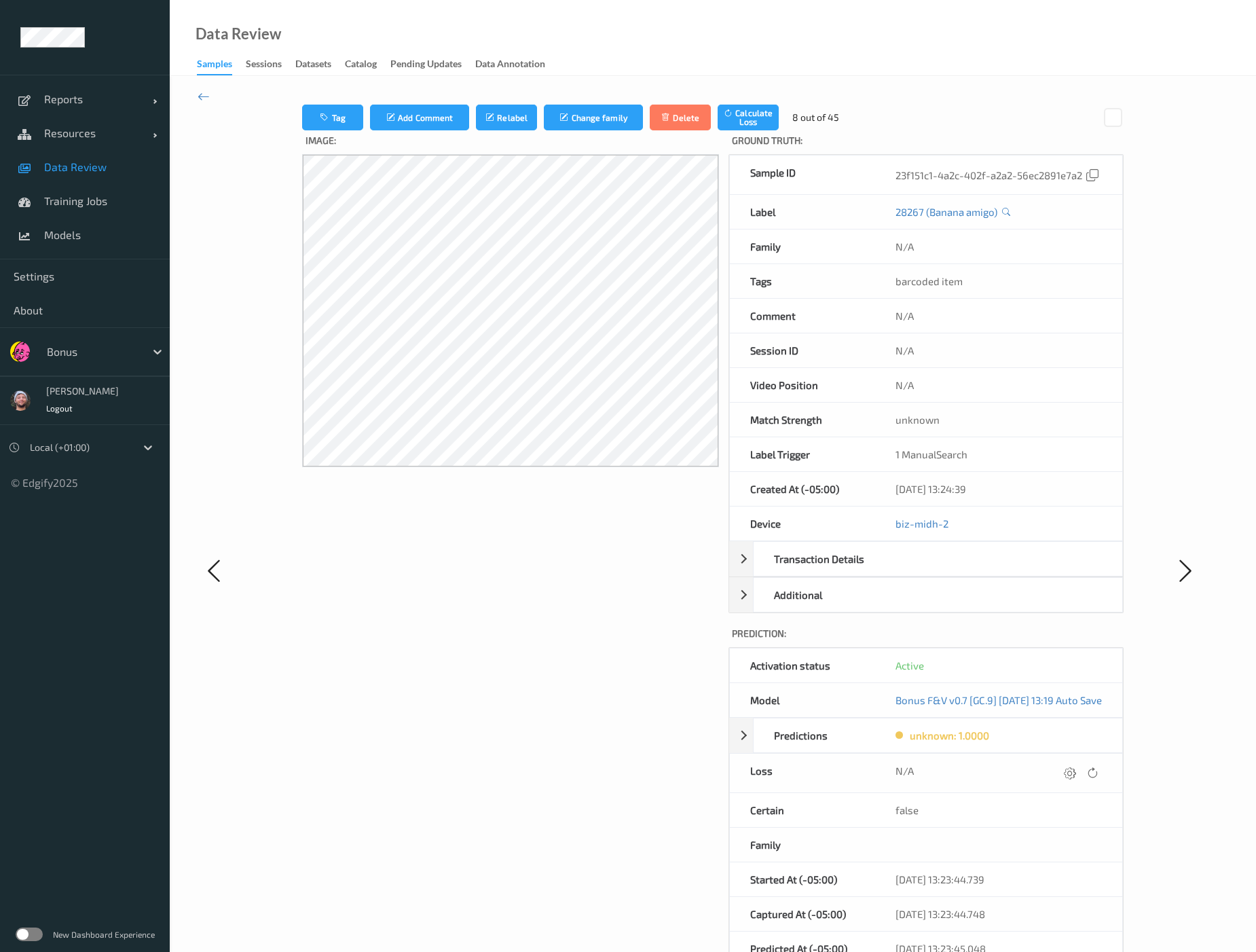
click at [1061, 780] on div "N/A" at bounding box center [998, 773] width 247 height 38
click at [1061, 768] on icon at bounding box center [1069, 773] width 12 height 12
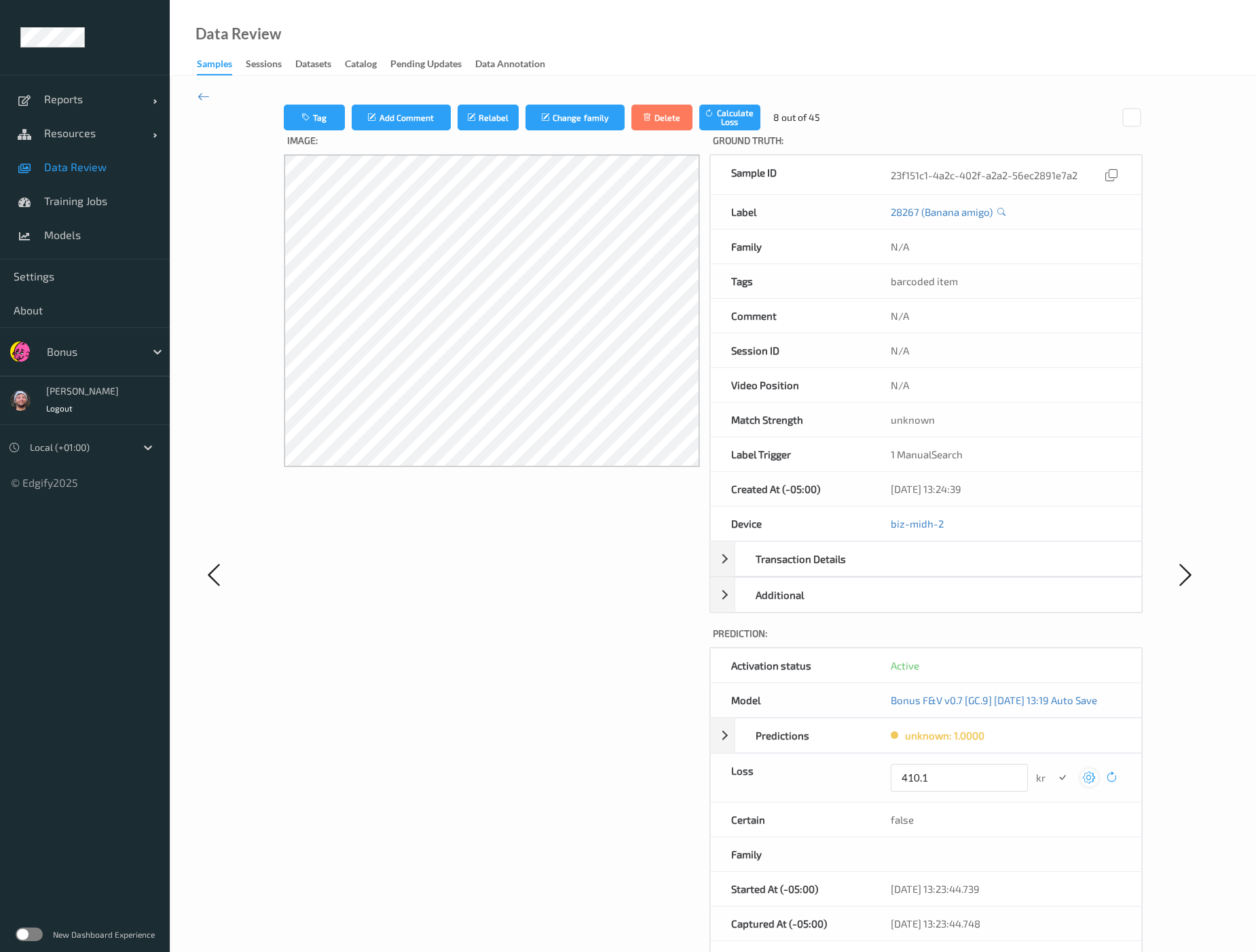
click at [1053, 769] on button "submit" at bounding box center [1062, 777] width 18 height 18
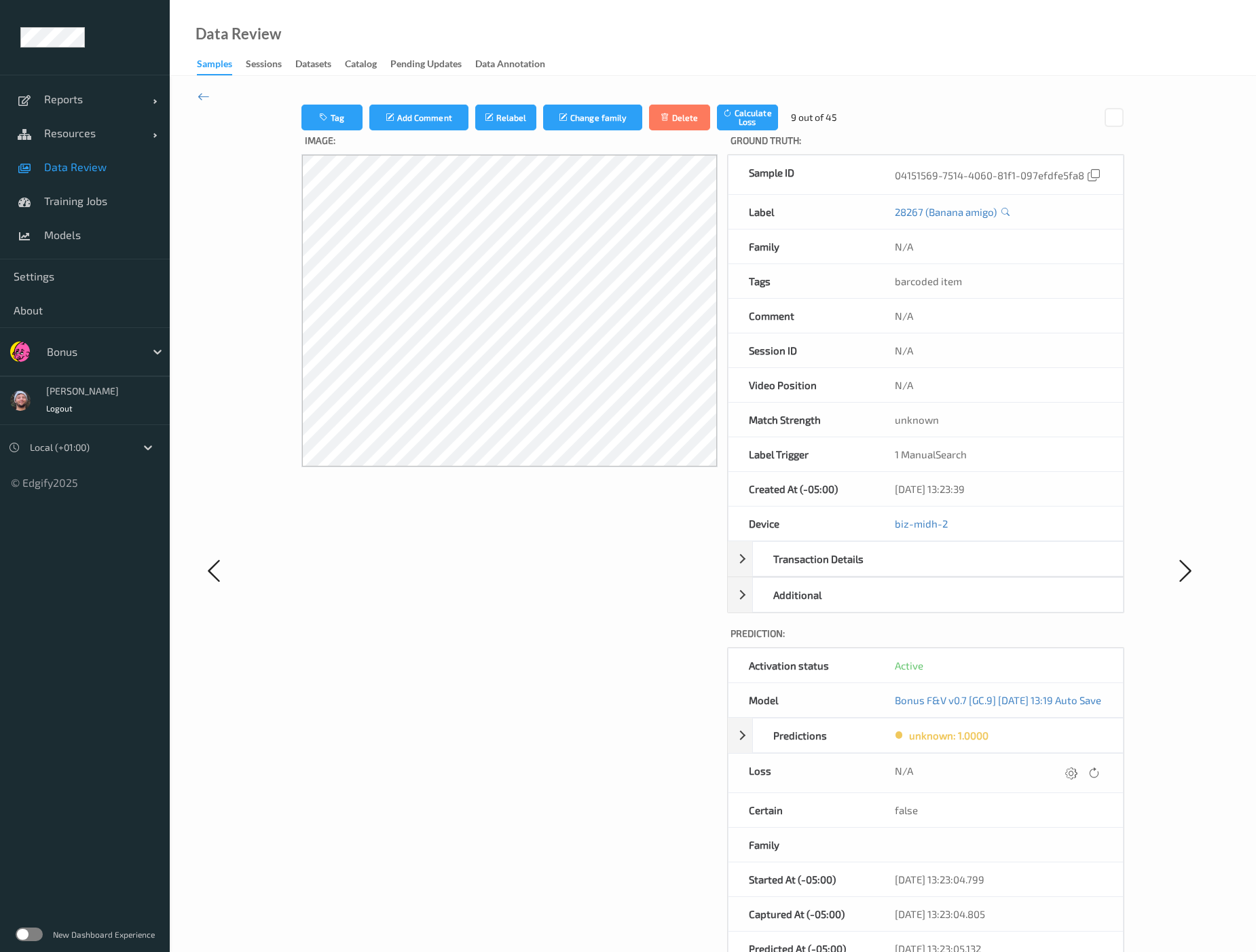
click at [1061, 768] on icon at bounding box center [1071, 773] width 12 height 12
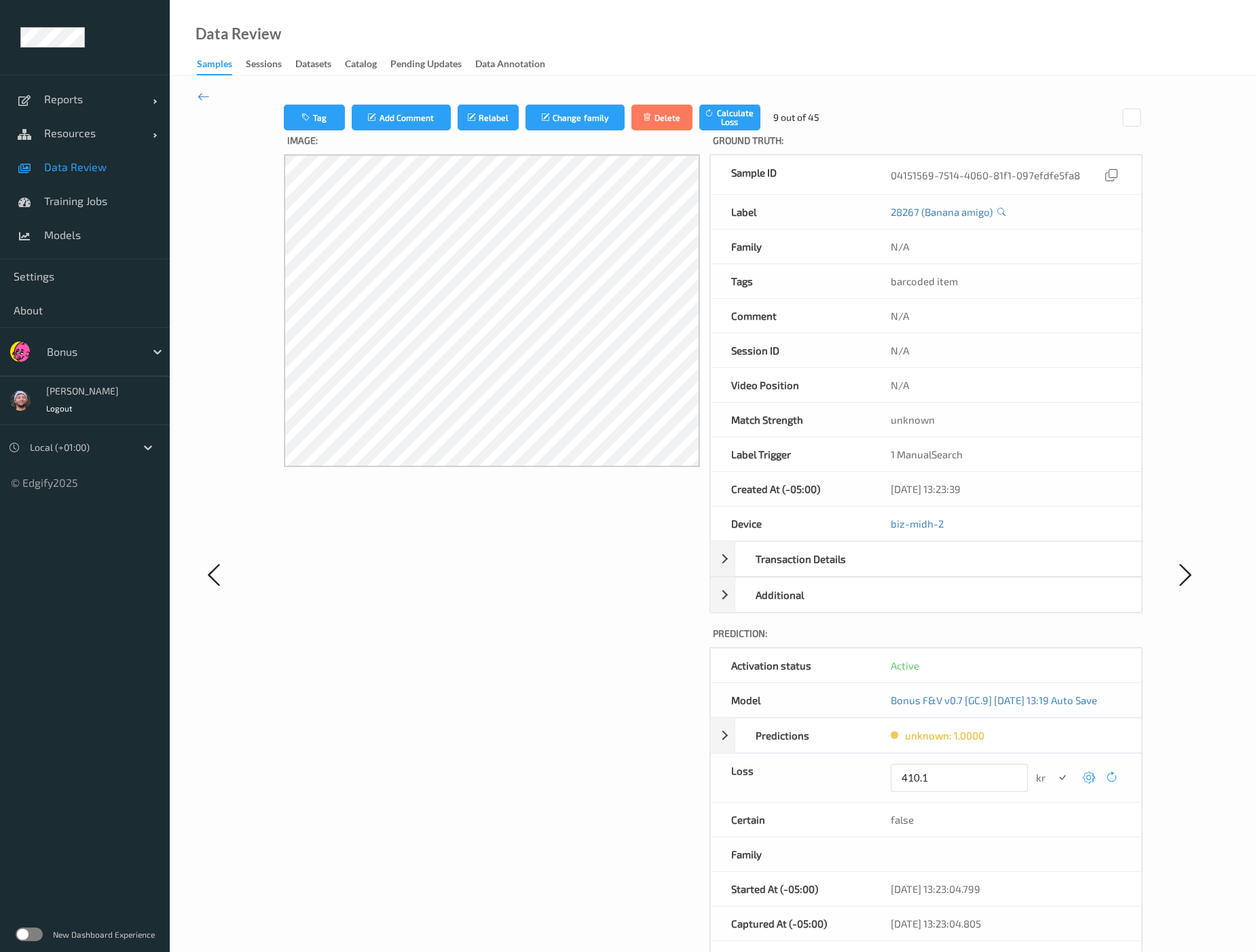
click at [1053, 769] on button "submit" at bounding box center [1062, 777] width 18 height 18
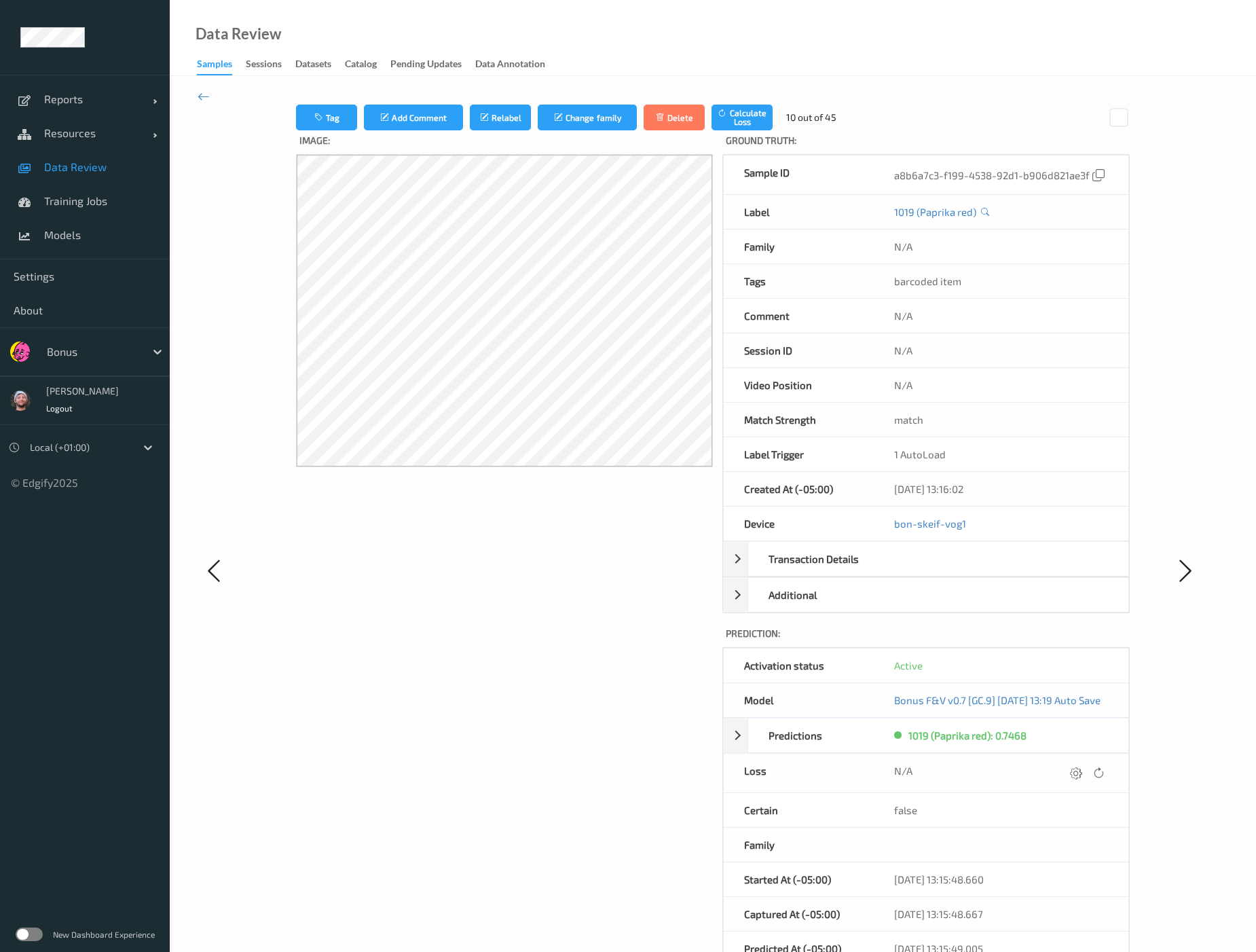
click at [1061, 768] on icon at bounding box center [1076, 773] width 12 height 12
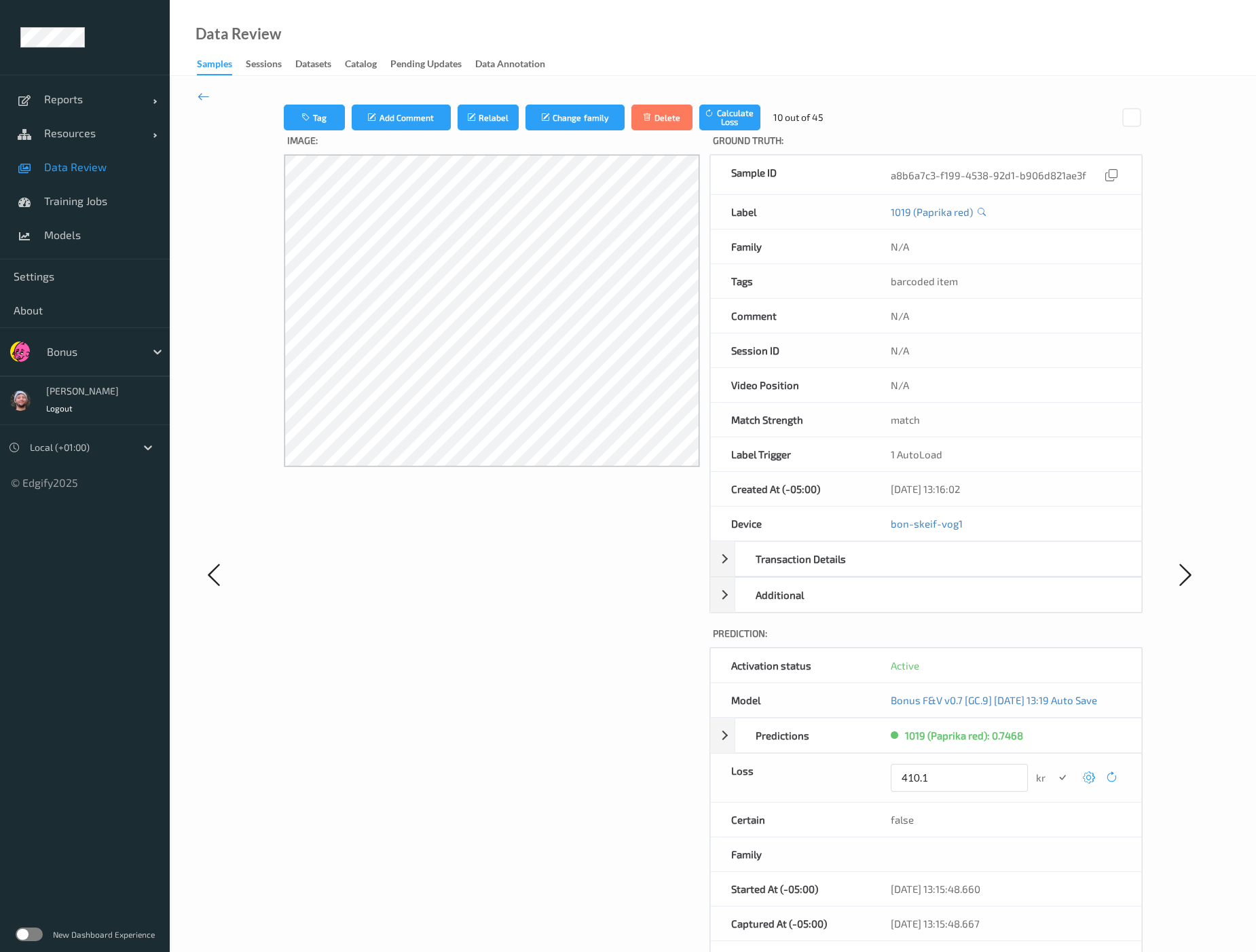
click at [1053, 769] on button "submit" at bounding box center [1062, 777] width 18 height 18
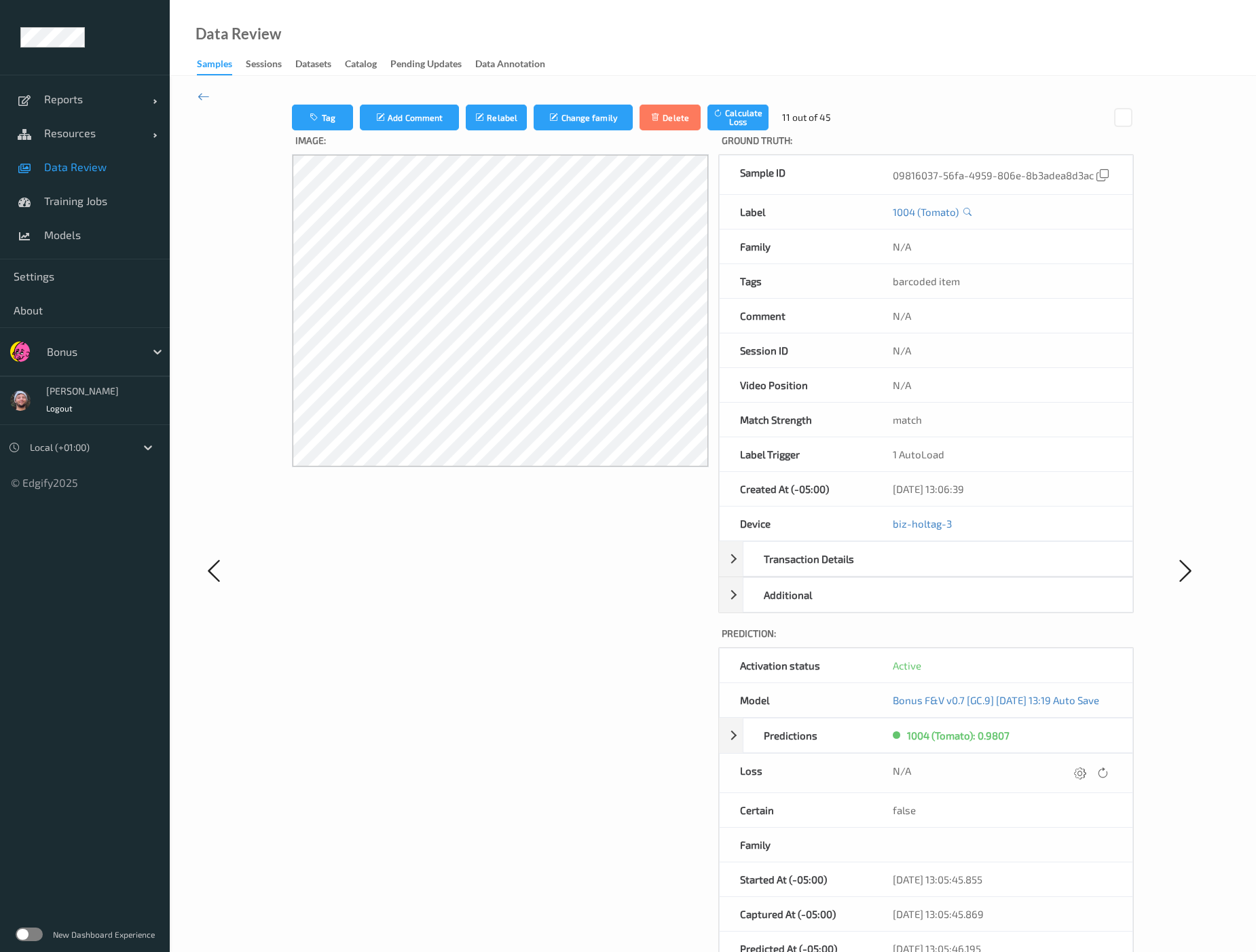
click at [1061, 768] on icon at bounding box center [1080, 773] width 12 height 12
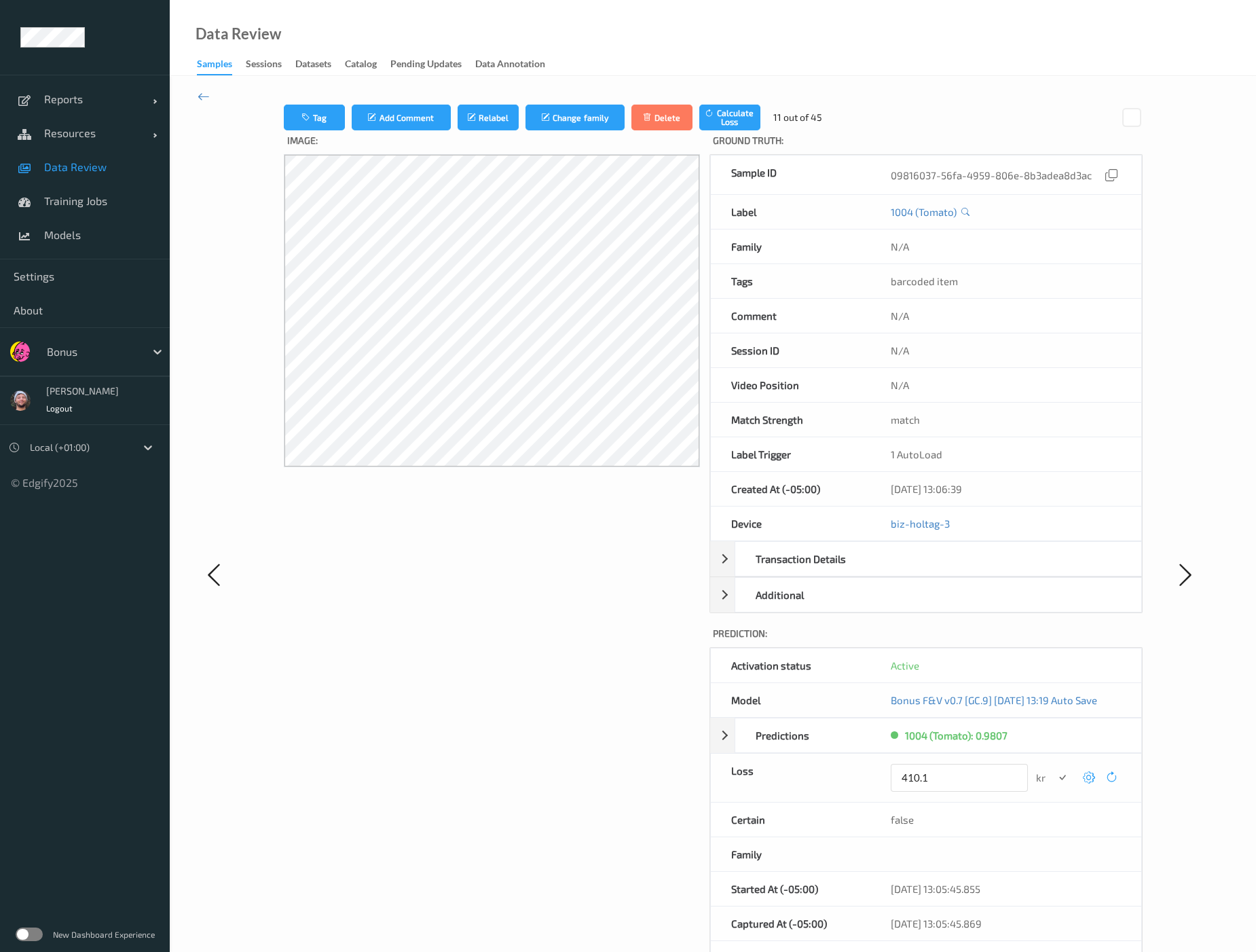
click at [1053, 769] on button "submit" at bounding box center [1062, 777] width 18 height 18
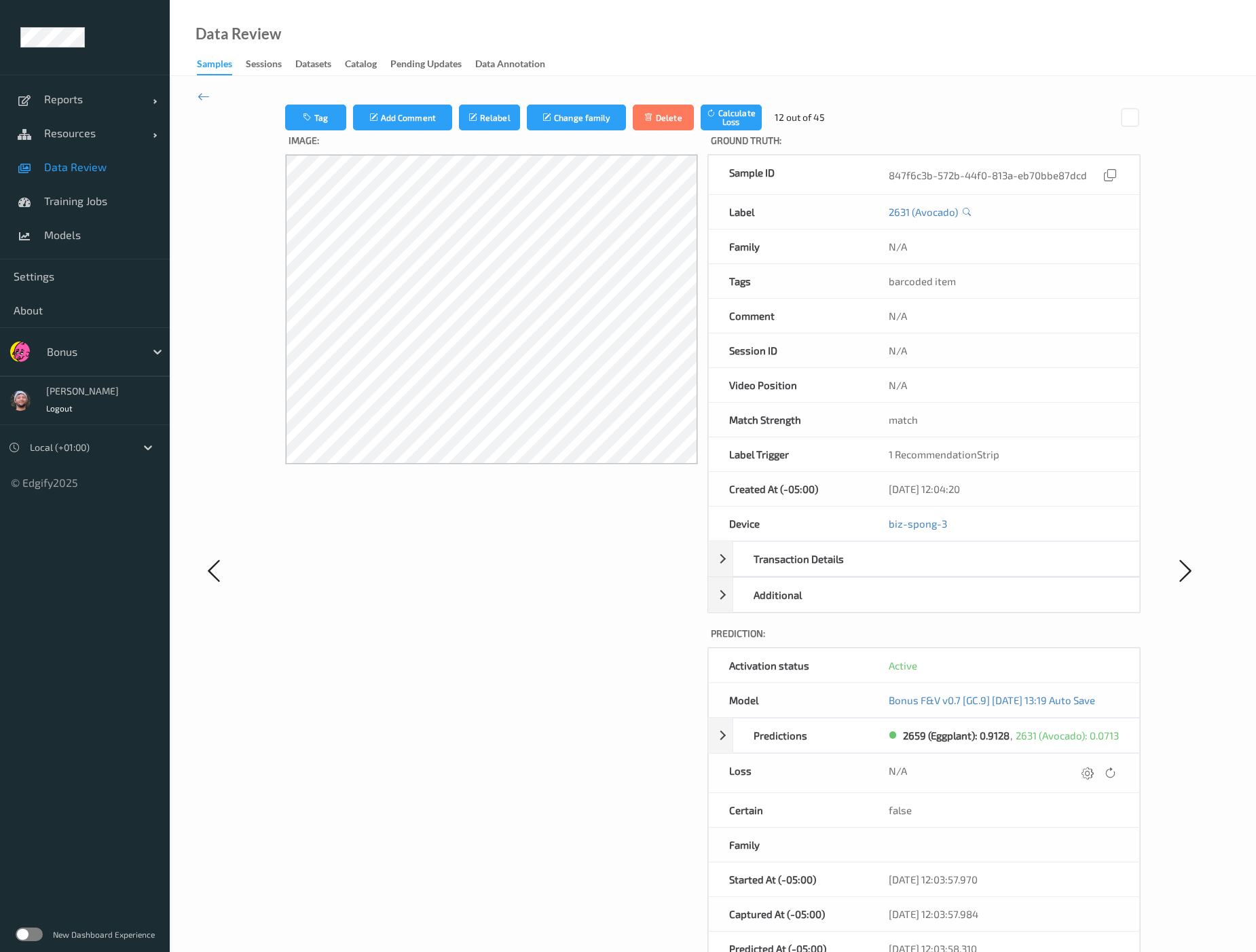
click at [1061, 768] on icon at bounding box center [1087, 773] width 12 height 12
click at [1052, 769] on button "submit" at bounding box center [1061, 777] width 18 height 18
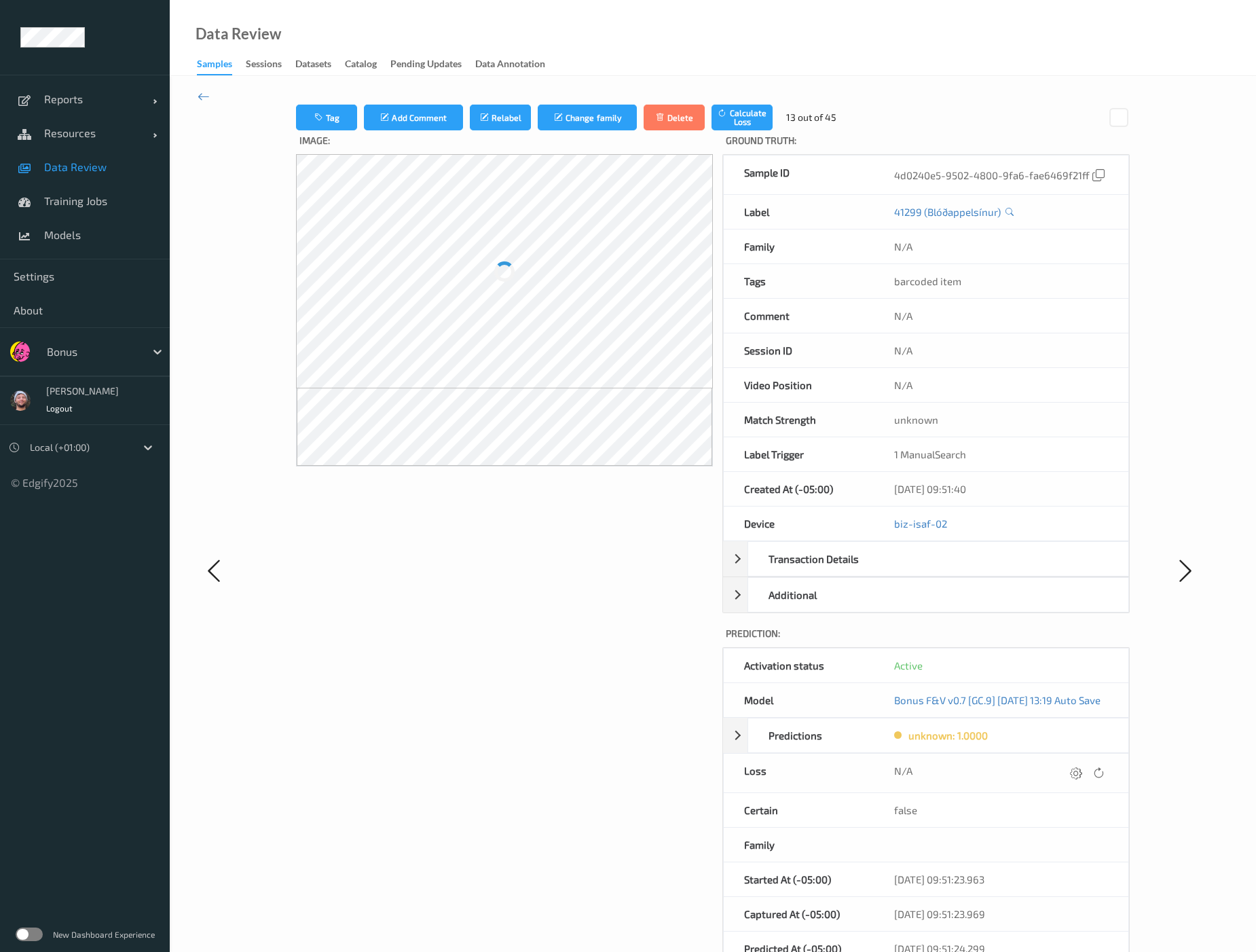
click at [1061, 768] on icon at bounding box center [1076, 773] width 12 height 12
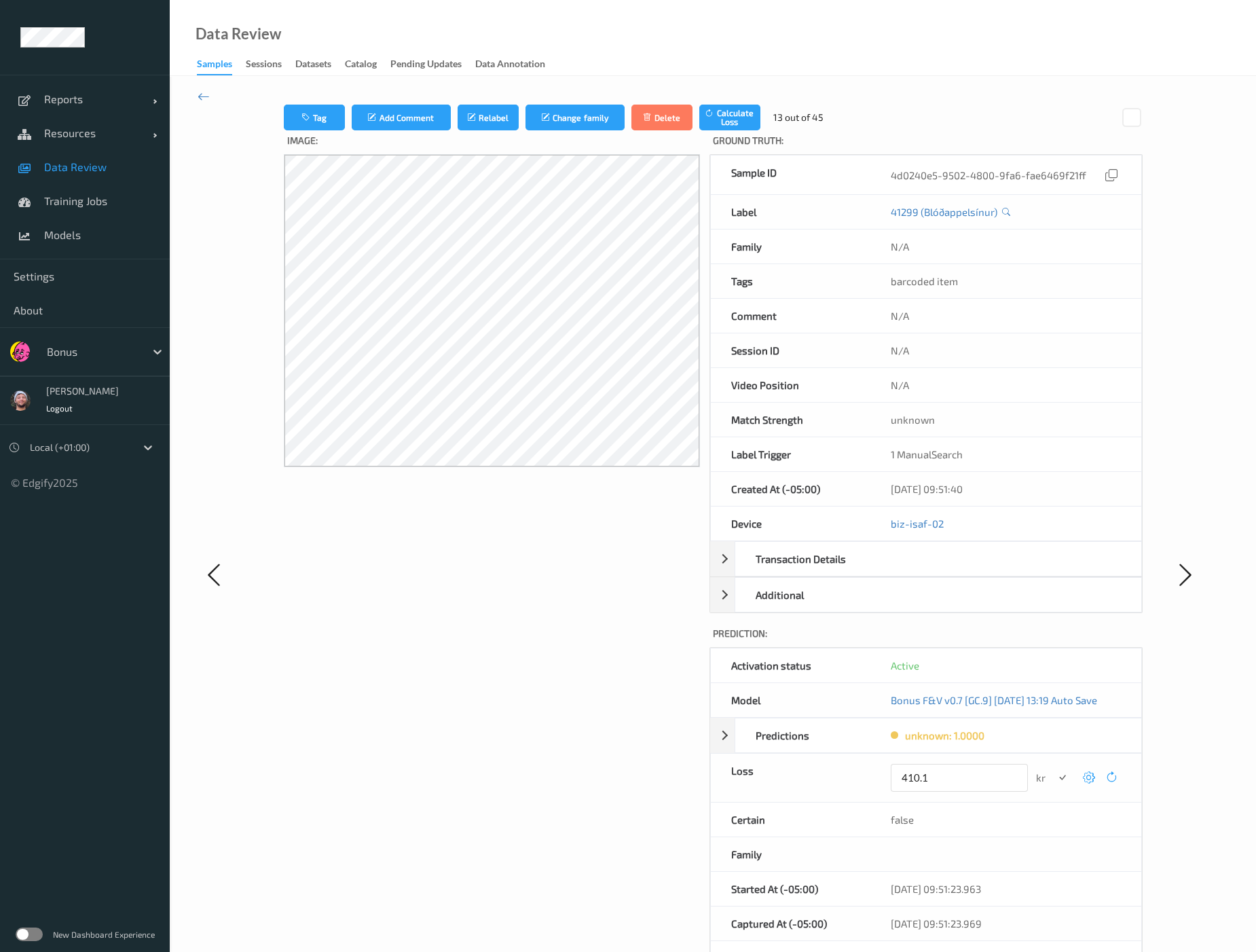
click at [1053, 769] on button "submit" at bounding box center [1062, 777] width 18 height 18
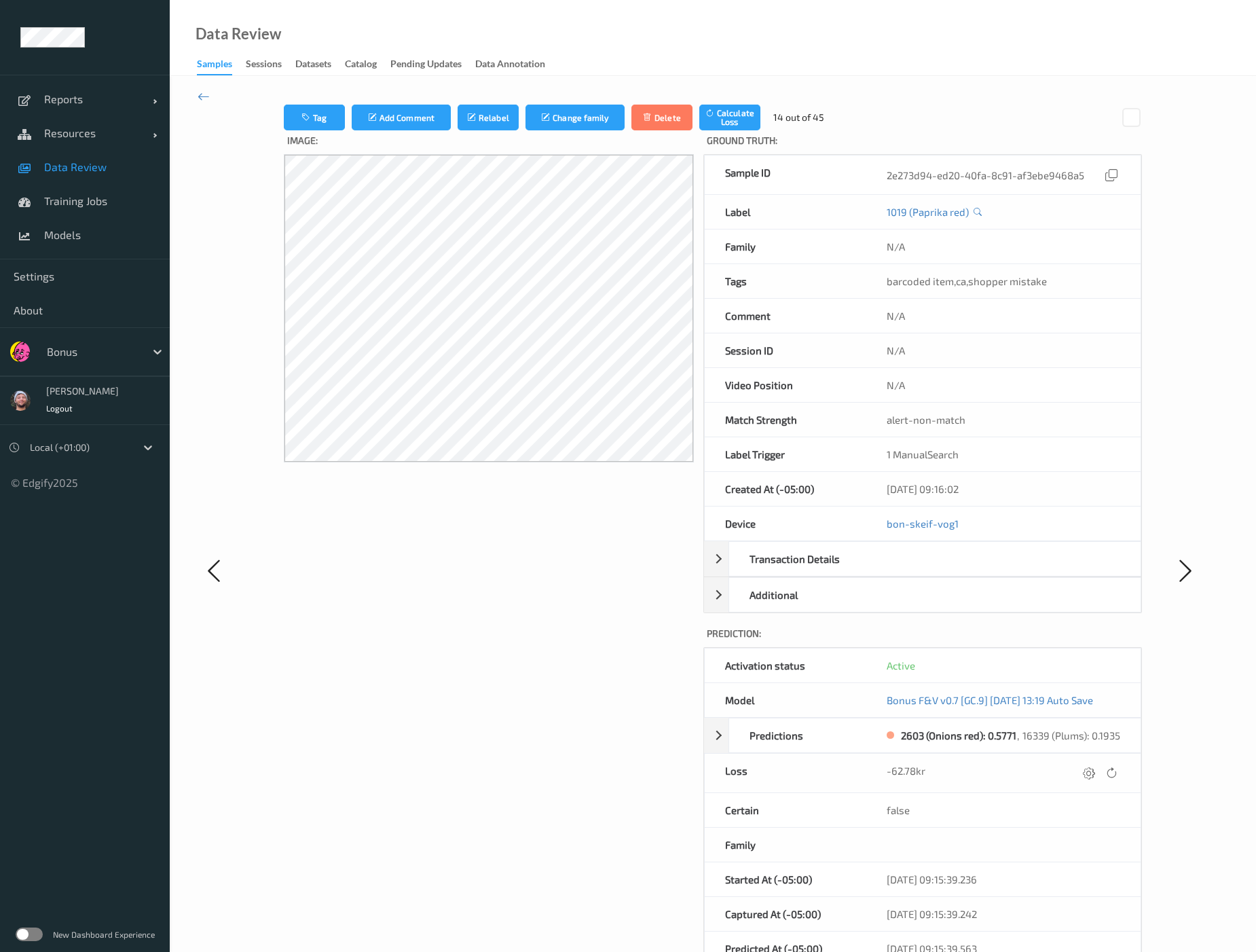
click at [1061, 768] on icon at bounding box center [1089, 773] width 12 height 12
click at [1053, 769] on button "submit" at bounding box center [1061, 777] width 18 height 18
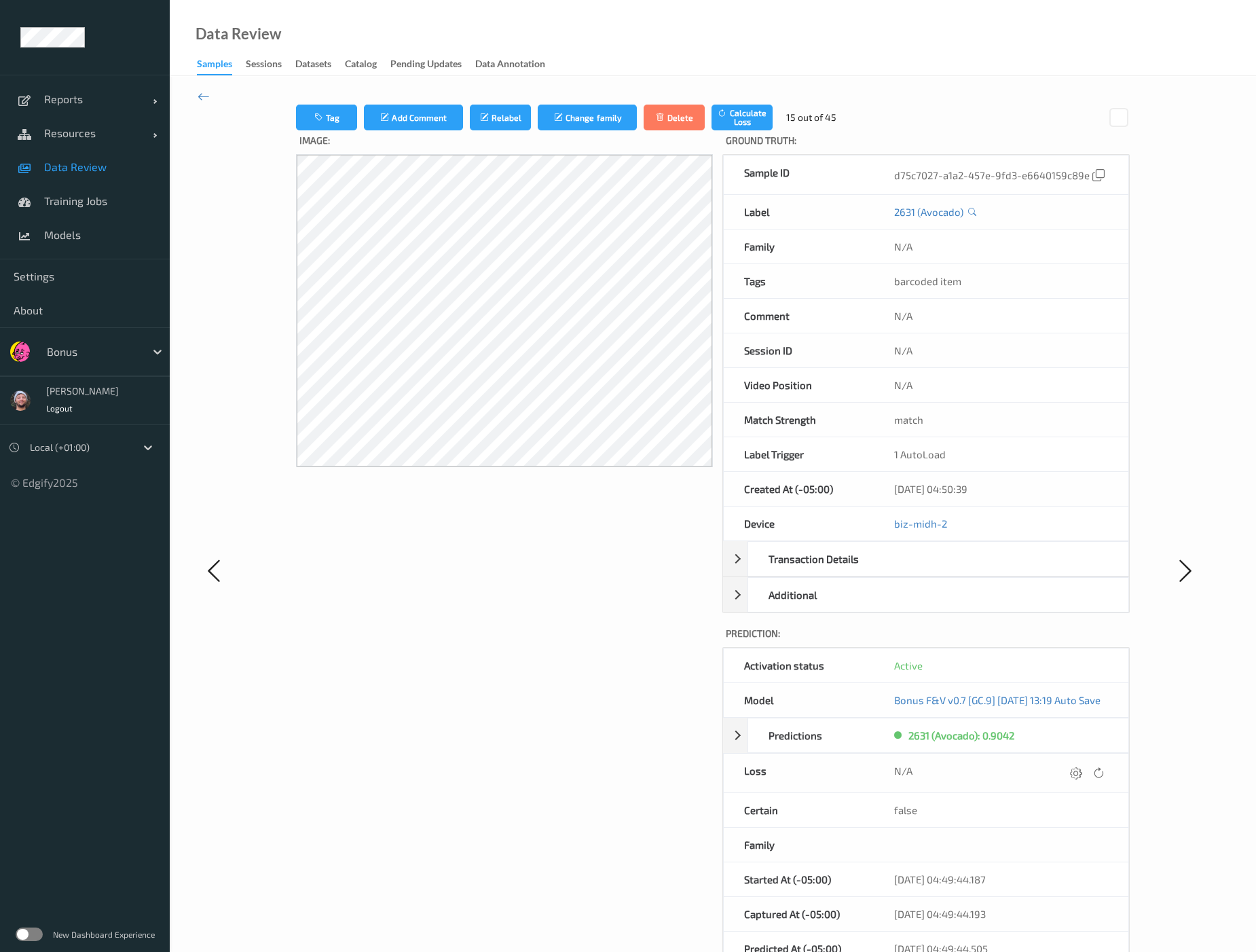
click at [1061, 768] on icon at bounding box center [1076, 773] width 12 height 12
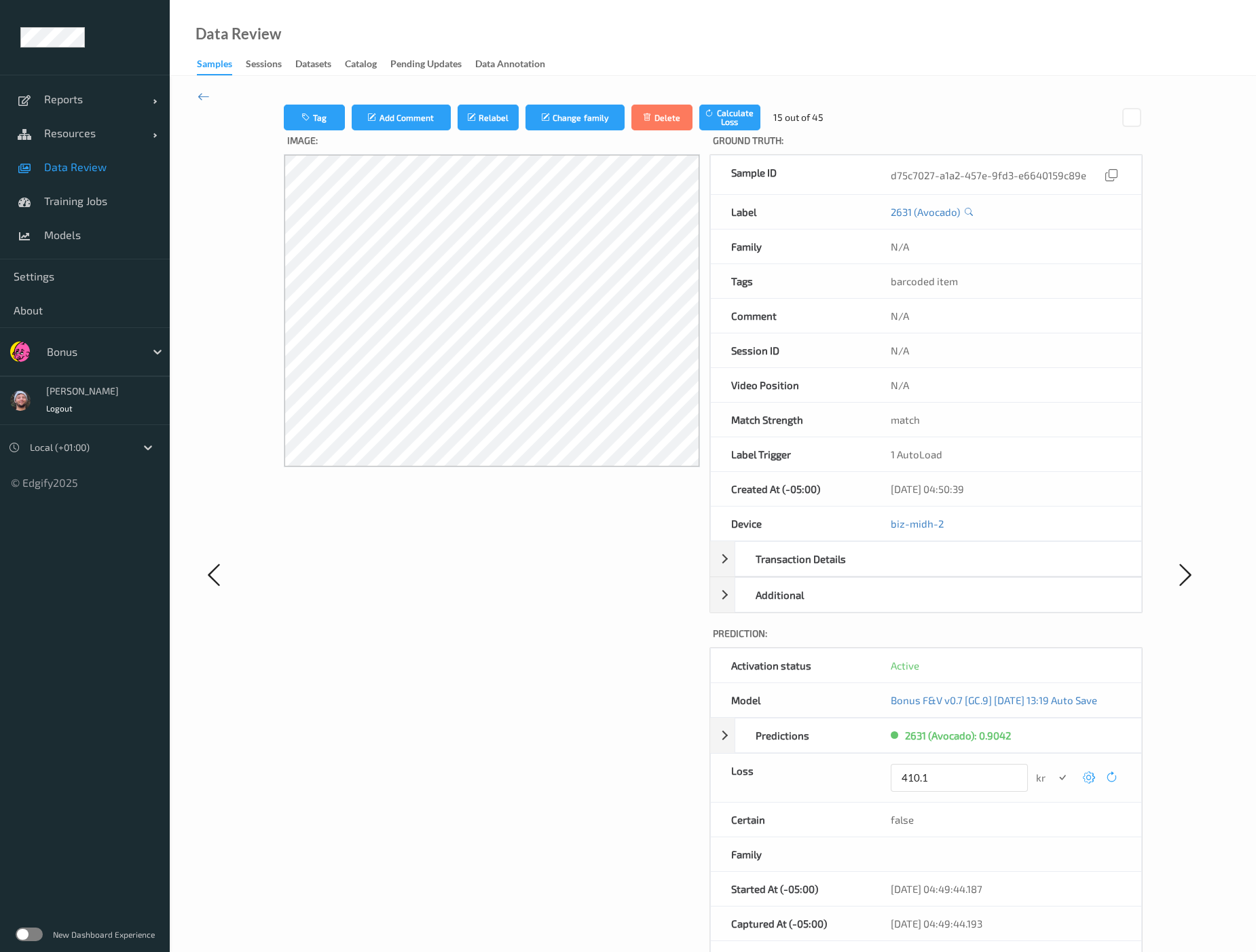
click at [1053, 769] on button "submit" at bounding box center [1062, 777] width 18 height 18
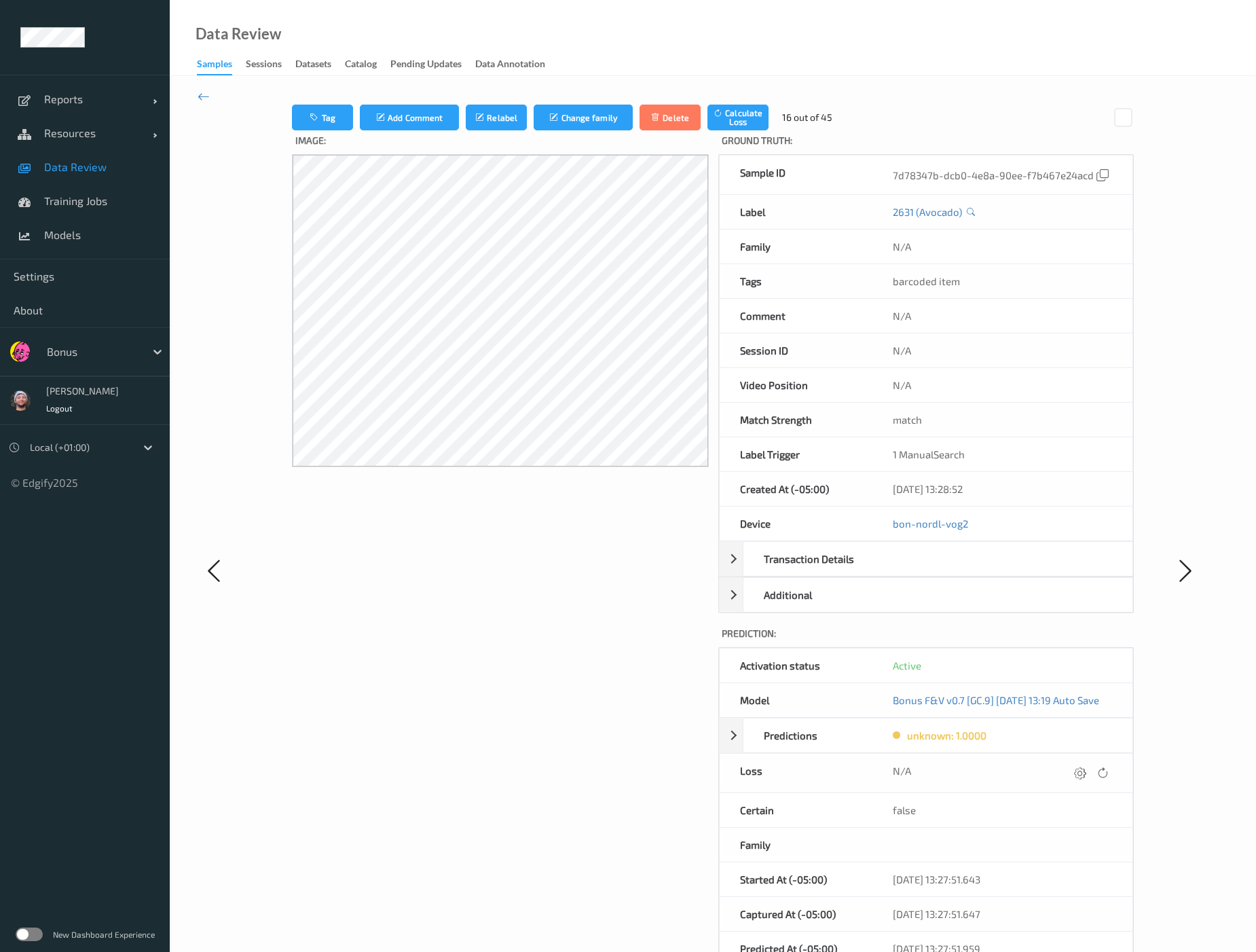
click at [1061, 768] on icon at bounding box center [1080, 773] width 12 height 12
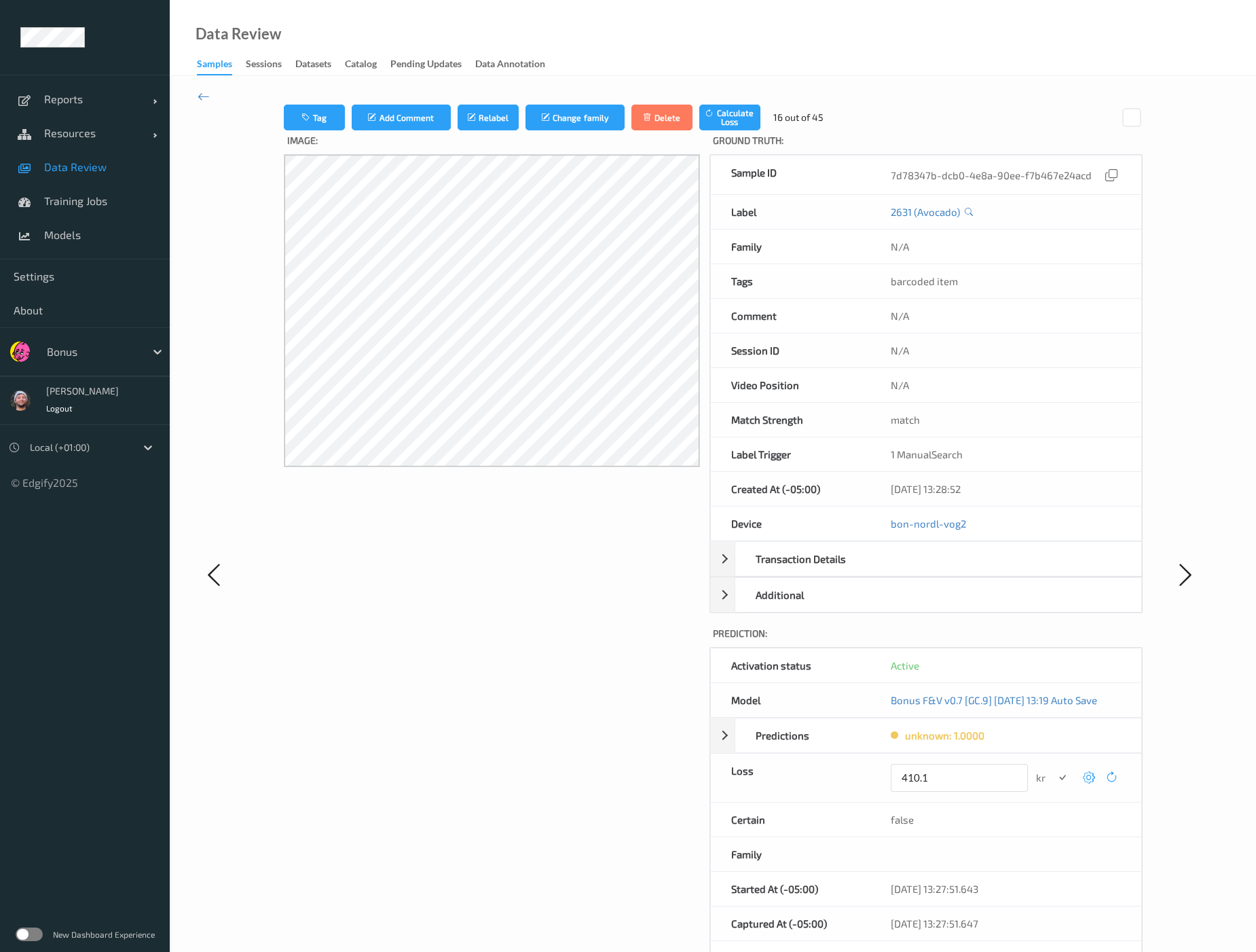
click at [1053, 769] on button "submit" at bounding box center [1062, 777] width 18 height 18
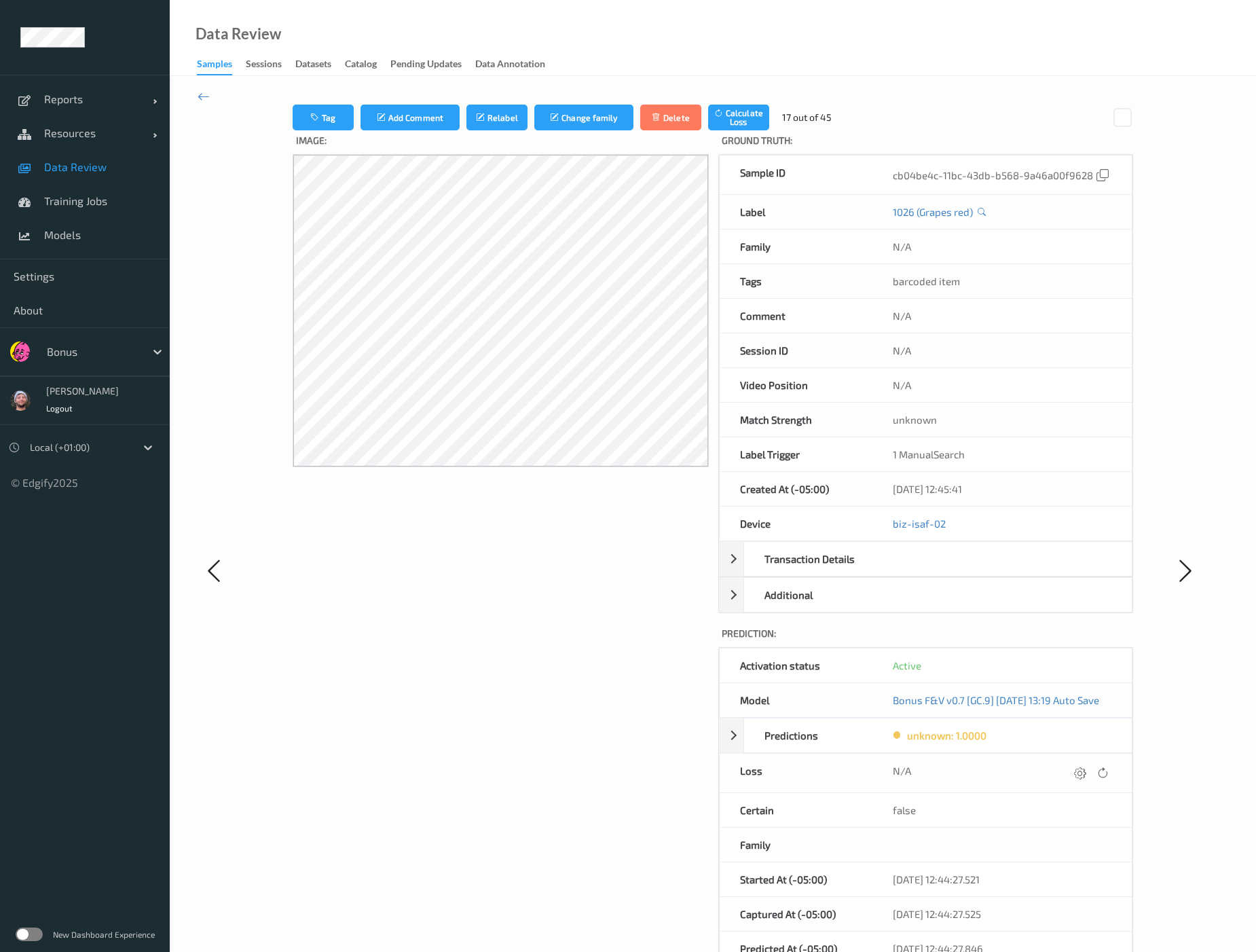
click at [1061, 768] on icon at bounding box center [1080, 773] width 12 height 12
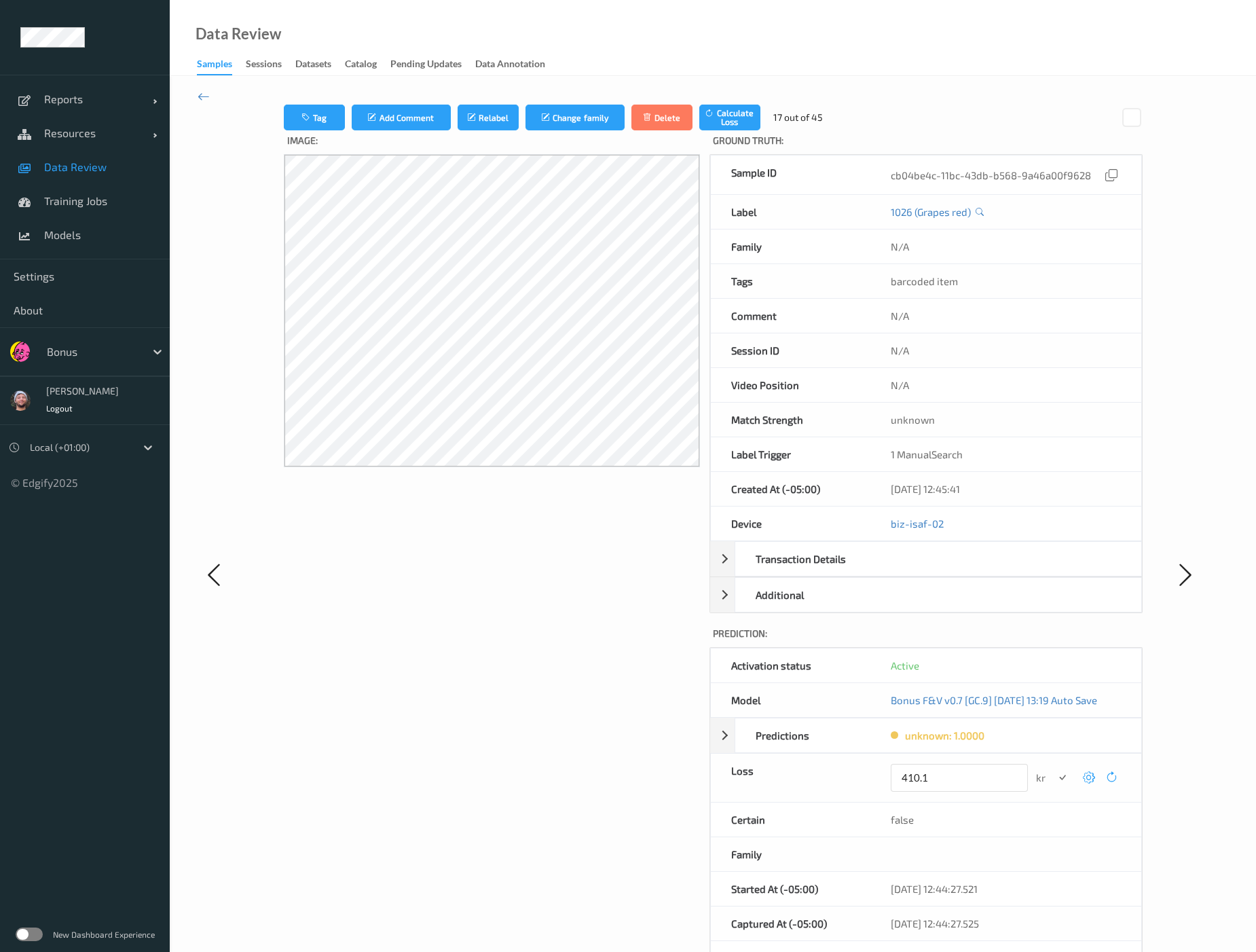
click at [1053, 769] on button "submit" at bounding box center [1062, 777] width 18 height 18
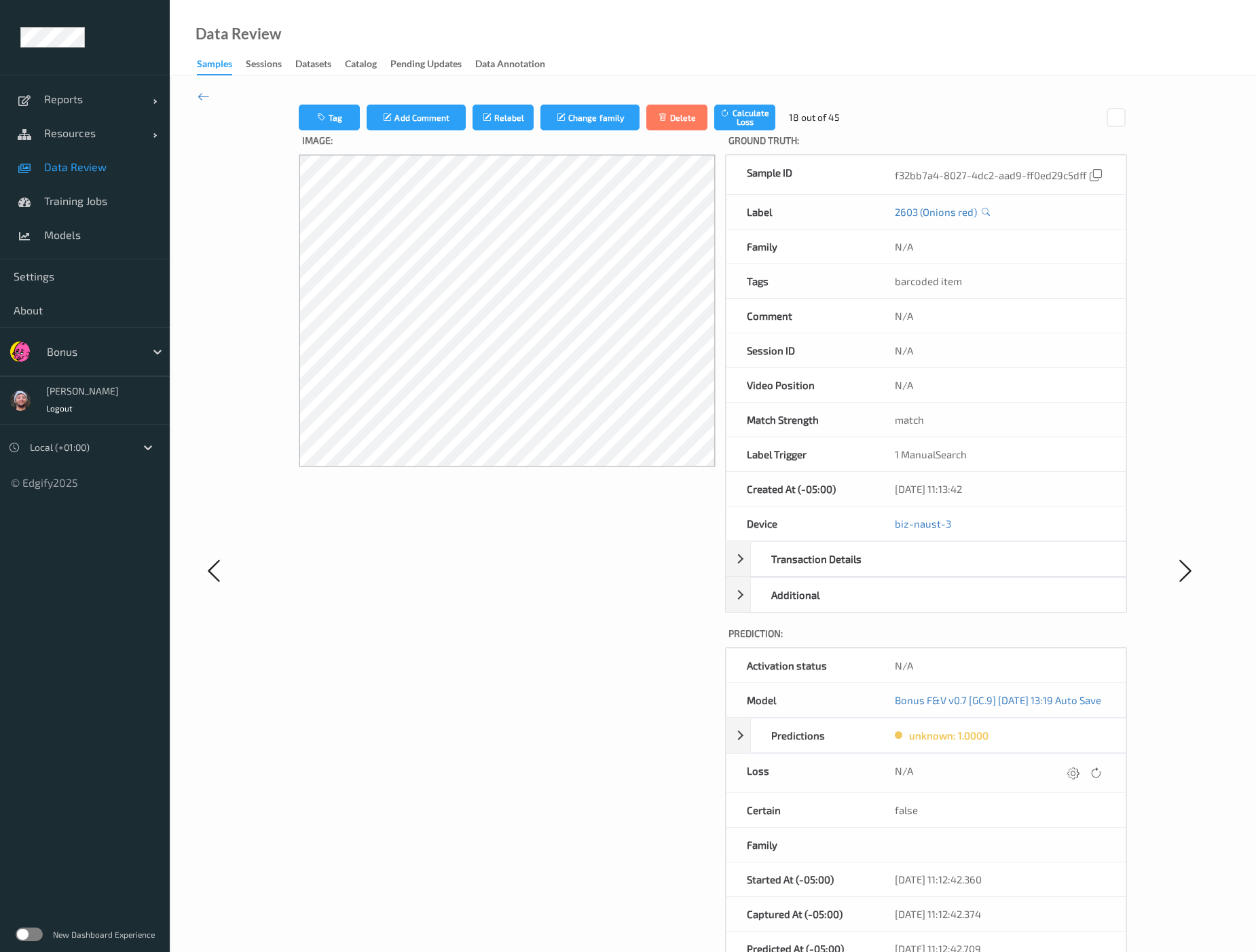
click at [1061, 768] on icon at bounding box center [1073, 773] width 12 height 12
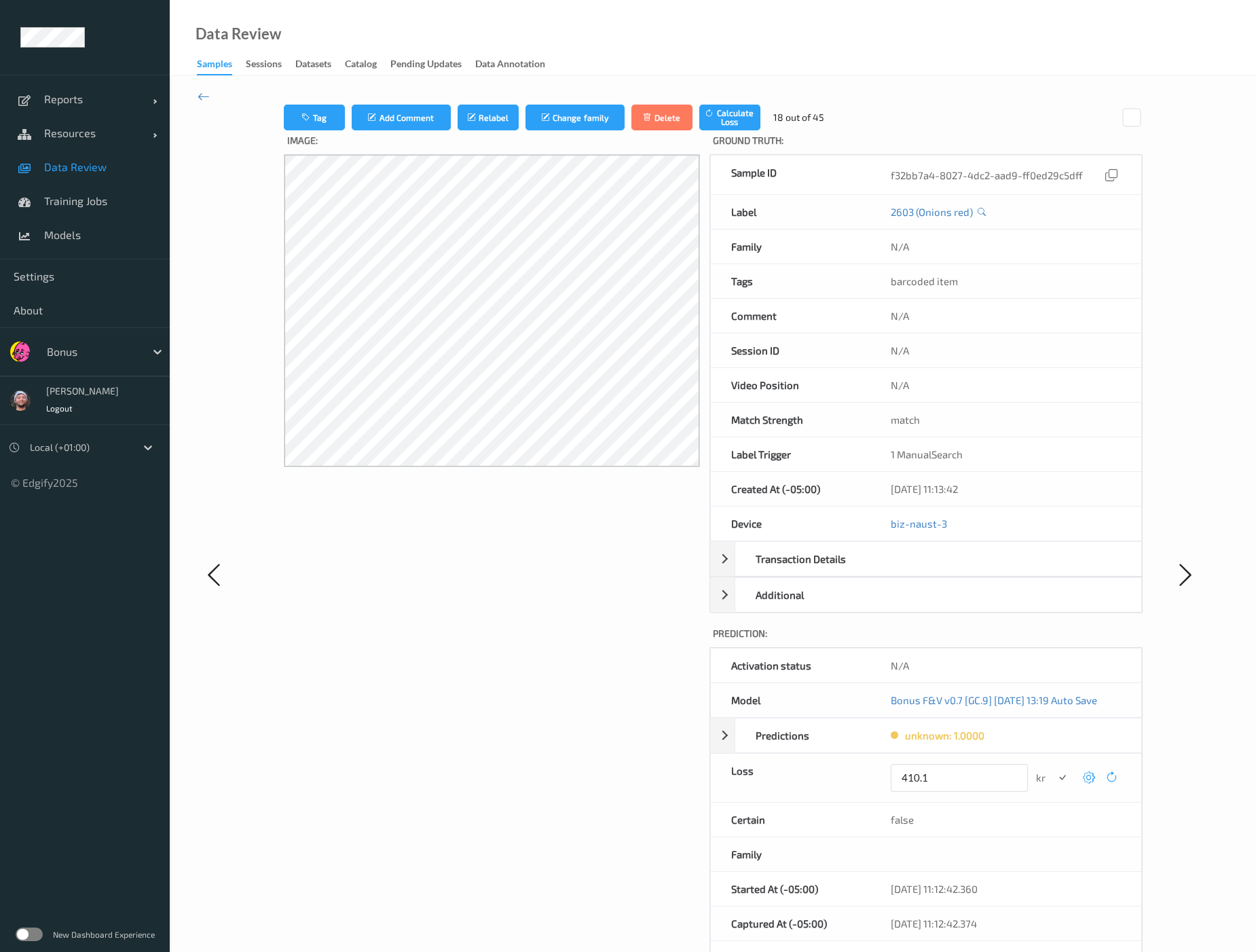
click at [1053, 769] on button "submit" at bounding box center [1062, 777] width 18 height 18
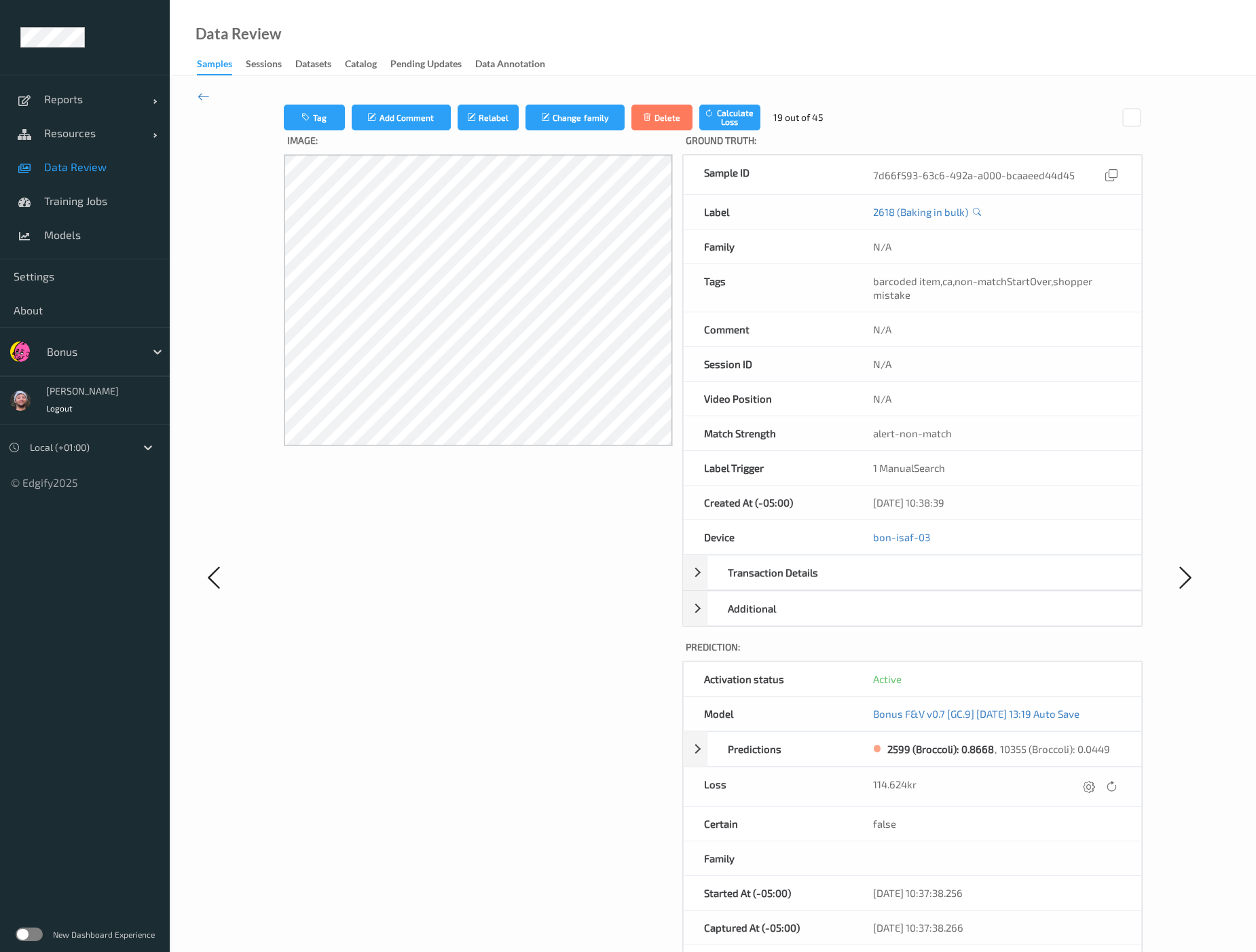
click at [1061, 768] on div "114.624kr" at bounding box center [997, 786] width 288 height 38
click at [1061, 781] on icon at bounding box center [1089, 786] width 12 height 12
click at [1053, 782] on button "submit" at bounding box center [1062, 791] width 18 height 18
click at [1061, 781] on icon at bounding box center [1089, 786] width 12 height 12
click at [1053, 782] on button "submit" at bounding box center [1062, 791] width 18 height 18
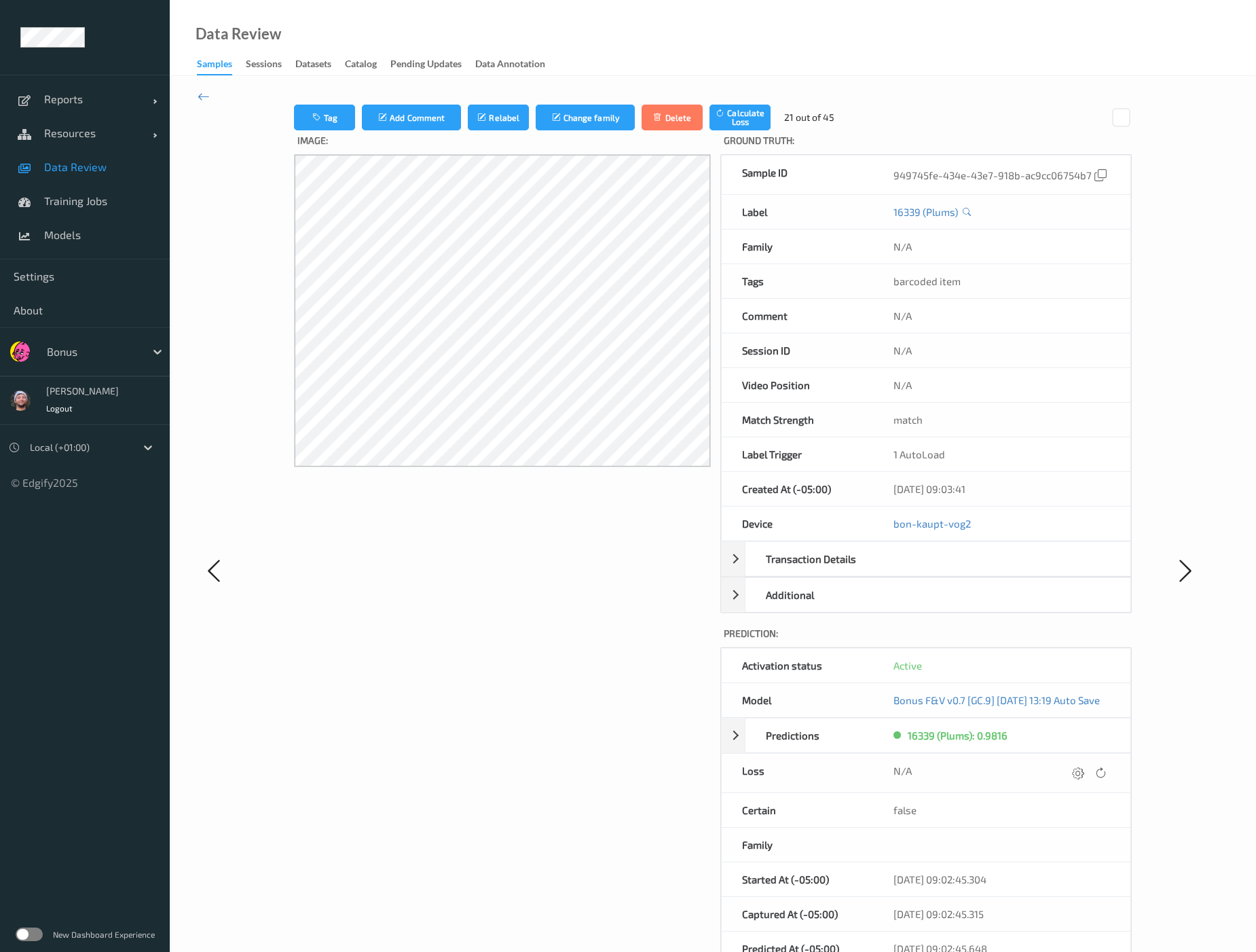
click at [1061, 776] on div at bounding box center [1078, 773] width 18 height 18
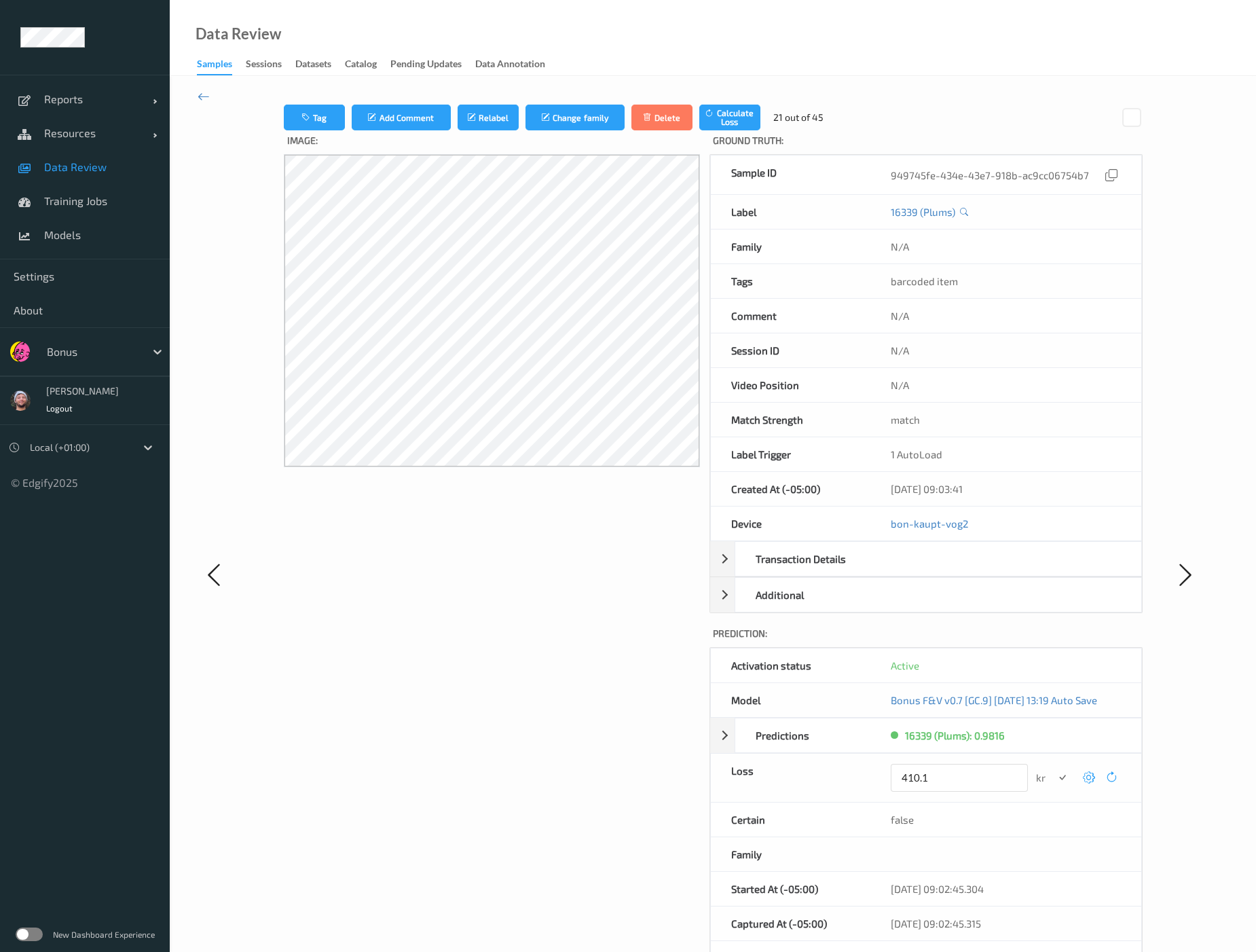
click at [1053, 769] on button "submit" at bounding box center [1062, 777] width 18 height 18
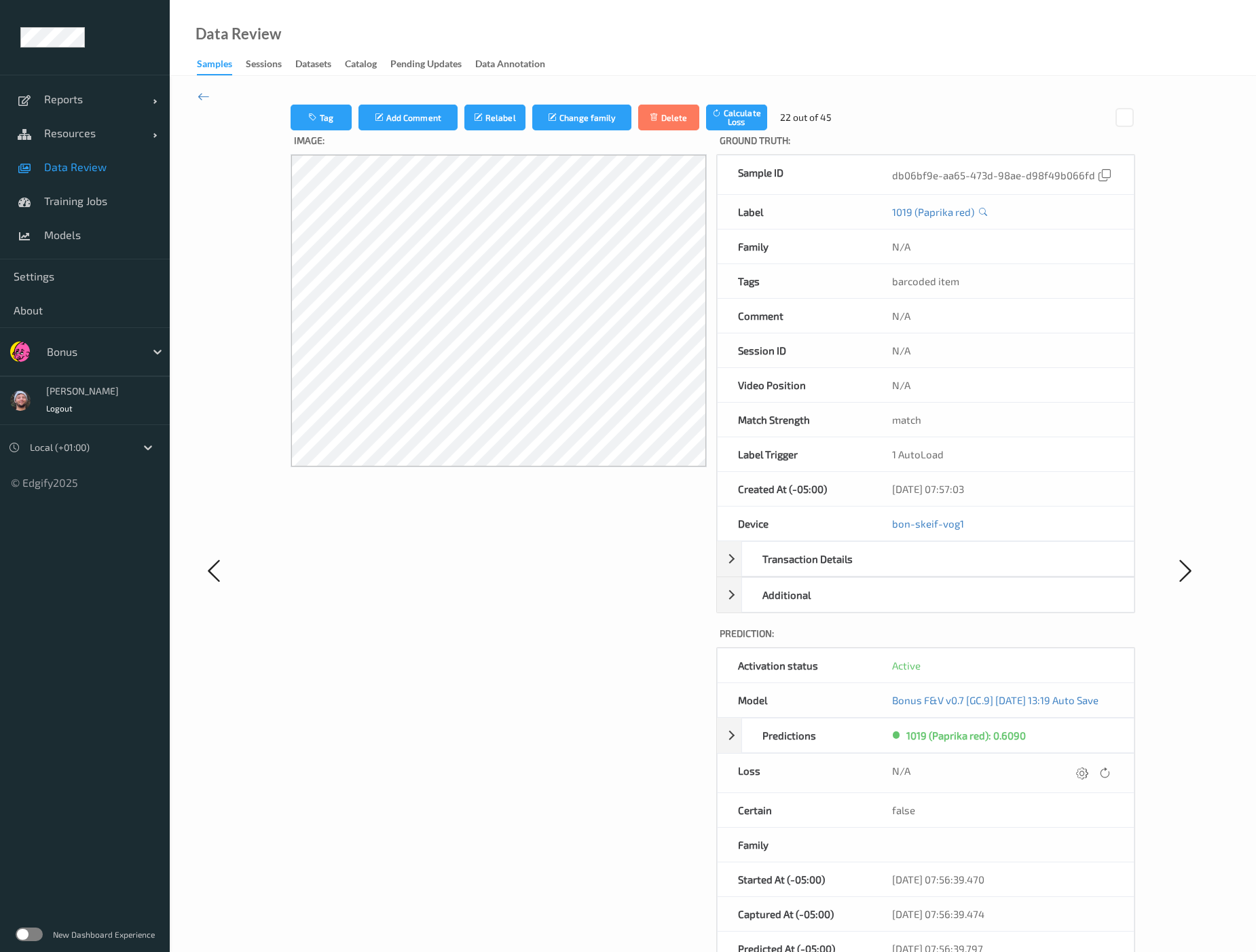
click at [1061, 776] on div at bounding box center [1081, 773] width 18 height 18
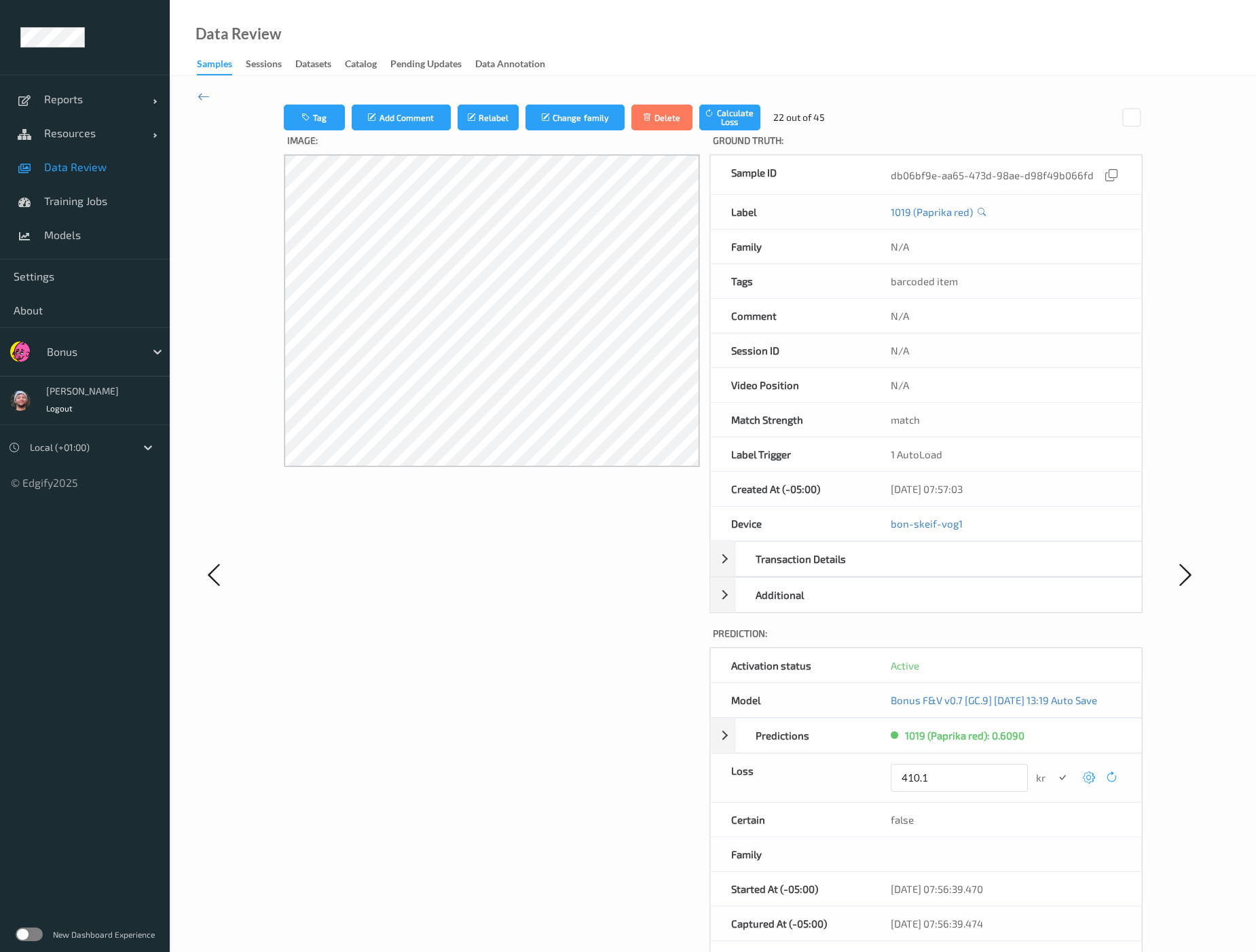
click at [1053, 769] on button "submit" at bounding box center [1062, 777] width 18 height 18
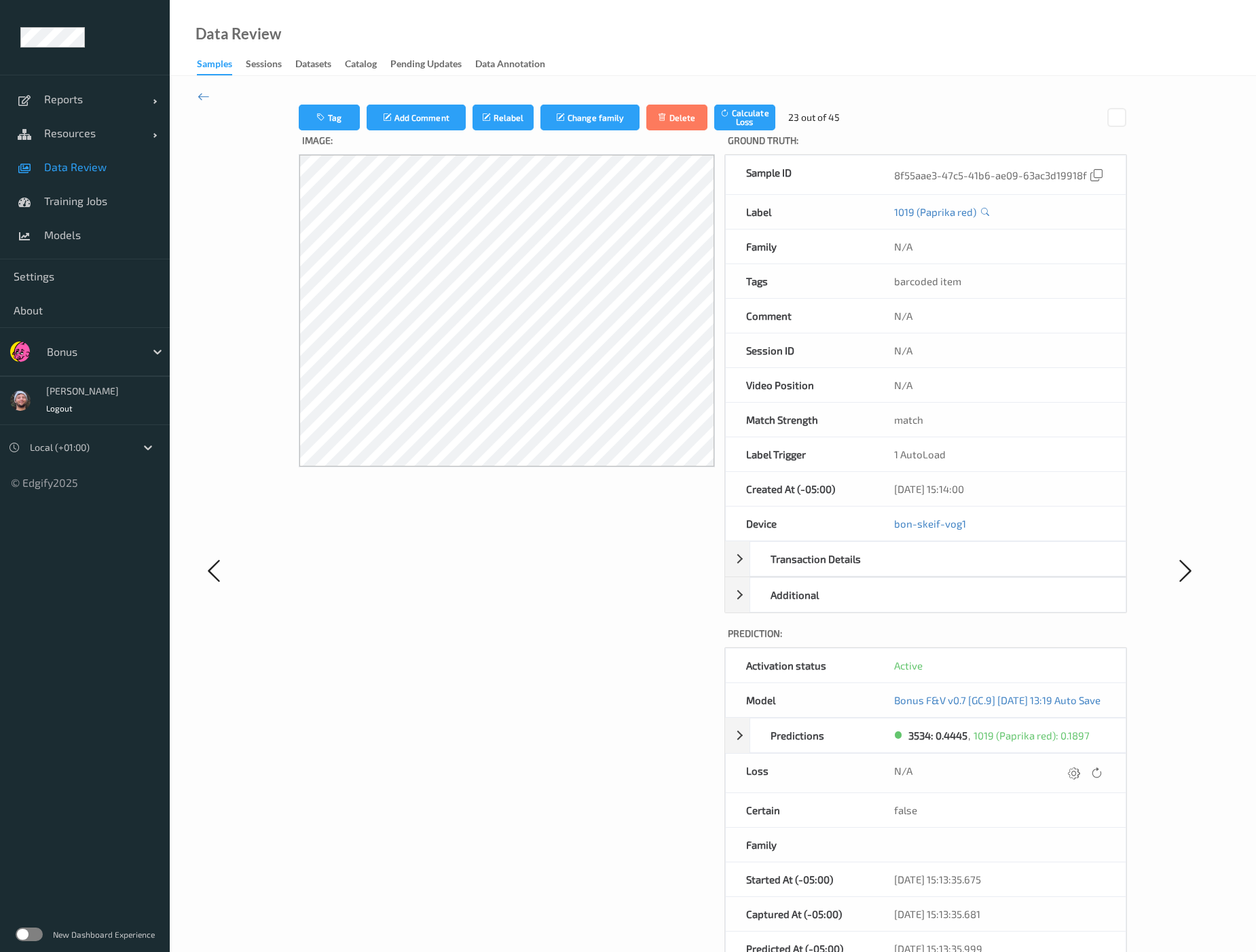
click at [1061, 776] on div at bounding box center [1073, 773] width 18 height 18
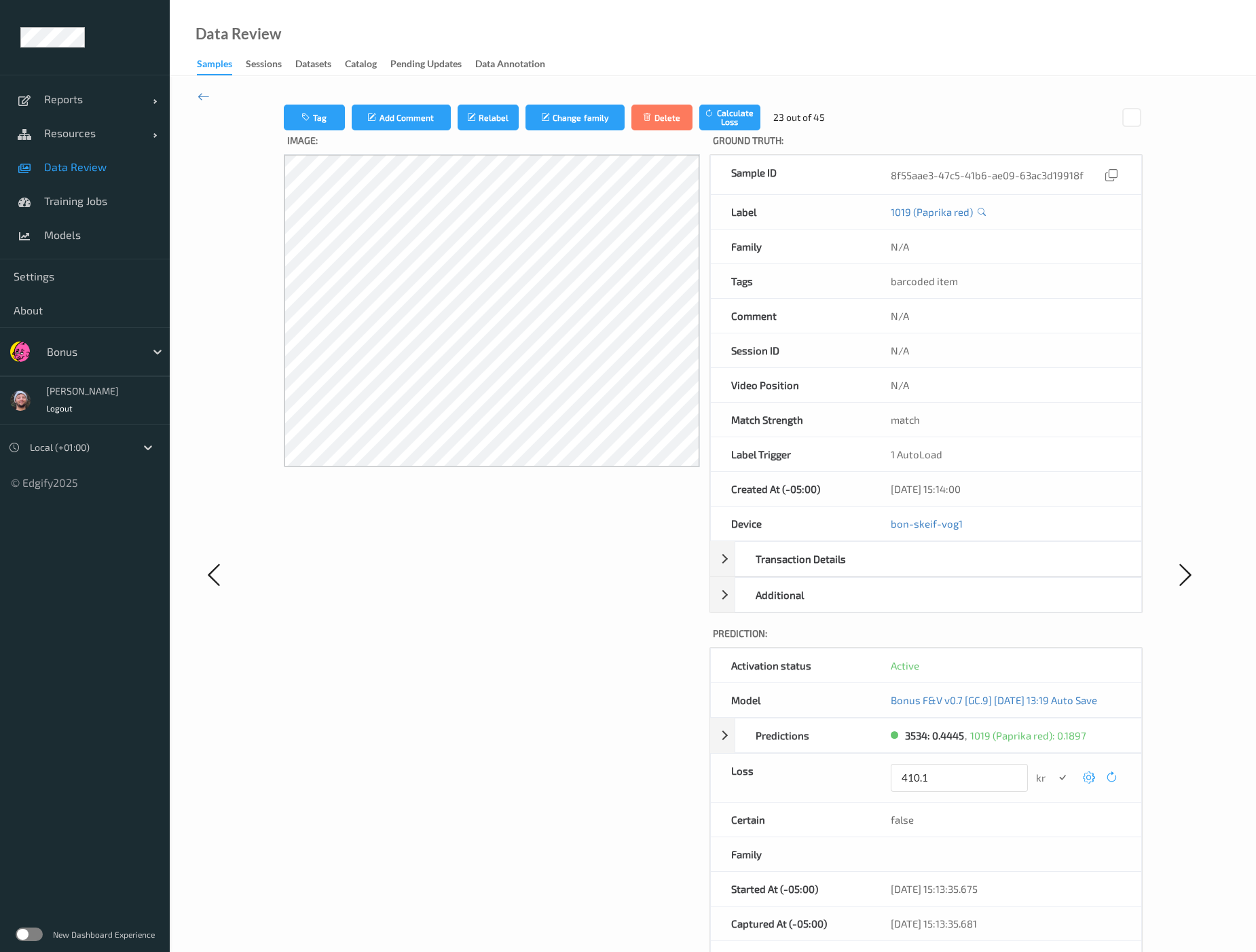
click at [1053, 769] on button "submit" at bounding box center [1062, 777] width 18 height 18
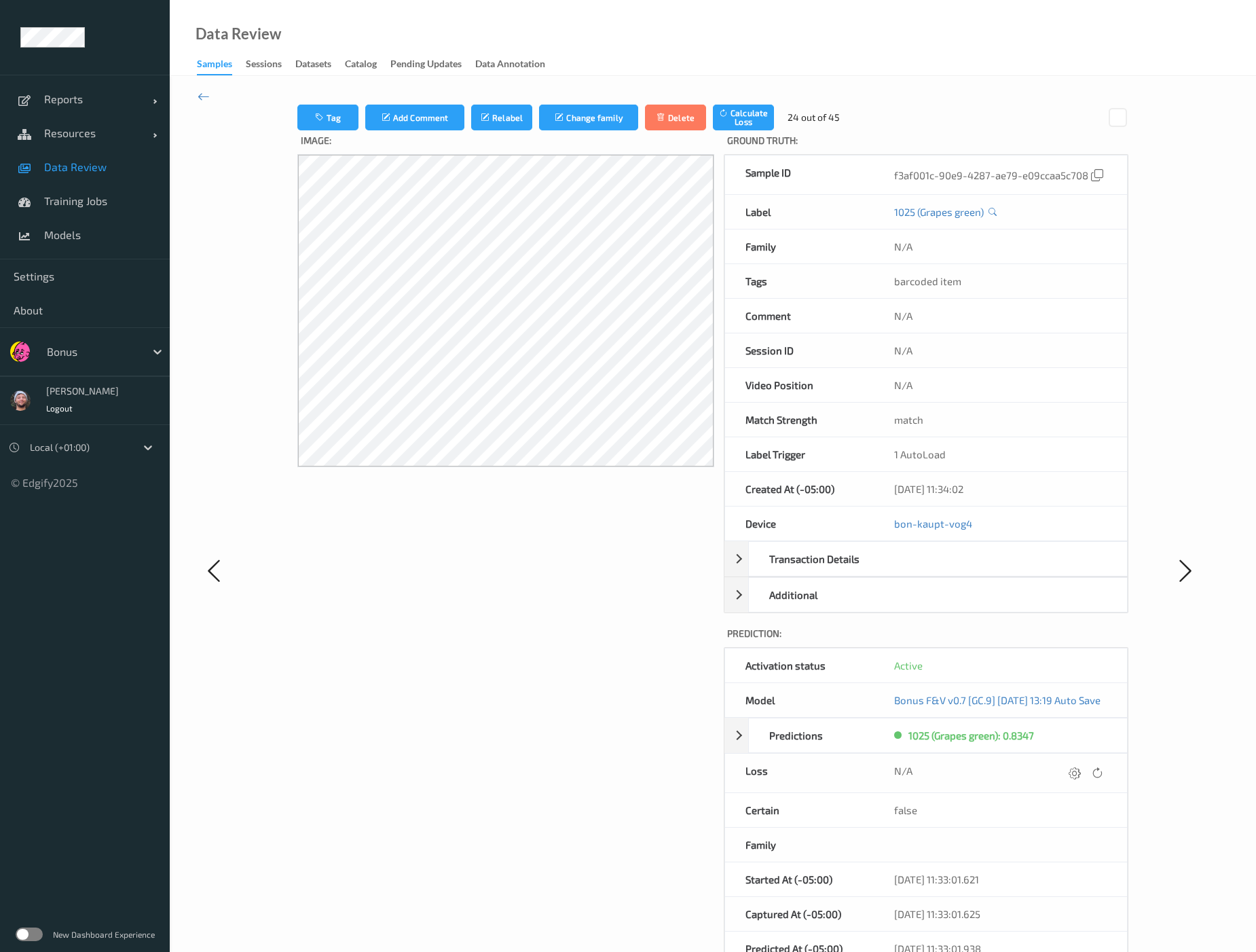
click at [1061, 776] on div at bounding box center [1075, 773] width 18 height 18
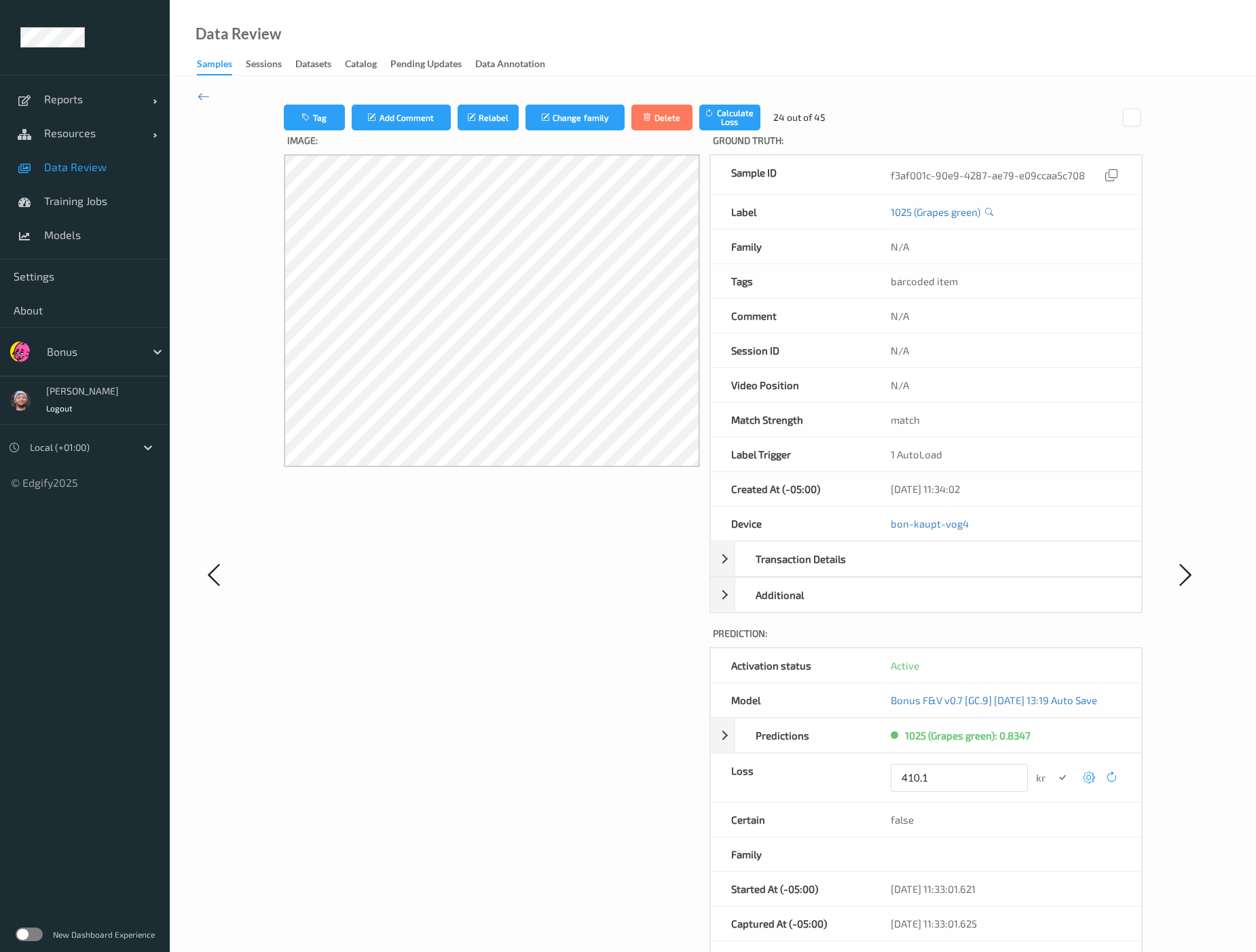
click at [1053, 769] on button "submit" at bounding box center [1062, 777] width 18 height 18
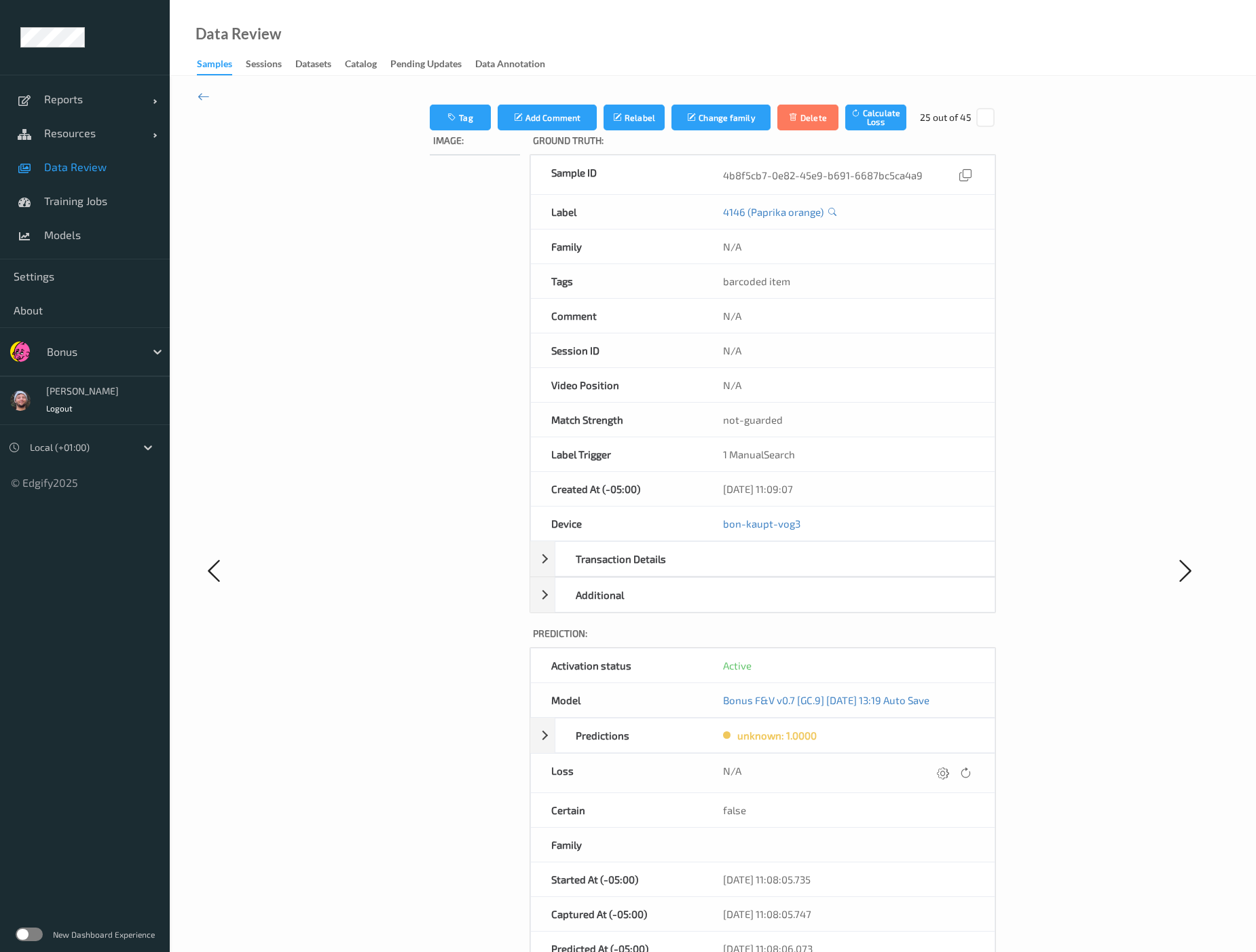
click at [952, 776] on div at bounding box center [942, 773] width 18 height 18
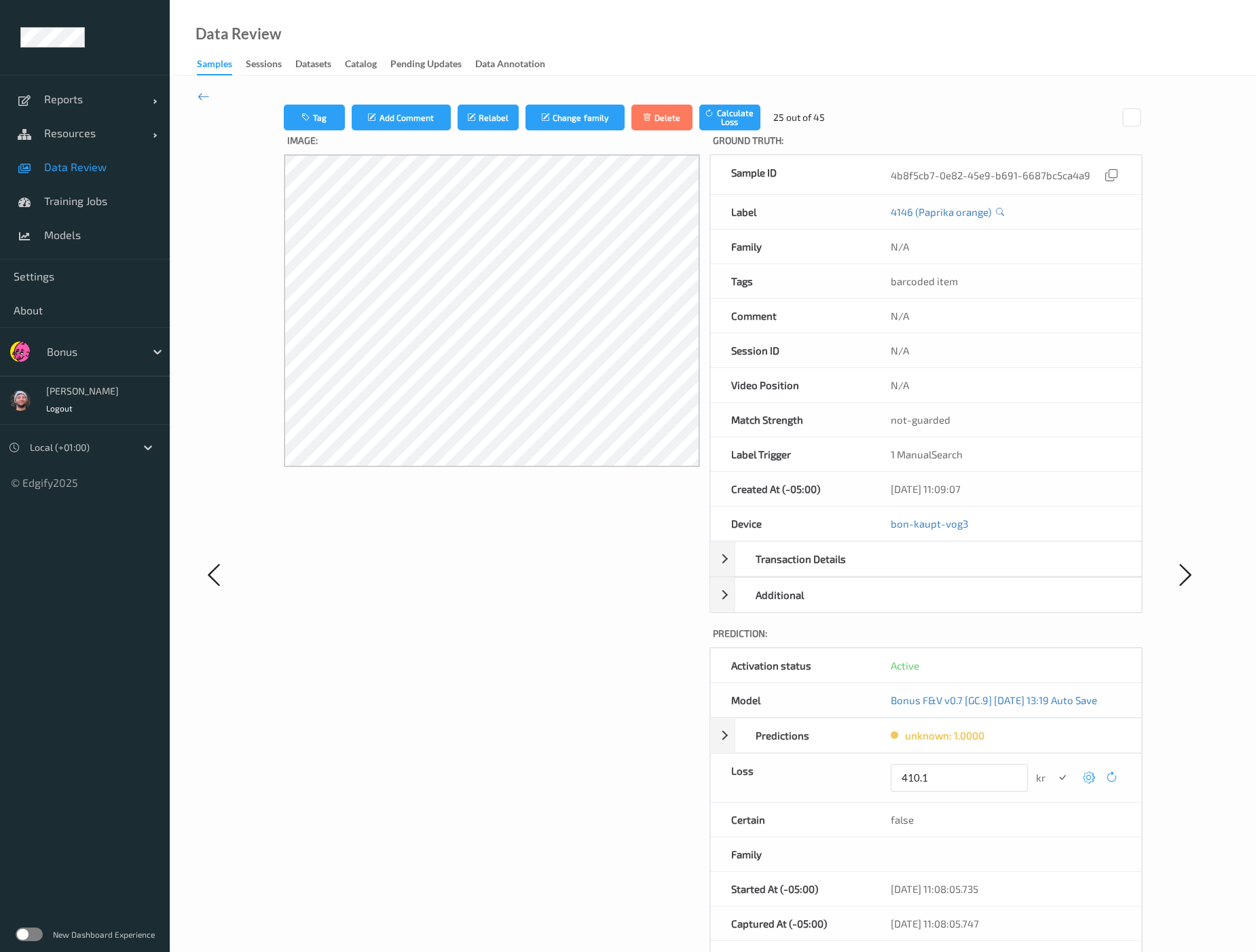
click at [1053, 769] on button "submit" at bounding box center [1062, 777] width 18 height 18
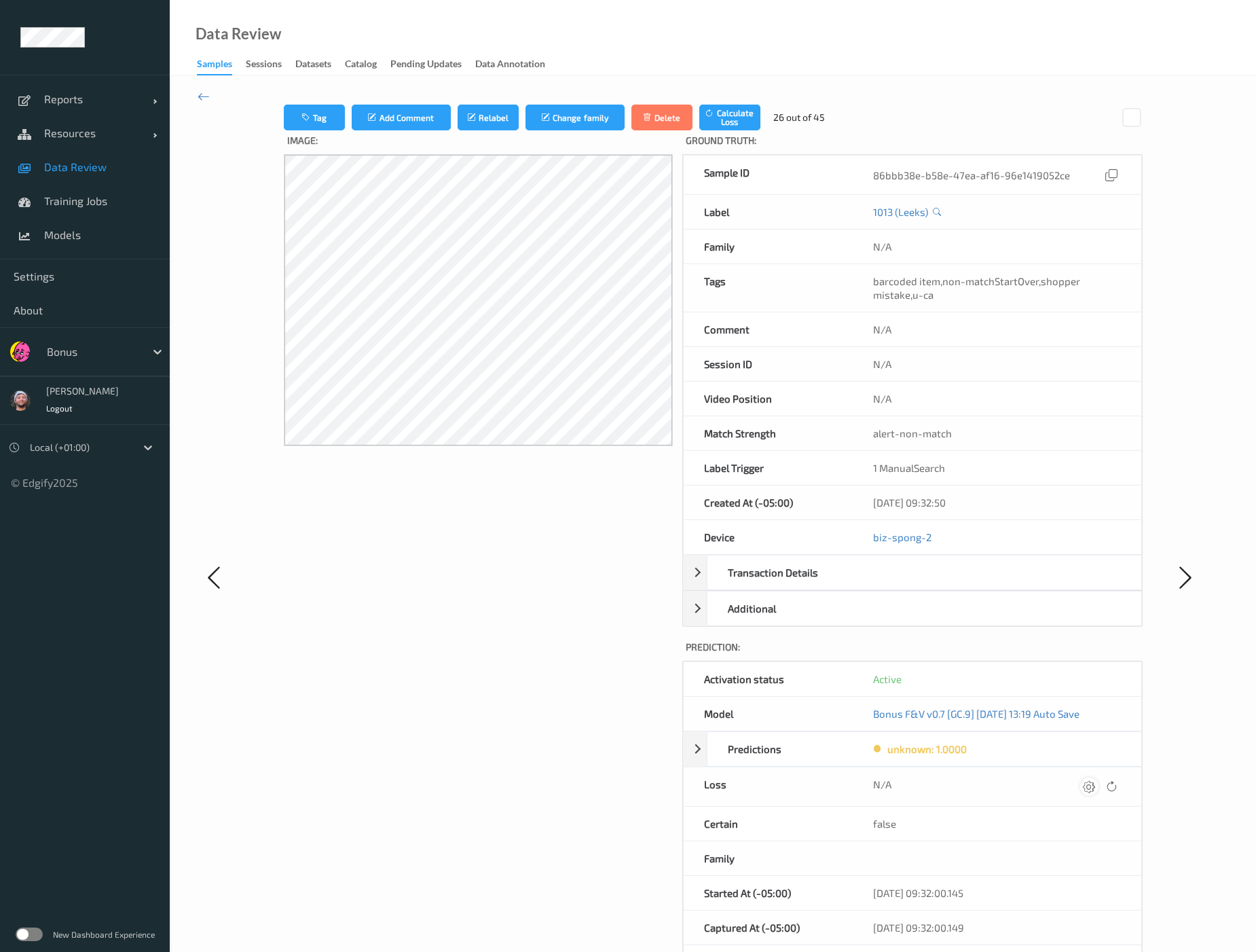
click at [1061, 777] on div at bounding box center [1089, 786] width 18 height 18
click at [1053, 782] on button "submit" at bounding box center [1062, 791] width 18 height 18
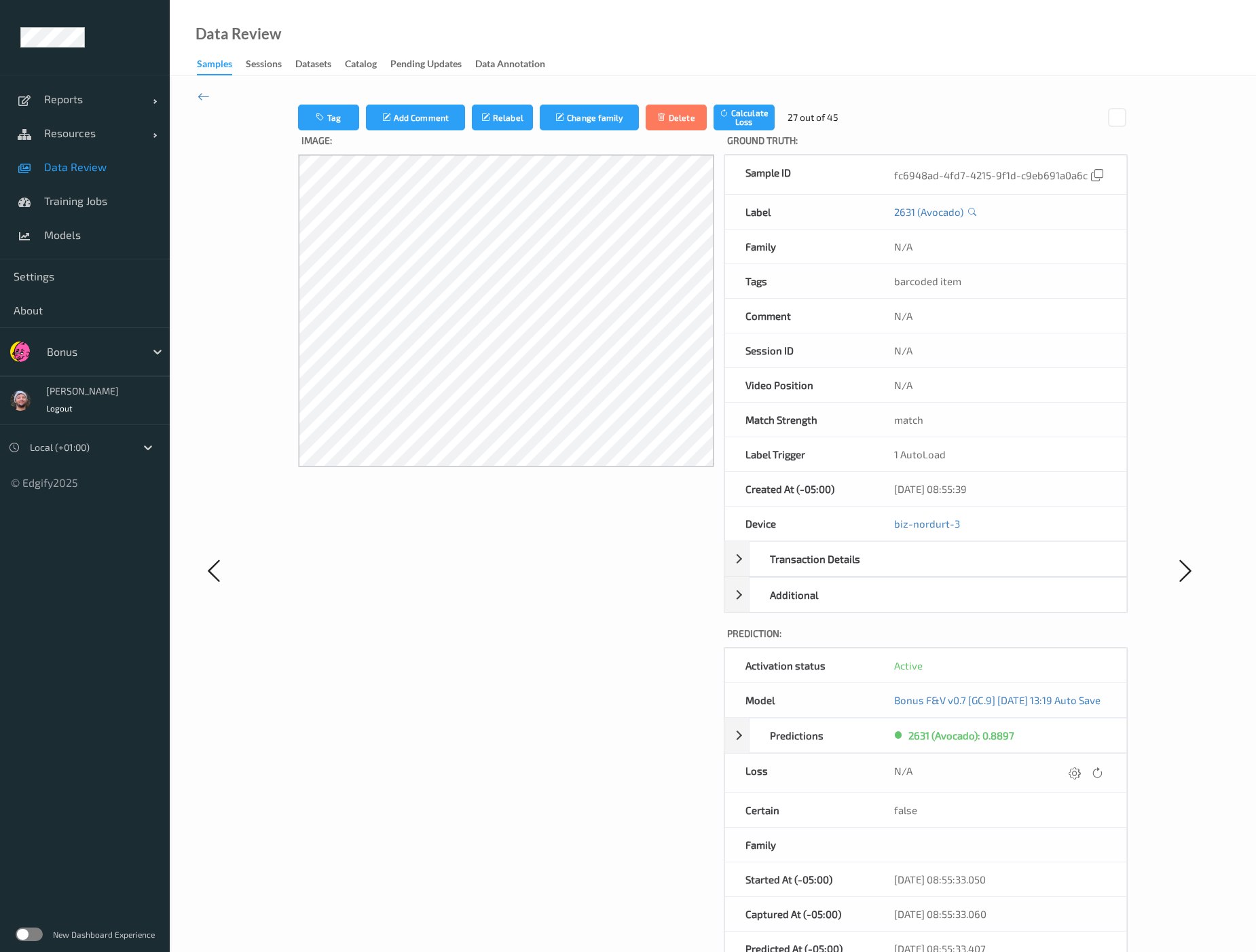
click at [1061, 776] on div at bounding box center [1074, 773] width 18 height 18
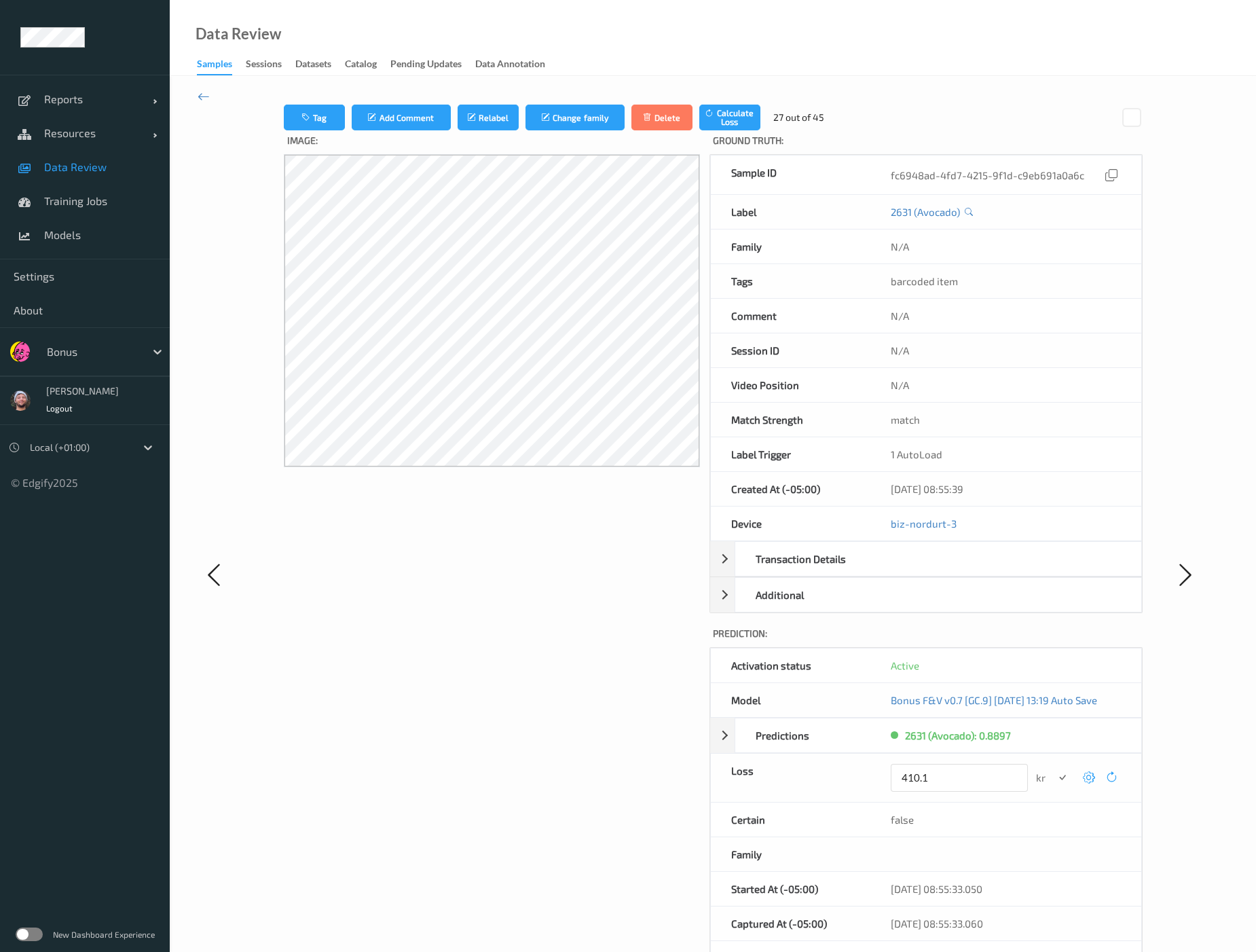
click at [1053, 769] on button "submit" at bounding box center [1062, 777] width 18 height 18
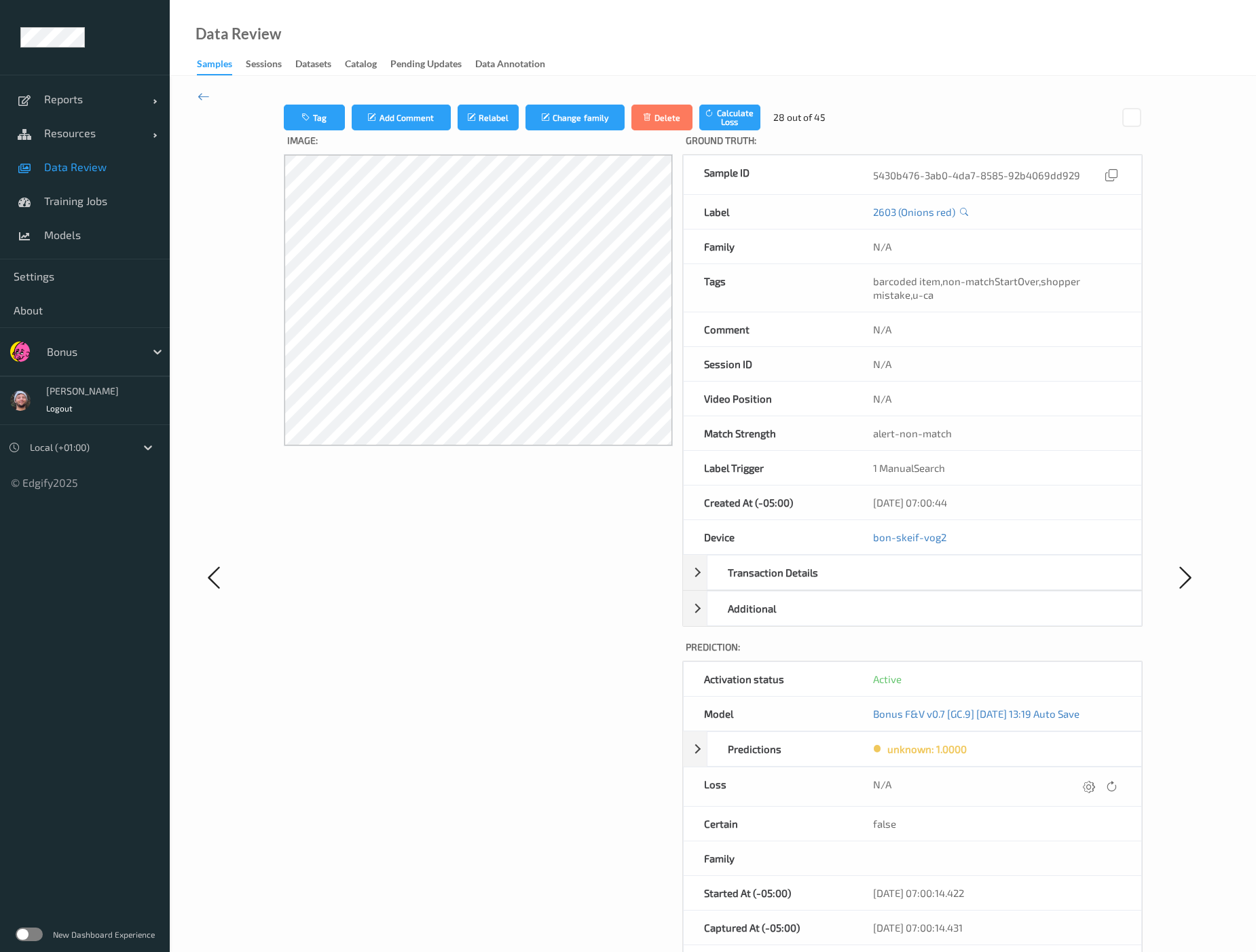
click at [1061, 781] on icon at bounding box center [1089, 786] width 12 height 12
click at [1053, 782] on button "submit" at bounding box center [1062, 791] width 18 height 18
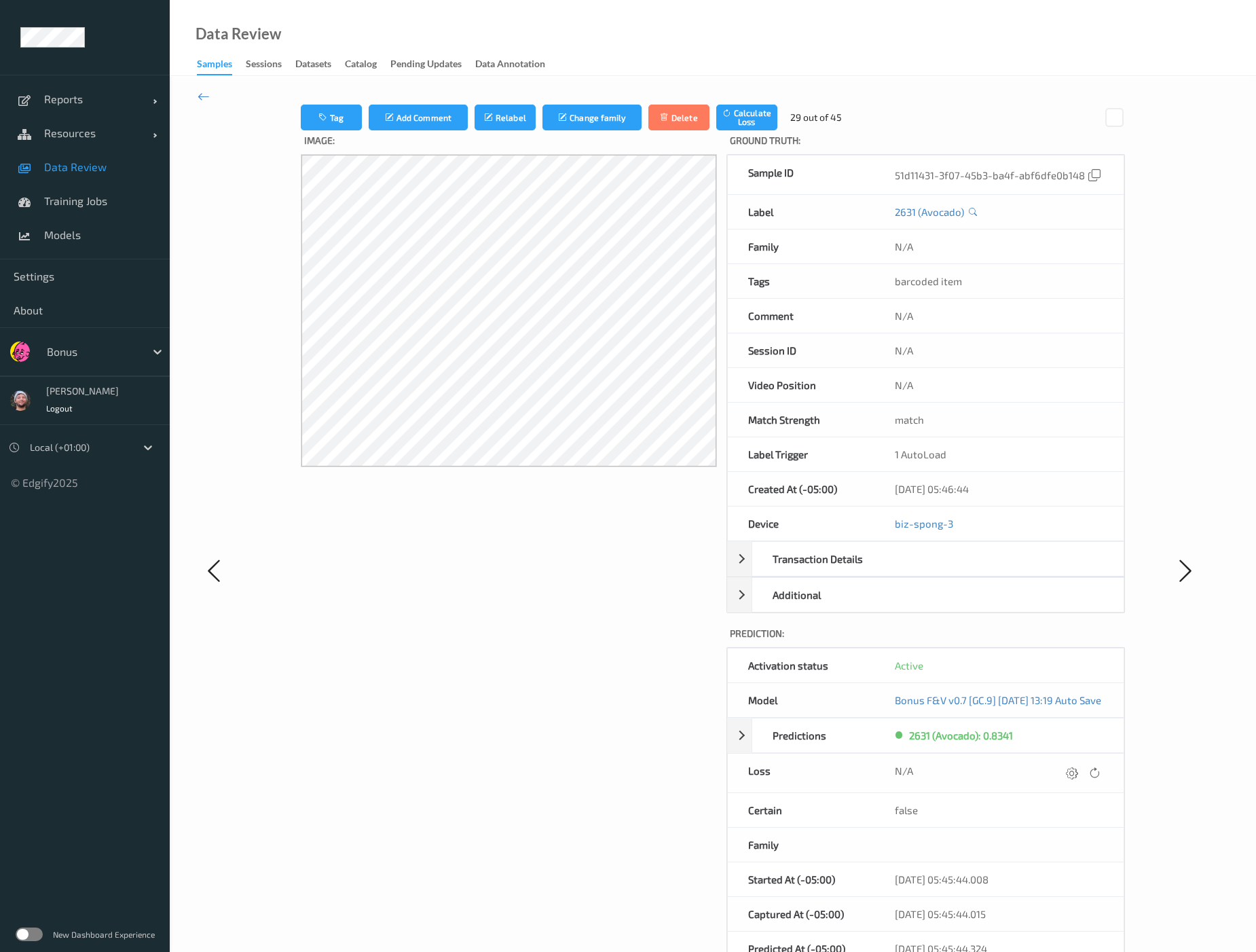
click at [1061, 776] on div at bounding box center [1071, 773] width 18 height 18
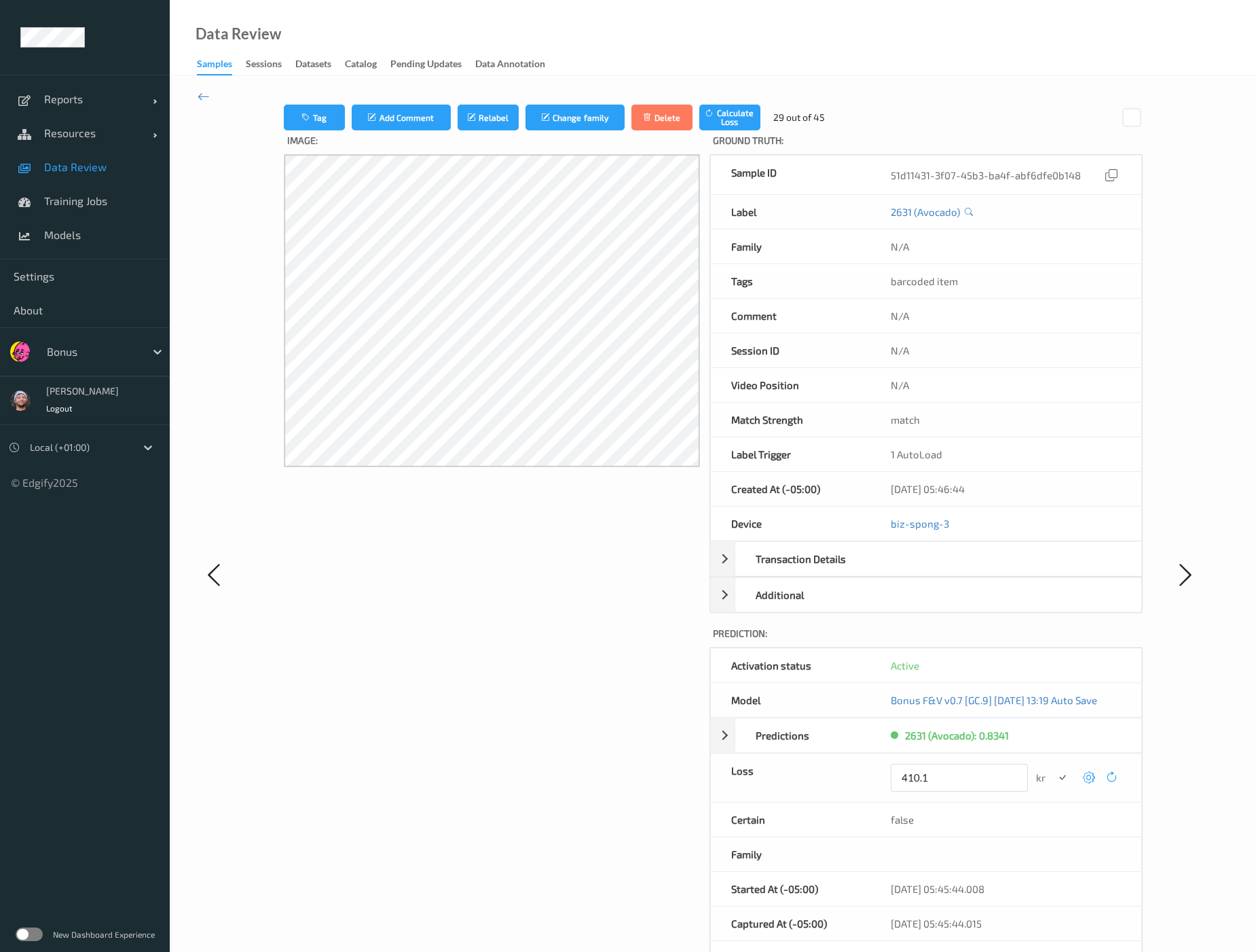
click at [1053, 769] on button "submit" at bounding box center [1062, 777] width 18 height 18
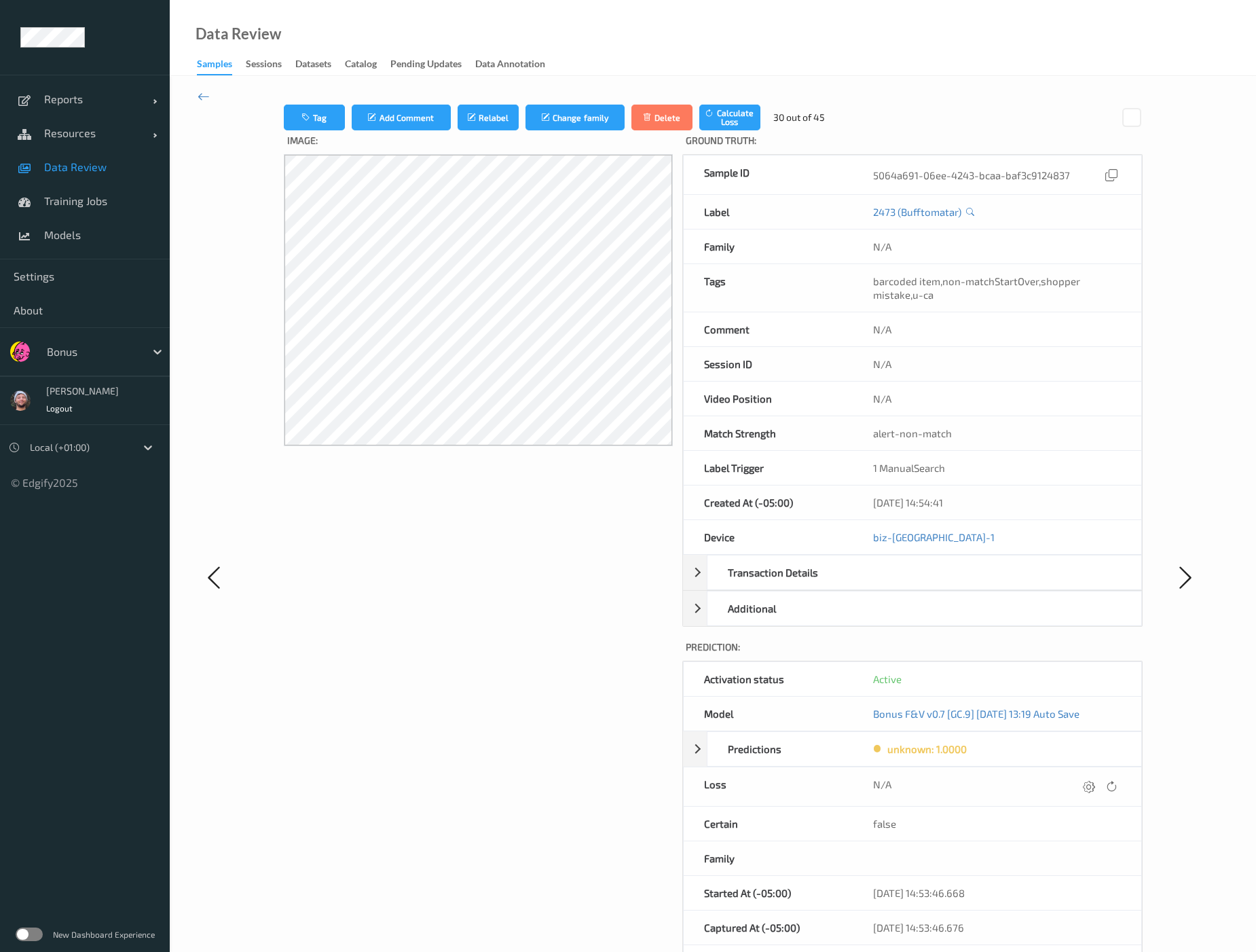
click at [1061, 781] on icon at bounding box center [1089, 786] width 12 height 12
click at [1053, 782] on button "submit" at bounding box center [1062, 791] width 18 height 18
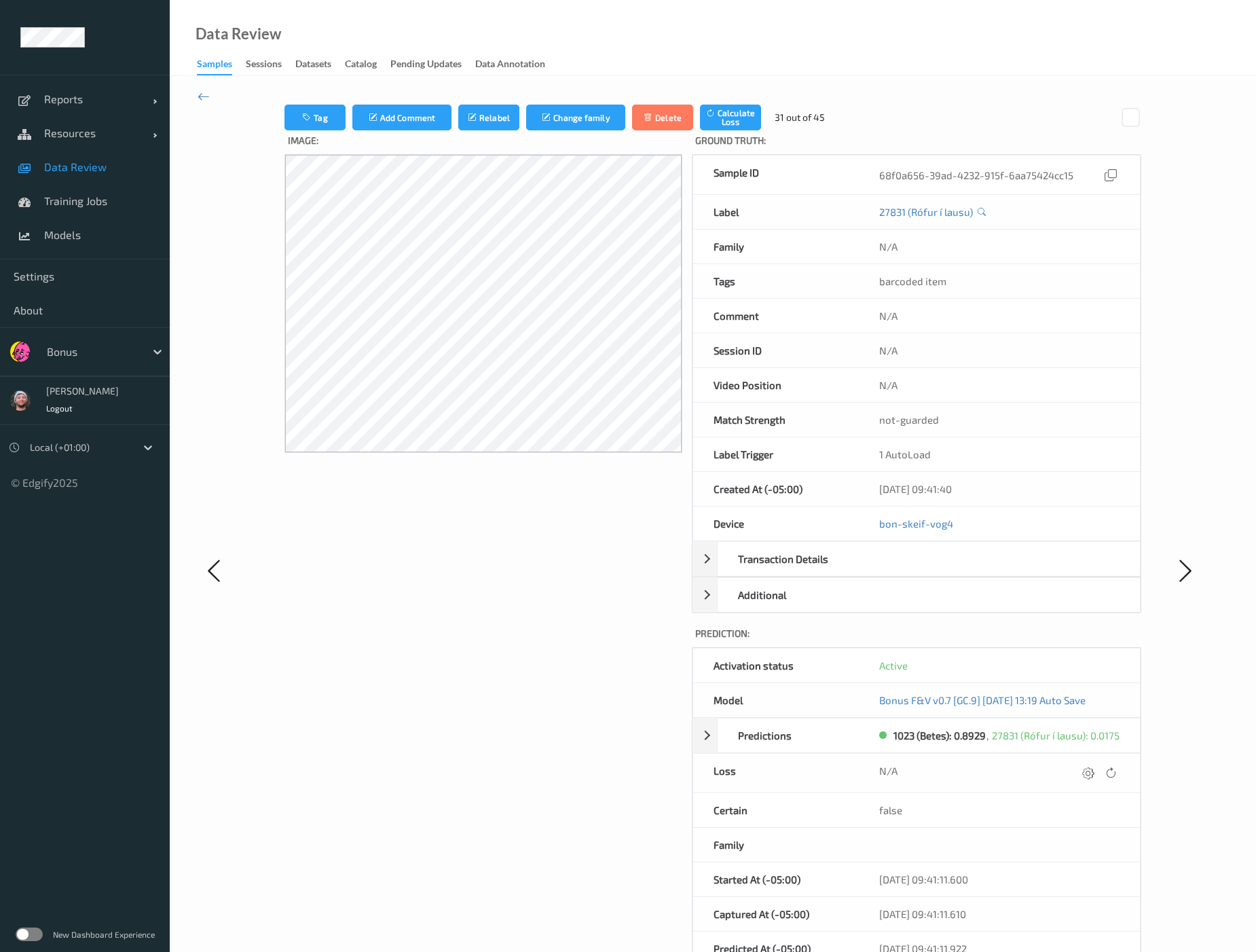
click at [1061, 776] on div at bounding box center [1088, 773] width 18 height 18
click at [1053, 769] on button "submit" at bounding box center [1061, 777] width 18 height 18
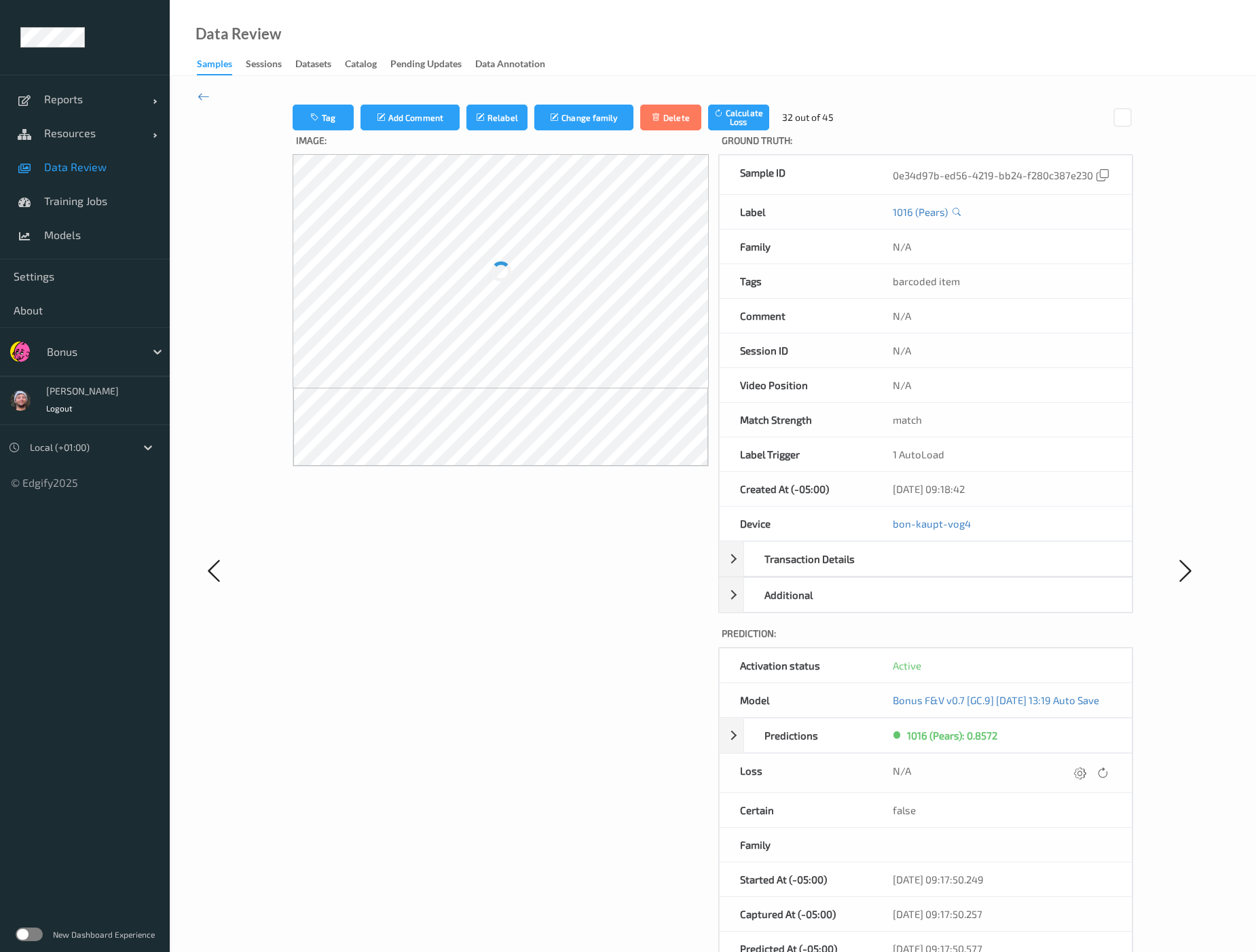
click at [1061, 776] on div at bounding box center [1080, 773] width 18 height 18
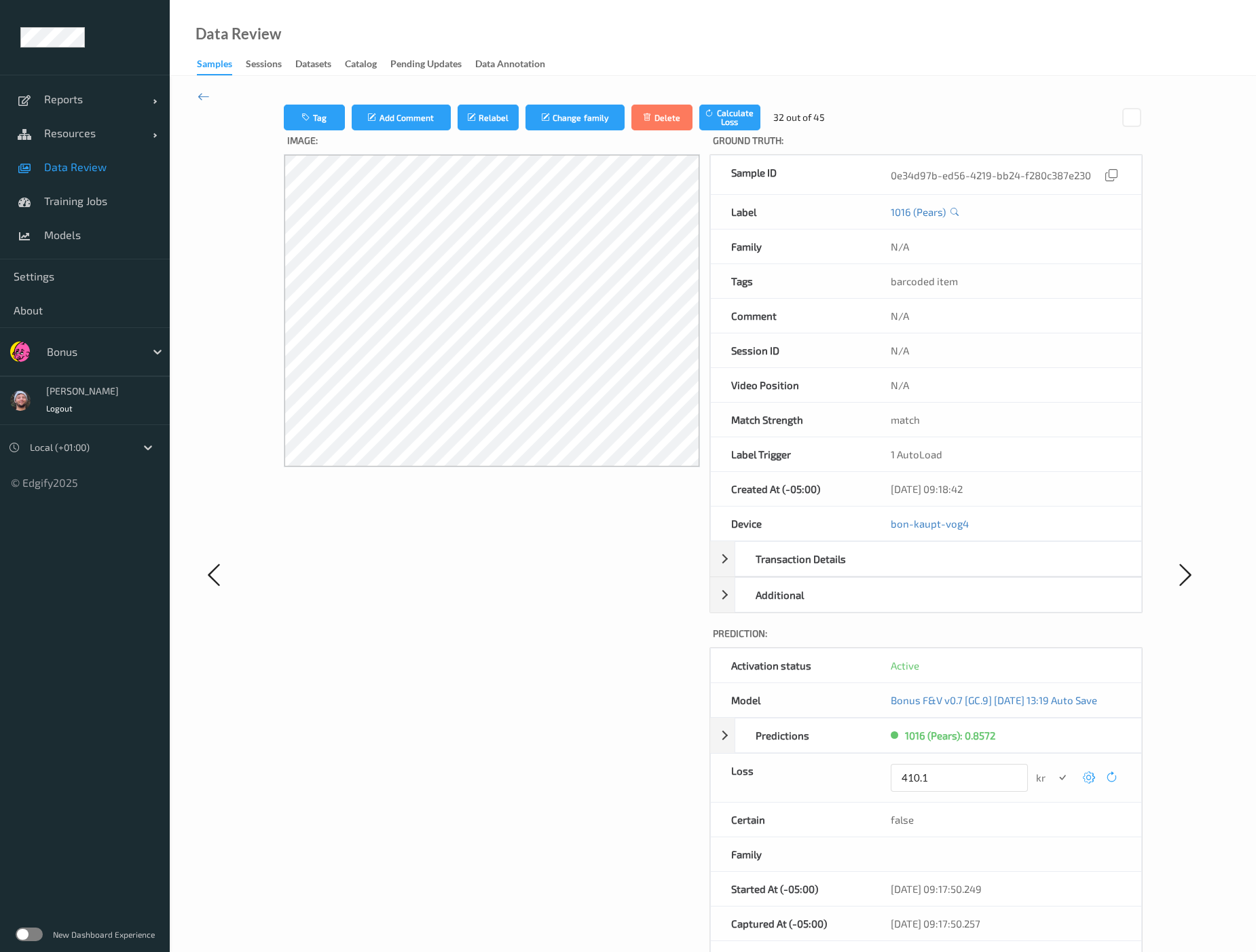
click at [1053, 769] on button "submit" at bounding box center [1062, 777] width 18 height 18
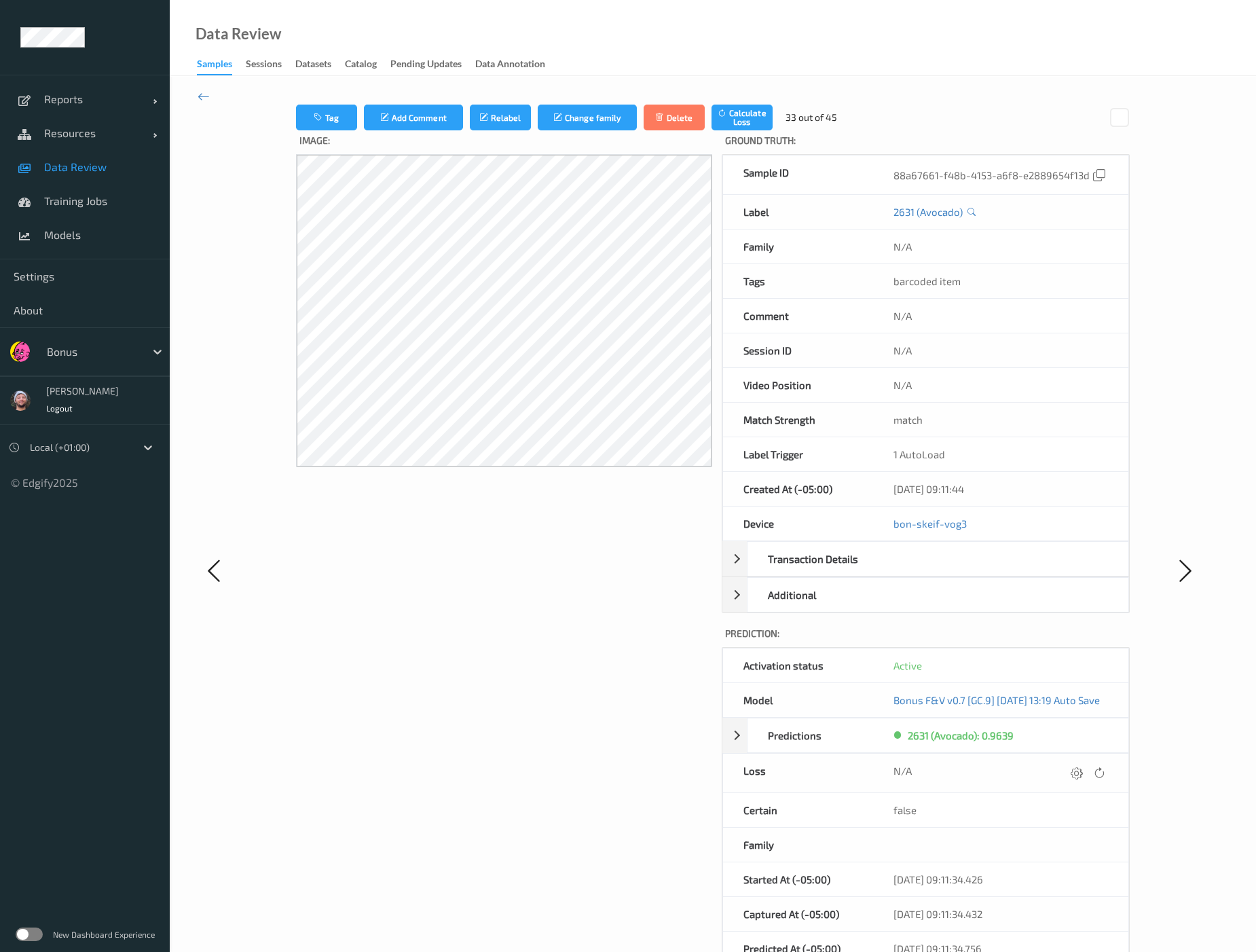
click at [1061, 776] on div at bounding box center [1076, 773] width 18 height 18
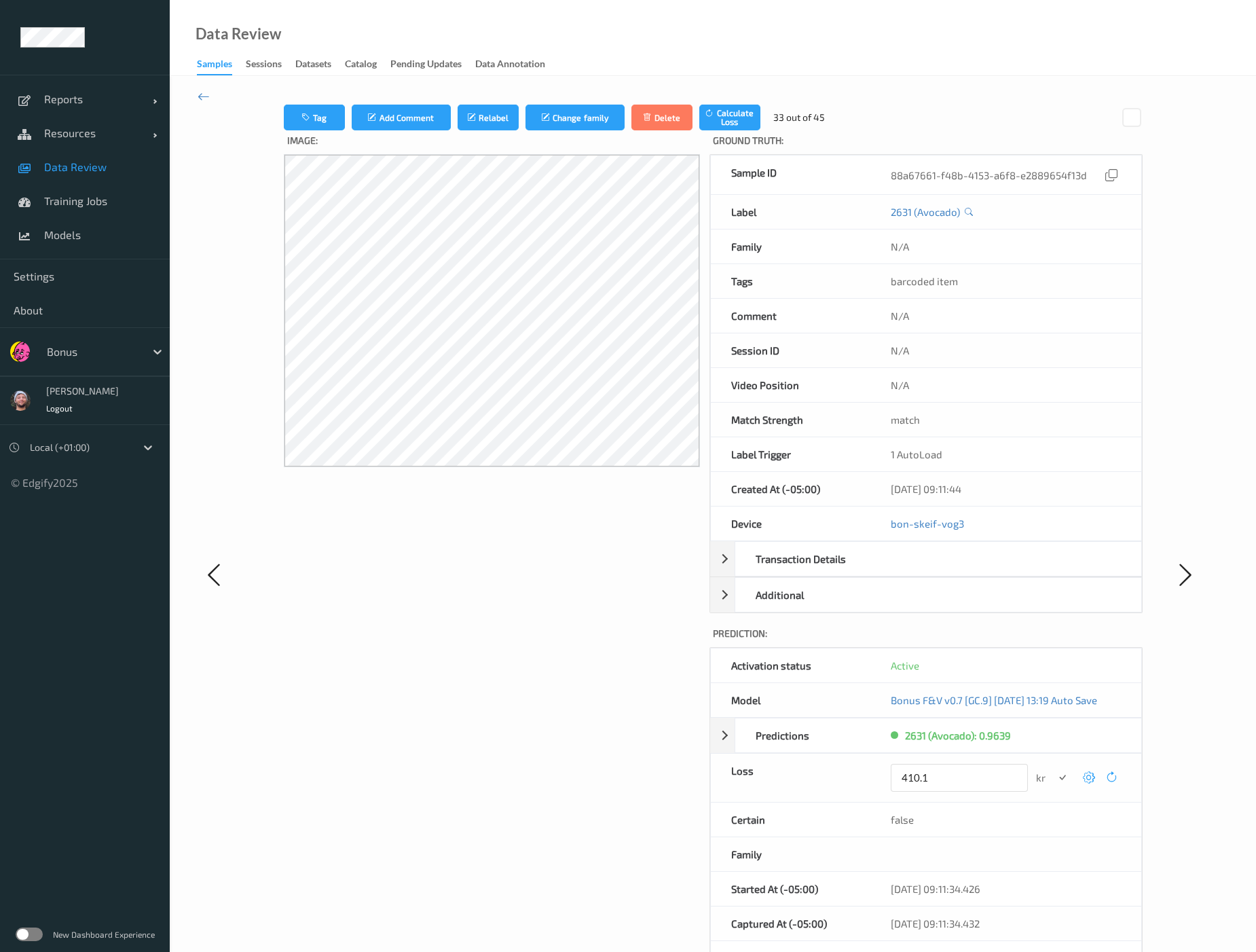
click at [1053, 769] on button "submit" at bounding box center [1062, 777] width 18 height 18
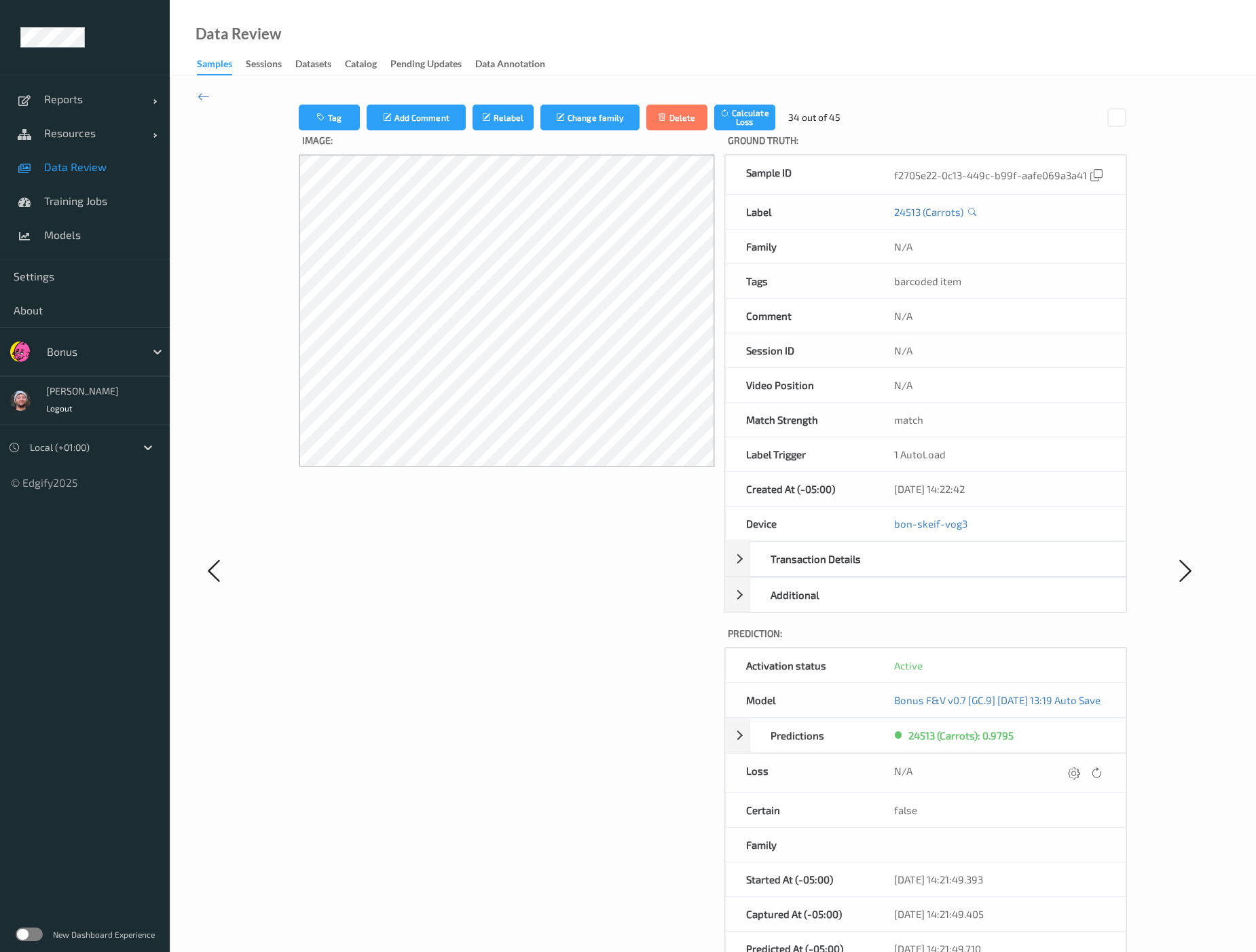
click at [1061, 776] on div at bounding box center [1073, 773] width 18 height 18
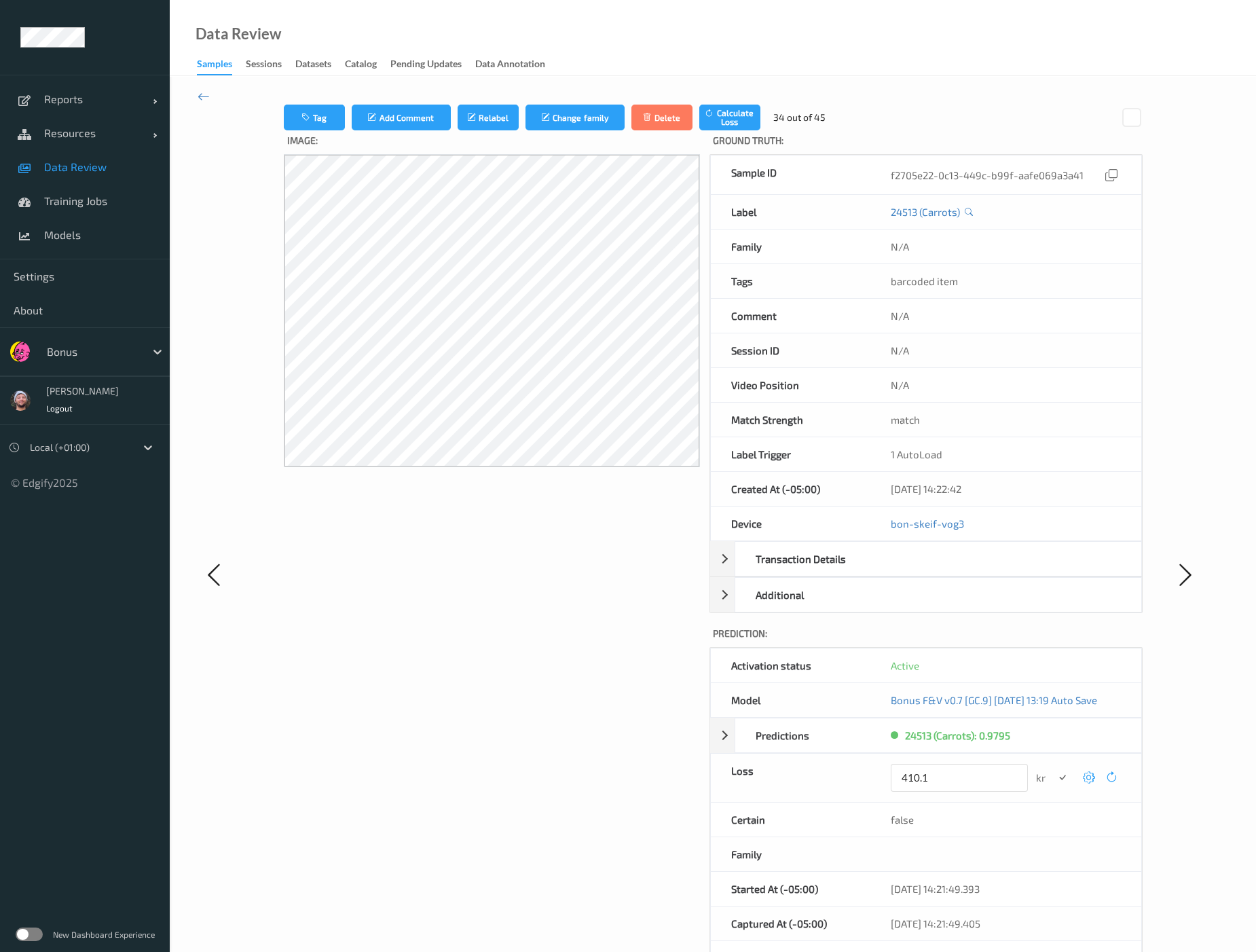
click at [1053, 769] on button "submit" at bounding box center [1062, 777] width 18 height 18
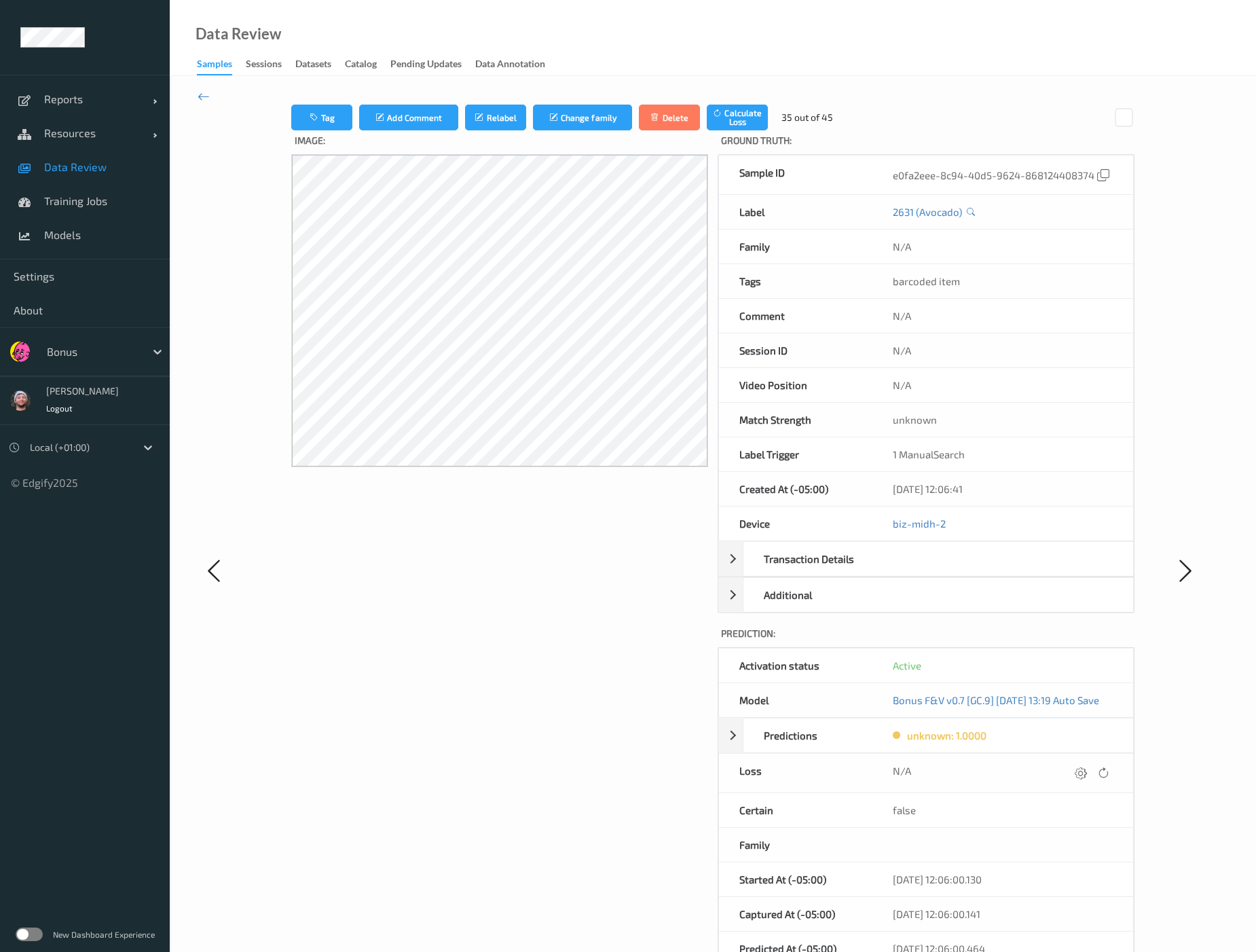
click at [1061, 776] on div at bounding box center [1081, 773] width 18 height 18
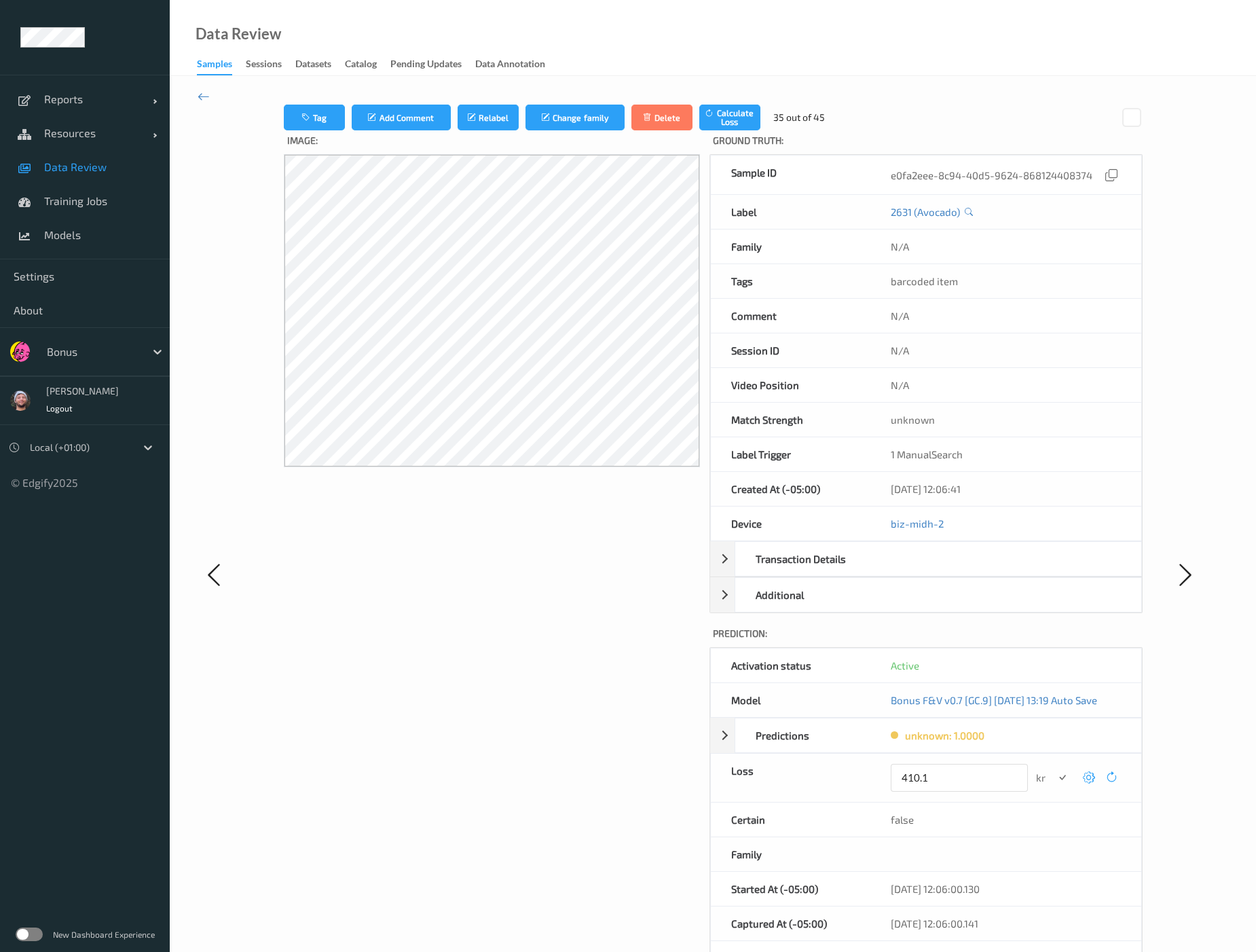
click at [1053, 769] on button "submit" at bounding box center [1062, 777] width 18 height 18
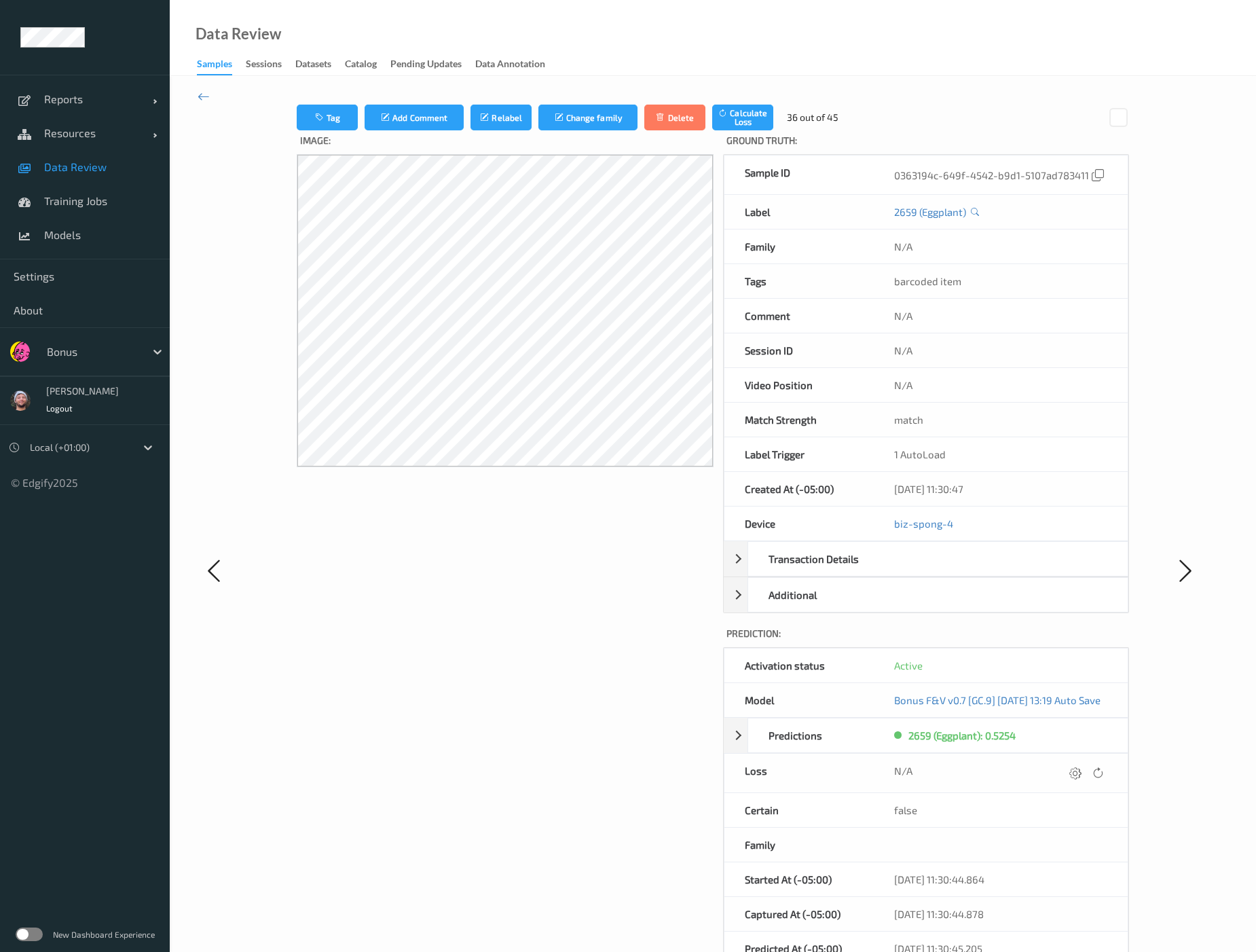
click at [1061, 776] on div at bounding box center [1075, 773] width 18 height 18
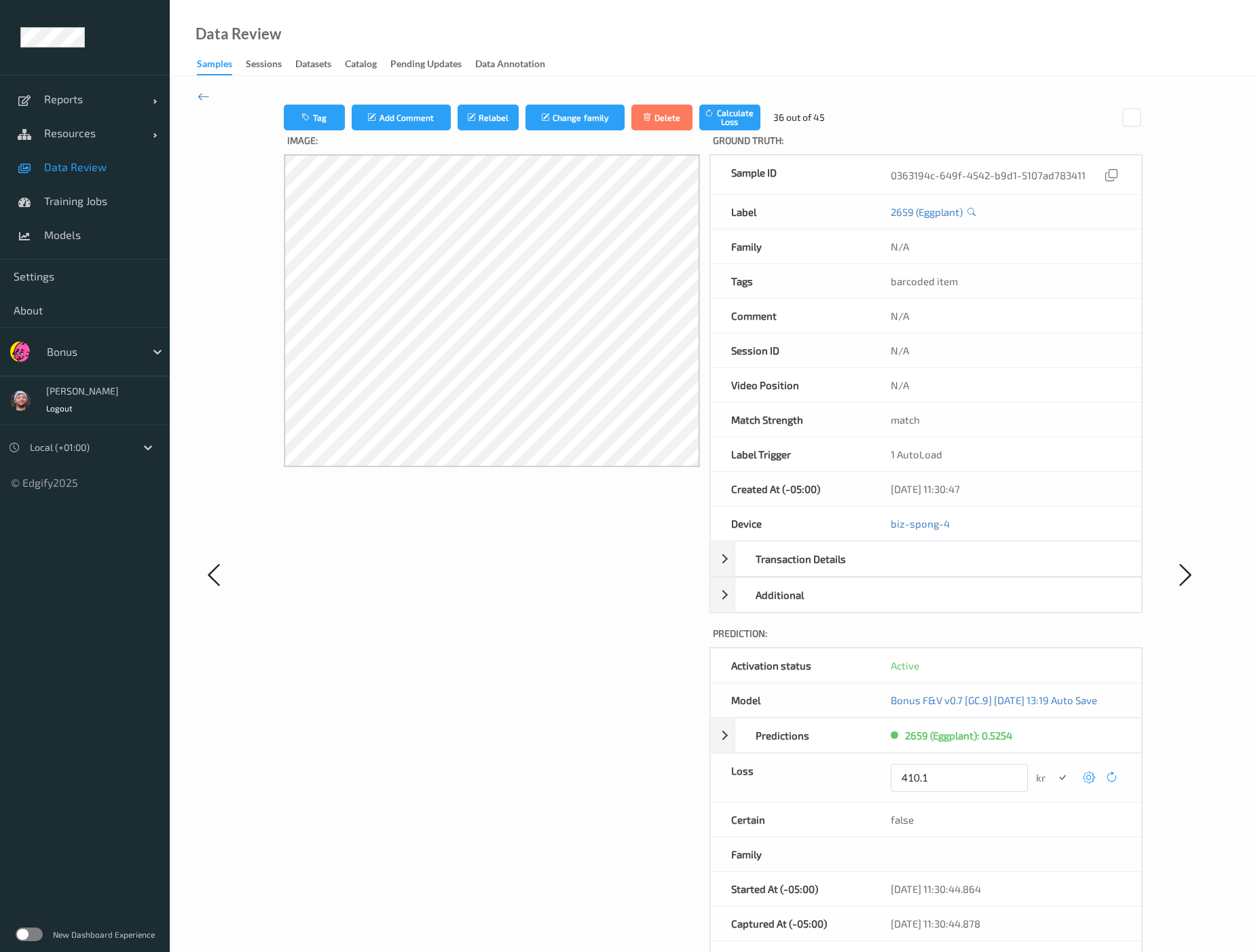
click at [1053, 769] on button "submit" at bounding box center [1062, 777] width 18 height 18
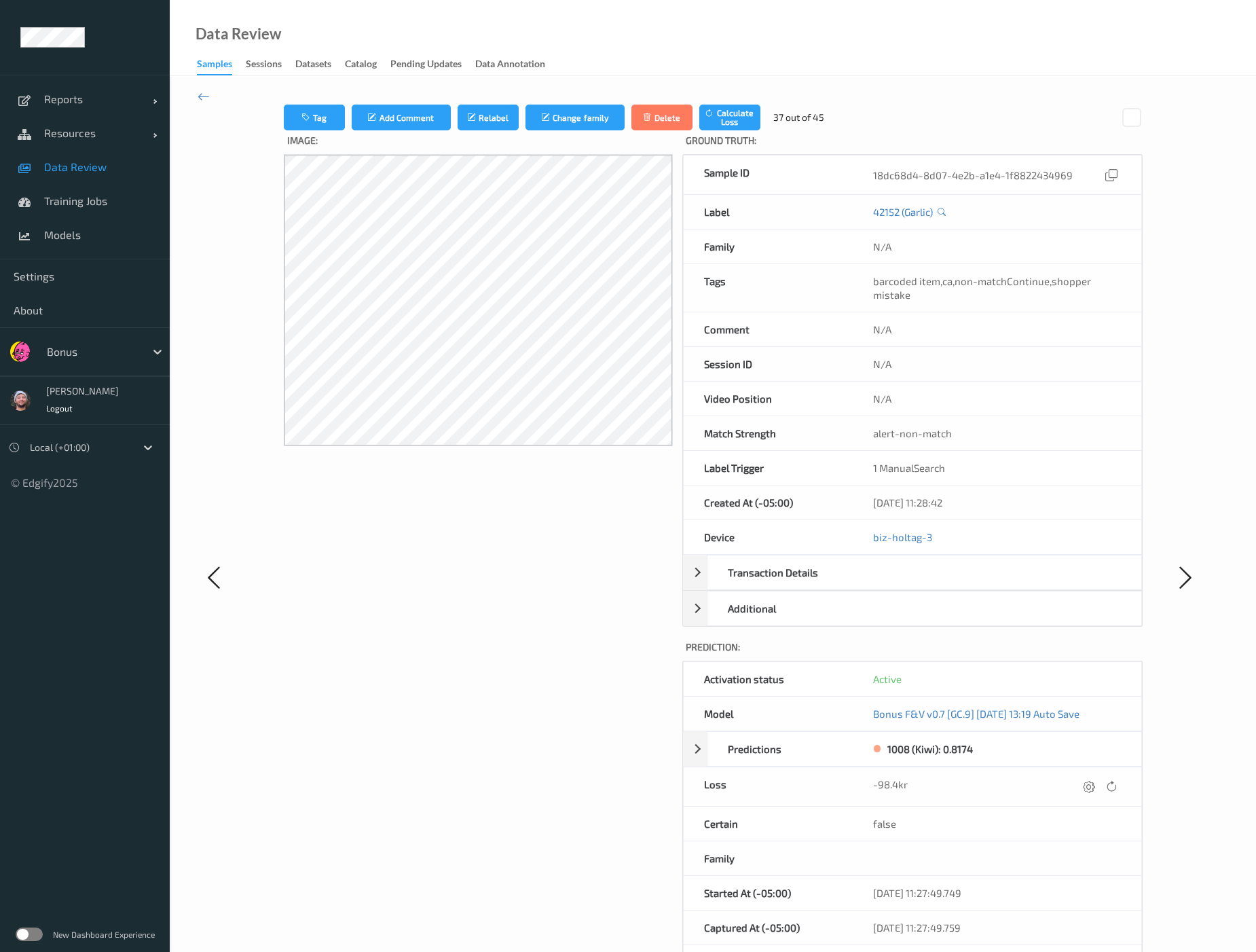
click at [1061, 781] on icon at bounding box center [1089, 786] width 12 height 12
click at [1053, 782] on button "submit" at bounding box center [1062, 791] width 18 height 18
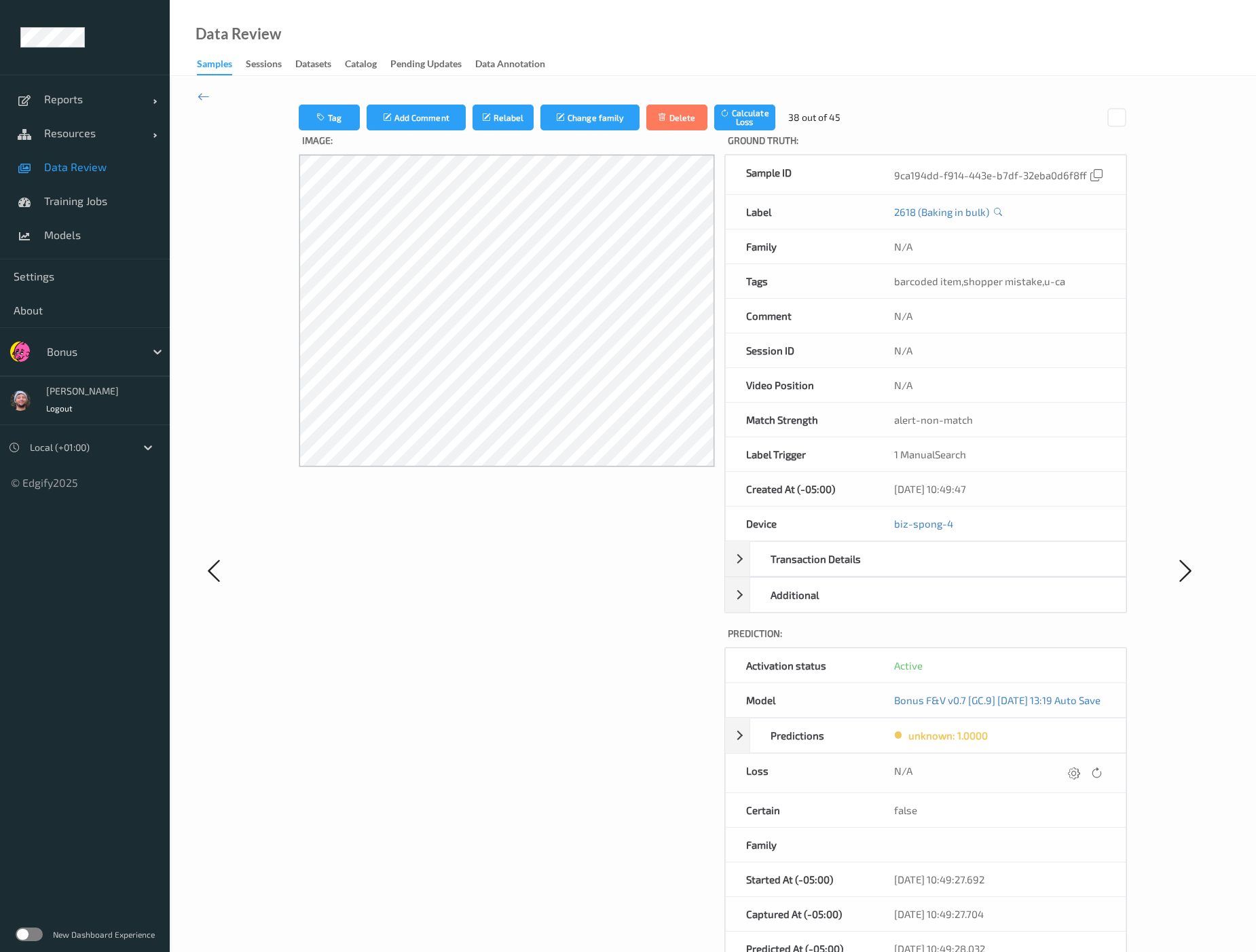
click at [1061, 776] on div at bounding box center [1073, 773] width 18 height 18
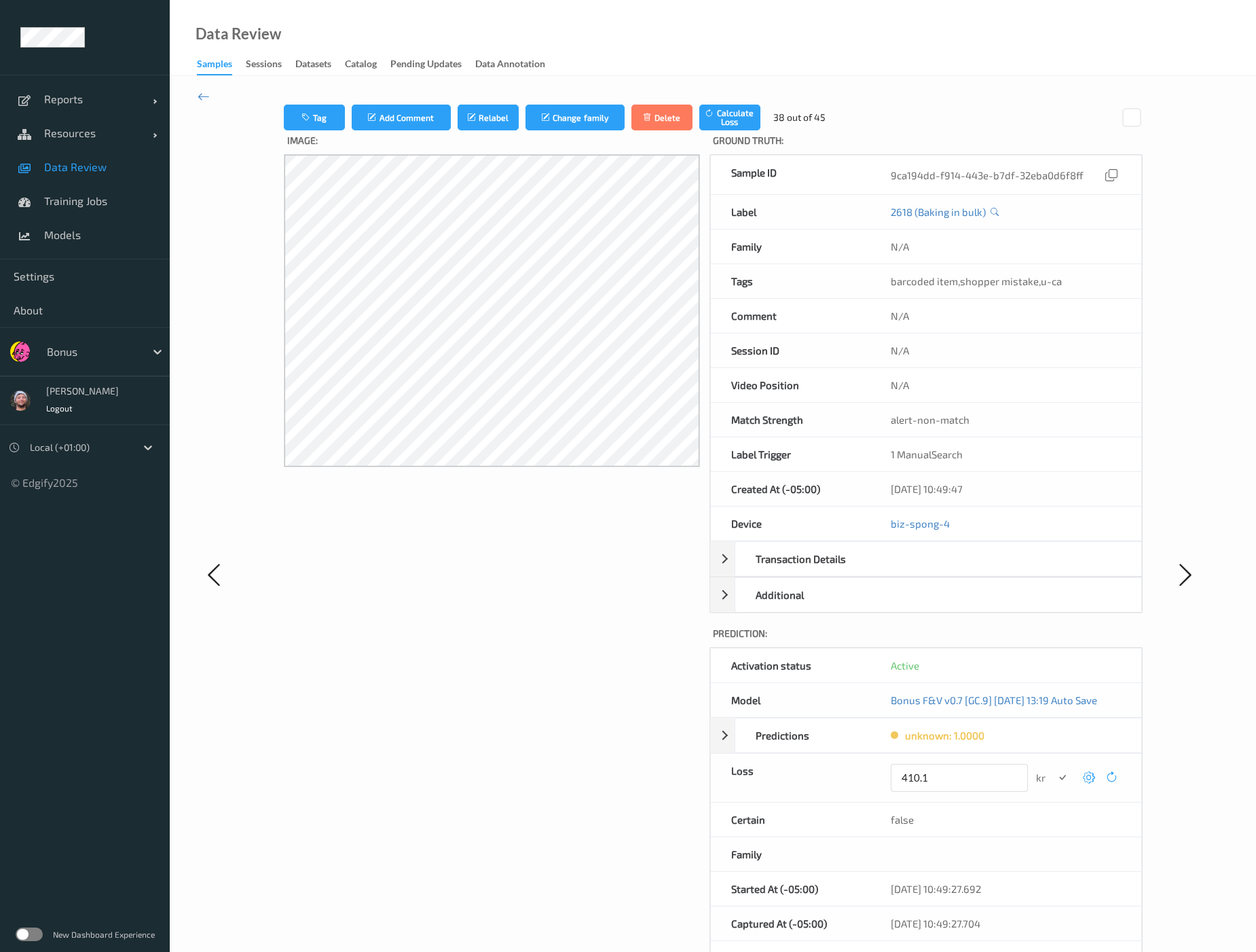
click at [1053, 769] on button "submit" at bounding box center [1062, 777] width 18 height 18
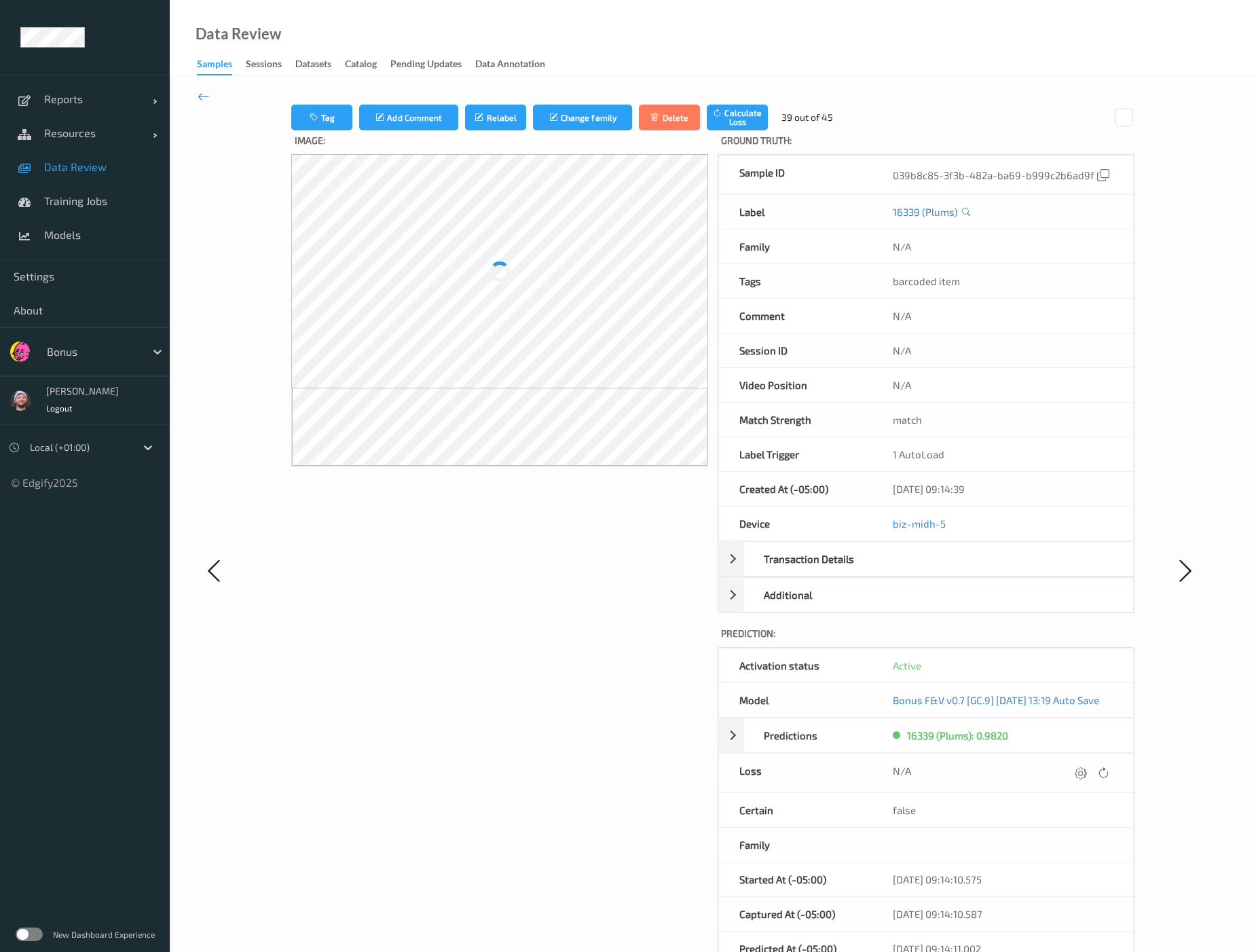
click at [1061, 776] on div at bounding box center [1081, 773] width 18 height 18
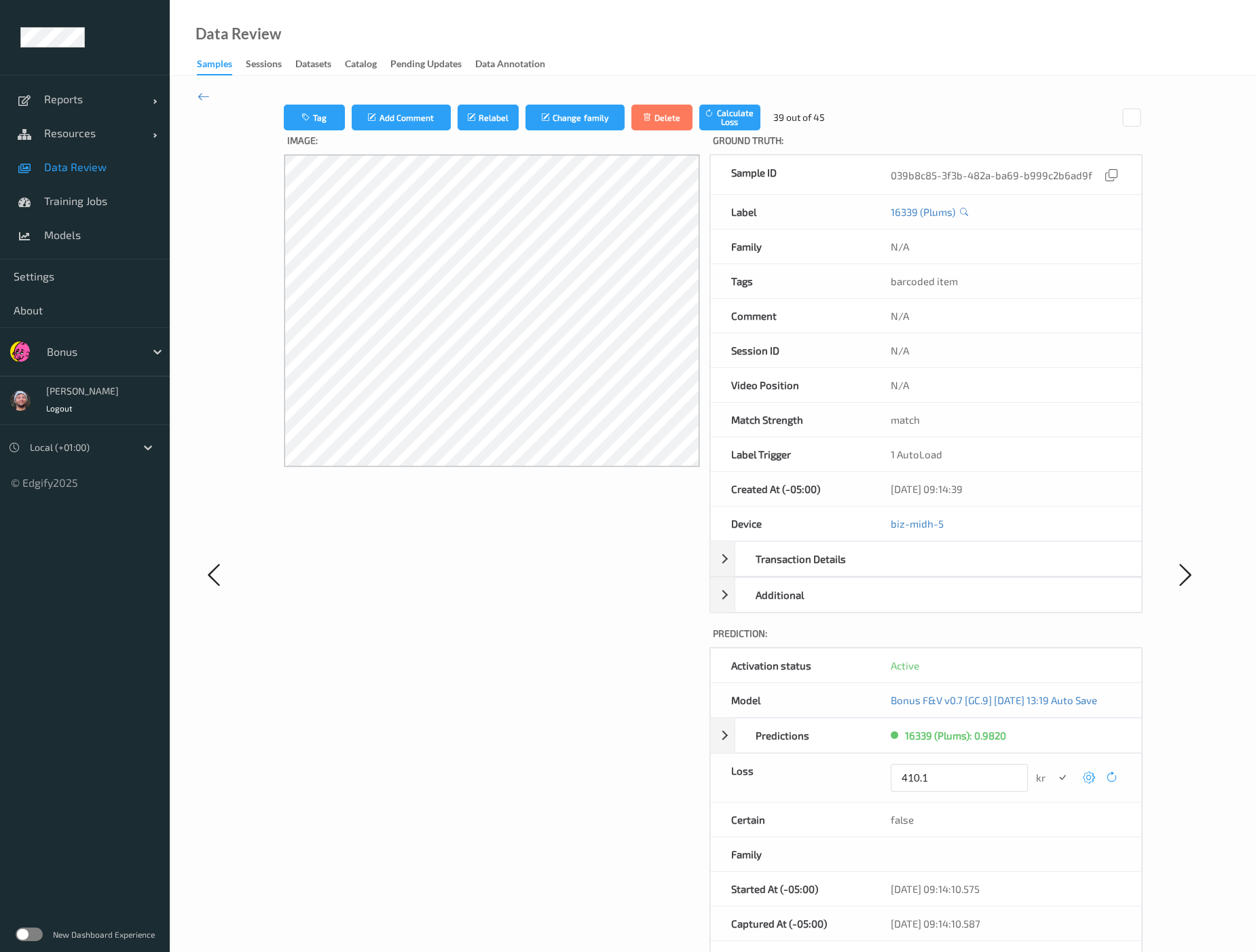
click at [1053, 769] on button "submit" at bounding box center [1062, 777] width 18 height 18
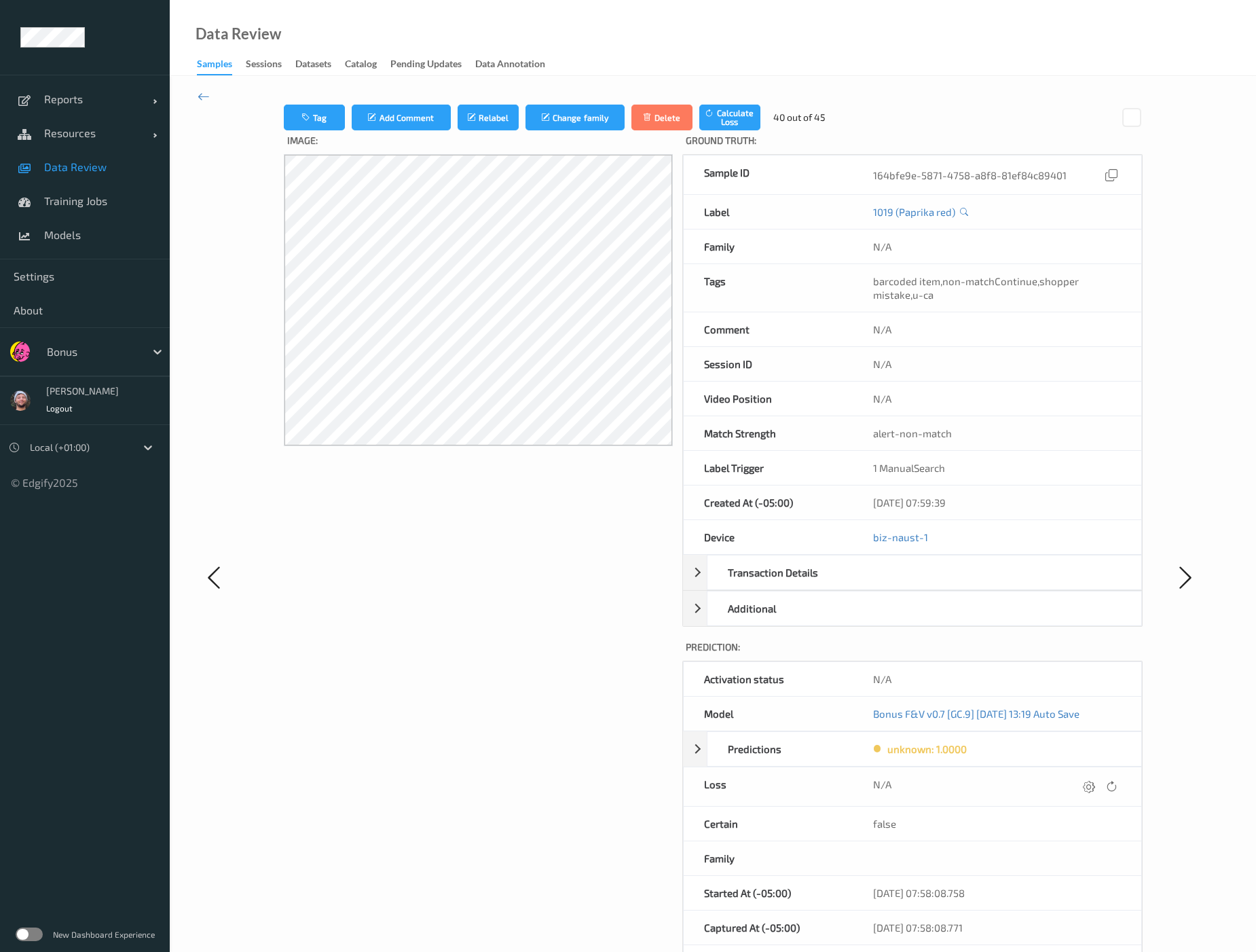
click at [1061, 781] on icon at bounding box center [1089, 786] width 12 height 12
click at [1053, 782] on button "submit" at bounding box center [1062, 791] width 18 height 18
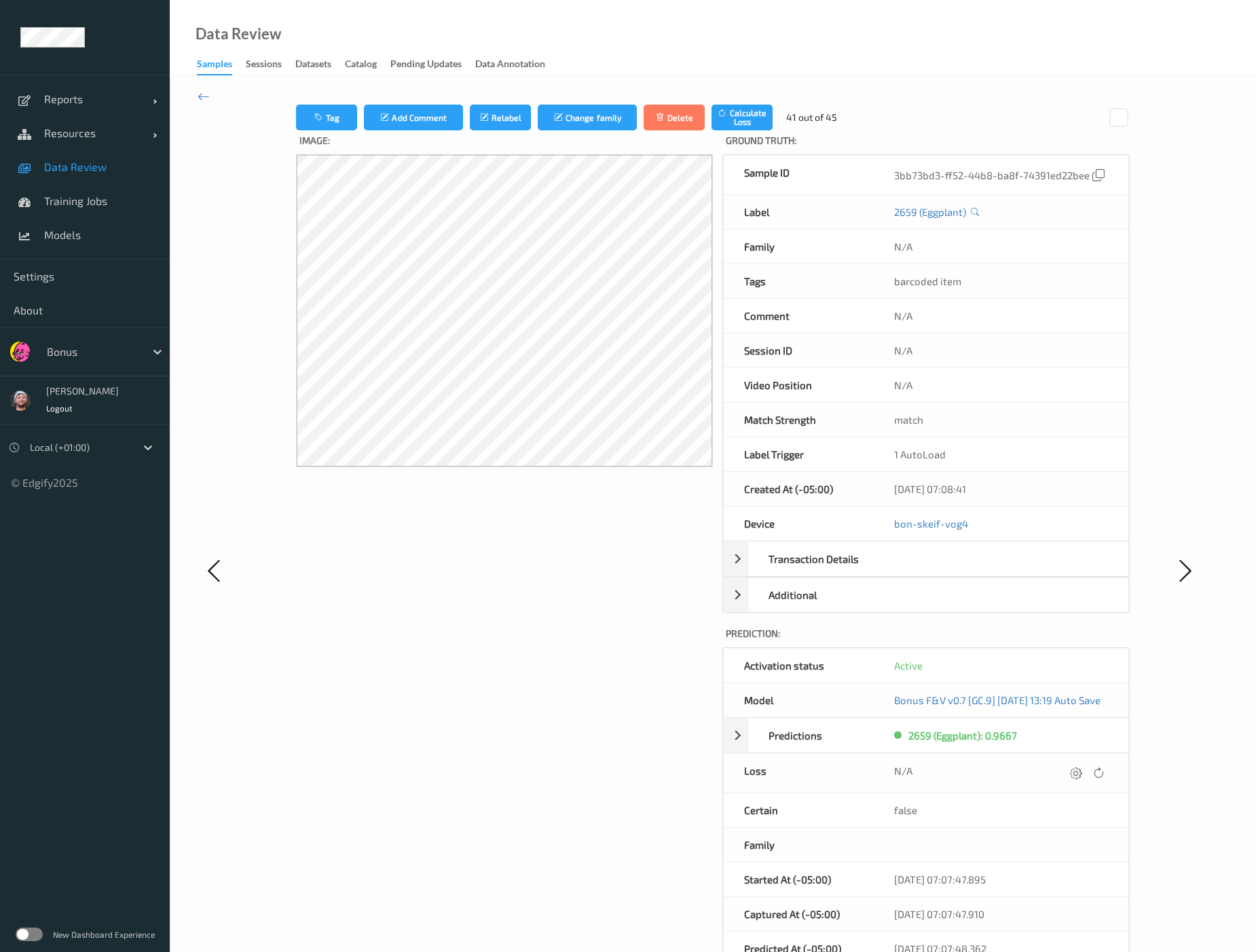
click at [1061, 776] on div at bounding box center [1076, 773] width 18 height 18
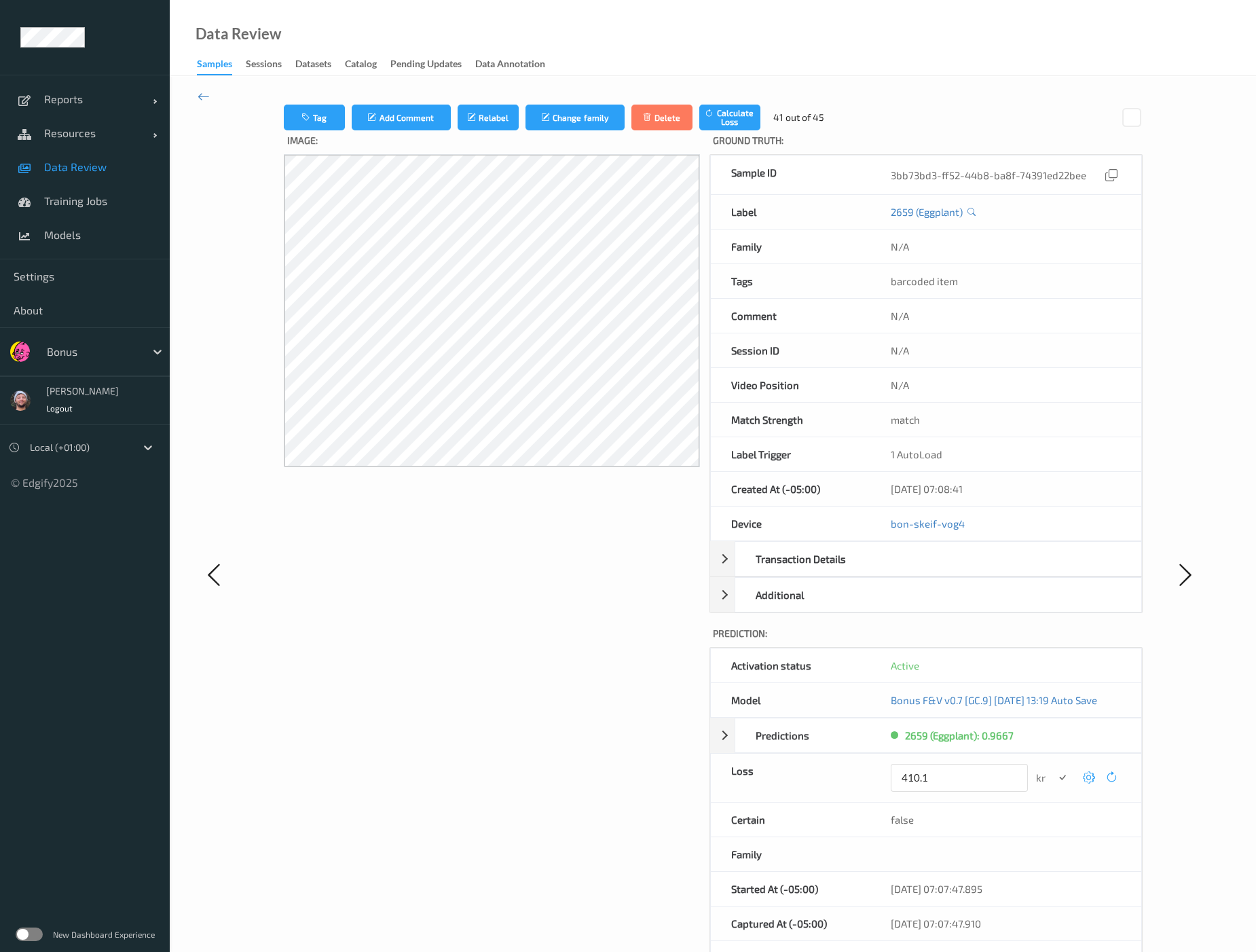
click at [1053, 769] on button "submit" at bounding box center [1062, 777] width 18 height 18
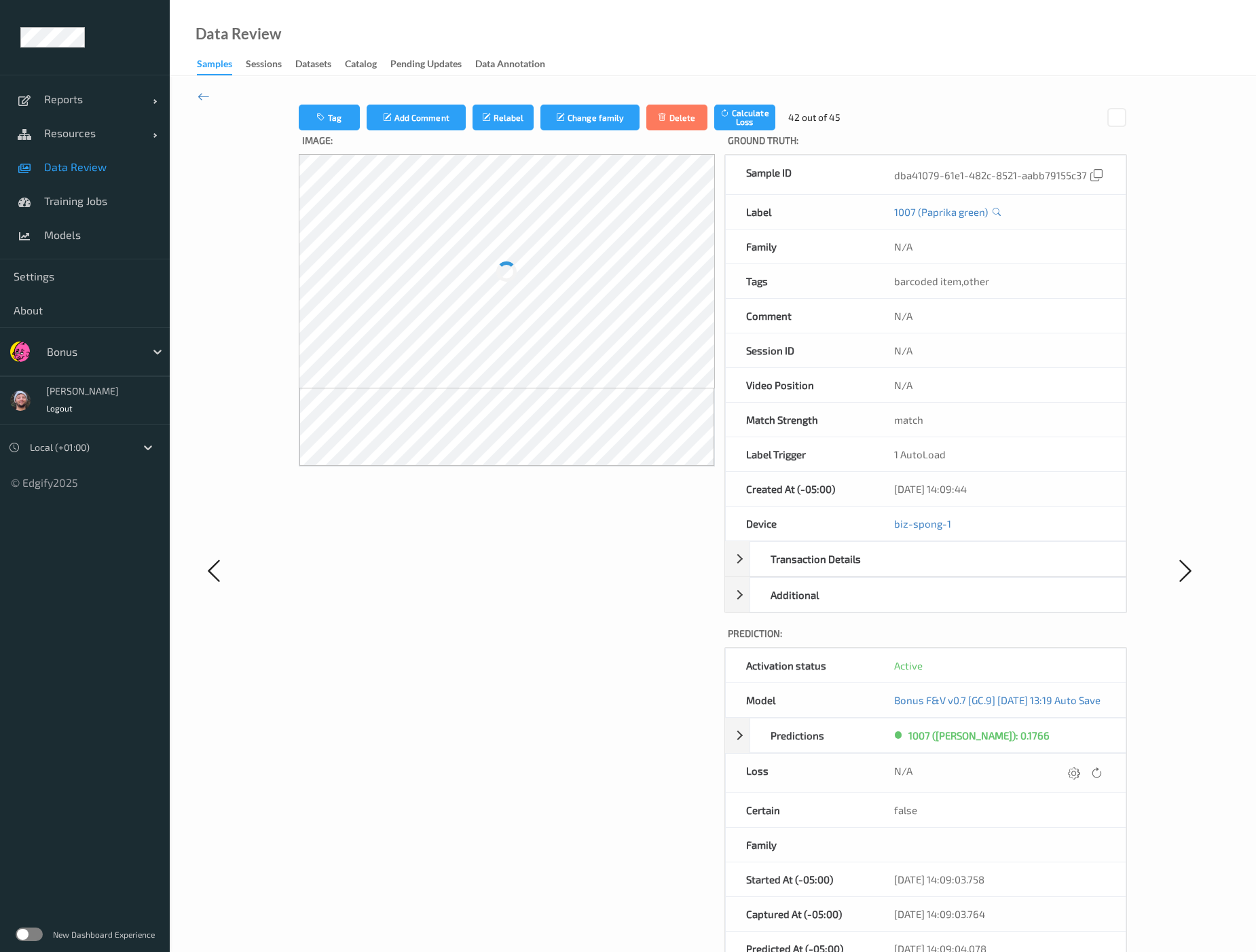
click at [1061, 776] on div at bounding box center [1073, 773] width 18 height 18
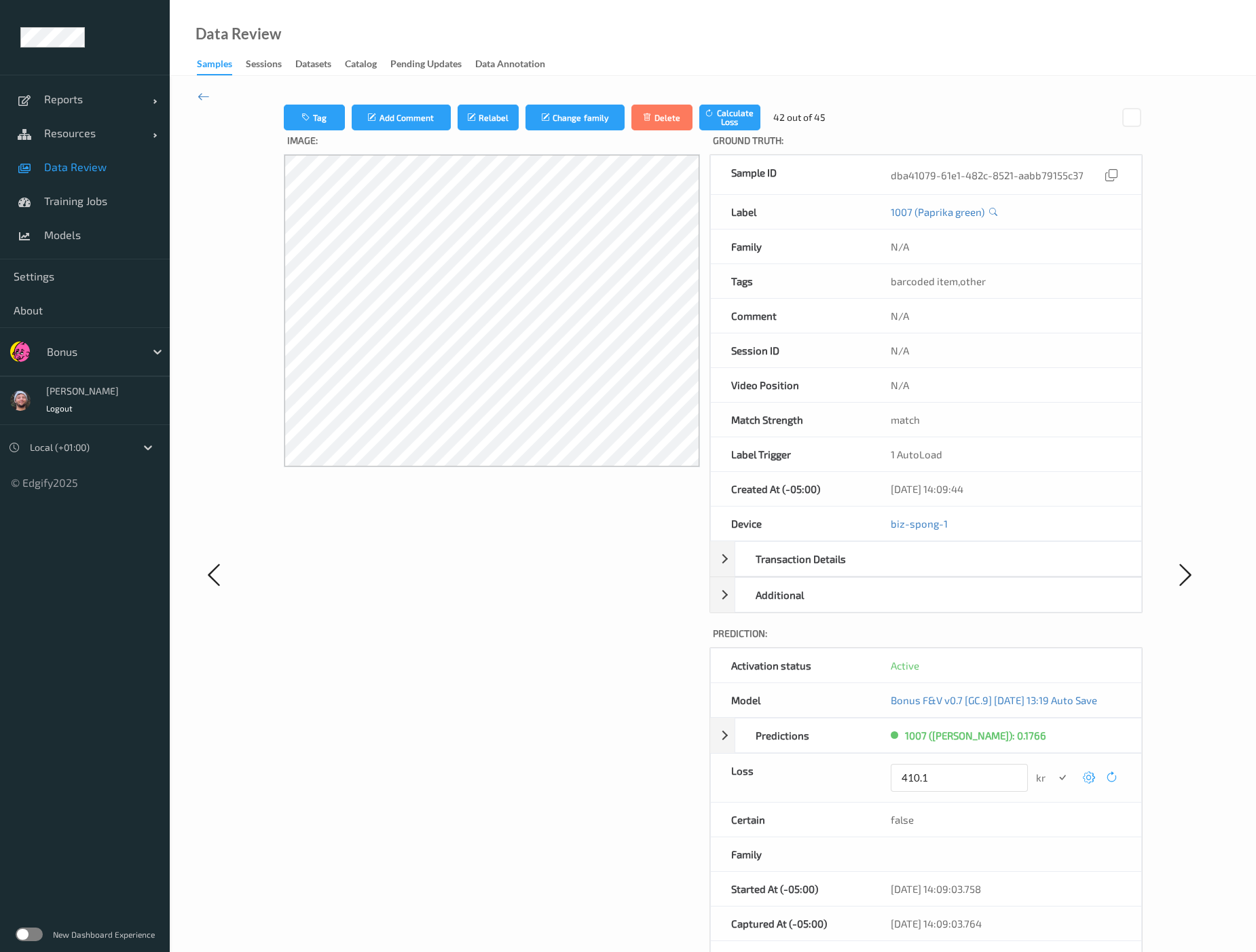
click at [1053, 769] on button "submit" at bounding box center [1062, 777] width 18 height 18
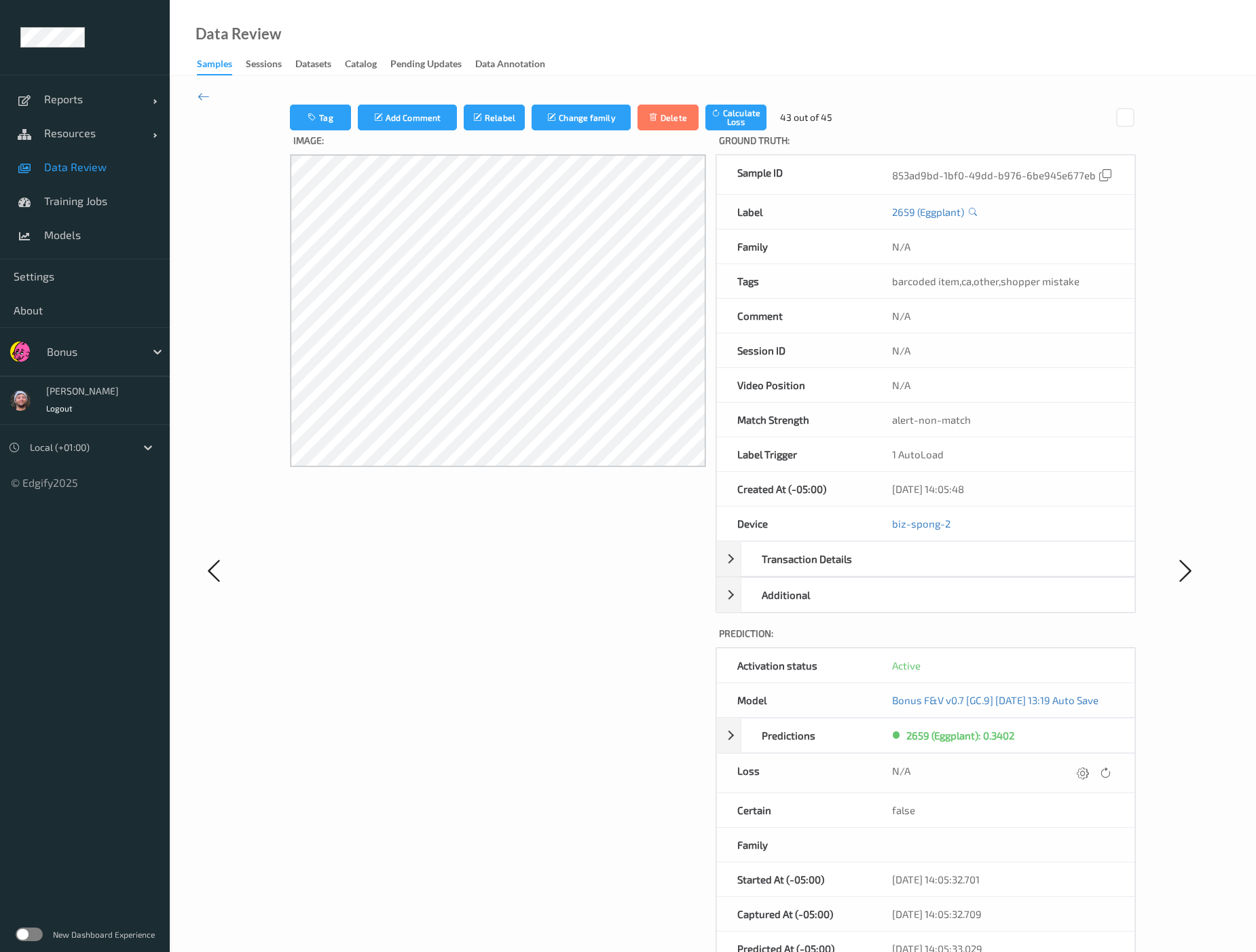
click at [1061, 776] on div at bounding box center [1082, 773] width 18 height 18
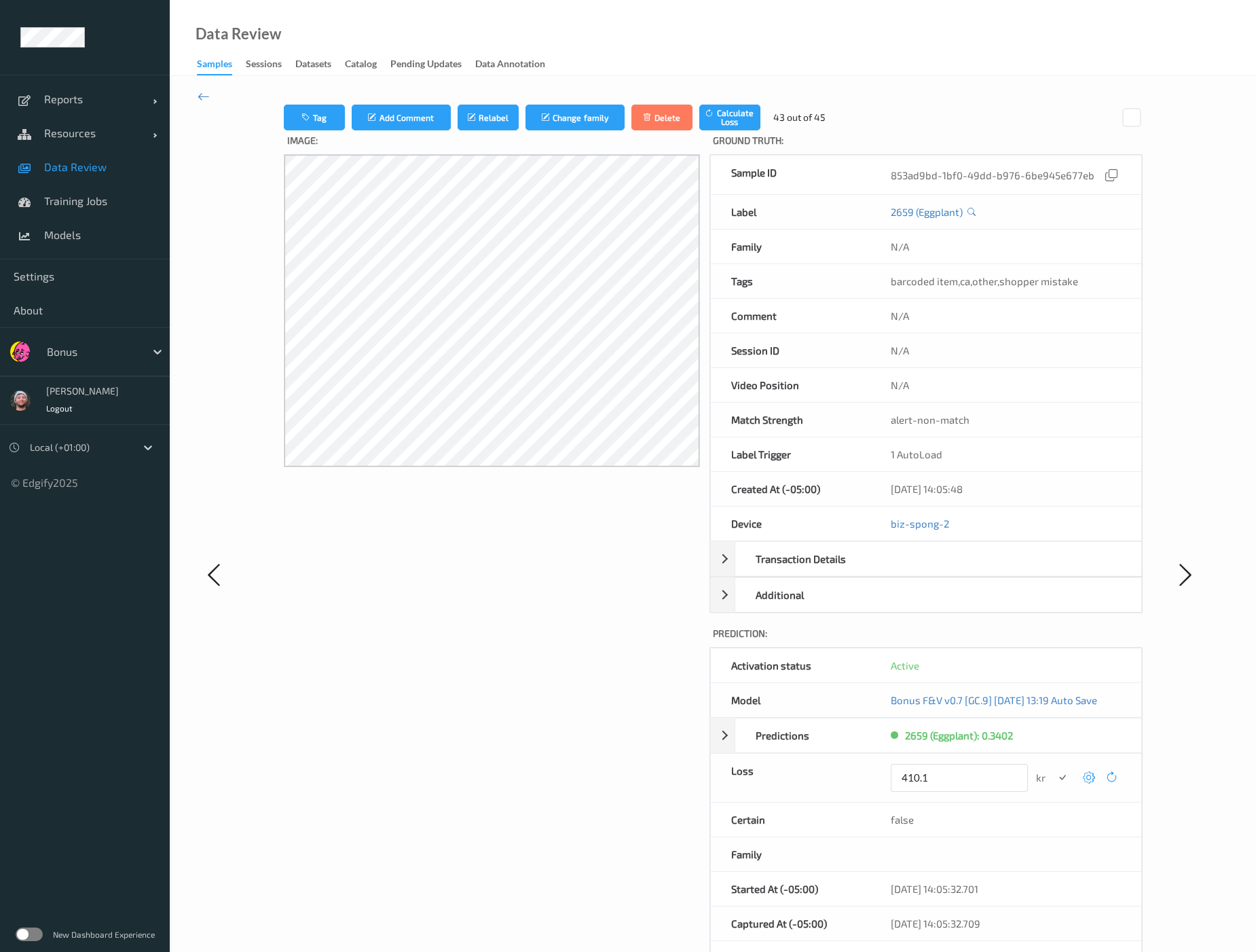
click at [1053, 769] on button "submit" at bounding box center [1062, 777] width 18 height 18
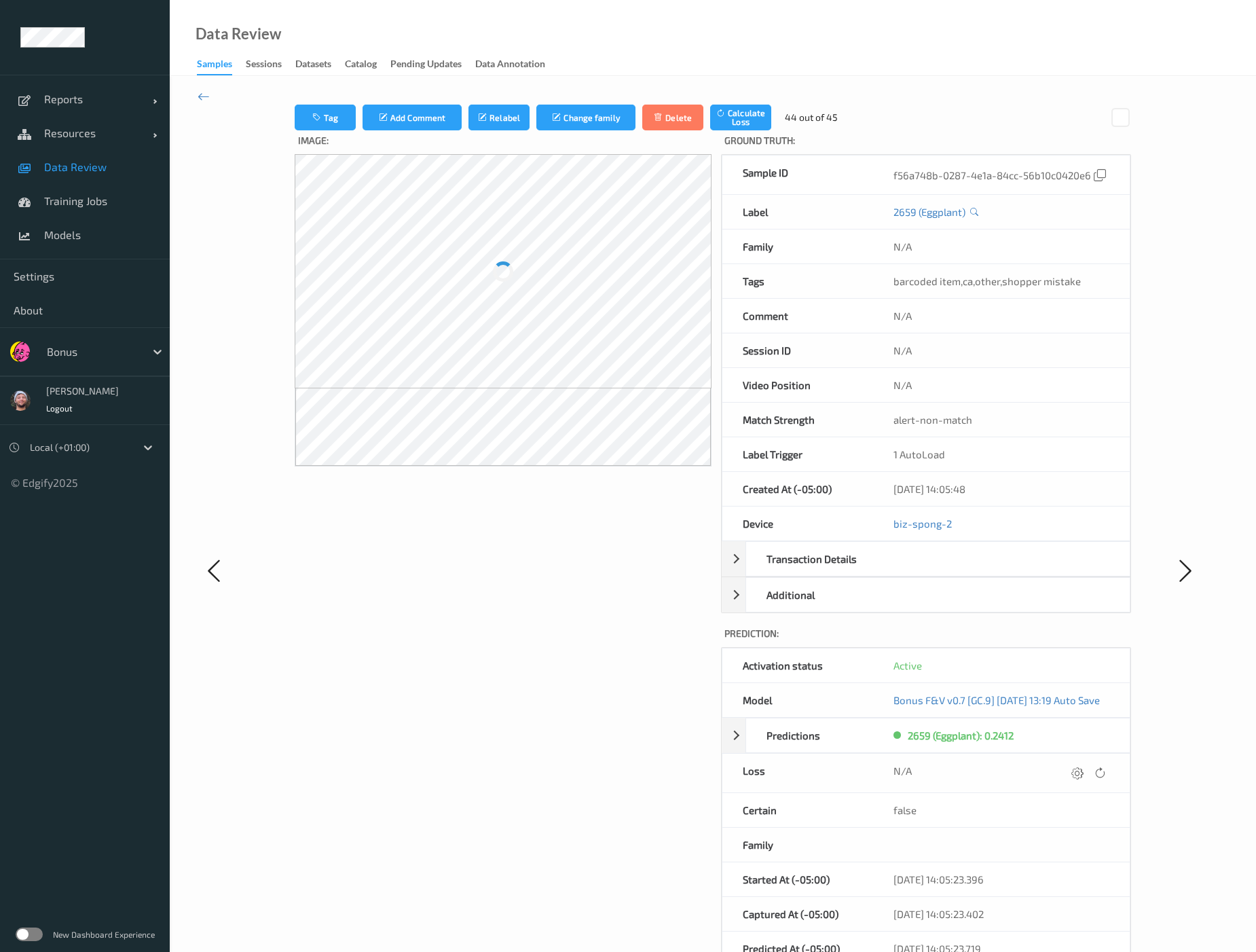
click at [1061, 776] on div at bounding box center [1077, 773] width 18 height 18
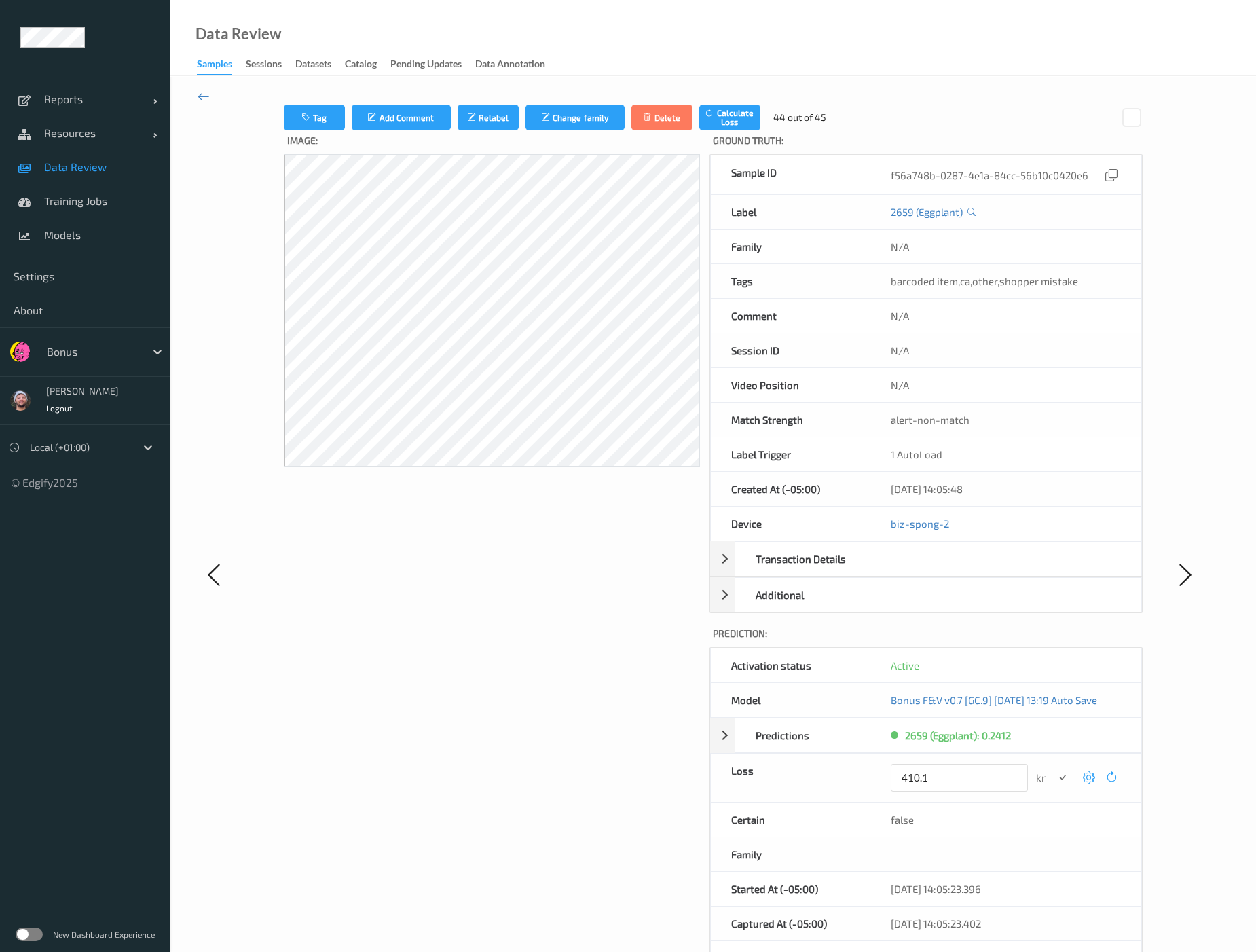
click at [1053, 769] on button "submit" at bounding box center [1062, 777] width 18 height 18
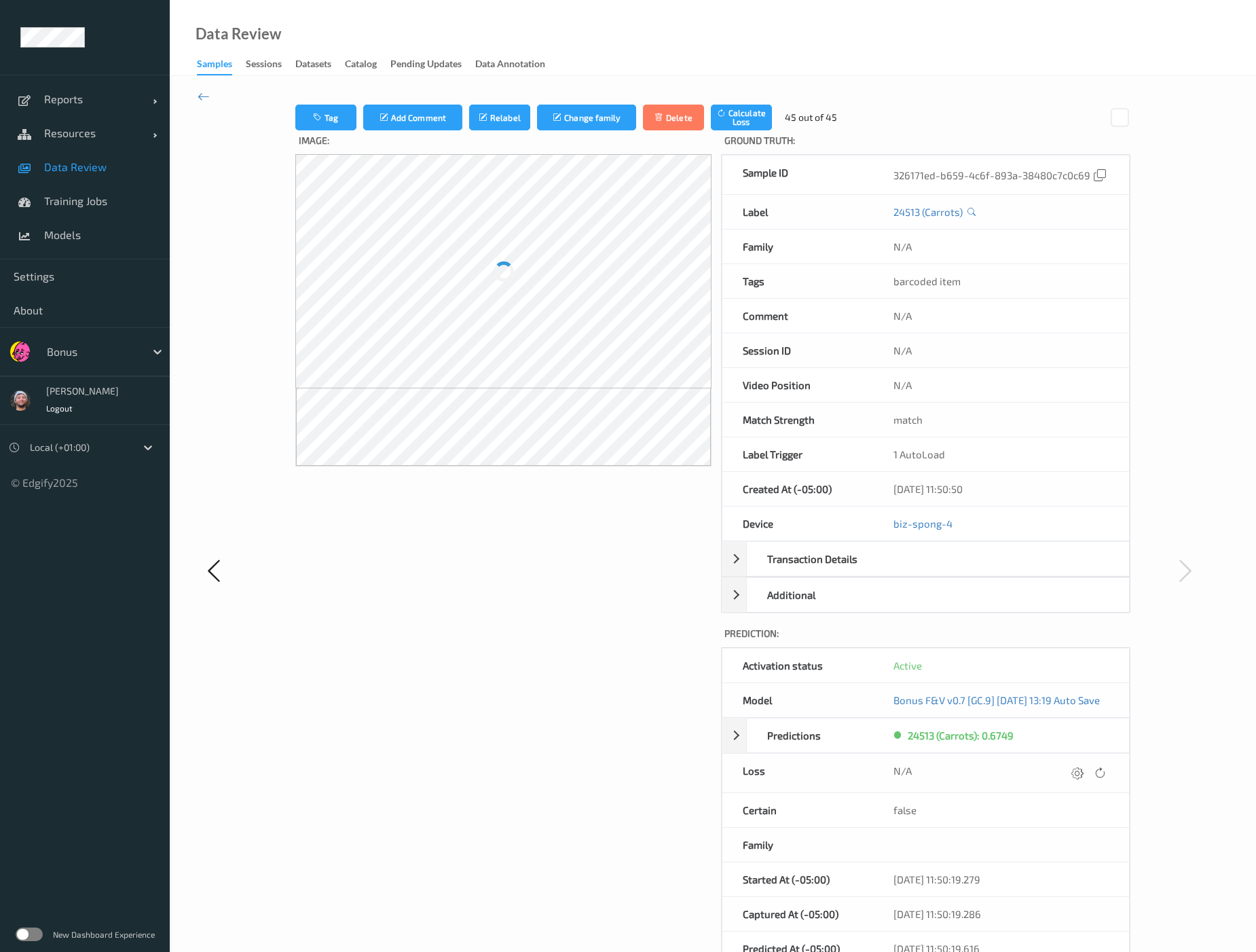
click at [1061, 776] on div at bounding box center [1077, 773] width 18 height 18
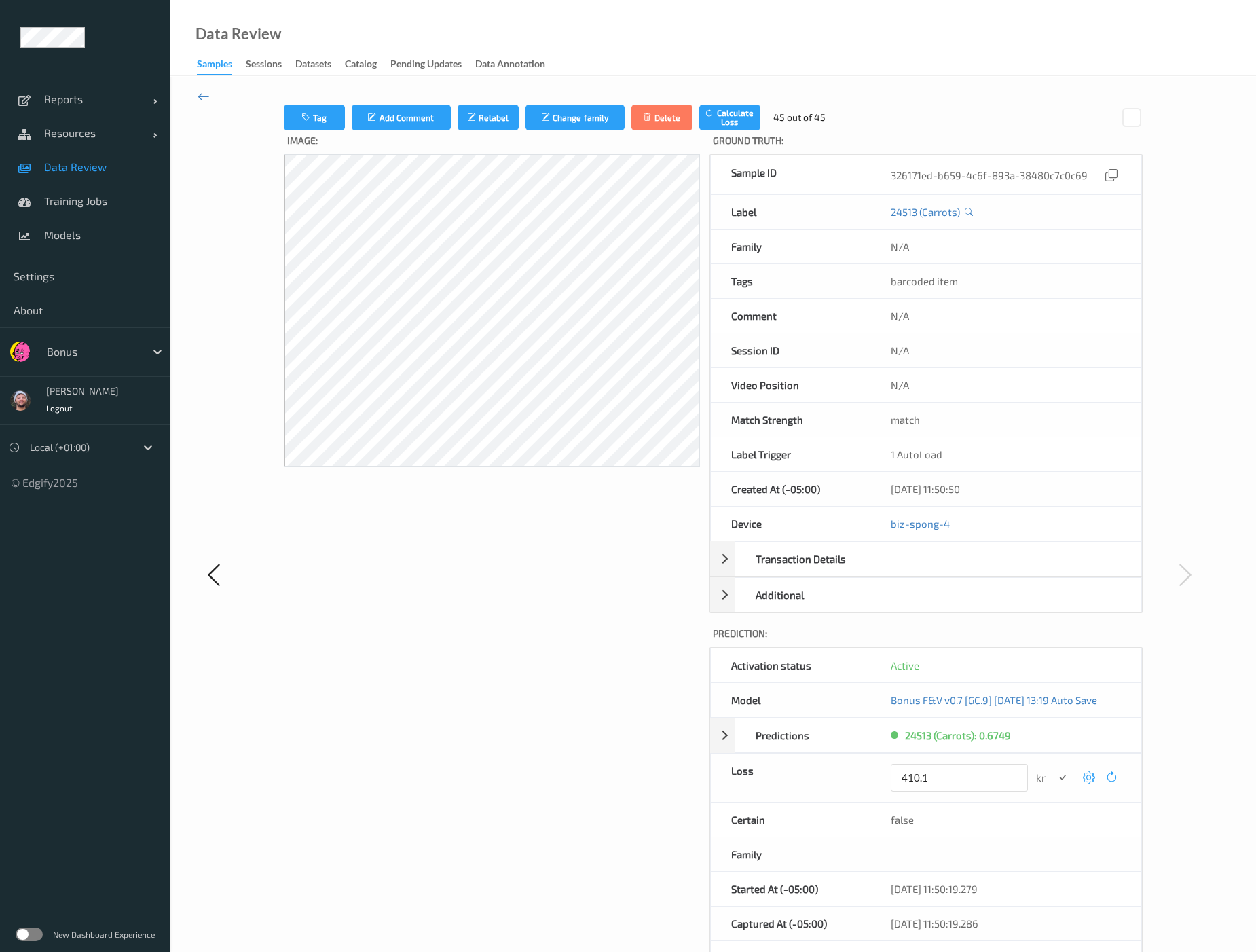
click at [1053, 769] on button "submit" at bounding box center [1062, 777] width 18 height 18
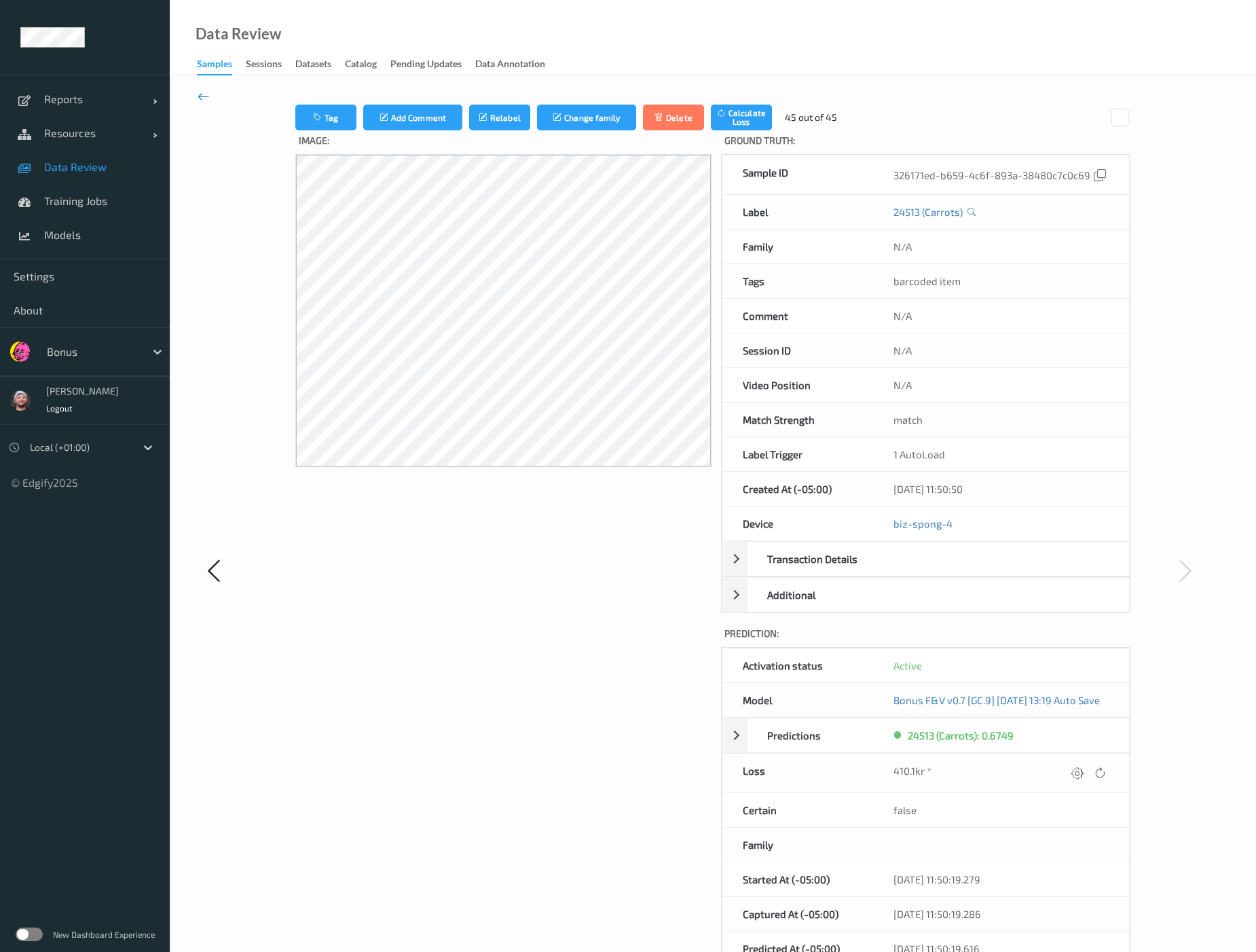
click at [208, 96] on icon at bounding box center [203, 96] width 12 height 15
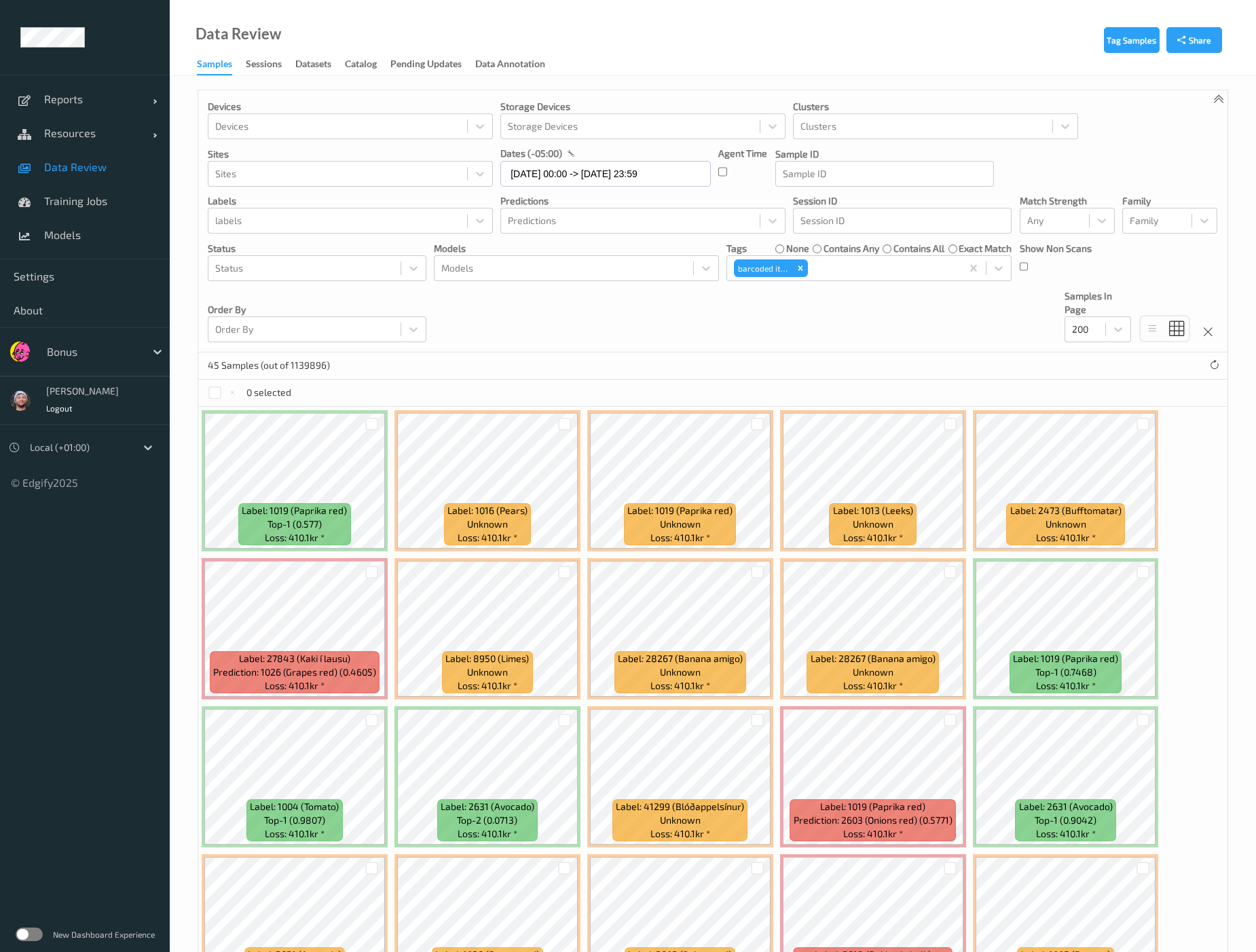
click at [381, 304] on p "Order By" at bounding box center [317, 309] width 219 height 14
click at [767, 351] on div "Devices Devices Storage Devices Storage Devices Clusters Clusters Sites Sites d…" at bounding box center [713, 221] width 1029 height 262
click at [78, 361] on div "Bonus" at bounding box center [92, 351] width 105 height 22
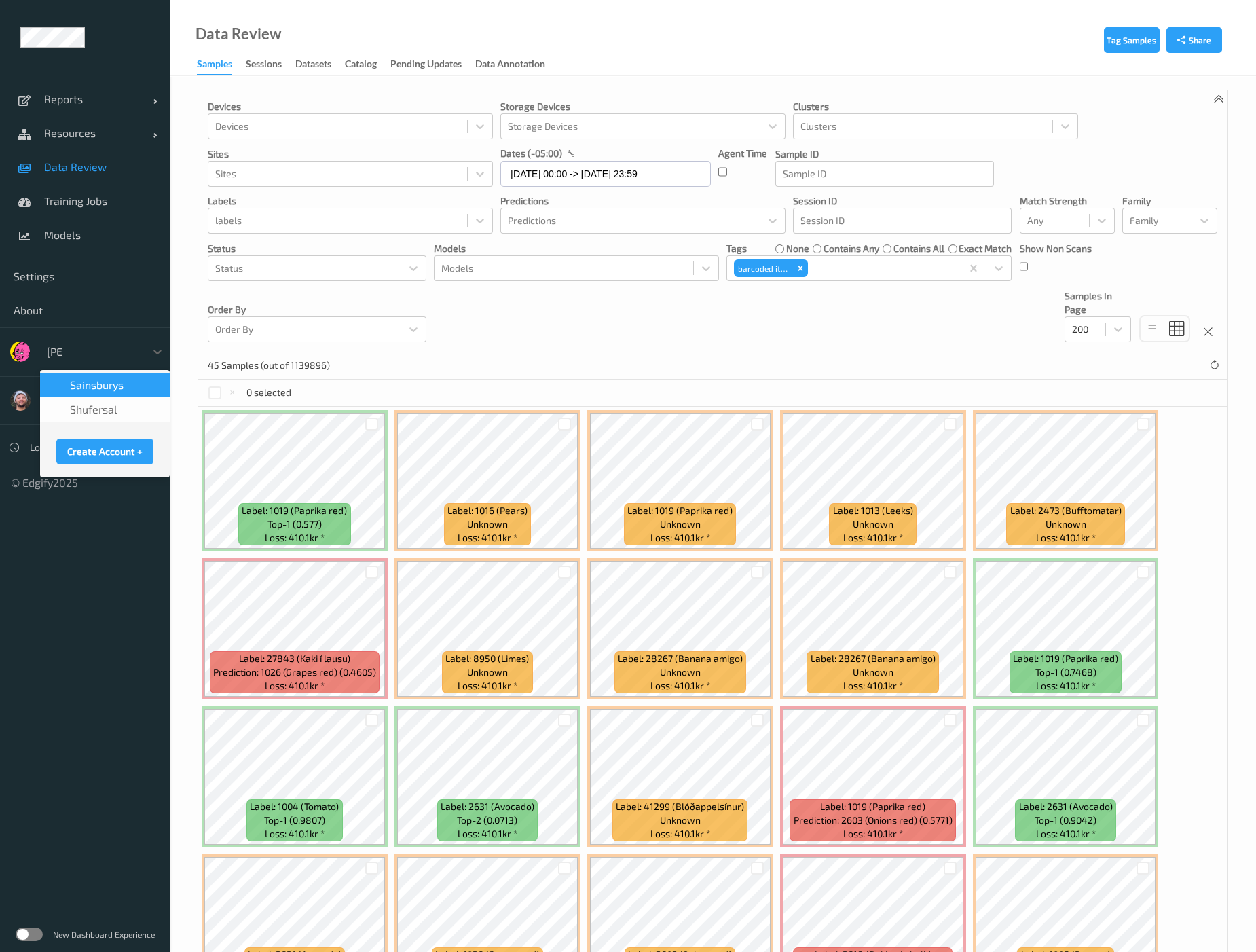
type input "sains"
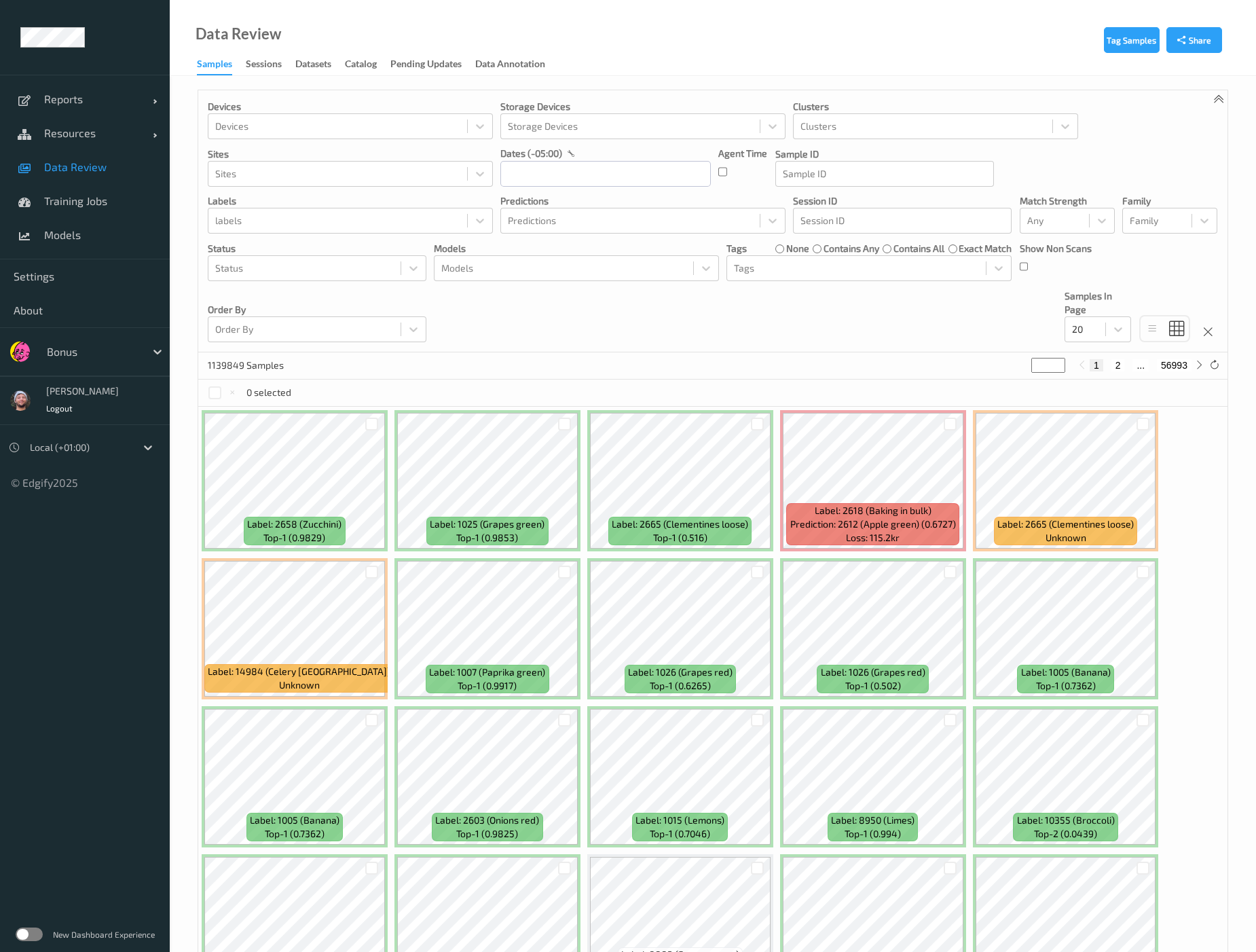
click at [35, 934] on label at bounding box center [30, 934] width 27 height 14
